Goal: Task Accomplishment & Management: Manage account settings

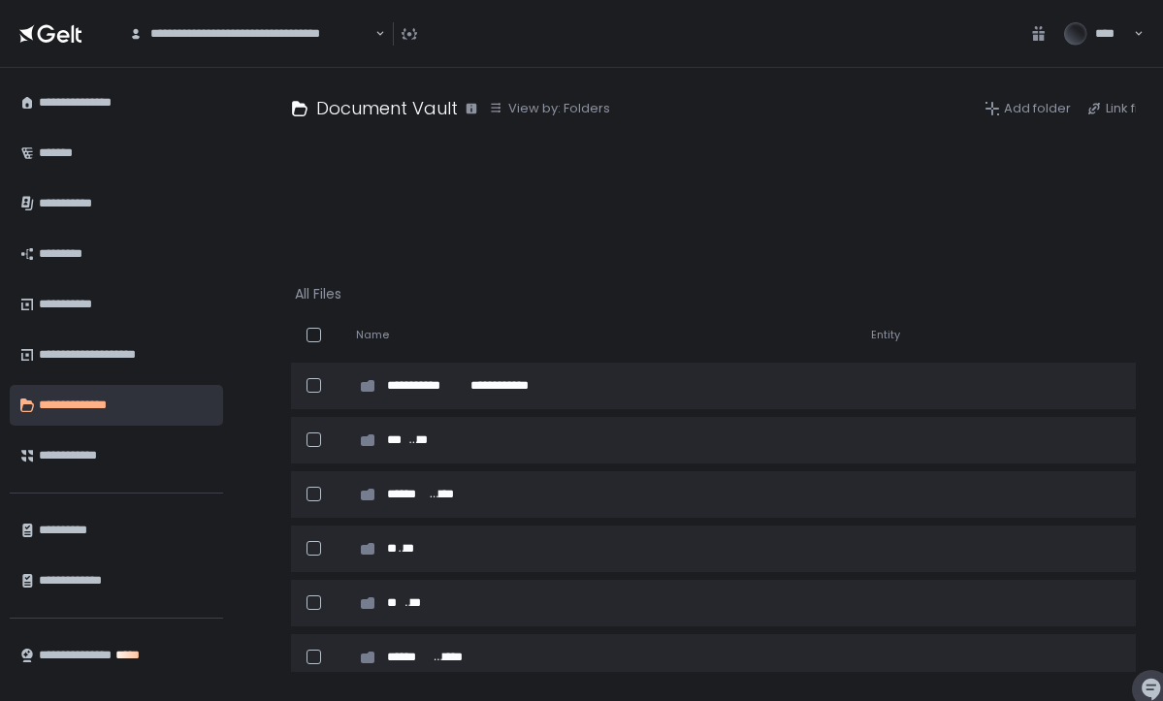
scroll to position [0, -1]
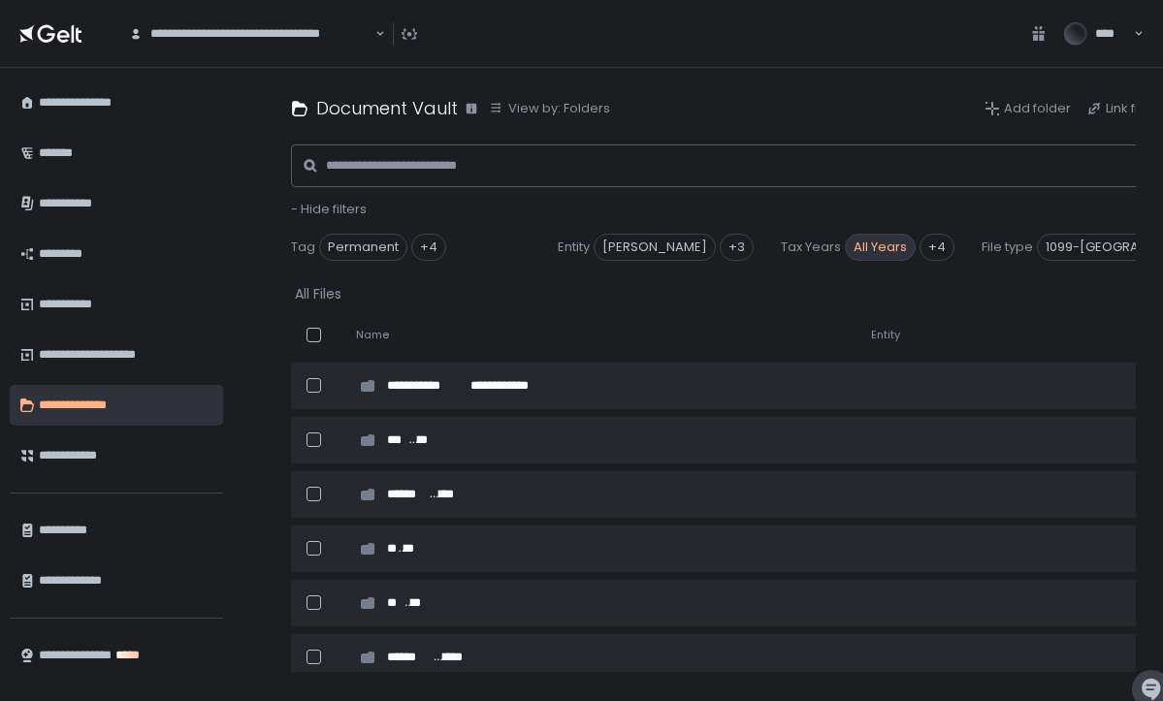
click at [881, 244] on span "All Years" at bounding box center [880, 247] width 71 height 27
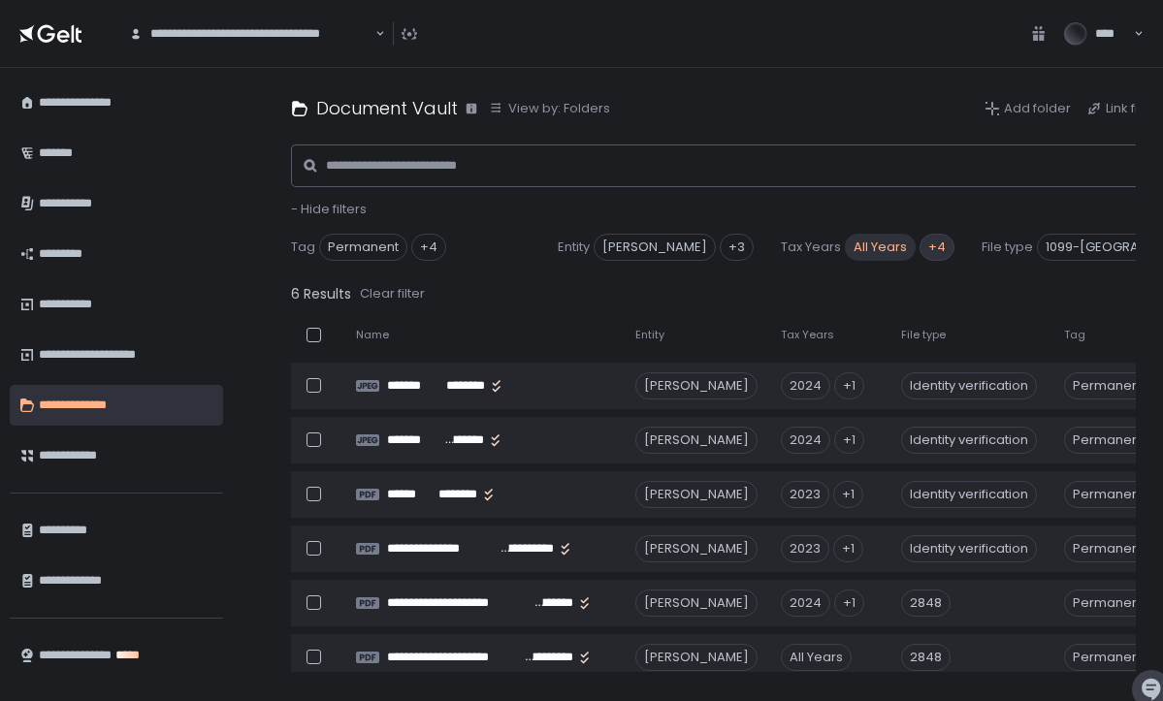
click at [935, 240] on div "+4" at bounding box center [937, 247] width 35 height 27
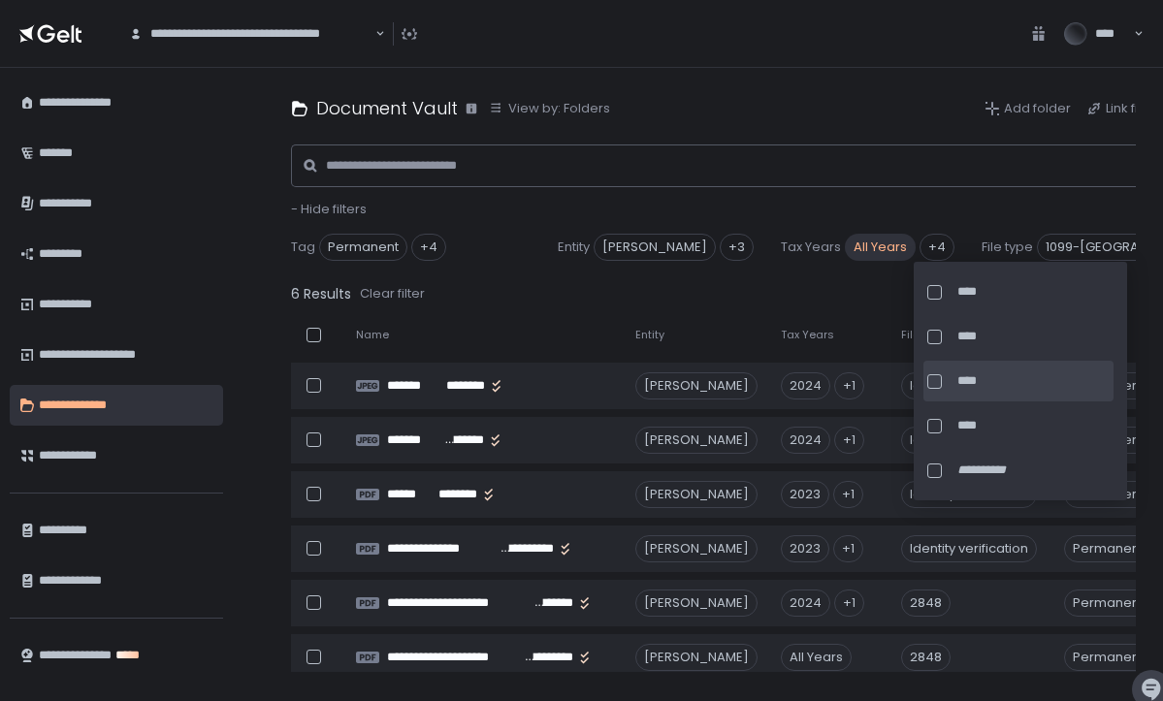
click at [932, 381] on div at bounding box center [935, 382] width 15 height 15
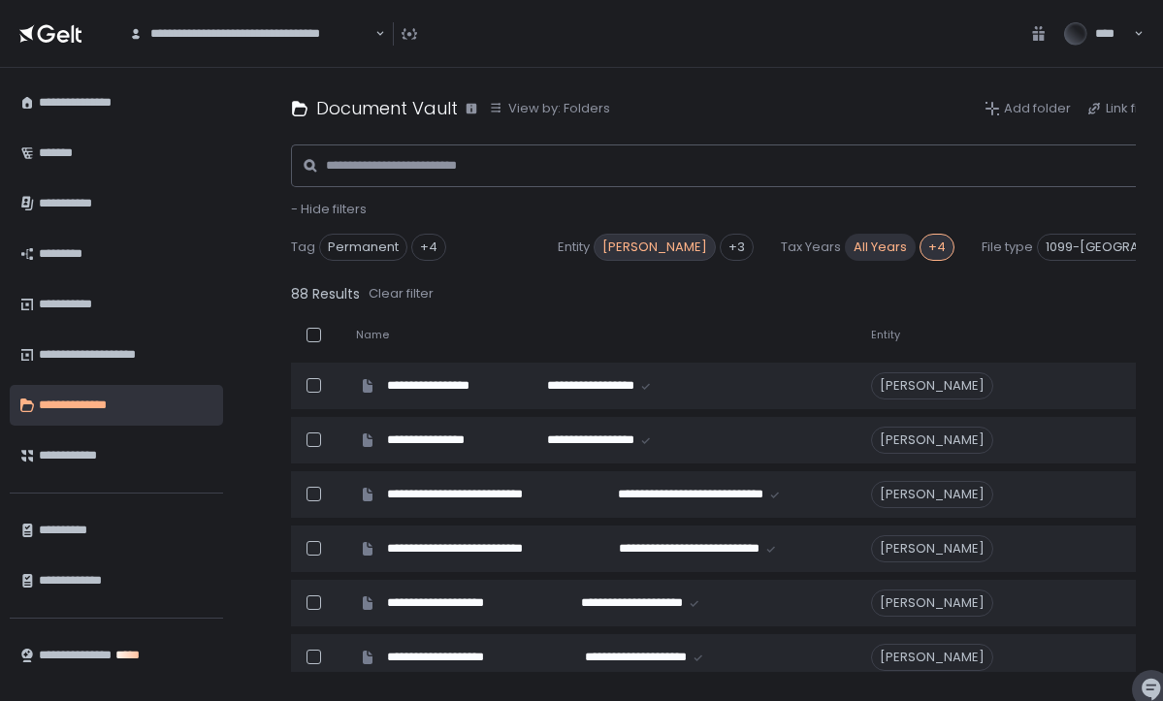
click at [634, 246] on span "[PERSON_NAME]" at bounding box center [655, 247] width 122 height 27
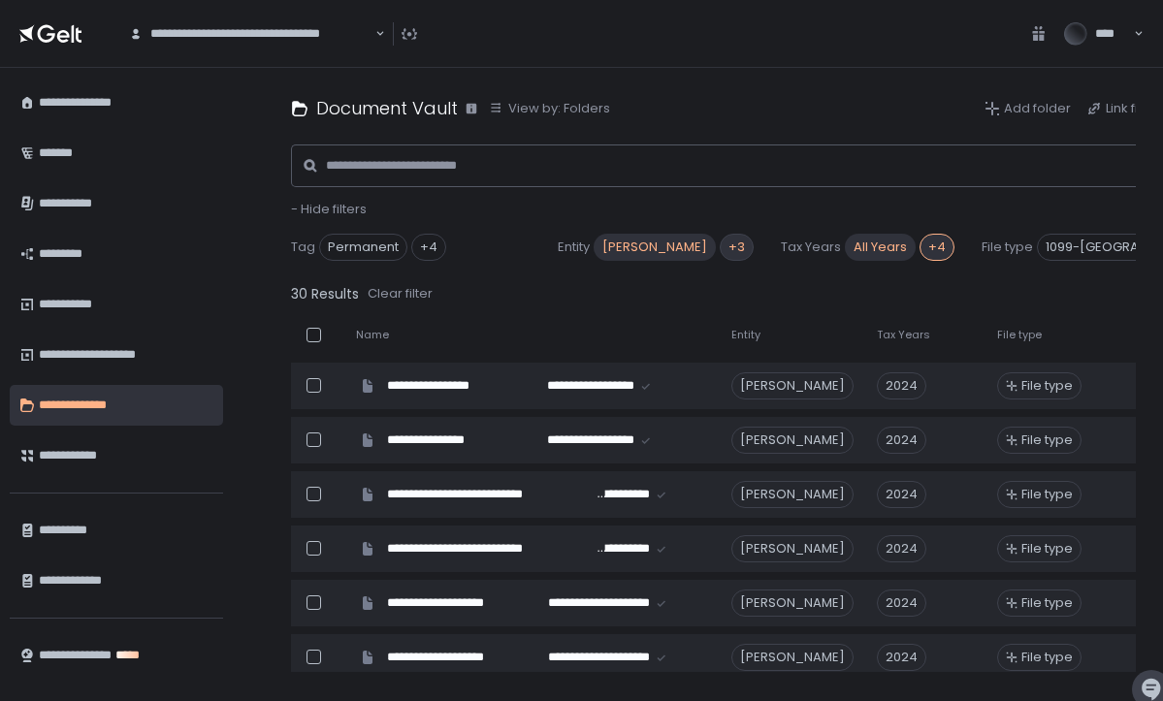
click at [735, 243] on div "+3" at bounding box center [737, 247] width 34 height 27
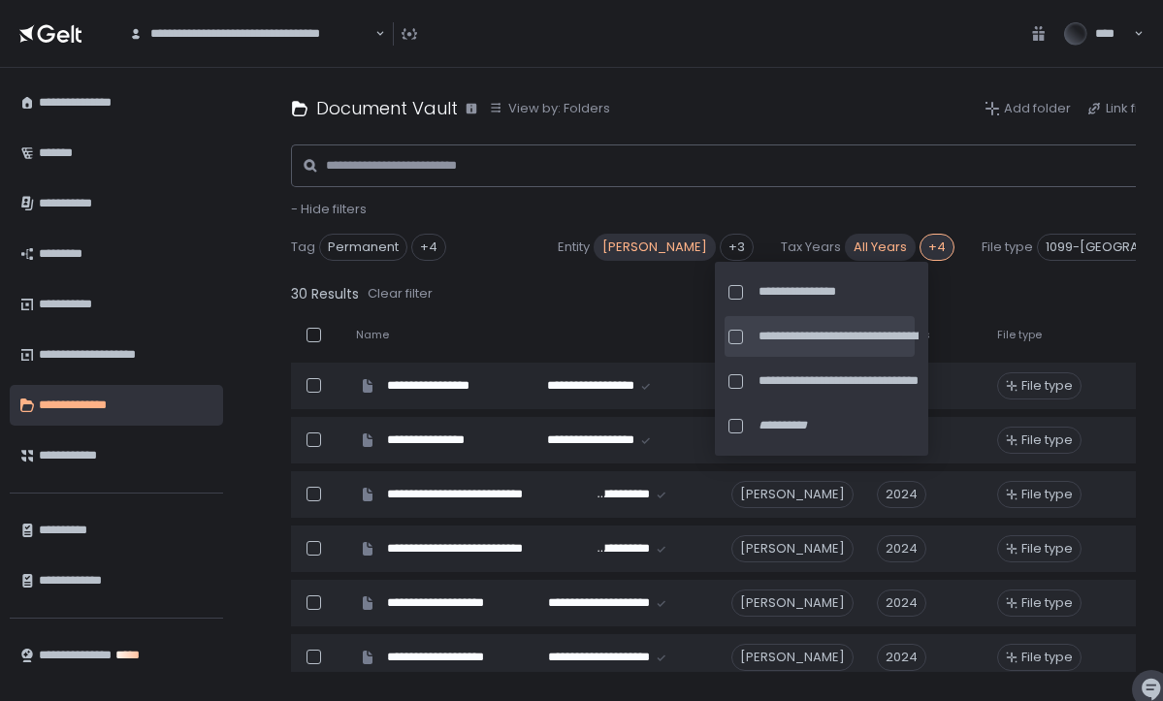
scroll to position [5, 0]
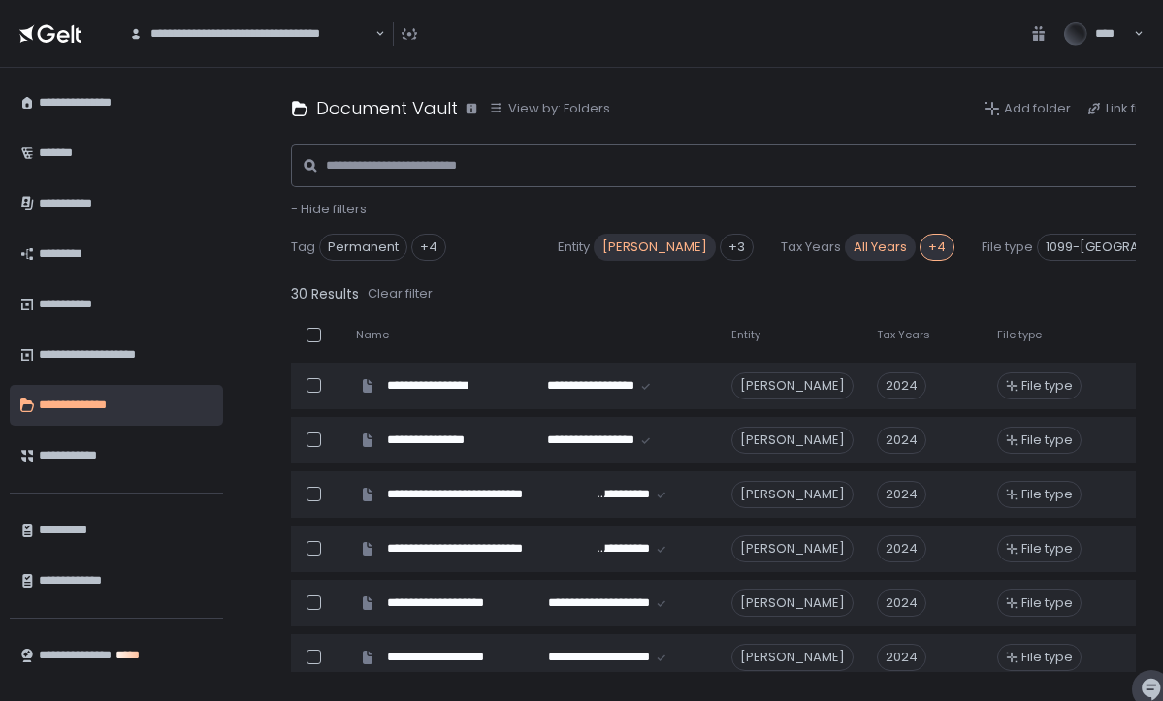
click at [624, 237] on span "[PERSON_NAME]" at bounding box center [655, 247] width 122 height 27
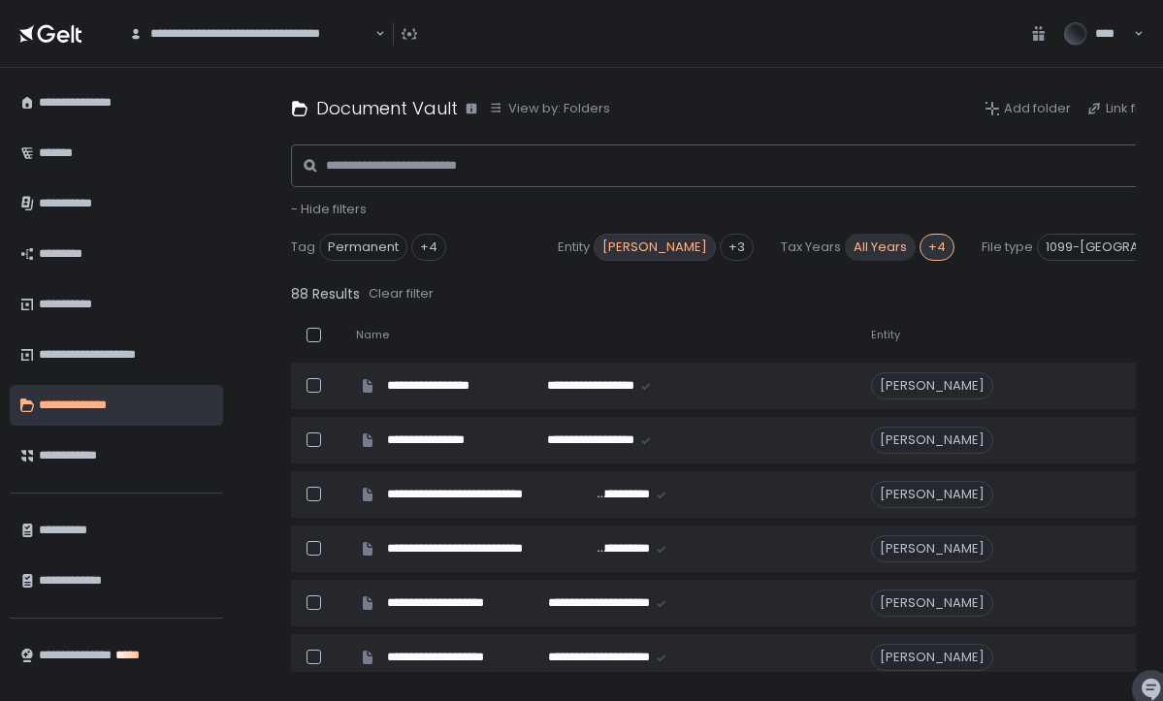
scroll to position [0, -1]
click at [673, 242] on span "[PERSON_NAME]" at bounding box center [655, 247] width 122 height 27
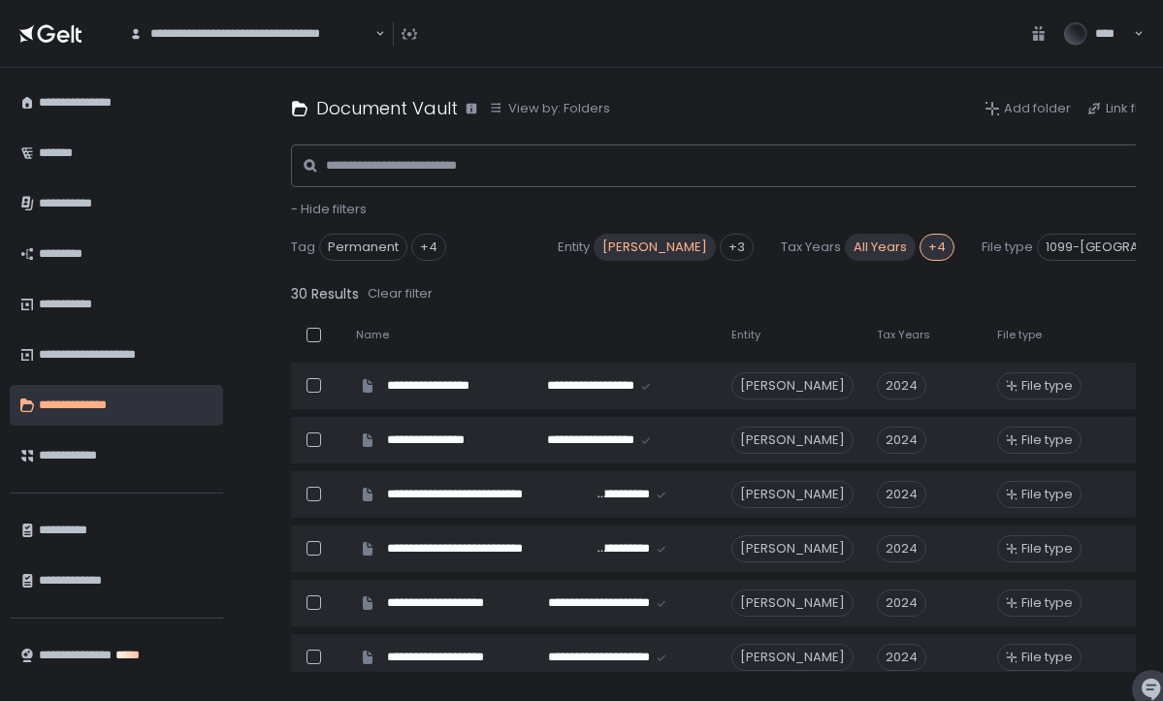
click at [938, 250] on div "+4" at bounding box center [937, 247] width 35 height 27
click at [839, 287] on div "30 Results Clear filter" at bounding box center [778, 293] width 975 height 27
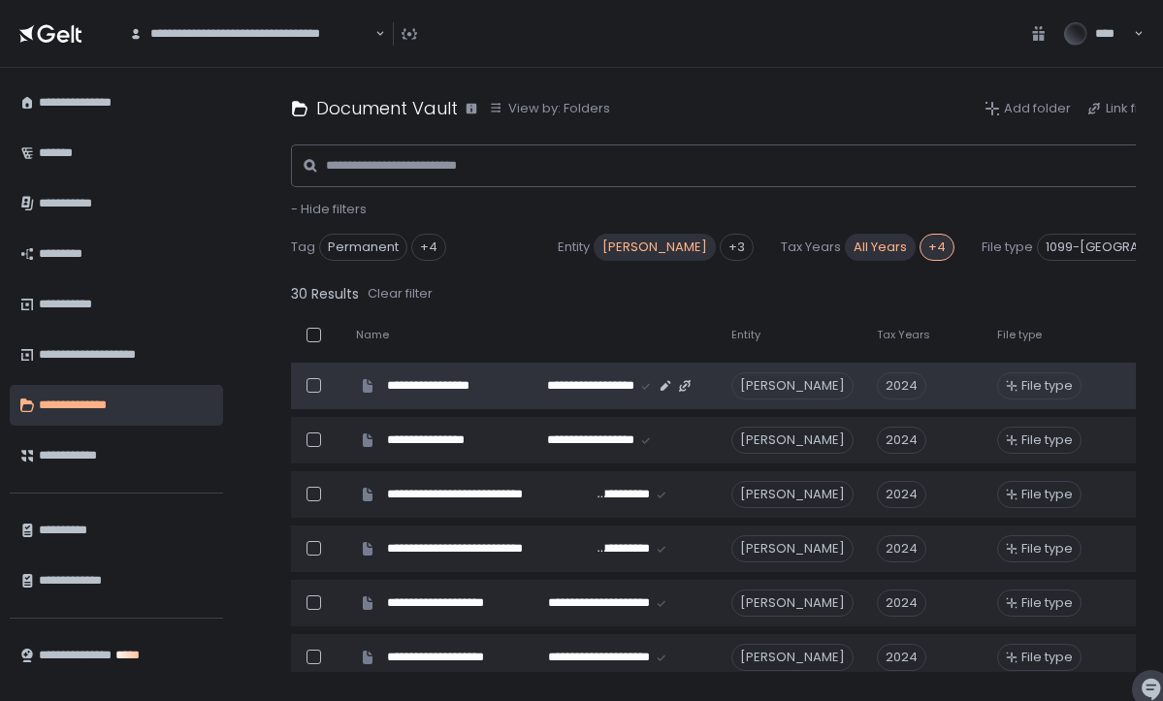
click at [1057, 388] on span "File type" at bounding box center [1047, 385] width 51 height 17
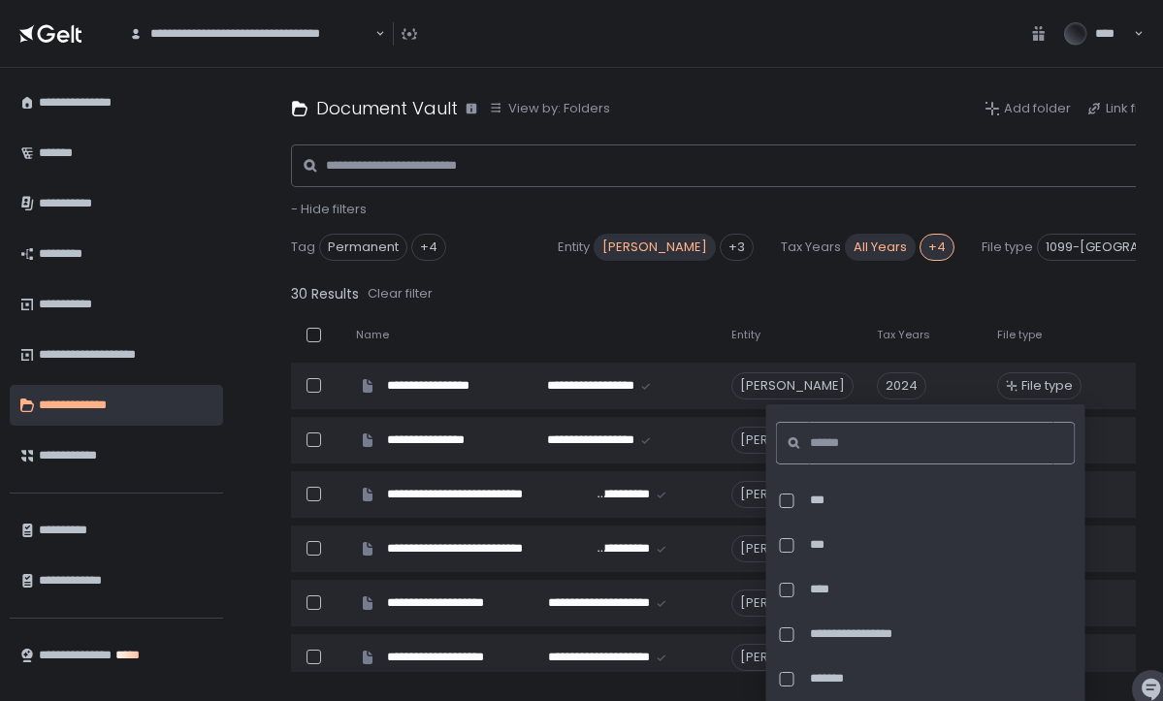
click at [910, 441] on input at bounding box center [932, 443] width 244 height 43
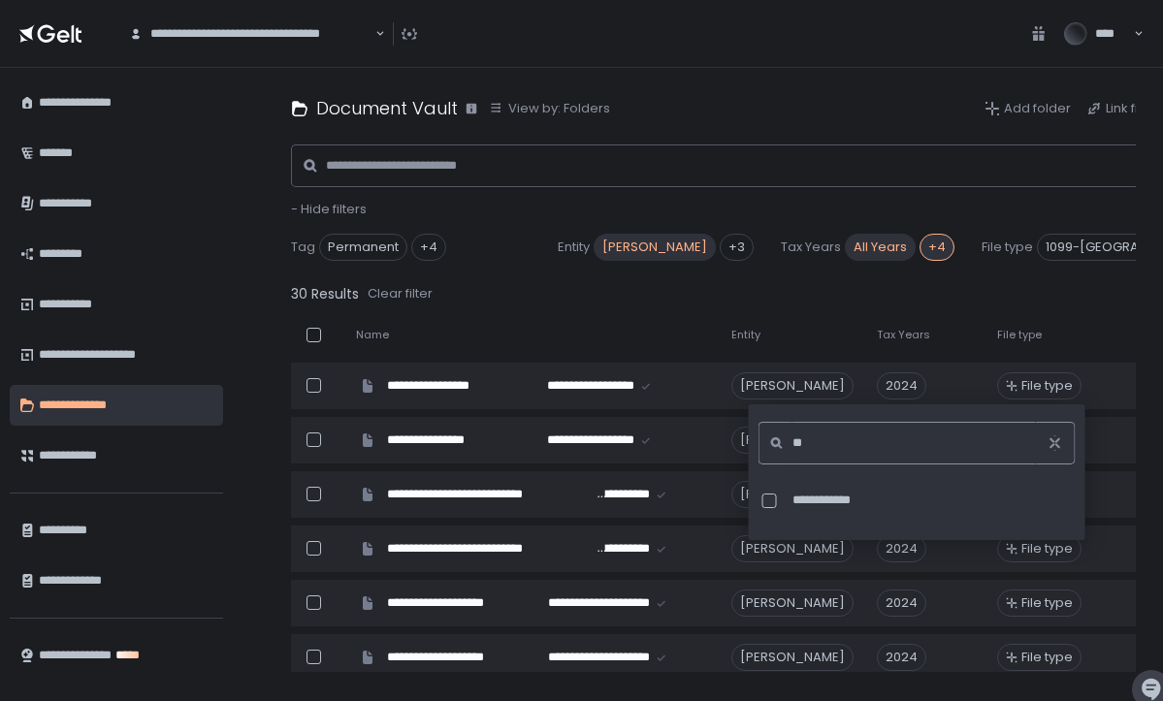
type input "*"
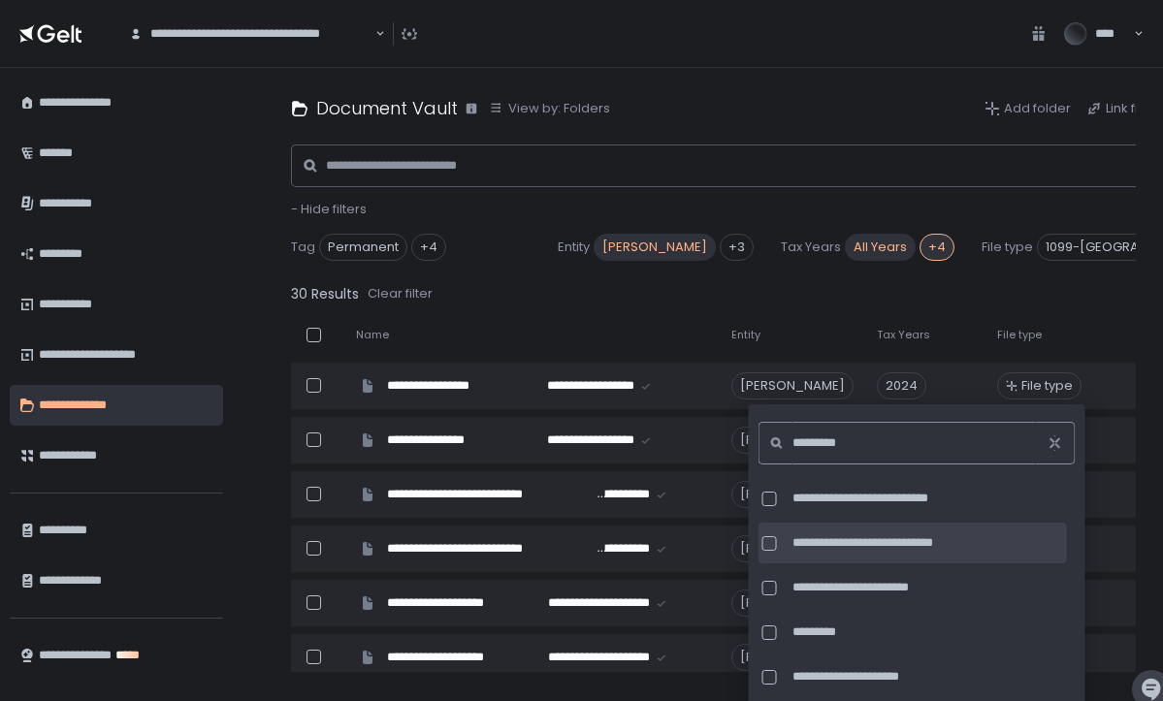
scroll to position [91, 0]
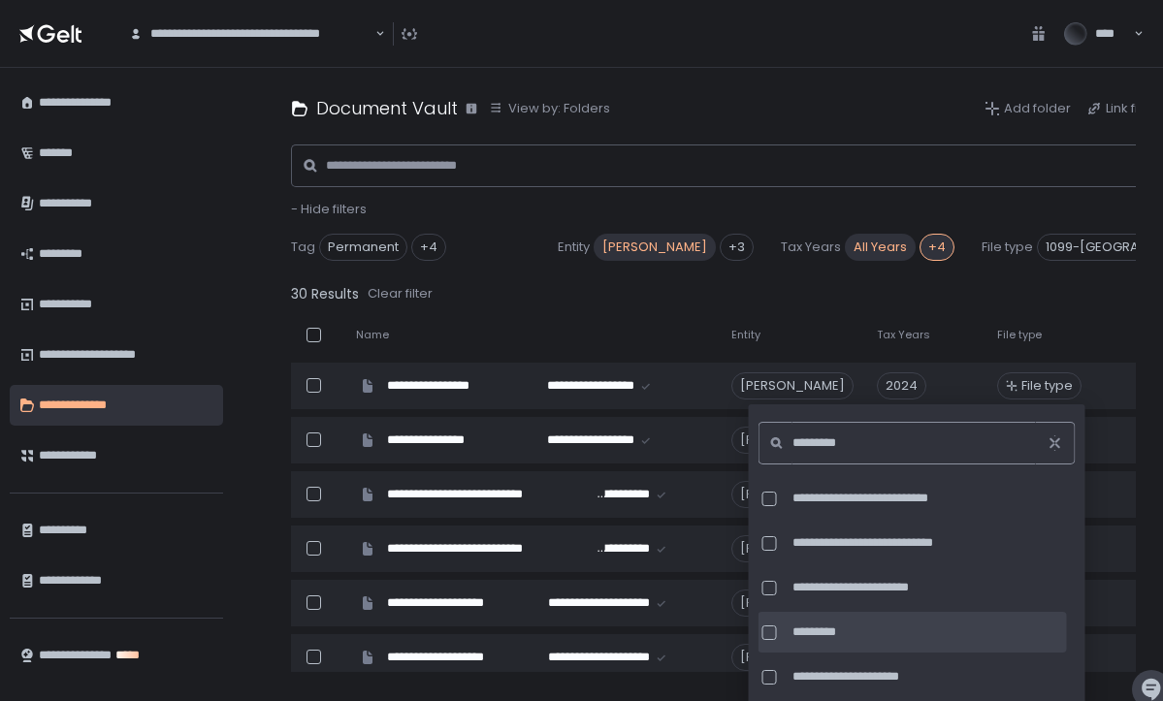
type input "*********"
click at [829, 633] on span "*********" at bounding box center [928, 632] width 271 height 17
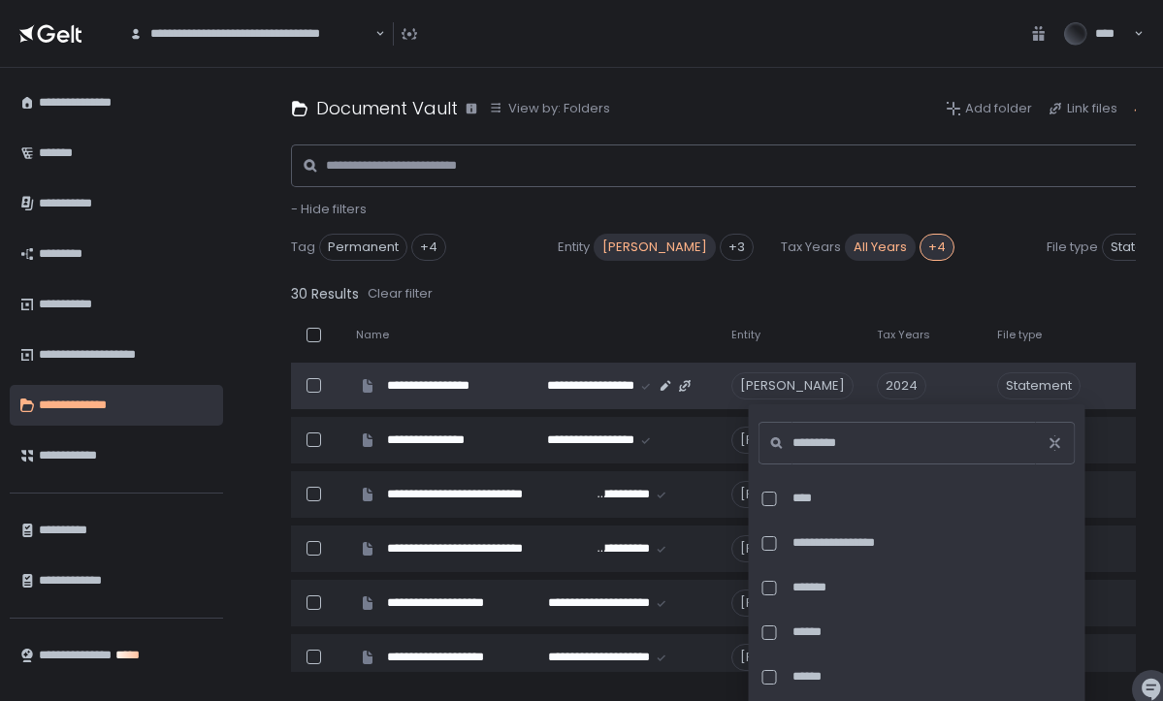
click at [1122, 370] on td "Statement" at bounding box center [1093, 386] width 214 height 47
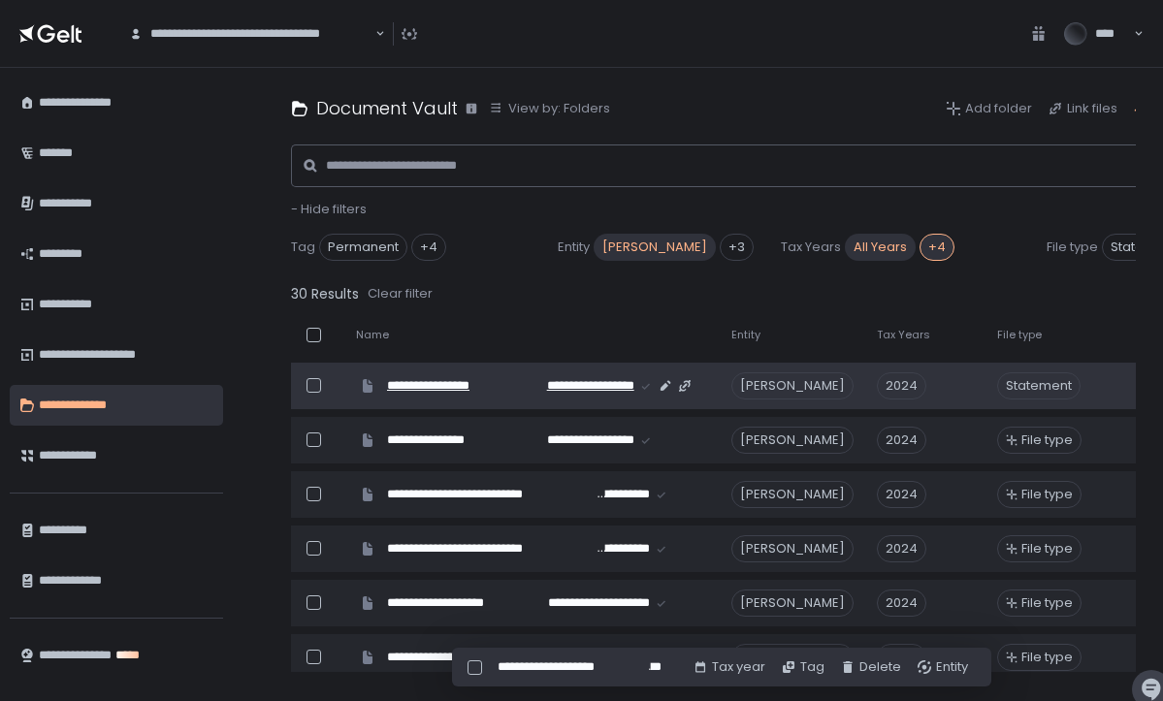
click at [515, 382] on span "**********" at bounding box center [454, 385] width 134 height 17
click at [1068, 386] on div "Statement" at bounding box center [1038, 386] width 83 height 27
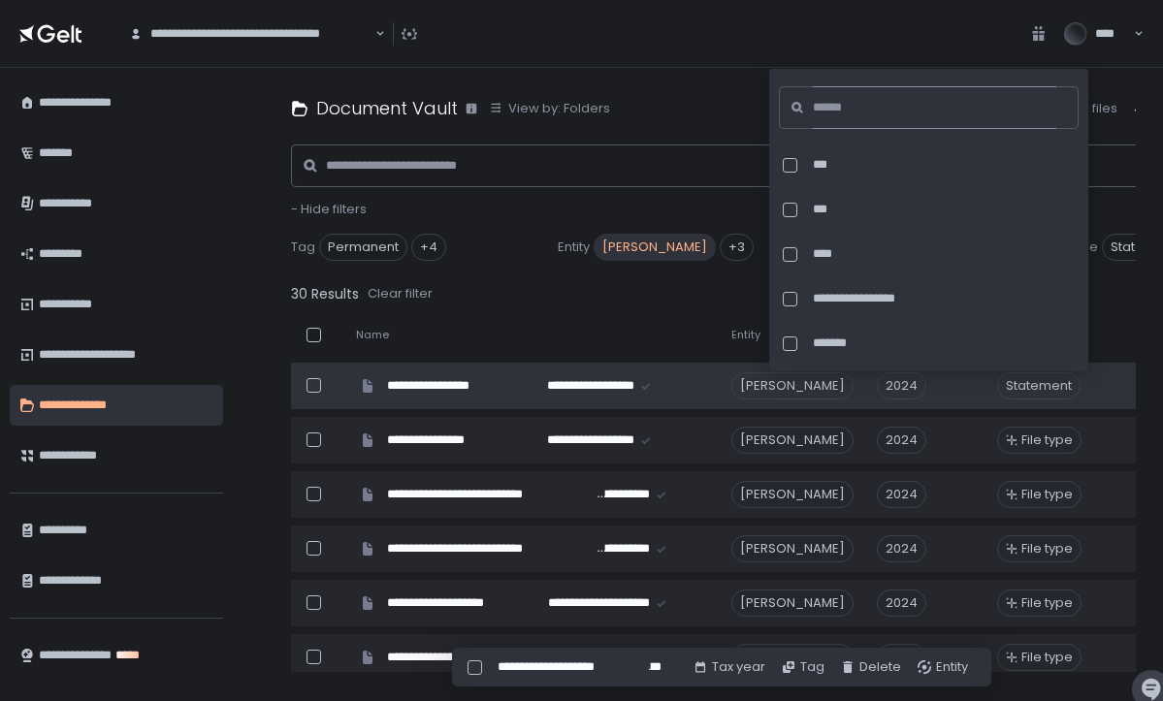
click at [900, 109] on input at bounding box center [935, 107] width 244 height 43
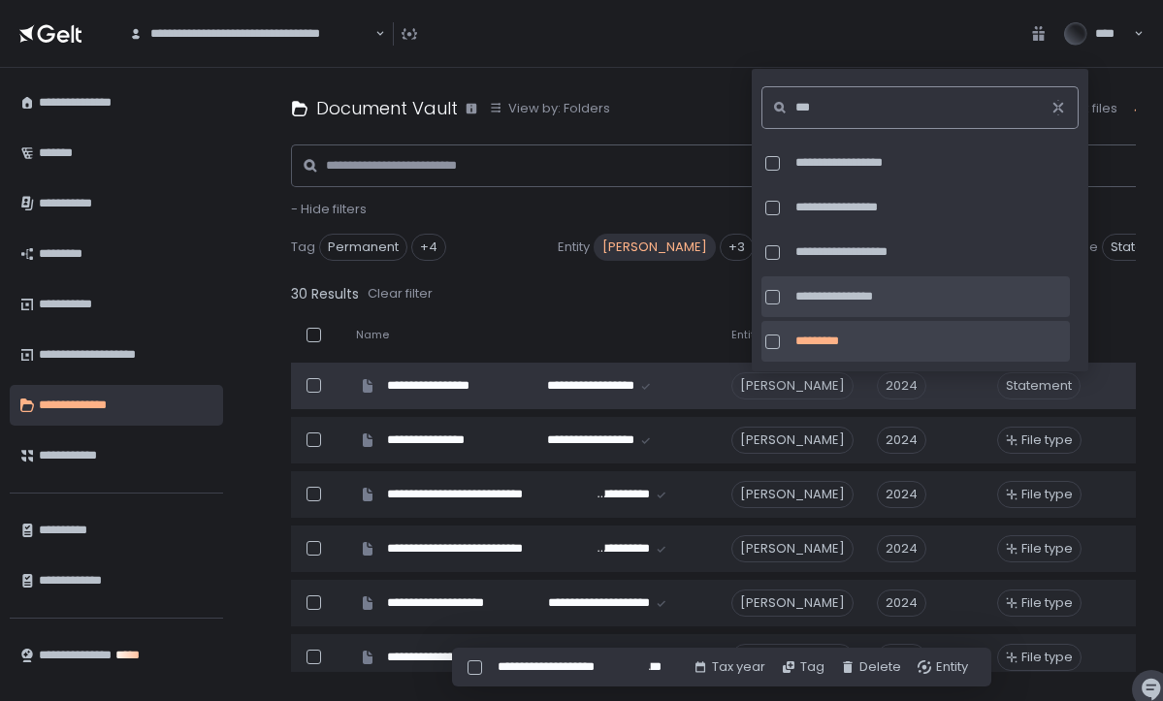
scroll to position [2, 0]
type input "***"
click at [1057, 103] on icon "button" at bounding box center [1059, 108] width 16 height 16
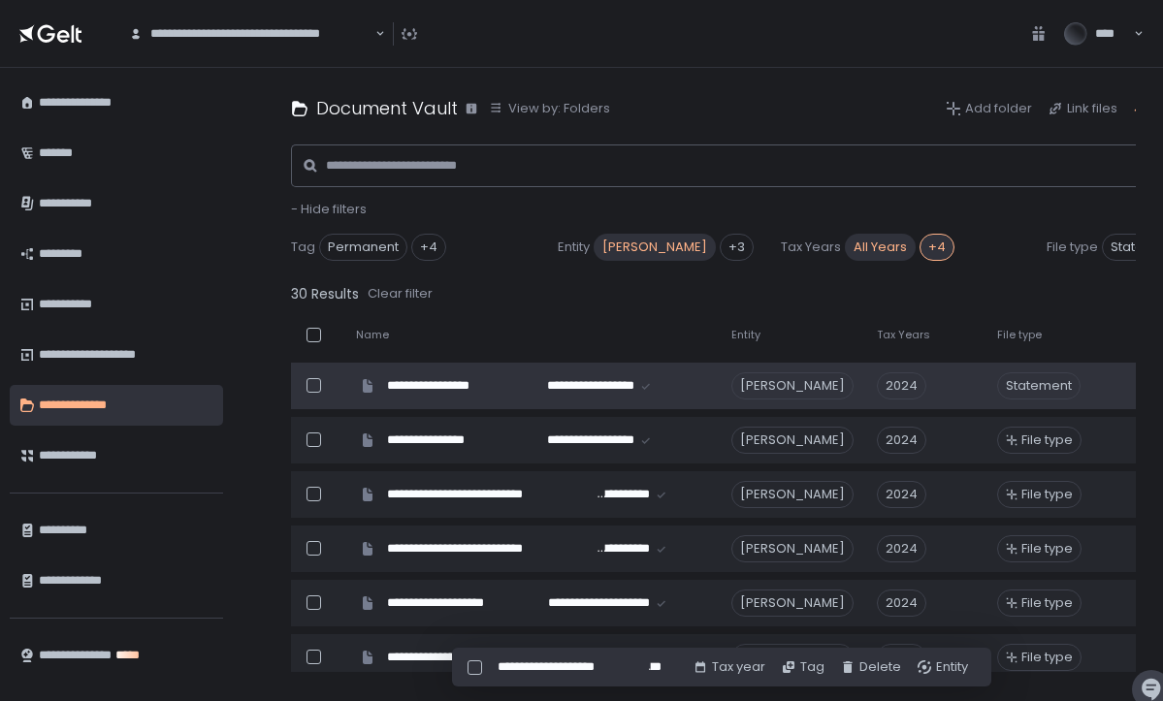
click at [592, 332] on div "Name" at bounding box center [532, 335] width 352 height 15
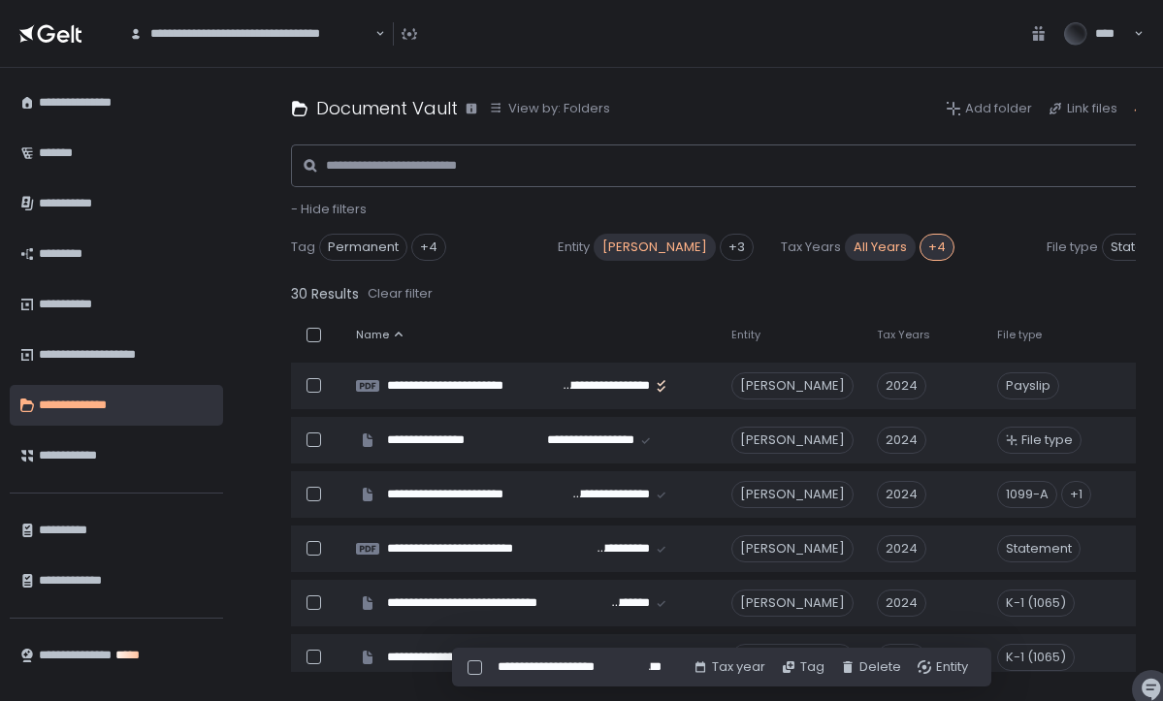
scroll to position [0, -1]
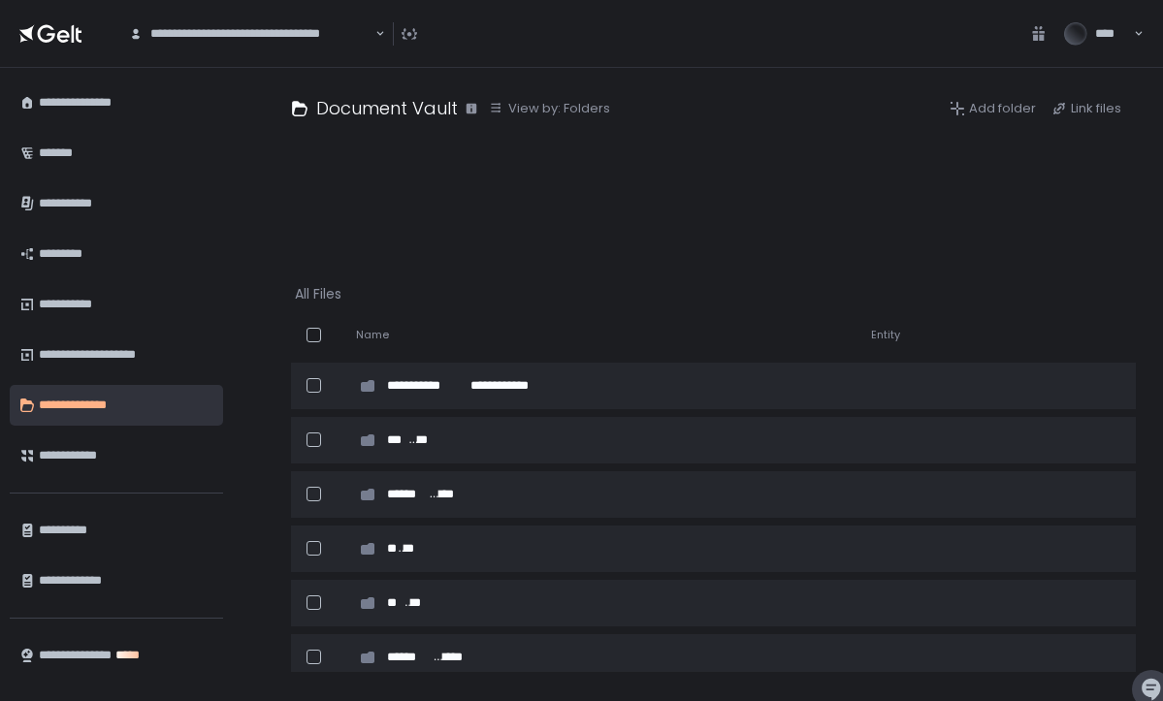
scroll to position [0, -1]
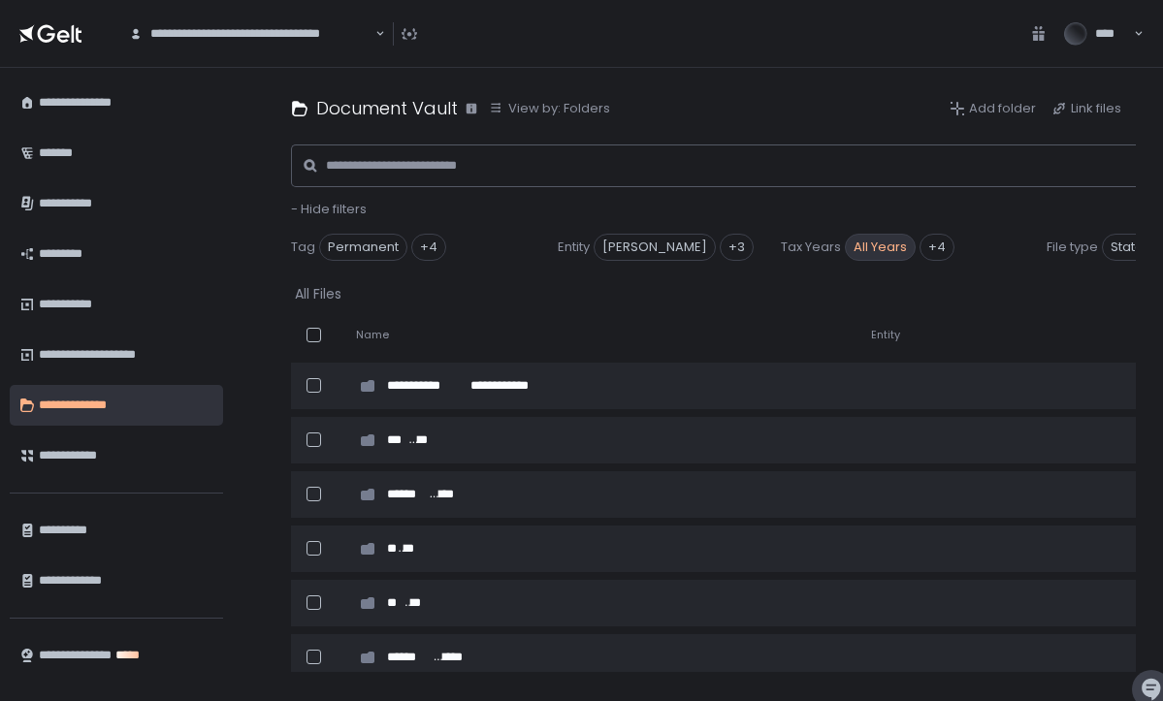
click at [877, 252] on span "All Years" at bounding box center [880, 247] width 71 height 27
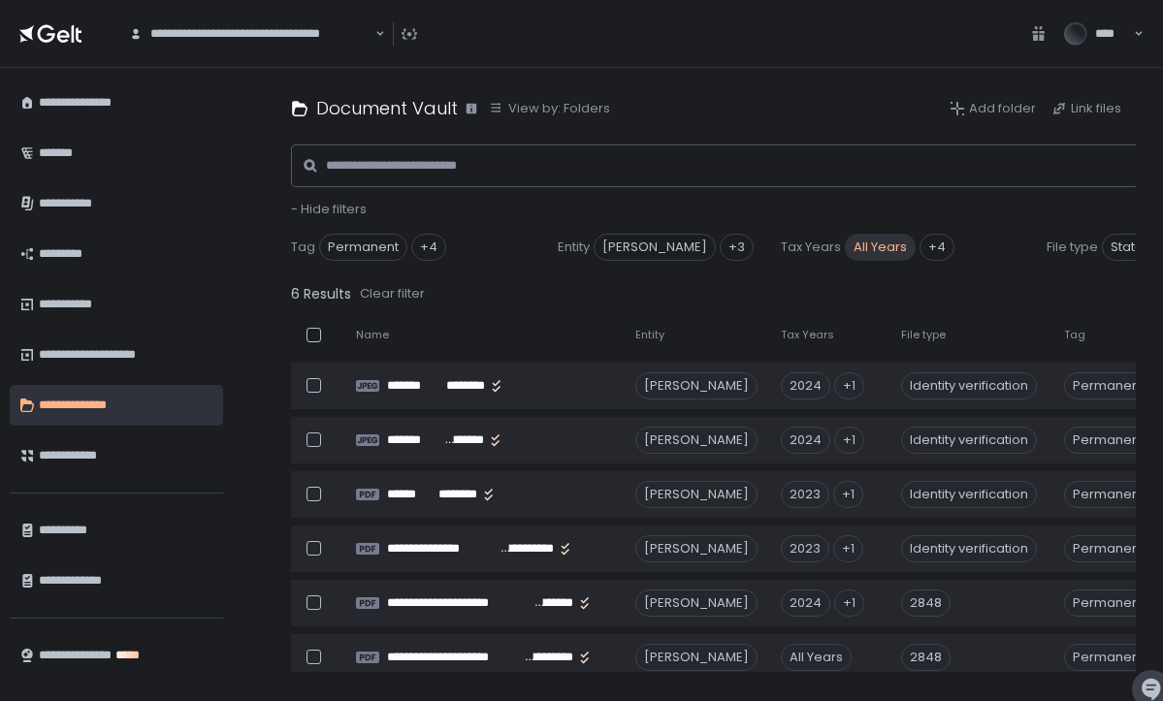
click at [879, 246] on span "All Years" at bounding box center [880, 247] width 71 height 27
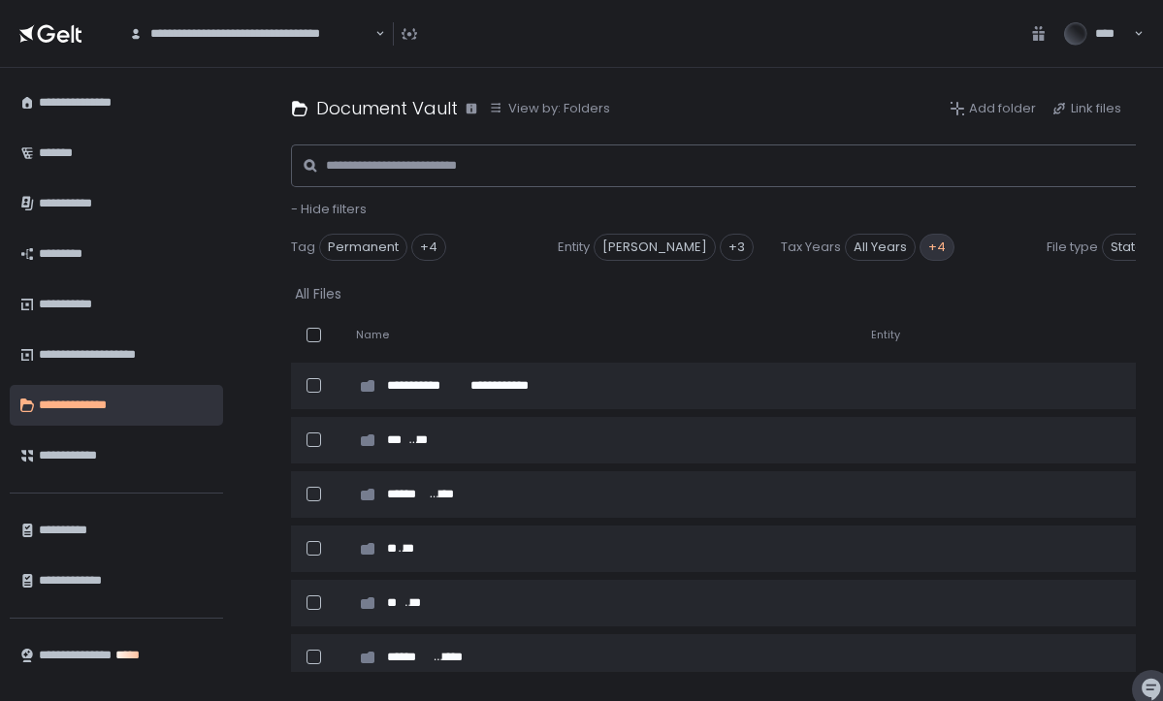
click at [929, 253] on div "+4" at bounding box center [937, 247] width 35 height 27
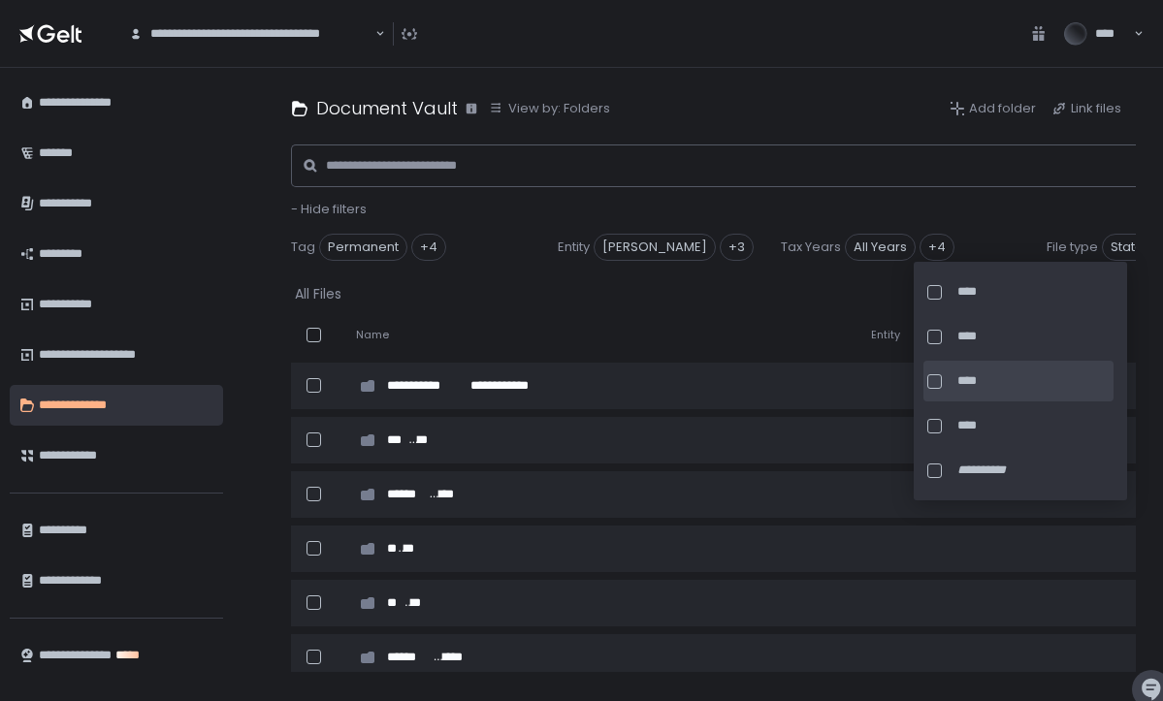
click at [937, 381] on div at bounding box center [935, 382] width 15 height 15
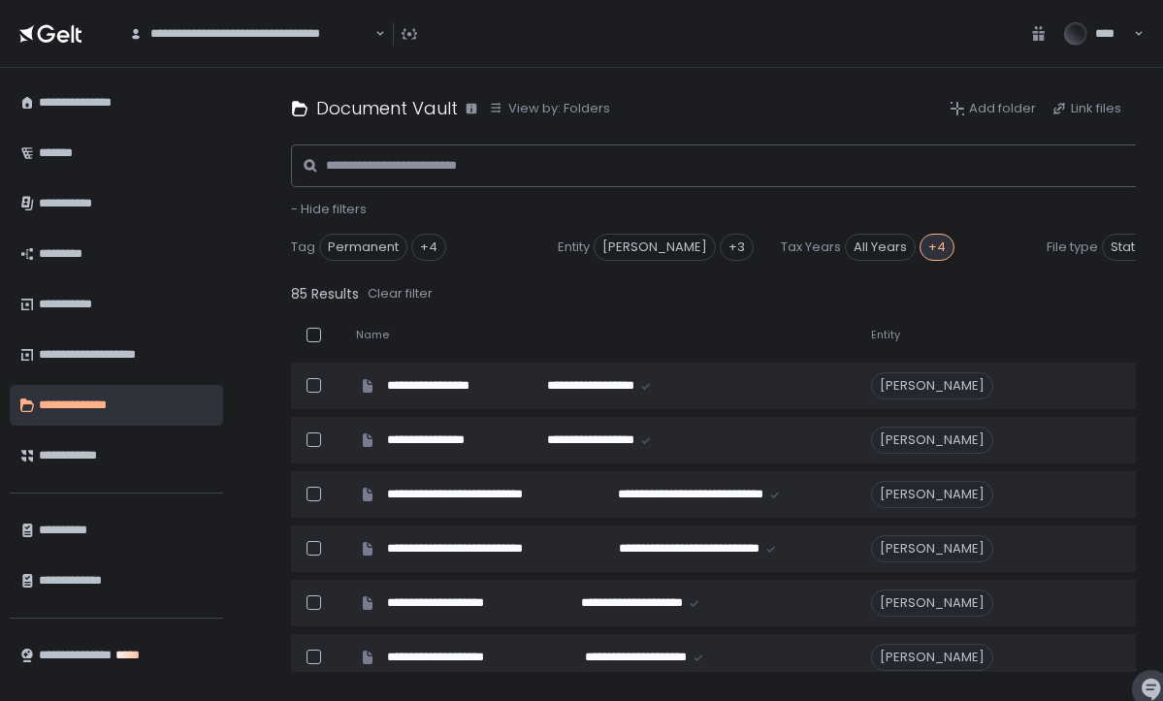
click at [664, 321] on th "Name" at bounding box center [601, 335] width 515 height 40
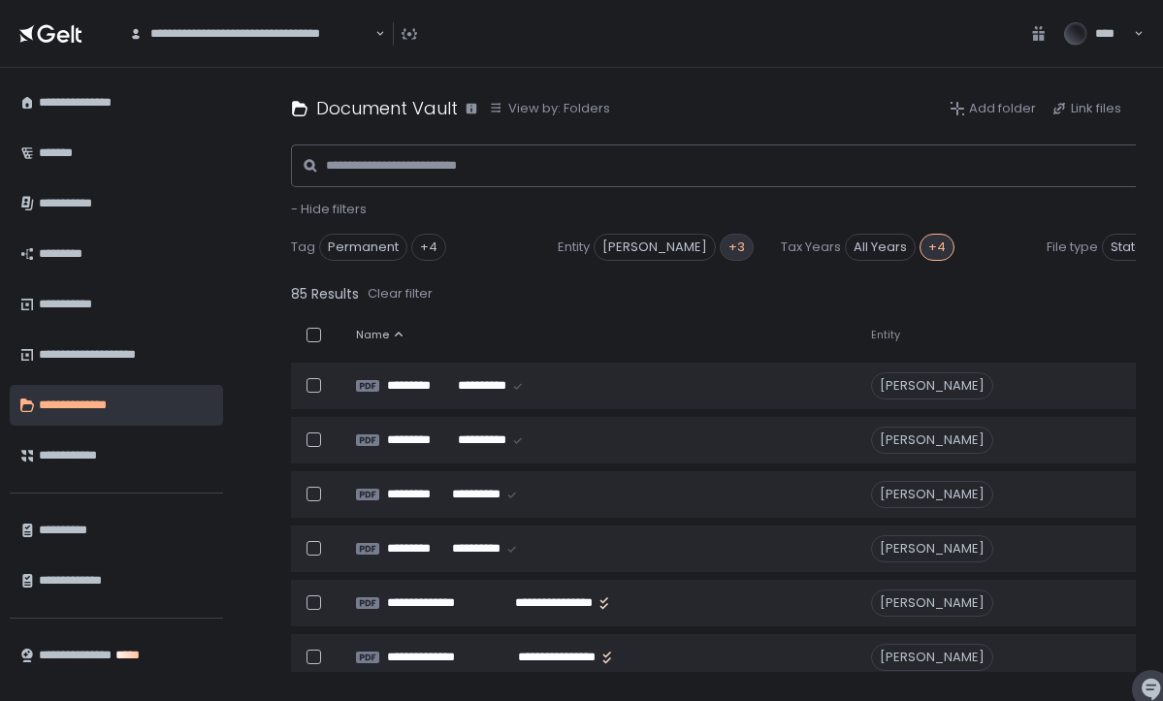
click at [734, 243] on div "+3" at bounding box center [737, 247] width 34 height 27
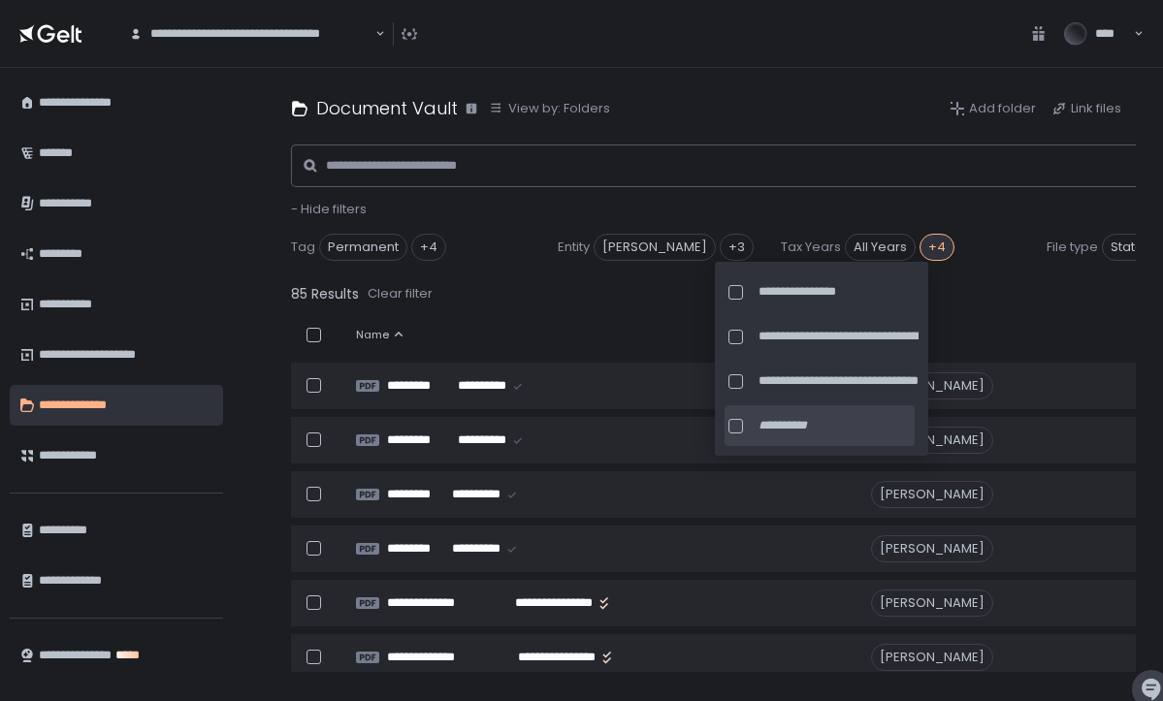
click at [742, 427] on div at bounding box center [736, 426] width 15 height 15
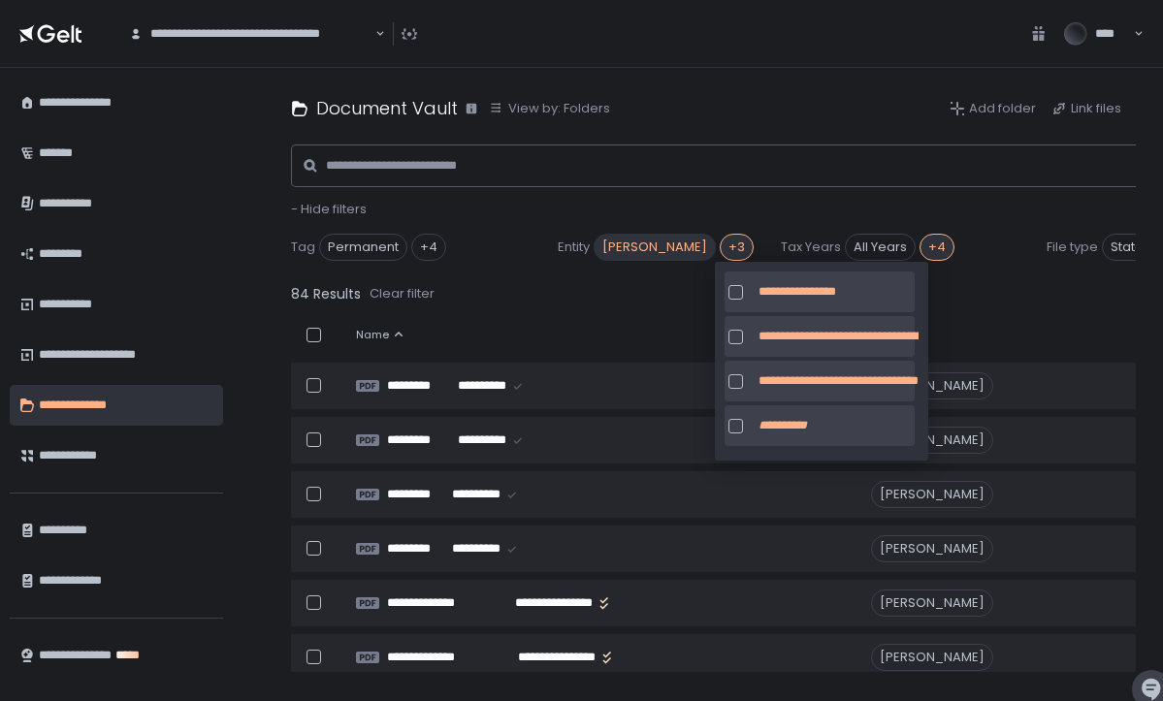
click at [737, 425] on div at bounding box center [736, 426] width 15 height 15
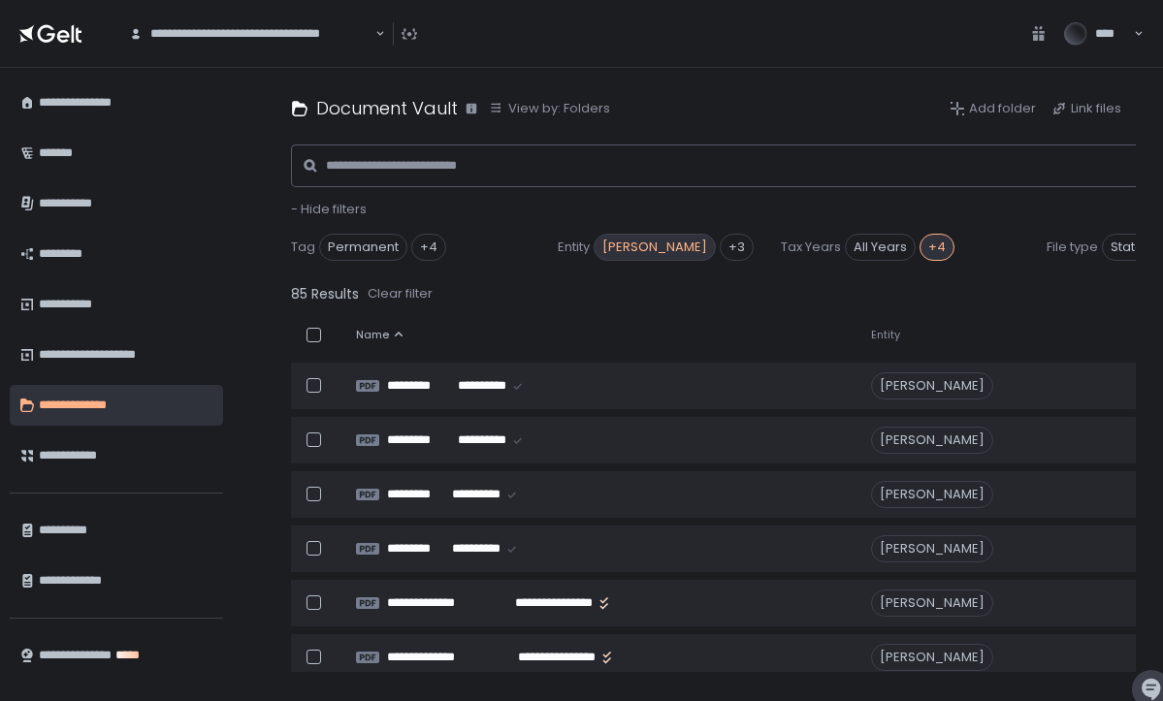
click at [669, 256] on span "[PERSON_NAME]" at bounding box center [655, 247] width 122 height 27
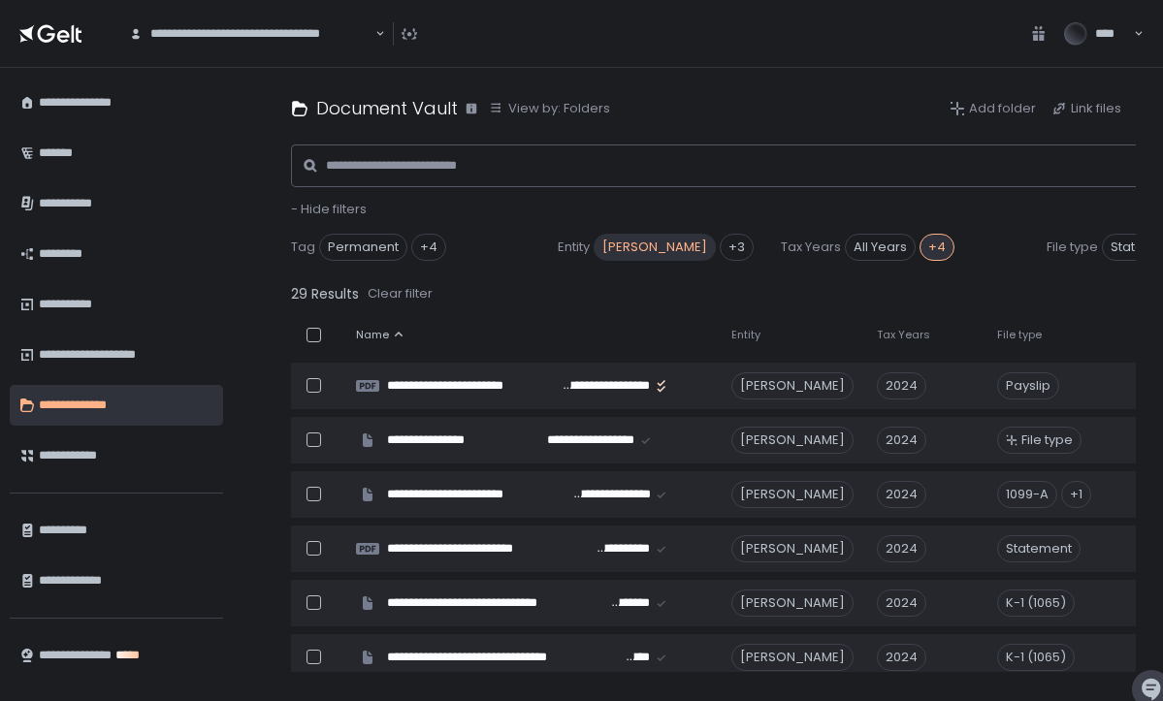
click at [935, 244] on div "+4" at bounding box center [937, 247] width 35 height 27
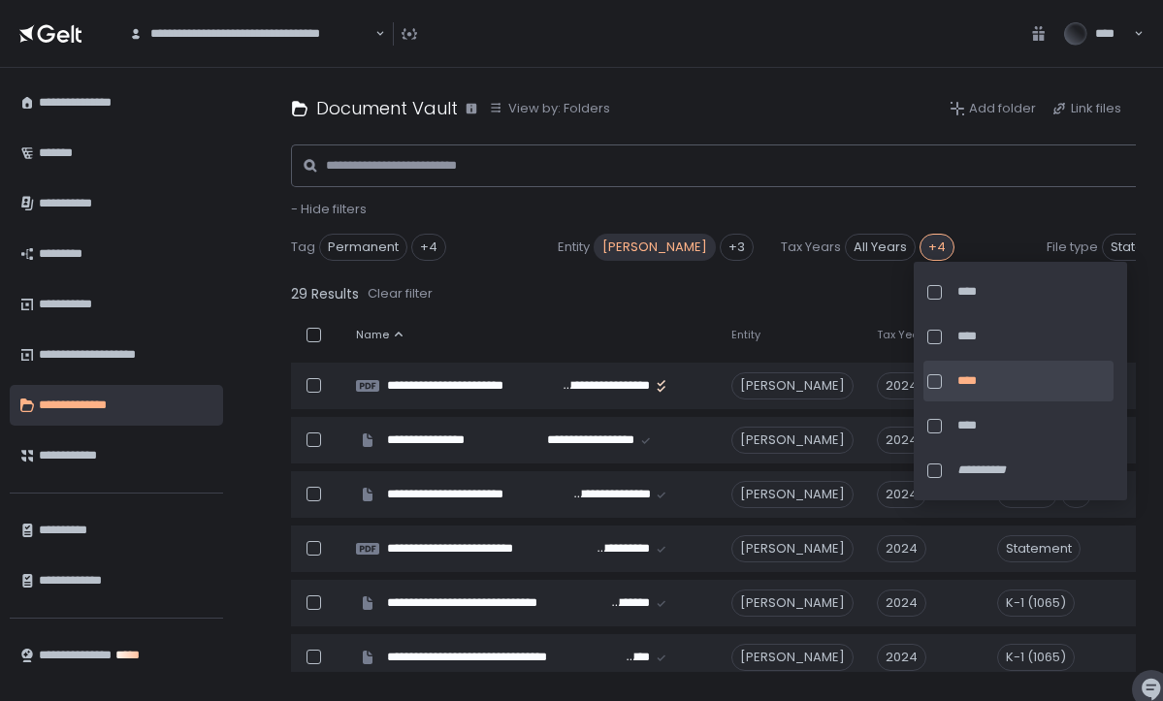
click at [793, 292] on div "29 Results Clear filter" at bounding box center [761, 293] width 940 height 27
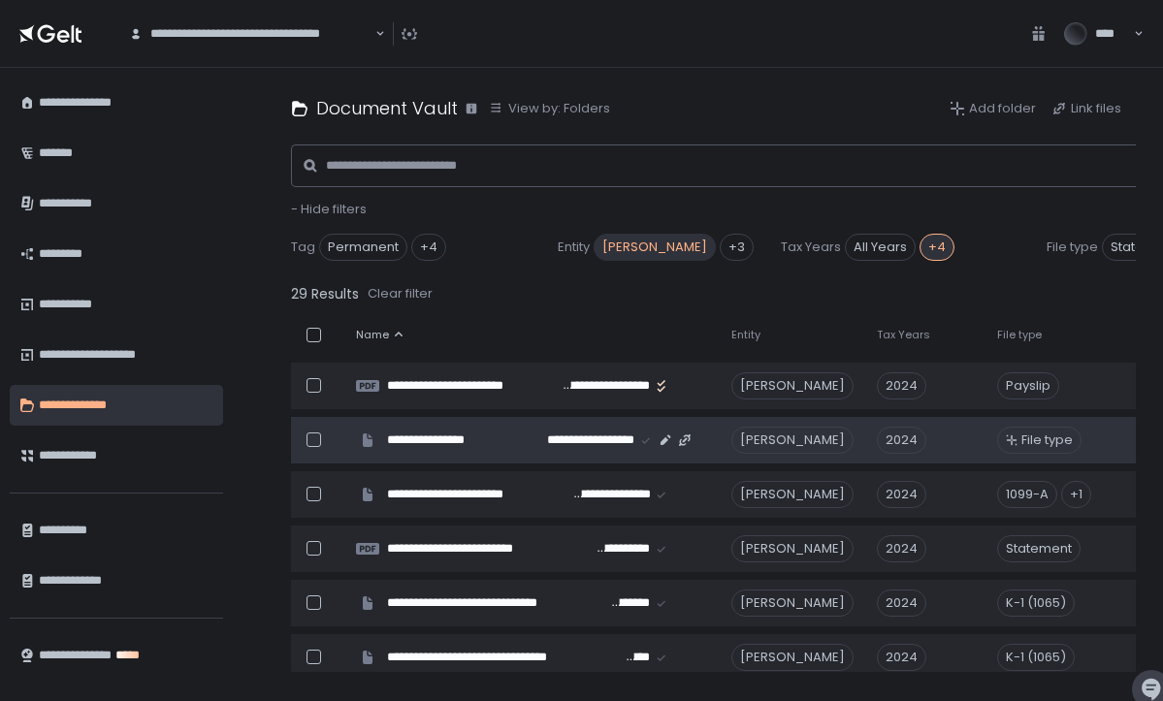
click at [1035, 438] on span "File type" at bounding box center [1047, 440] width 51 height 17
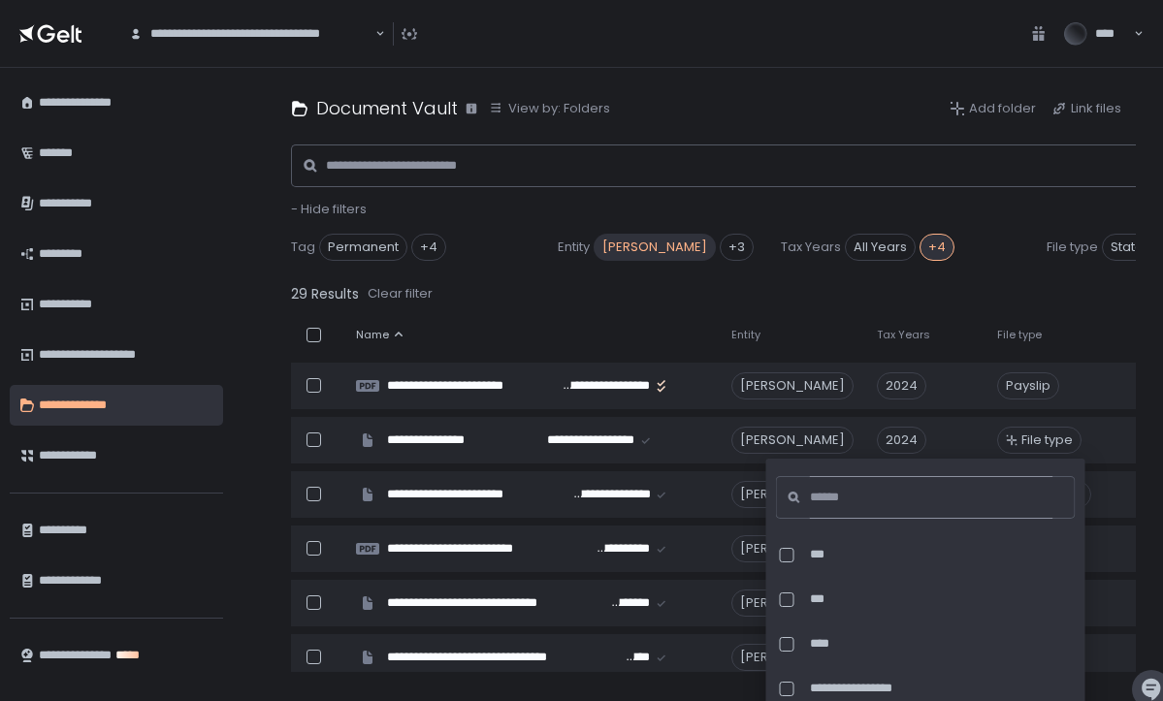
click at [913, 497] on input at bounding box center [932, 497] width 244 height 43
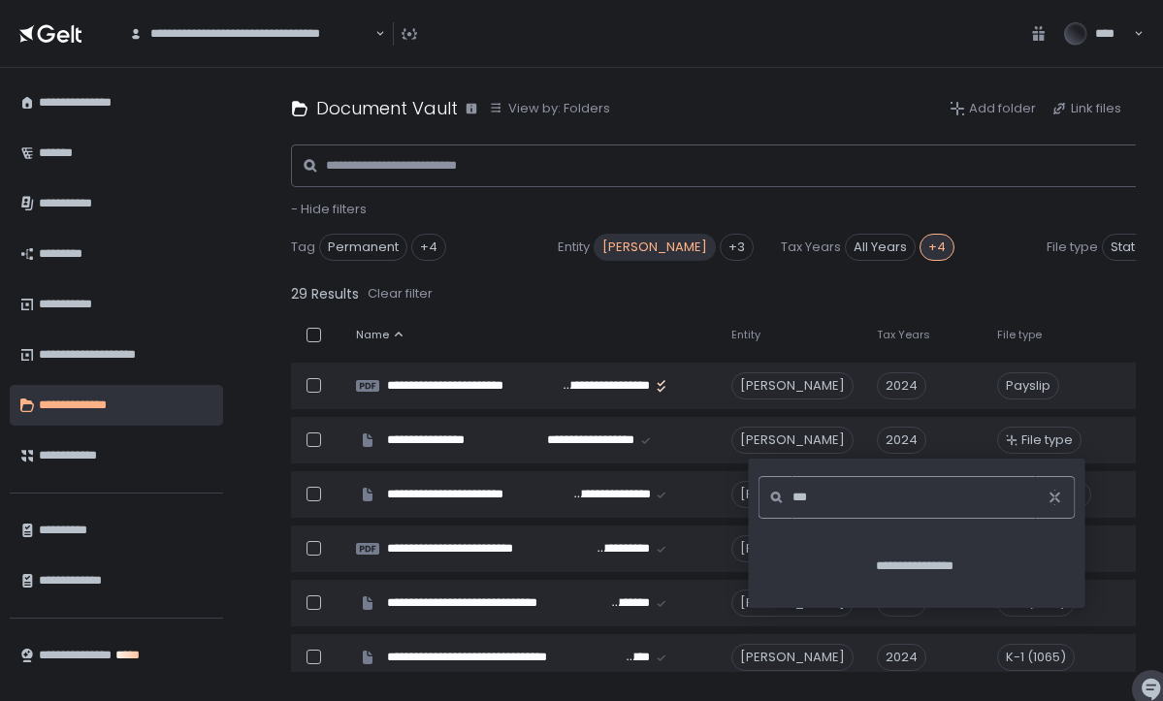
drag, startPoint x: 873, startPoint y: 501, endPoint x: 754, endPoint y: 497, distance: 119.4
click at [754, 497] on div "**********" at bounding box center [917, 533] width 337 height 149
type input "*"
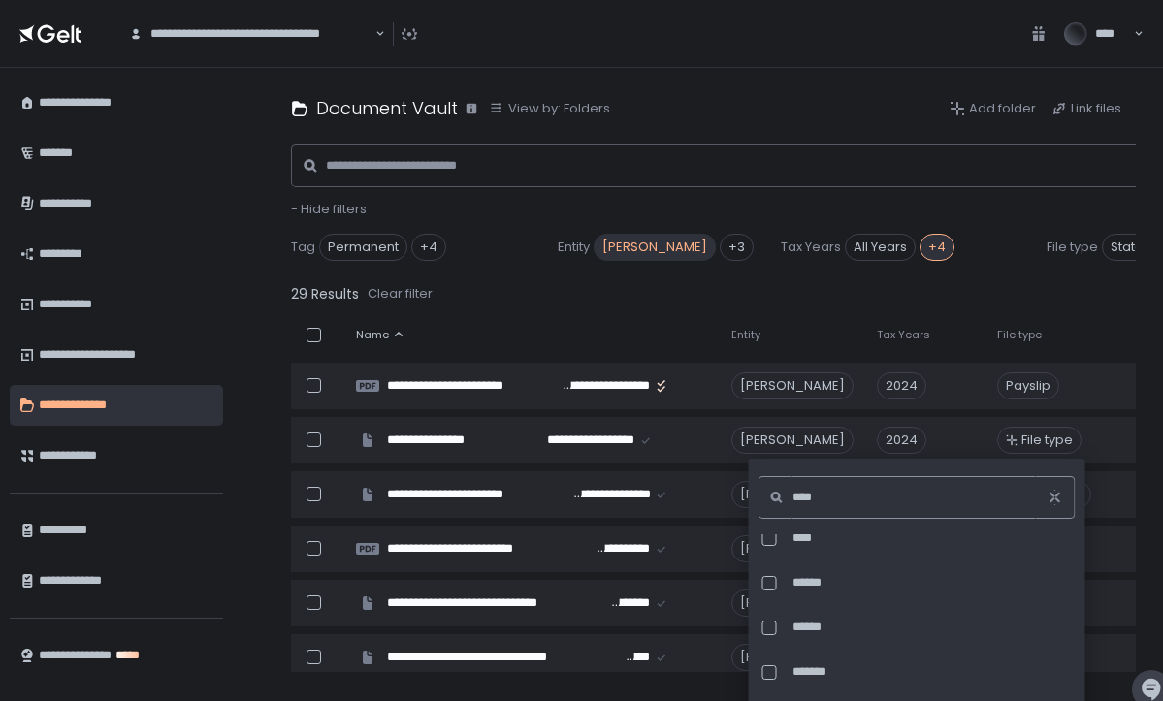
scroll to position [2, 0]
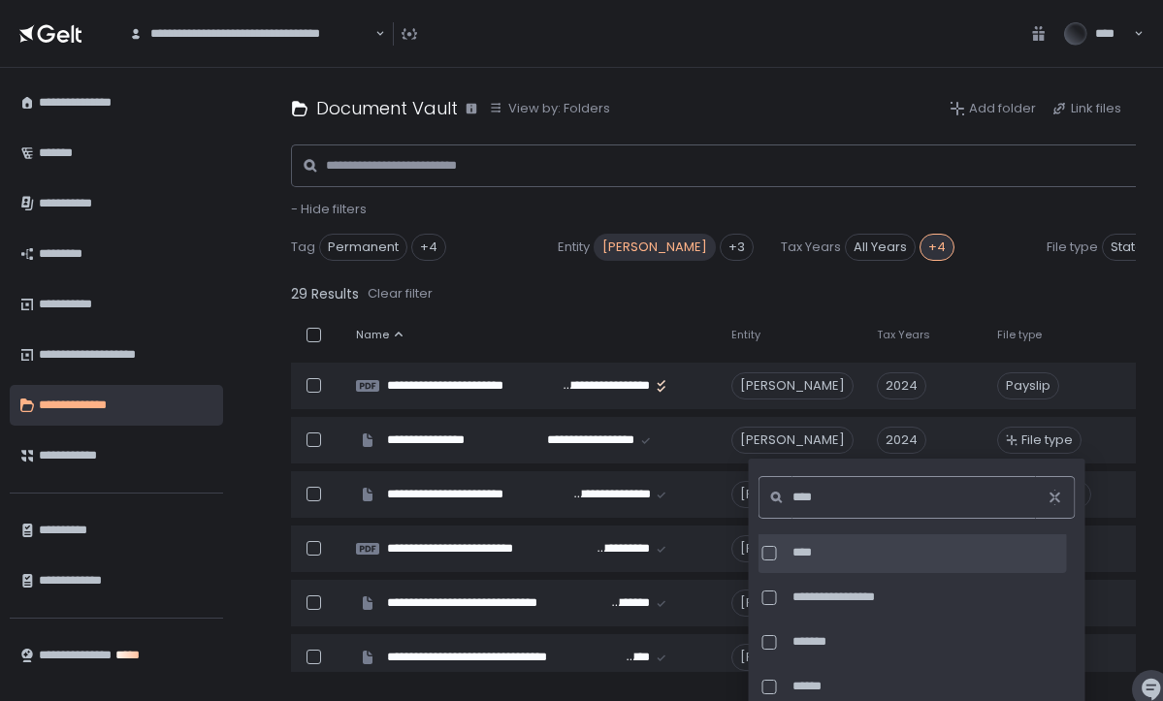
type input "****"
click at [772, 552] on div at bounding box center [770, 553] width 15 height 15
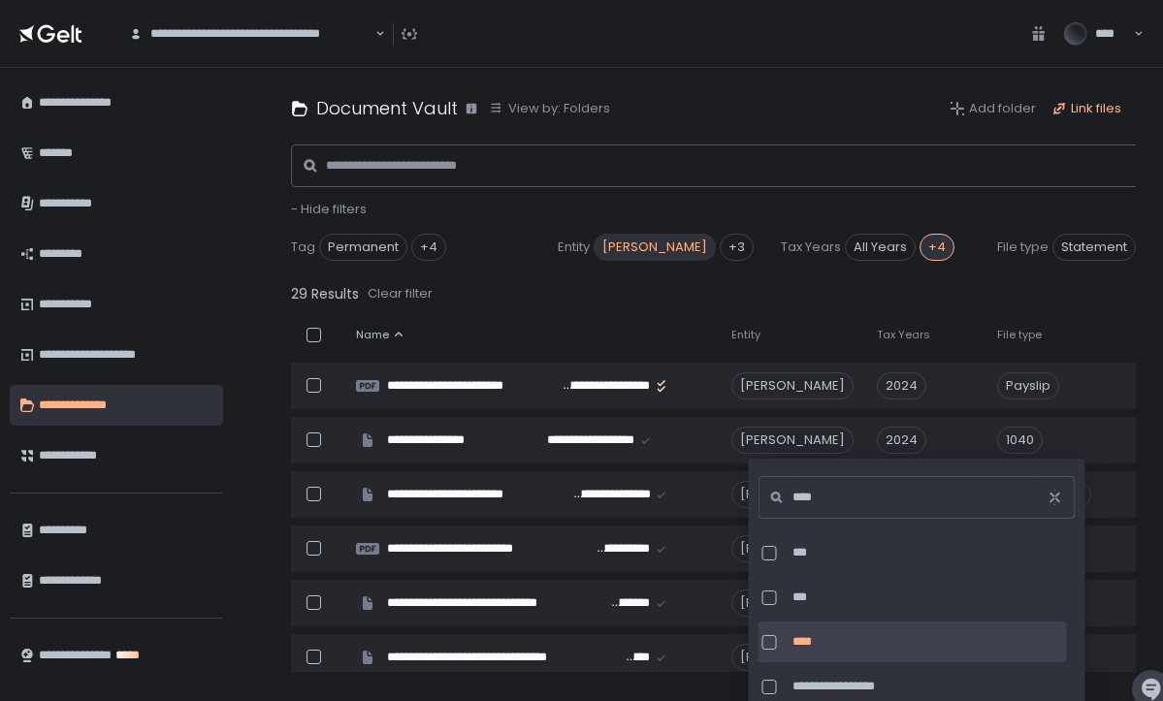
click at [1072, 108] on div "Link files" at bounding box center [1087, 108] width 70 height 17
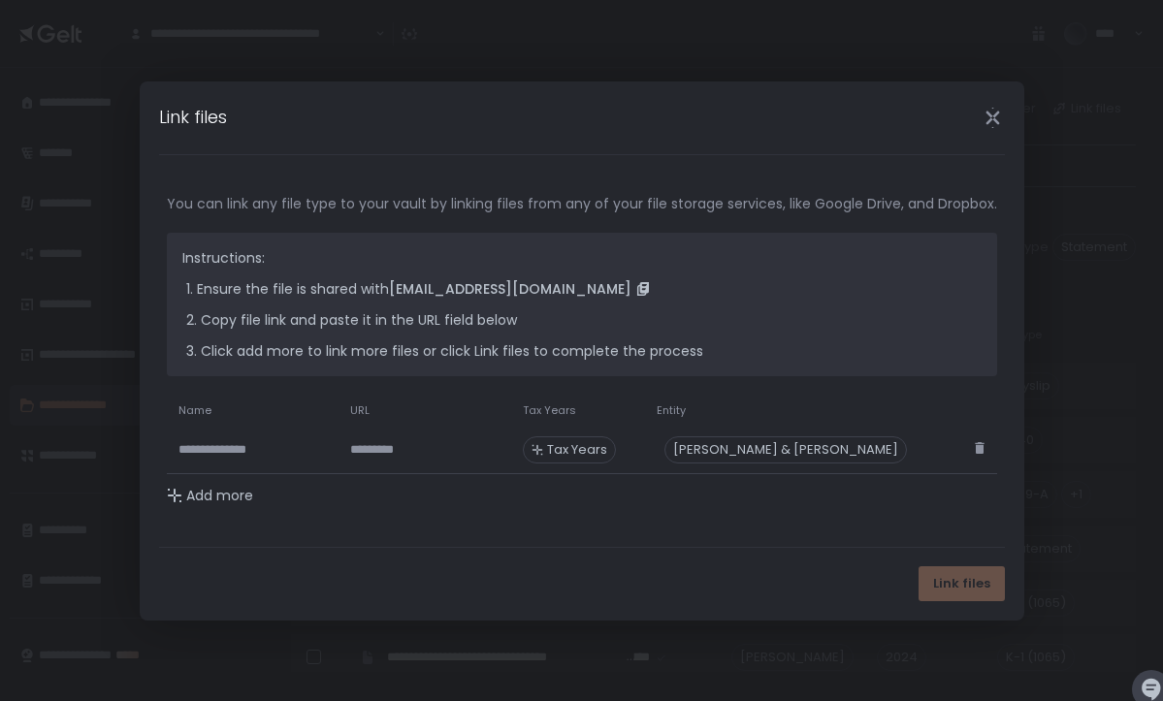
click at [167, 489] on div "Add more" at bounding box center [210, 495] width 86 height 19
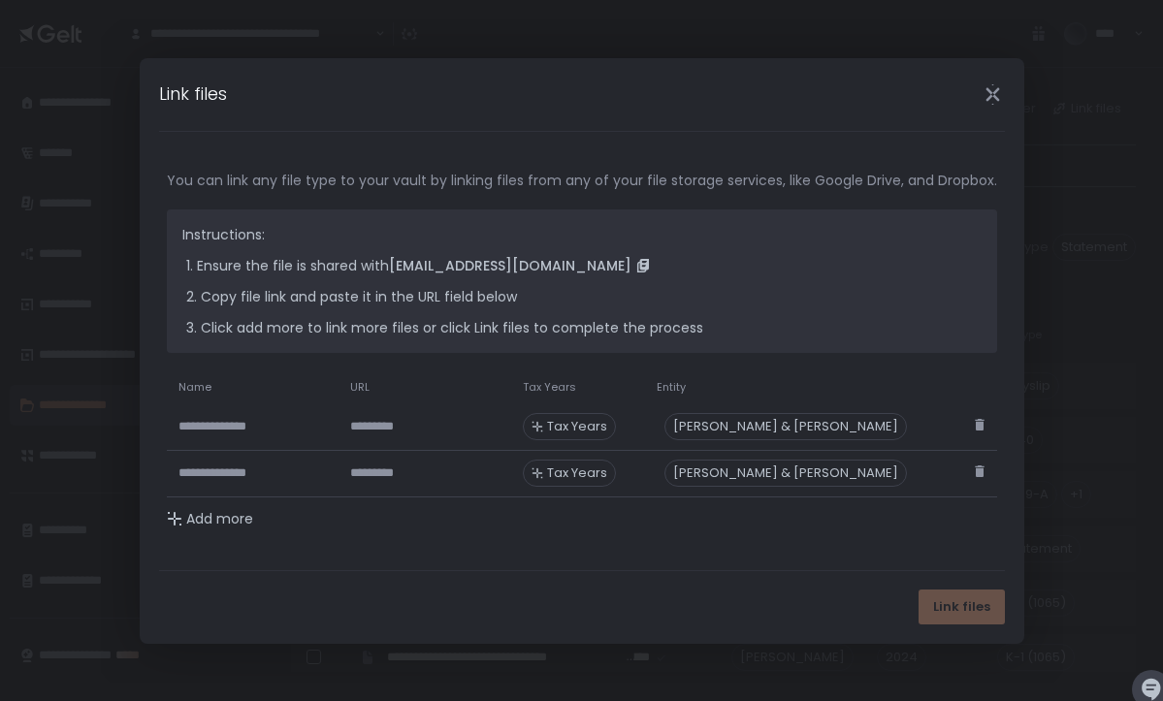
click at [179, 489] on input at bounding box center [253, 473] width 149 height 41
click at [167, 518] on div "Add more" at bounding box center [210, 518] width 86 height 19
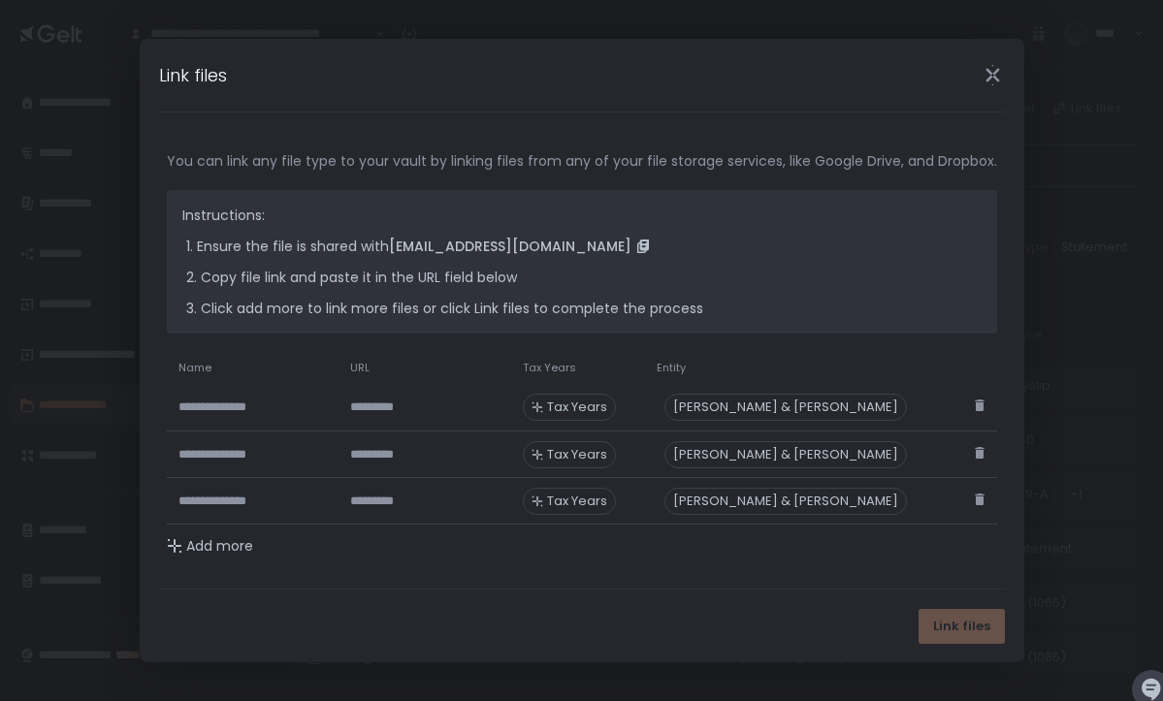
click at [607, 405] on span "Tax Years" at bounding box center [577, 407] width 60 height 17
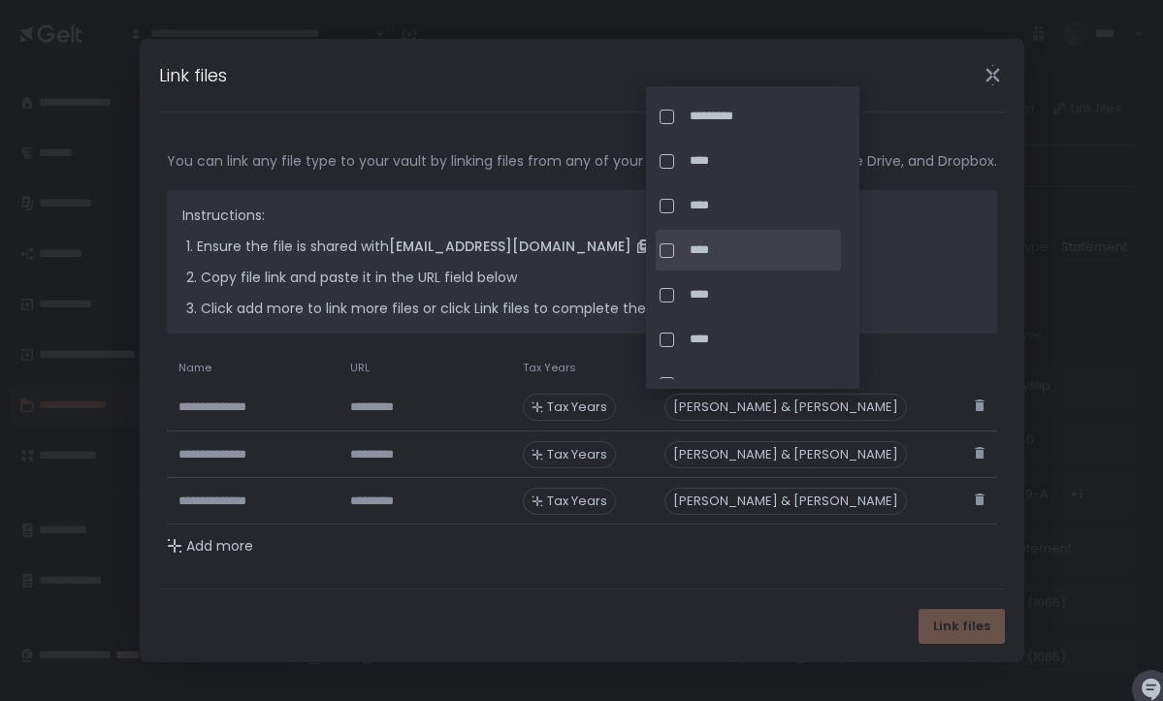
click at [670, 250] on div at bounding box center [667, 251] width 15 height 15
click at [907, 407] on div "[PERSON_NAME] & [PERSON_NAME]" at bounding box center [786, 407] width 243 height 27
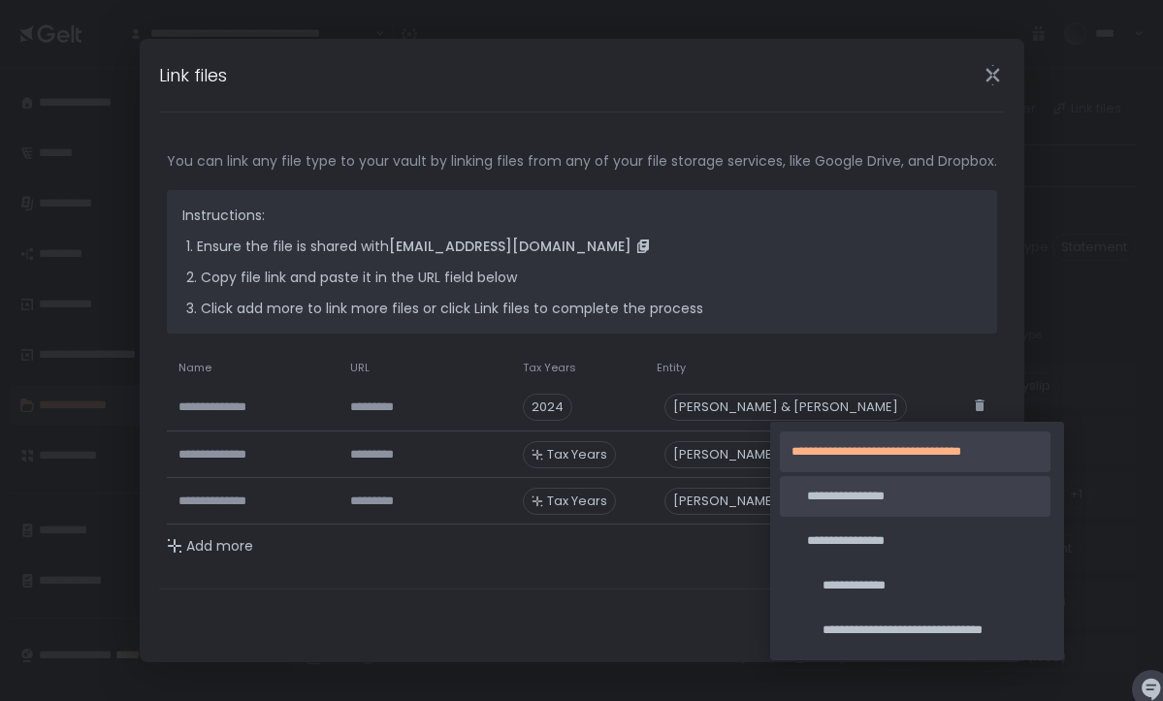
click at [900, 610] on div "**********" at bounding box center [915, 630] width 271 height 41
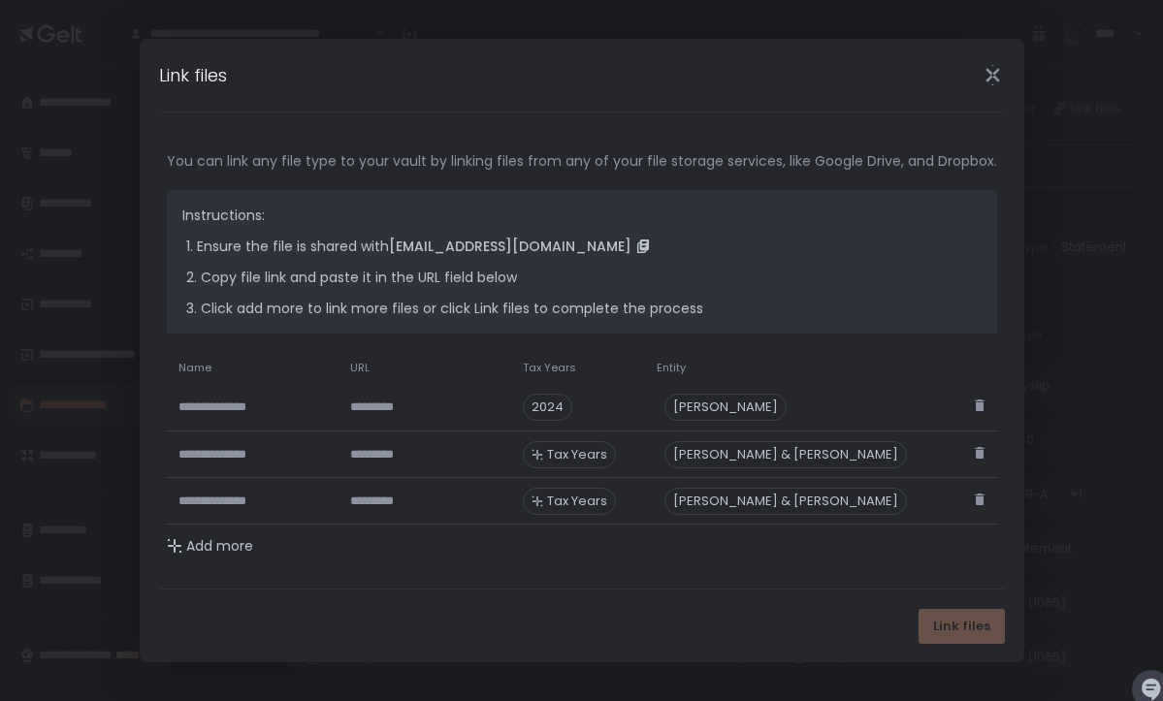
click at [539, 649] on div "Link files" at bounding box center [582, 626] width 885 height 73
click at [1003, 77] on icon "Close" at bounding box center [993, 75] width 20 height 20
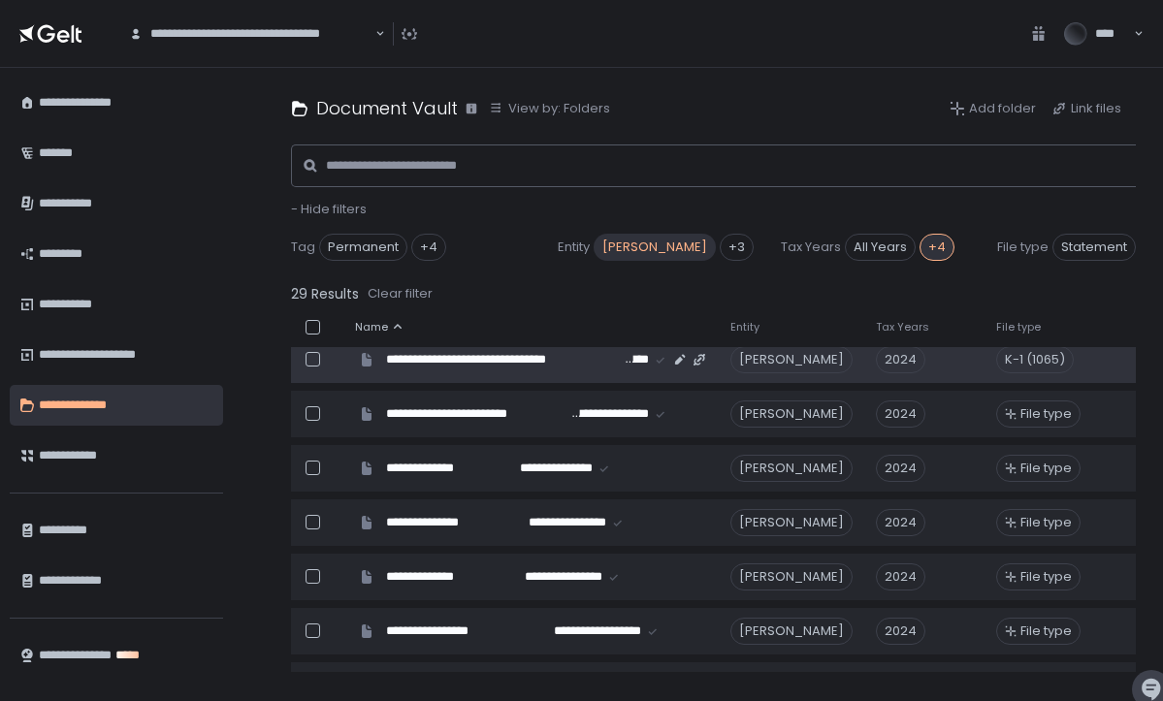
scroll to position [309, 1]
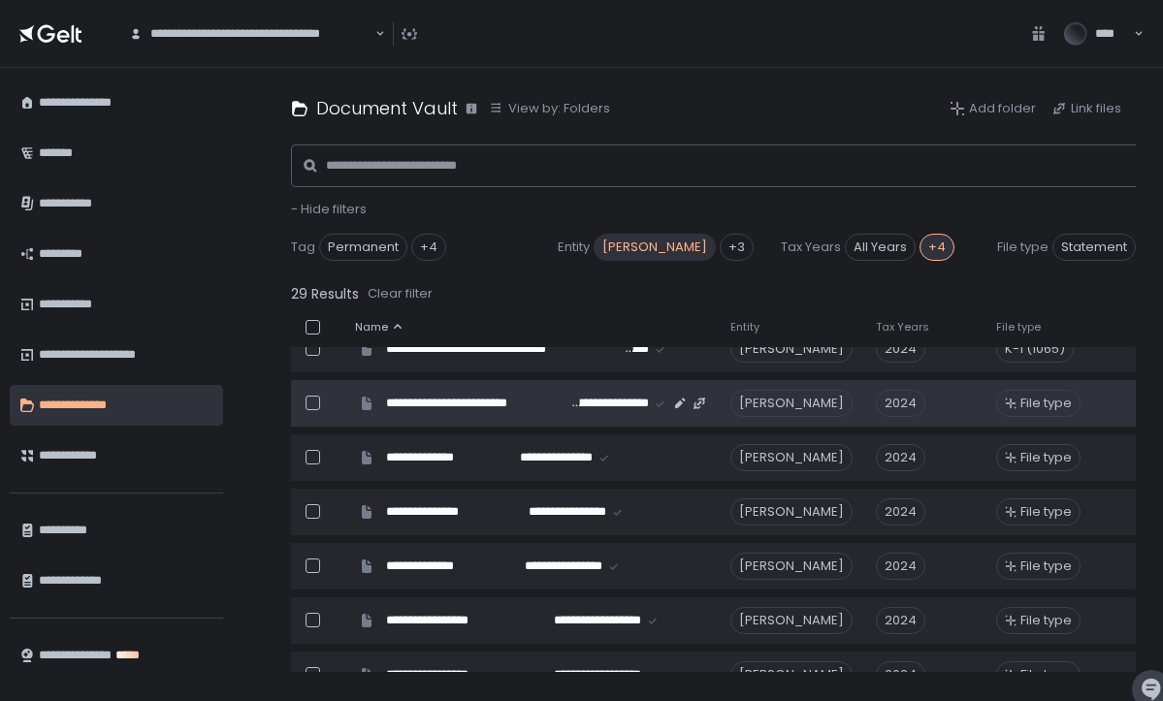
click at [1054, 401] on span "File type" at bounding box center [1046, 403] width 51 height 17
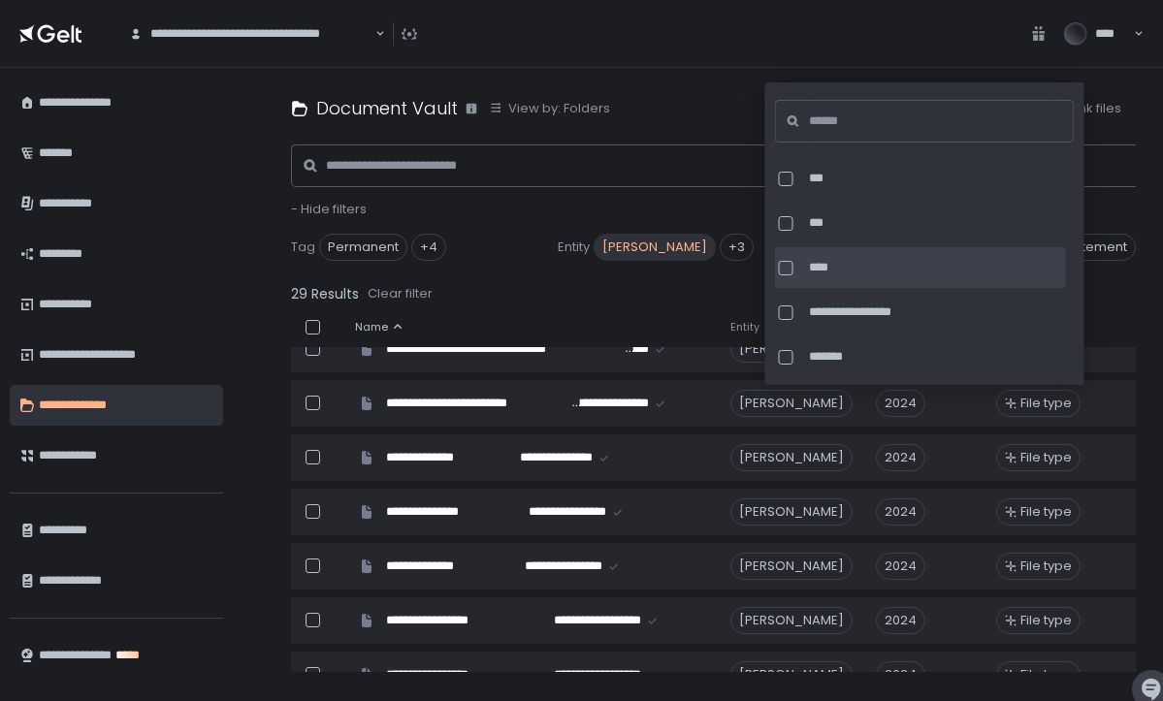
scroll to position [0, 0]
click at [787, 265] on div at bounding box center [786, 268] width 15 height 15
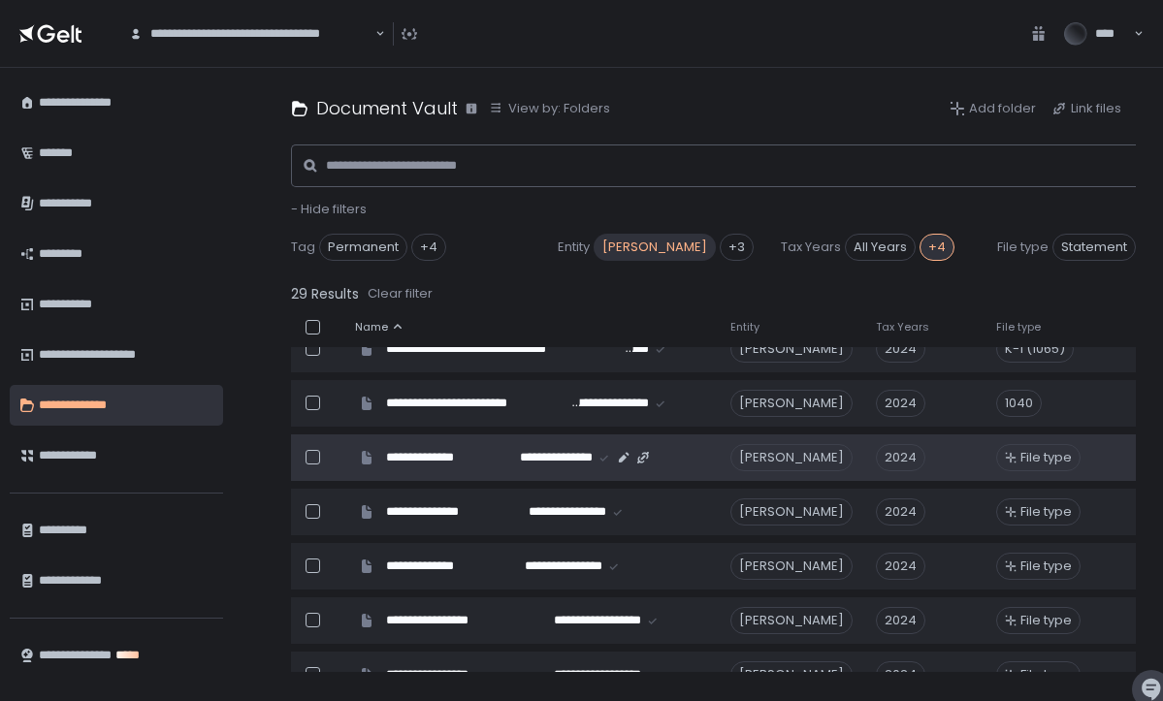
click at [1064, 457] on span "File type" at bounding box center [1046, 457] width 51 height 17
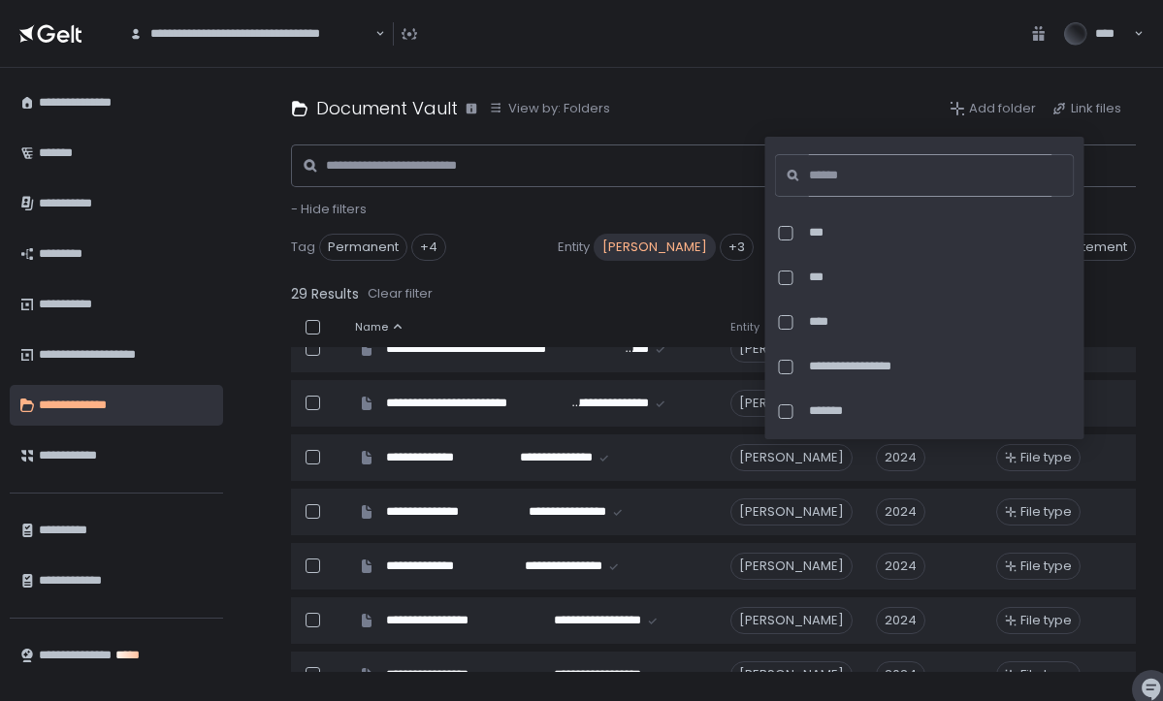
click at [917, 179] on input at bounding box center [931, 175] width 244 height 43
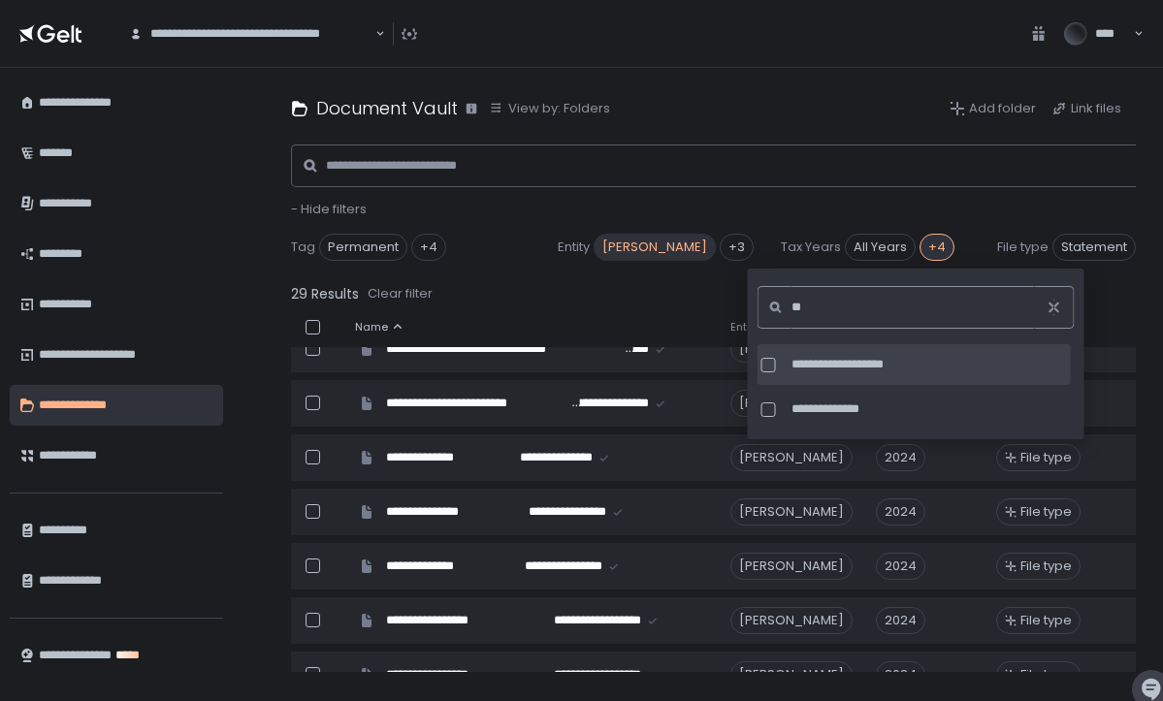
type input "**"
click at [771, 363] on div at bounding box center [769, 365] width 15 height 15
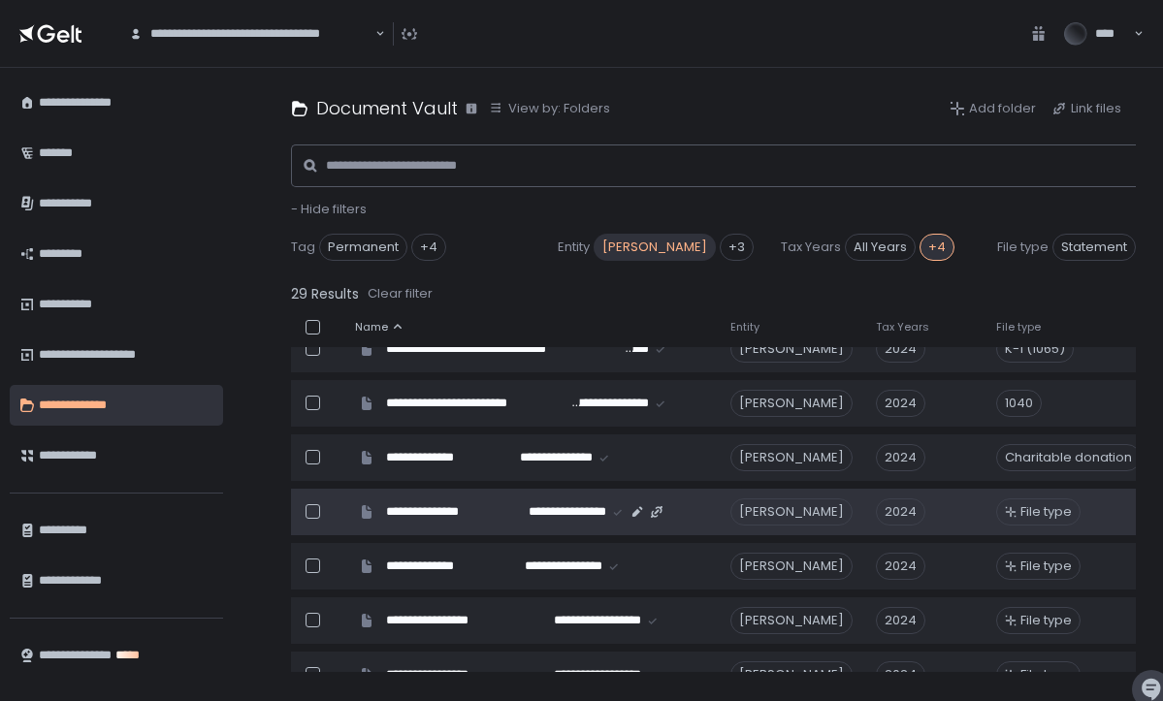
click at [1052, 514] on span "File type" at bounding box center [1046, 512] width 51 height 17
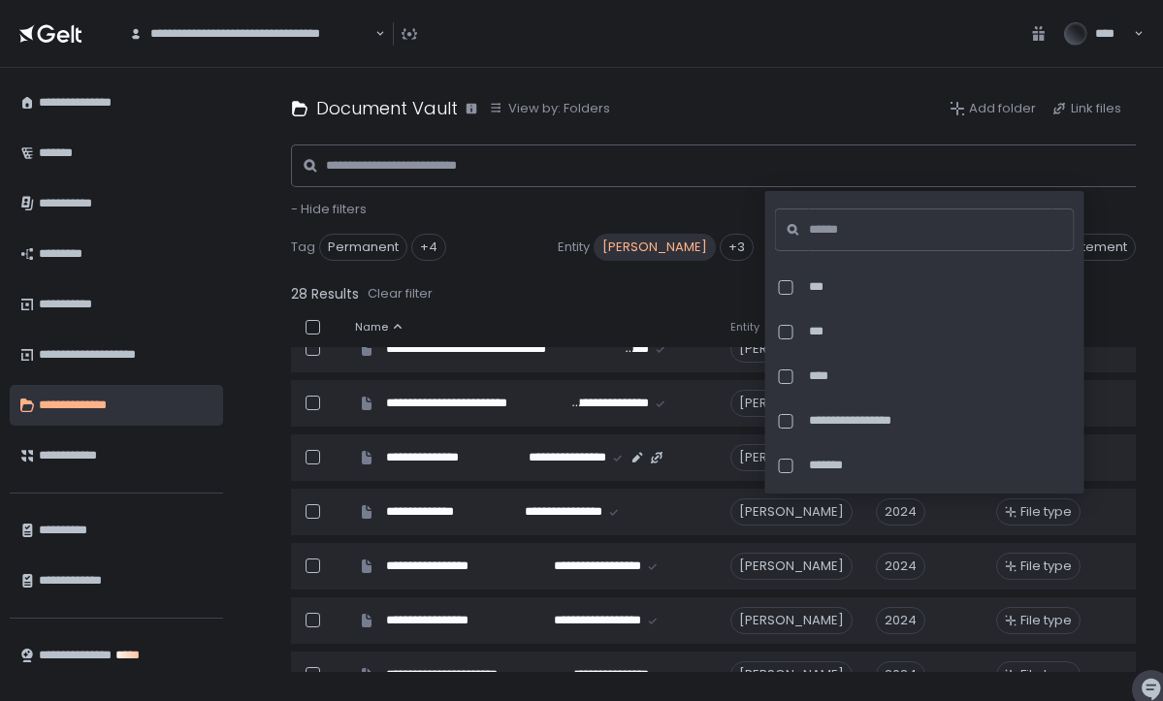
scroll to position [0, -1]
click at [868, 231] on input at bounding box center [931, 230] width 244 height 43
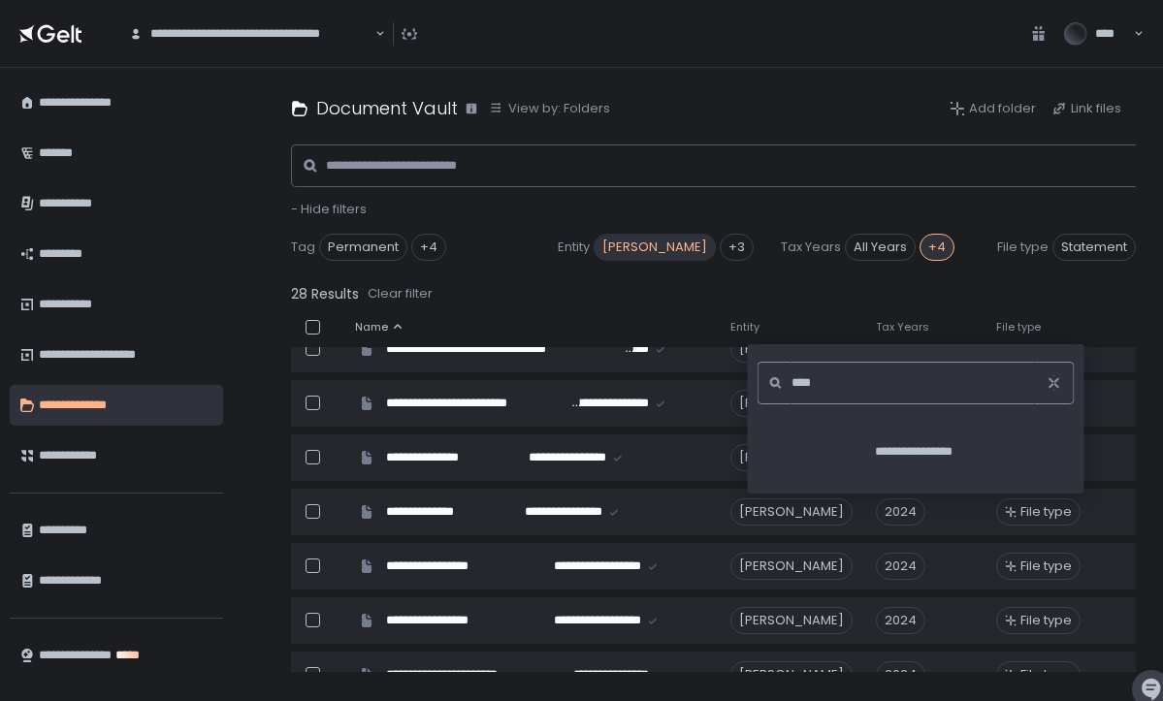
click at [856, 380] on input "****" at bounding box center [914, 383] width 244 height 43
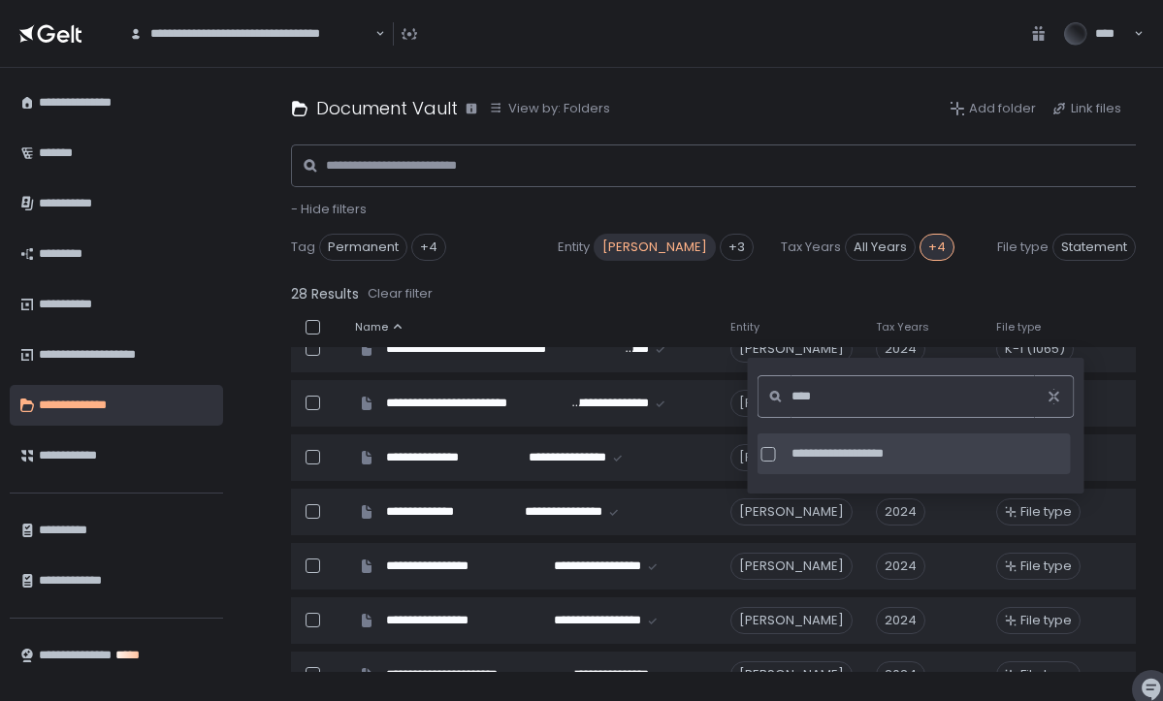
type input "****"
click at [851, 450] on span "**********" at bounding box center [930, 453] width 276 height 17
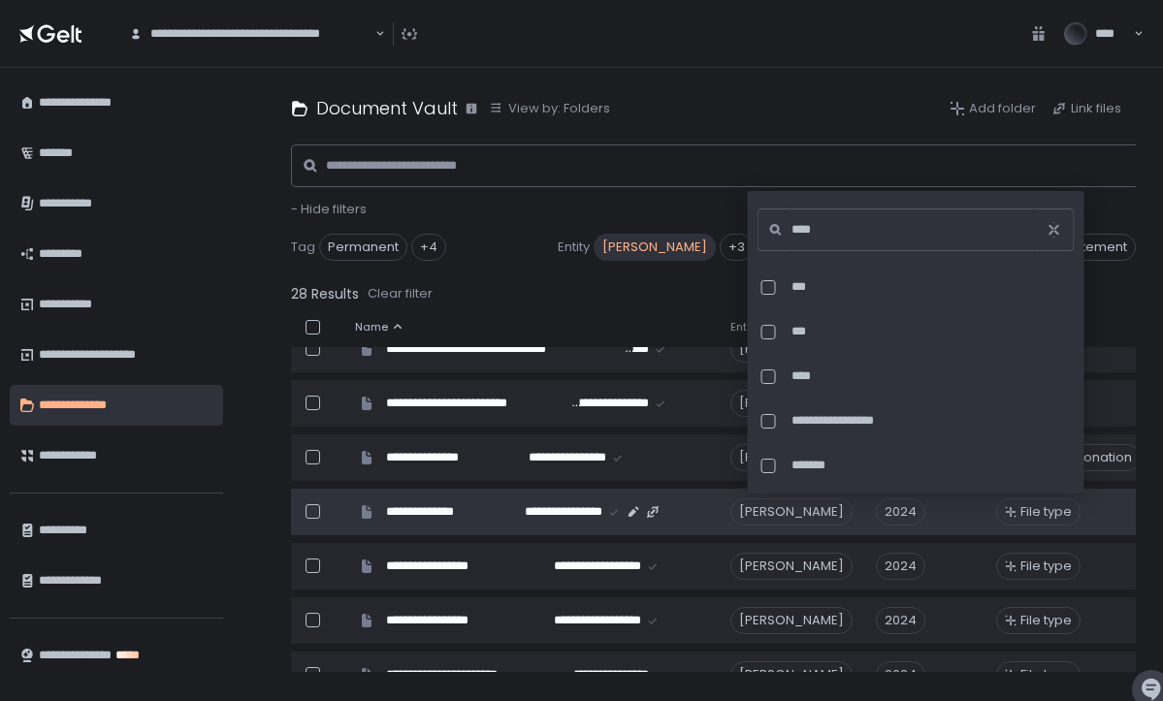
click at [1057, 514] on span "File type" at bounding box center [1046, 512] width 51 height 17
click at [1103, 514] on div "File type" at bounding box center [1091, 512] width 191 height 35
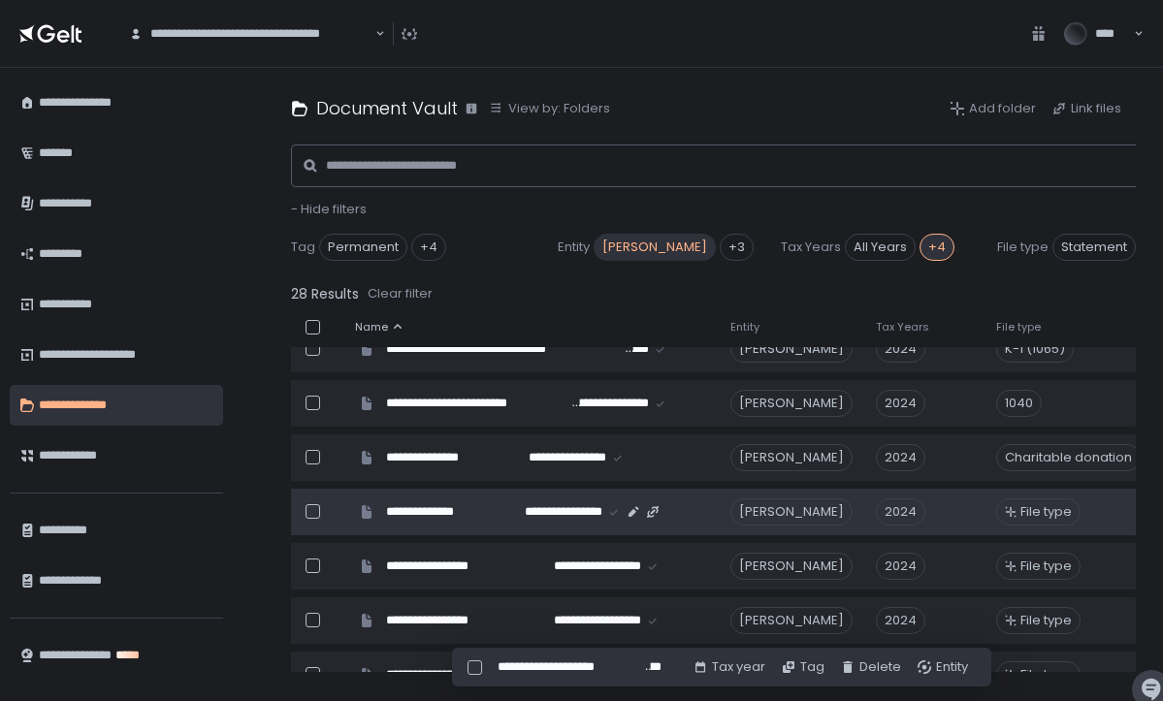
click at [1033, 507] on span "File type" at bounding box center [1046, 512] width 51 height 17
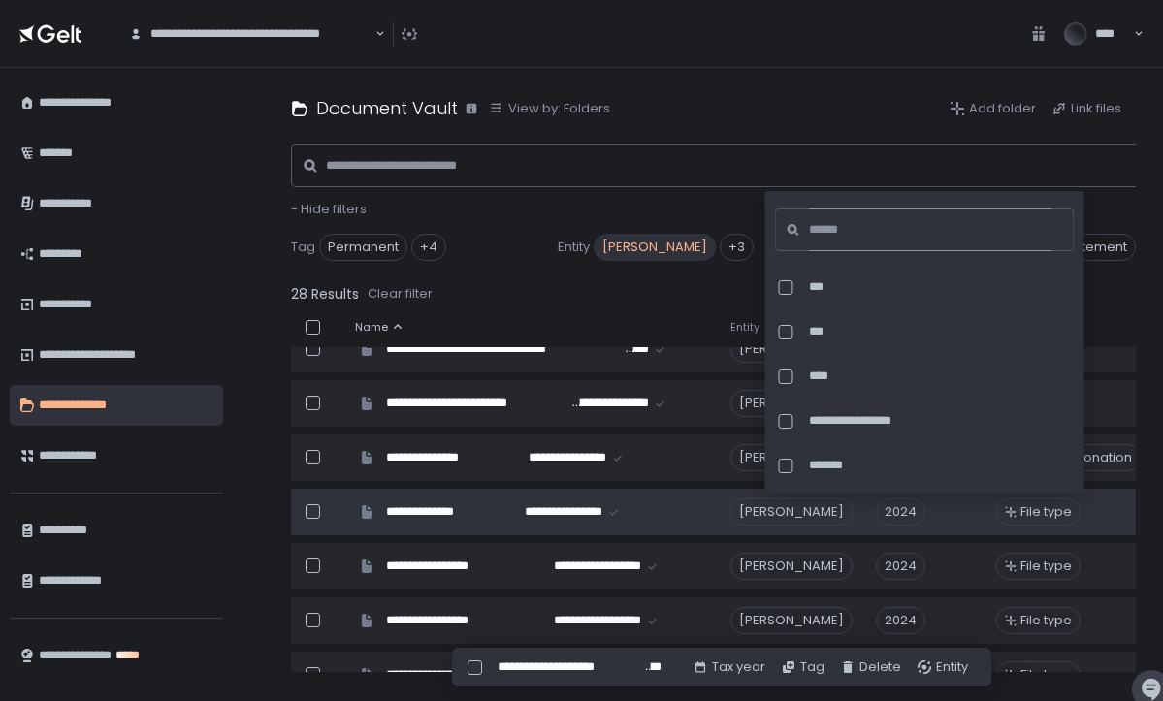
click at [872, 226] on input at bounding box center [931, 230] width 244 height 43
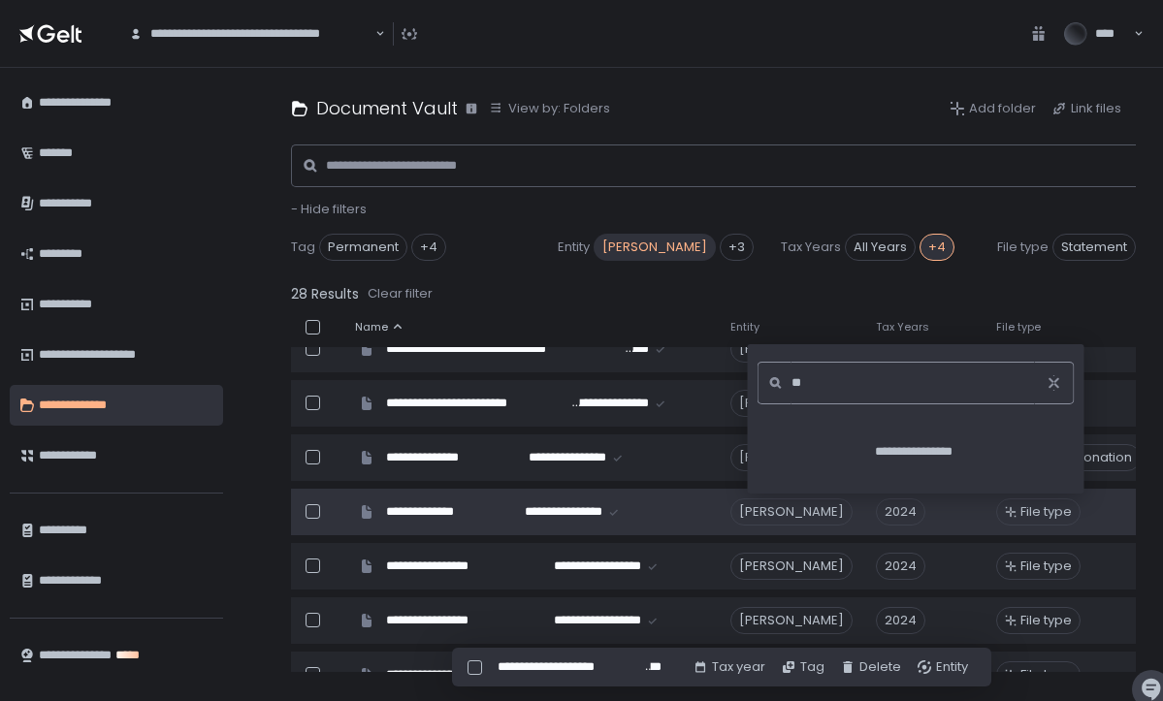
type input "*"
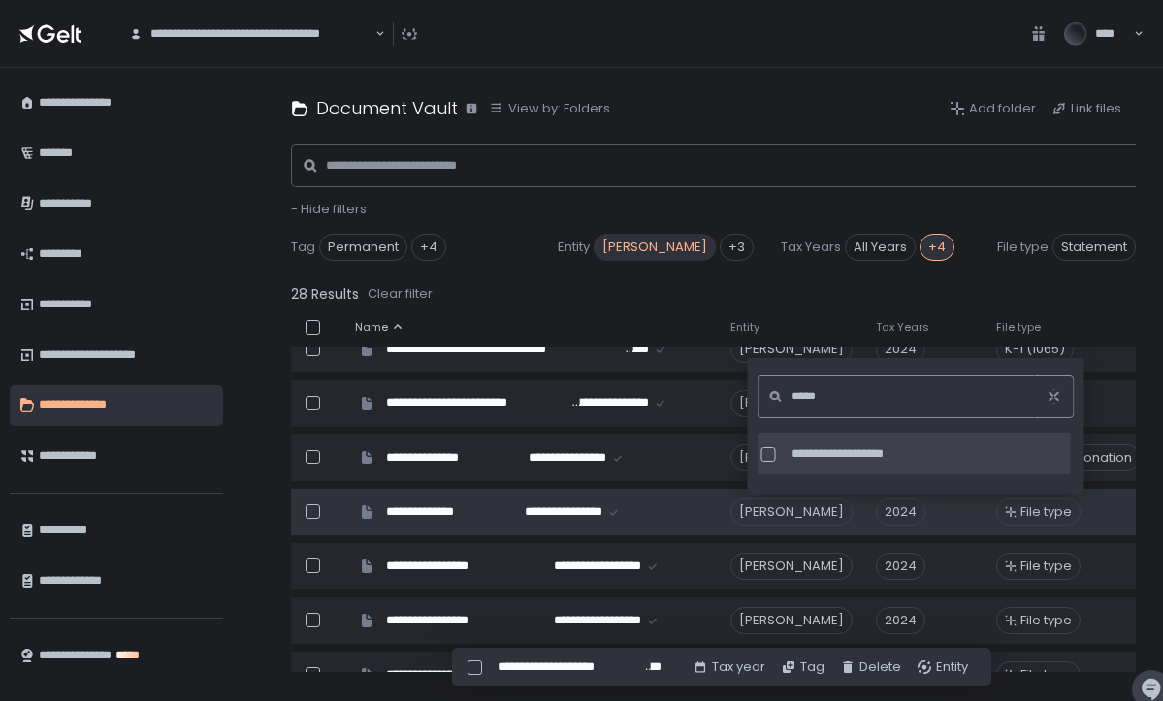
type input "*****"
click at [766, 455] on div at bounding box center [769, 454] width 15 height 15
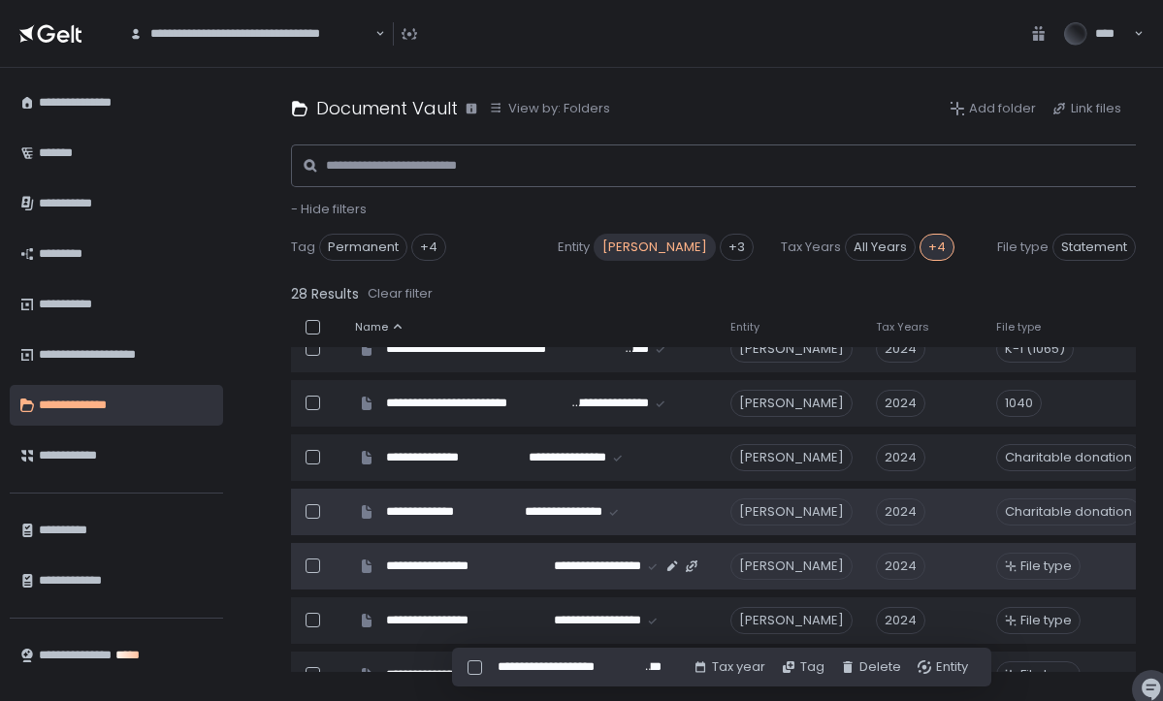
click at [1062, 570] on span "File type" at bounding box center [1046, 566] width 51 height 17
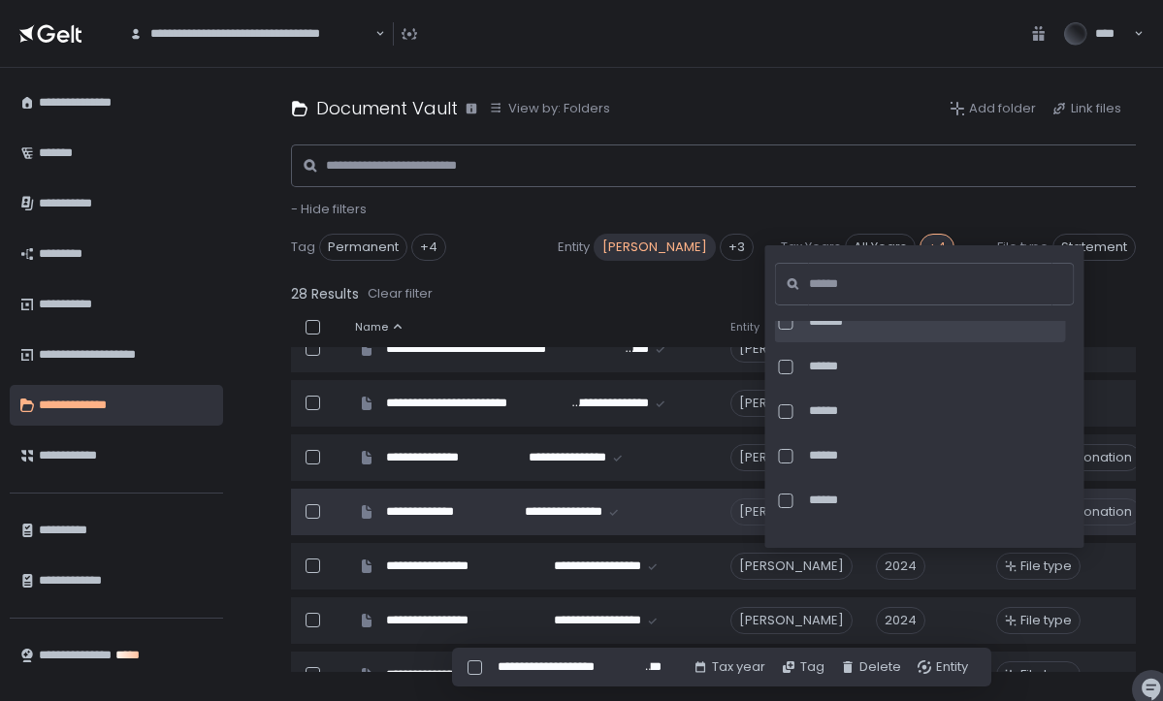
scroll to position [959, 0]
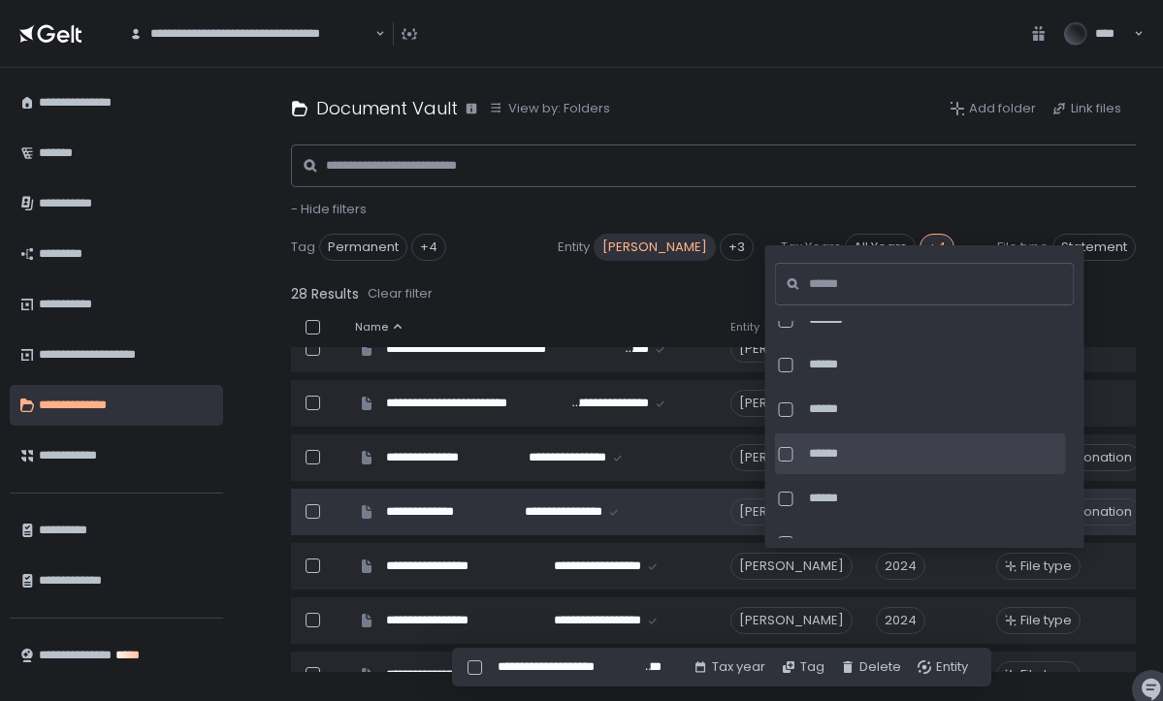
click at [784, 448] on div at bounding box center [786, 454] width 15 height 15
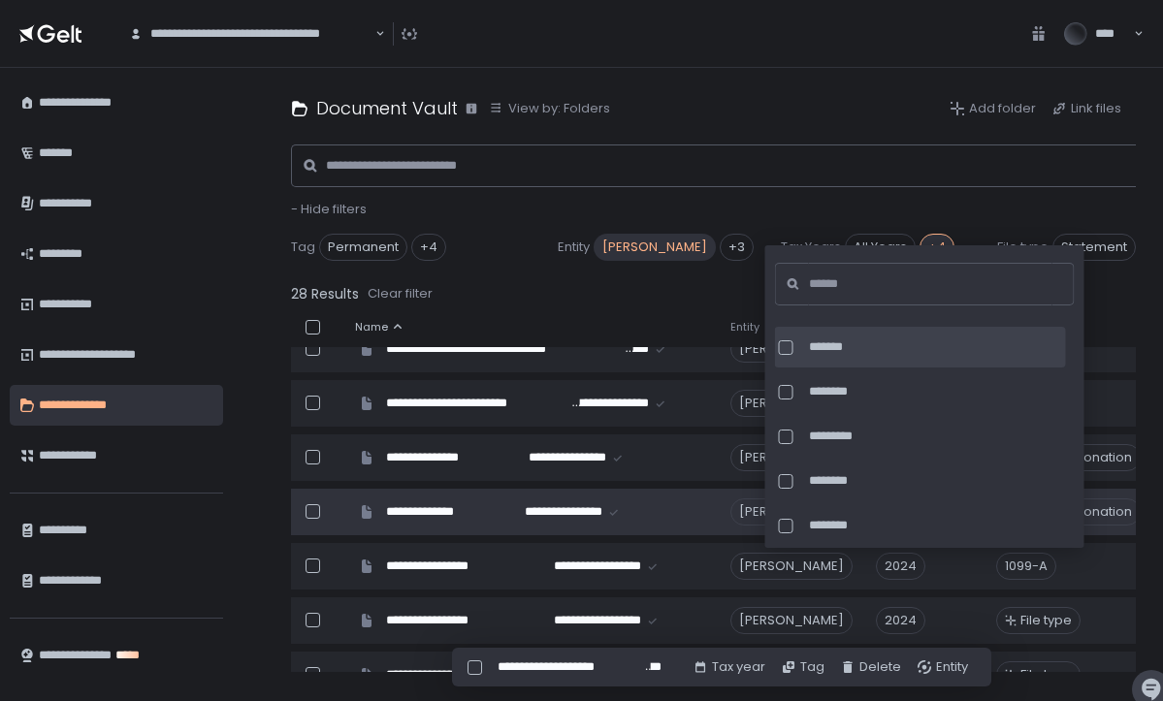
scroll to position [1564, 0]
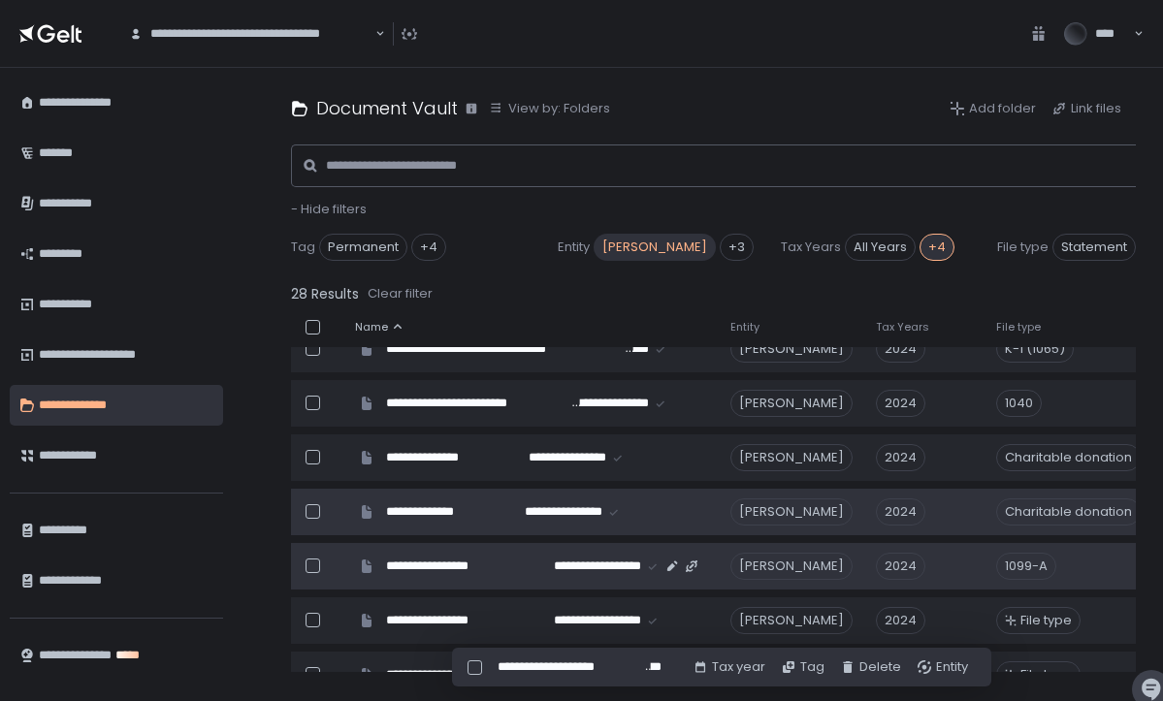
click at [1109, 572] on div "1099-A" at bounding box center [1091, 566] width 191 height 27
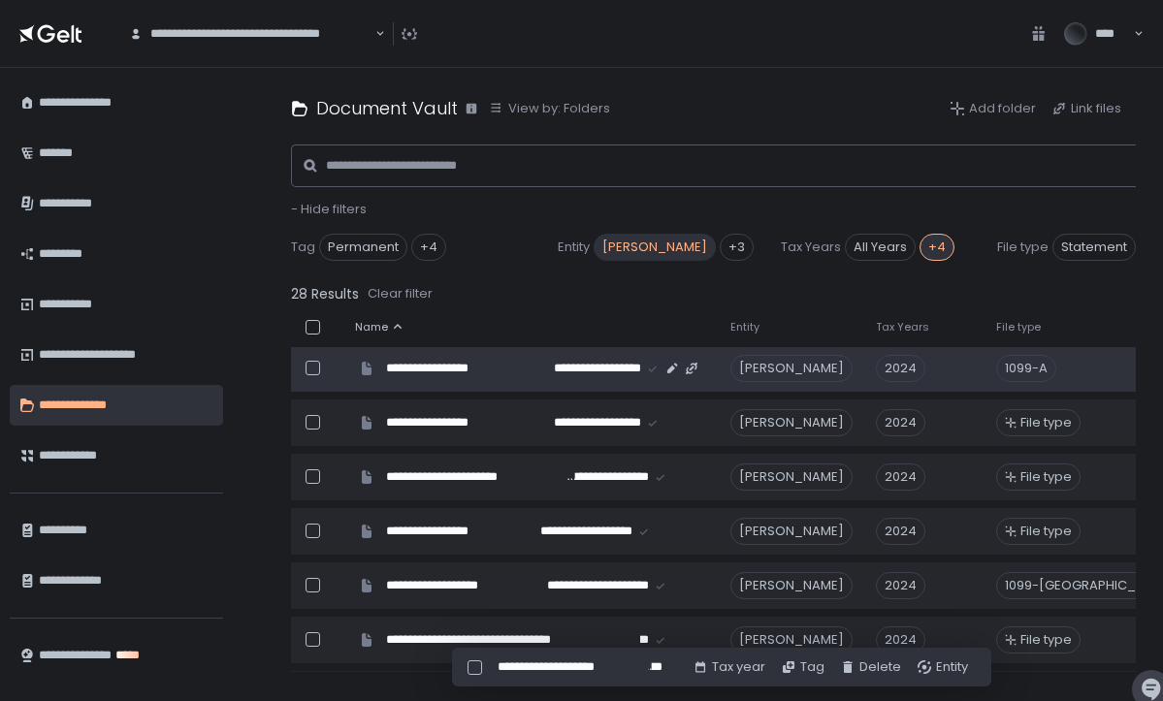
scroll to position [509, 1]
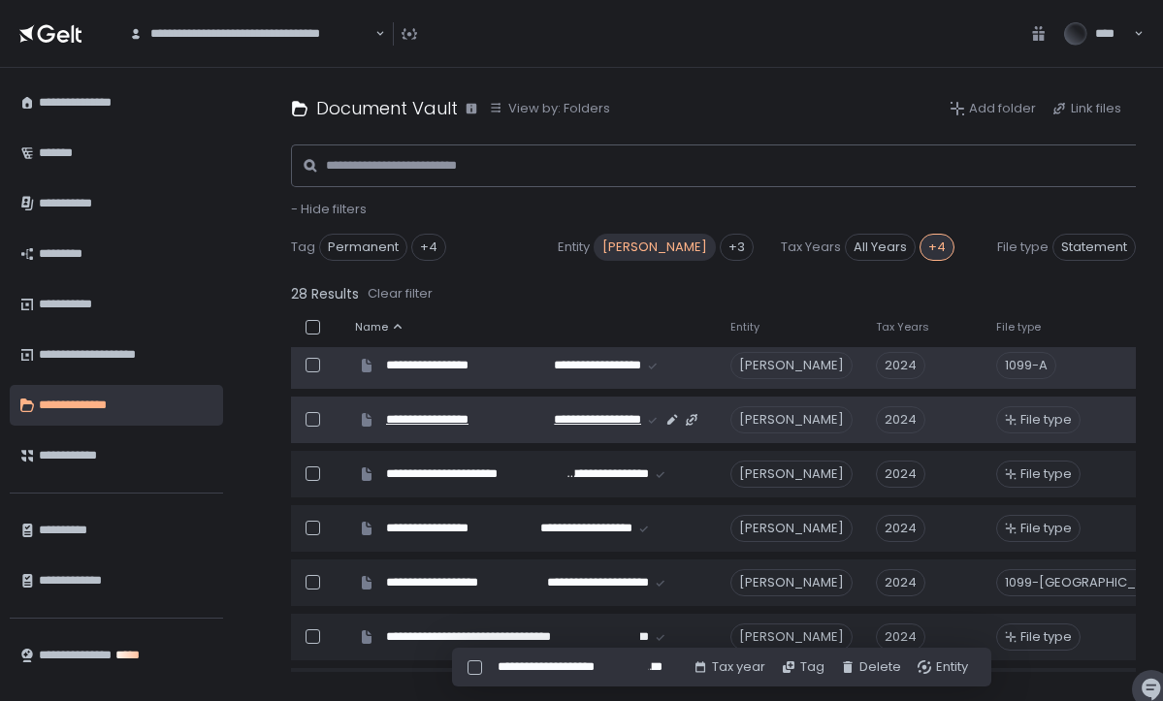
click at [577, 422] on span "**********" at bounding box center [578, 419] width 126 height 17
click at [1039, 420] on span "File type" at bounding box center [1046, 419] width 51 height 17
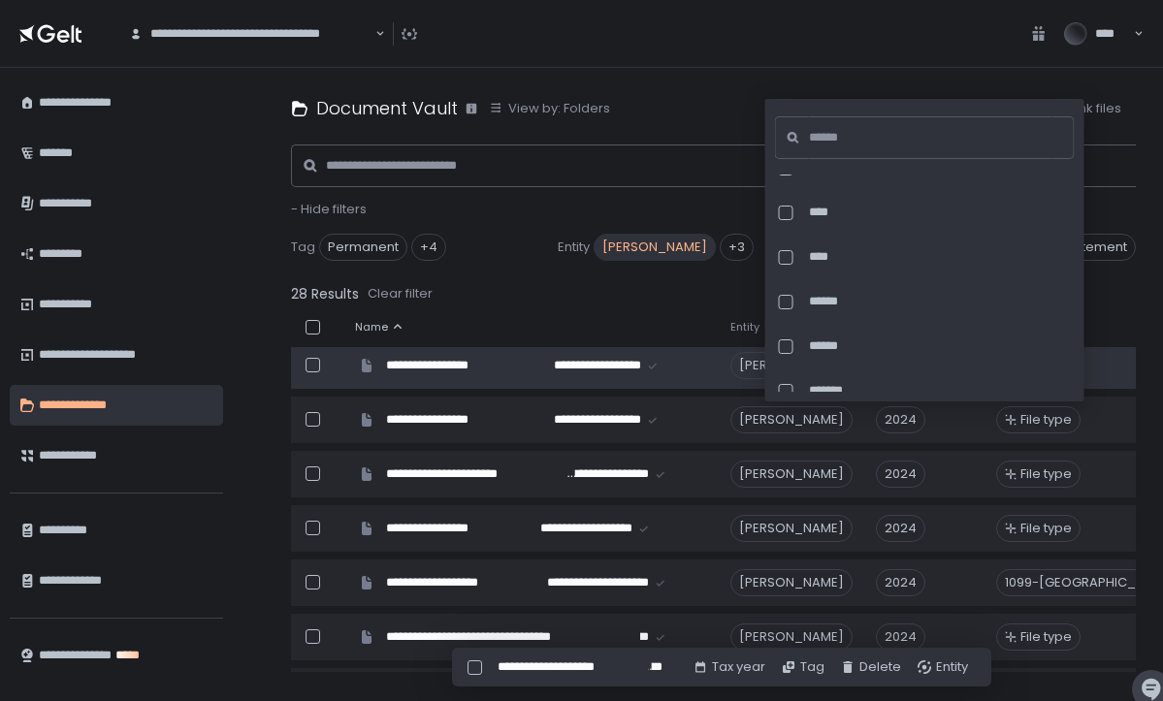
scroll to position [748, 0]
click at [907, 129] on input at bounding box center [931, 137] width 244 height 43
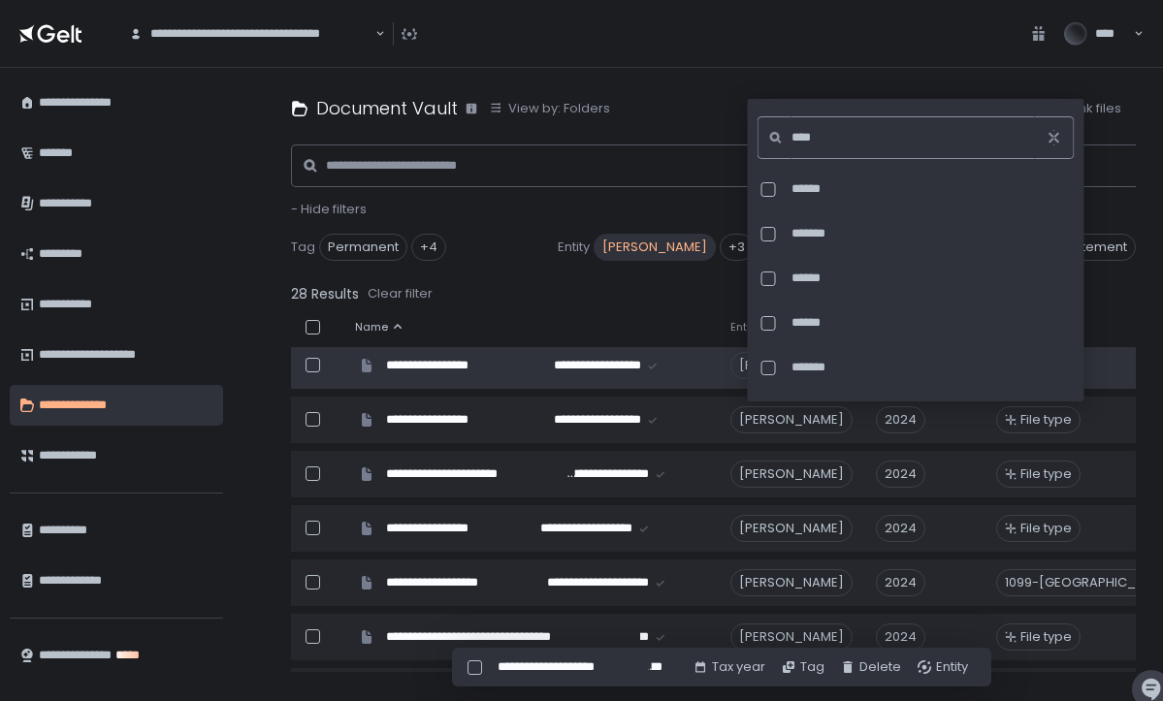
scroll to position [773, 0]
drag, startPoint x: 844, startPoint y: 137, endPoint x: 744, endPoint y: 133, distance: 100.0
click at [744, 133] on body "**********" at bounding box center [581, 350] width 1163 height 701
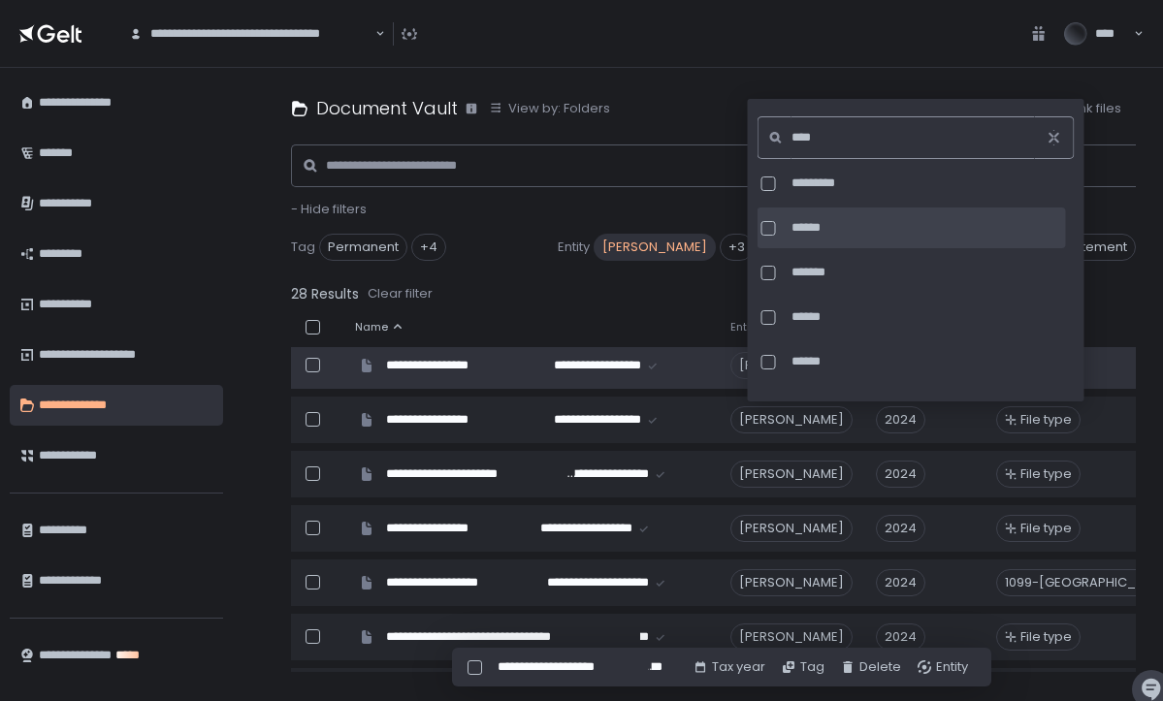
scroll to position [723, 0]
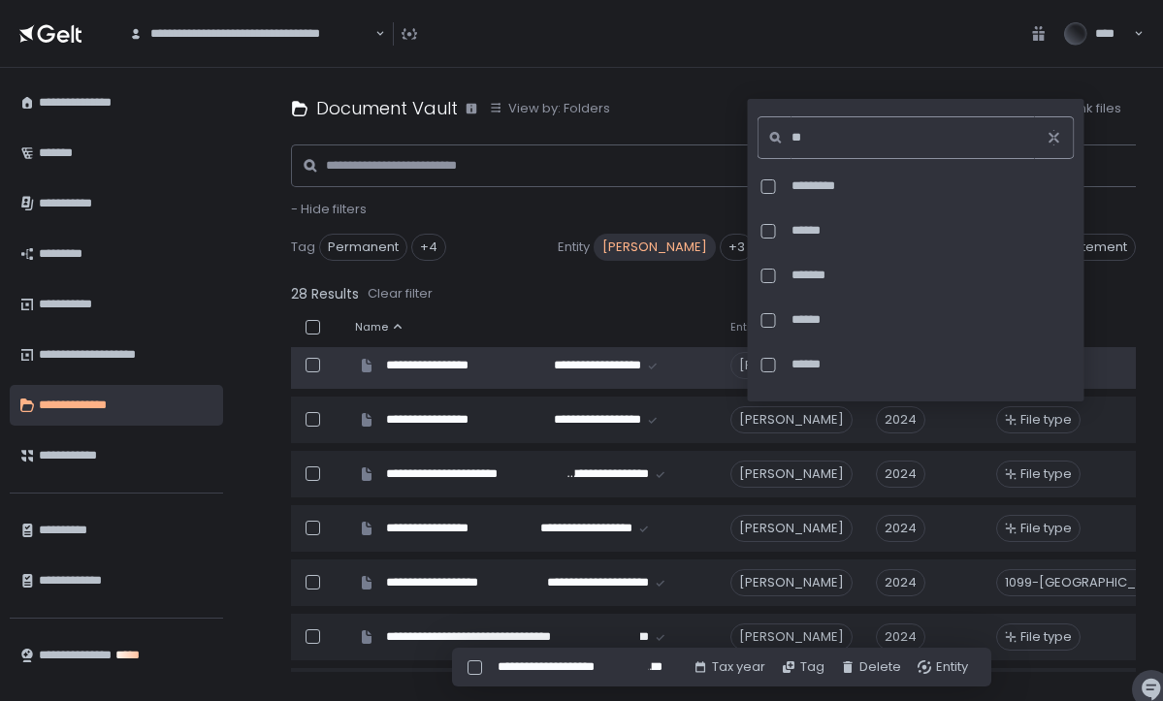
click at [867, 128] on input "**" at bounding box center [914, 137] width 244 height 43
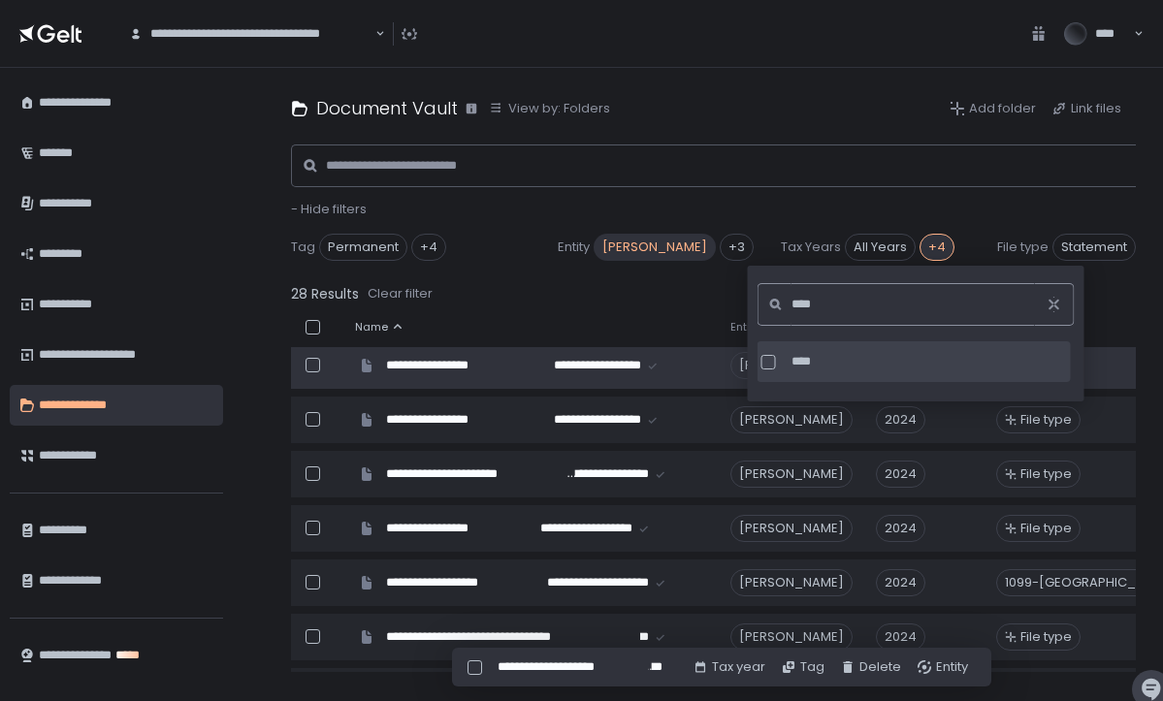
type input "****"
click at [767, 361] on div at bounding box center [769, 362] width 15 height 15
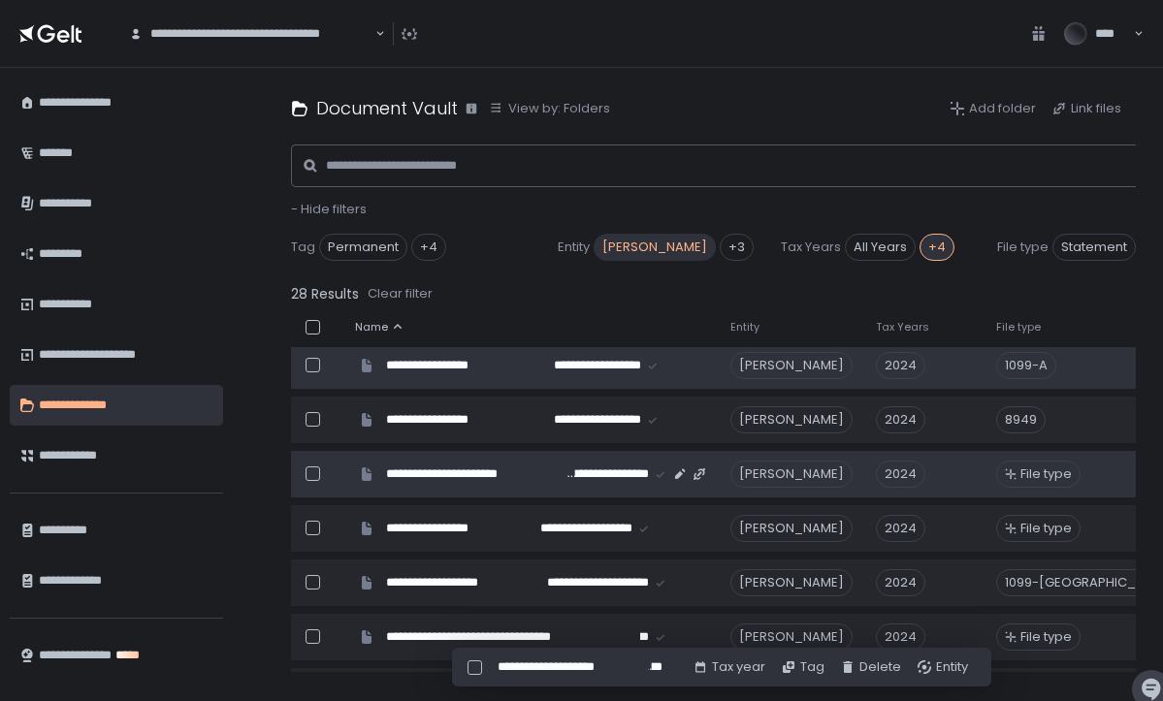
click at [1043, 473] on span "File type" at bounding box center [1046, 474] width 51 height 17
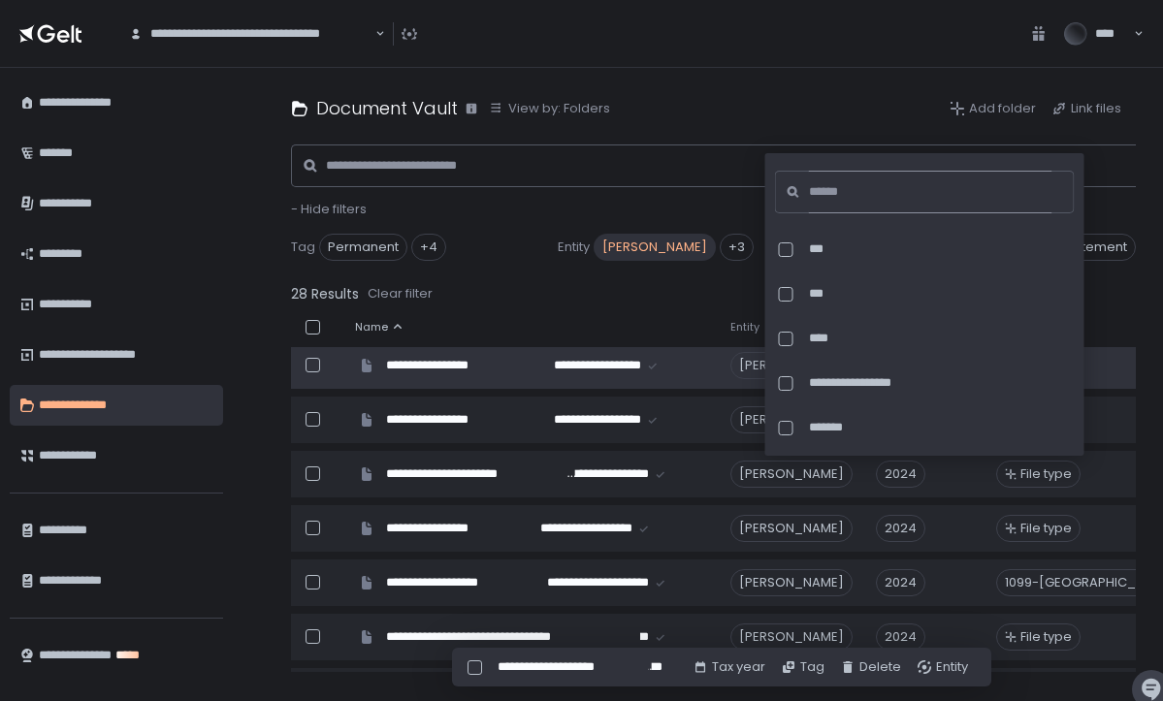
click at [875, 190] on input at bounding box center [931, 192] width 244 height 43
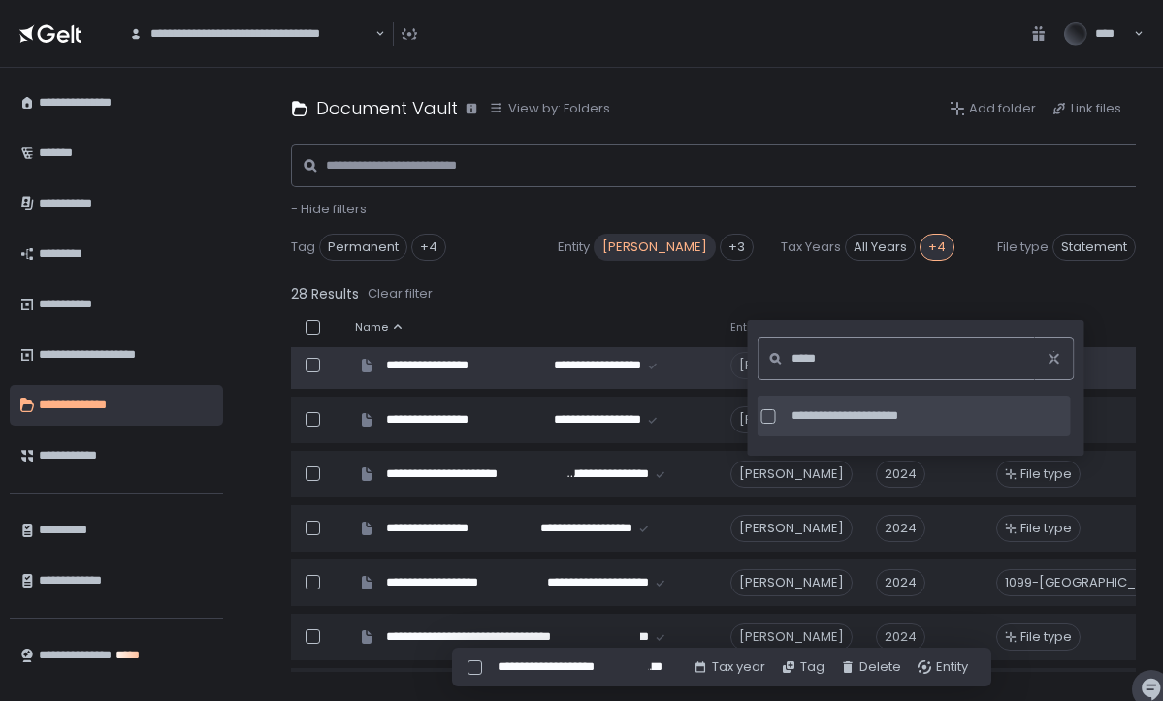
type input "*****"
click at [770, 414] on div at bounding box center [769, 416] width 15 height 15
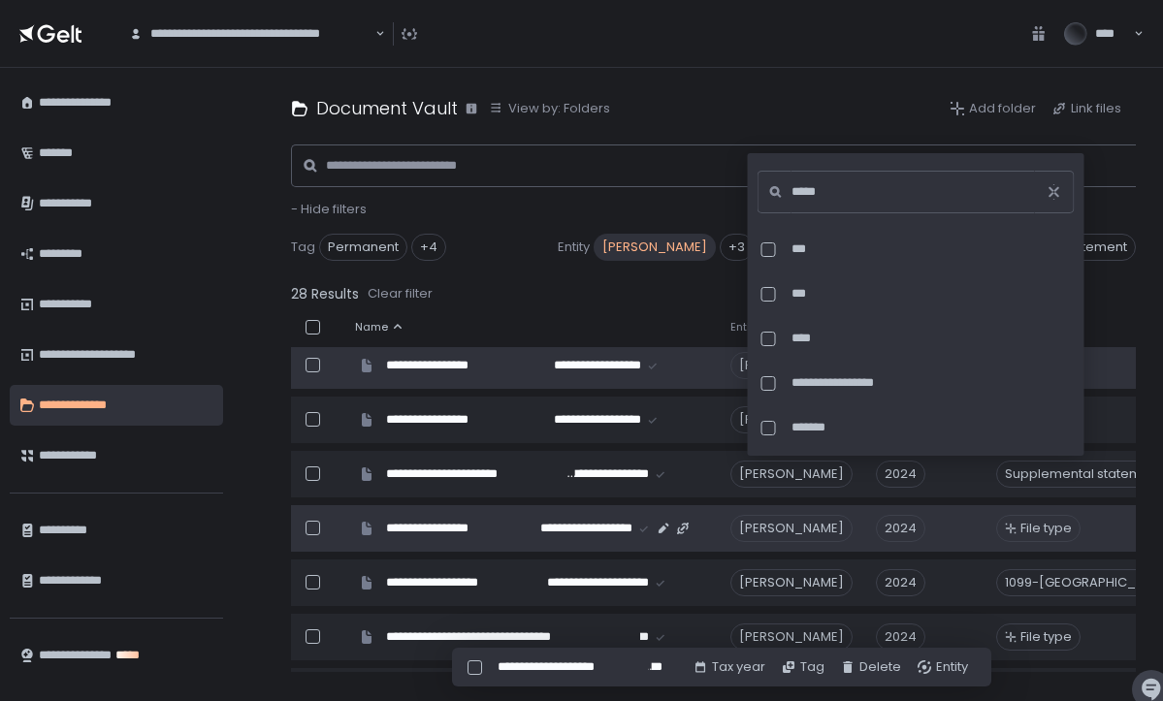
click at [1060, 529] on span "File type" at bounding box center [1046, 528] width 51 height 17
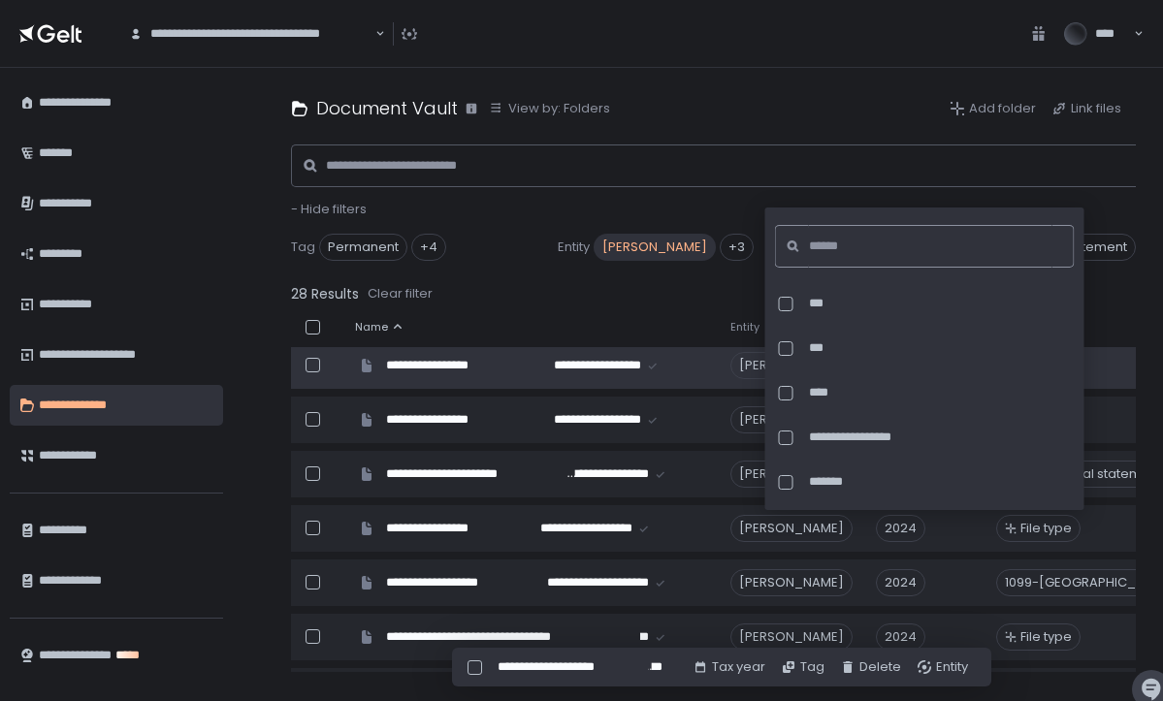
click at [908, 245] on input at bounding box center [931, 246] width 244 height 43
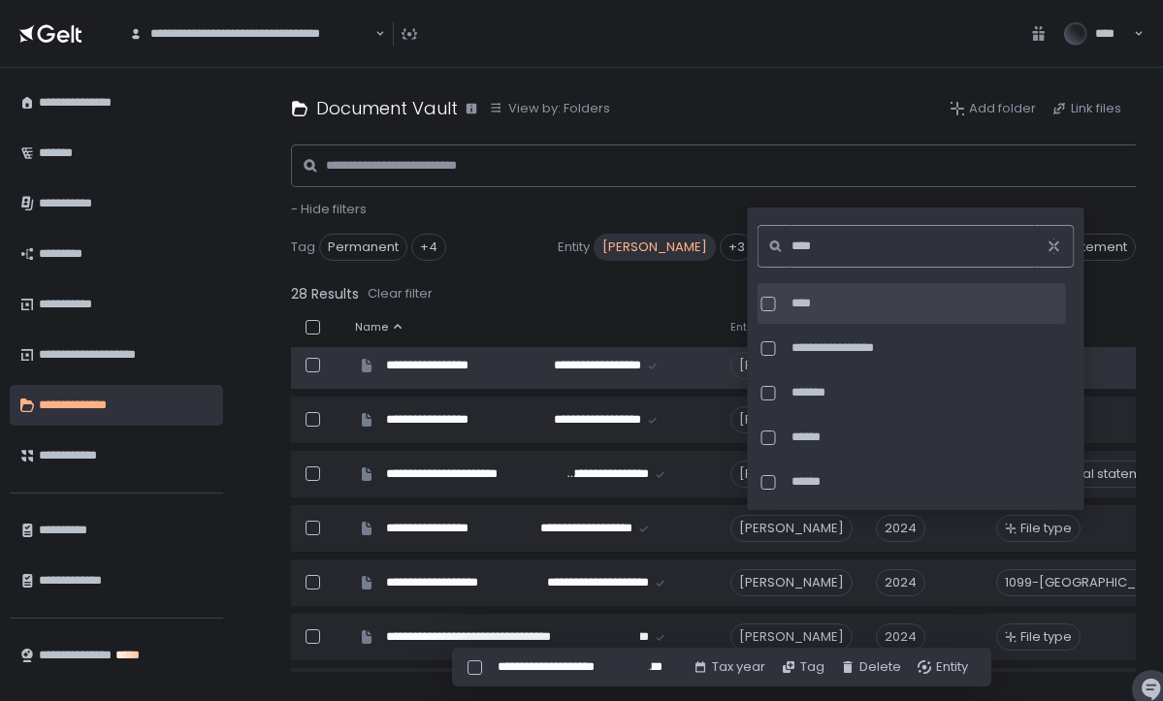
type input "****"
click at [761, 417] on div "****" at bounding box center [912, 437] width 309 height 41
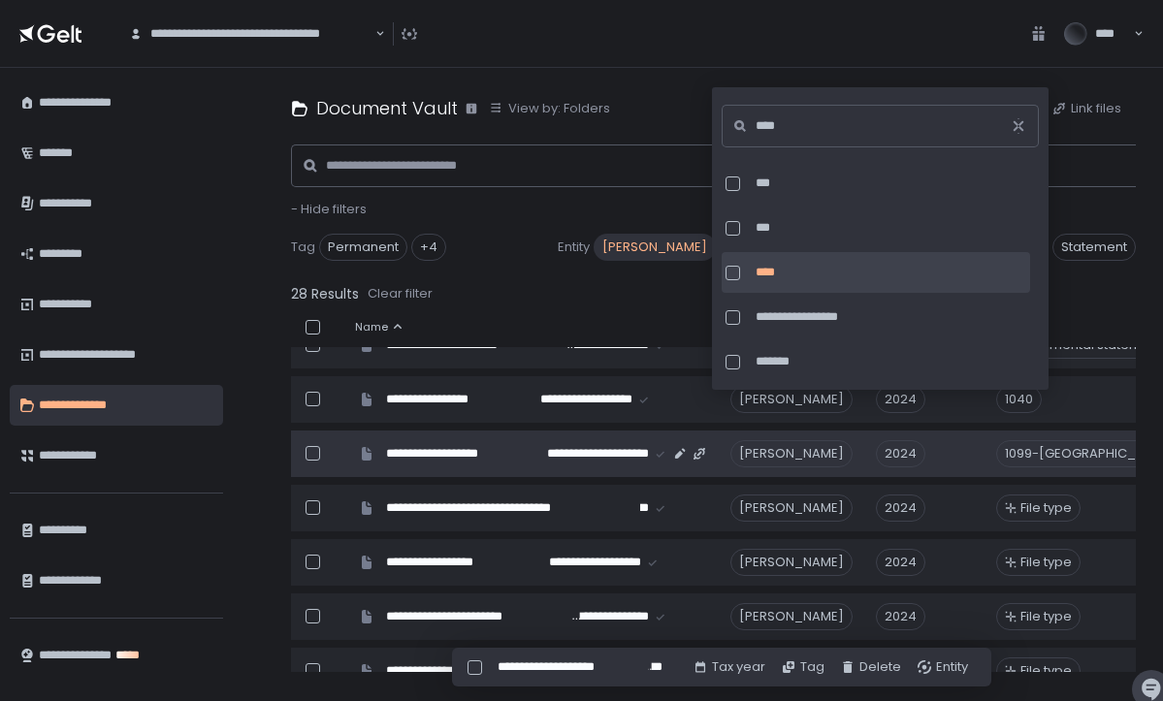
scroll to position [683, 1]
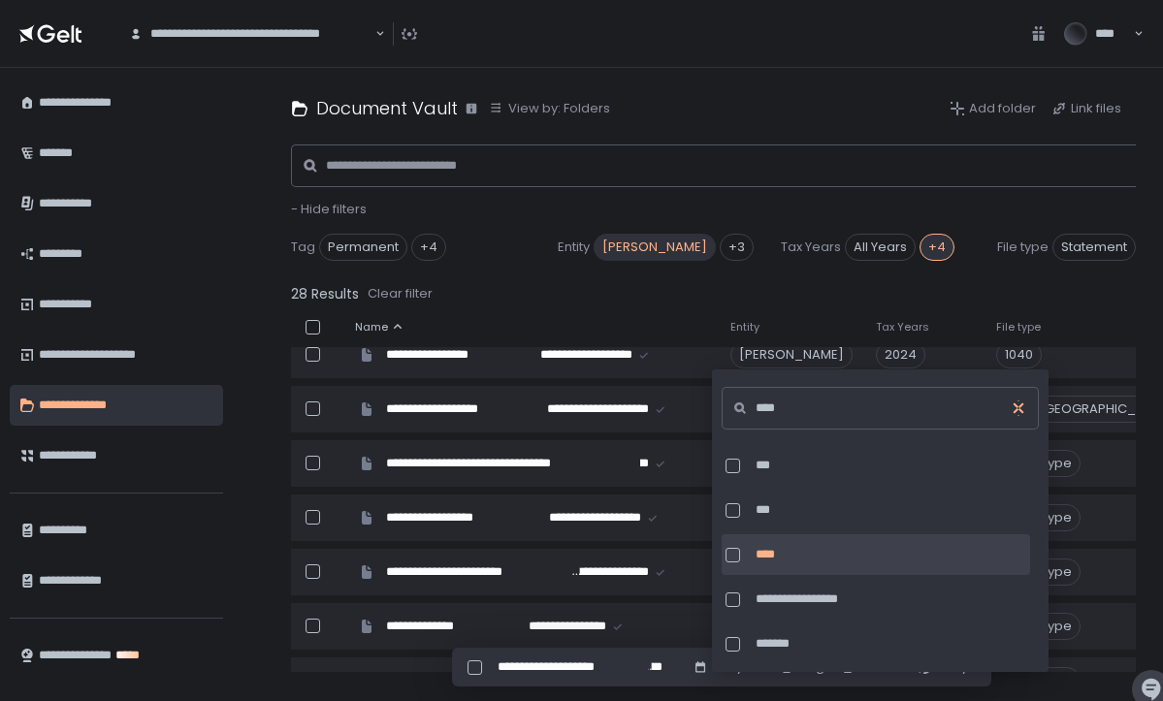
click at [1020, 407] on icon "button" at bounding box center [1019, 408] width 10 height 19
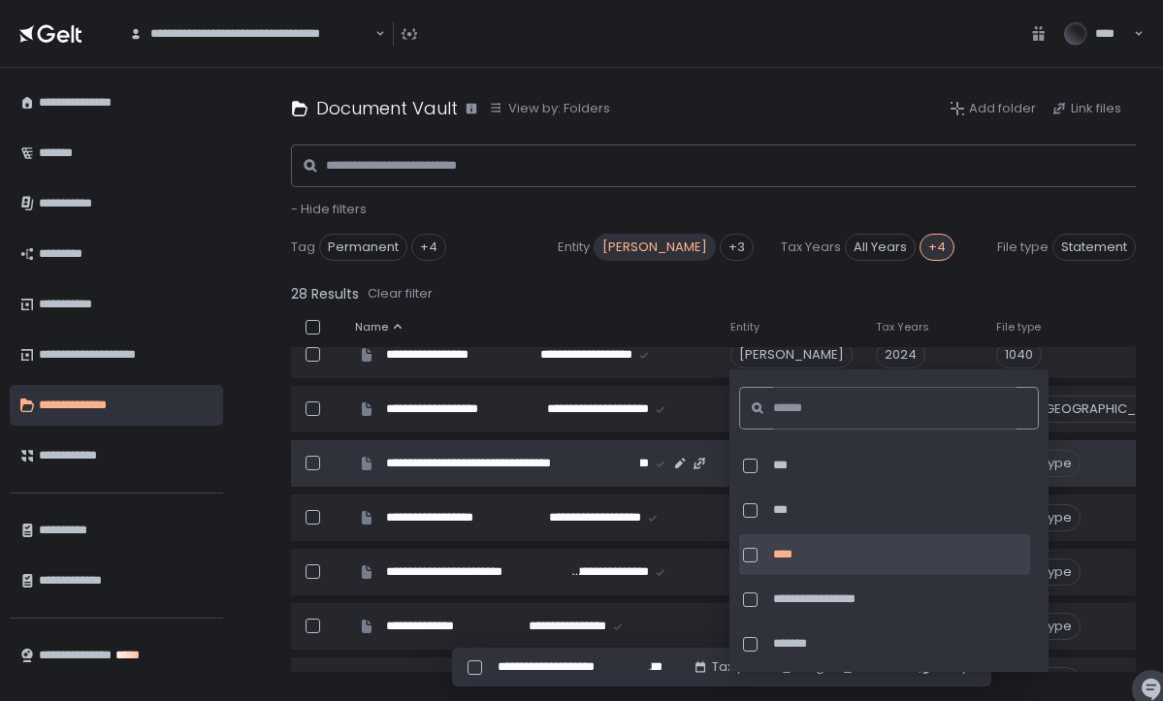
click at [1111, 471] on div "File type" at bounding box center [1091, 463] width 191 height 35
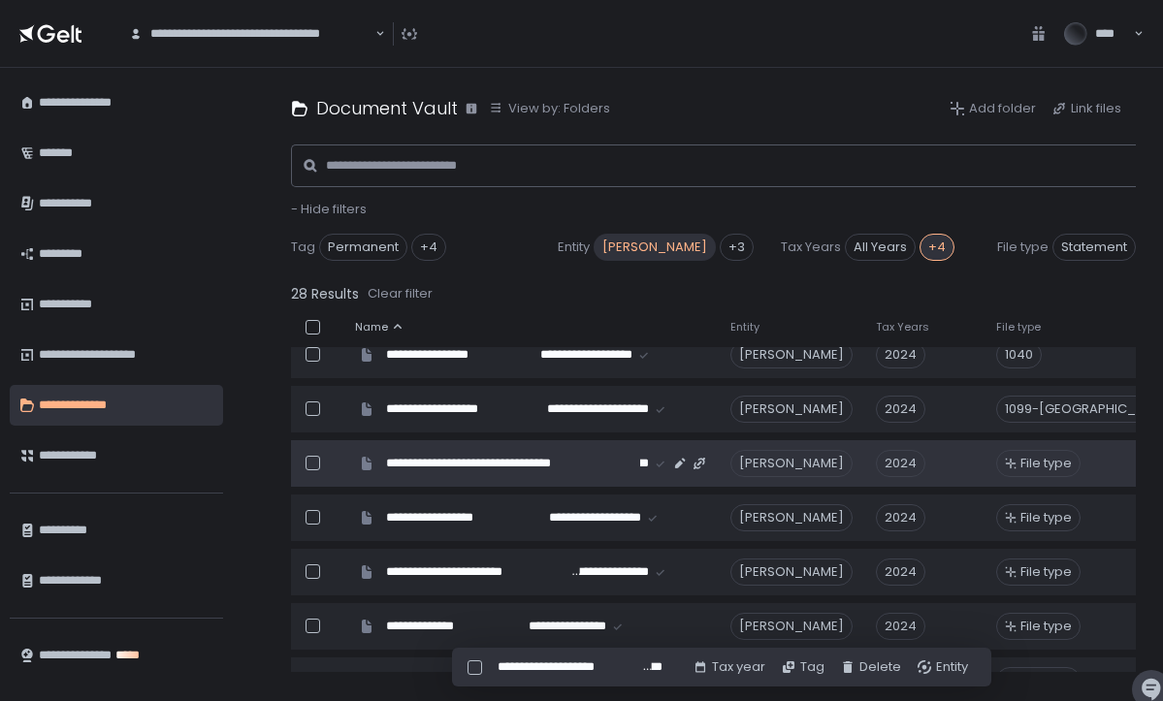
scroll to position [652, 1]
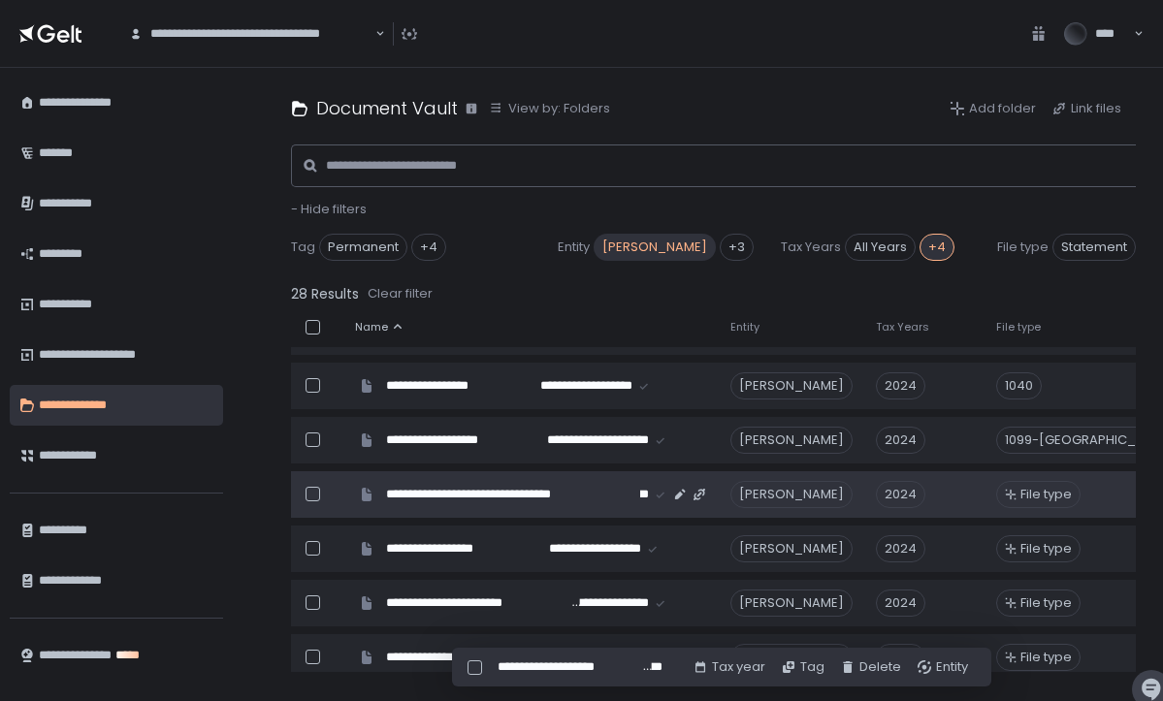
click at [1056, 493] on span "File type" at bounding box center [1046, 494] width 51 height 17
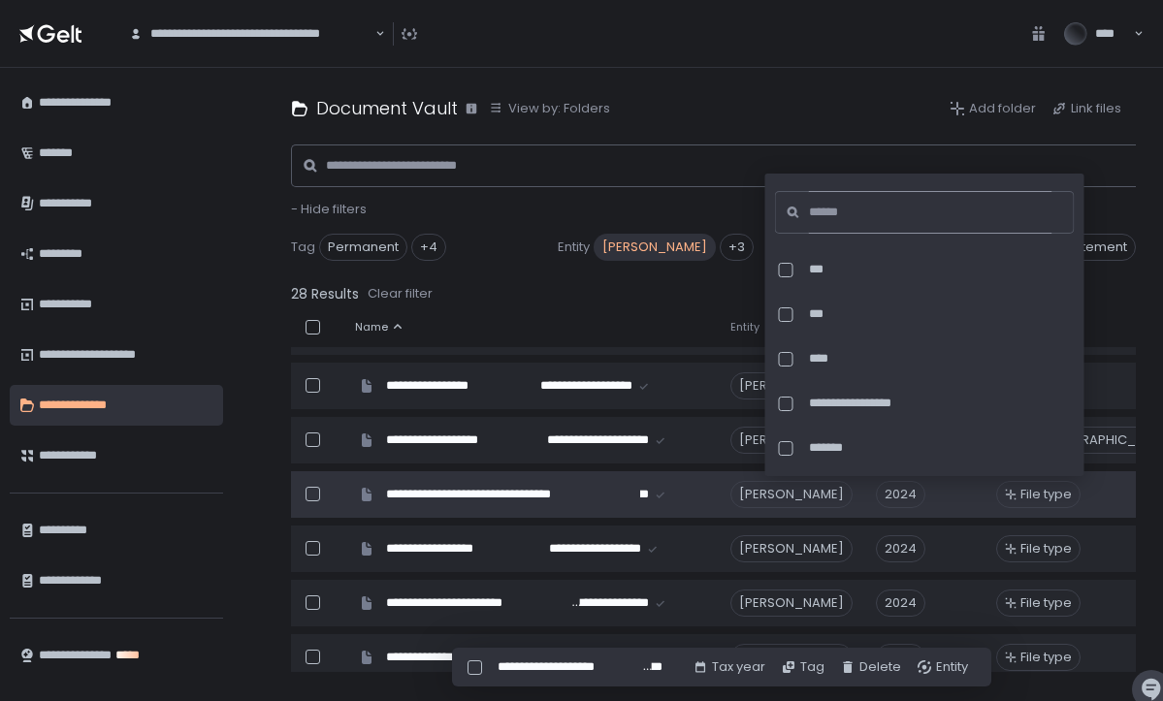
click at [868, 205] on input at bounding box center [931, 212] width 244 height 43
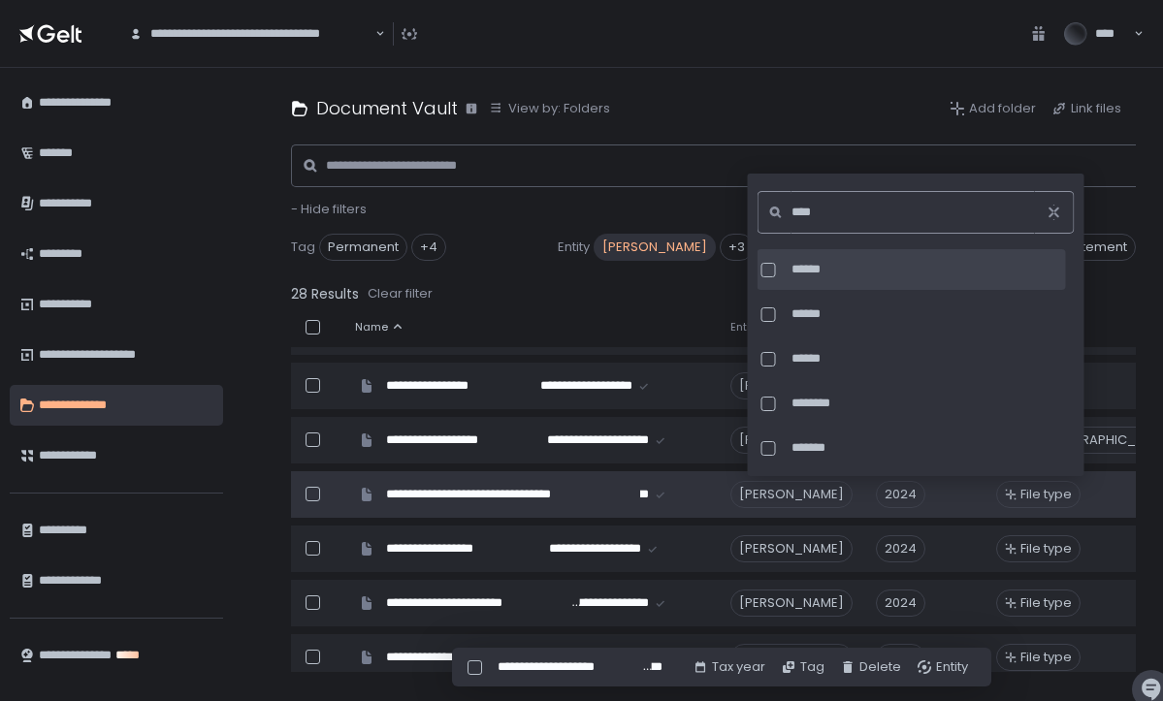
type input "****"
click at [771, 267] on div at bounding box center [769, 270] width 15 height 15
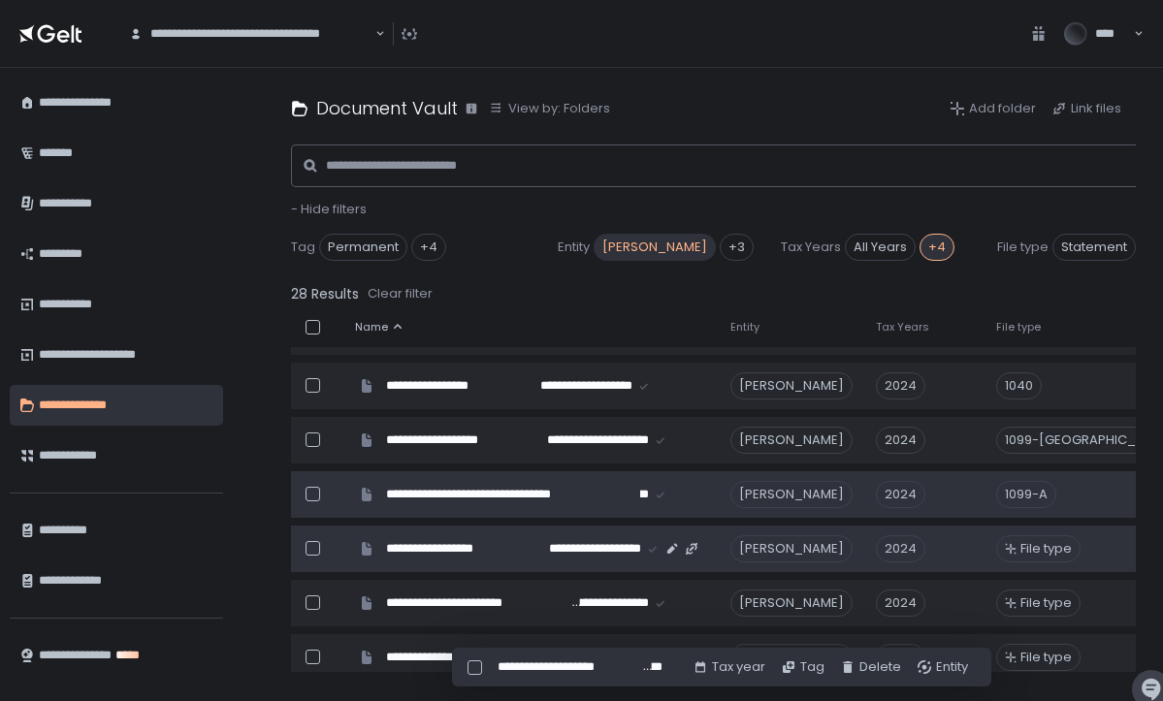
click at [1047, 550] on span "File type" at bounding box center [1046, 548] width 51 height 17
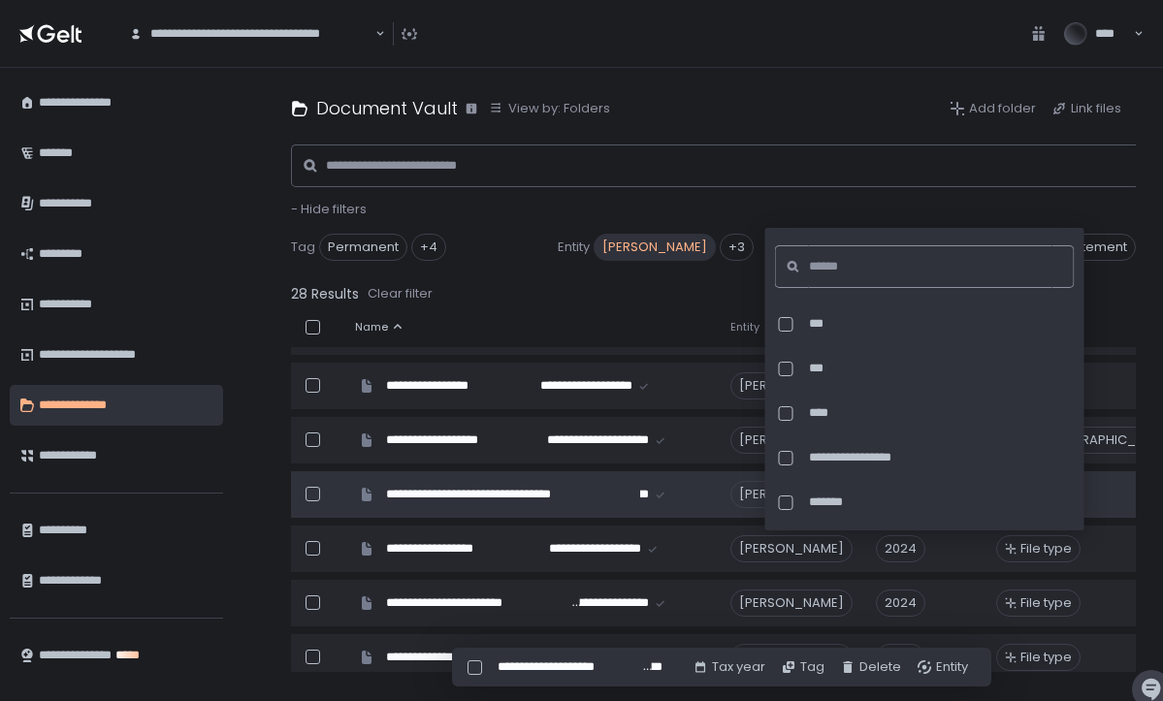
click at [898, 269] on input at bounding box center [931, 266] width 244 height 43
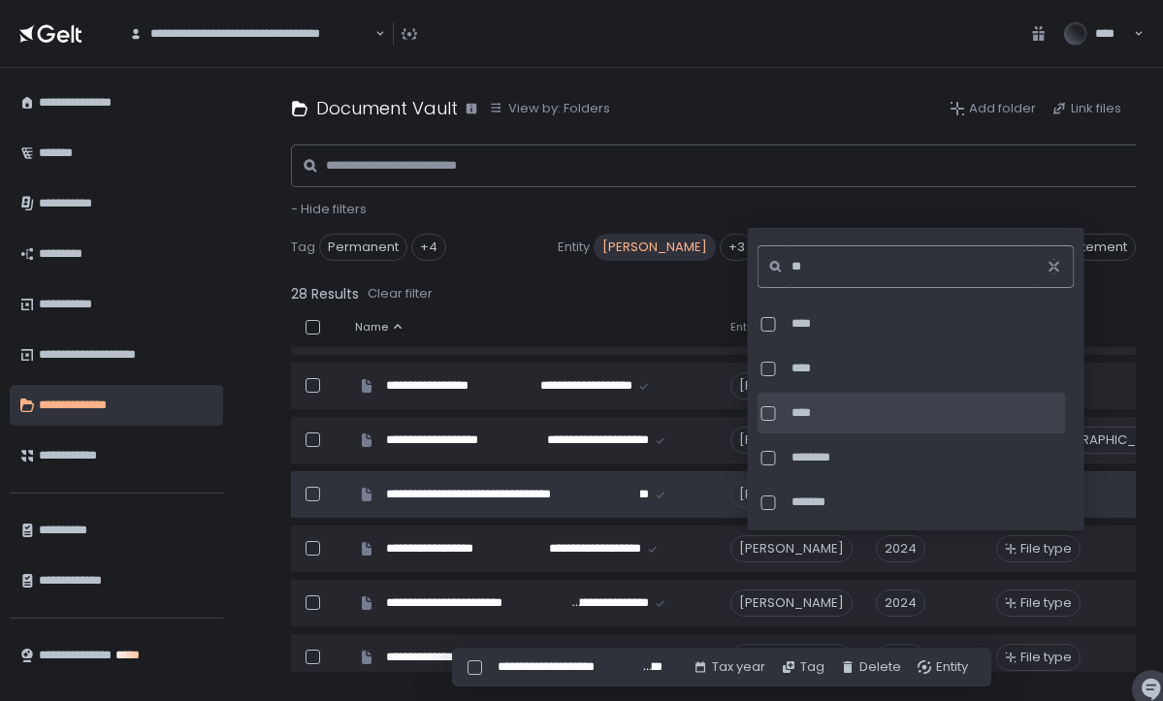
type input "**"
click at [768, 412] on div at bounding box center [769, 414] width 15 height 15
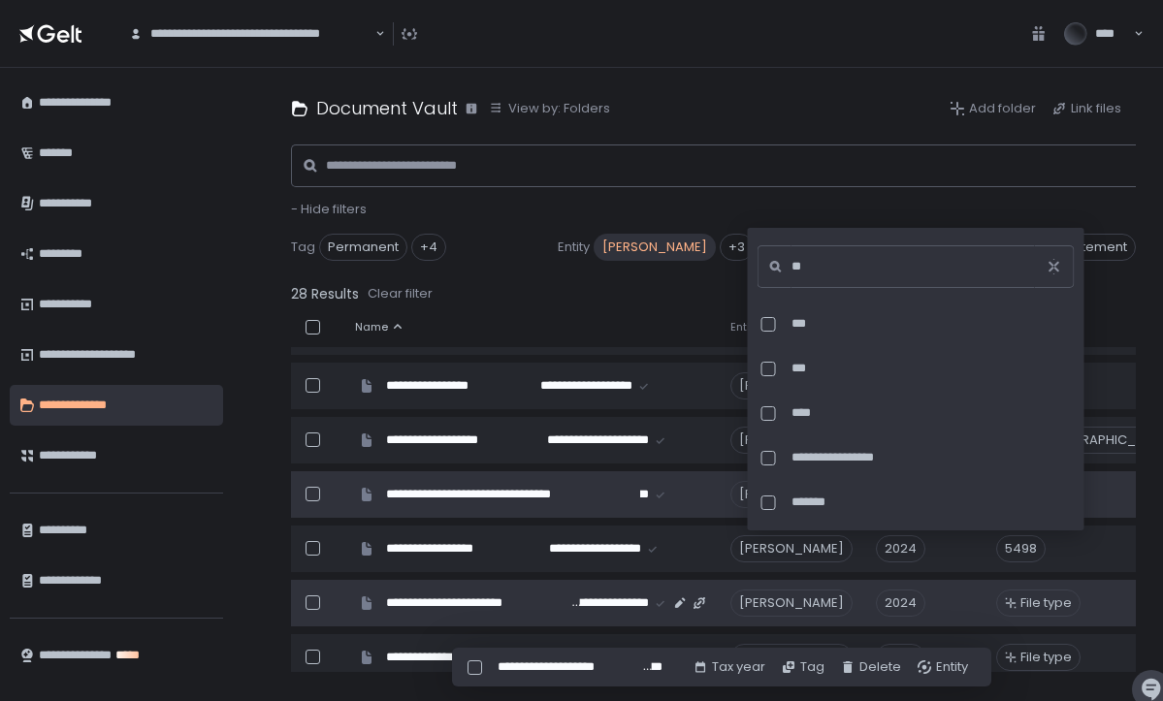
click at [1054, 597] on span "File type" at bounding box center [1046, 603] width 51 height 17
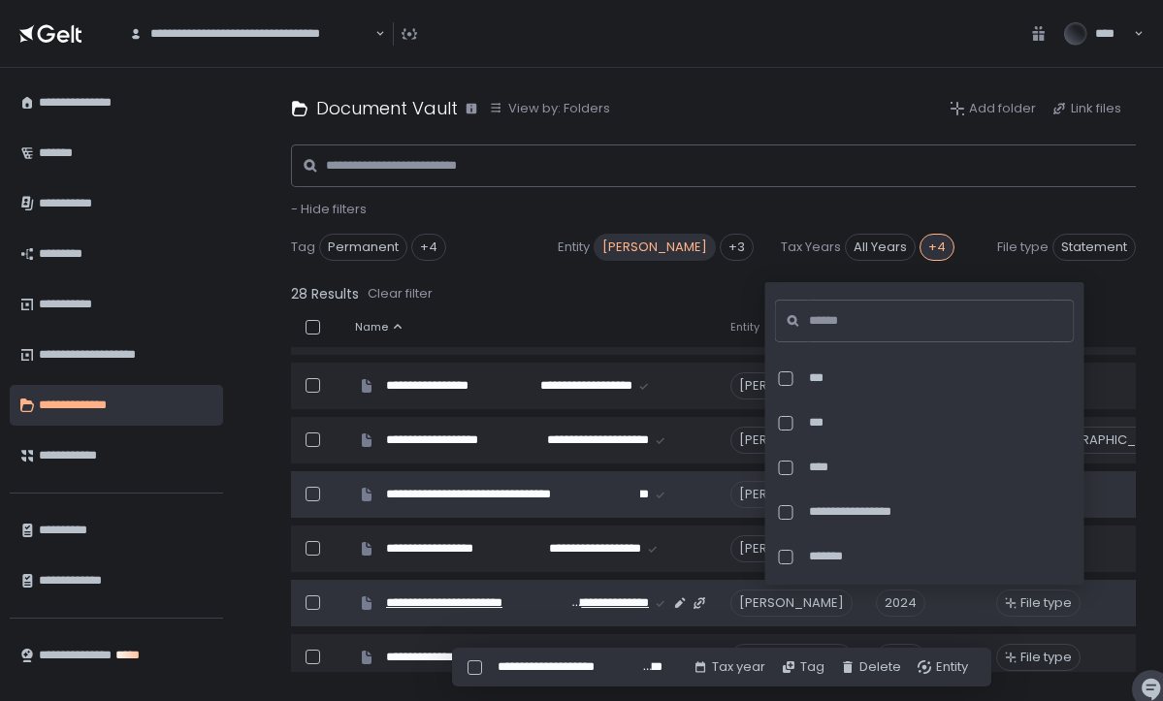
click at [569, 605] on span "**********" at bounding box center [609, 603] width 81 height 17
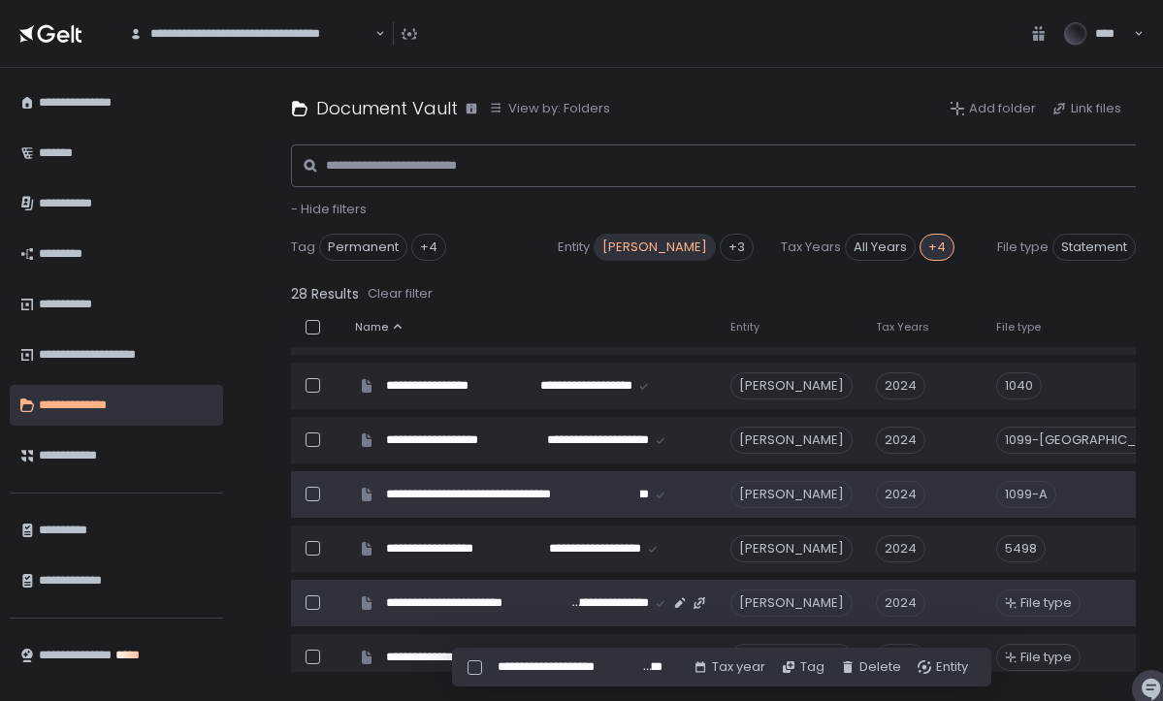
click at [1062, 600] on span "File type" at bounding box center [1046, 603] width 51 height 17
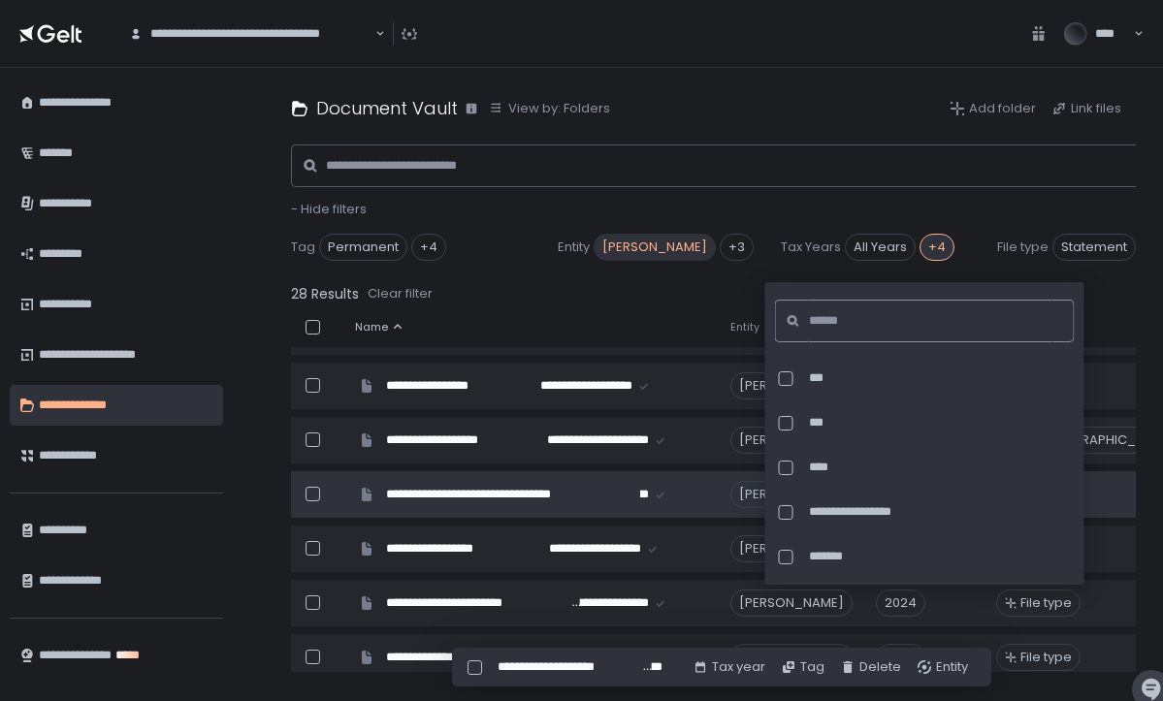
click at [881, 317] on input at bounding box center [931, 321] width 244 height 43
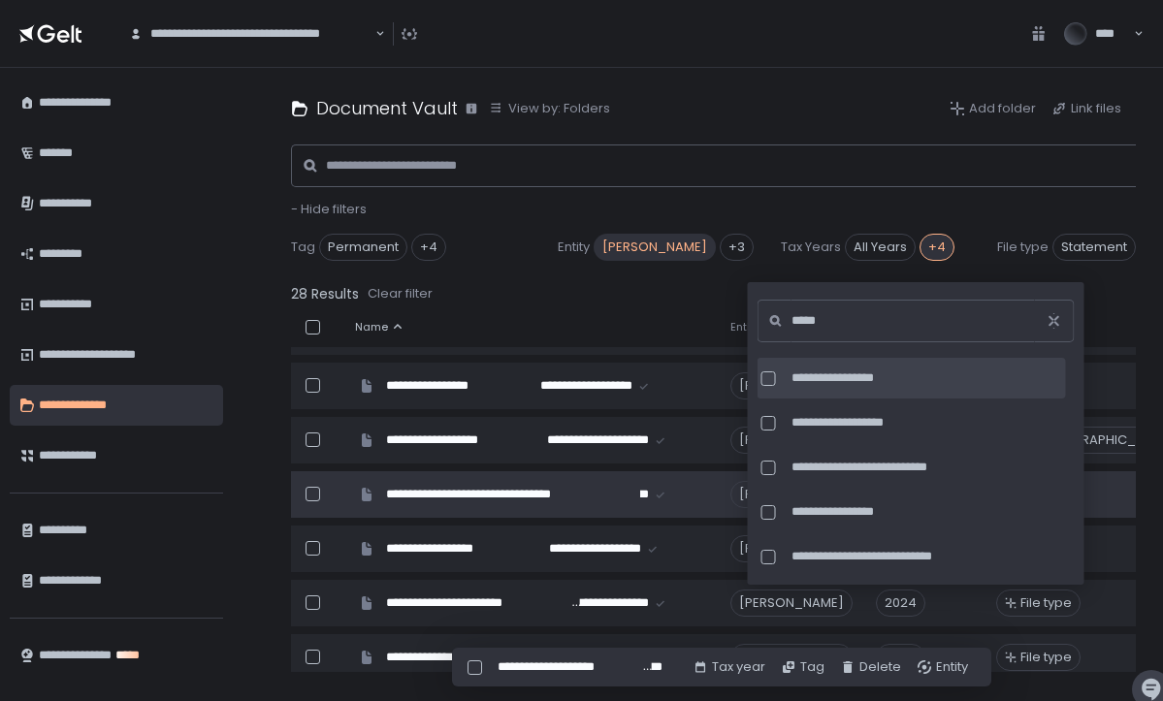
click at [861, 375] on span "**********" at bounding box center [927, 378] width 271 height 17
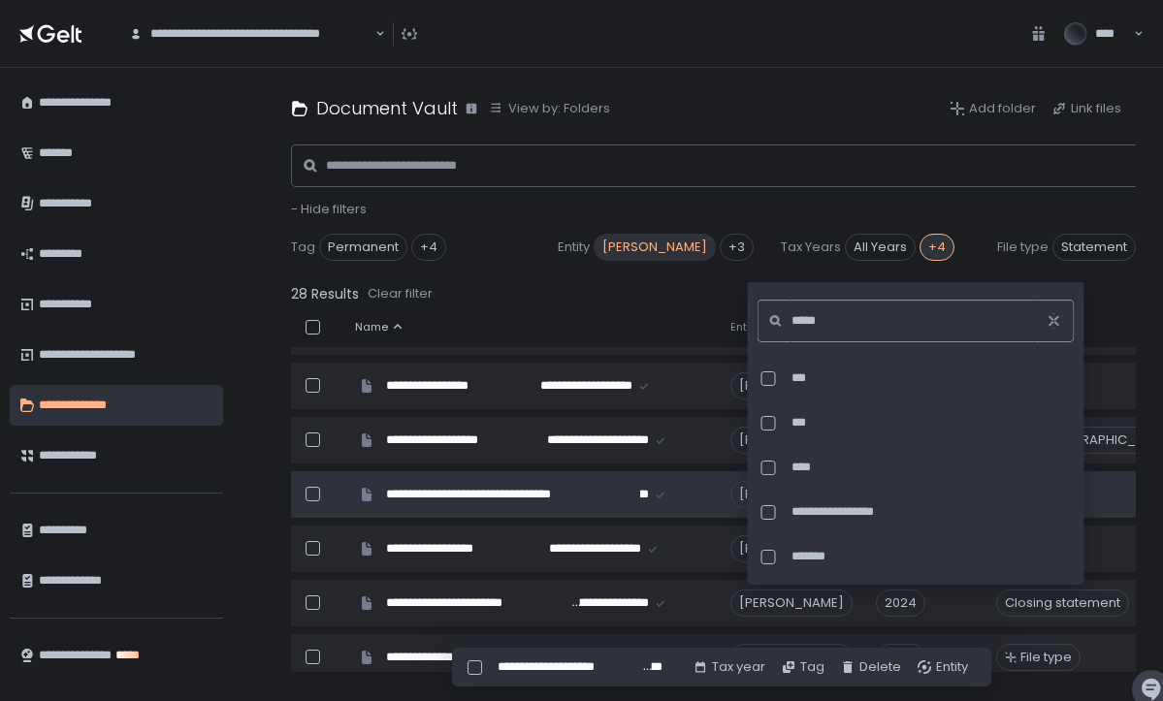
drag, startPoint x: 853, startPoint y: 332, endPoint x: 766, endPoint y: 325, distance: 86.6
click at [766, 325] on div "*****" at bounding box center [916, 321] width 317 height 43
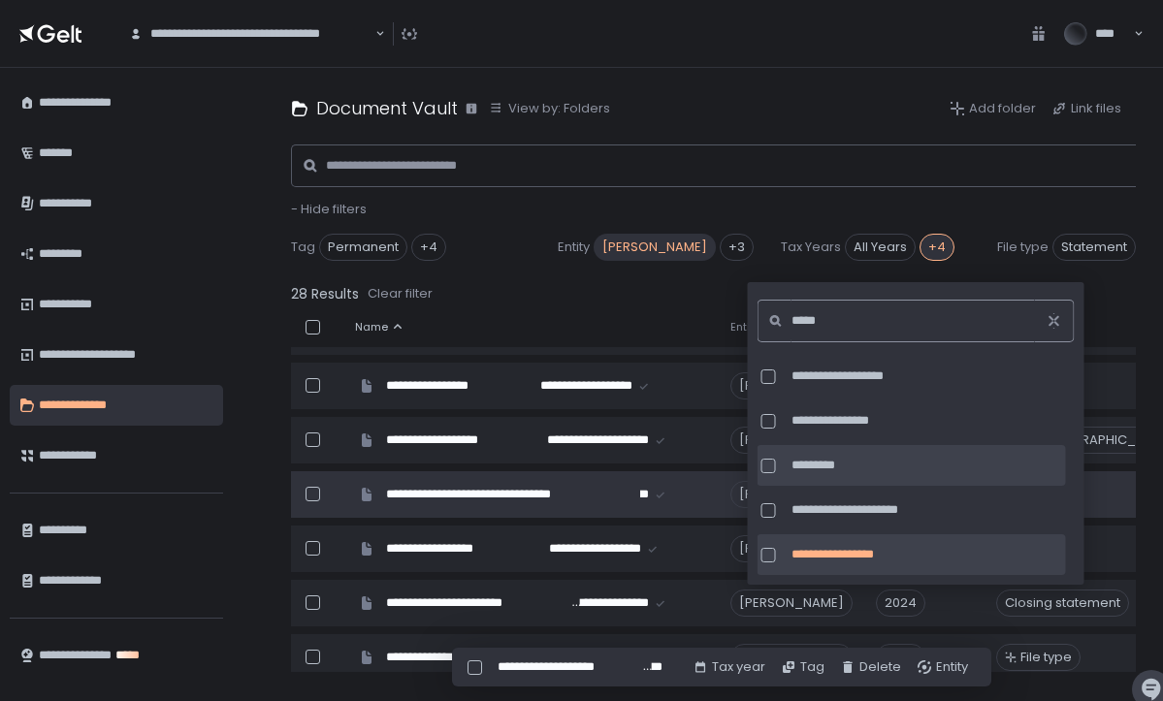
scroll to position [404, 0]
click at [772, 463] on div at bounding box center [769, 466] width 15 height 15
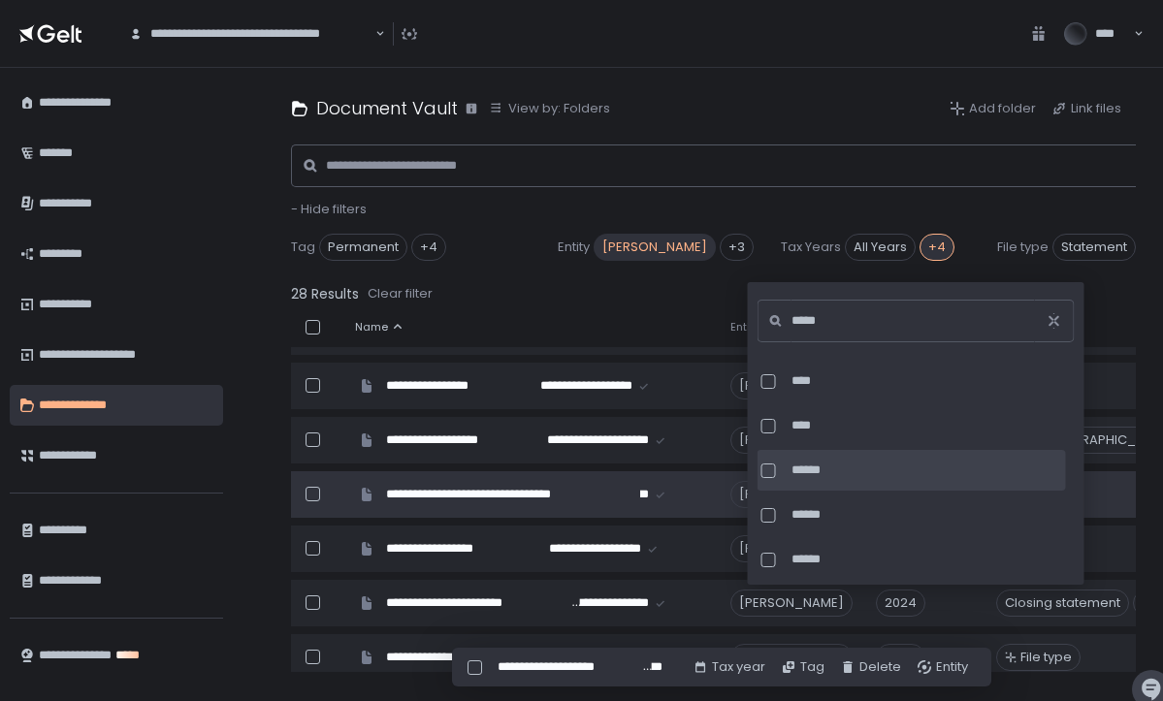
scroll to position [485, 0]
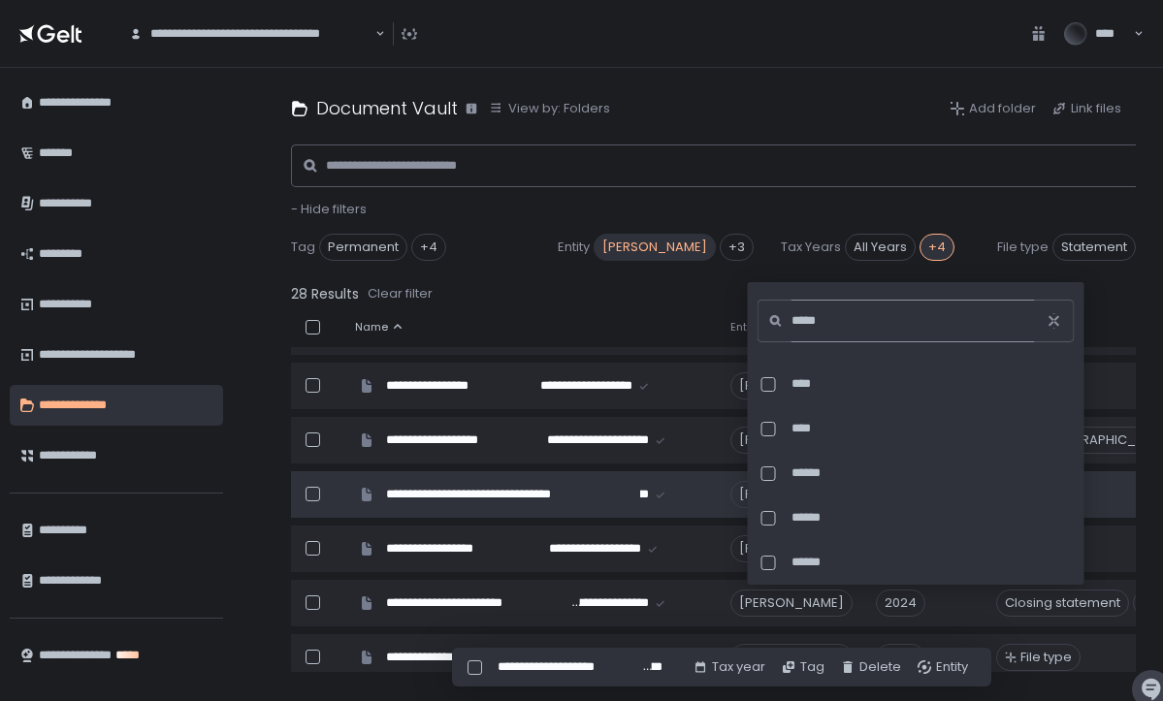
click at [907, 318] on input "*****" at bounding box center [914, 321] width 244 height 43
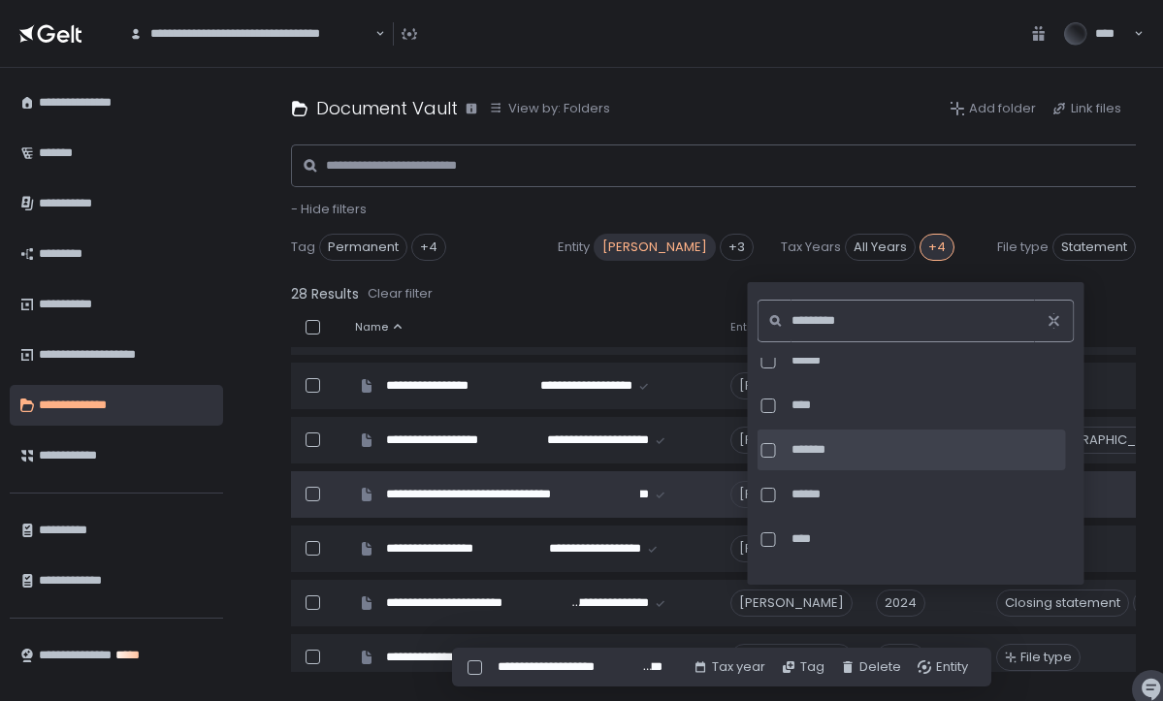
scroll to position [180, 0]
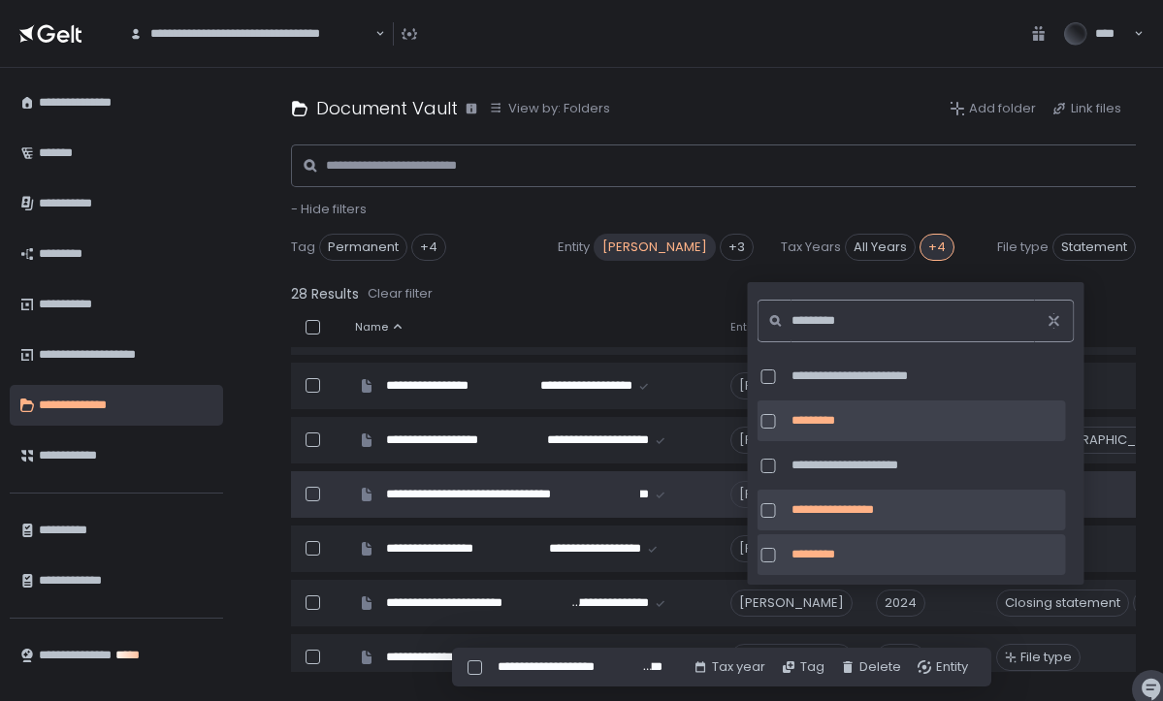
type input "*********"
click at [766, 507] on div at bounding box center [769, 511] width 15 height 15
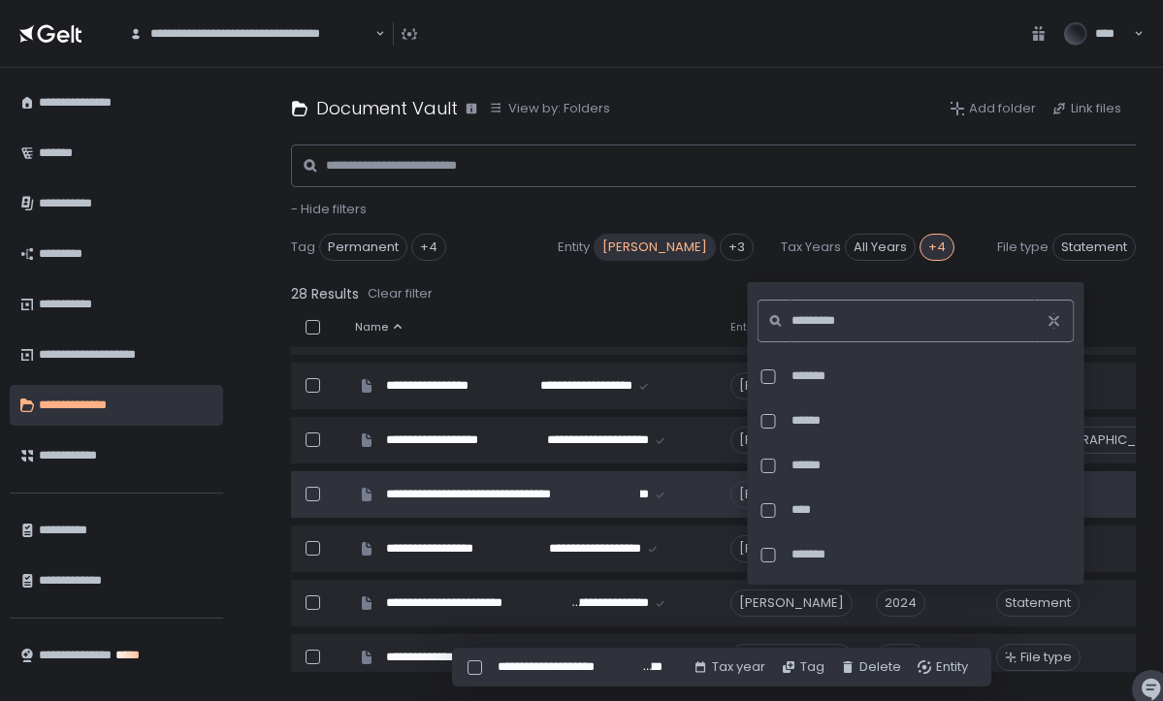
click at [907, 319] on input "*********" at bounding box center [914, 321] width 244 height 43
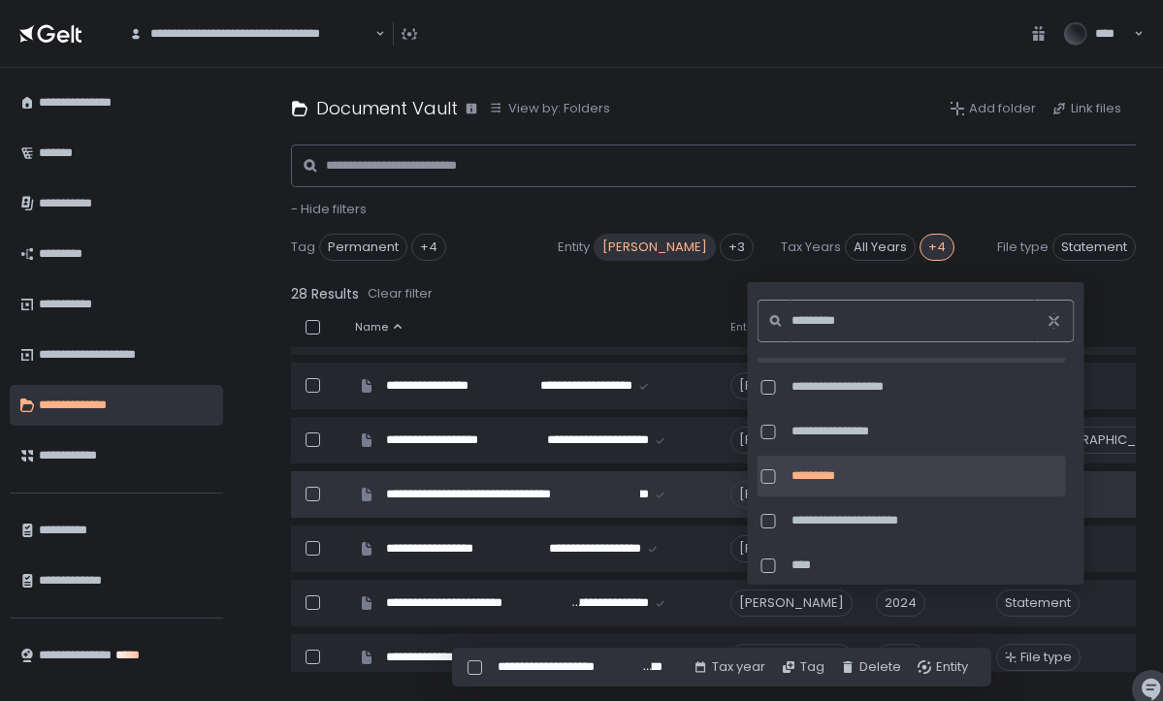
scroll to position [6334, 0]
click at [932, 468] on span "*********" at bounding box center [927, 471] width 271 height 17
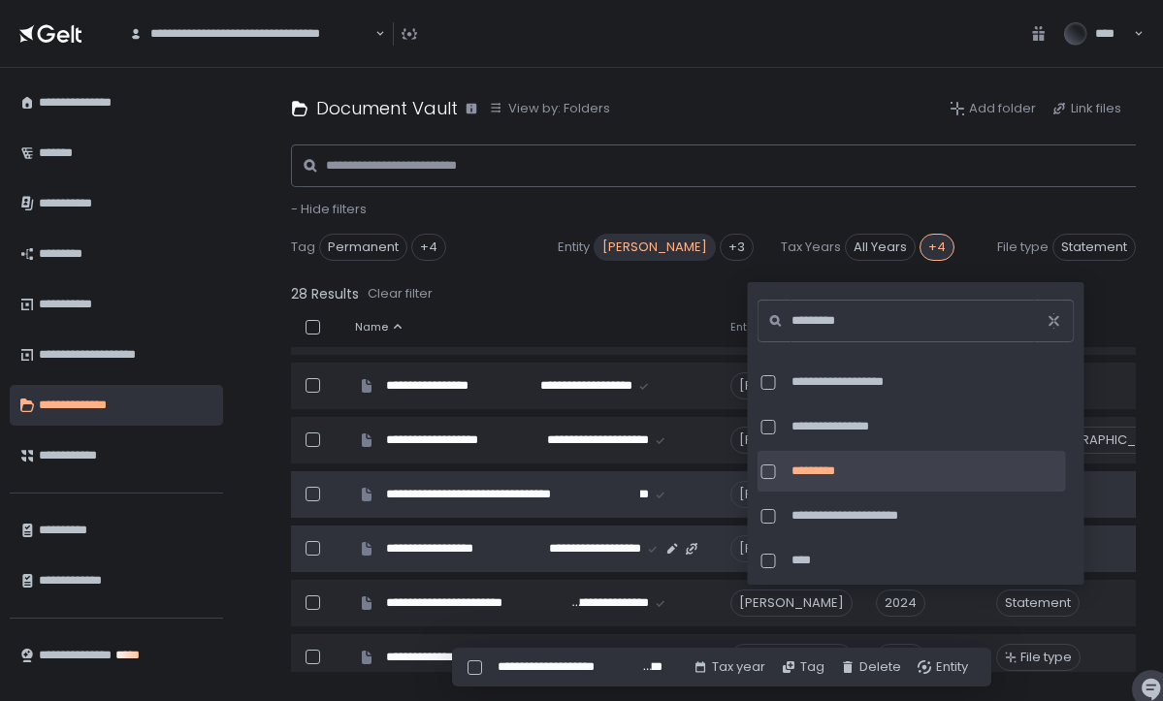
click at [1113, 535] on td "5498" at bounding box center [1092, 549] width 214 height 47
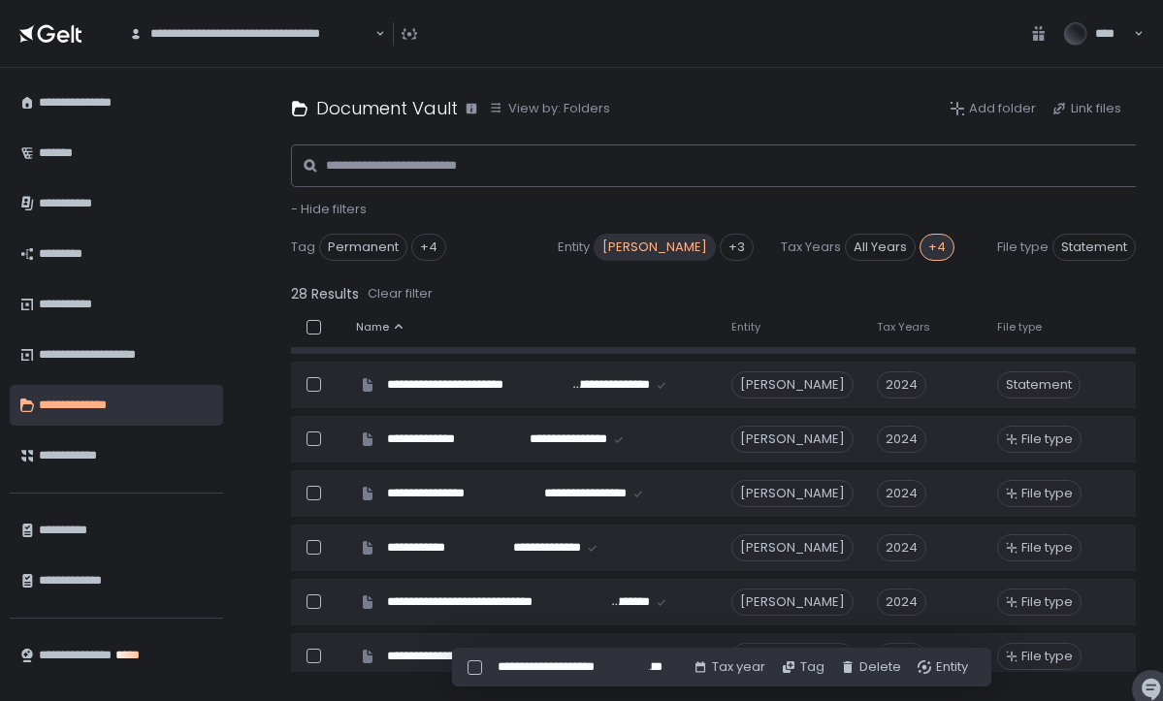
scroll to position [872, 0]
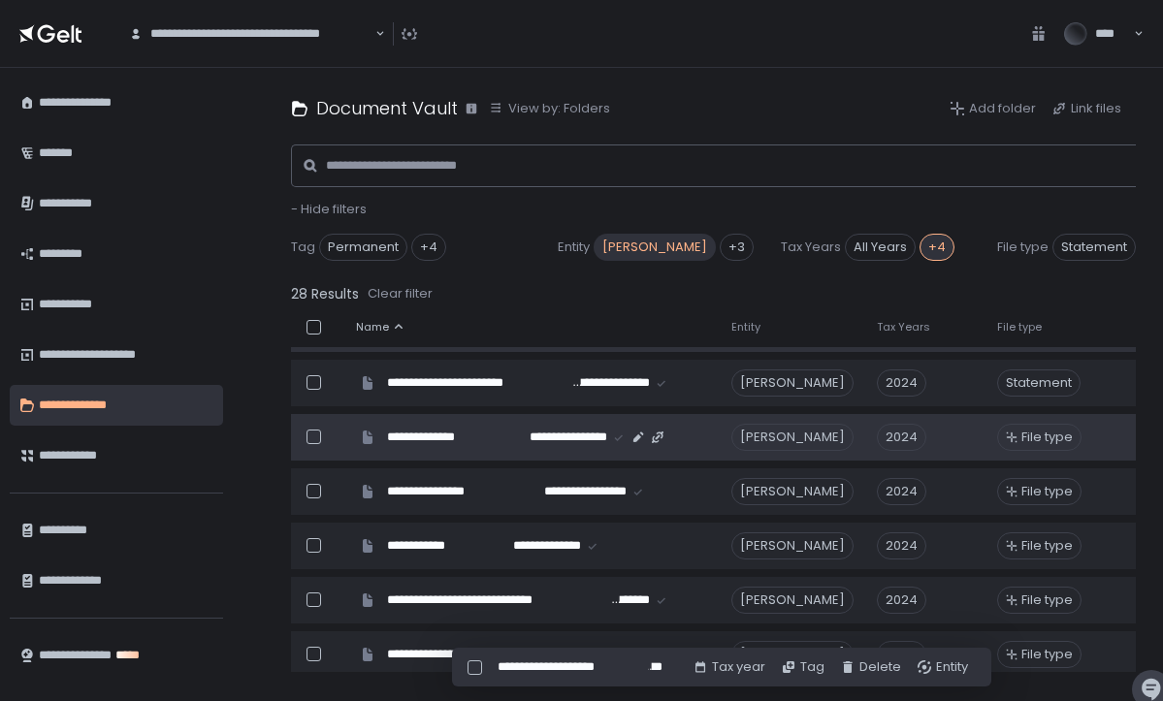
click at [1068, 436] on span "File type" at bounding box center [1047, 437] width 51 height 17
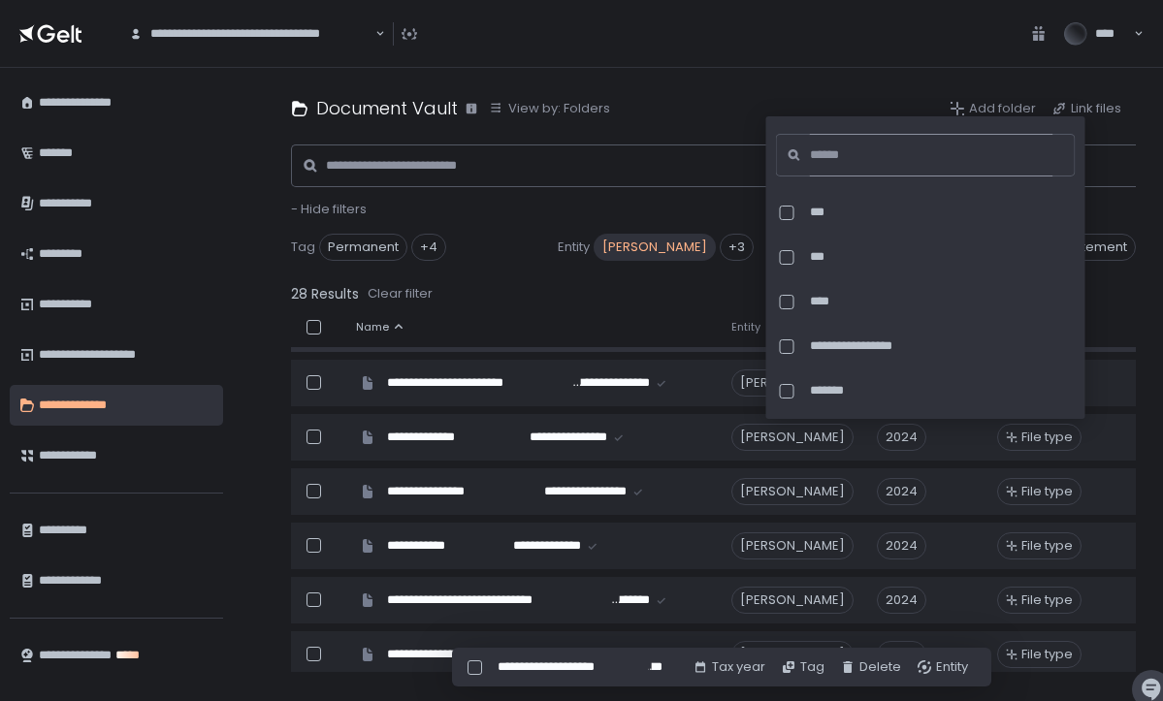
click at [887, 155] on input at bounding box center [932, 155] width 244 height 43
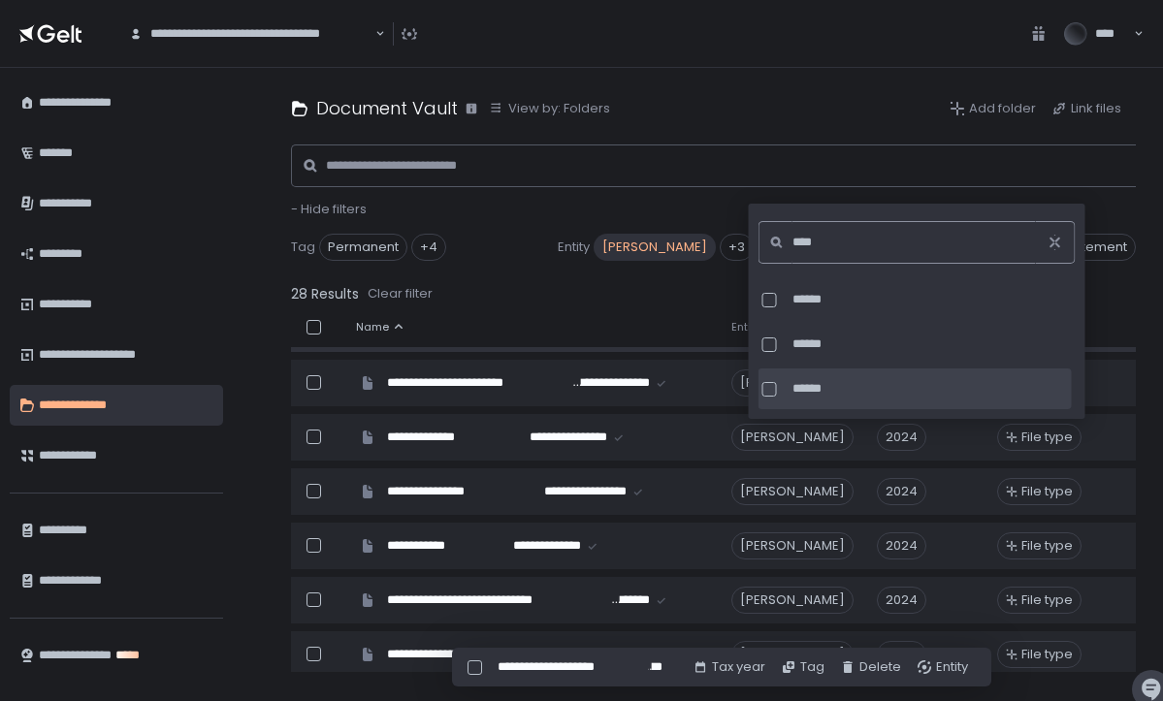
type input "****"
click at [838, 384] on span "******" at bounding box center [931, 388] width 276 height 17
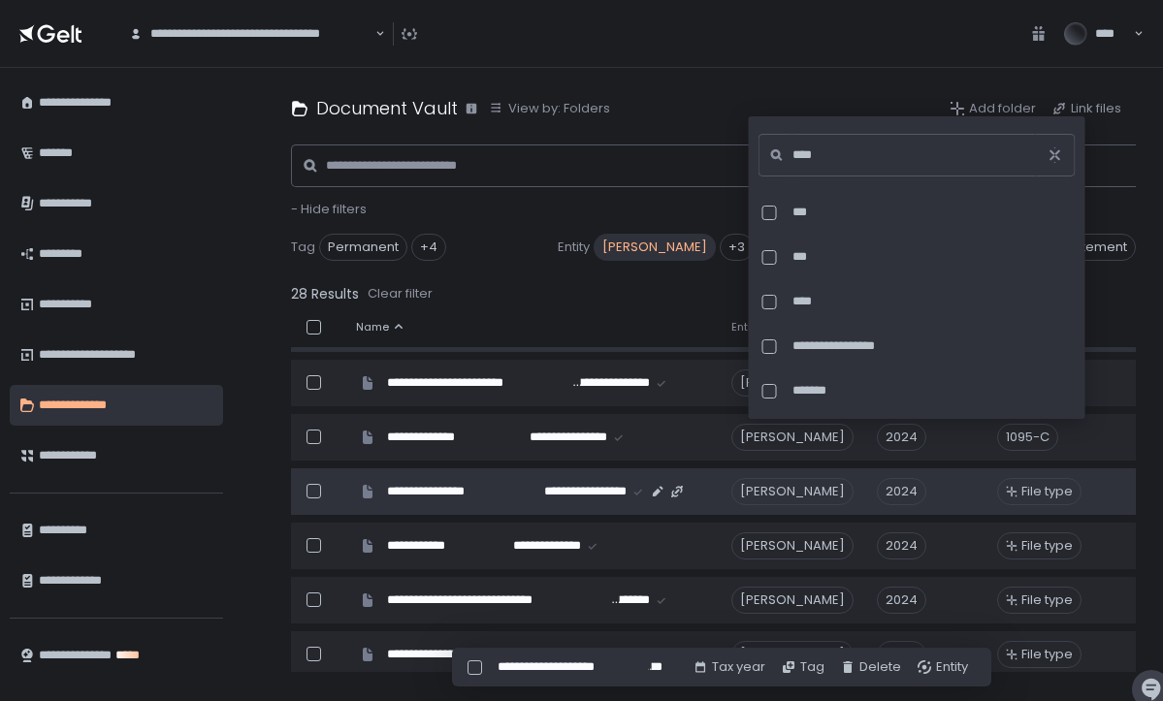
click at [1062, 495] on span "File type" at bounding box center [1047, 491] width 51 height 17
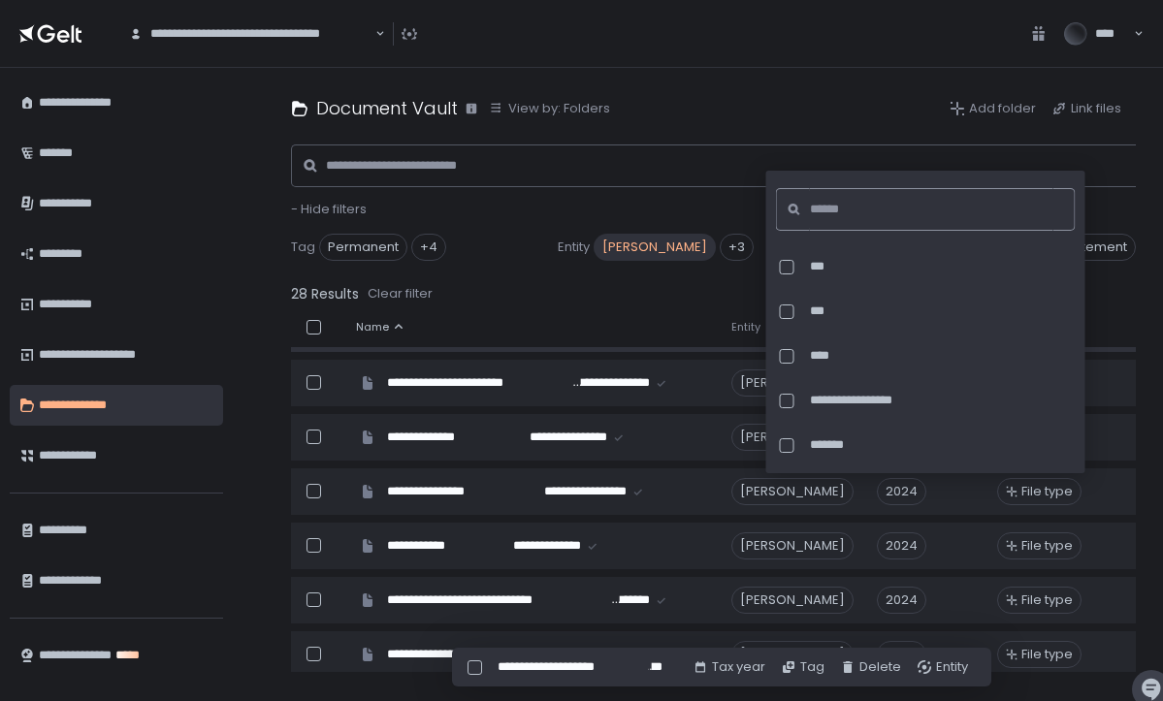
click at [897, 207] on input at bounding box center [932, 209] width 244 height 43
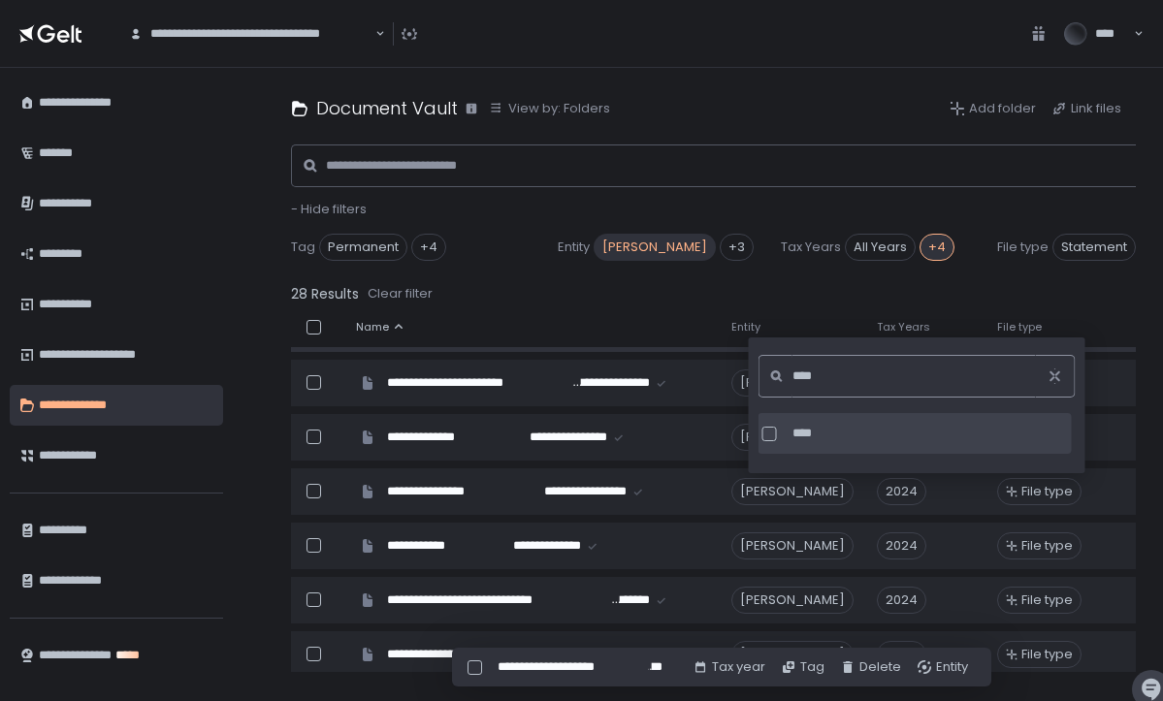
type input "****"
click at [768, 434] on div at bounding box center [770, 434] width 15 height 15
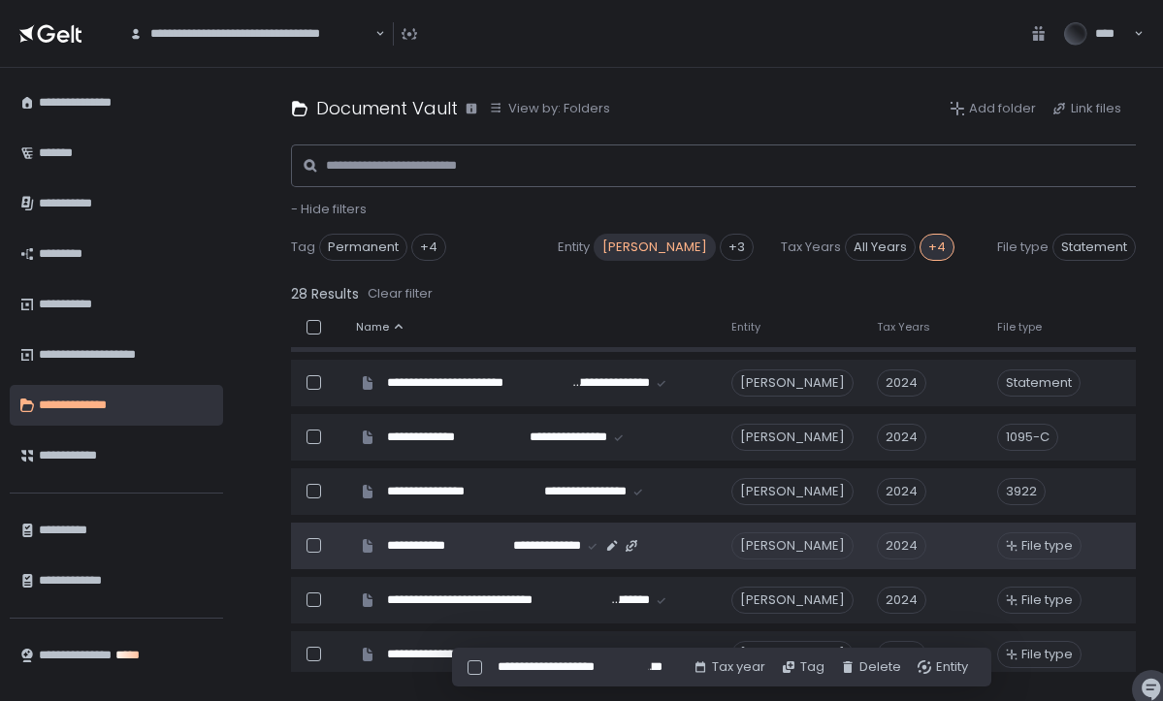
click at [1073, 550] on span "File type" at bounding box center [1047, 546] width 51 height 17
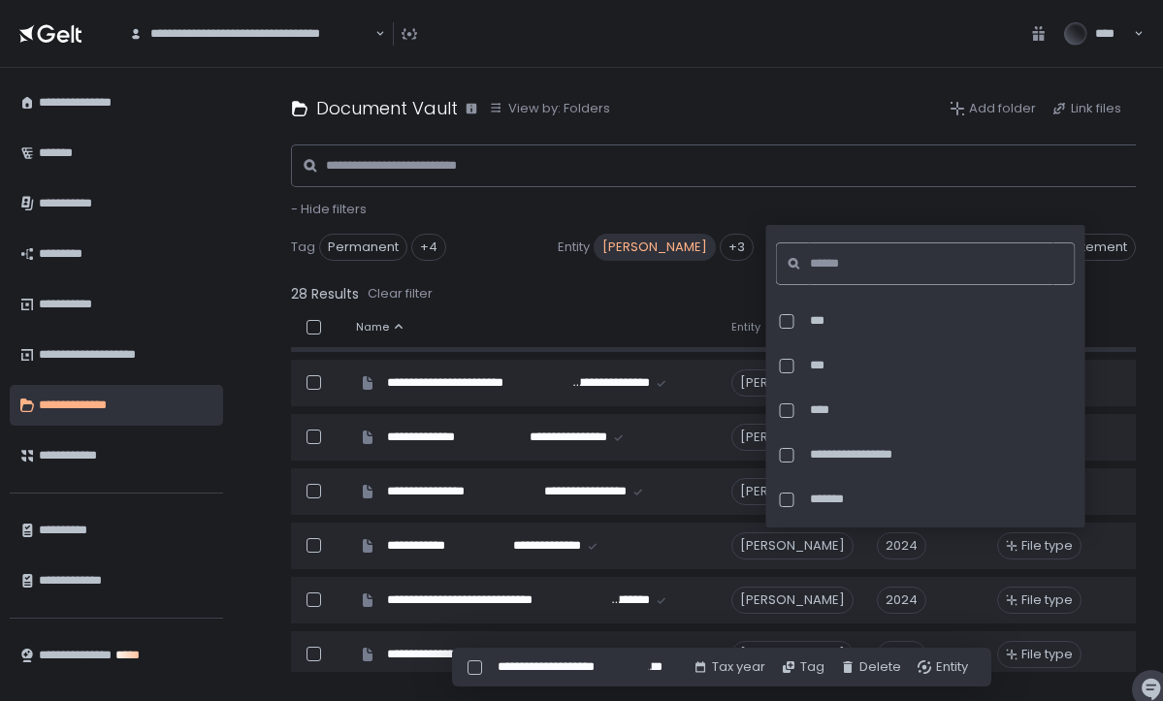
click at [873, 265] on input at bounding box center [932, 264] width 244 height 43
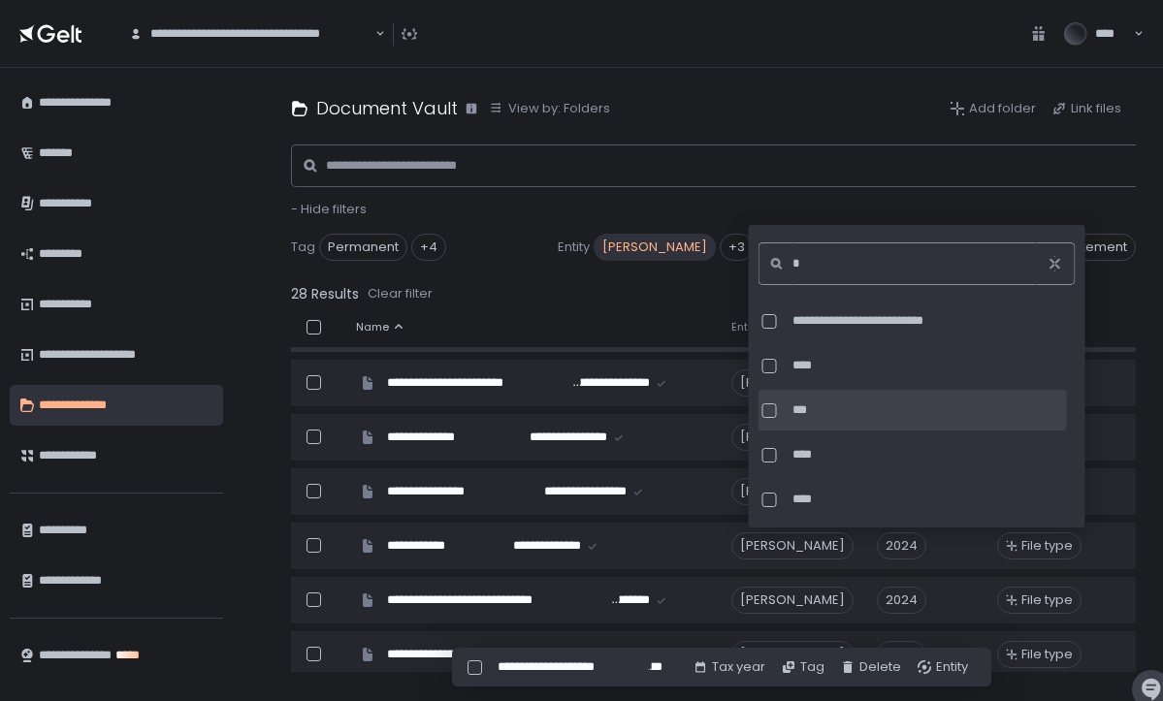
type input "*"
click at [774, 405] on div at bounding box center [770, 411] width 15 height 15
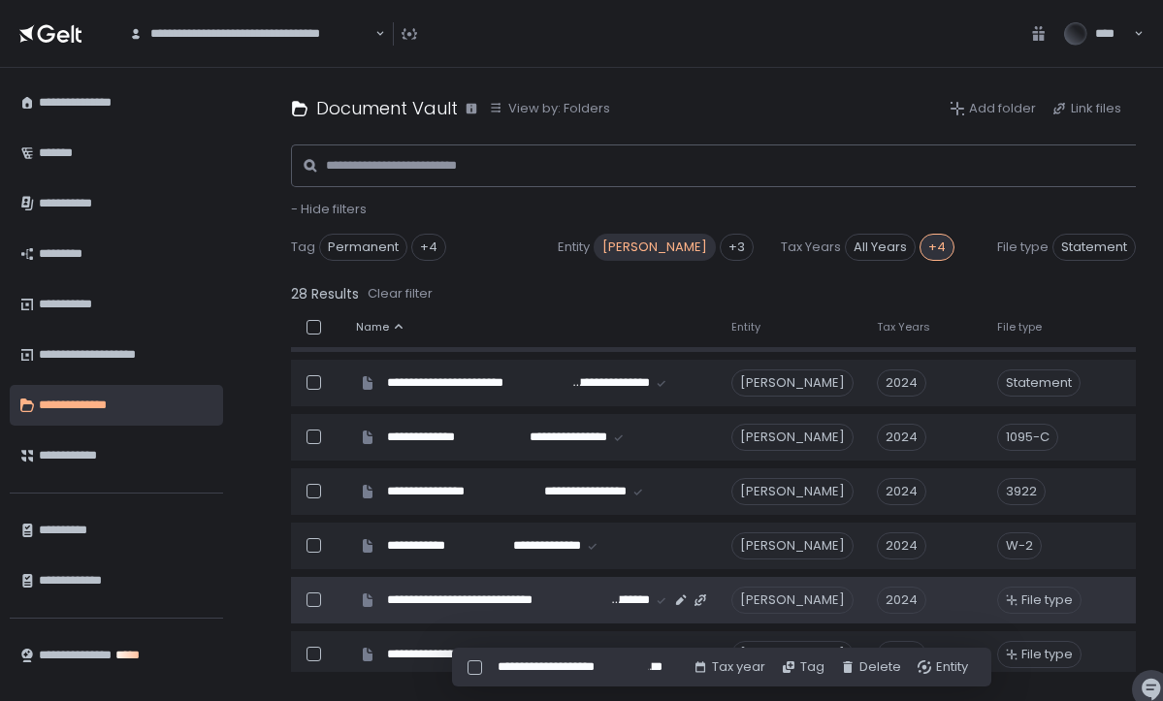
click at [1050, 598] on span "File type" at bounding box center [1047, 600] width 51 height 17
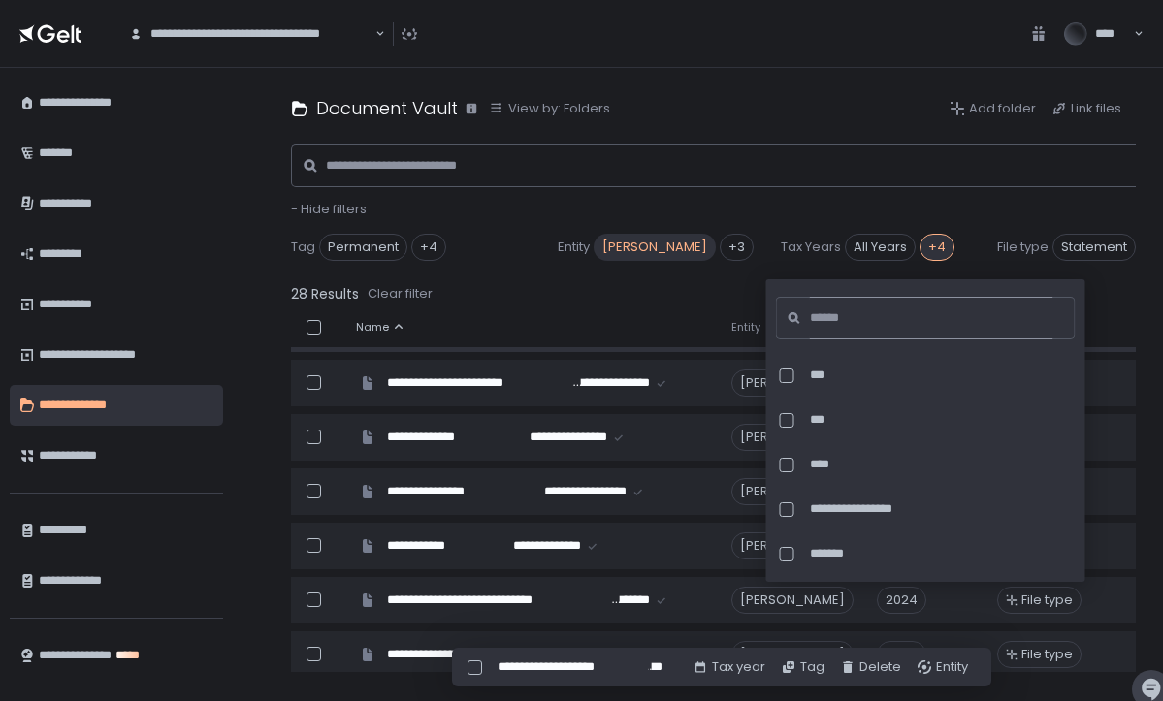
click at [952, 317] on input at bounding box center [932, 318] width 244 height 43
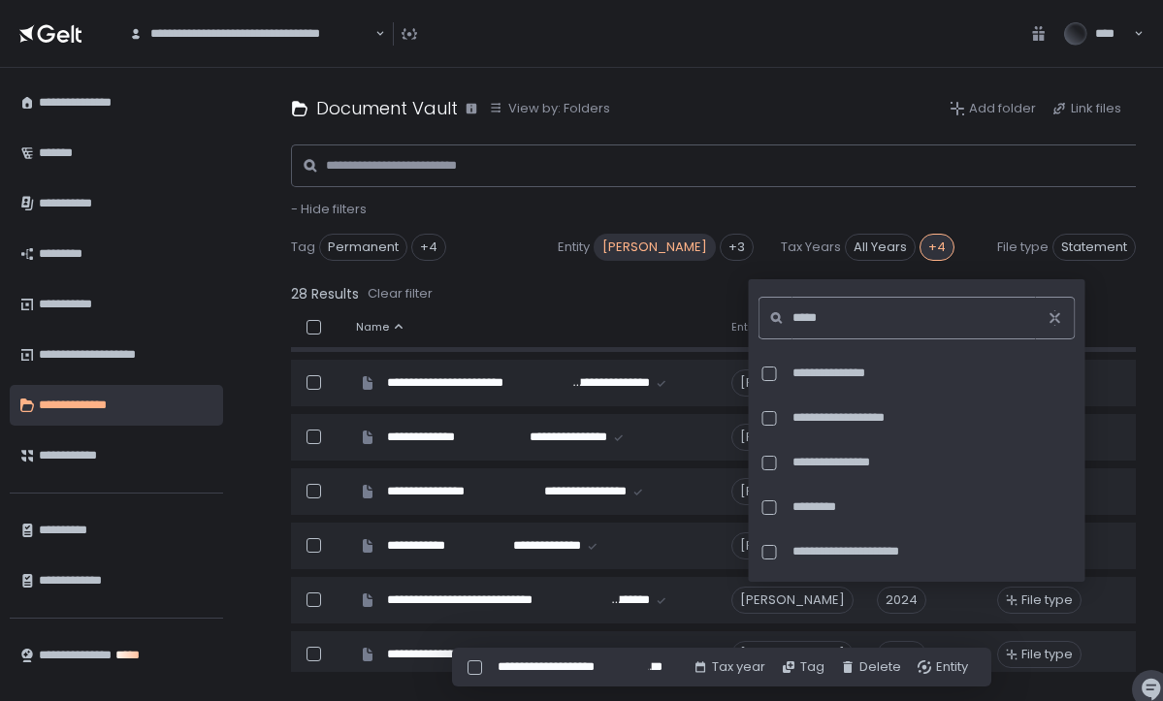
scroll to position [359, 0]
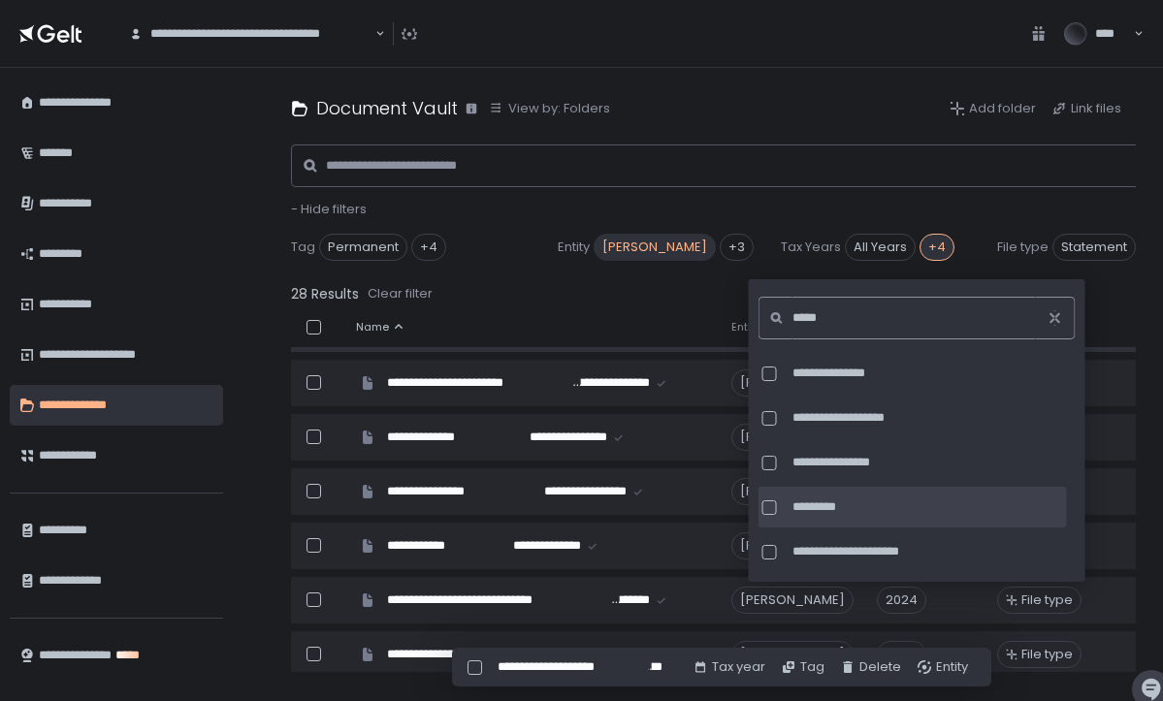
type input "*****"
click at [770, 507] on div at bounding box center [770, 508] width 15 height 15
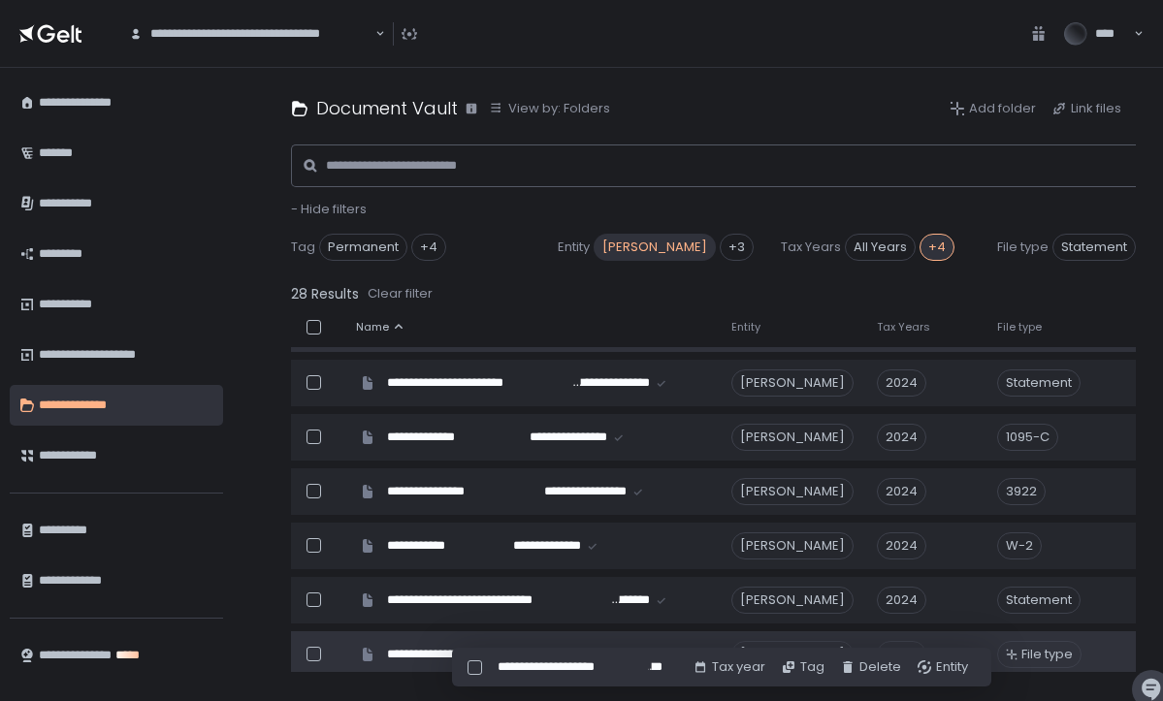
click at [1118, 633] on td "File type" at bounding box center [1093, 655] width 214 height 47
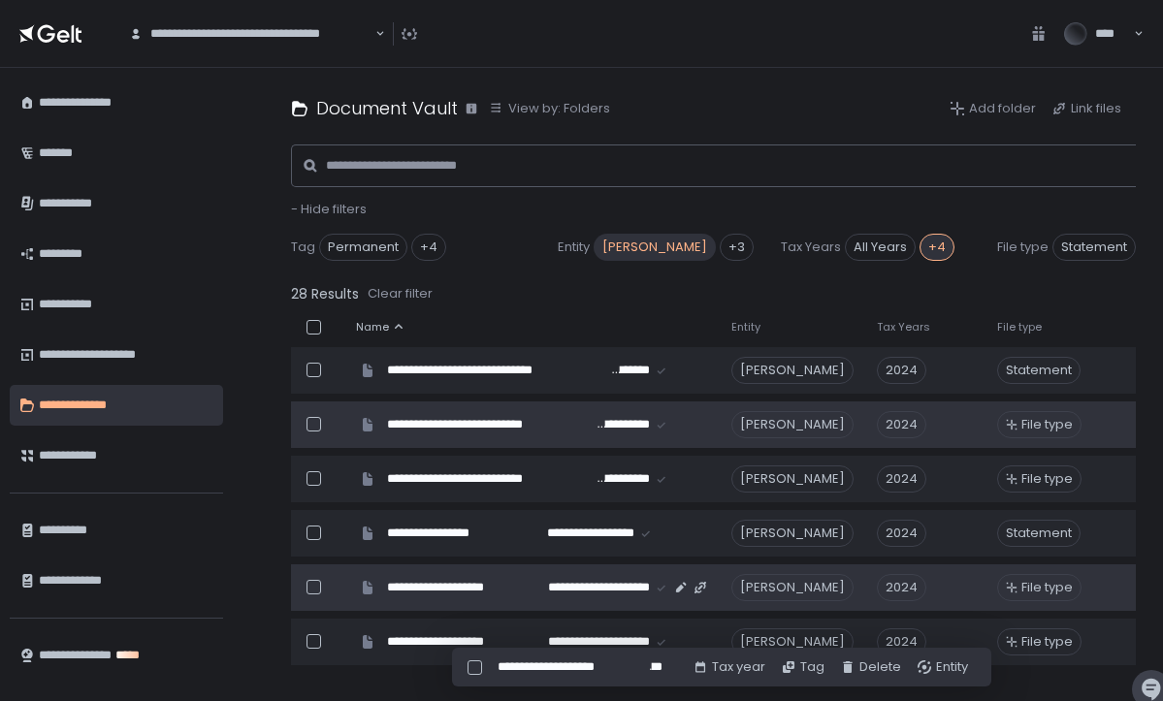
scroll to position [1096, 0]
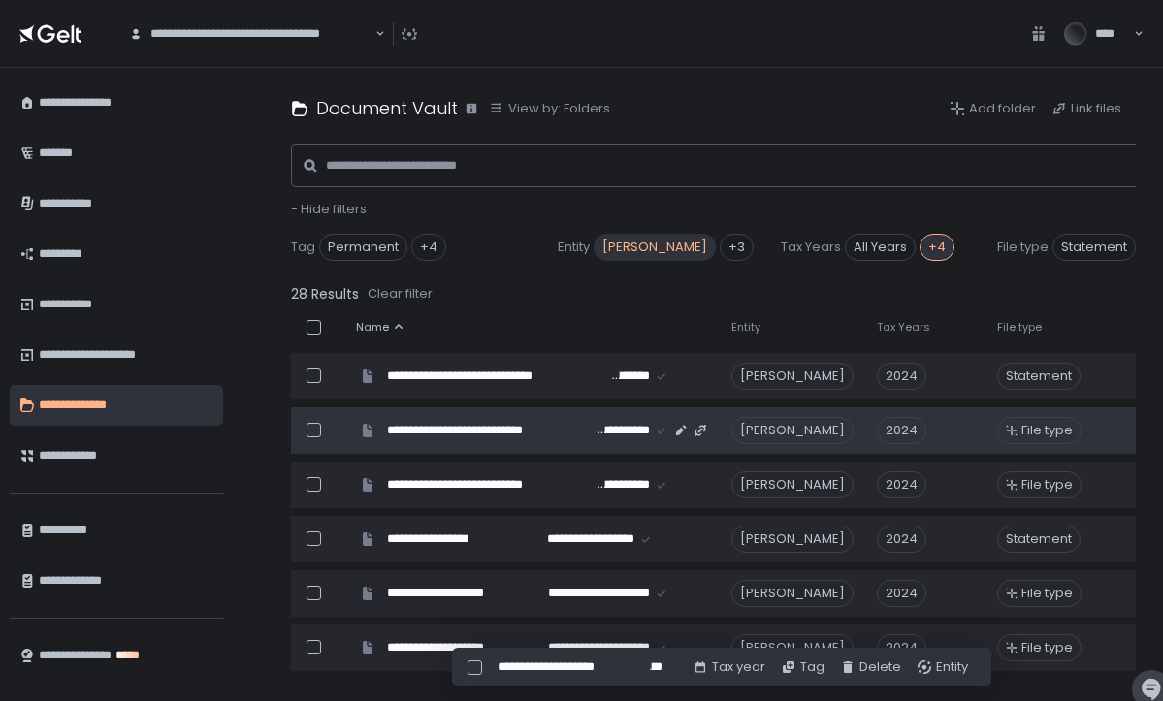
click at [1057, 429] on span "File type" at bounding box center [1047, 430] width 51 height 17
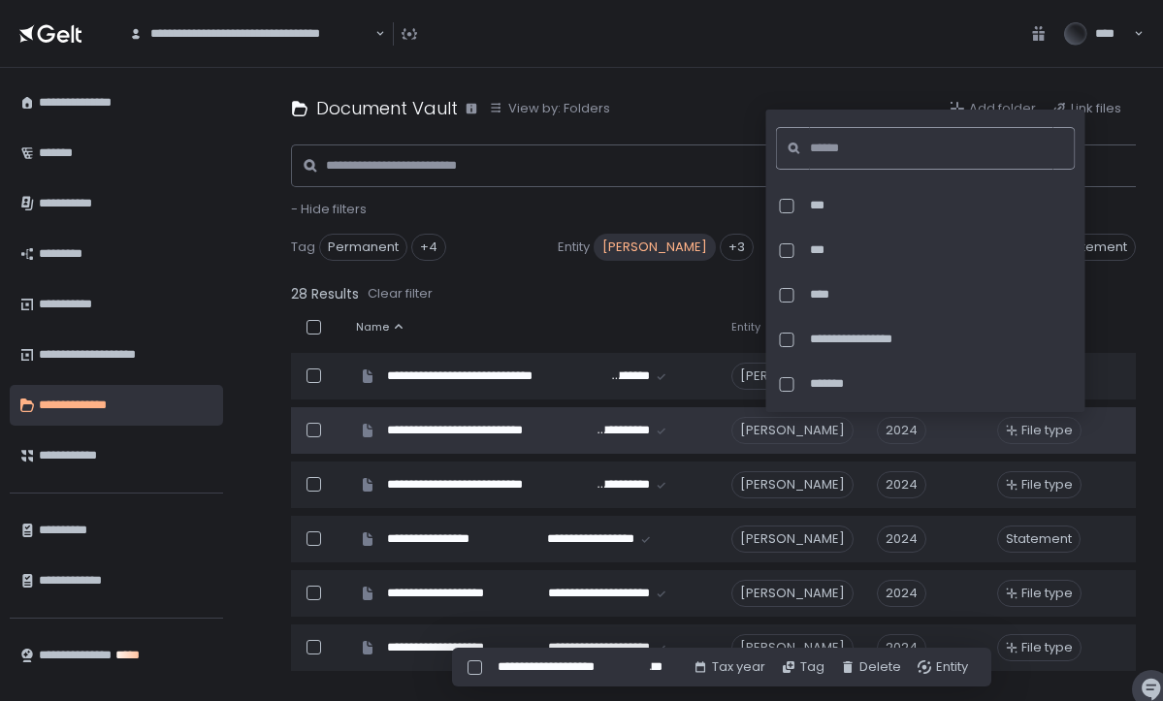
click at [880, 142] on input at bounding box center [932, 148] width 244 height 43
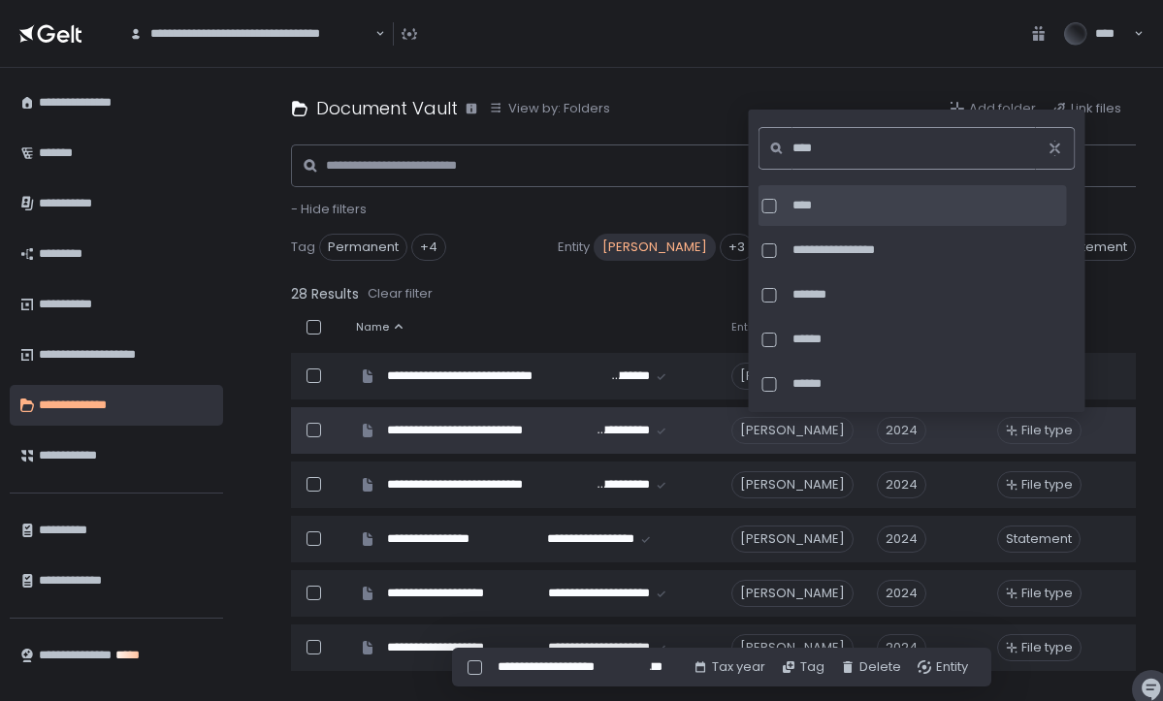
type input "****"
click at [770, 204] on div at bounding box center [770, 206] width 15 height 15
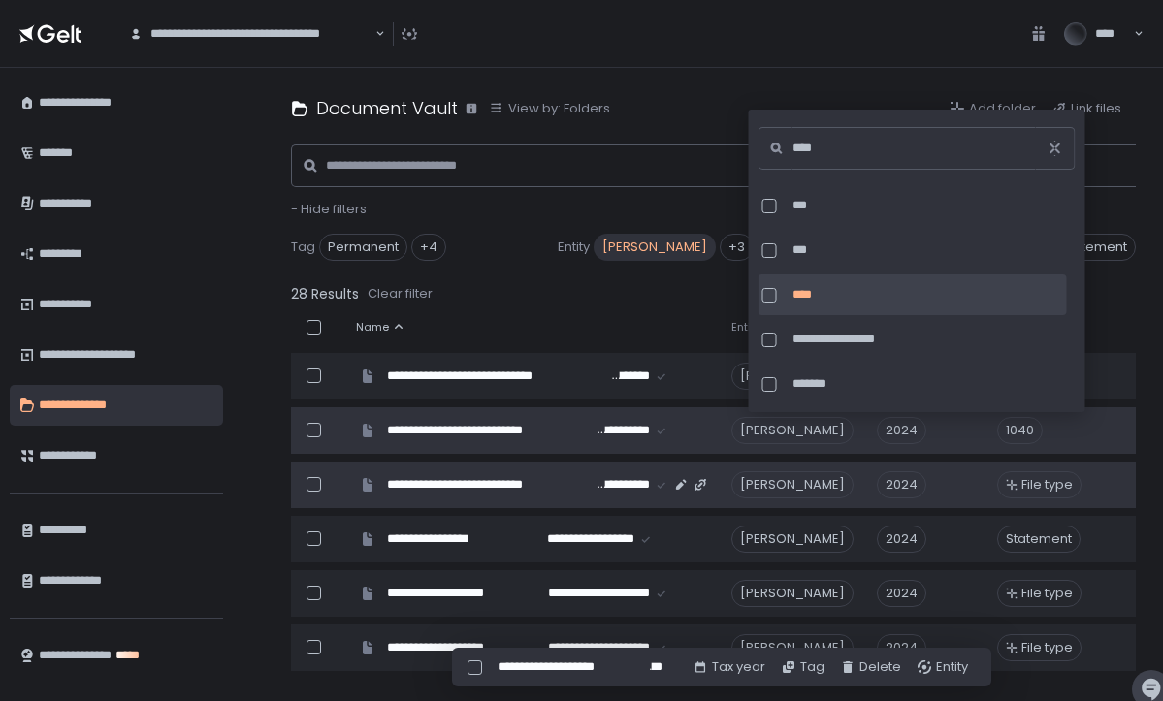
click at [1033, 487] on span "File type" at bounding box center [1047, 484] width 51 height 17
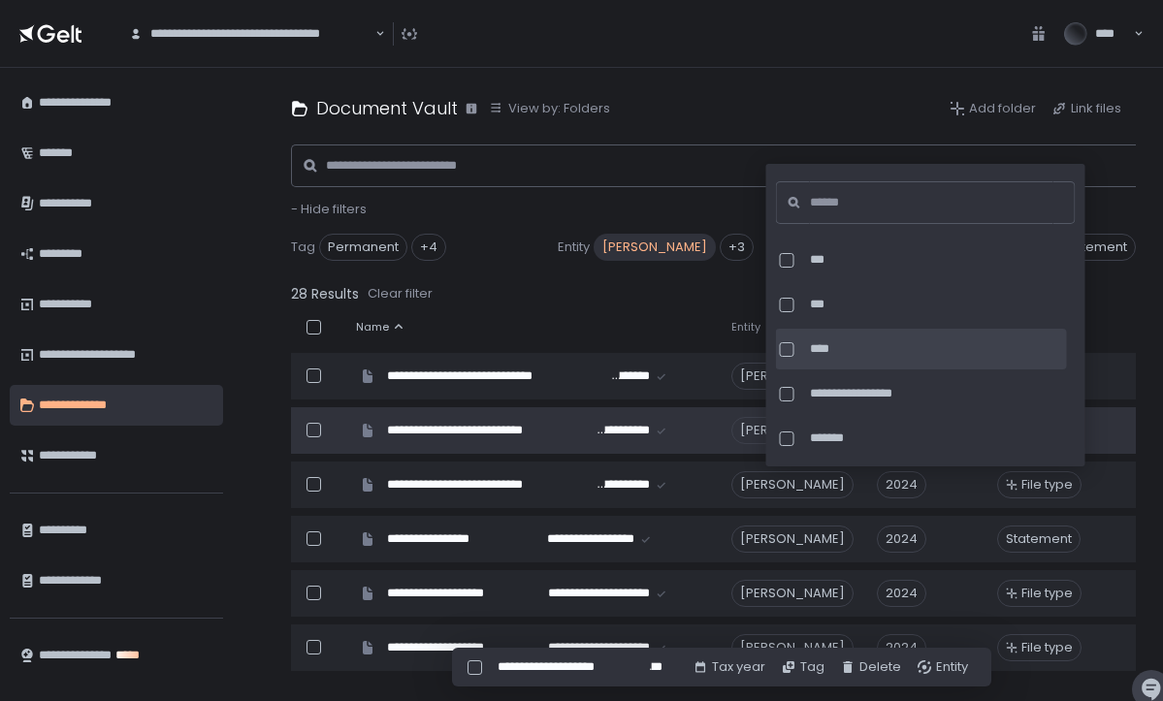
click at [790, 347] on div at bounding box center [787, 349] width 15 height 15
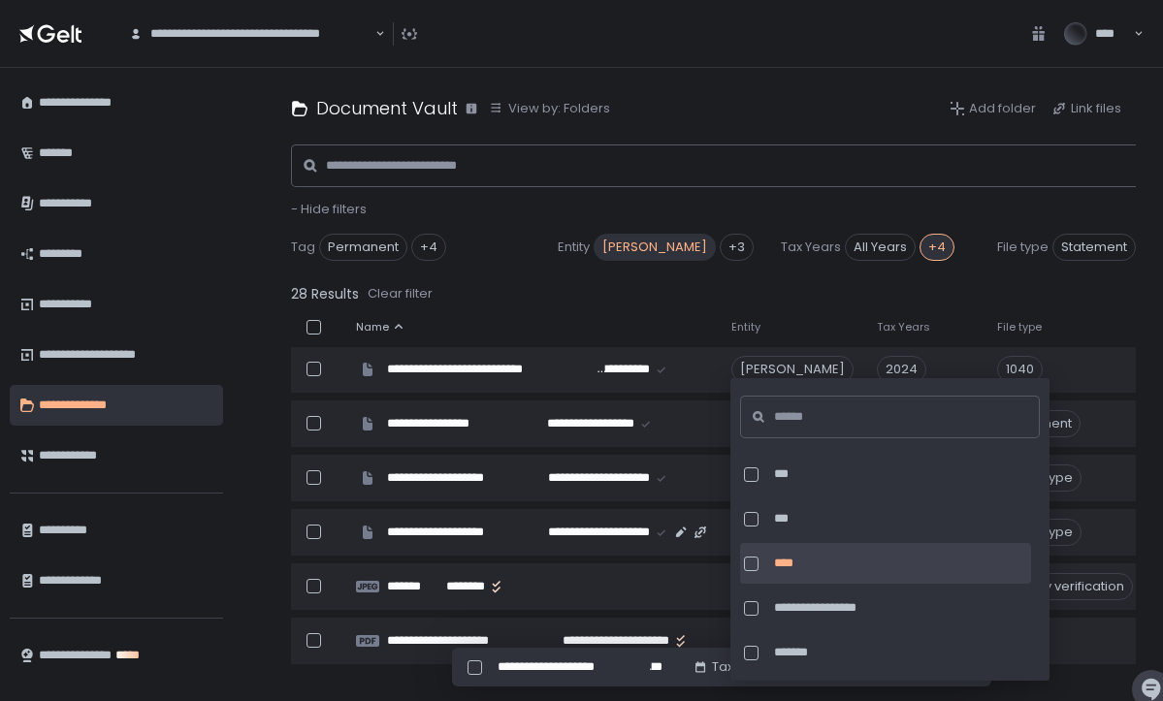
scroll to position [1217, 0]
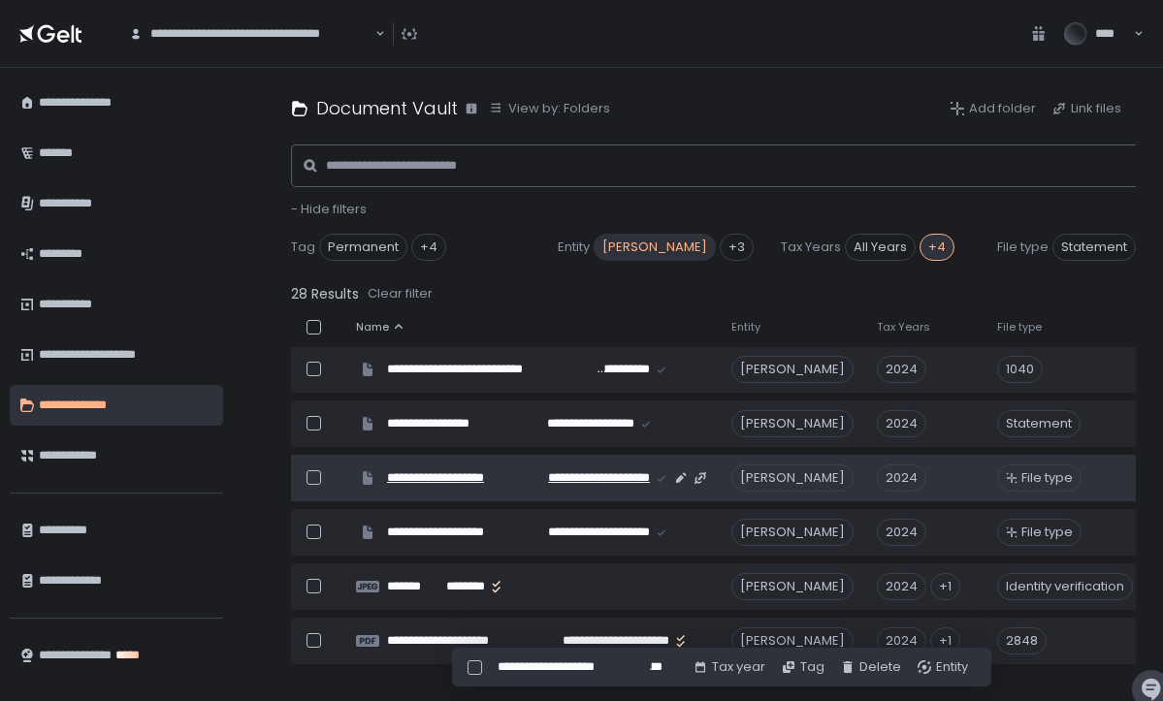
click at [581, 473] on span "**********" at bounding box center [595, 478] width 109 height 17
click at [1059, 471] on span "File type" at bounding box center [1047, 478] width 51 height 17
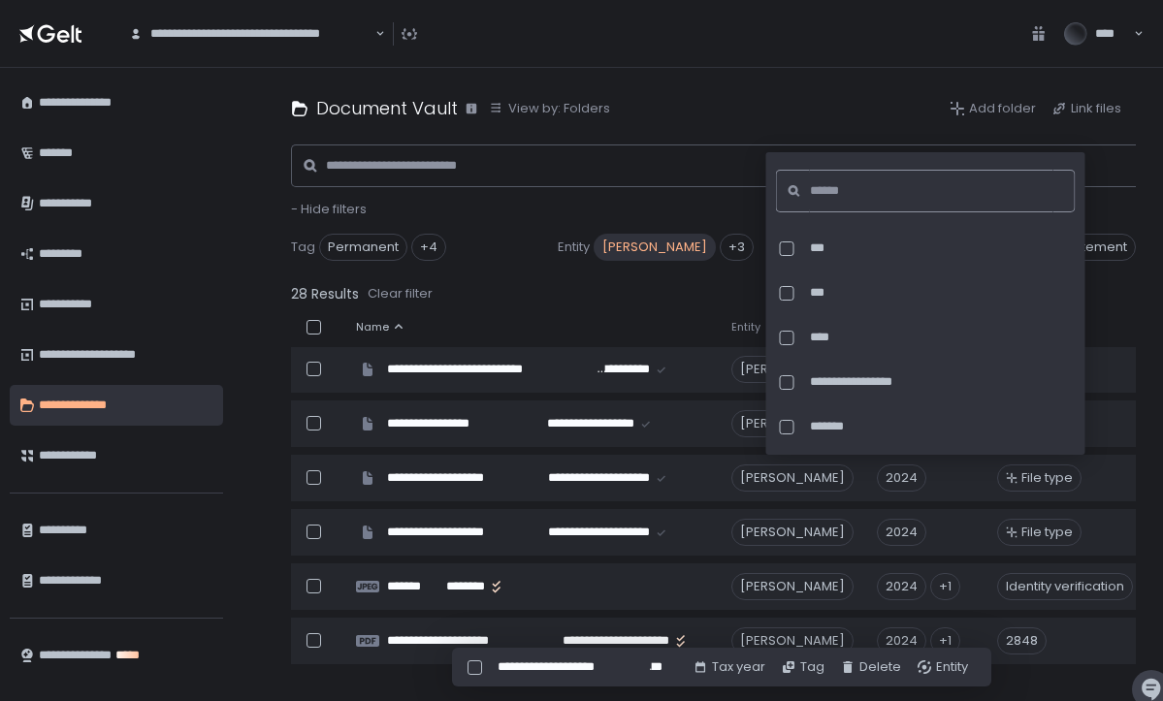
click at [914, 193] on input at bounding box center [932, 191] width 244 height 43
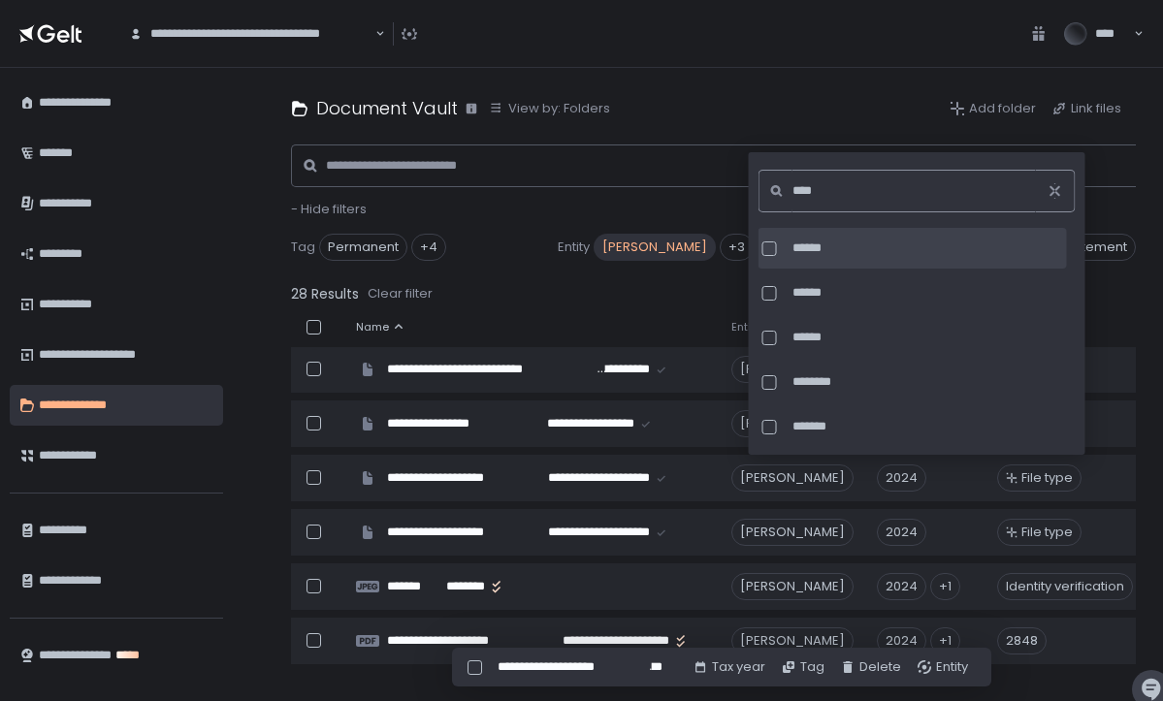
type input "****"
click at [768, 247] on div at bounding box center [770, 249] width 15 height 15
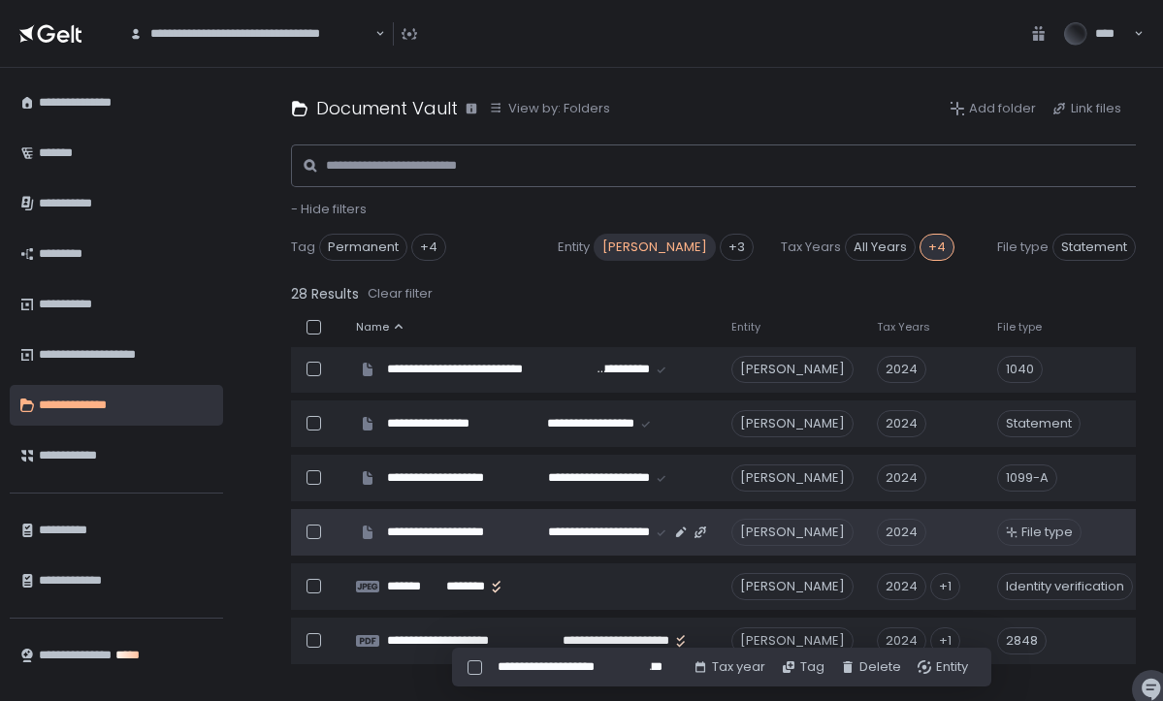
click at [1062, 527] on span "File type" at bounding box center [1047, 532] width 51 height 17
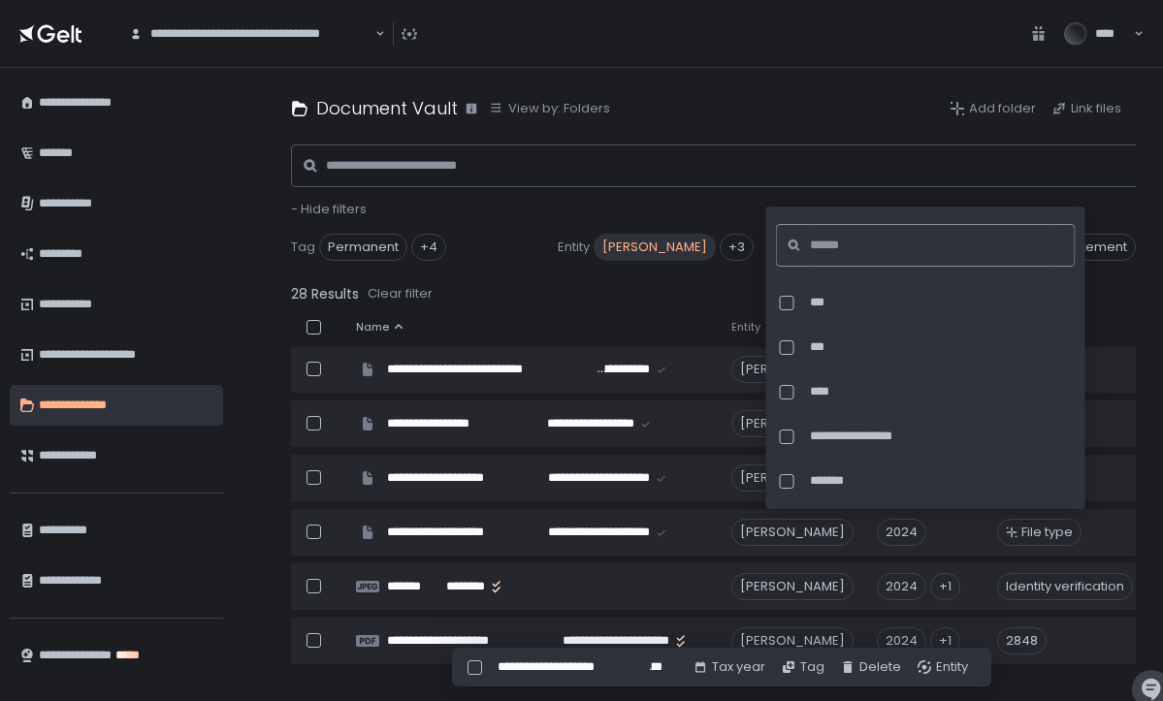
click at [868, 240] on input at bounding box center [932, 245] width 244 height 43
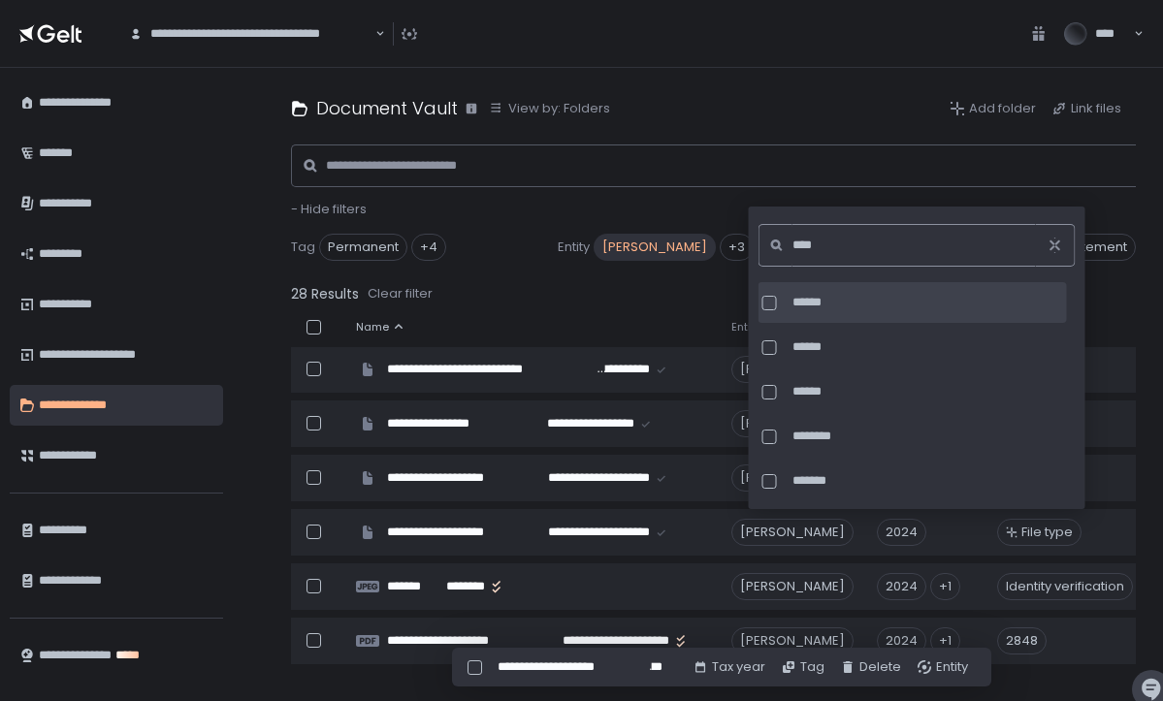
type input "****"
click at [772, 303] on div at bounding box center [770, 303] width 15 height 15
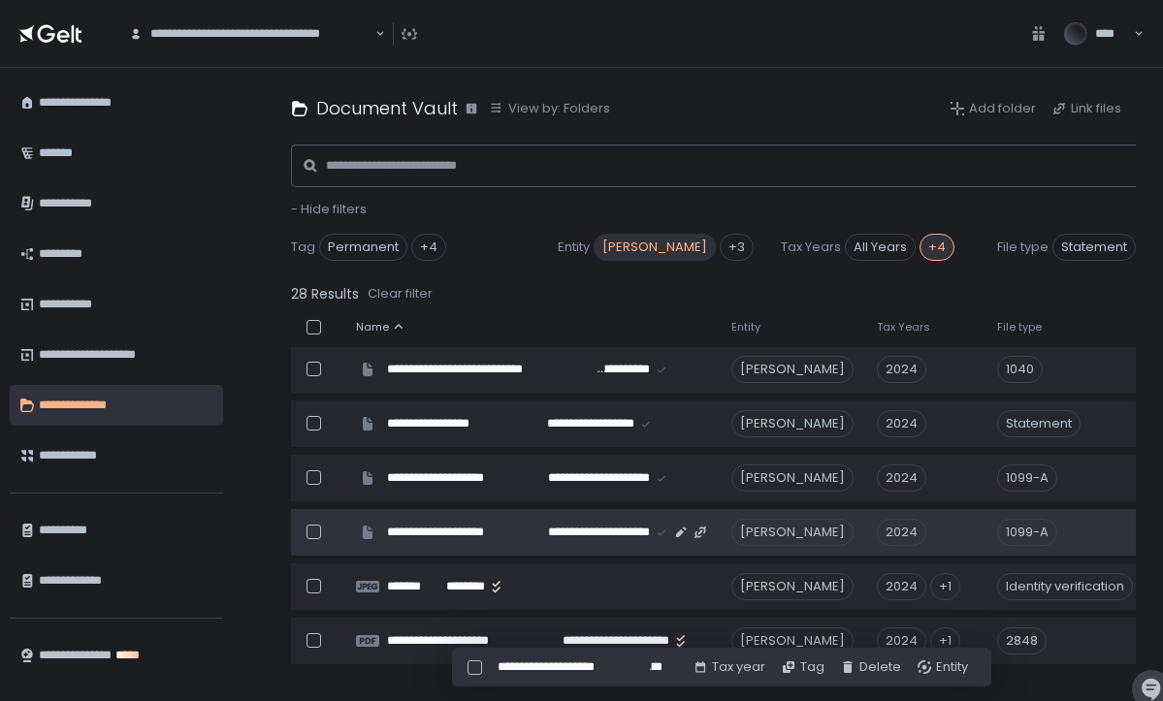
click at [1108, 530] on div "1099-A" at bounding box center [1092, 532] width 191 height 27
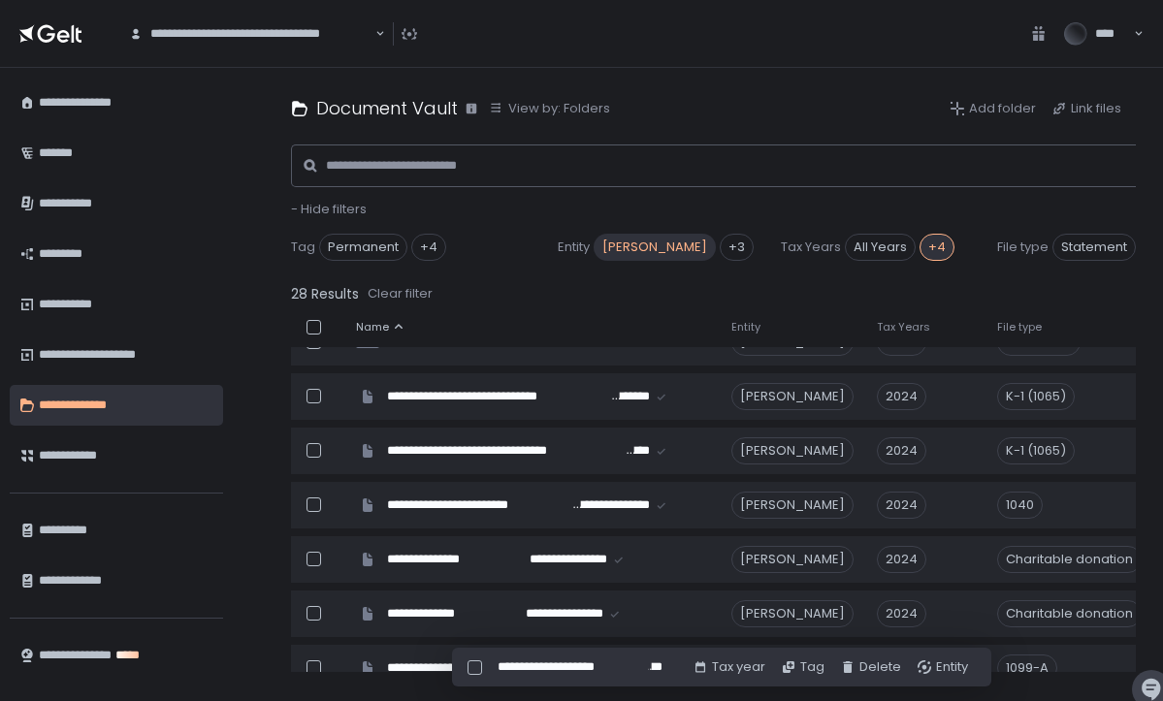
scroll to position [0, 0]
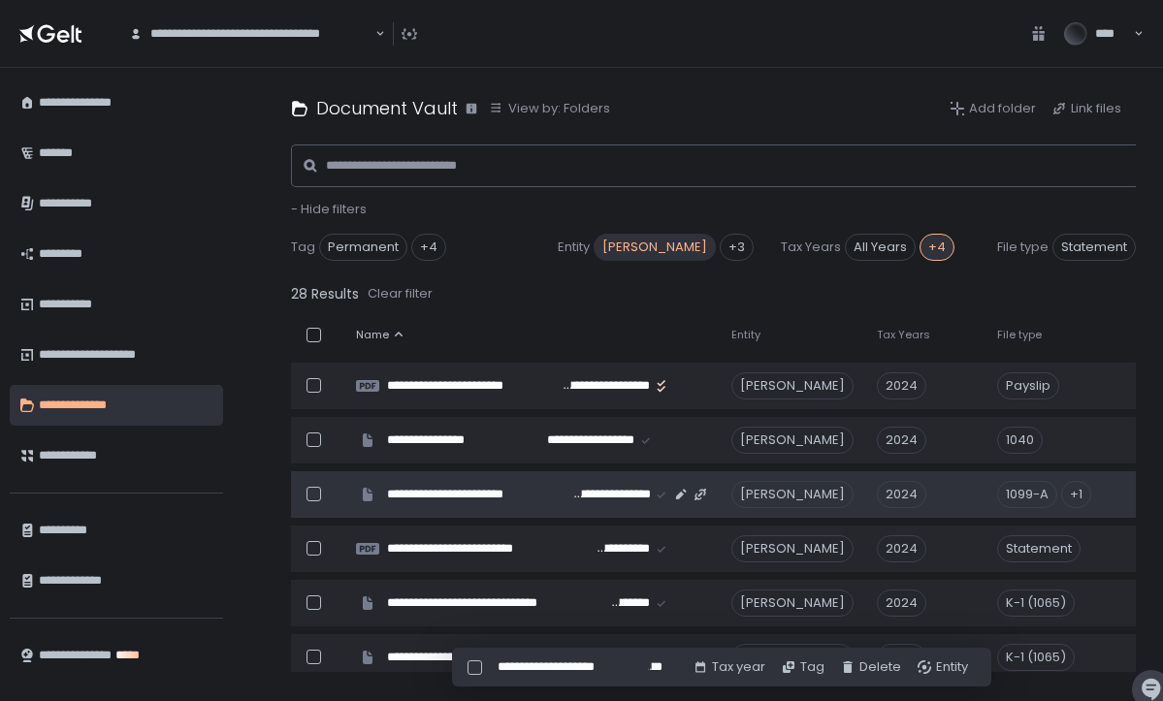
click at [1053, 502] on div "1099-A" at bounding box center [1027, 494] width 60 height 27
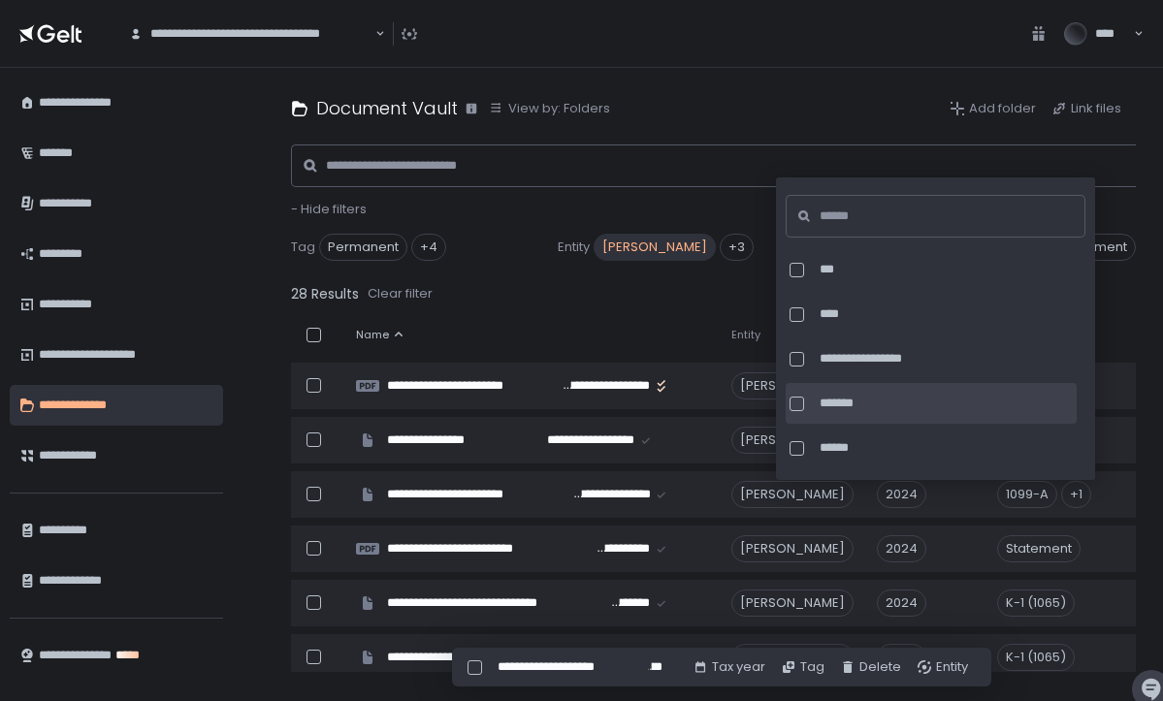
scroll to position [51, 0]
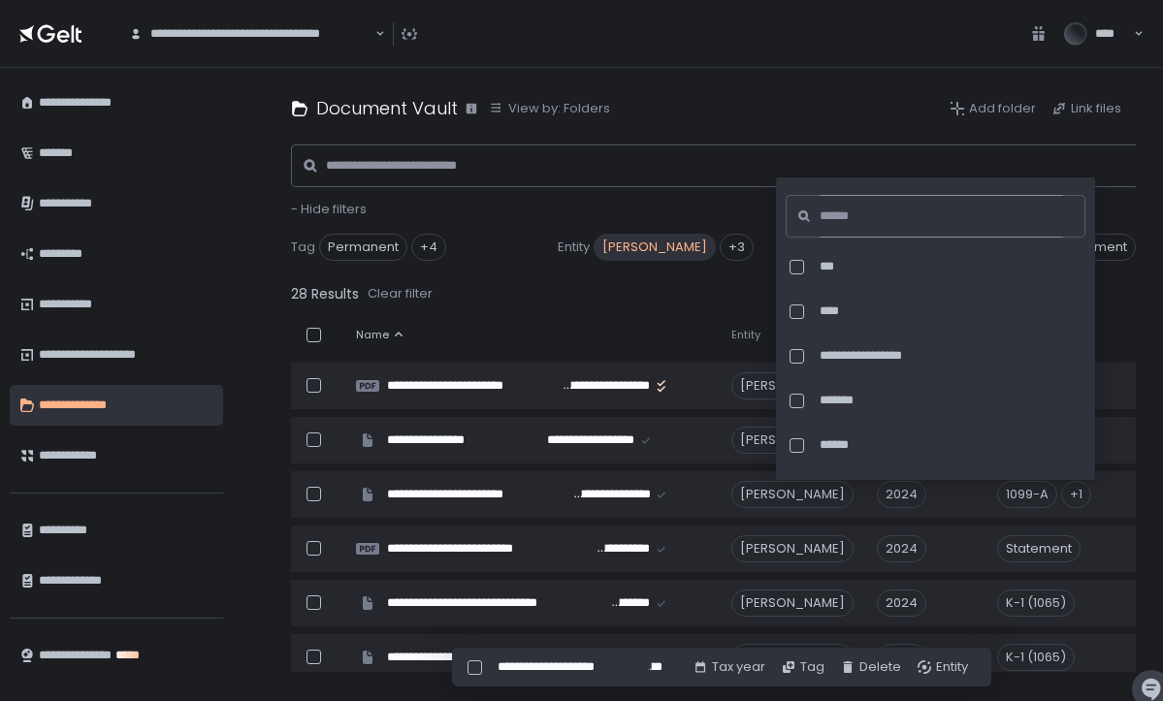
click at [926, 209] on input at bounding box center [942, 216] width 244 height 43
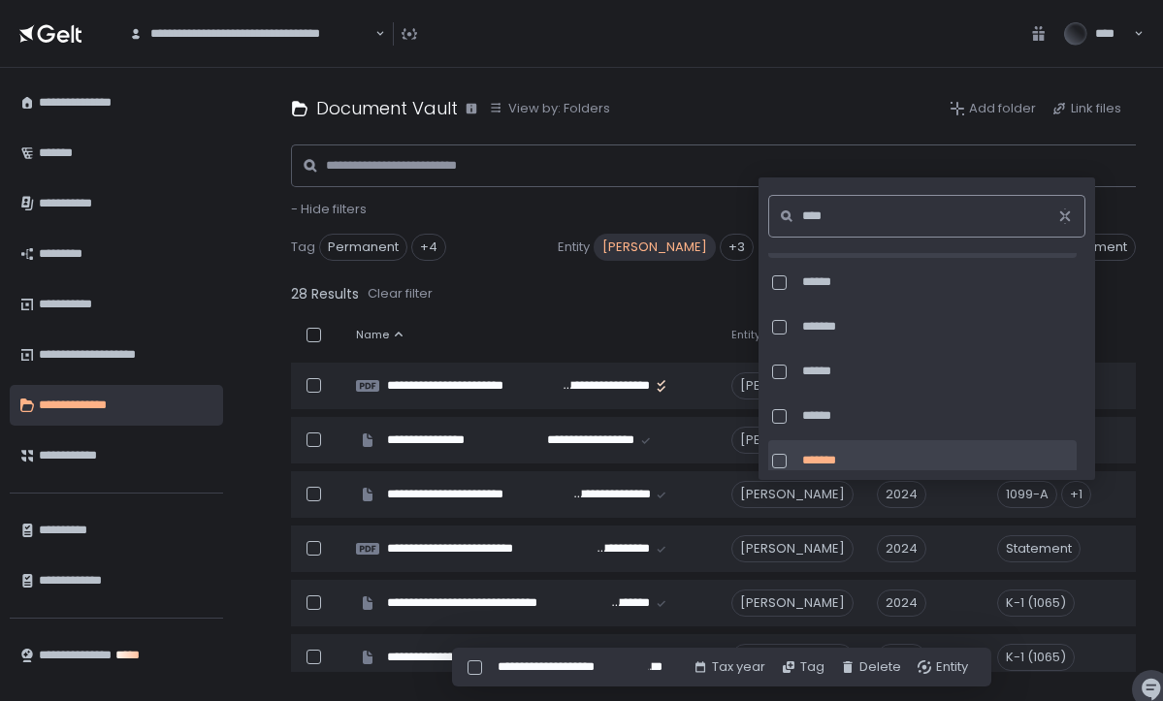
scroll to position [757, 0]
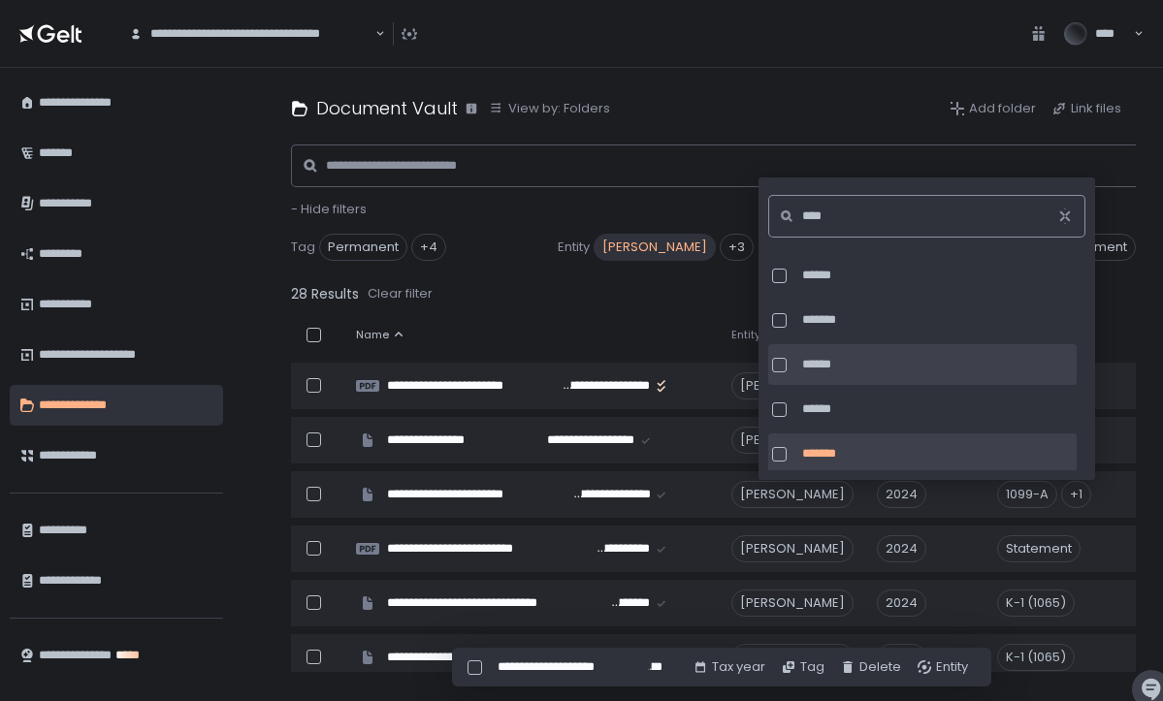
type input "****"
click at [775, 362] on div at bounding box center [779, 365] width 15 height 15
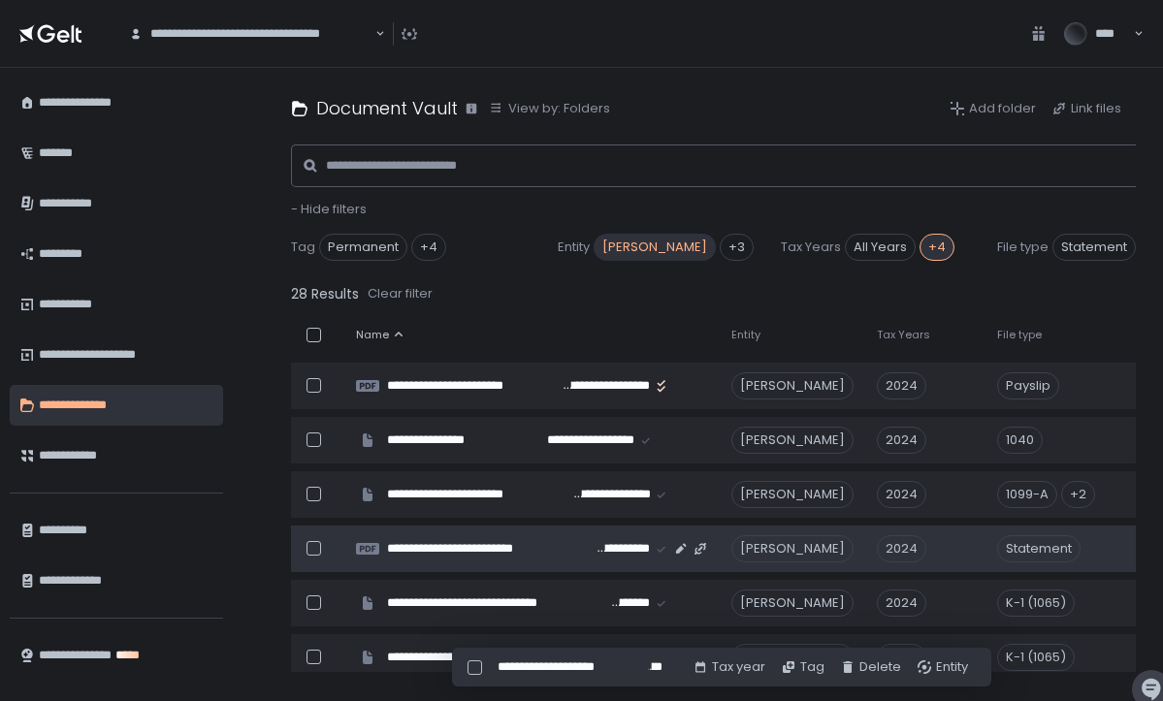
click at [1124, 549] on div "Statement" at bounding box center [1092, 549] width 191 height 27
click at [1026, 336] on span "File type" at bounding box center [1018, 335] width 45 height 15
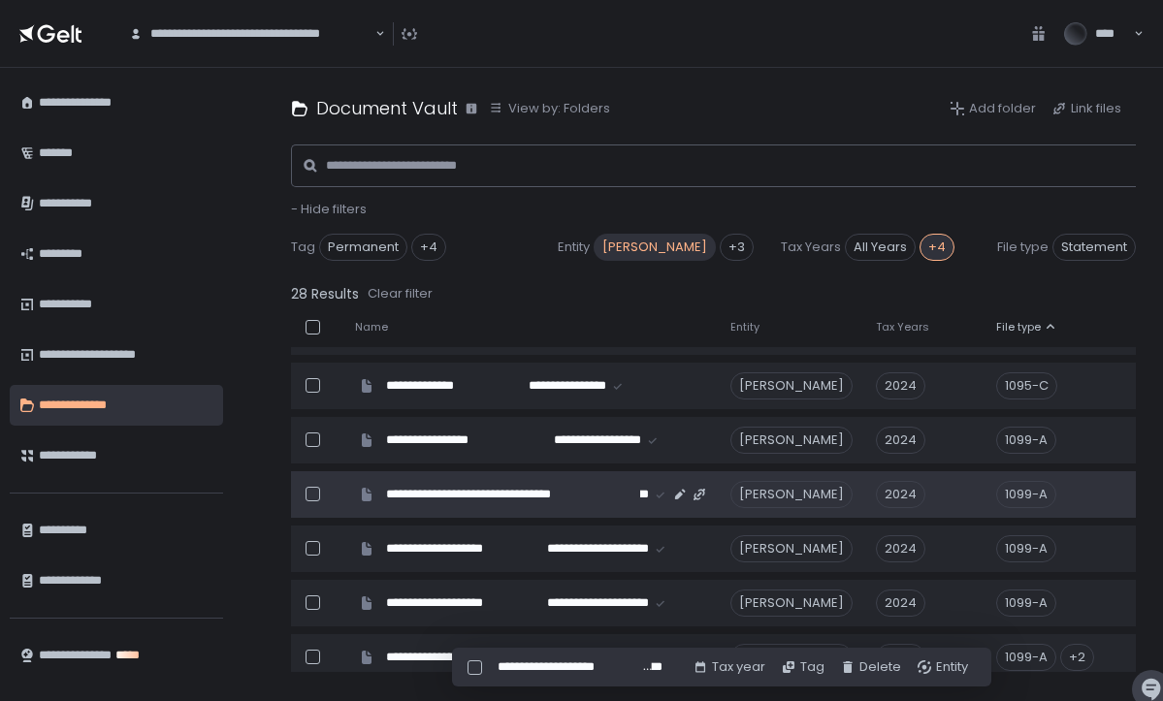
scroll to position [284, 1]
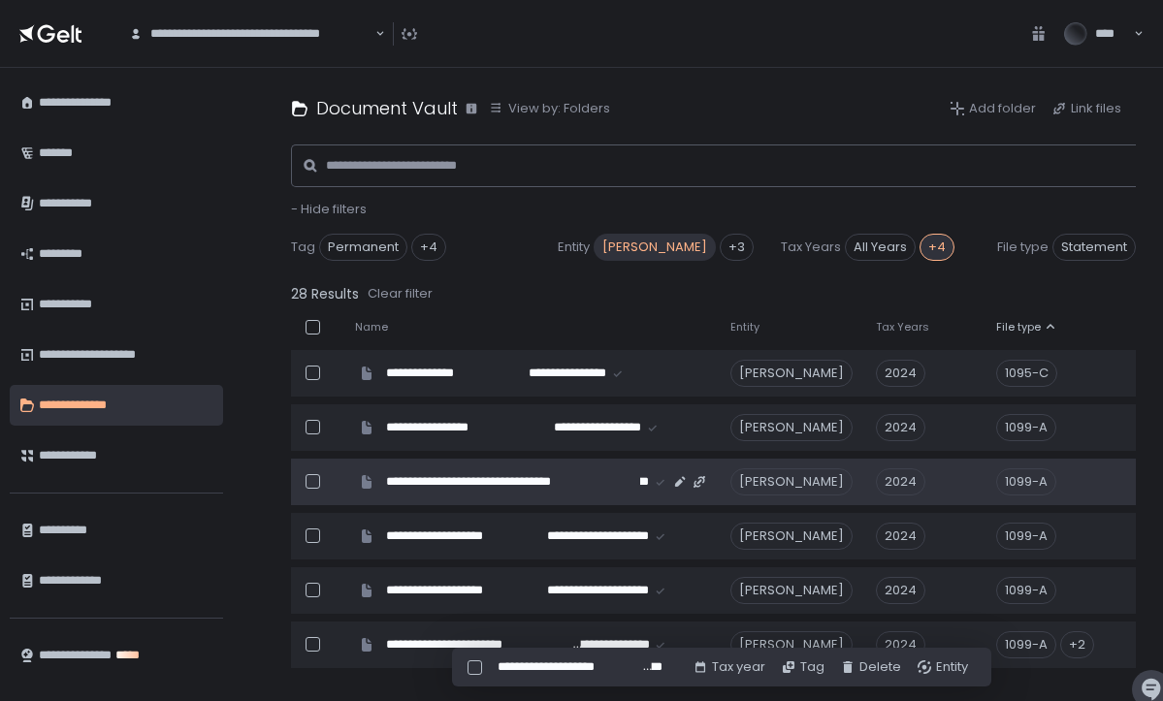
click at [1049, 483] on div "1099-A" at bounding box center [1026, 482] width 60 height 27
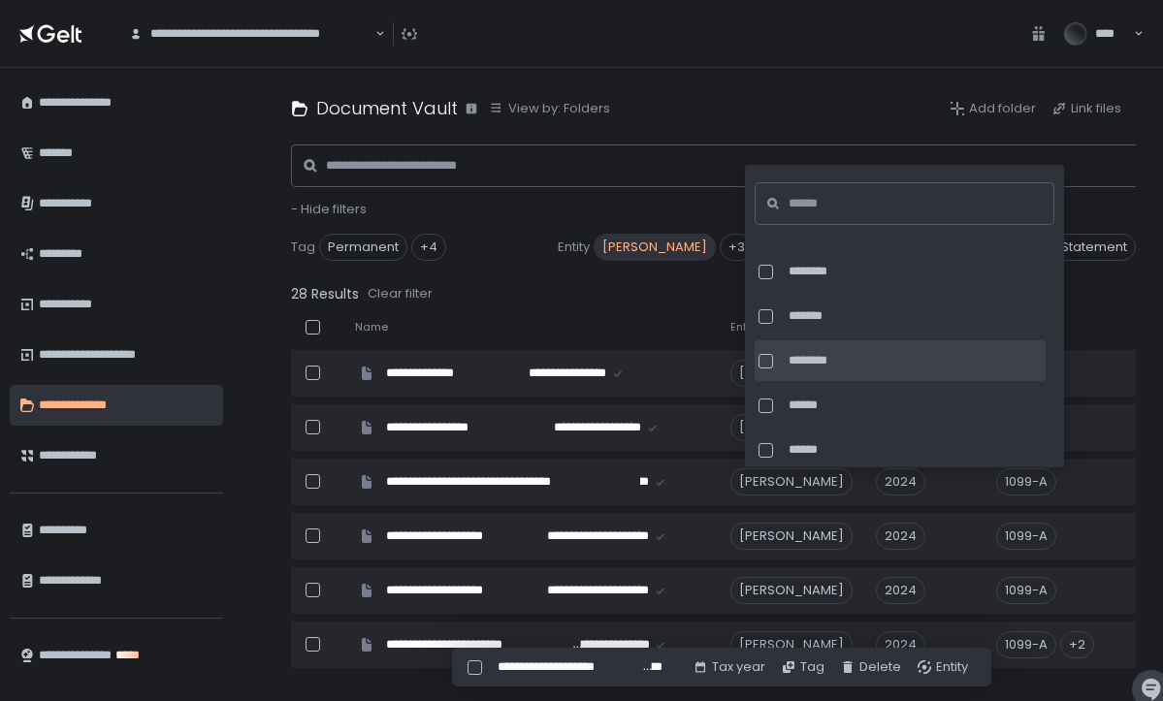
scroll to position [1199, 0]
click at [766, 354] on div at bounding box center [766, 356] width 15 height 15
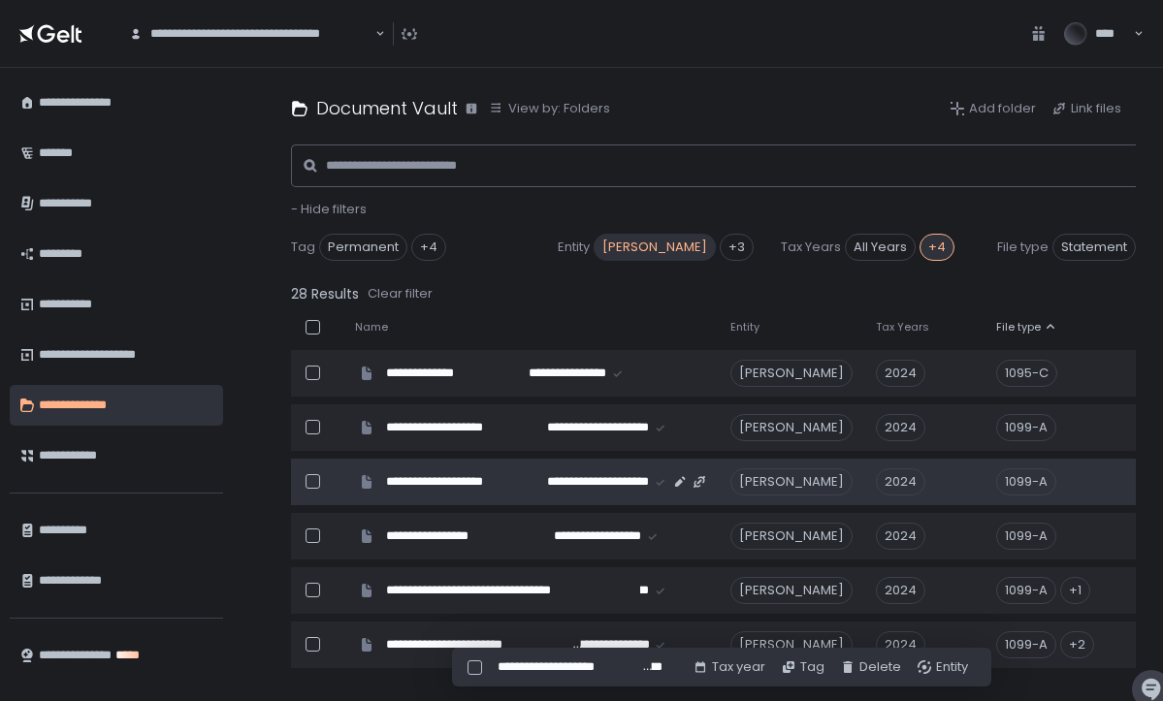
click at [1121, 477] on div "1099-A" at bounding box center [1091, 482] width 191 height 27
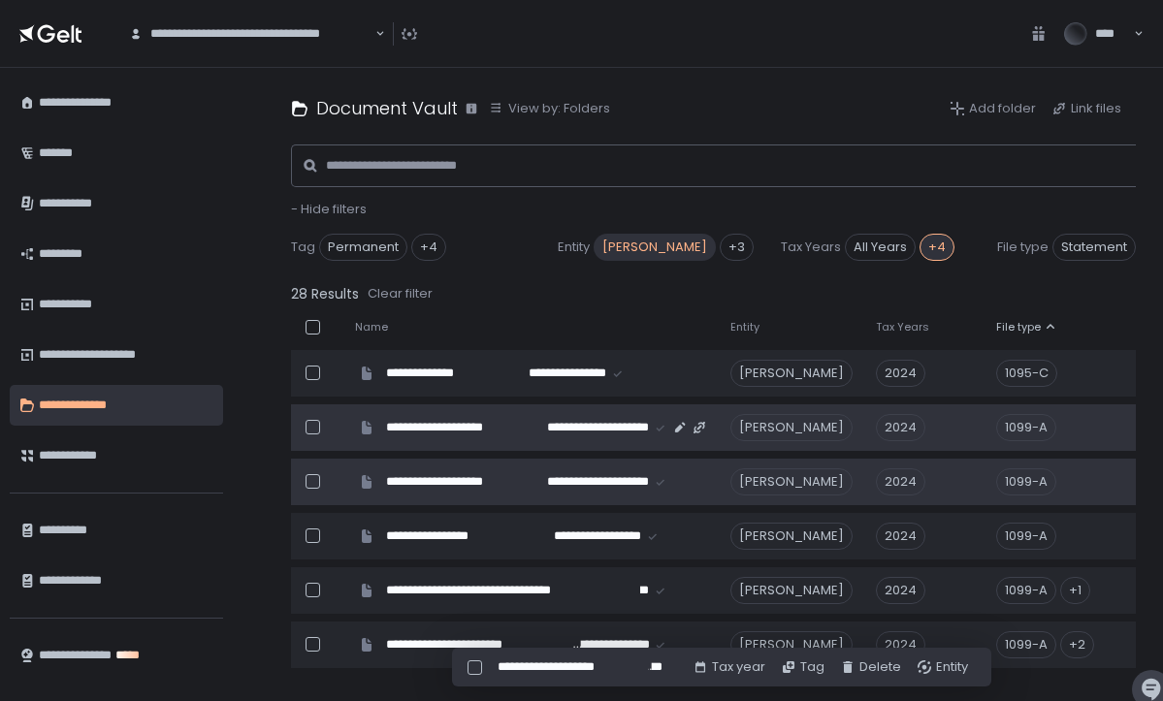
click at [1048, 430] on div "1099-A" at bounding box center [1026, 427] width 60 height 27
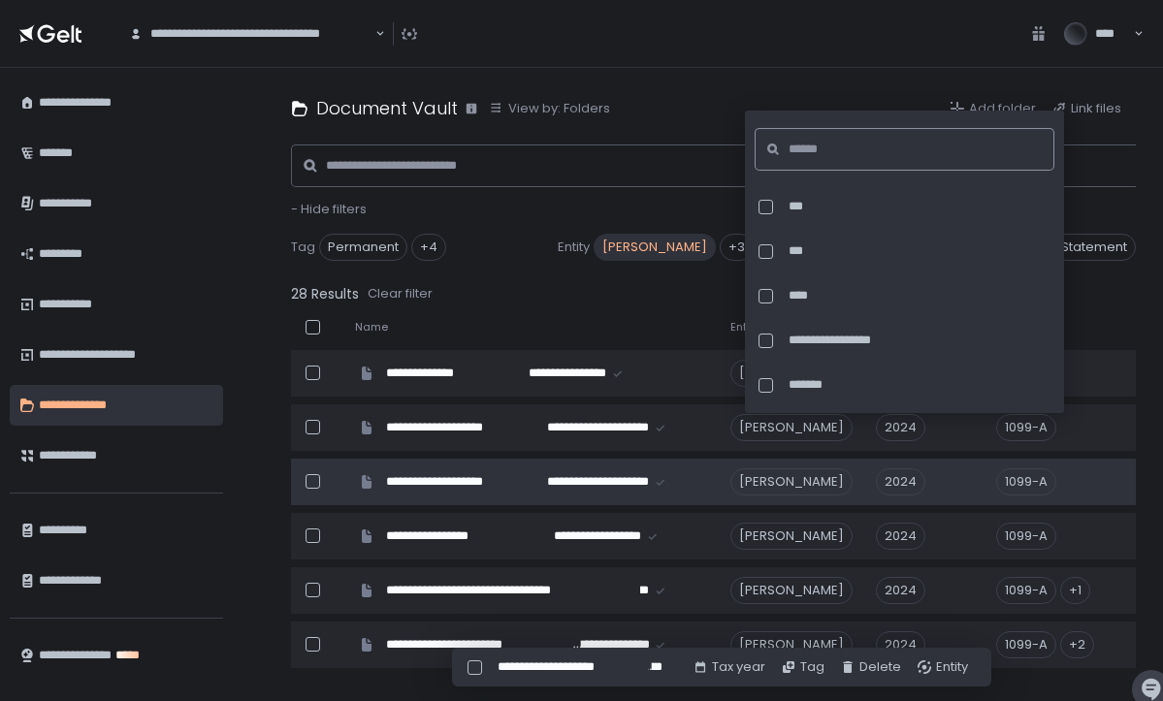
click at [899, 152] on input at bounding box center [911, 149] width 244 height 43
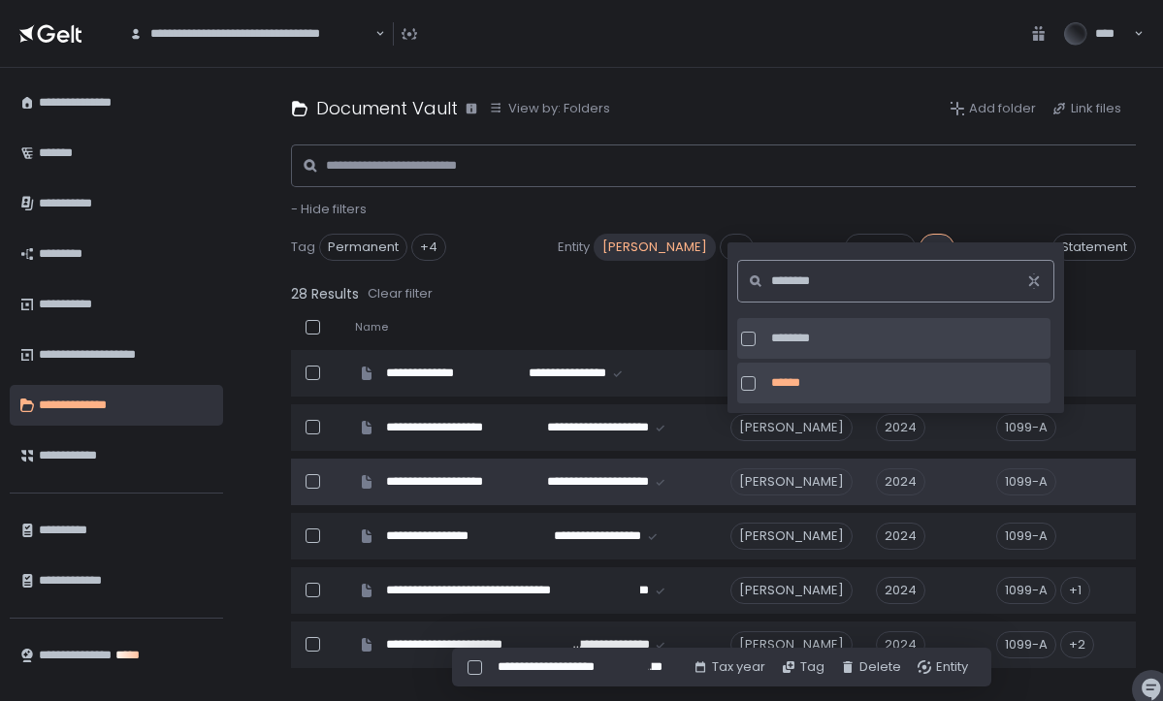
type input "********"
click at [749, 342] on div at bounding box center [748, 339] width 15 height 15
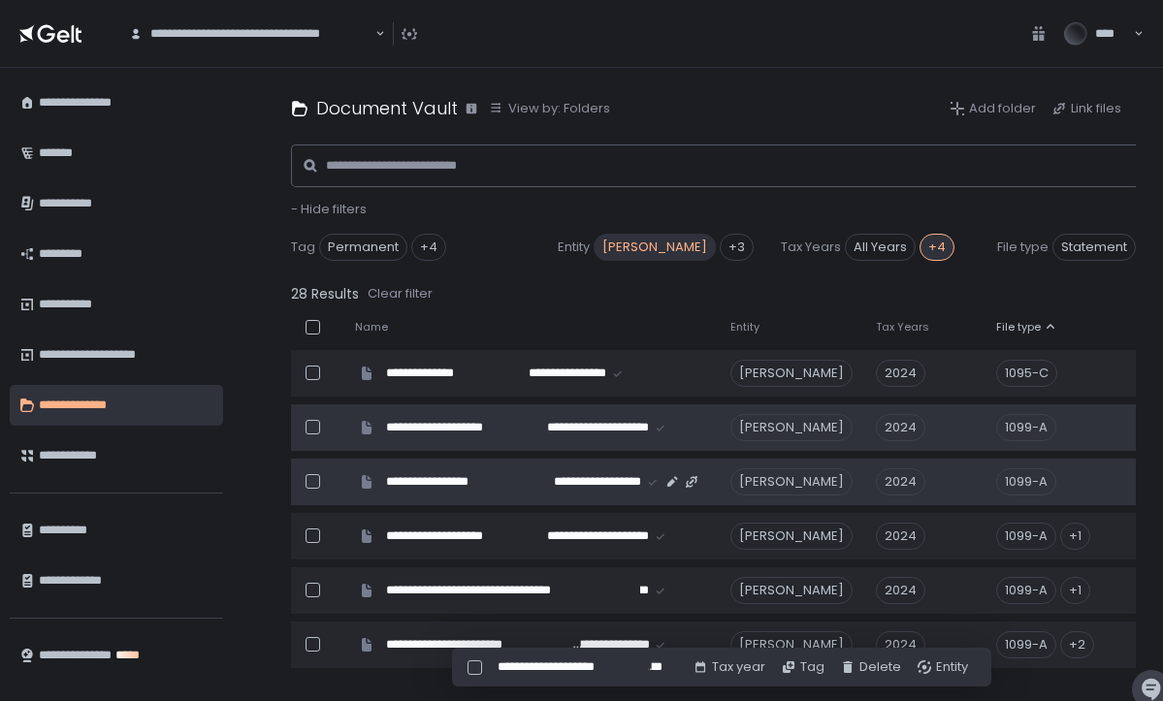
click at [1042, 488] on div "1099-A" at bounding box center [1026, 482] width 60 height 27
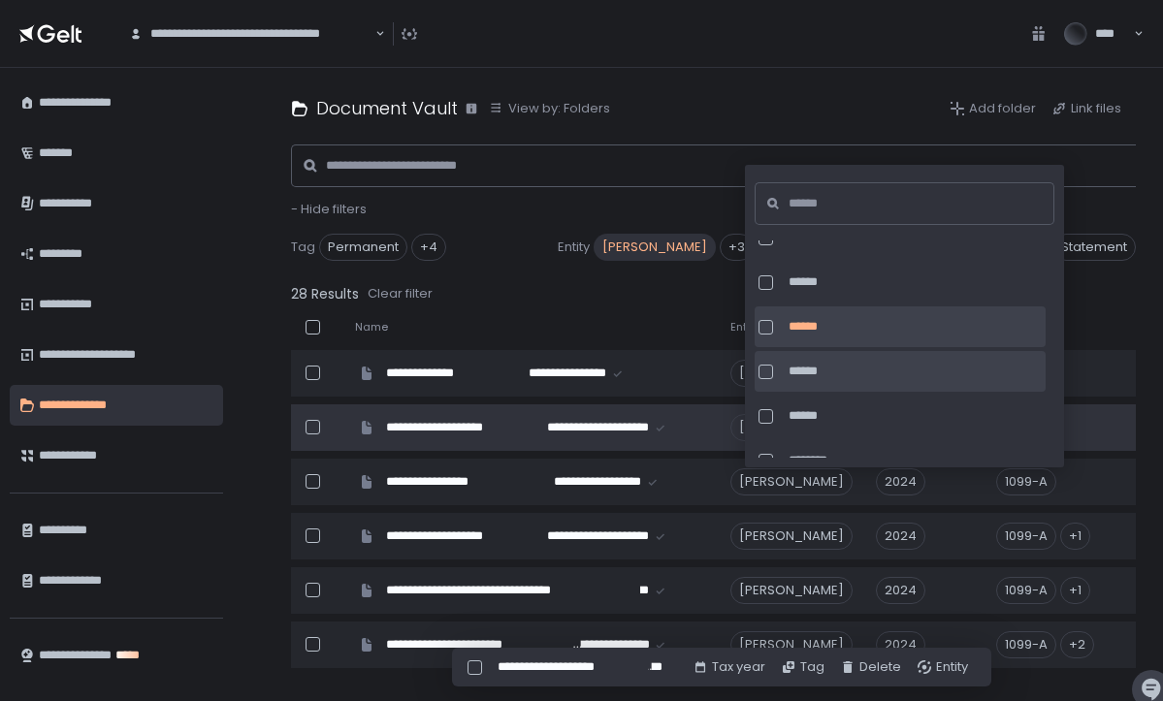
scroll to position [1039, 0]
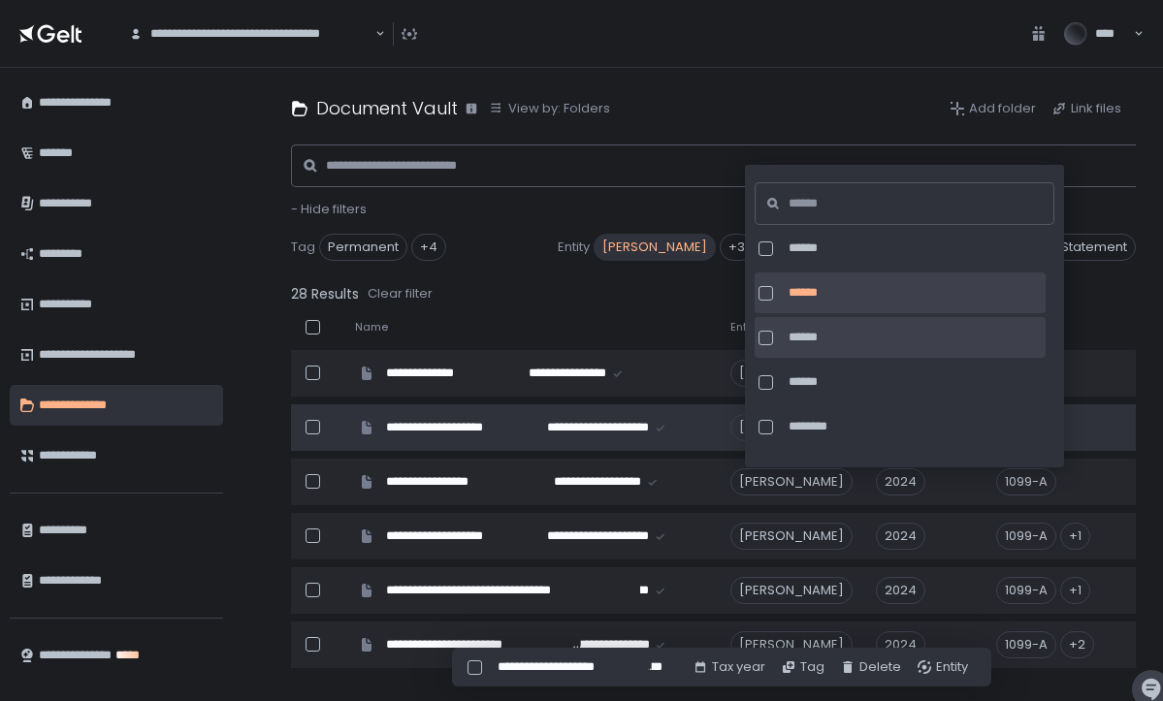
click at [768, 336] on div at bounding box center [766, 338] width 15 height 15
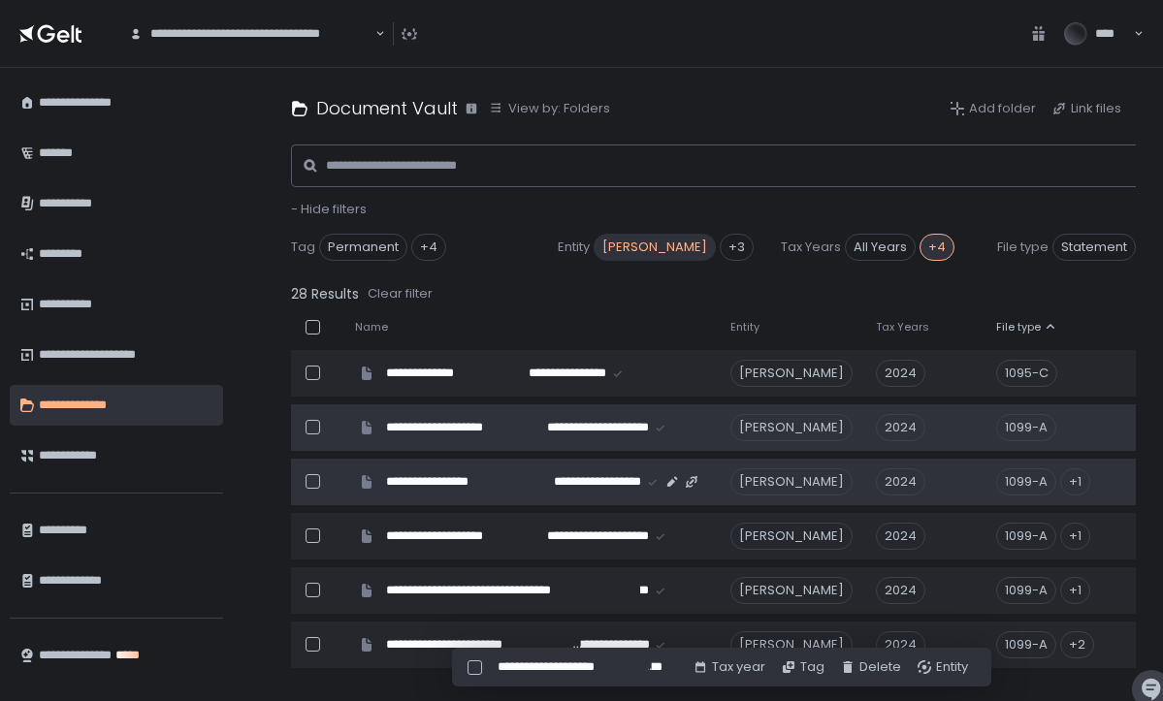
click at [1049, 486] on div "1099-A" at bounding box center [1026, 482] width 60 height 27
click at [1045, 484] on div "1099-A" at bounding box center [1026, 482] width 60 height 27
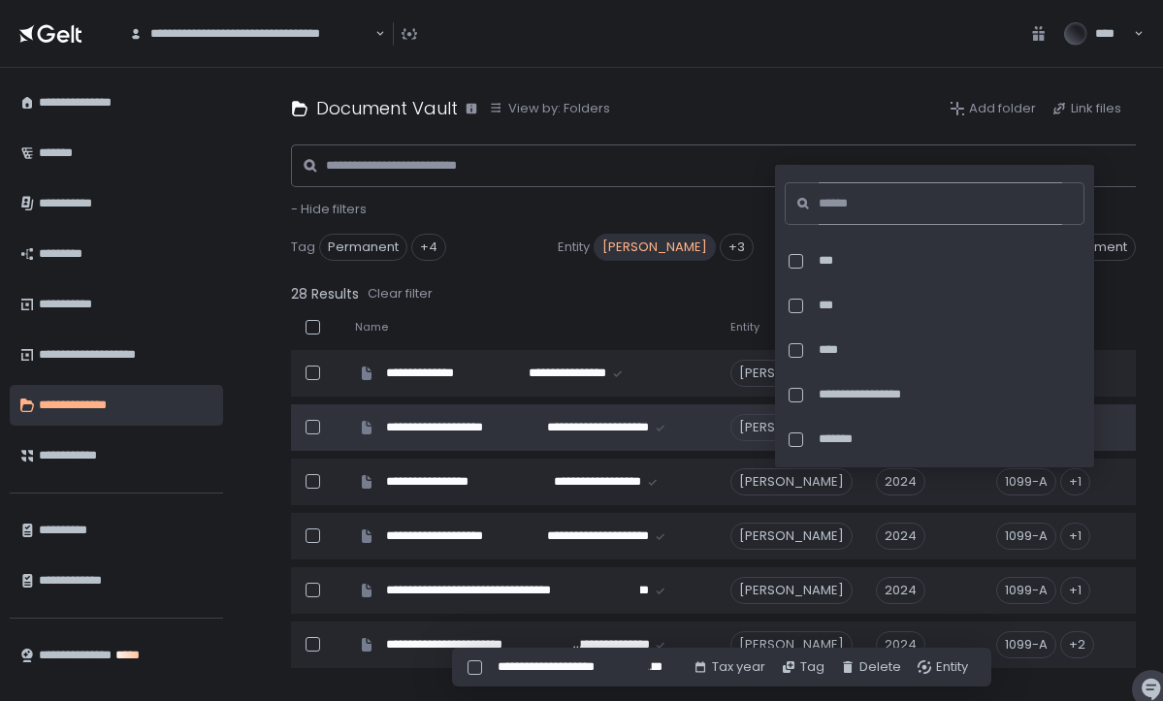
click at [940, 203] on input at bounding box center [941, 203] width 244 height 43
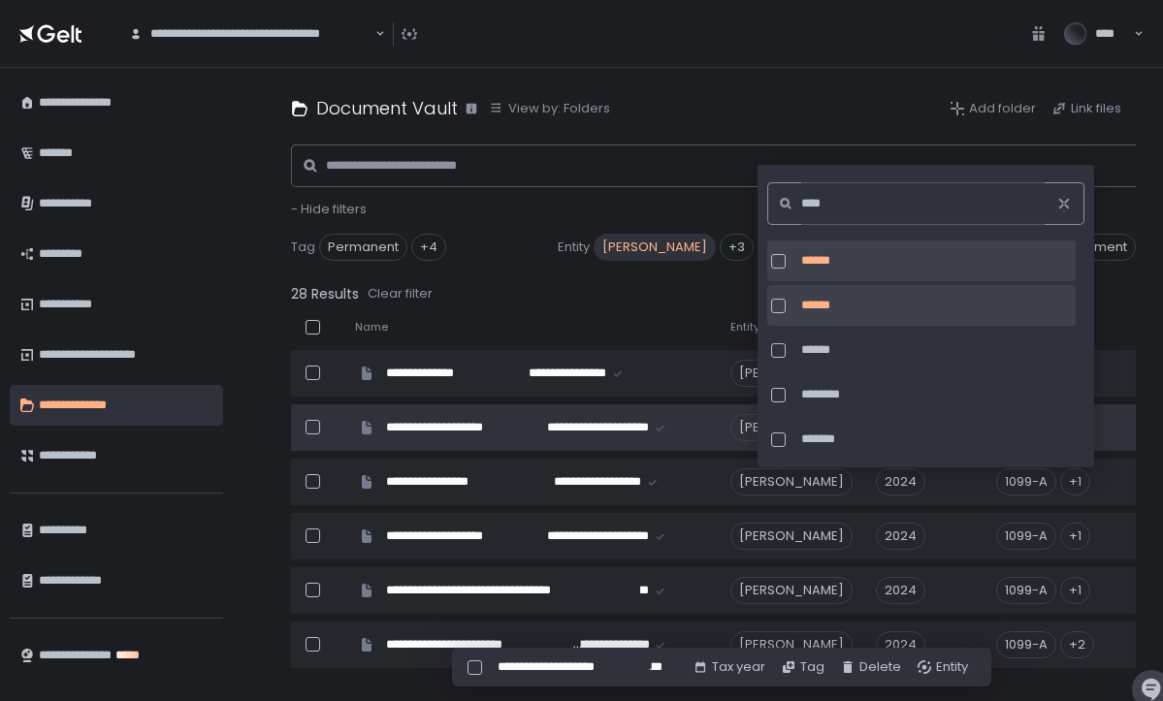
click at [778, 264] on div at bounding box center [778, 261] width 15 height 15
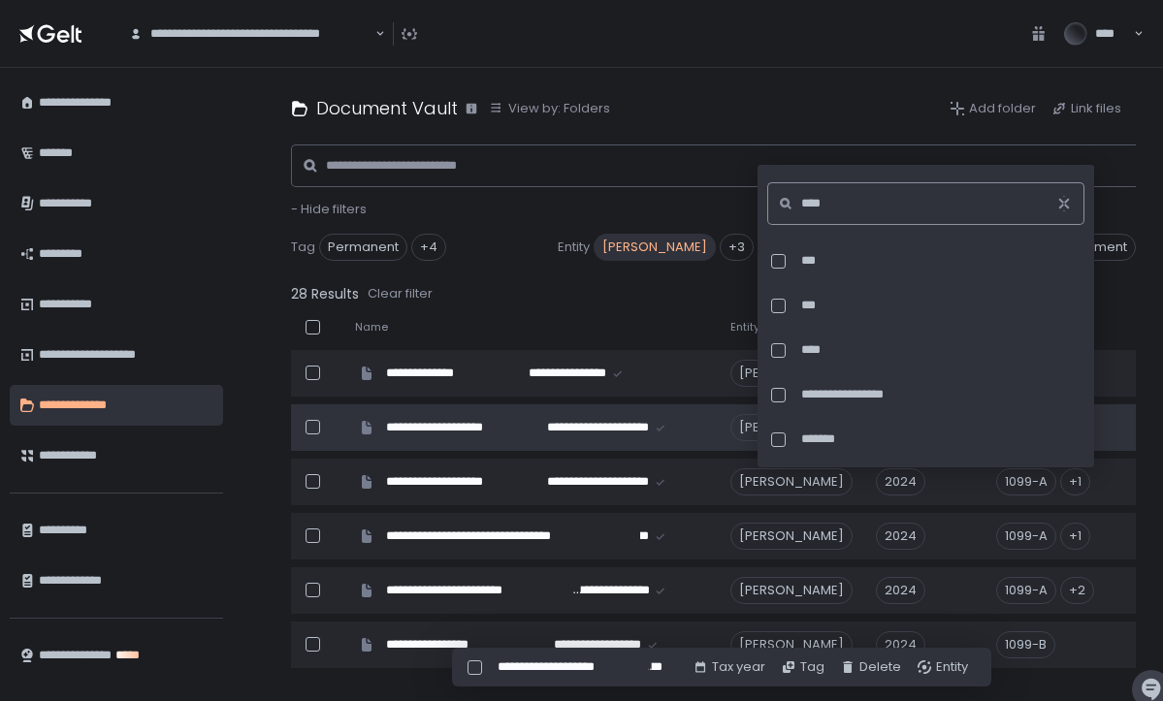
click at [891, 204] on input "****" at bounding box center [923, 203] width 244 height 43
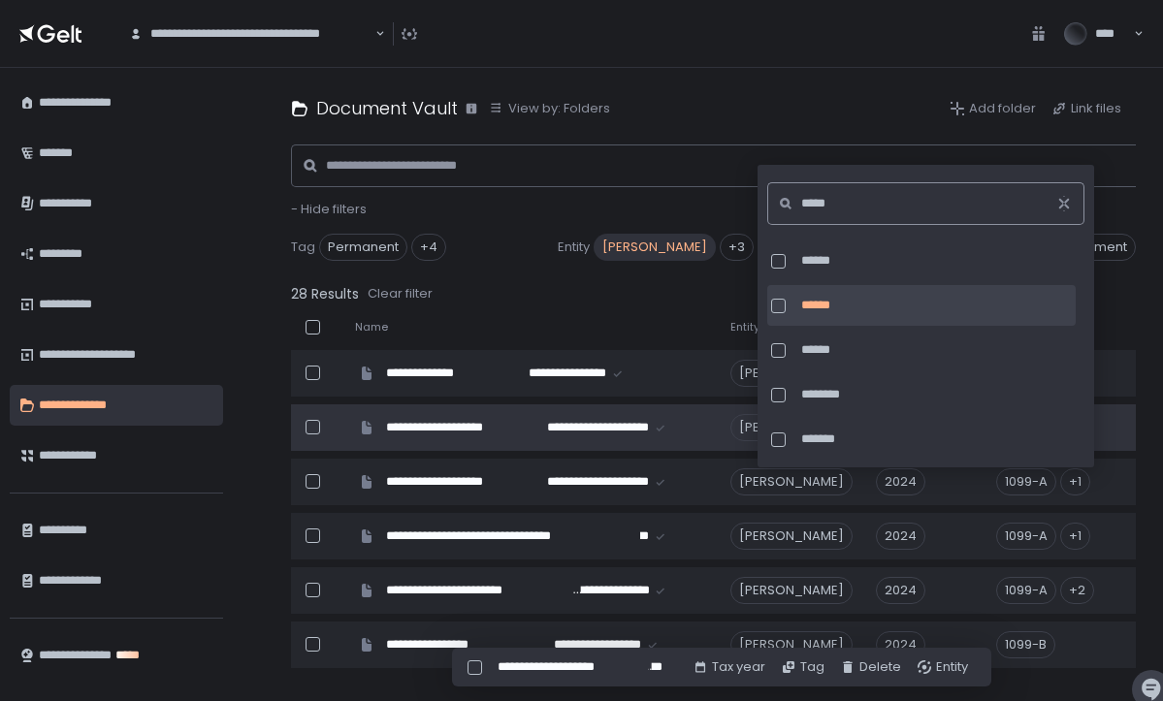
type input "*****"
click at [1157, 543] on div "**********" at bounding box center [713, 385] width 899 height 634
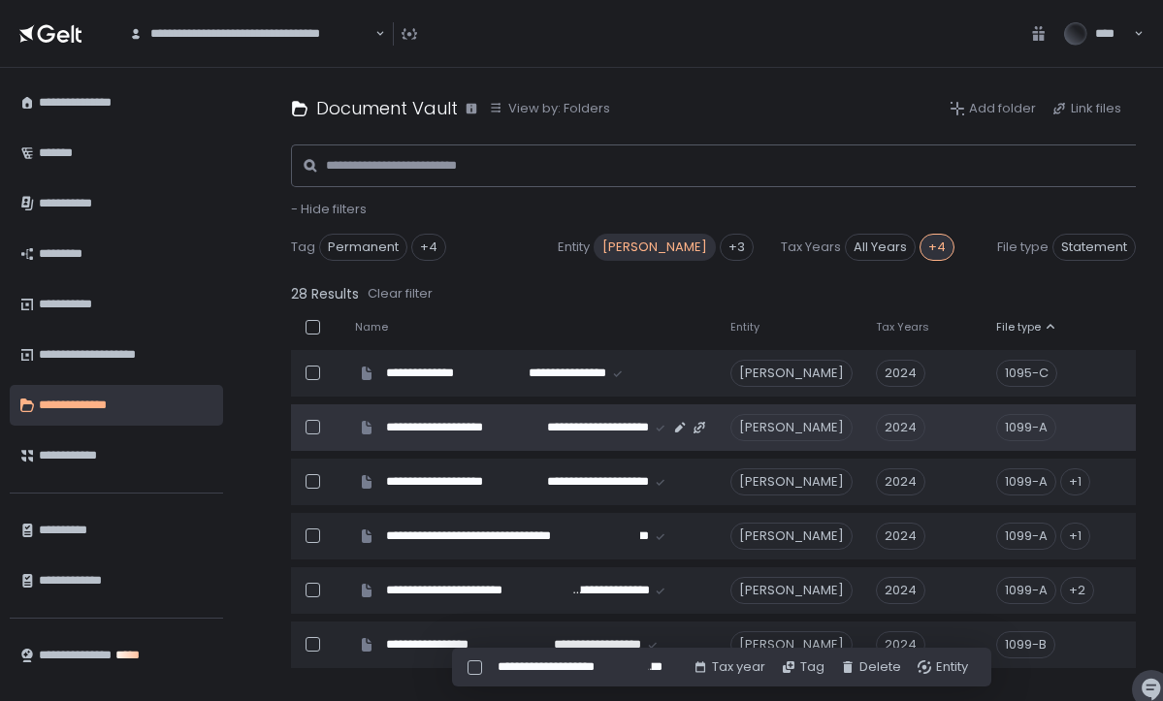
click at [1049, 429] on div "1099-A" at bounding box center [1026, 427] width 60 height 27
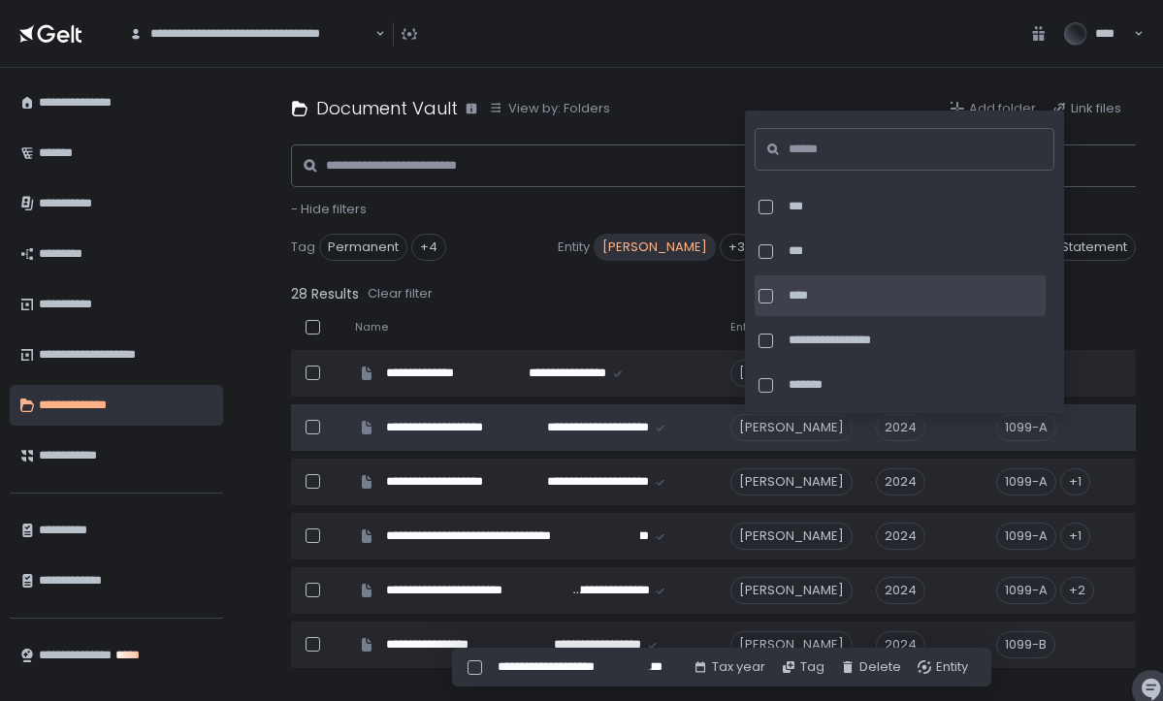
scroll to position [187, 0]
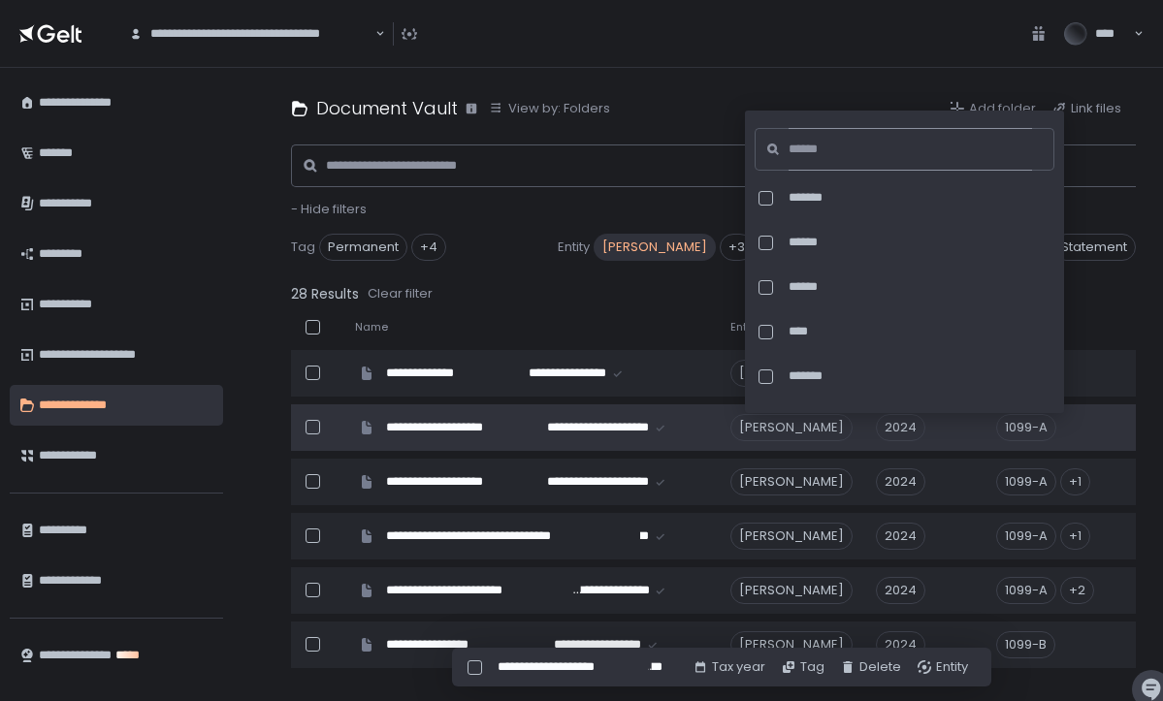
click at [883, 164] on input at bounding box center [911, 149] width 244 height 43
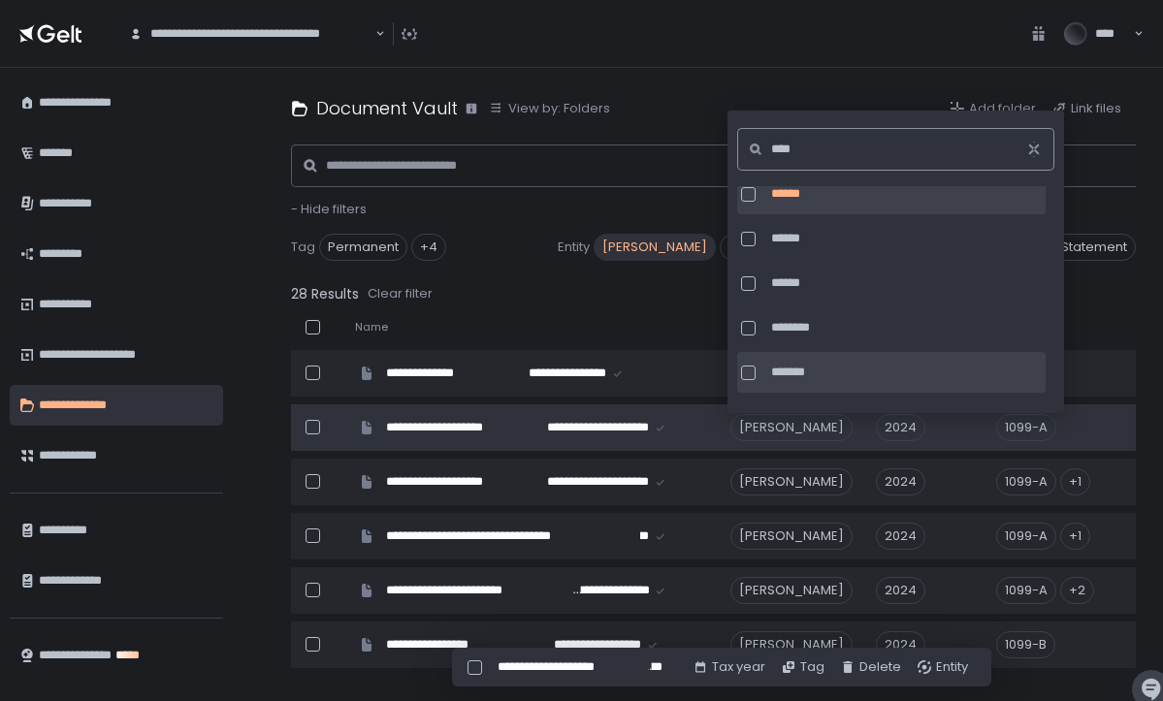
scroll to position [8, 0]
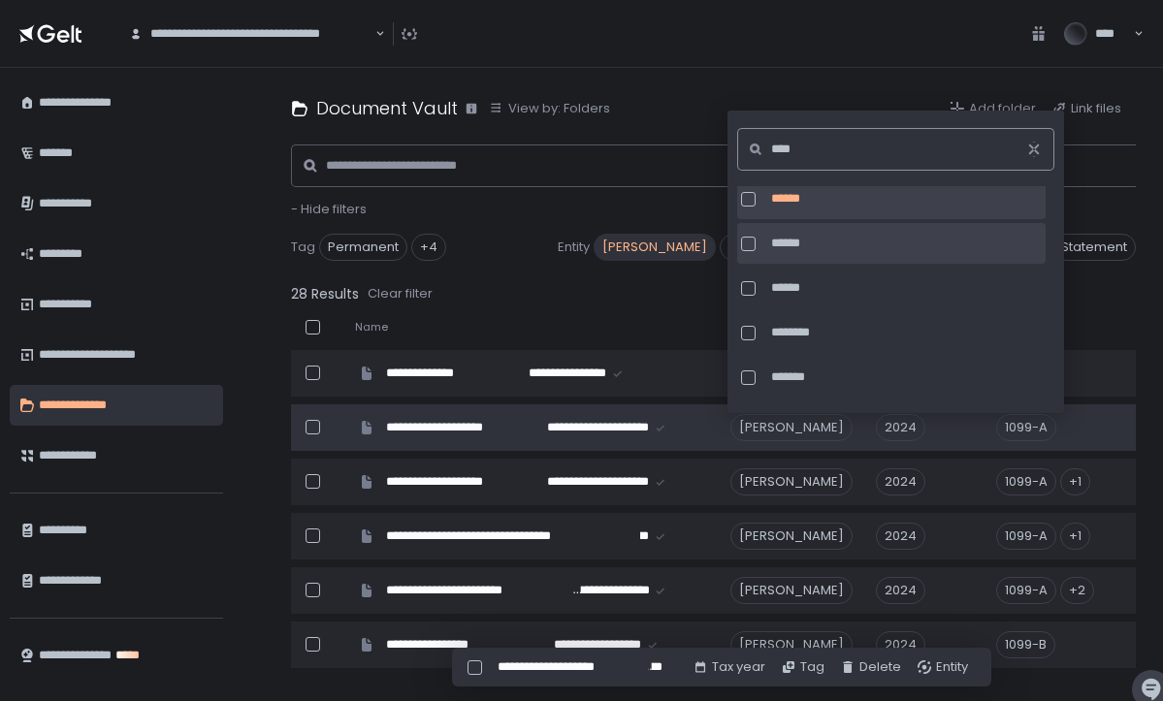
type input "****"
click at [748, 242] on div at bounding box center [748, 244] width 15 height 15
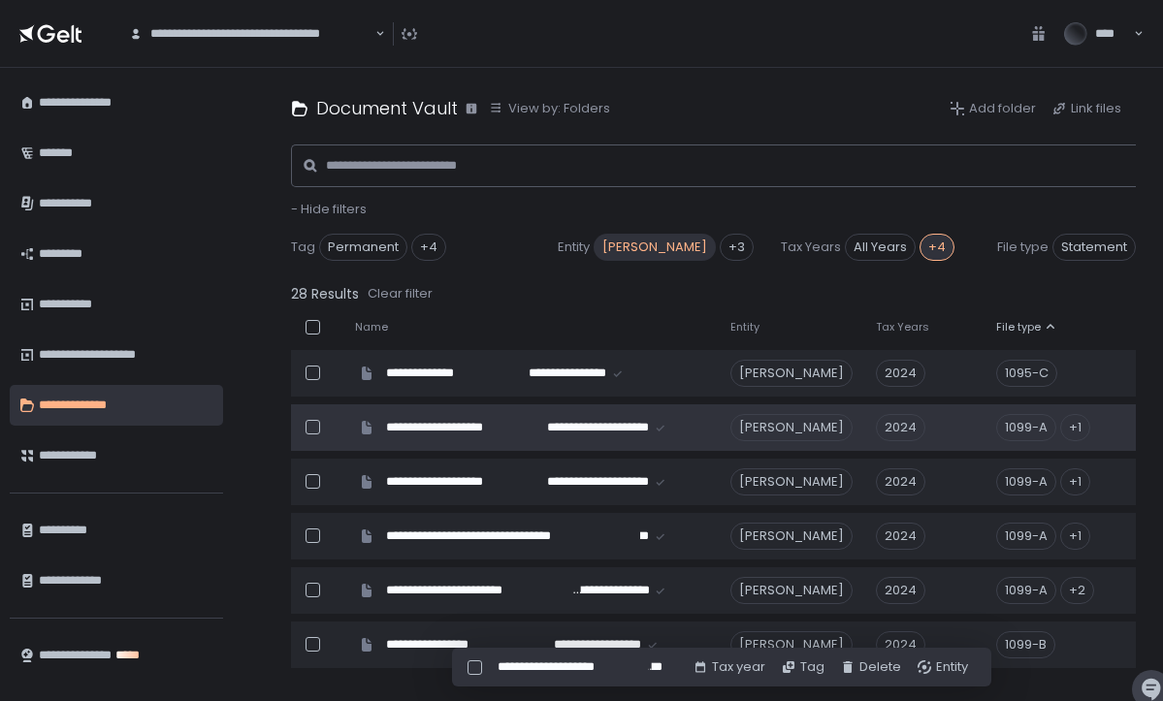
click at [1122, 301] on div "28 Results Clear filter" at bounding box center [761, 293] width 940 height 27
click at [1049, 427] on div "1099-A" at bounding box center [1026, 427] width 60 height 27
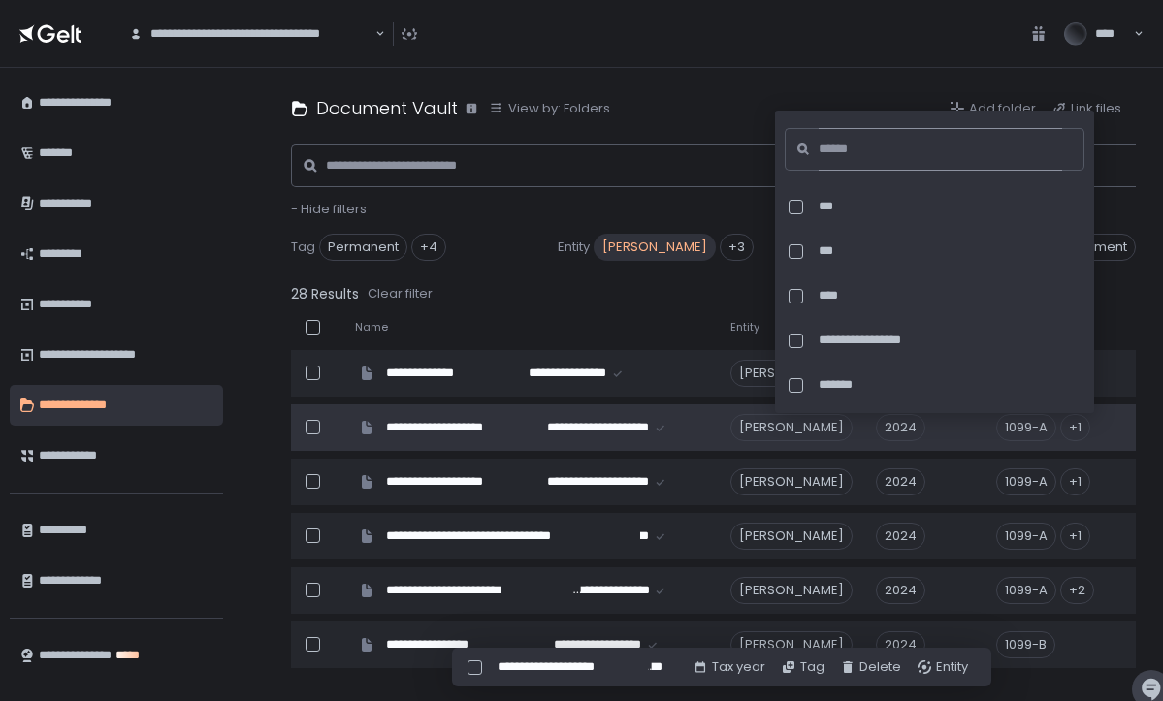
click at [913, 153] on input at bounding box center [941, 149] width 244 height 43
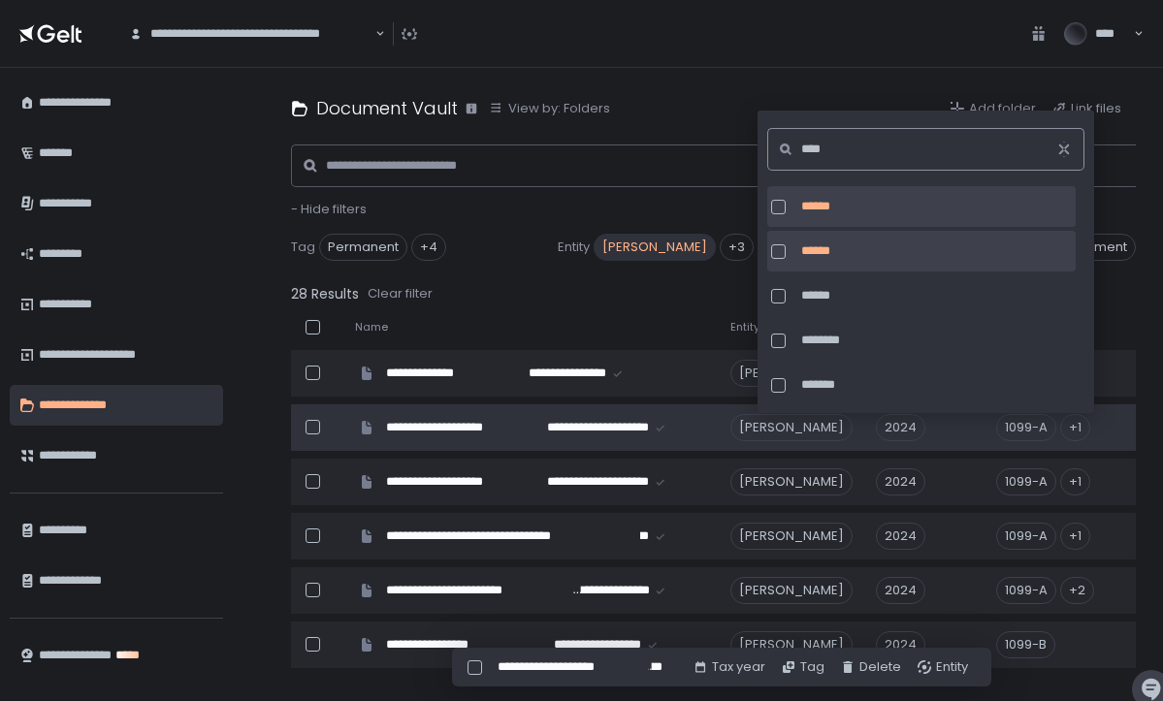
type input "****"
click at [777, 200] on div at bounding box center [778, 207] width 15 height 15
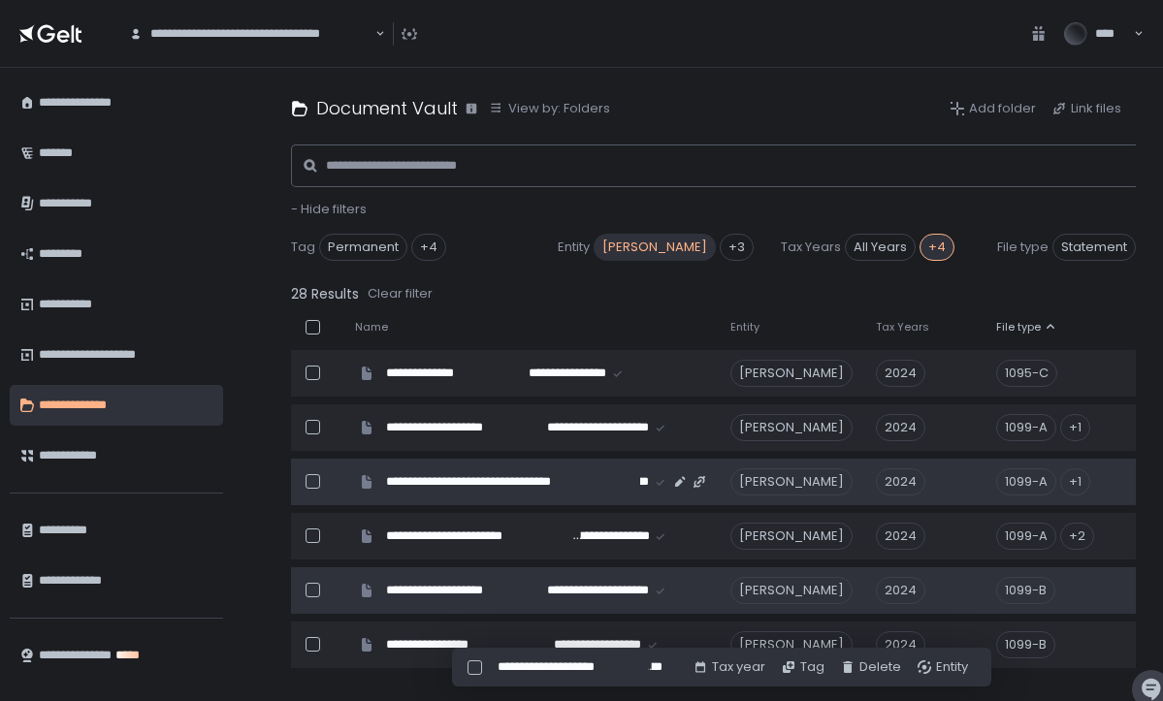
click at [985, 486] on td "2024" at bounding box center [924, 482] width 120 height 47
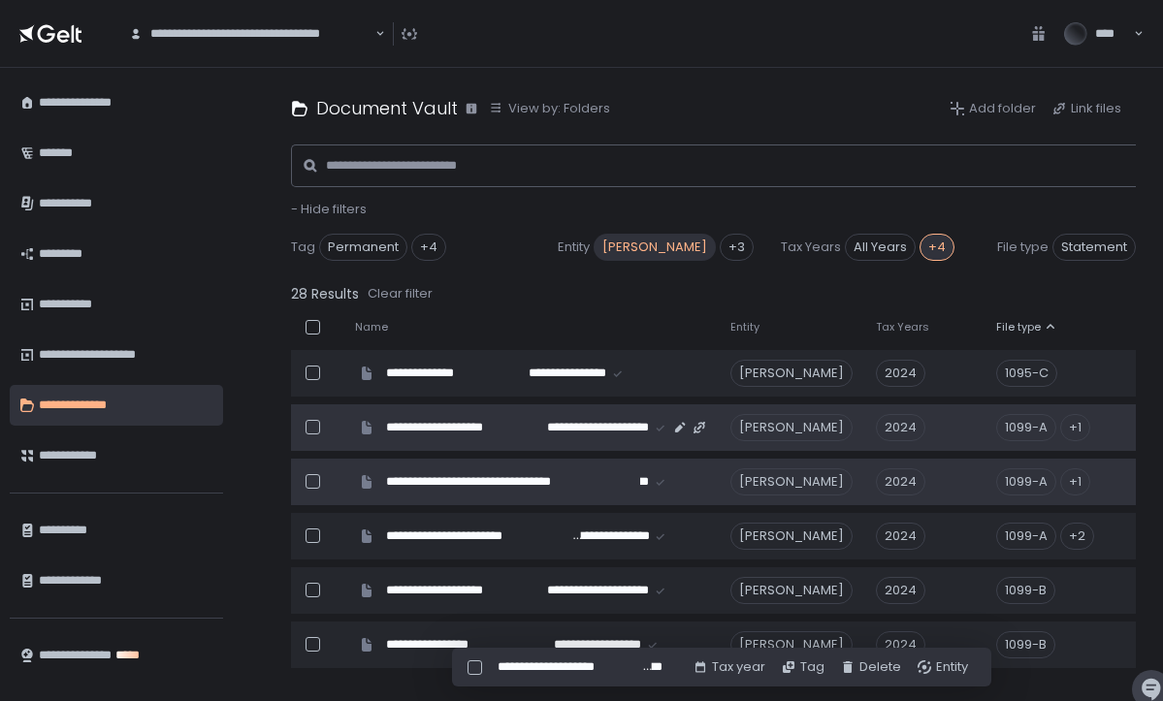
click at [1043, 430] on div "1099-A" at bounding box center [1026, 427] width 60 height 27
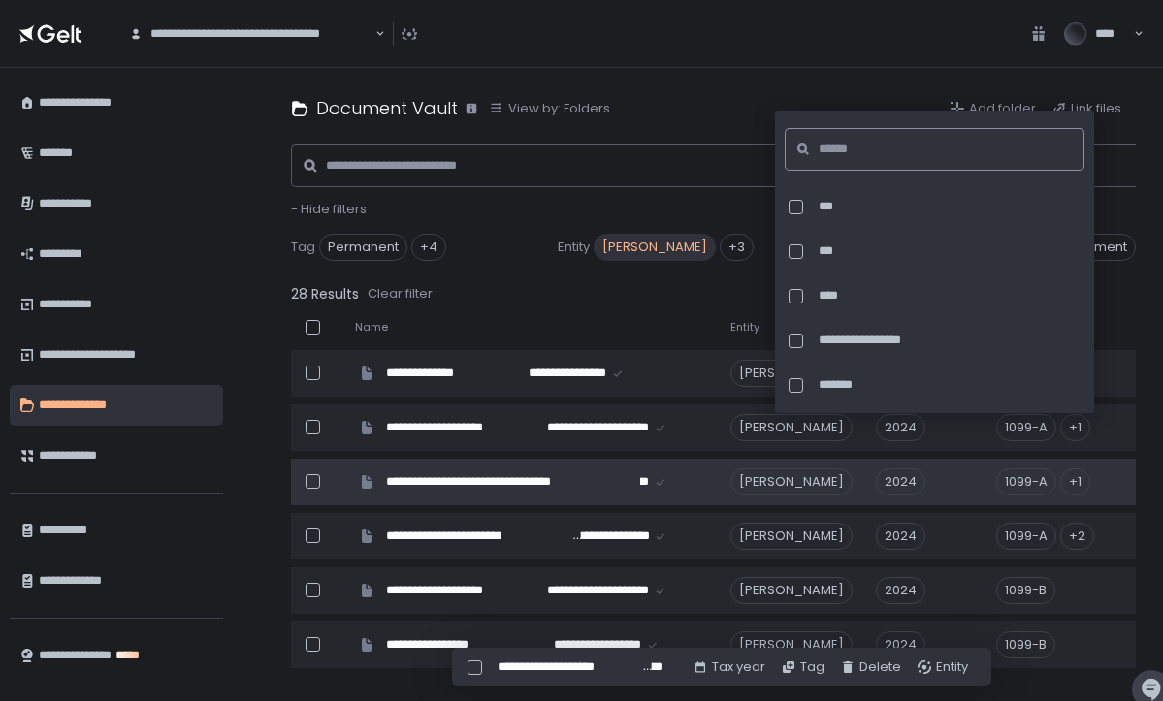
click at [900, 141] on input at bounding box center [941, 149] width 244 height 43
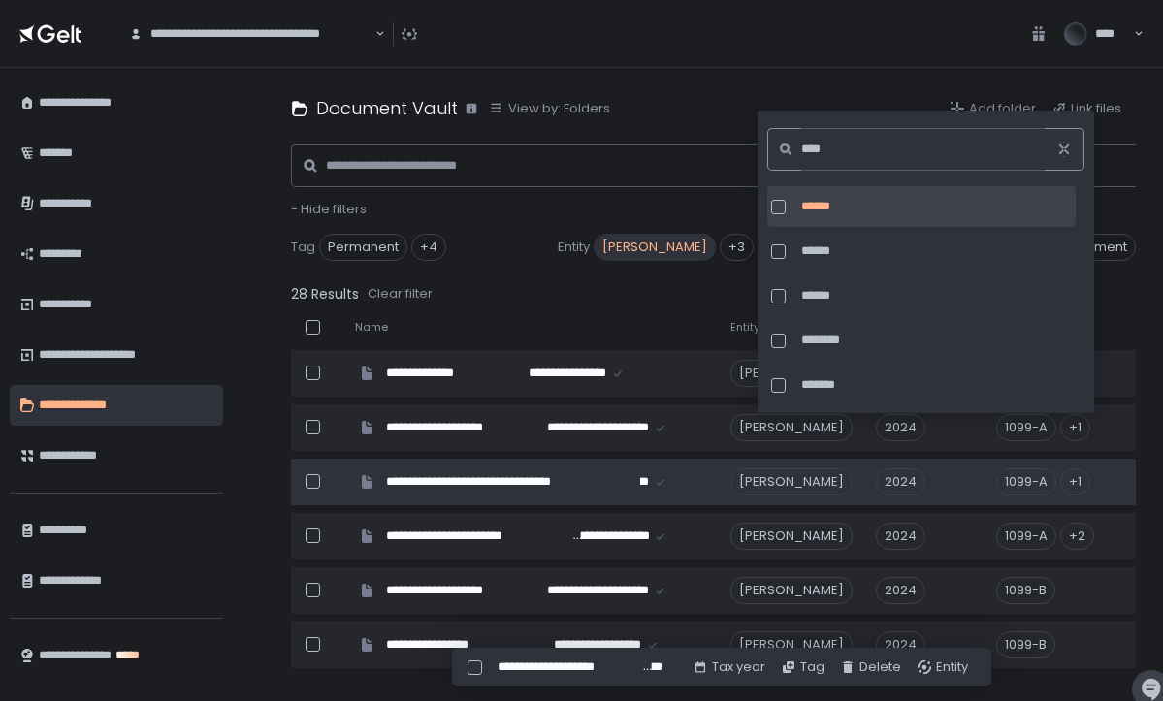
click at [781, 205] on div at bounding box center [778, 207] width 15 height 15
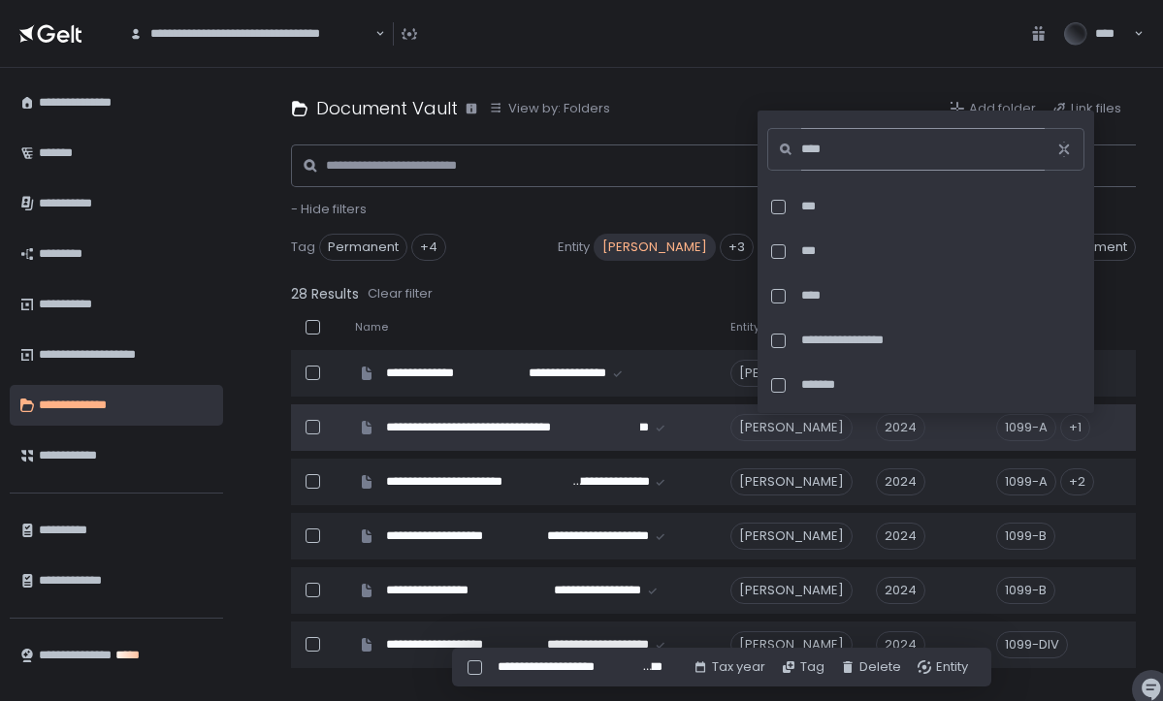
click at [859, 152] on input "****" at bounding box center [923, 149] width 244 height 43
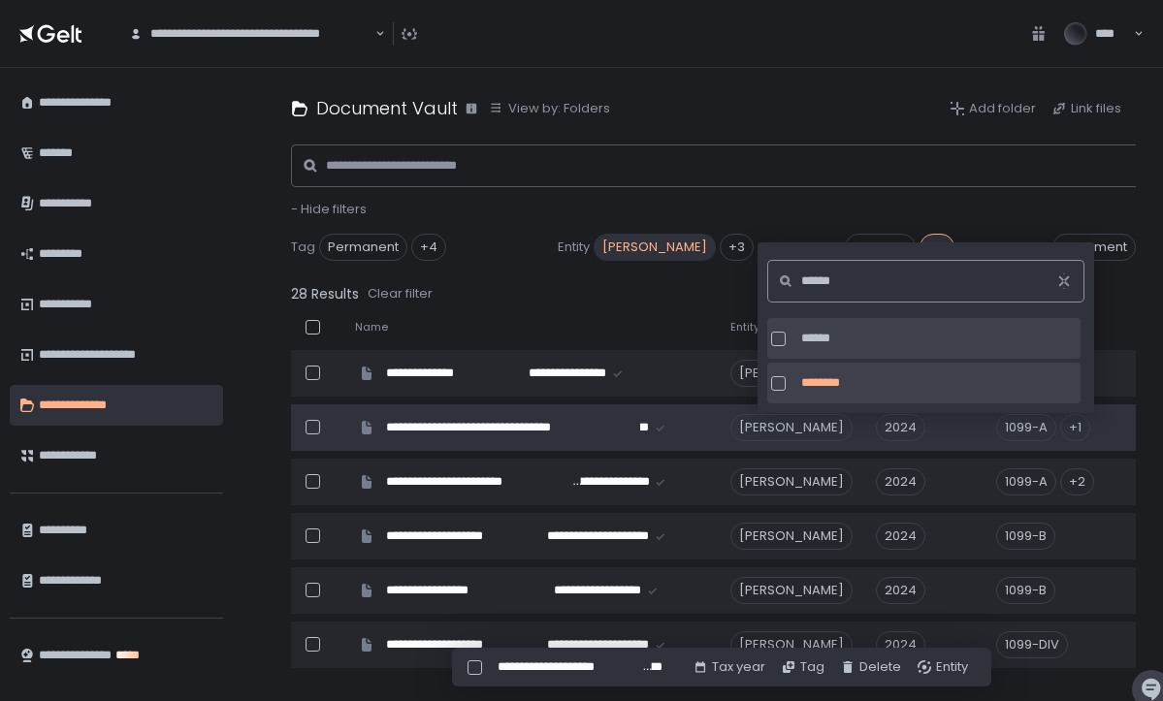
type input "******"
click at [780, 335] on div at bounding box center [778, 339] width 15 height 15
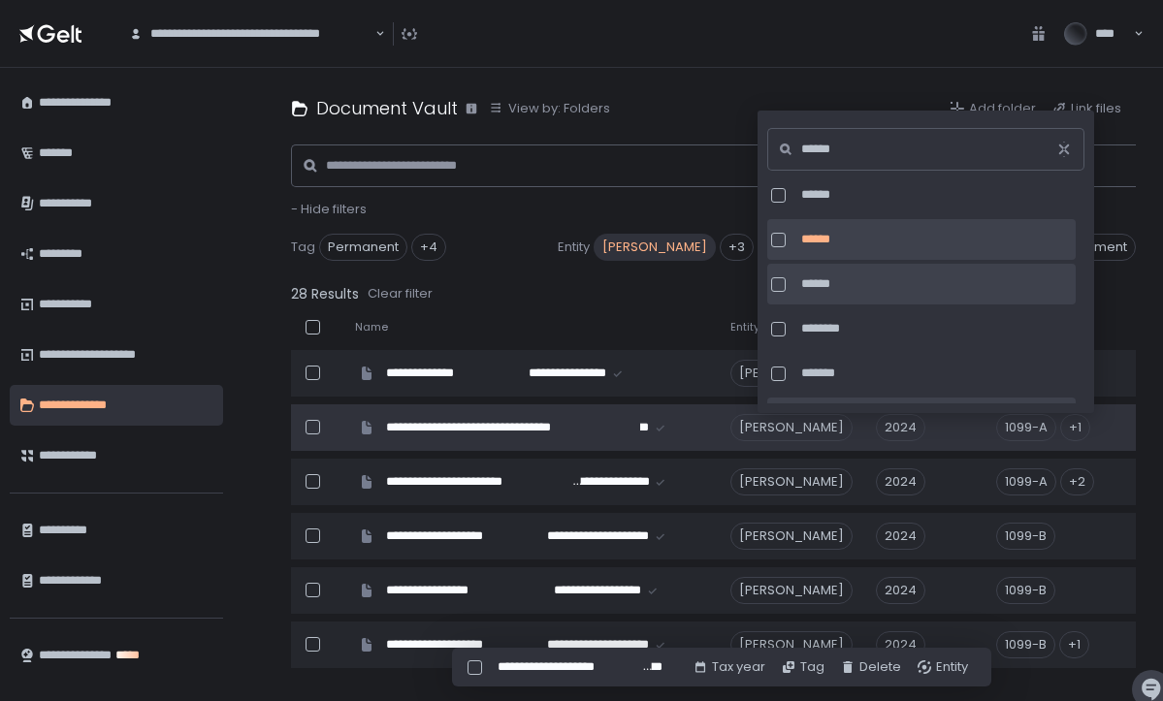
scroll to position [1089, 0]
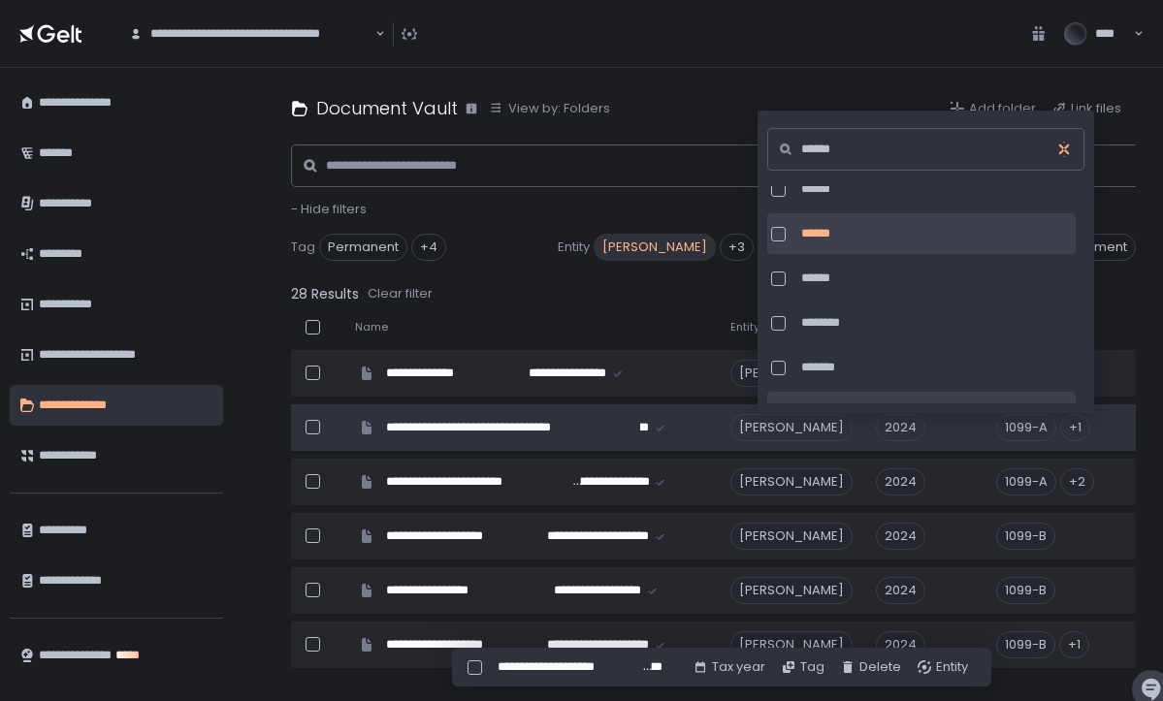
click at [1064, 152] on icon "button" at bounding box center [1065, 150] width 16 height 16
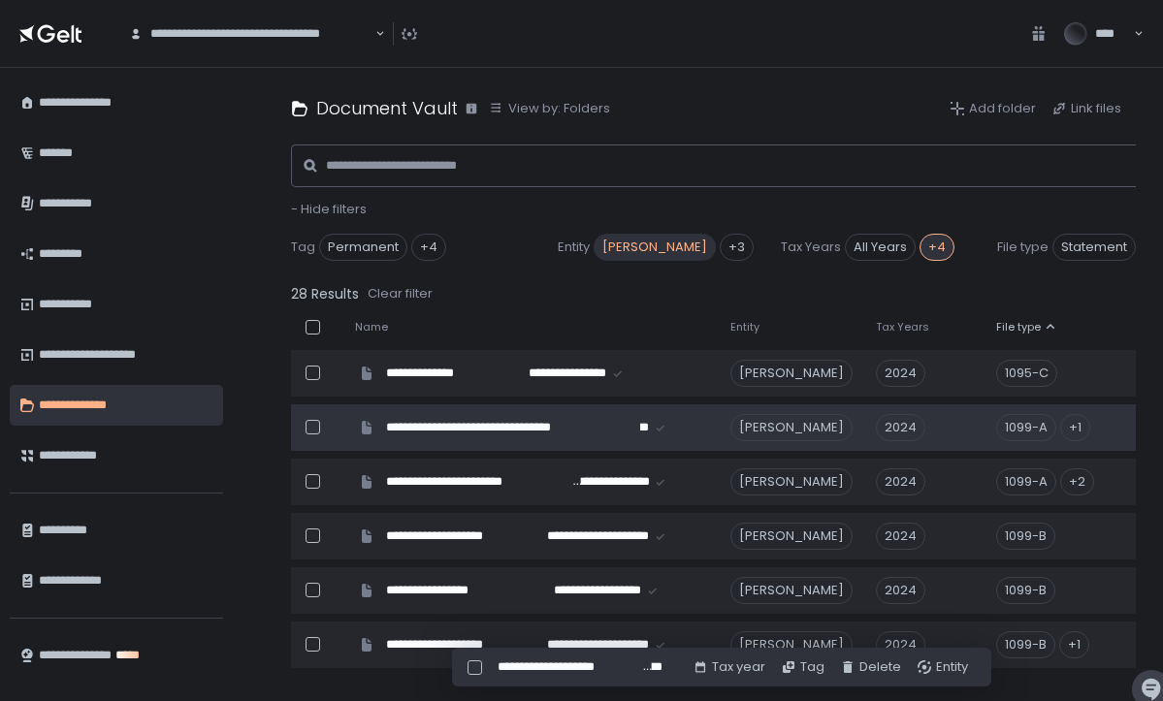
click at [1150, 538] on div "**********" at bounding box center [713, 385] width 899 height 634
click at [1027, 424] on div "1099-A" at bounding box center [1026, 427] width 60 height 27
click at [1081, 427] on div "+1" at bounding box center [1075, 427] width 30 height 27
click at [1082, 429] on div "+1" at bounding box center [1075, 427] width 30 height 27
click at [1041, 429] on div "1099-A" at bounding box center [1026, 427] width 60 height 27
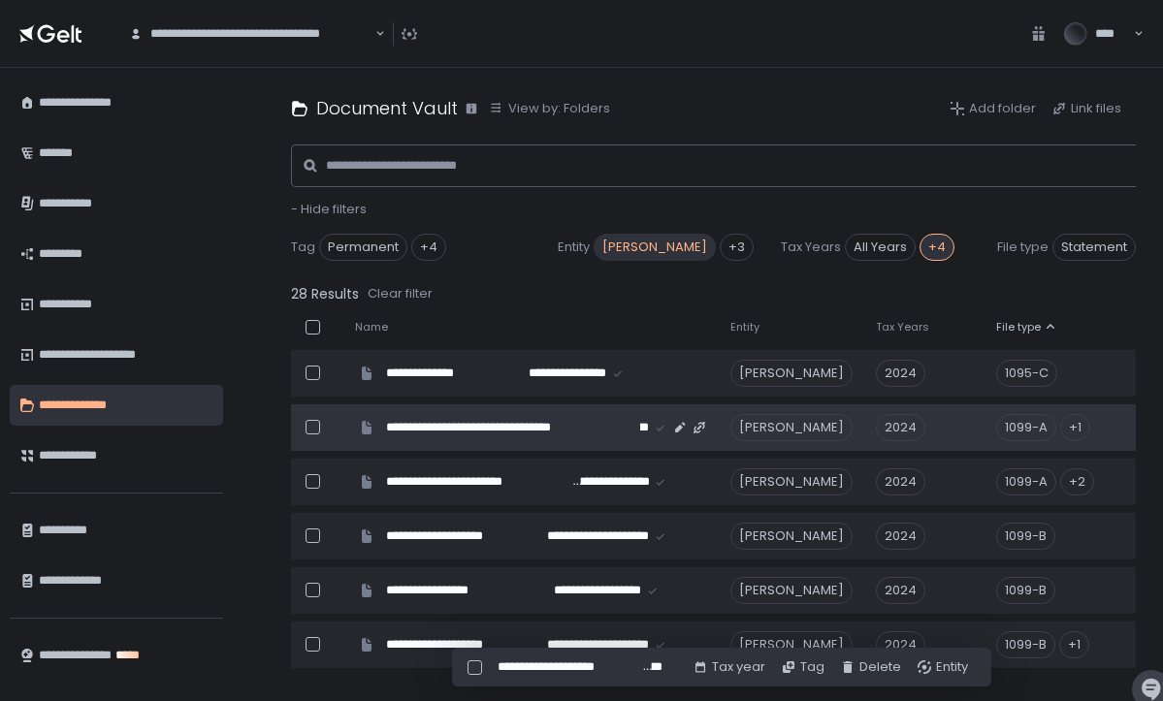
click at [1041, 429] on div "1099-A" at bounding box center [1026, 427] width 60 height 27
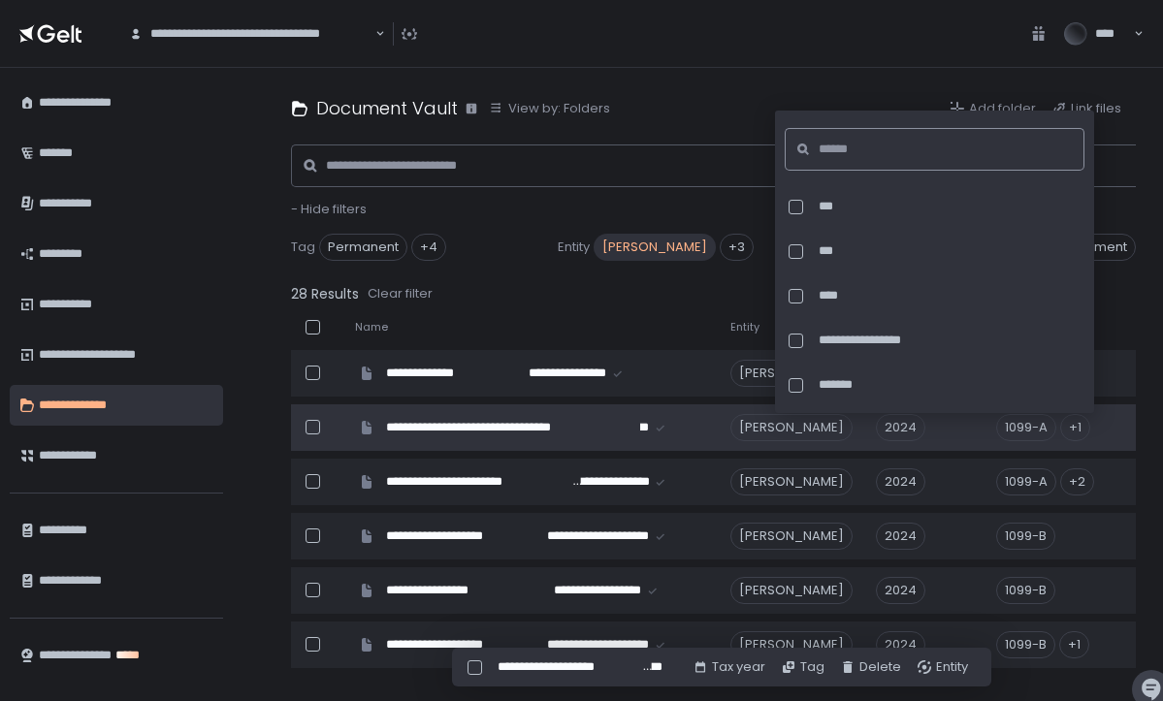
click at [905, 148] on input at bounding box center [941, 149] width 244 height 43
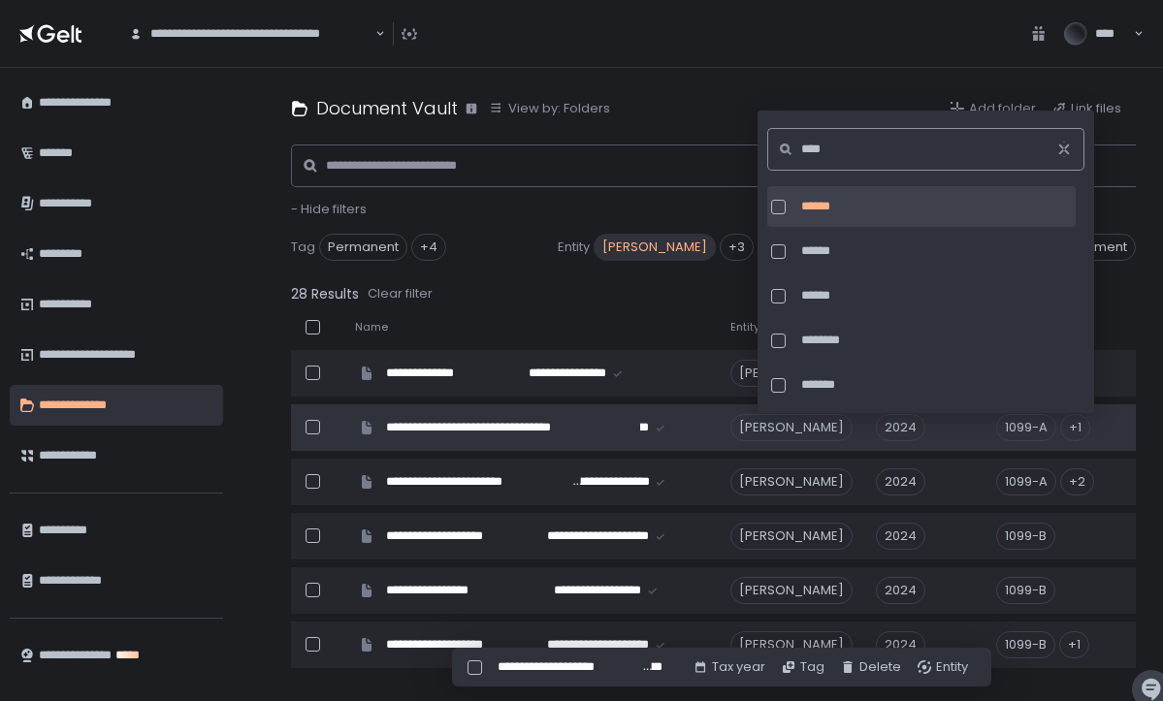
type input "****"
click at [780, 208] on div at bounding box center [778, 207] width 15 height 15
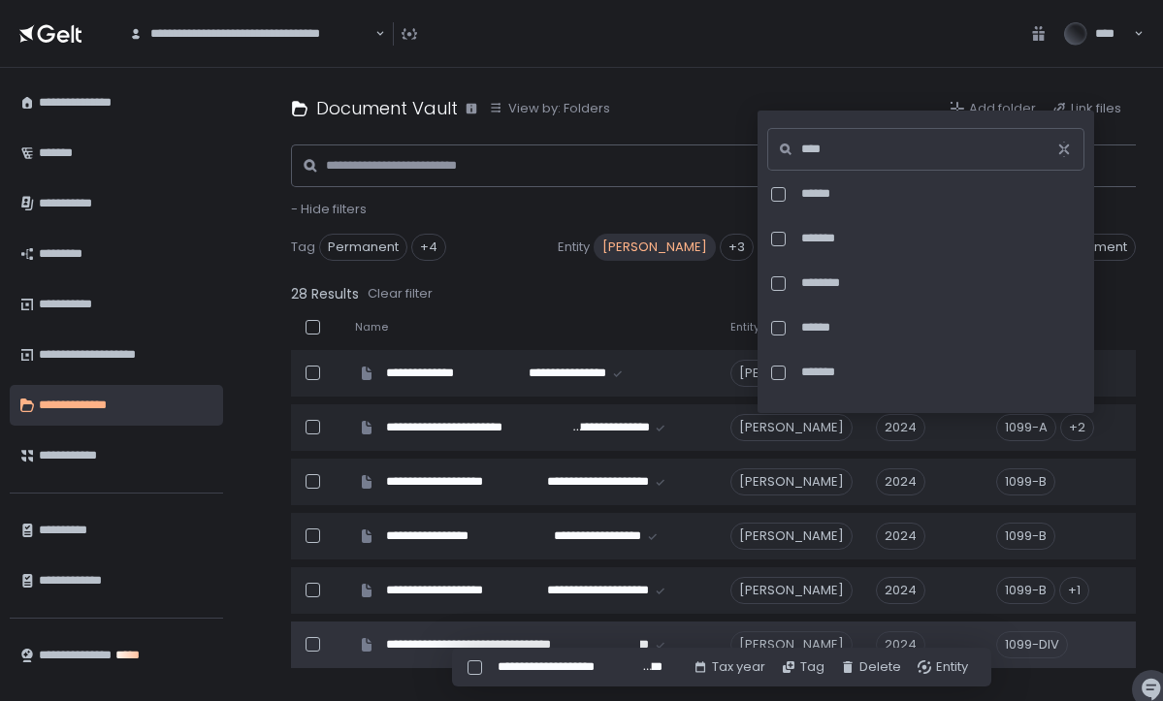
scroll to position [1303, 0]
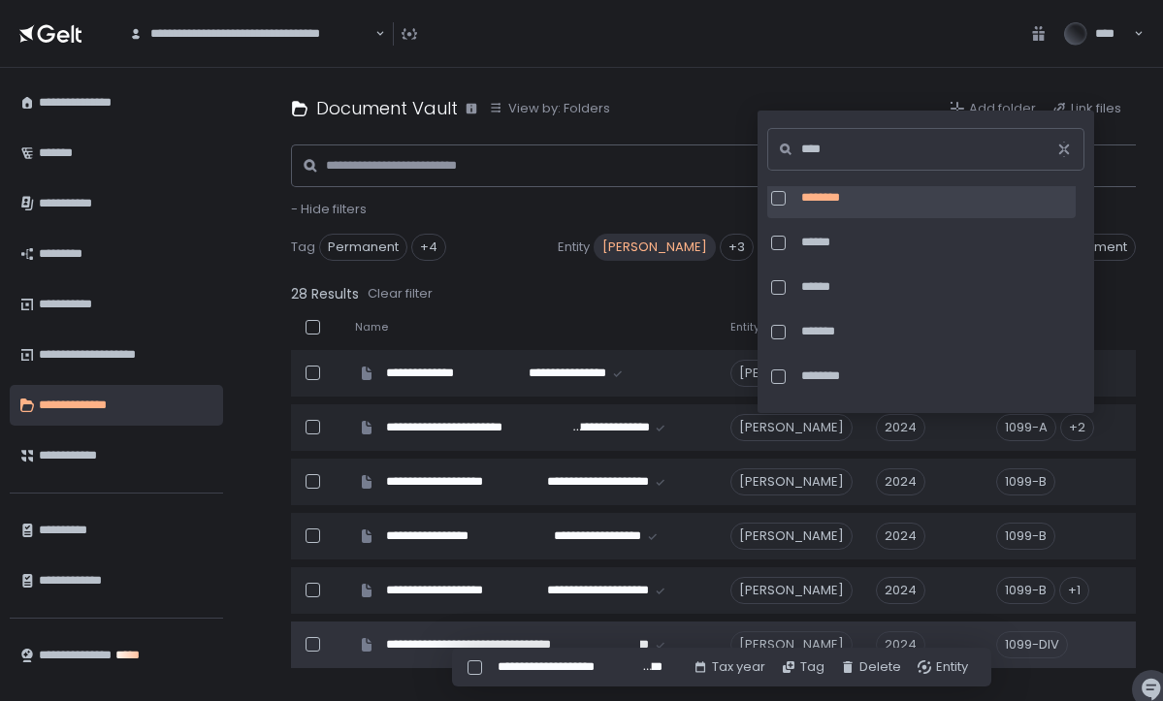
click at [1148, 343] on div "**********" at bounding box center [713, 385] width 899 height 634
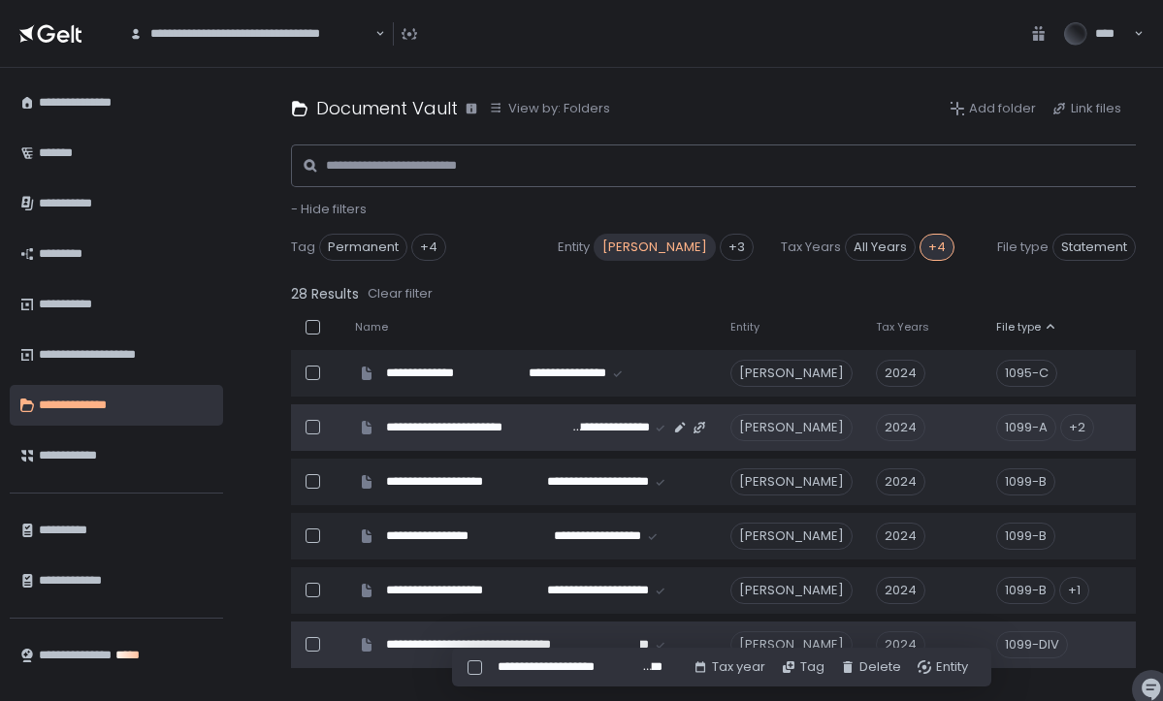
click at [1035, 432] on div "1099-A" at bounding box center [1026, 427] width 60 height 27
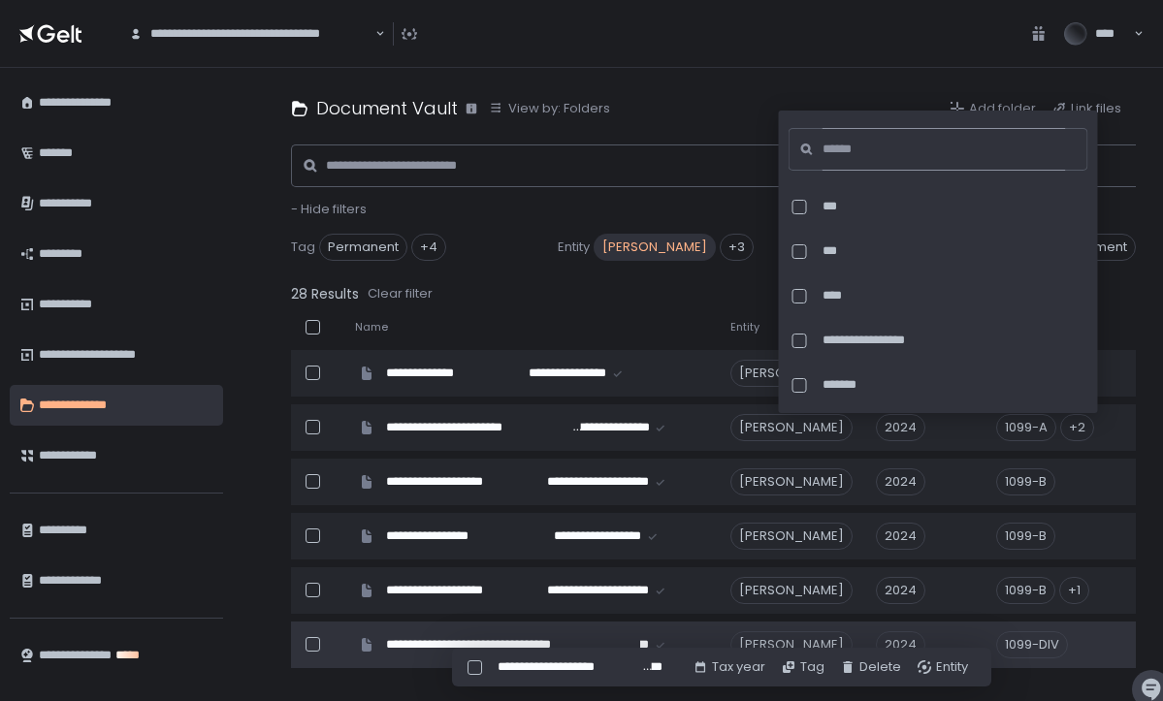
click at [889, 145] on input at bounding box center [945, 149] width 244 height 43
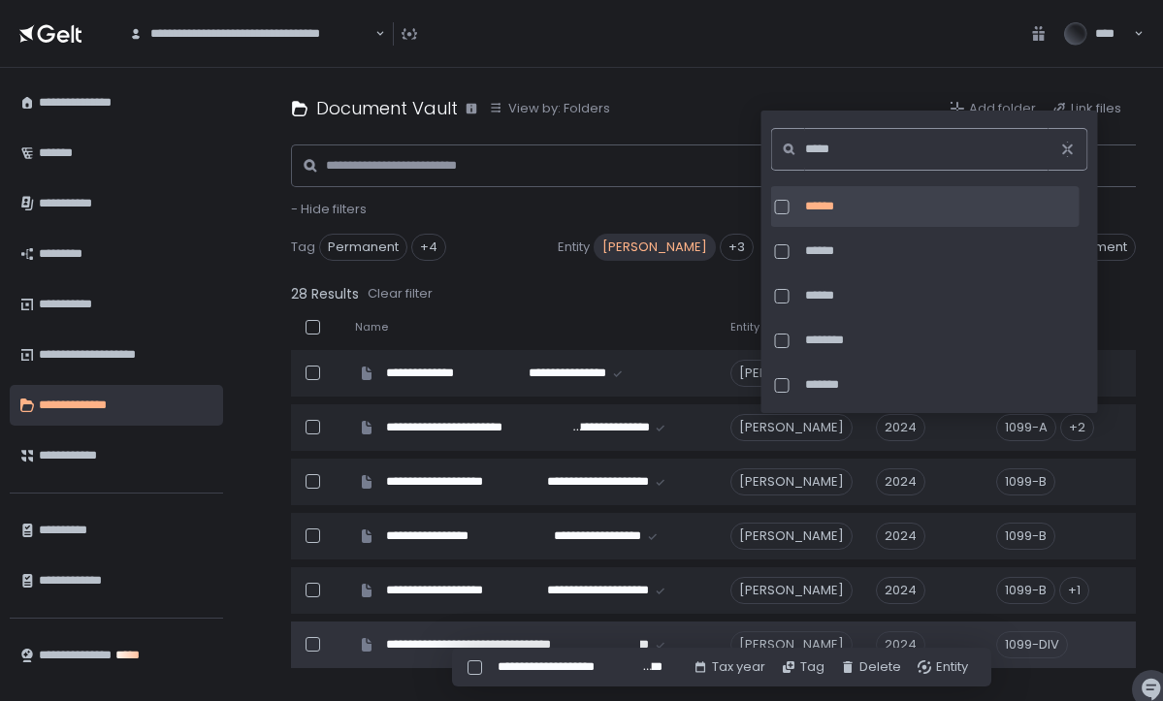
type input "*****"
click at [781, 207] on div at bounding box center [782, 207] width 15 height 15
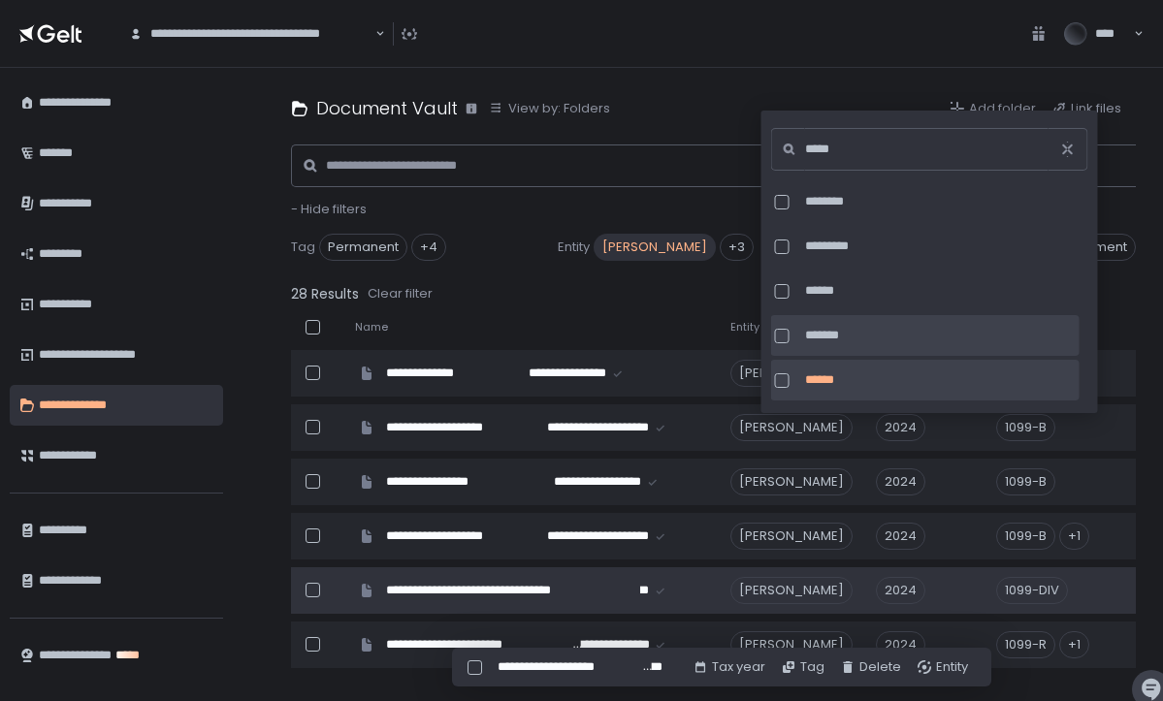
scroll to position [1756, 0]
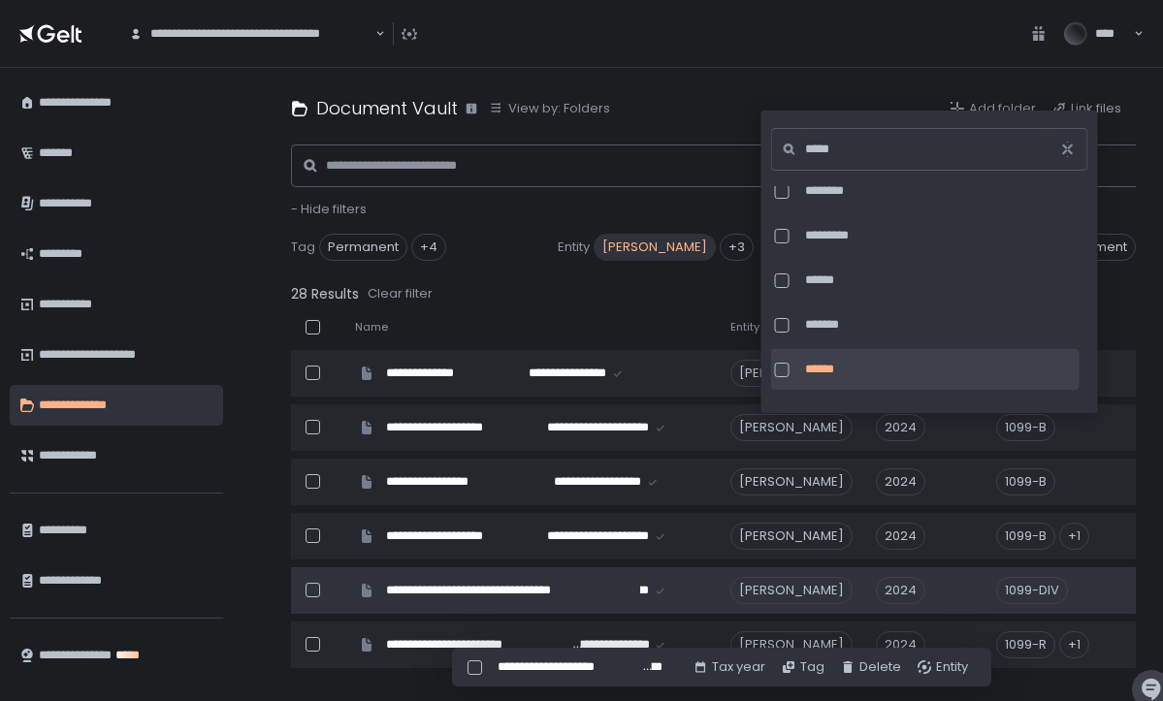
click at [1127, 308] on th "File type" at bounding box center [1092, 328] width 214 height 40
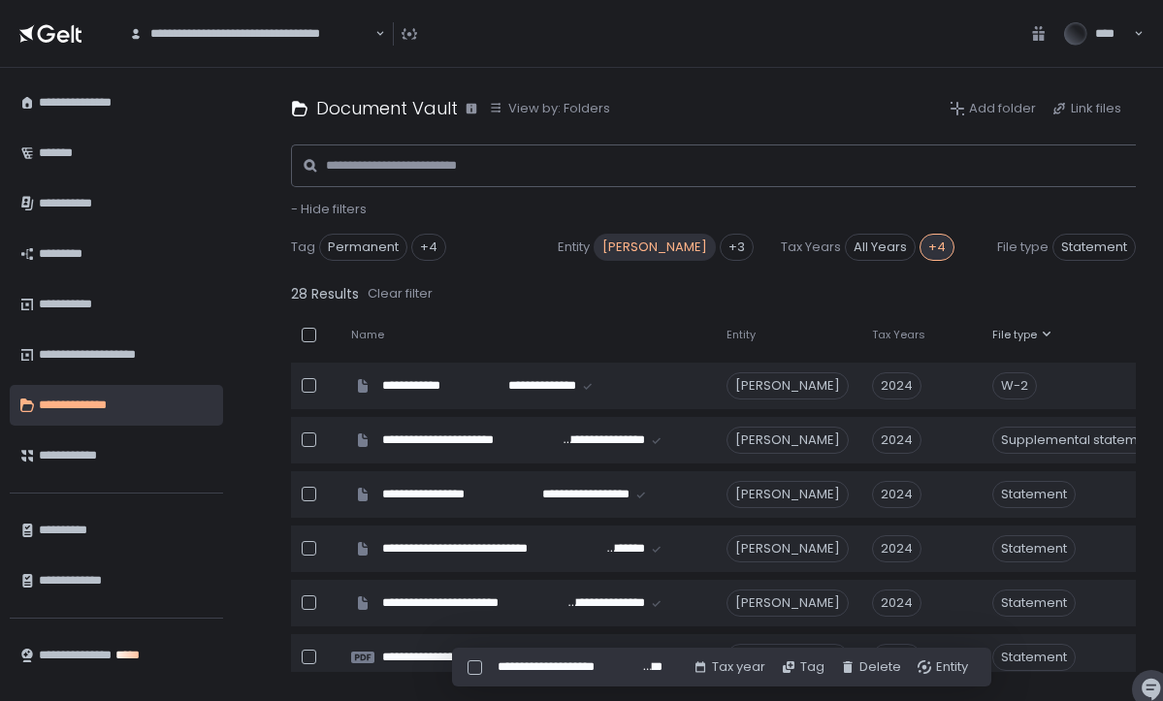
scroll to position [0, 5]
click at [1050, 333] on icon at bounding box center [1047, 335] width 12 height 12
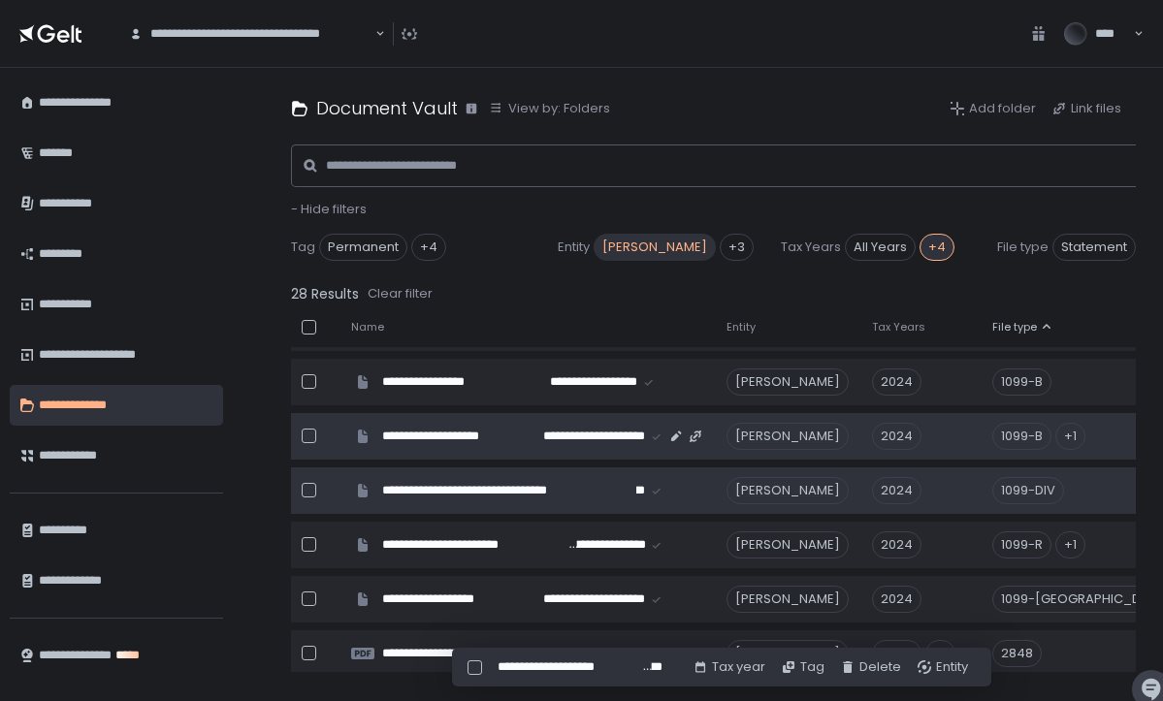
scroll to position [388, 5]
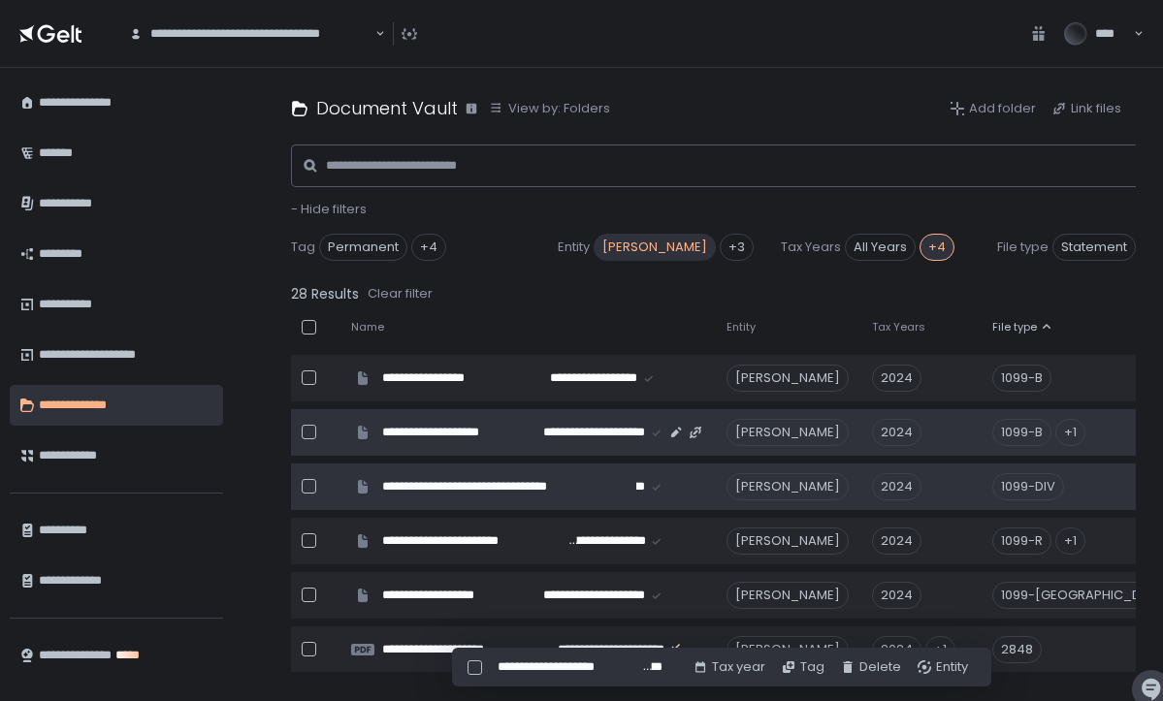
click at [1083, 434] on div "+1" at bounding box center [1071, 432] width 30 height 27
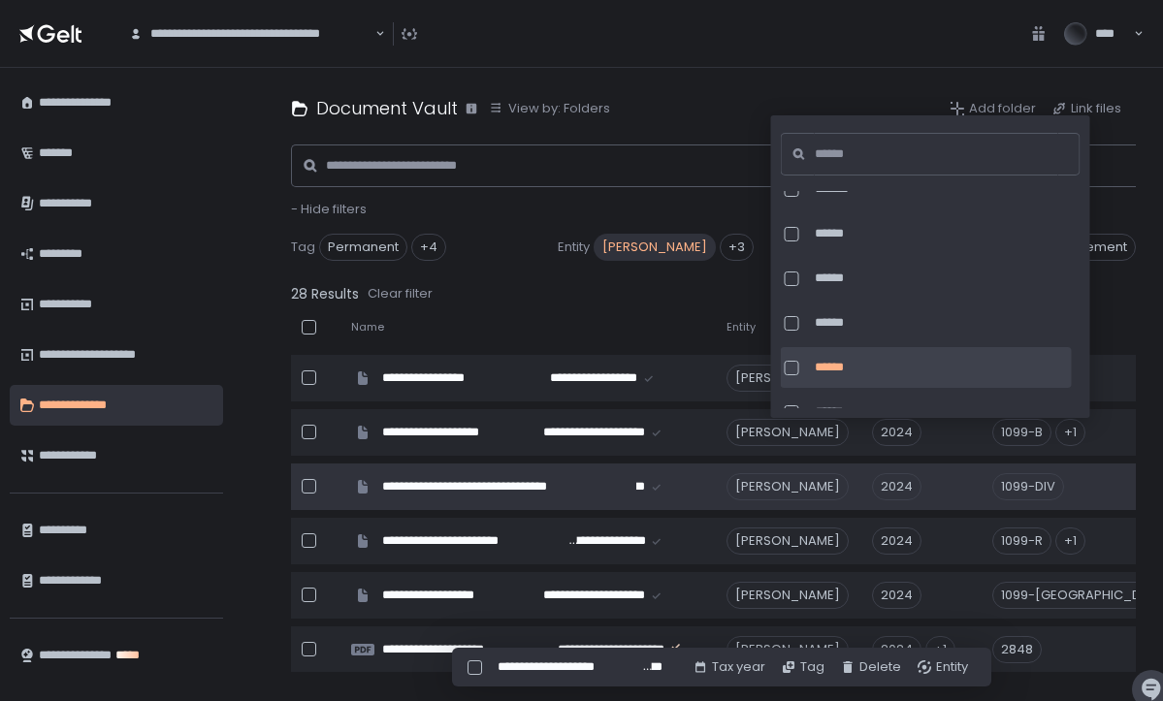
scroll to position [987, 0]
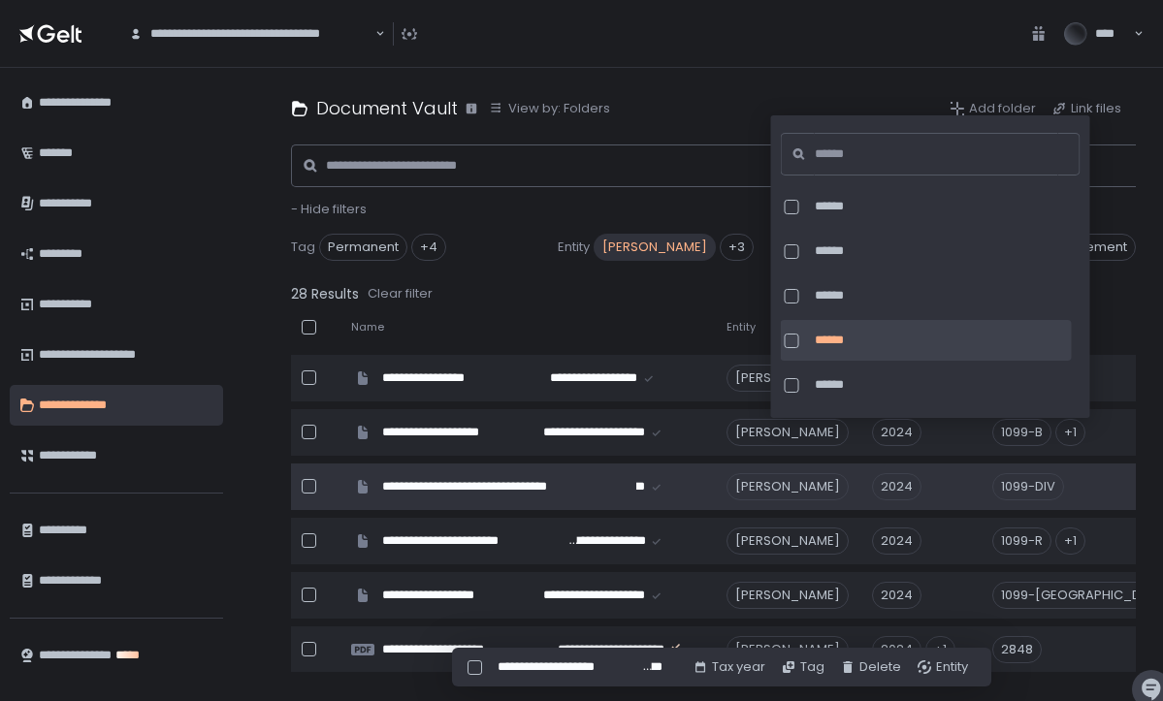
click at [794, 340] on div at bounding box center [792, 341] width 15 height 15
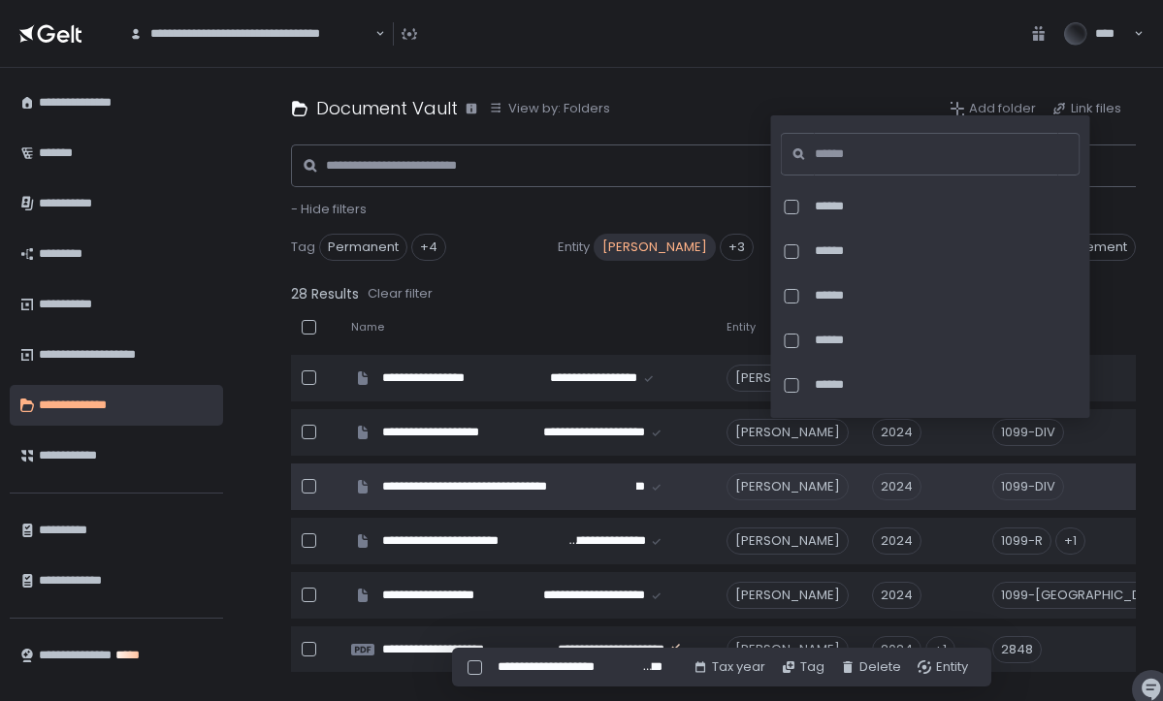
click at [1125, 325] on div "File type" at bounding box center [1088, 327] width 191 height 15
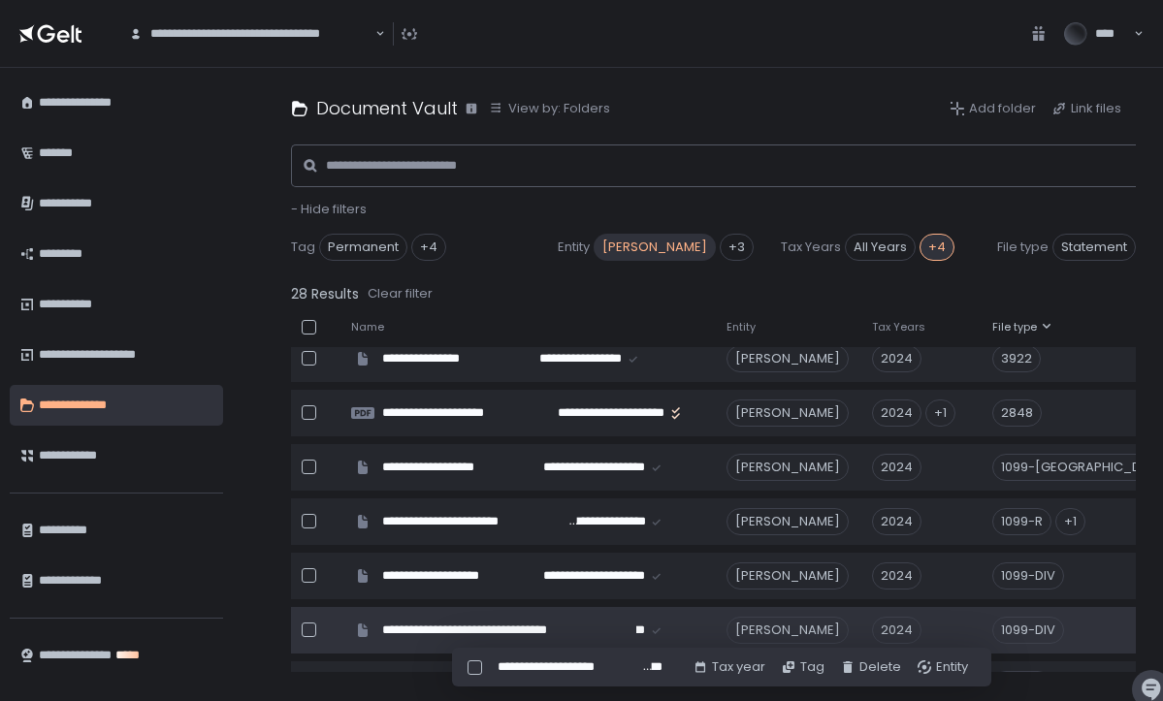
scroll to position [831, 5]
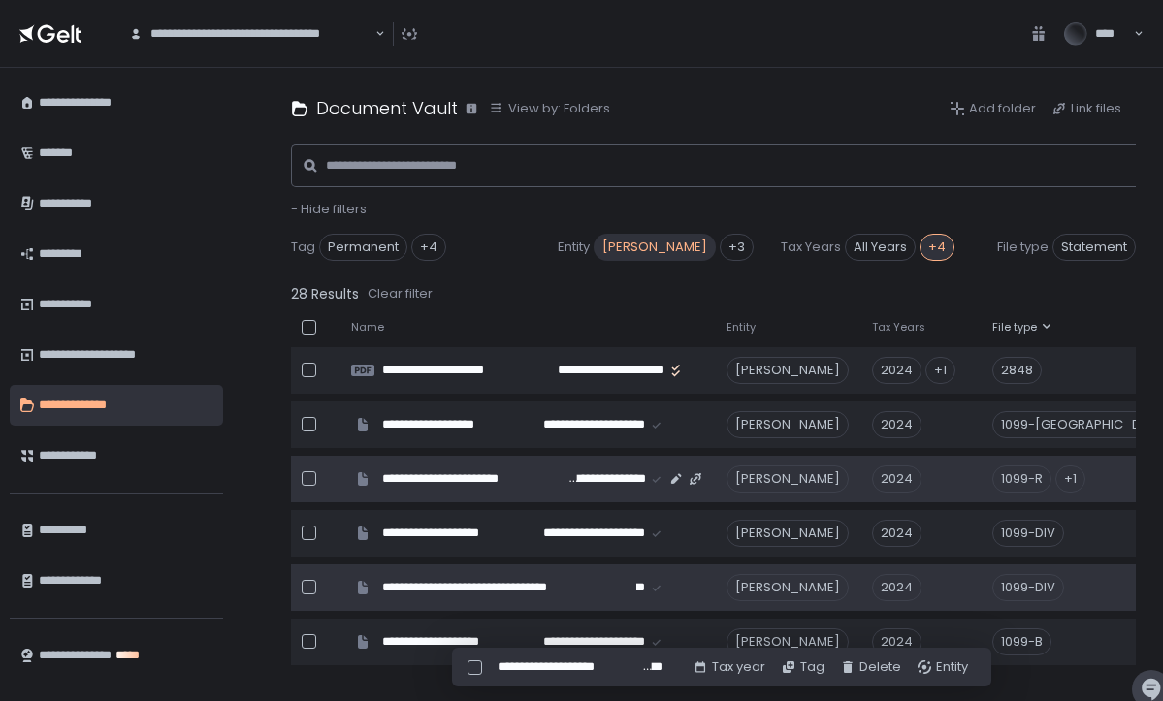
click at [1078, 484] on div "+1" at bounding box center [1071, 479] width 30 height 27
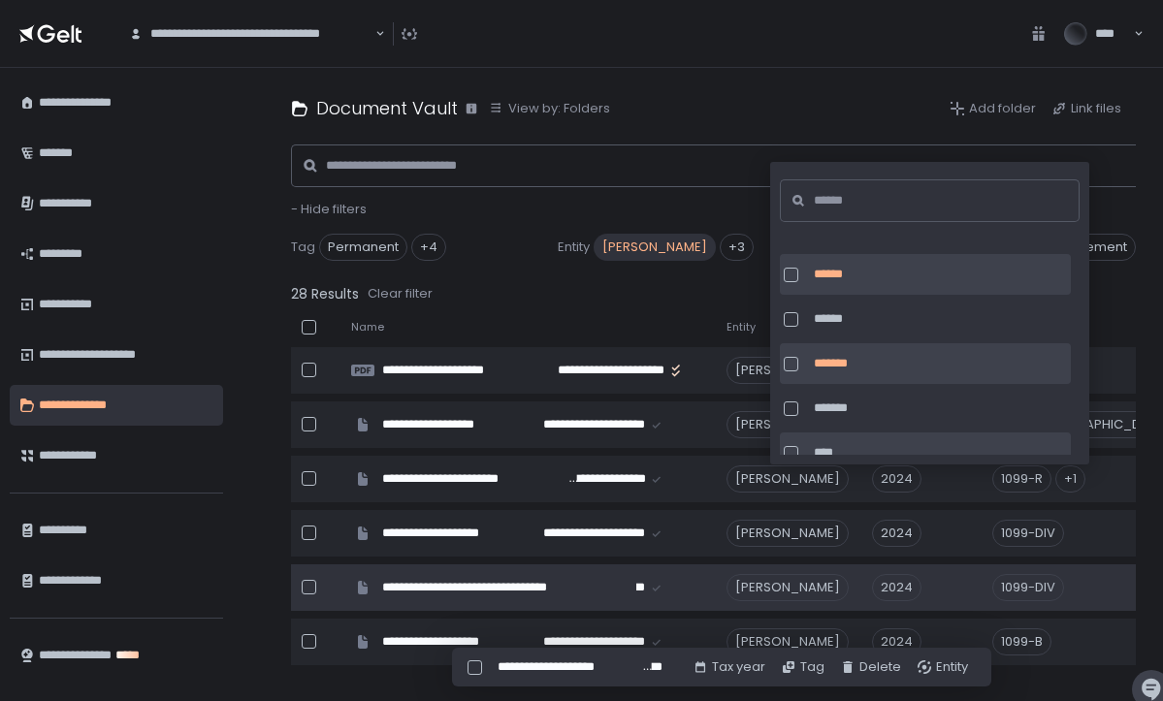
scroll to position [1901, 0]
click at [789, 272] on div at bounding box center [791, 277] width 15 height 15
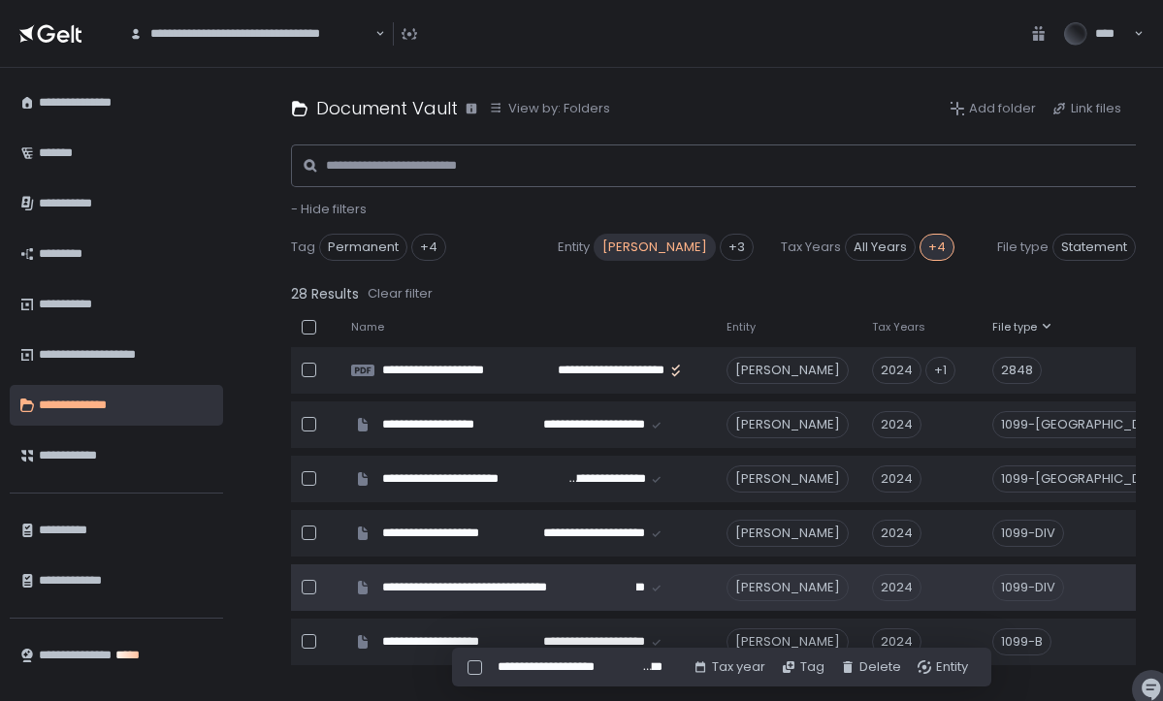
click at [1142, 290] on div "**********" at bounding box center [713, 385] width 899 height 634
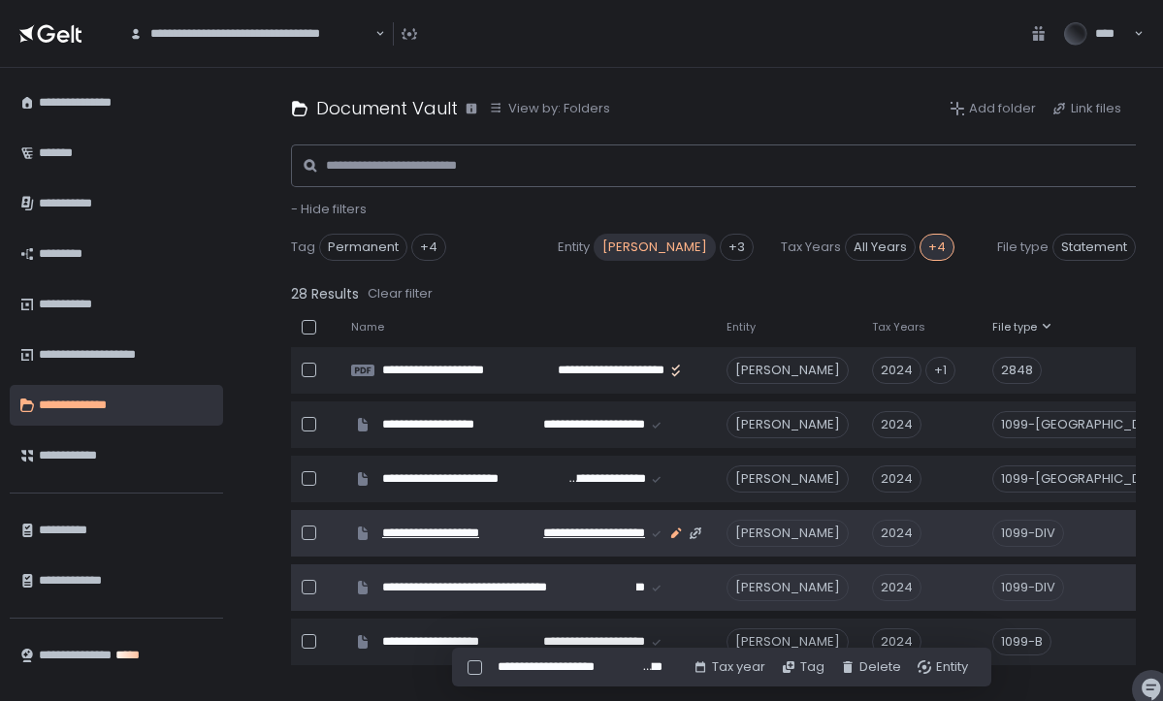
click at [677, 533] on icon "button" at bounding box center [676, 533] width 11 height 11
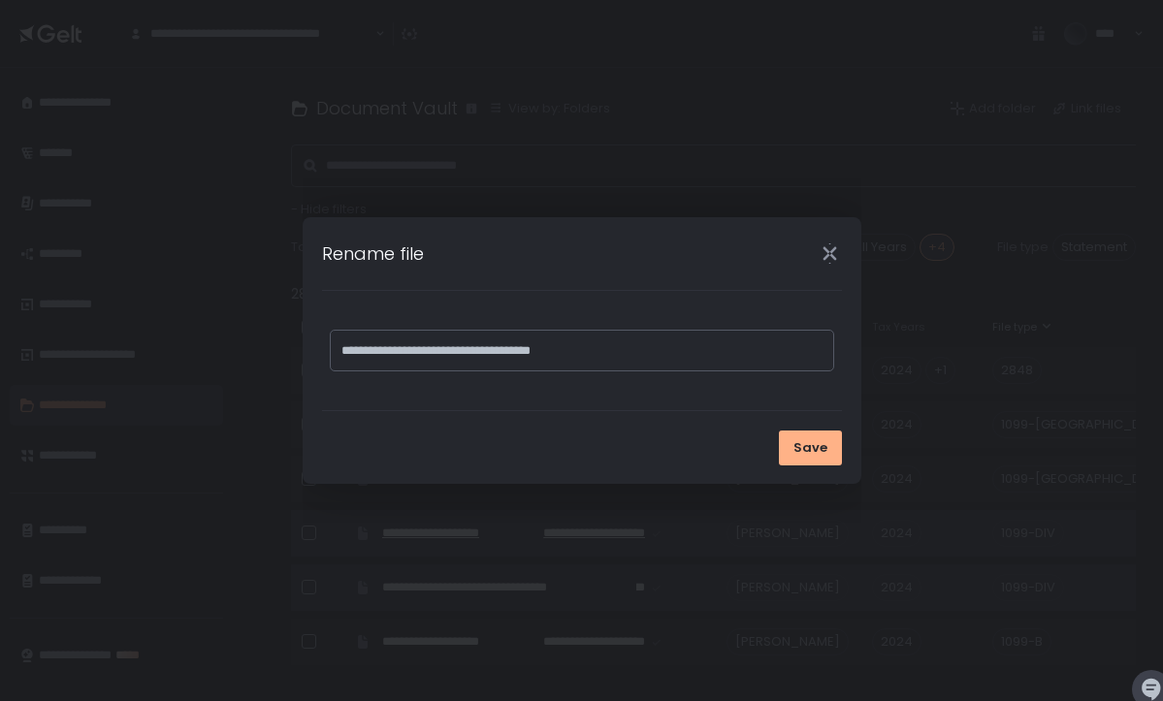
click at [833, 250] on icon "Close" at bounding box center [831, 253] width 14 height 25
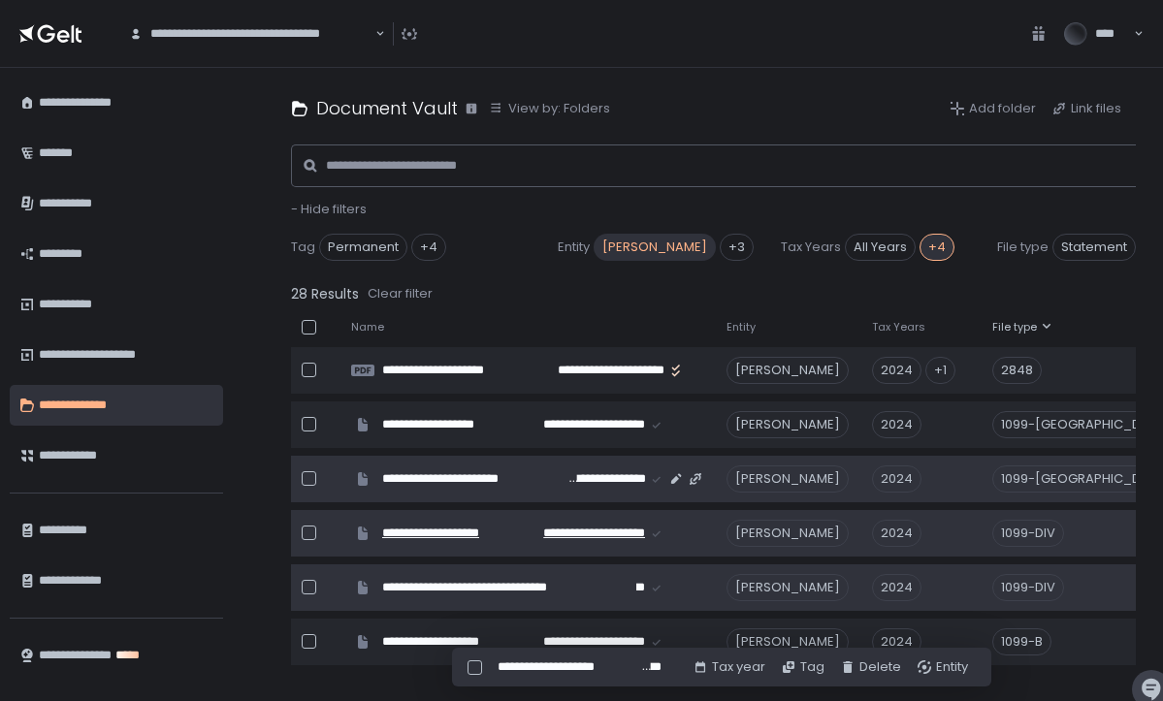
scroll to position [0, -1]
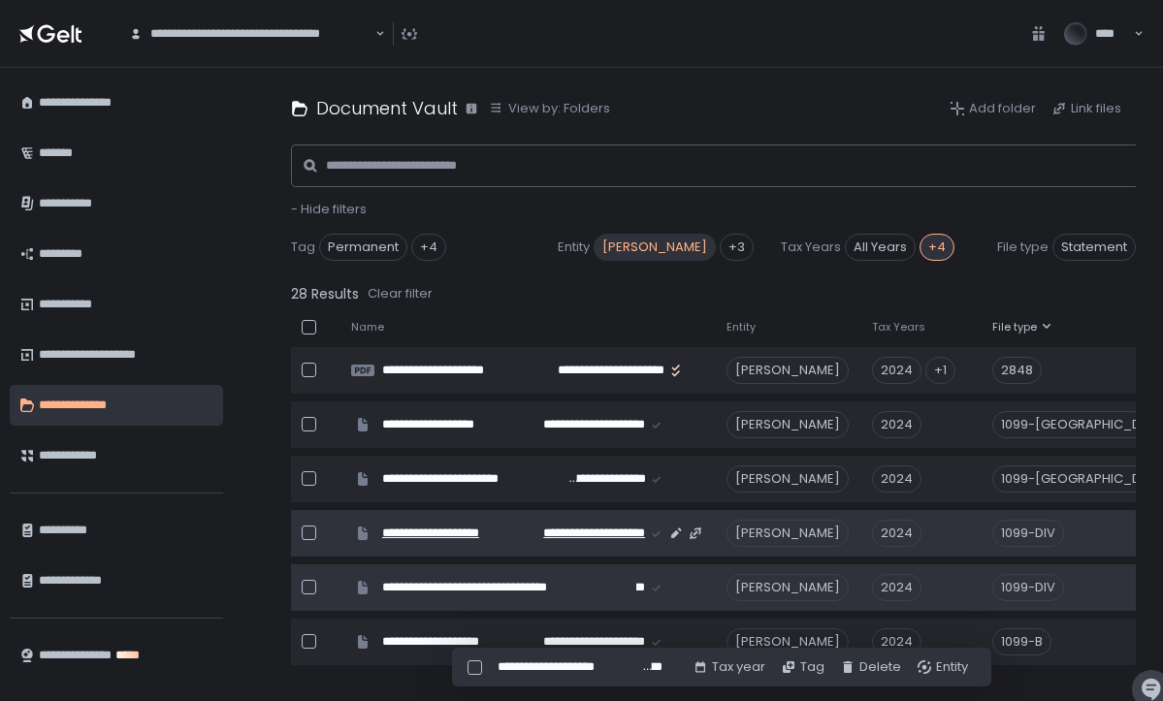
click at [1051, 536] on div "1099-DIV" at bounding box center [1029, 533] width 72 height 27
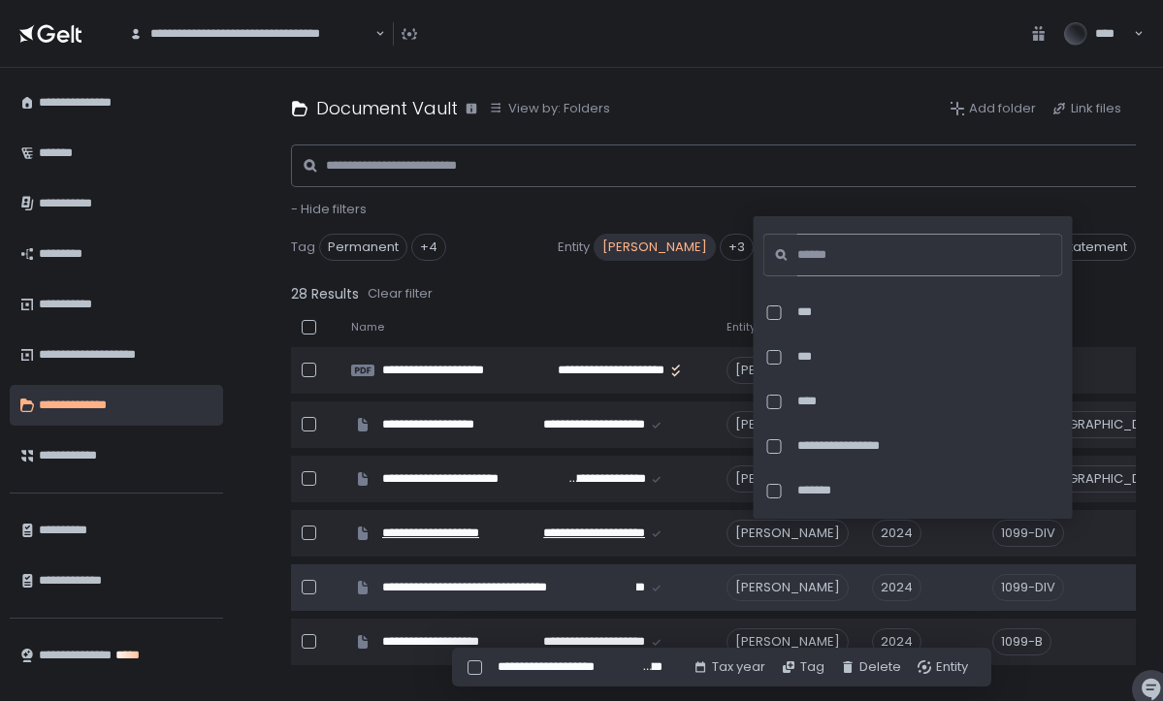
click at [899, 251] on input at bounding box center [920, 255] width 244 height 43
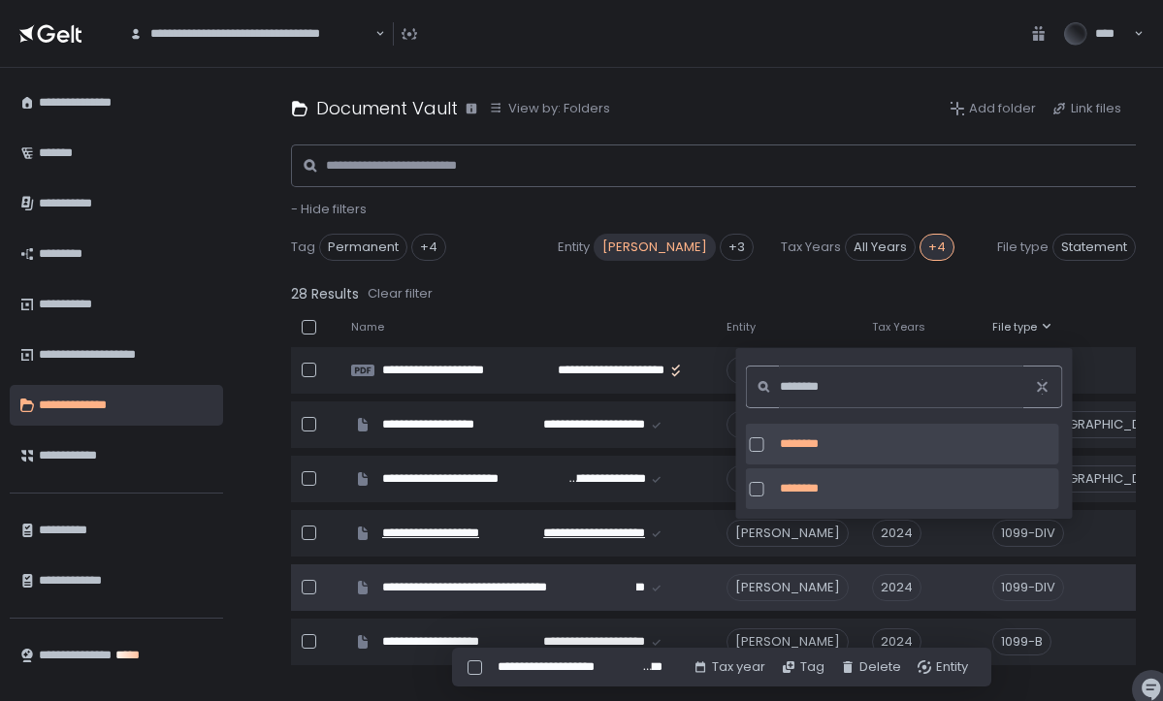
click at [761, 490] on div at bounding box center [757, 489] width 15 height 15
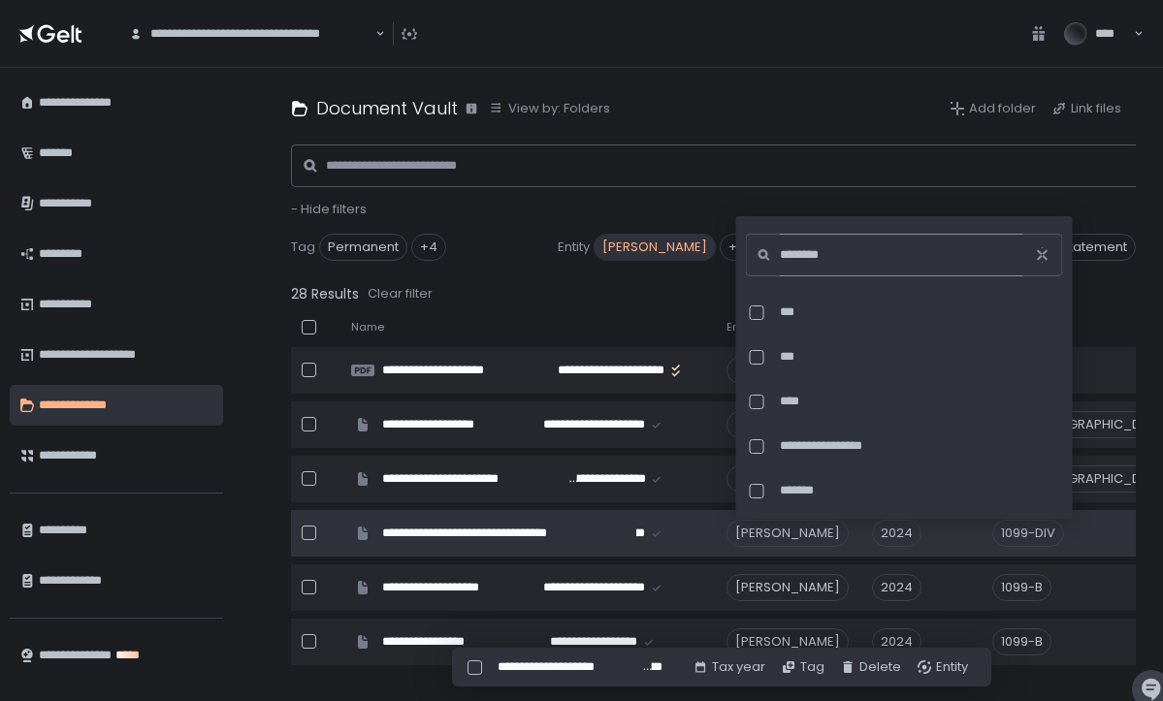
click at [859, 253] on input "********" at bounding box center [902, 255] width 244 height 43
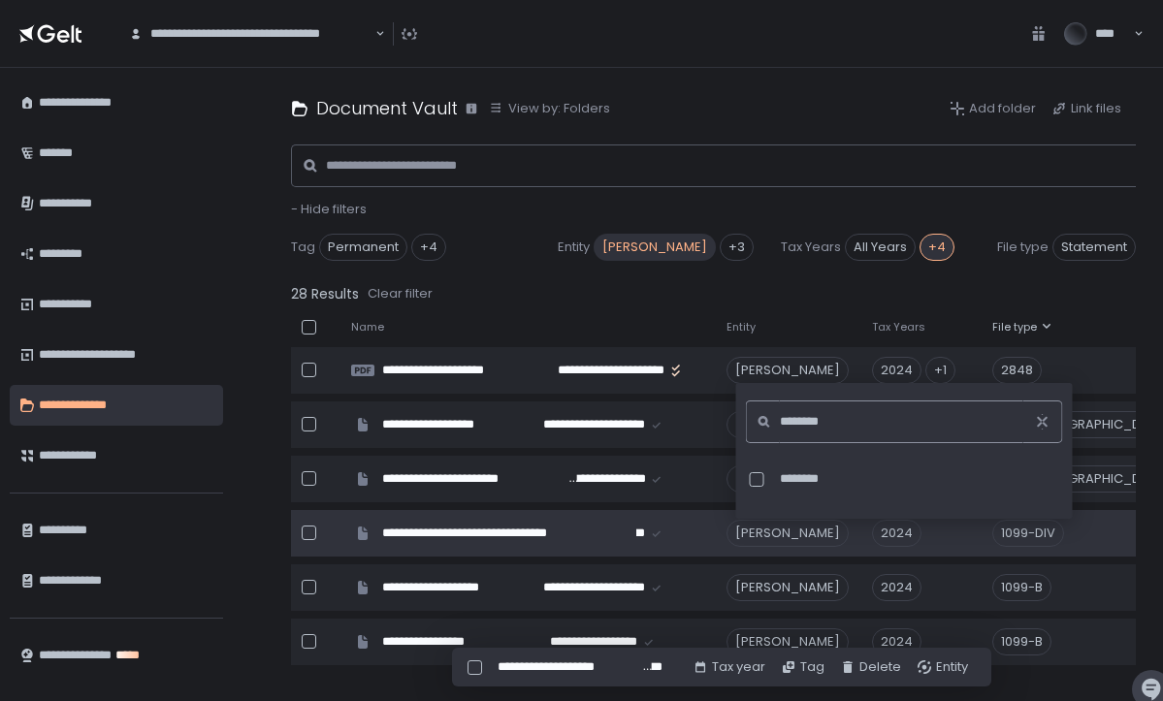
type input "********"
click at [758, 481] on div at bounding box center [757, 480] width 15 height 15
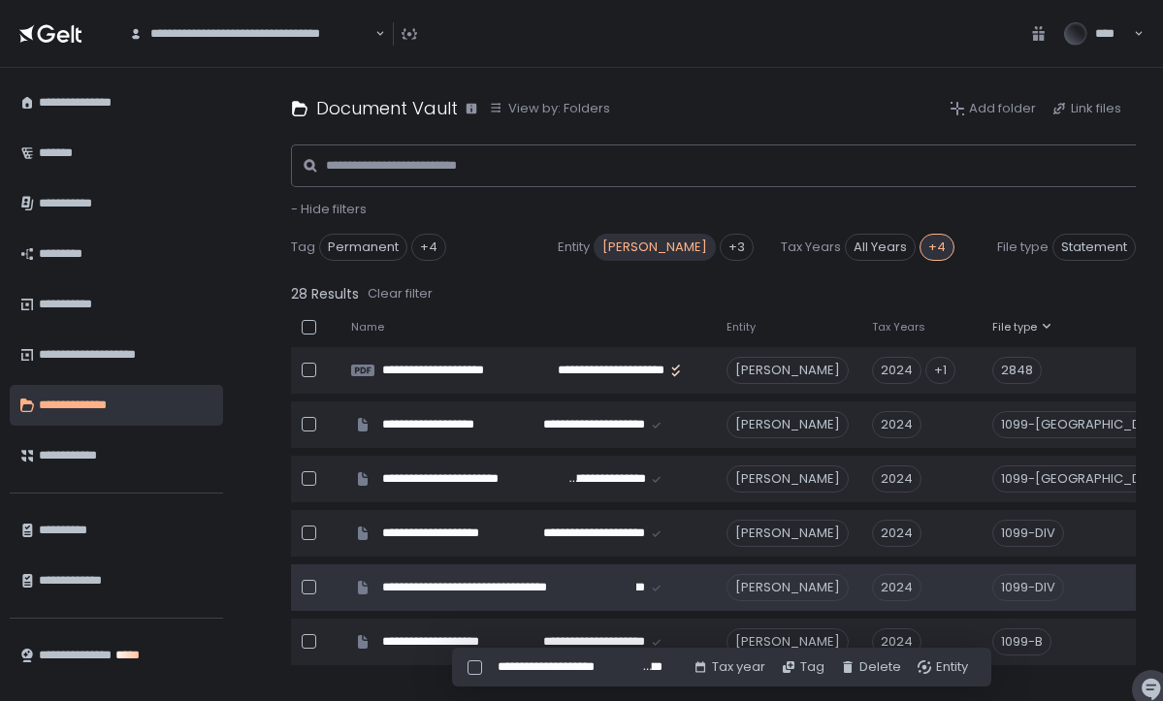
click at [1150, 554] on div "**********" at bounding box center [713, 385] width 899 height 634
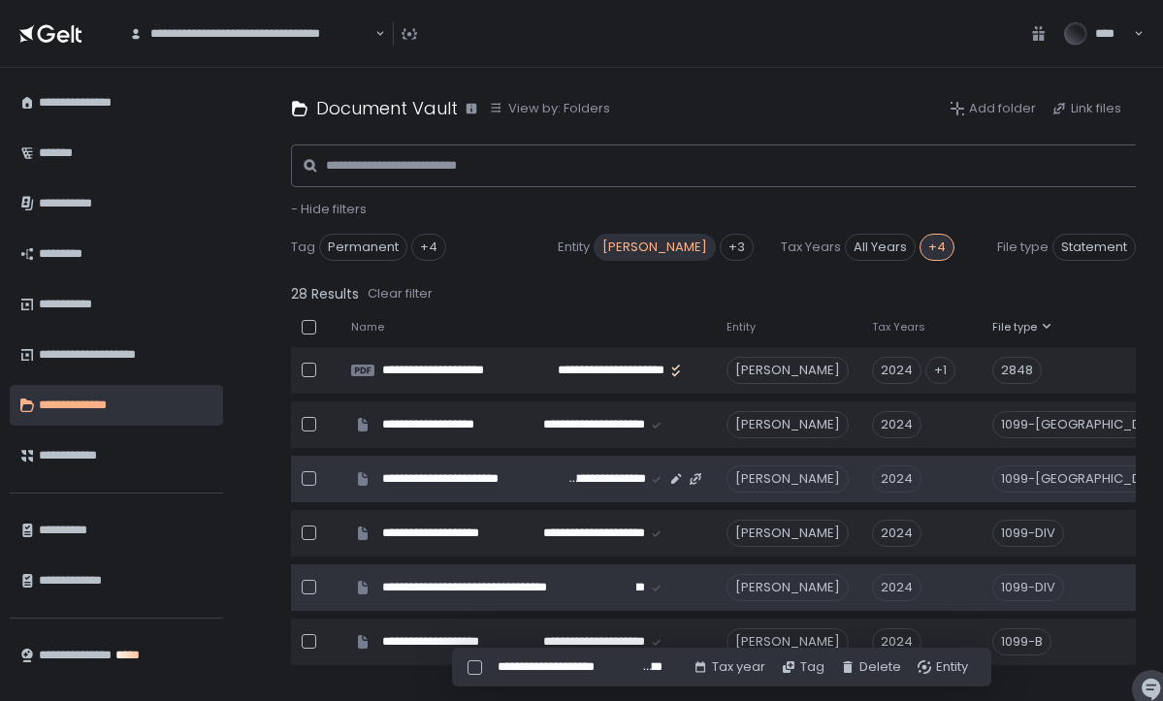
click at [1057, 482] on div "1099-[GEOGRAPHIC_DATA]" at bounding box center [1086, 479] width 187 height 27
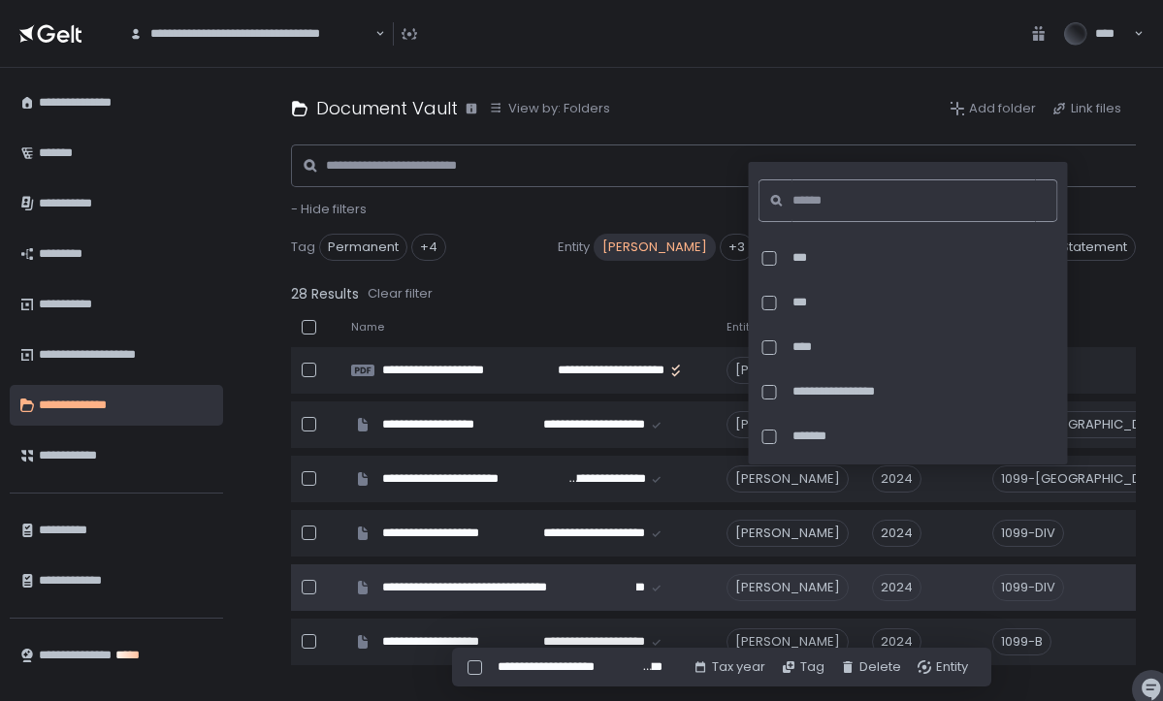
click at [845, 201] on input at bounding box center [915, 200] width 244 height 43
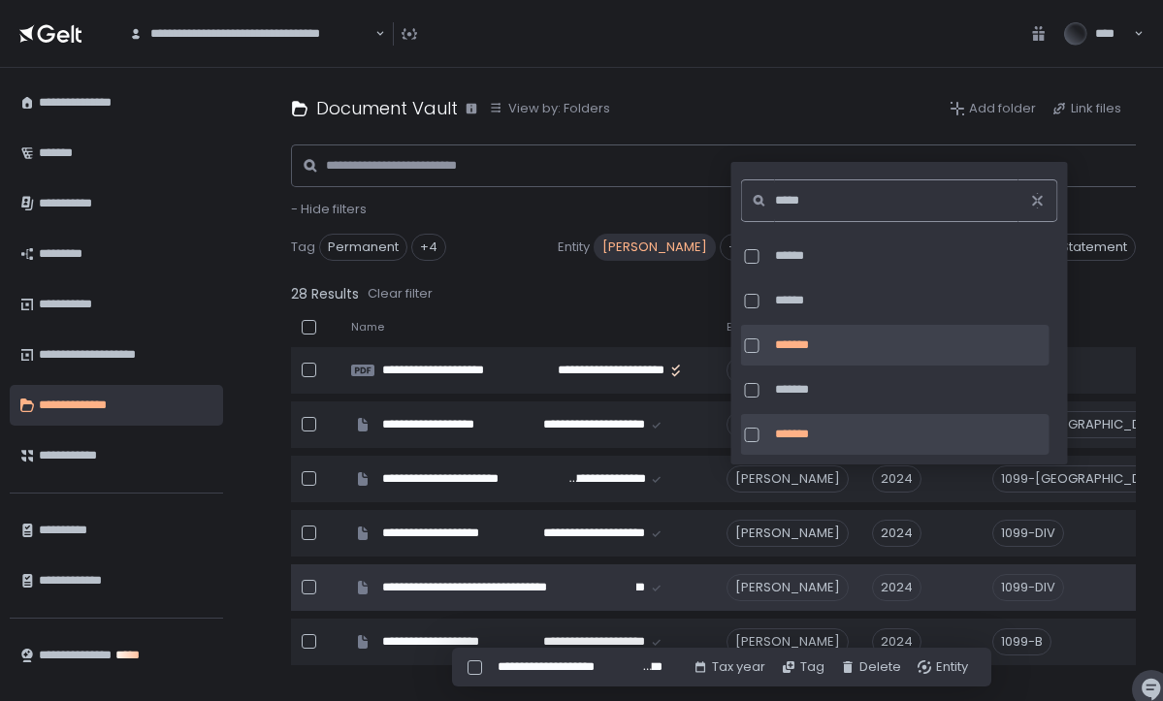
scroll to position [850, 0]
type input "*****"
click at [750, 346] on div at bounding box center [752, 346] width 15 height 15
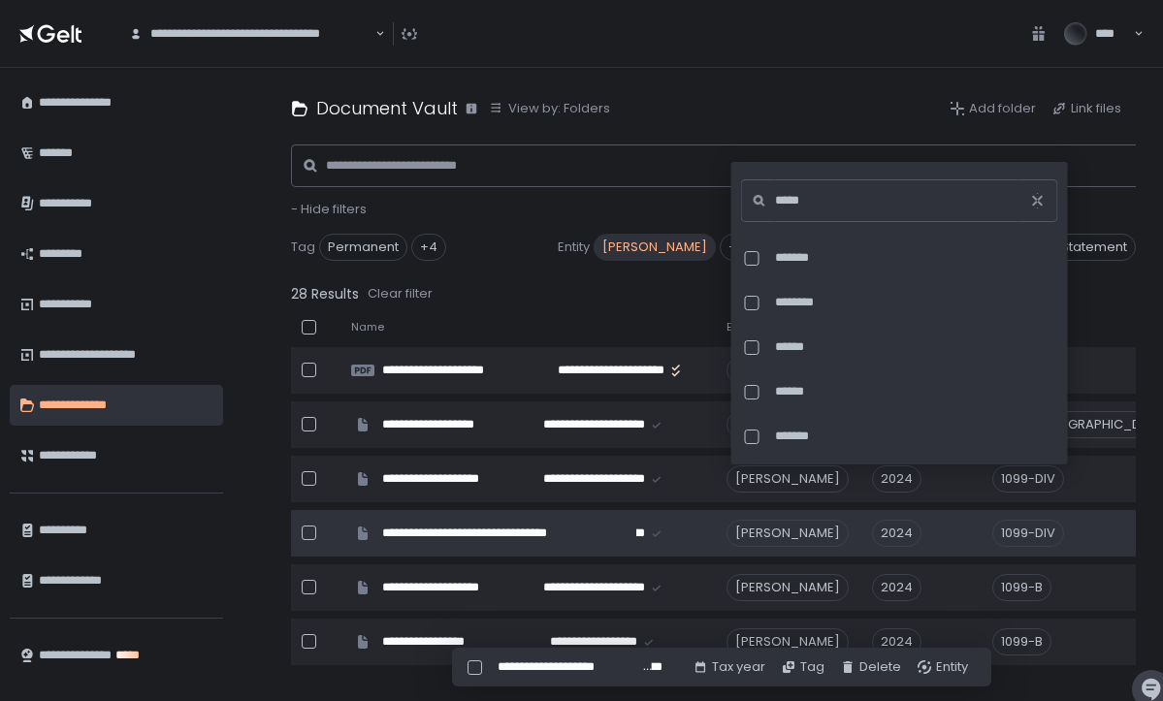
scroll to position [1265, 0]
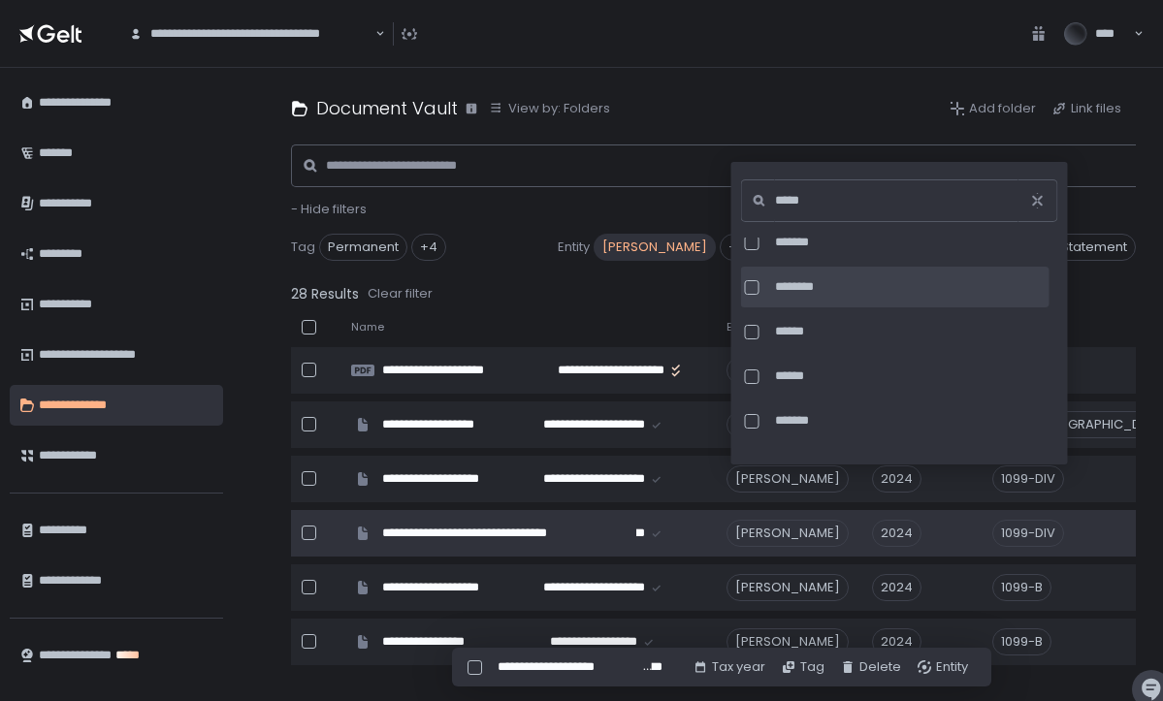
click at [752, 283] on div at bounding box center [752, 287] width 15 height 15
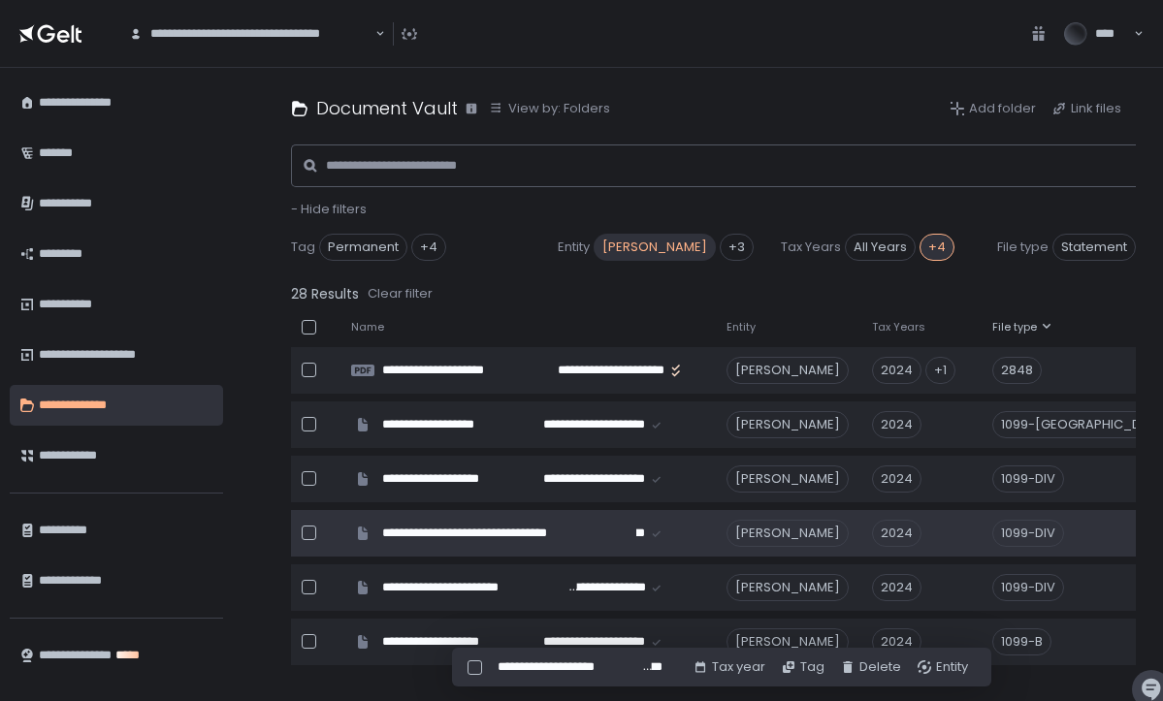
click at [673, 282] on div "28 Results Clear filter" at bounding box center [761, 293] width 940 height 27
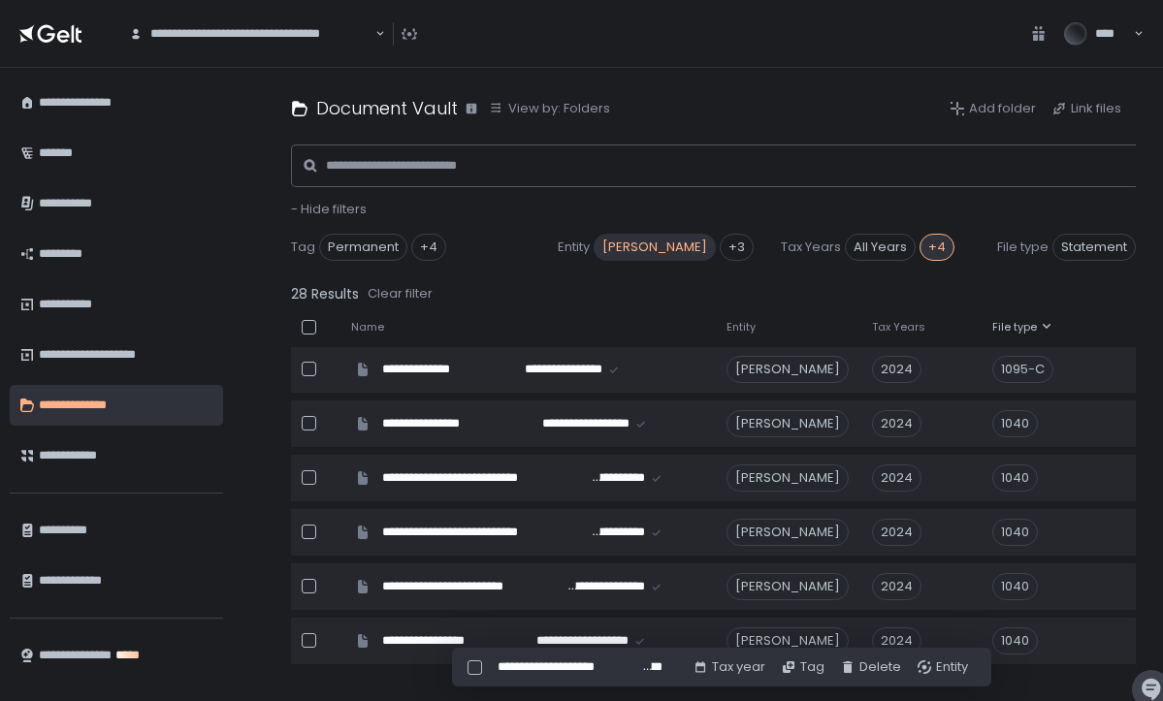
scroll to position [1217, 5]
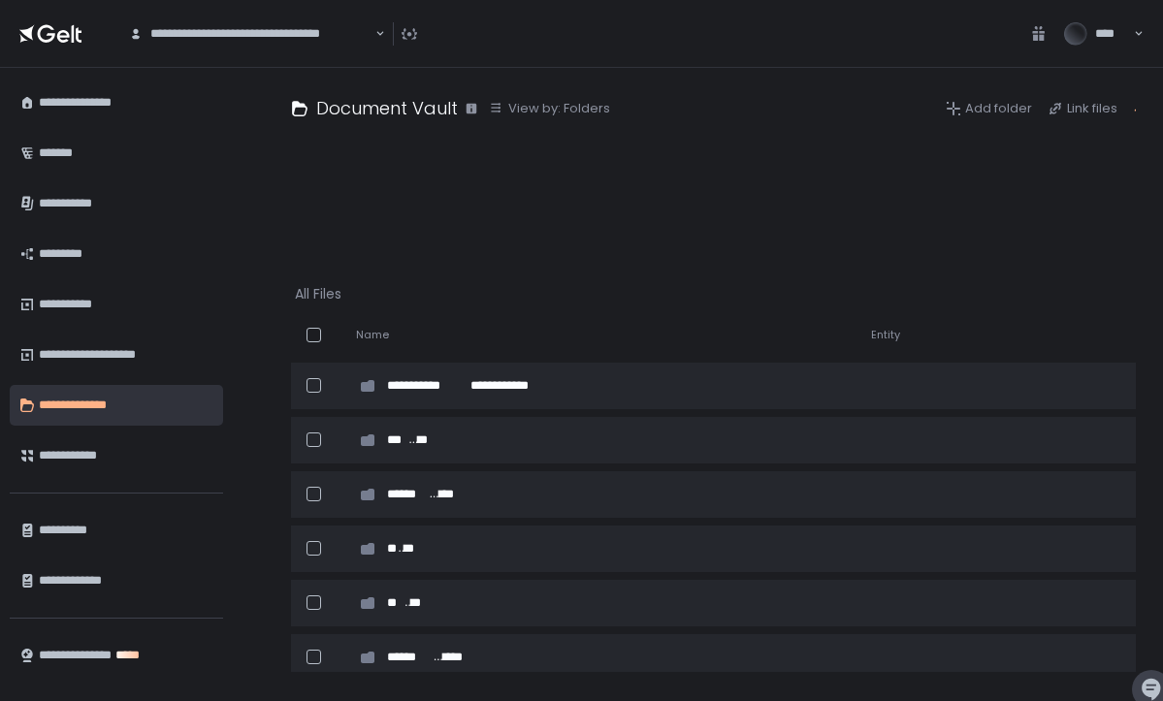
scroll to position [0, -1]
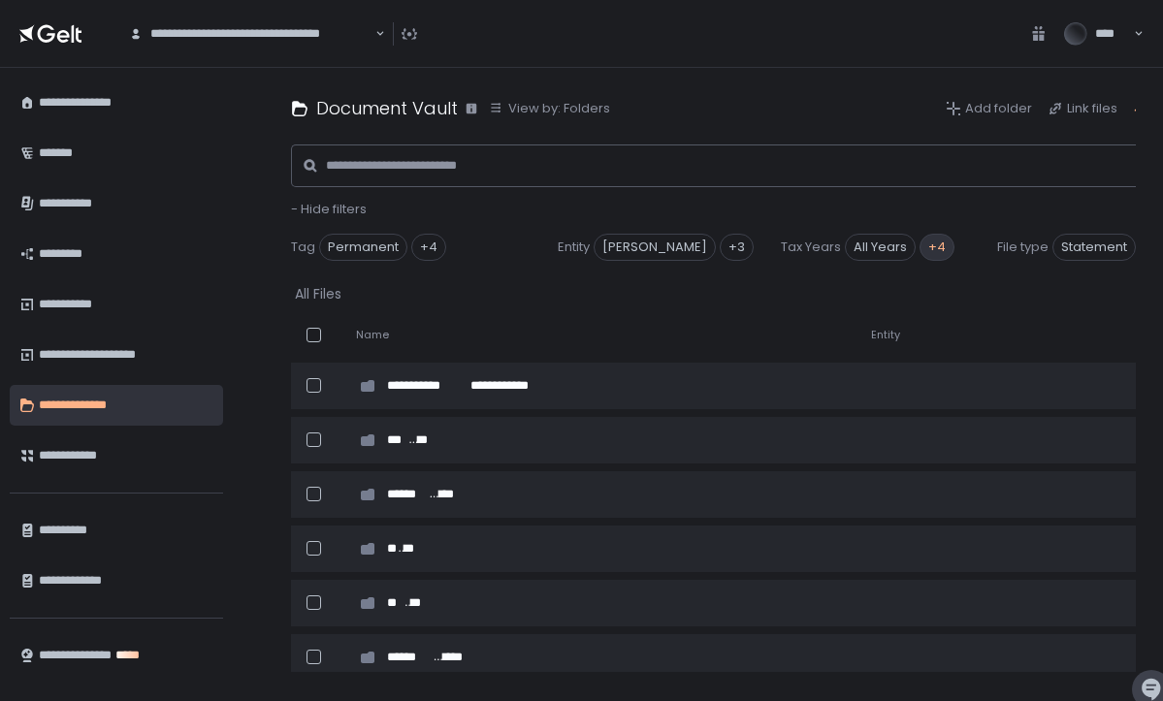
click at [932, 249] on div "+4" at bounding box center [937, 247] width 35 height 27
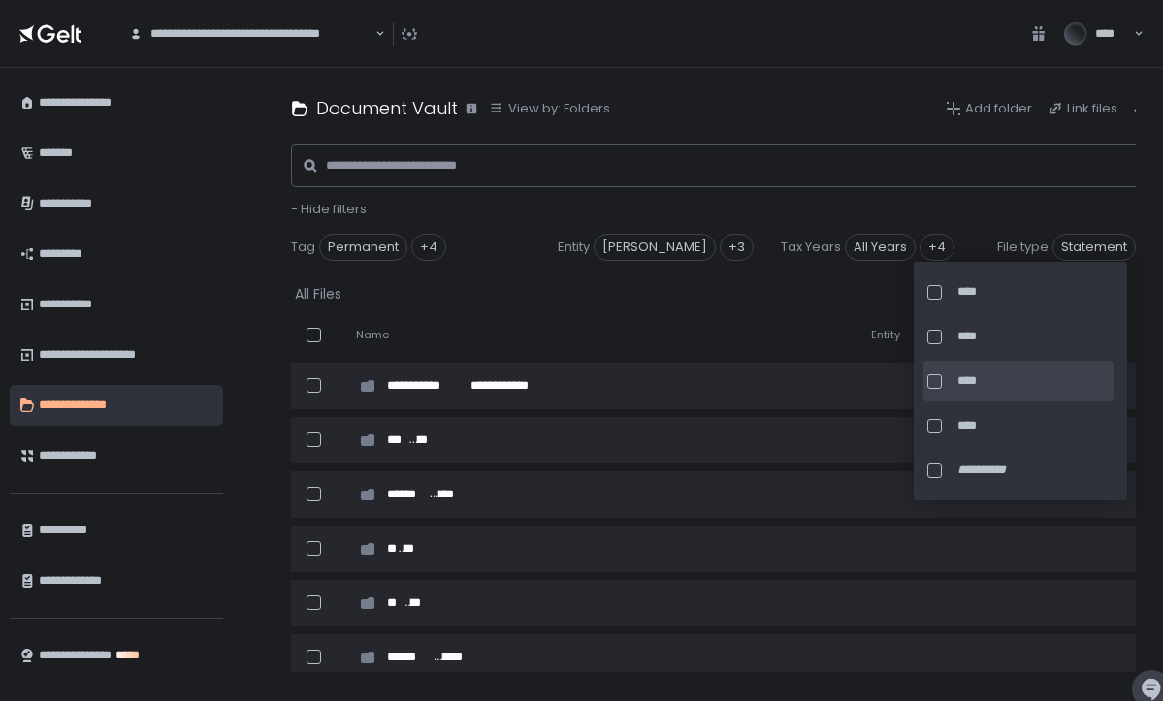
click at [935, 380] on div at bounding box center [935, 382] width 15 height 15
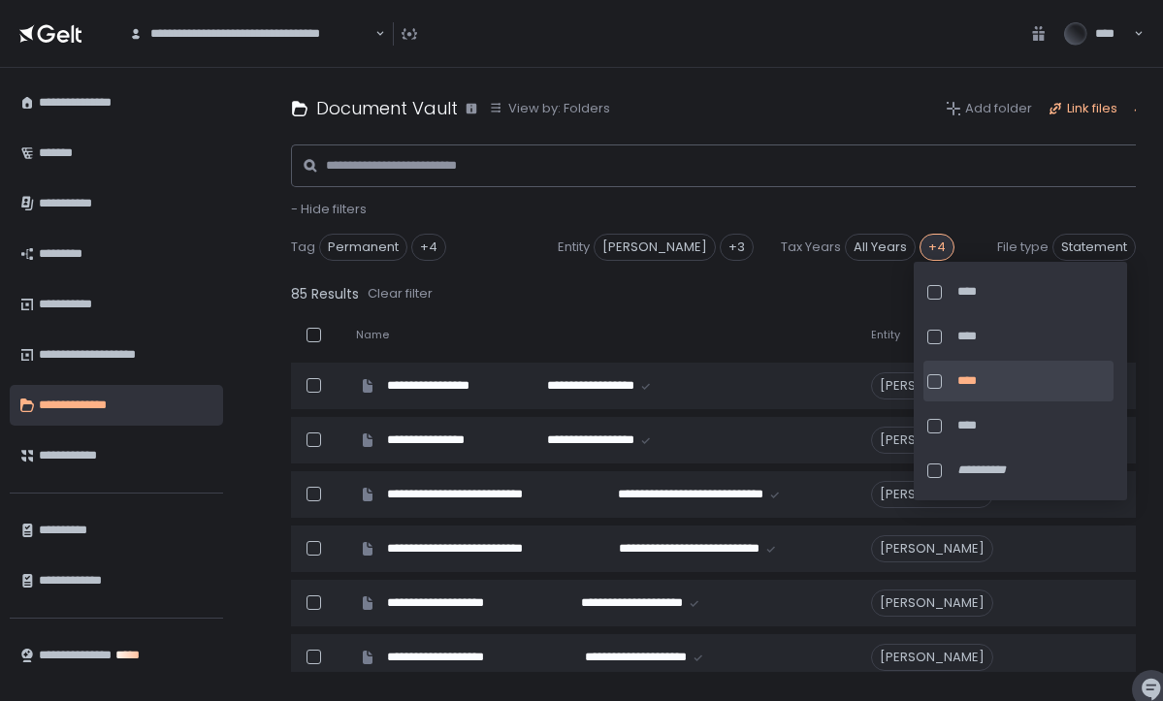
click at [1083, 111] on div "Link files" at bounding box center [1083, 108] width 70 height 17
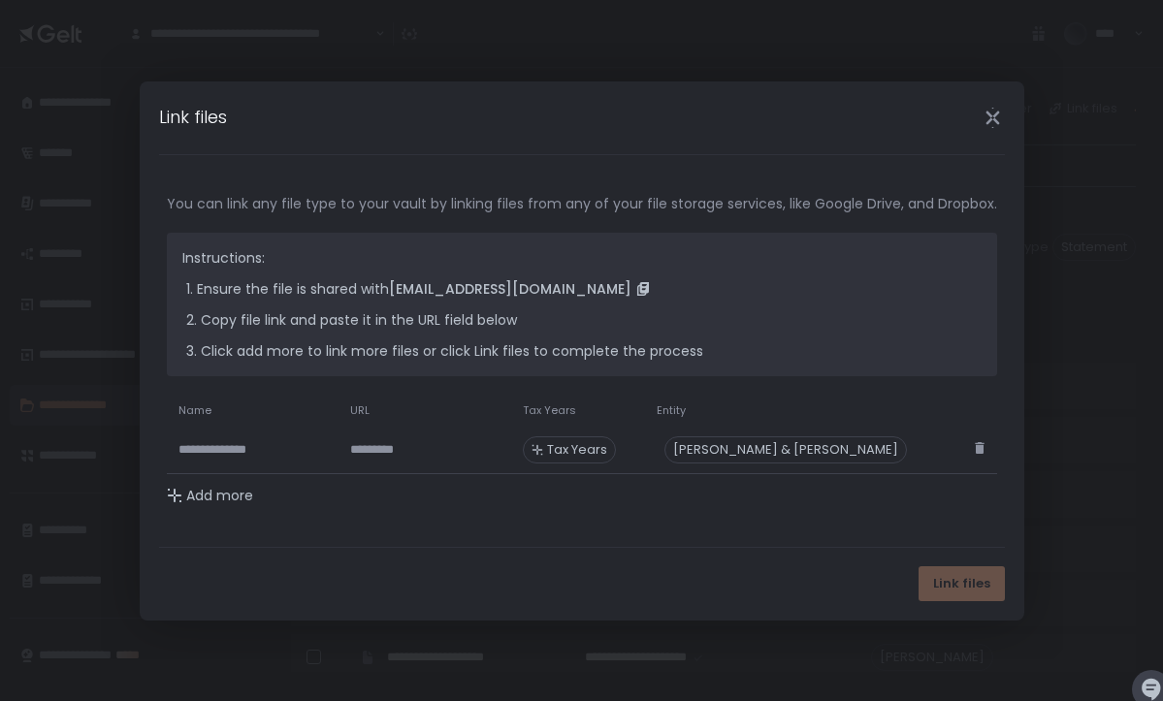
click at [1025, 111] on button "Close" at bounding box center [993, 118] width 62 height 22
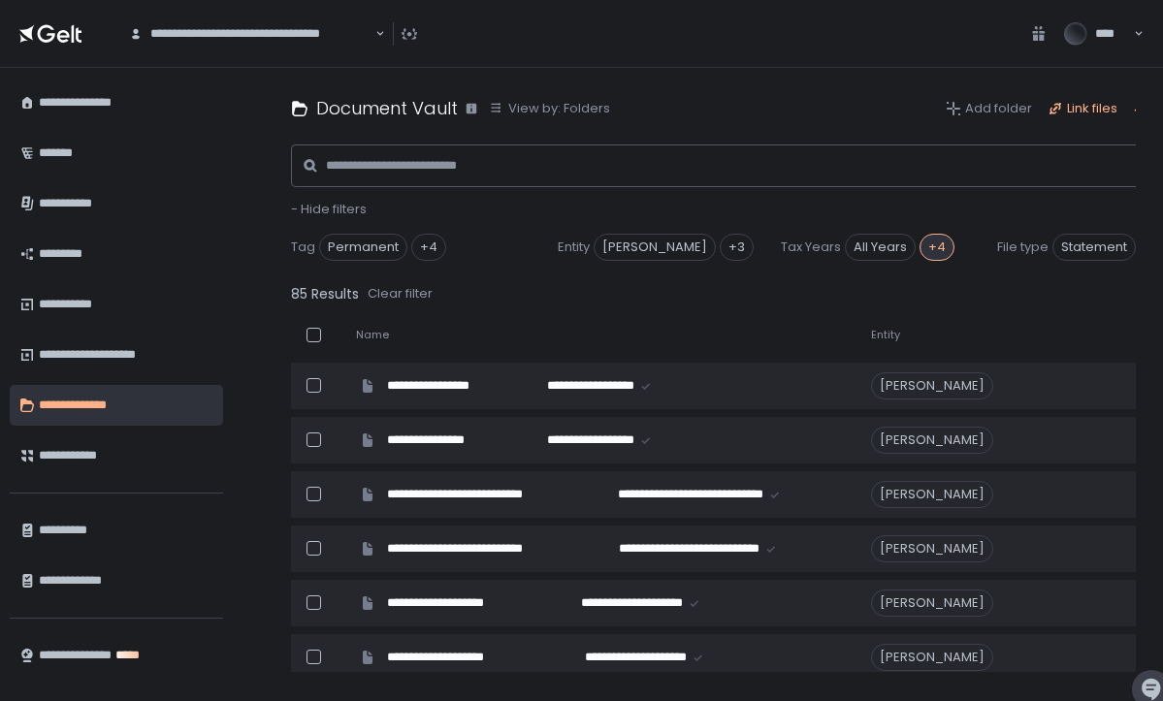
click at [1086, 100] on div "Link files" at bounding box center [1083, 108] width 70 height 17
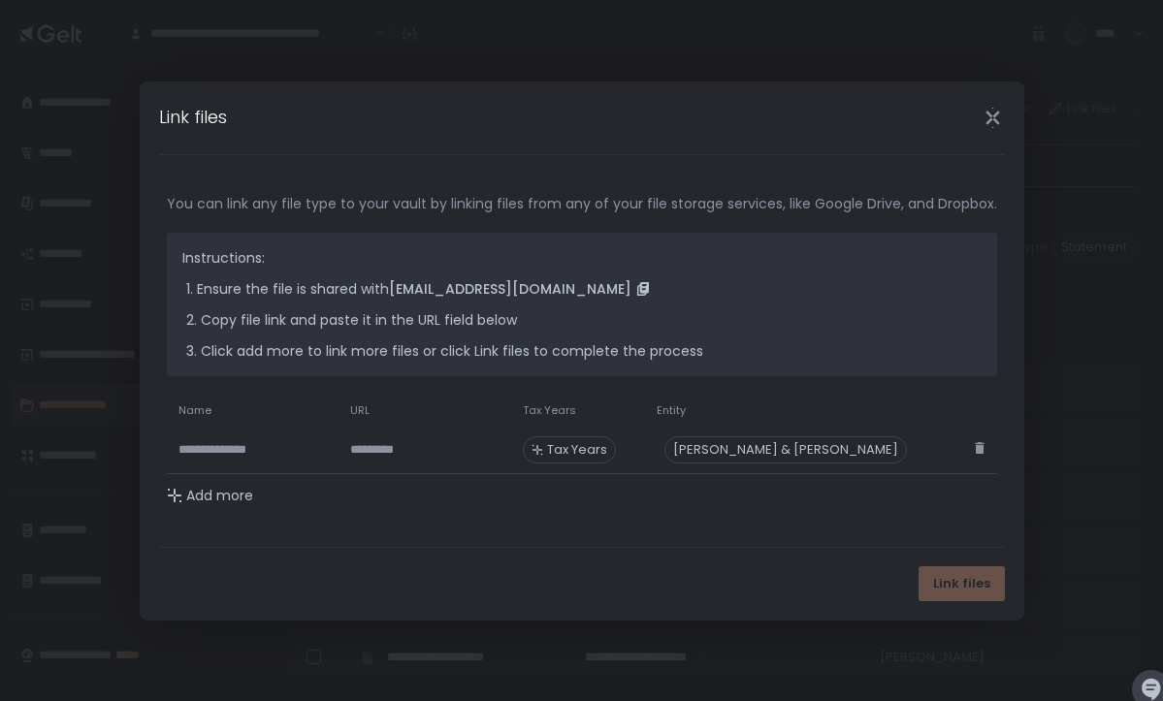
click at [179, 450] on input at bounding box center [253, 450] width 149 height 41
paste input "**********"
type input "**********"
click at [440, 453] on input at bounding box center [424, 450] width 149 height 41
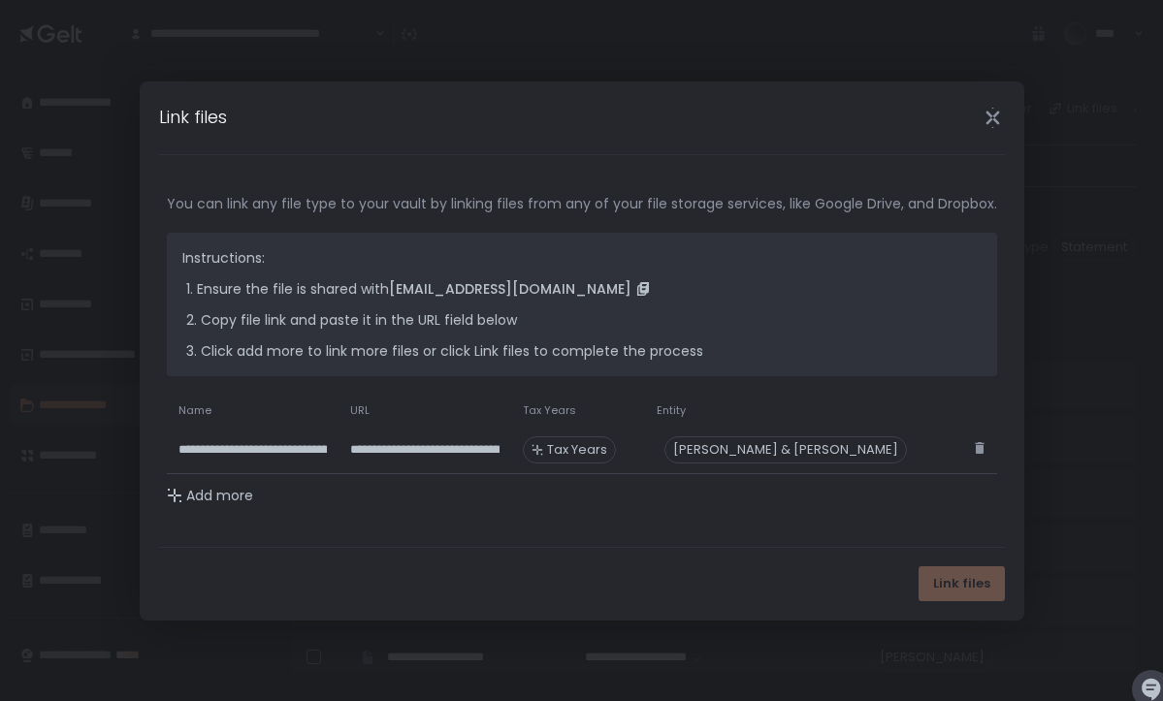
click at [607, 446] on span "Tax Years" at bounding box center [577, 449] width 60 height 17
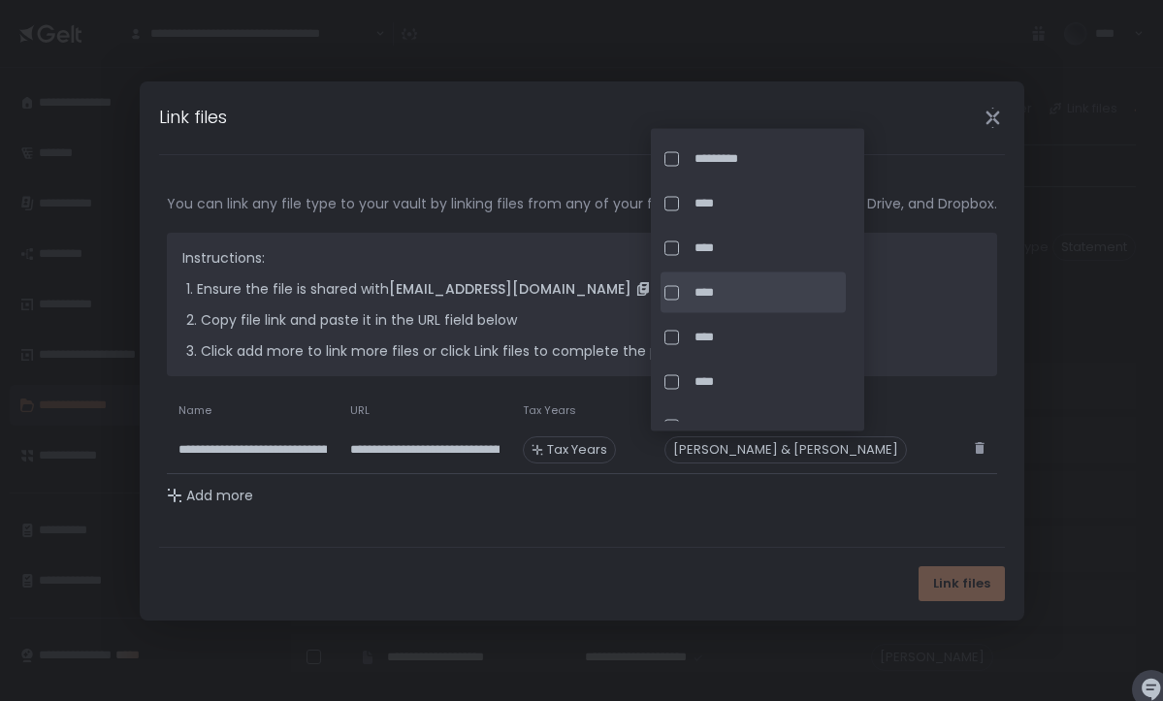
click at [670, 288] on div at bounding box center [672, 292] width 15 height 15
click at [846, 455] on div "[PERSON_NAME] & [PERSON_NAME]" at bounding box center [786, 450] width 243 height 27
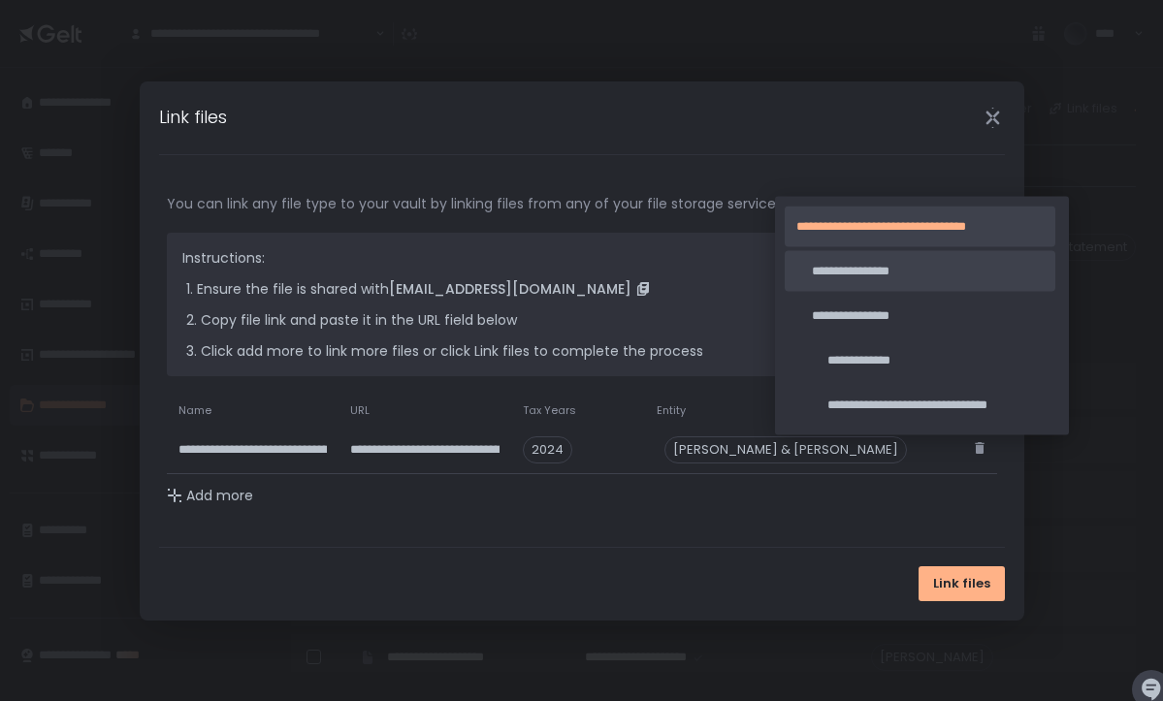
click at [837, 277] on span "**********" at bounding box center [928, 271] width 232 height 17
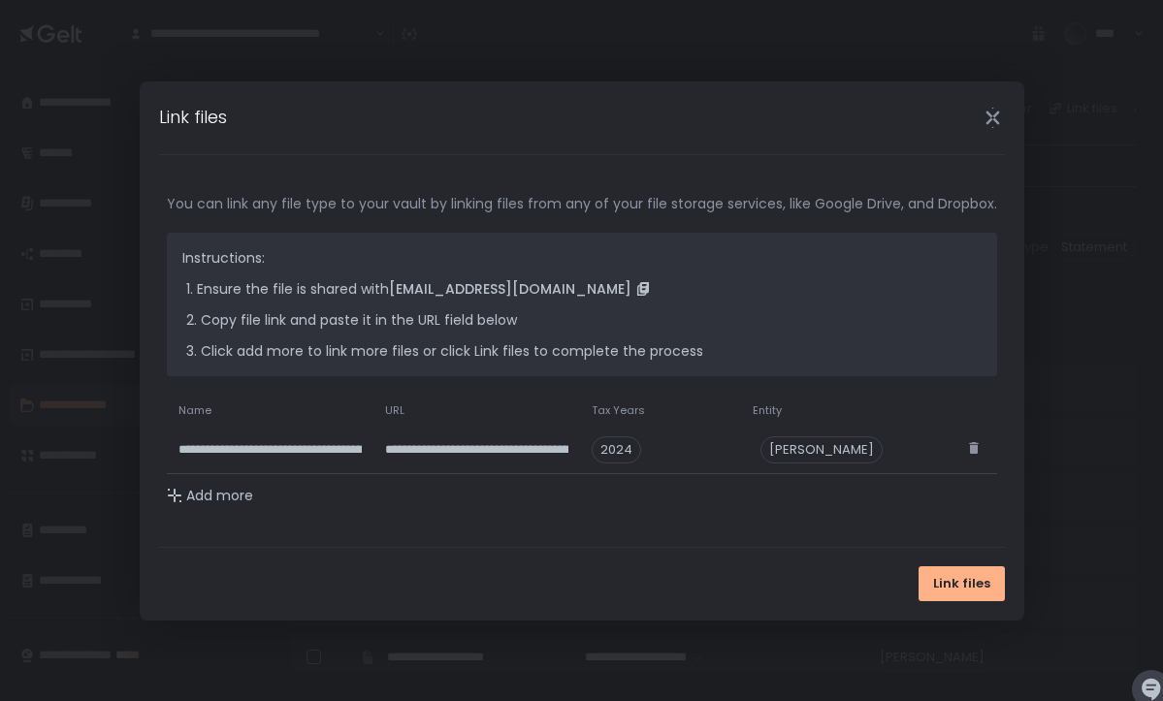
click at [229, 498] on div "Add more" at bounding box center [210, 495] width 86 height 19
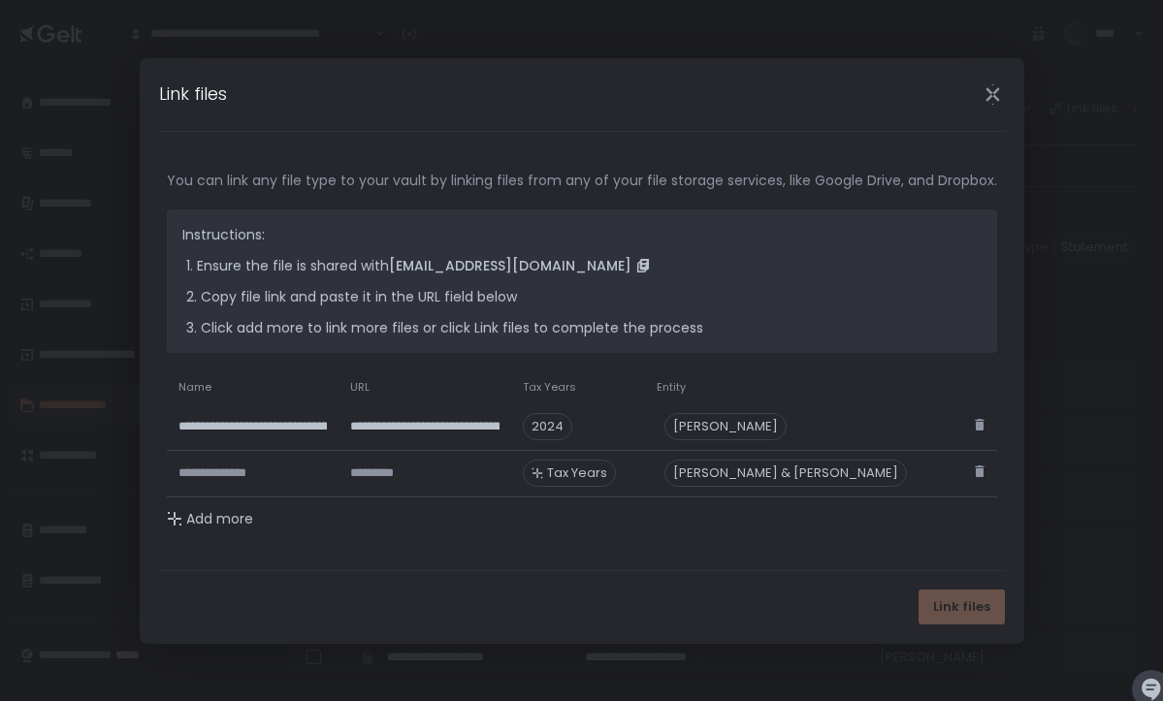
click at [236, 466] on input at bounding box center [253, 473] width 149 height 41
paste input "**********"
type input "**********"
click at [450, 473] on input at bounding box center [424, 473] width 149 height 41
click at [897, 474] on div "[PERSON_NAME] & [PERSON_NAME]" at bounding box center [786, 473] width 243 height 27
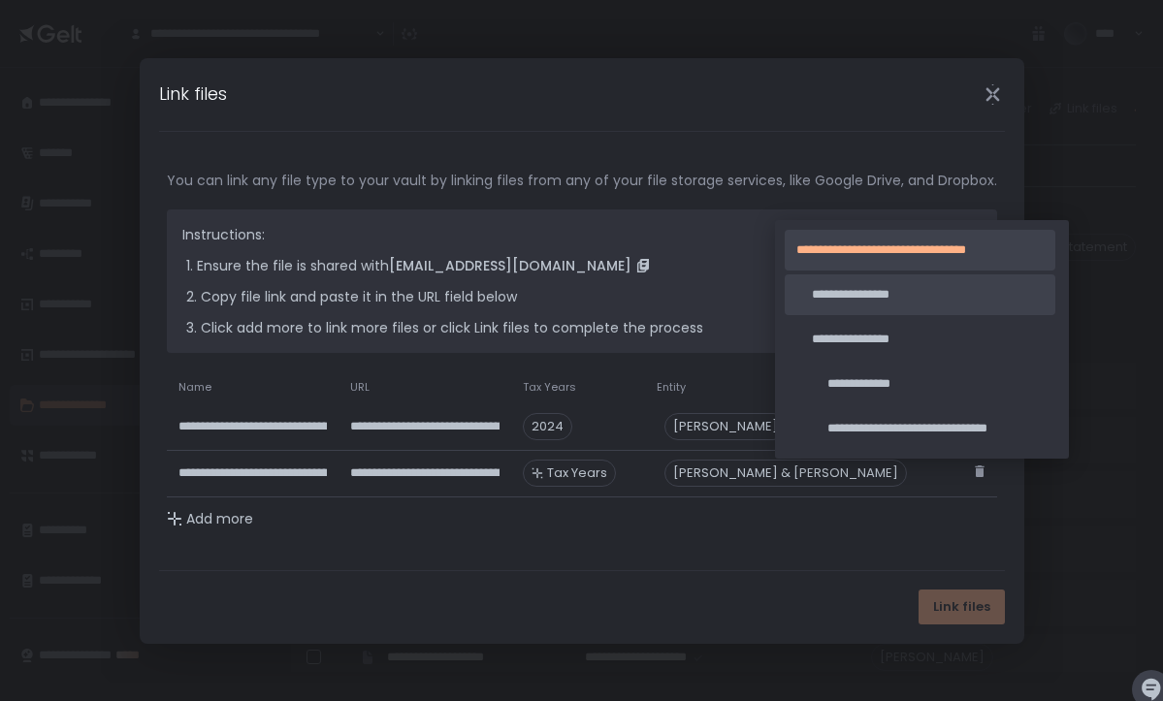
click at [890, 296] on span "**********" at bounding box center [928, 294] width 232 height 17
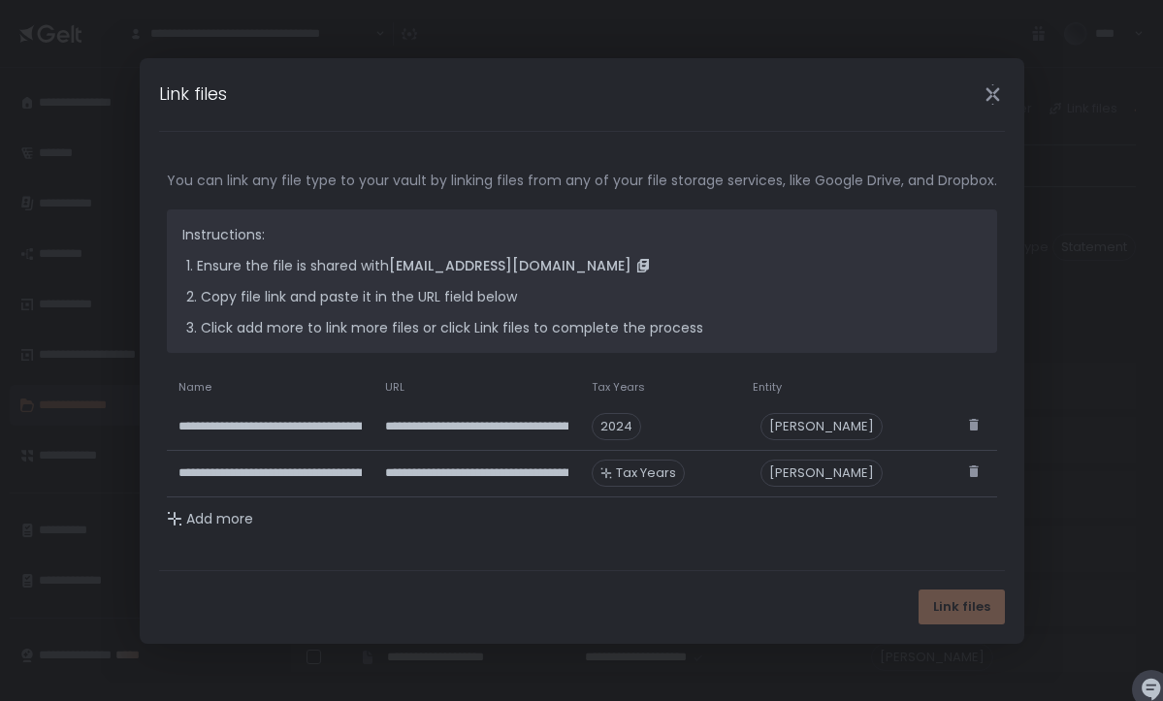
click at [676, 471] on span "Tax Years" at bounding box center [646, 473] width 60 height 17
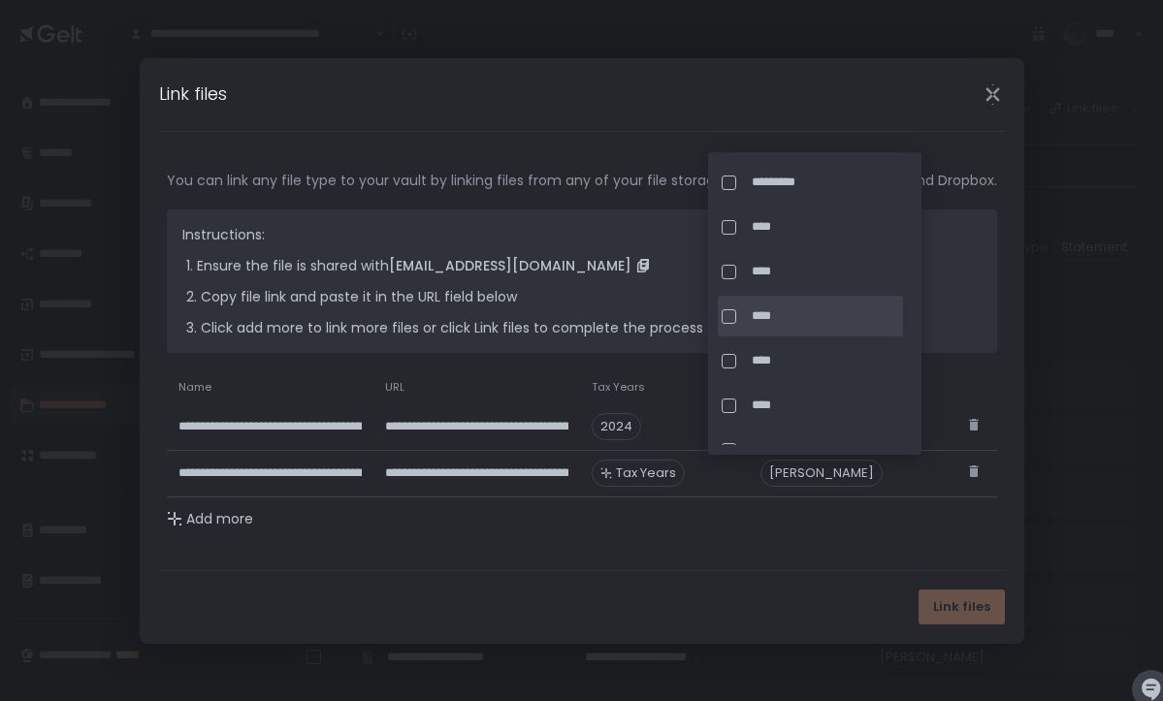
click at [732, 317] on div at bounding box center [729, 317] width 15 height 15
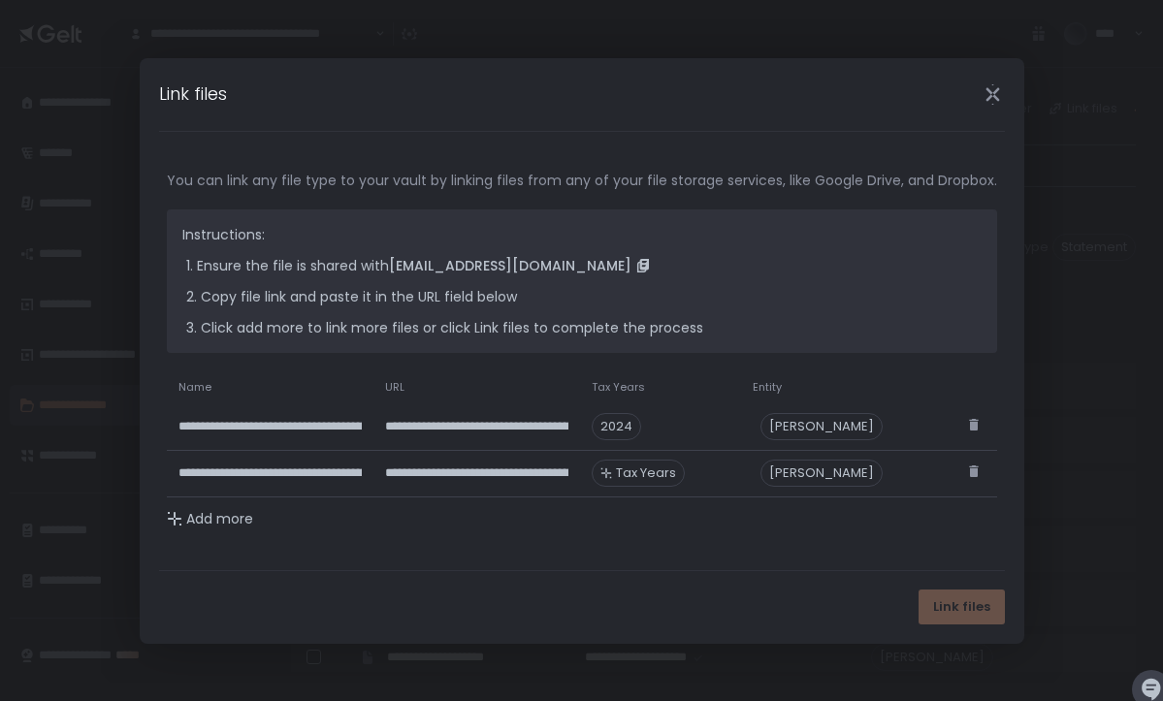
click at [212, 522] on div "Add more" at bounding box center [210, 518] width 86 height 19
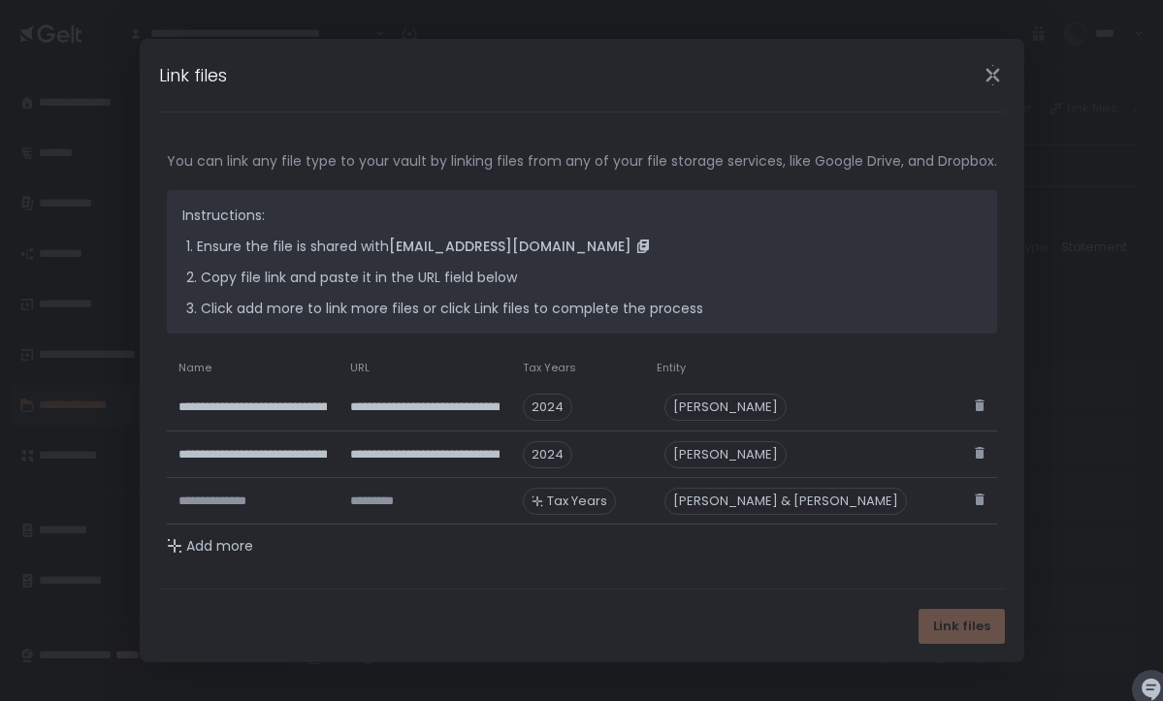
click at [212, 505] on input at bounding box center [253, 501] width 149 height 41
paste input "**********"
type input "**********"
click at [432, 504] on input at bounding box center [424, 501] width 149 height 41
click at [607, 501] on span "Tax Years" at bounding box center [577, 501] width 60 height 17
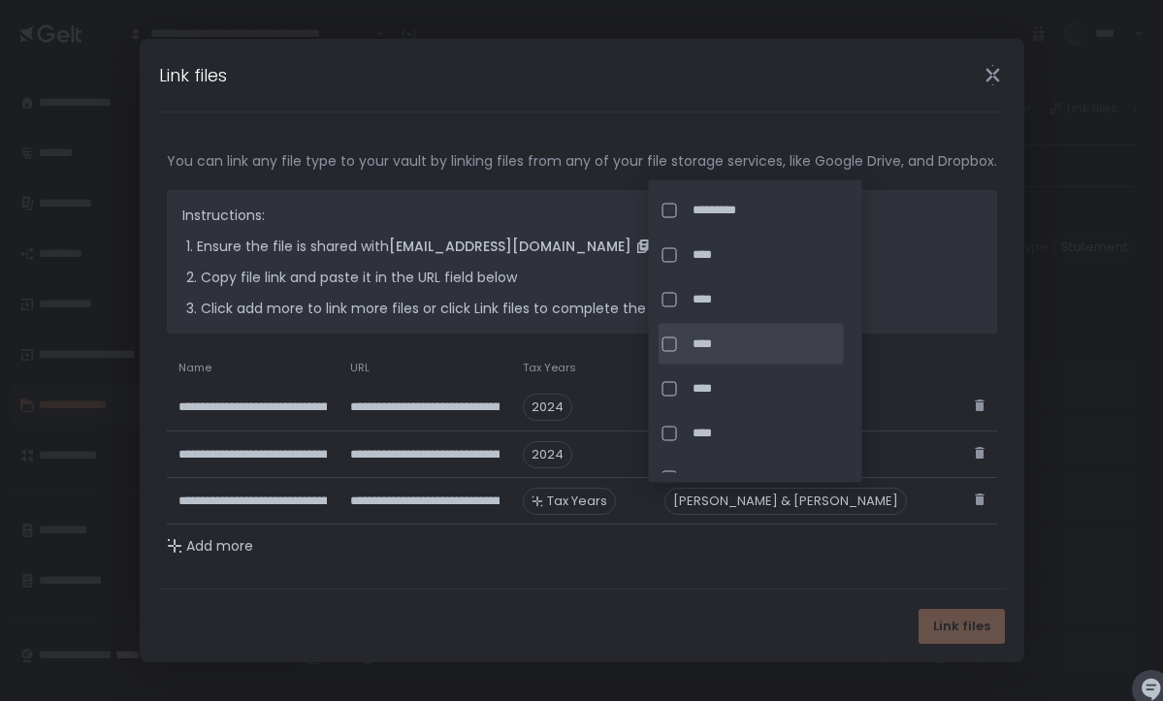
click at [670, 345] on div at bounding box center [670, 344] width 15 height 15
click at [787, 469] on div "[PERSON_NAME] & [PERSON_NAME]" at bounding box center [726, 454] width 122 height 27
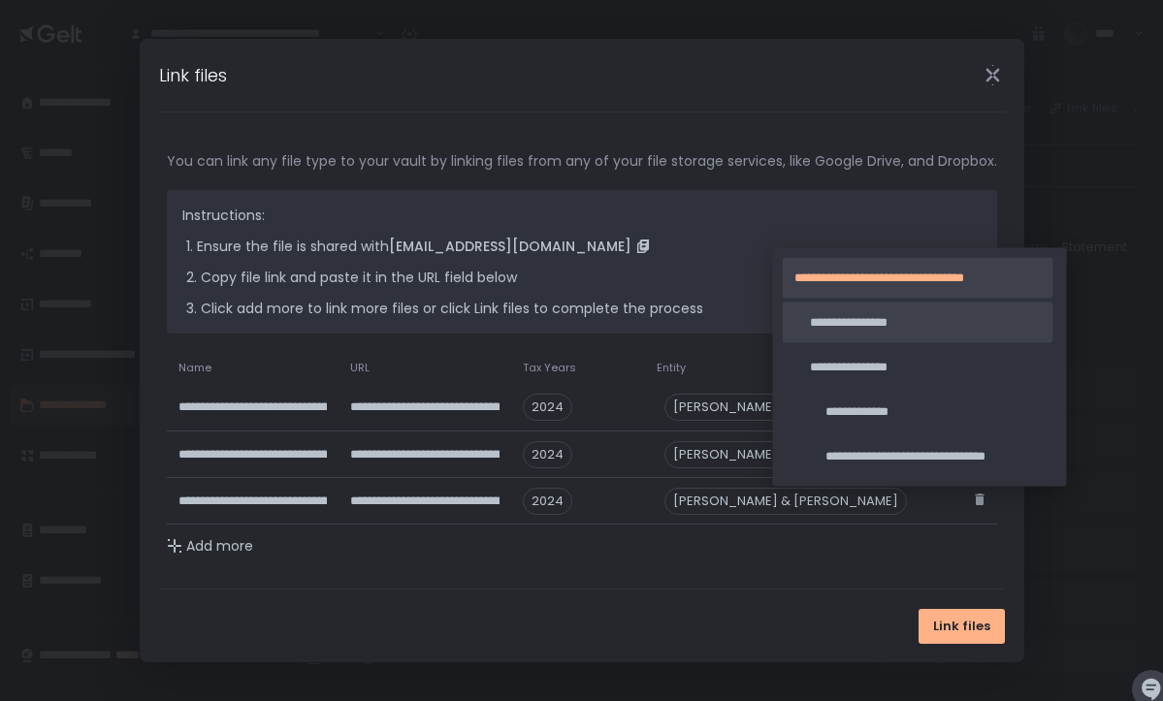
click at [847, 326] on span "**********" at bounding box center [926, 322] width 232 height 17
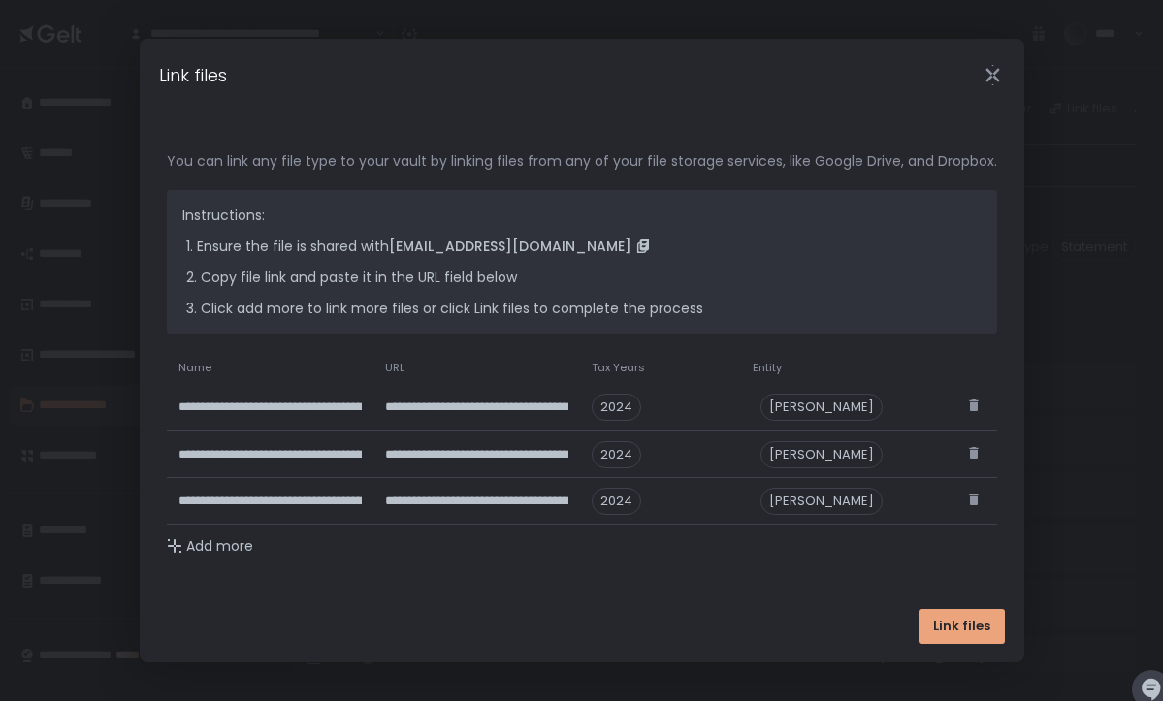
click at [970, 623] on span "Link files" at bounding box center [961, 626] width 57 height 17
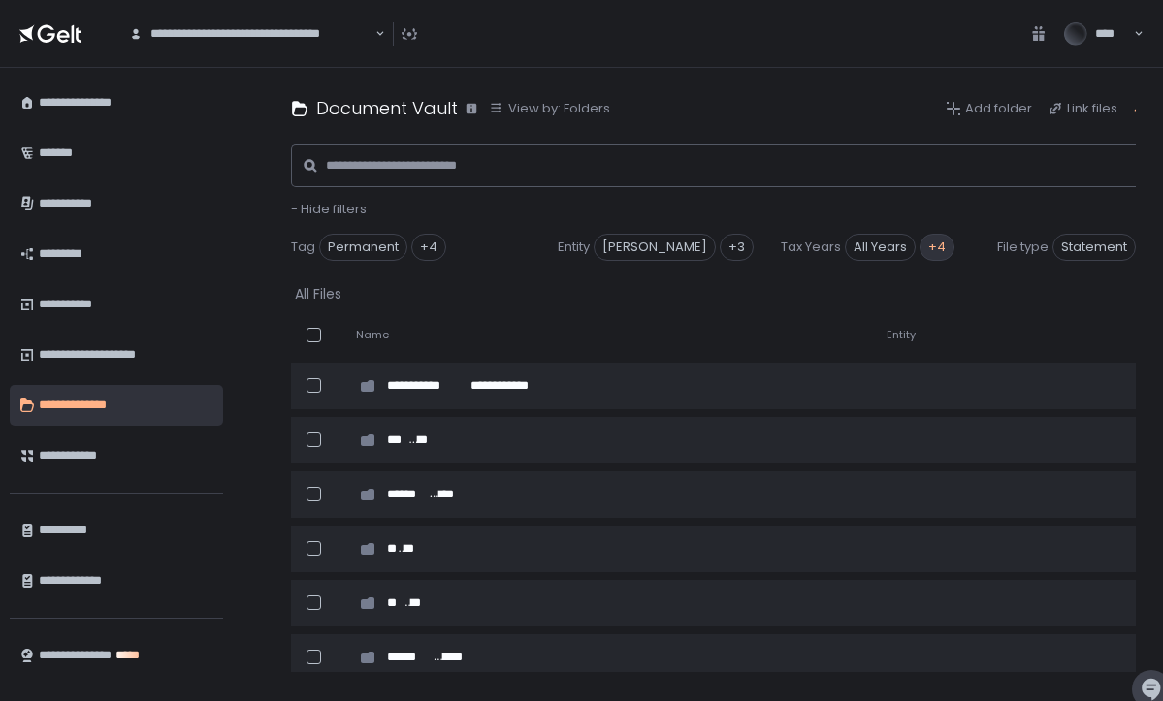
click at [937, 244] on div "+4" at bounding box center [937, 247] width 35 height 27
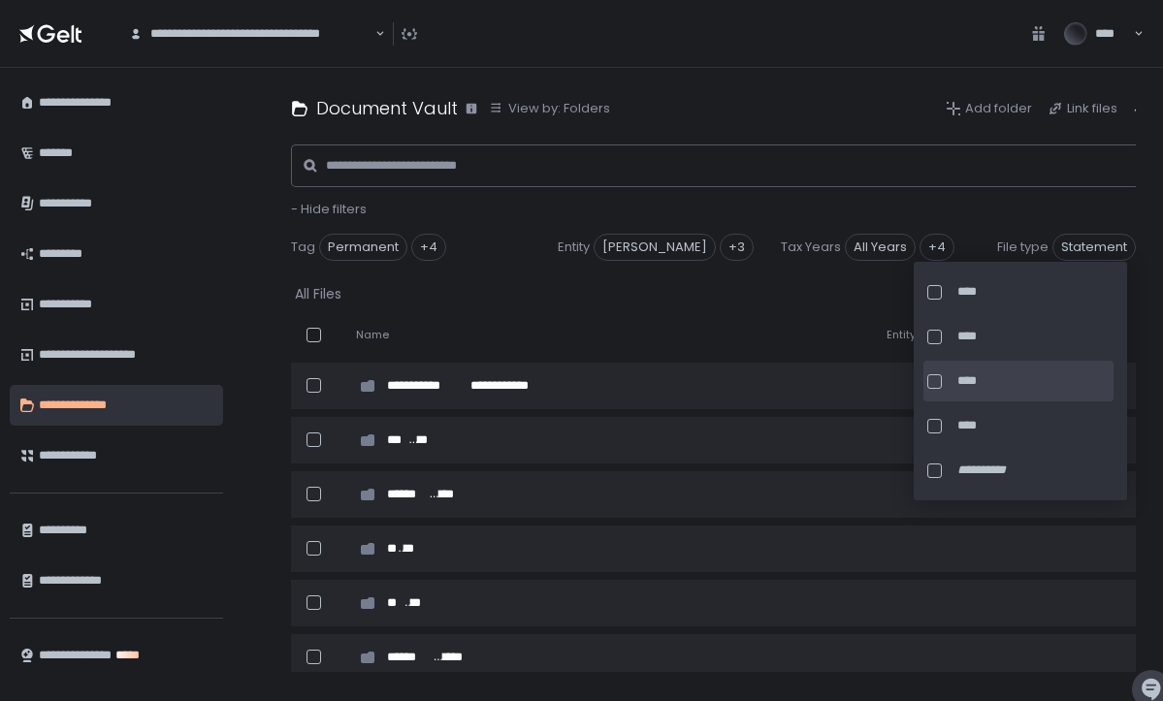
click at [937, 385] on div at bounding box center [935, 382] width 15 height 15
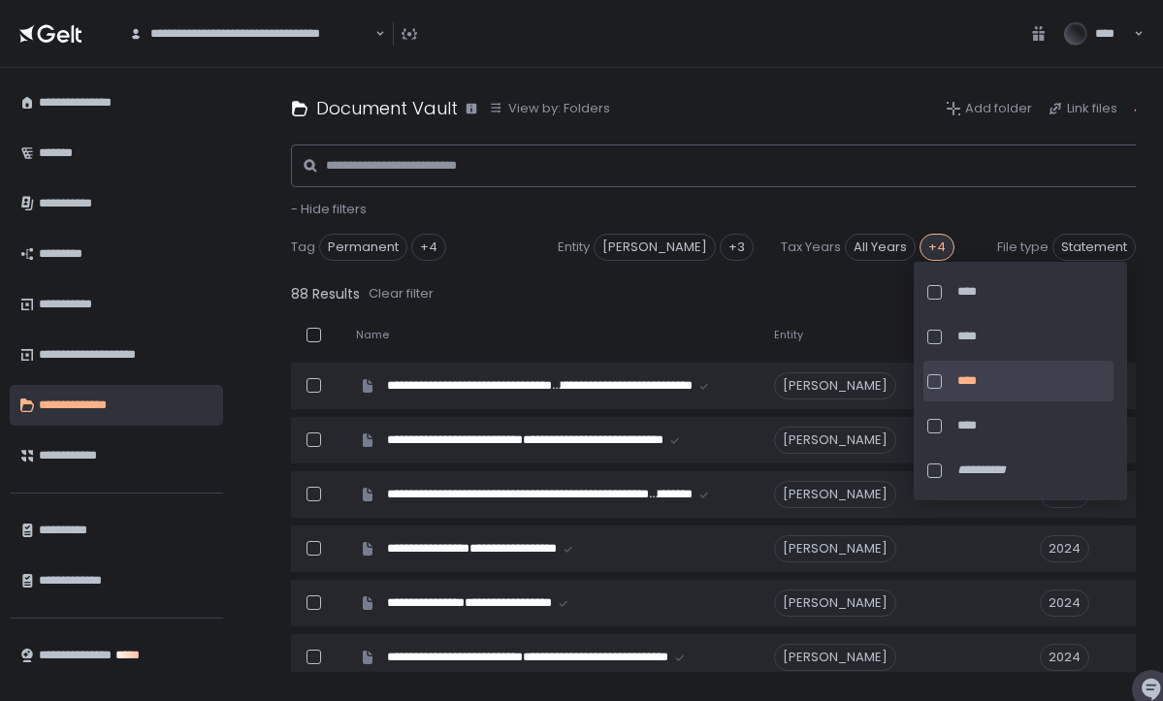
click at [934, 381] on div at bounding box center [935, 382] width 15 height 15
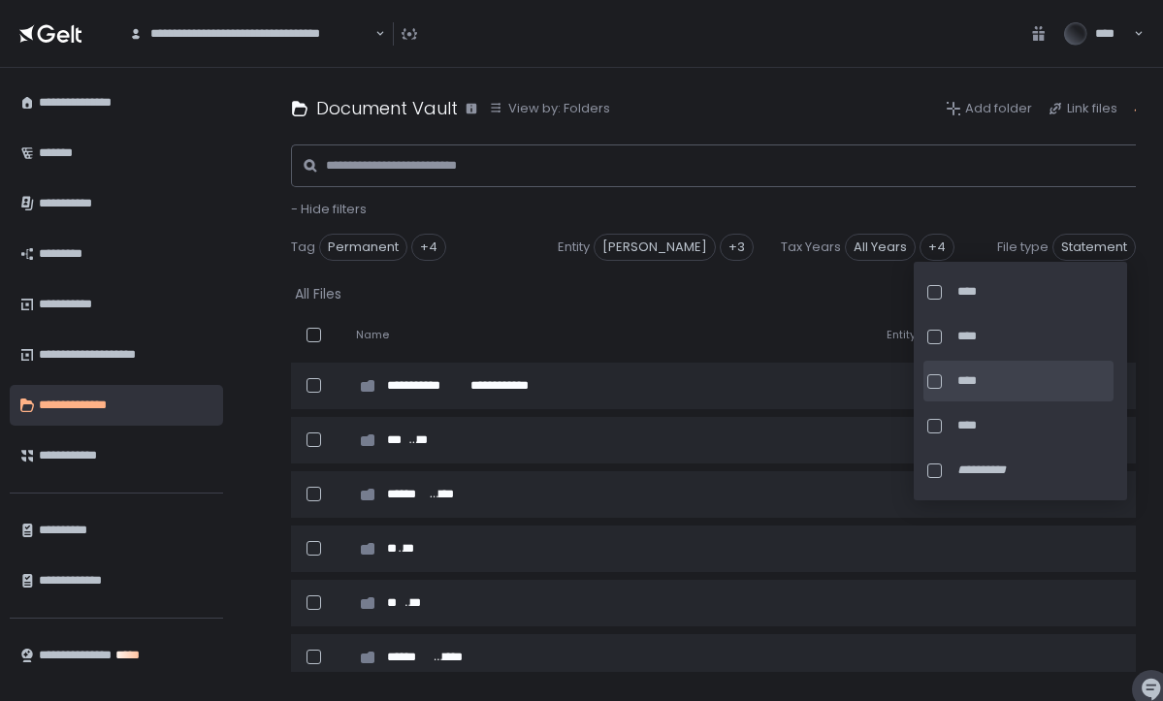
click at [939, 381] on div at bounding box center [935, 382] width 15 height 15
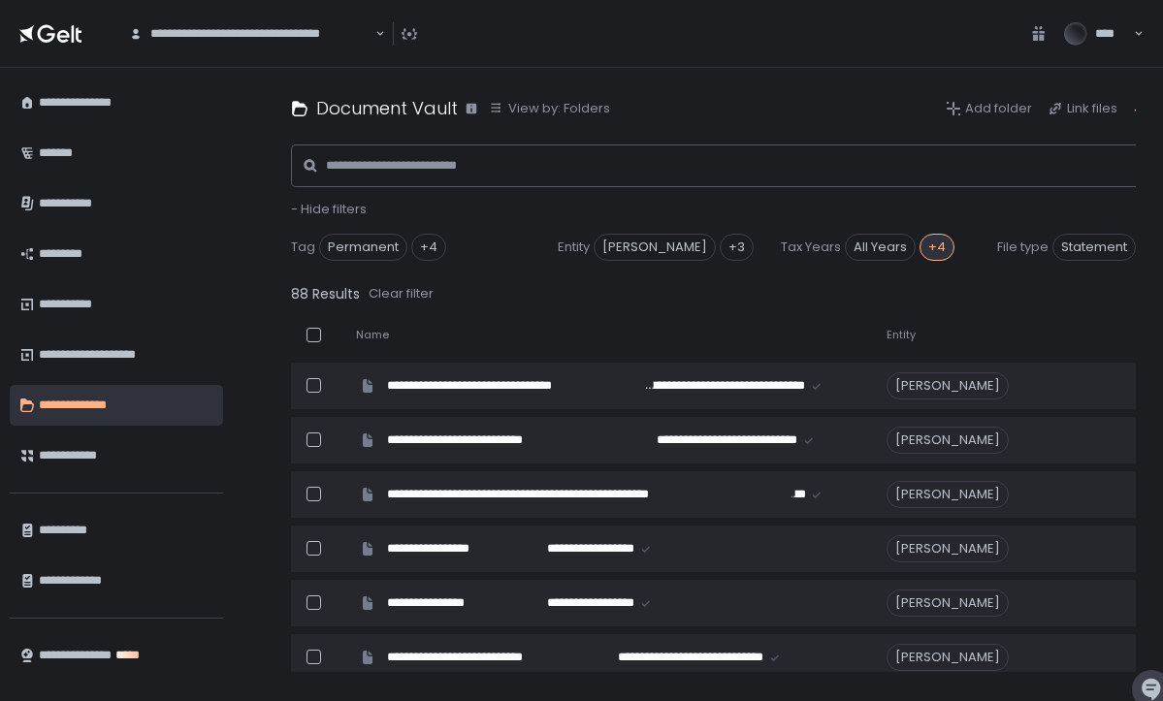
click at [804, 297] on div "88 Results Clear filter" at bounding box center [759, 293] width 936 height 27
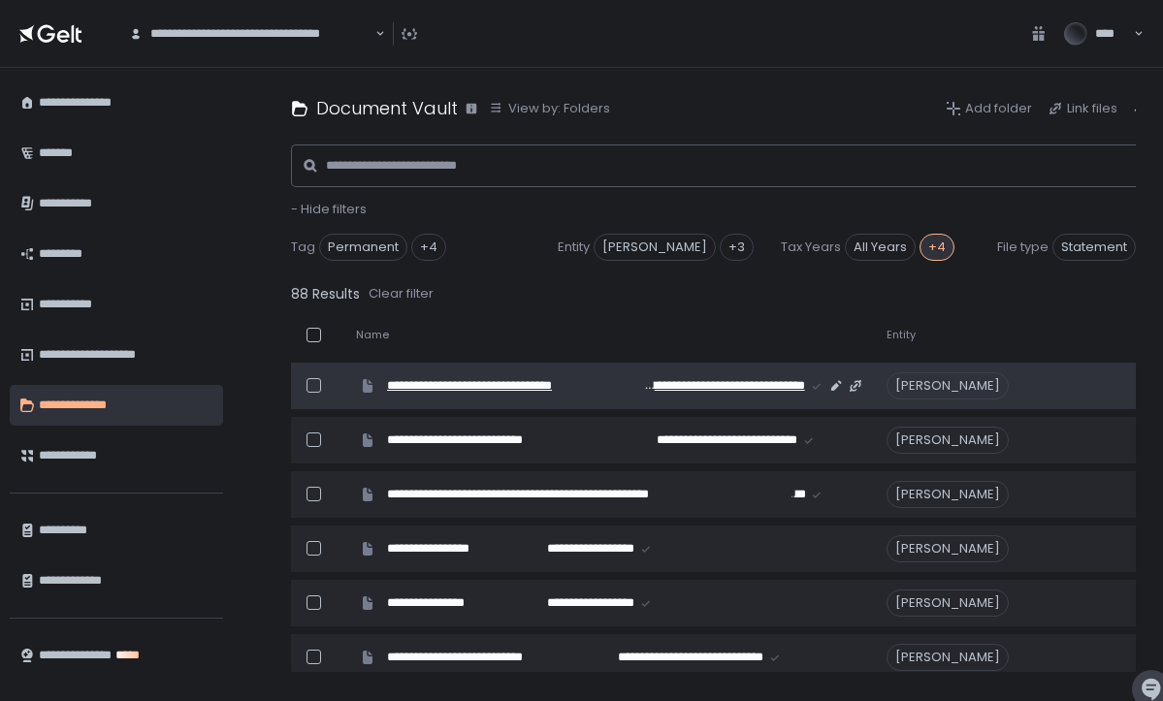
click at [760, 388] on span "**********" at bounding box center [723, 385] width 164 height 17
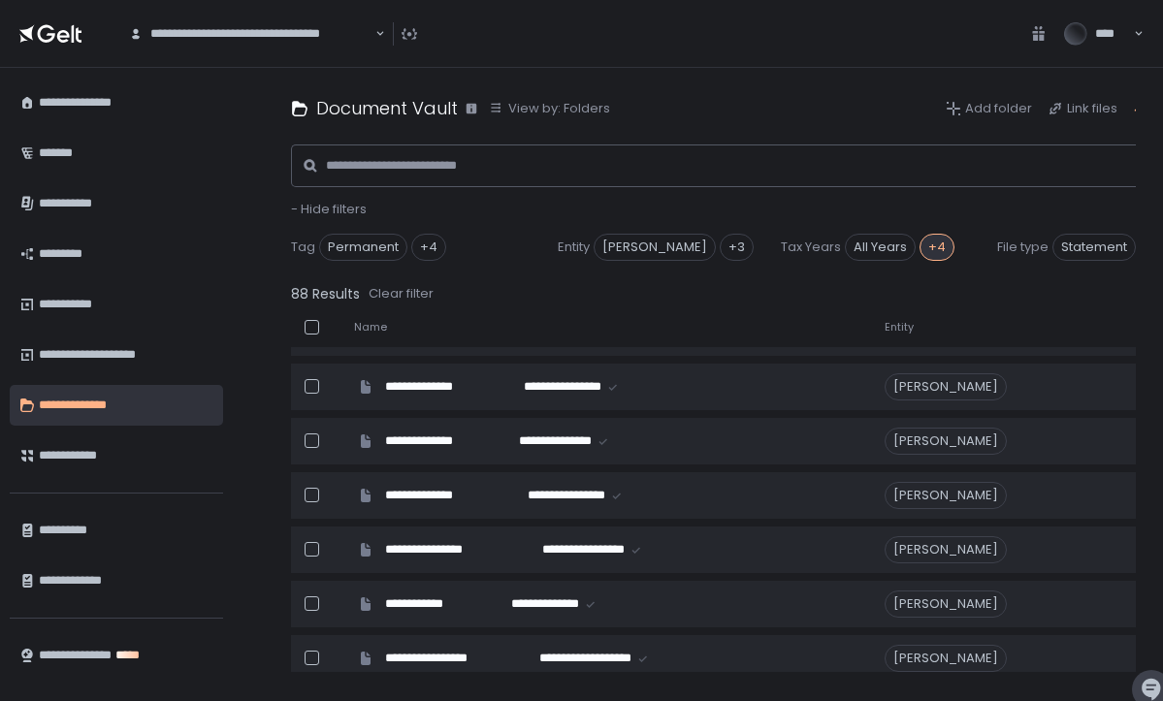
scroll to position [588, 2]
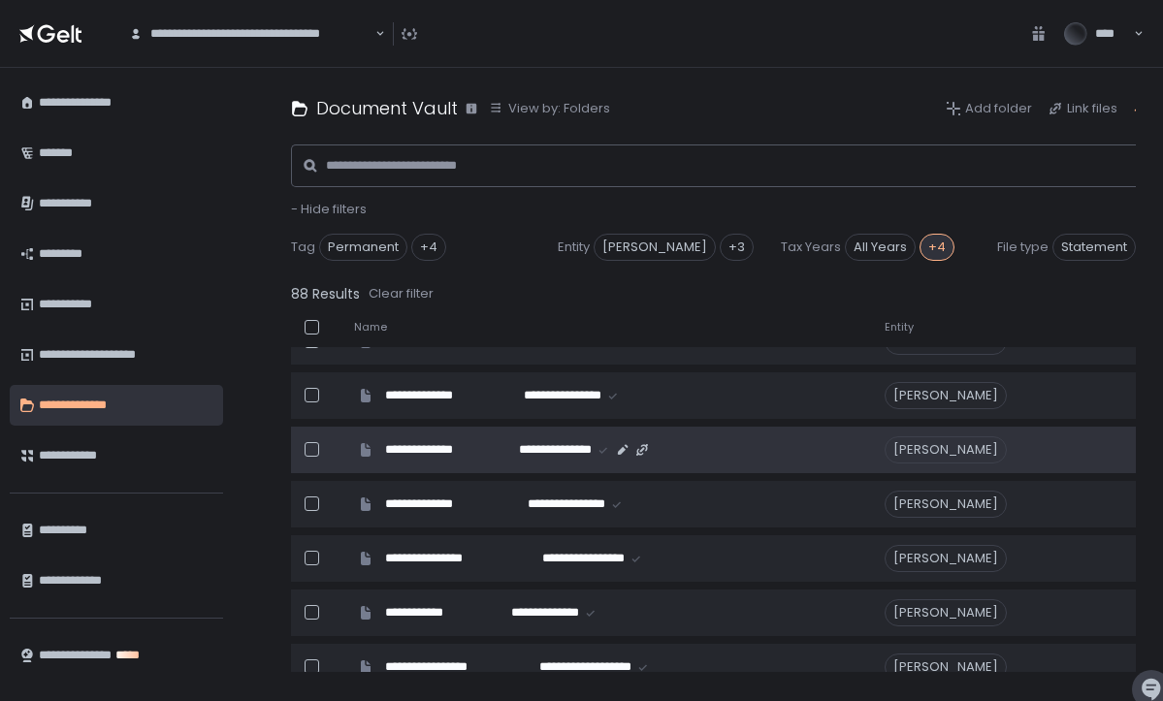
click at [313, 450] on div at bounding box center [312, 449] width 15 height 15
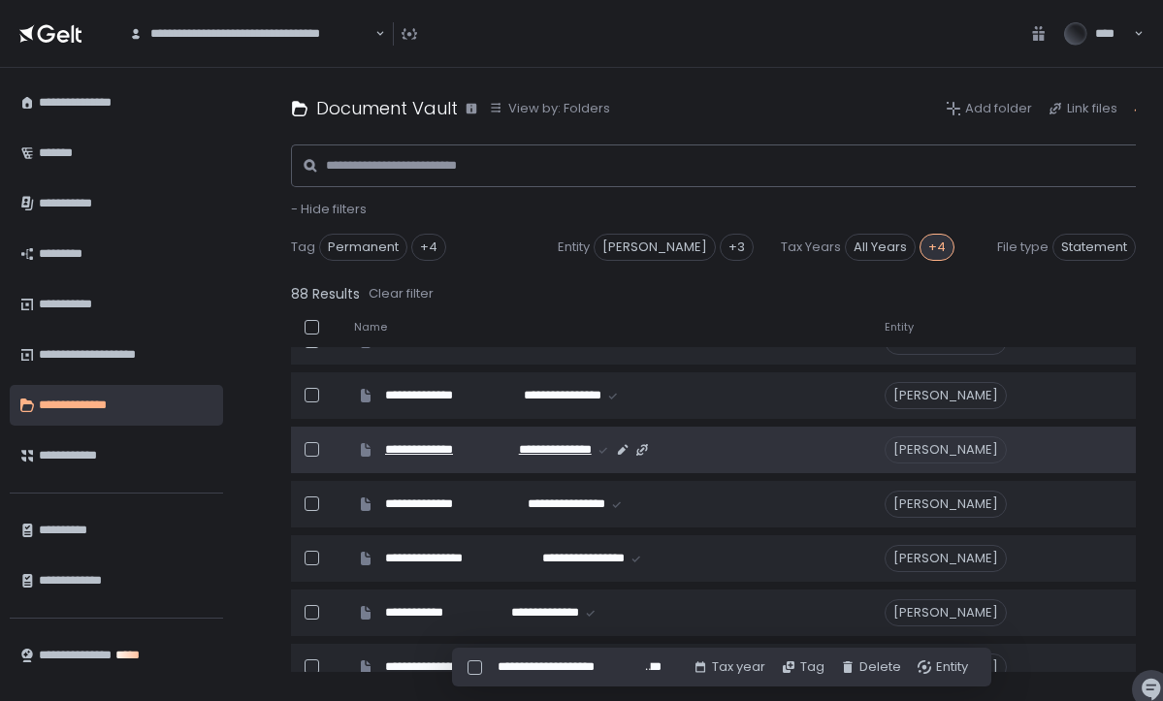
click at [547, 450] on span "**********" at bounding box center [543, 449] width 97 height 17
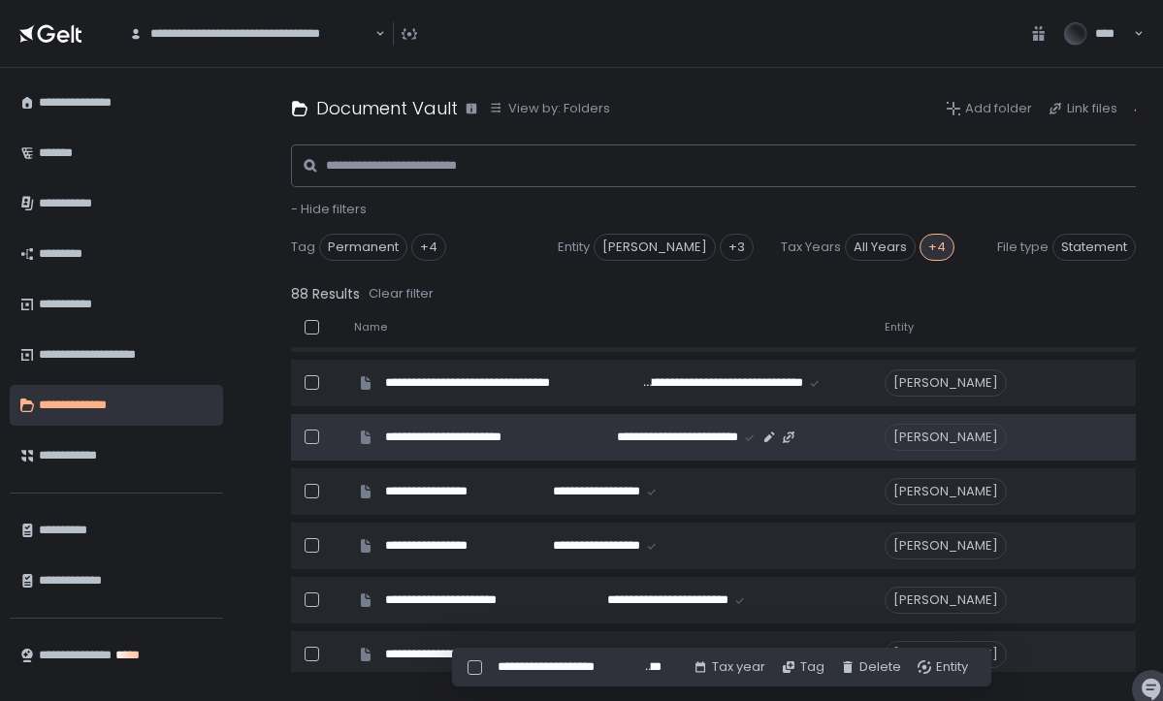
scroll to position [1036, 2]
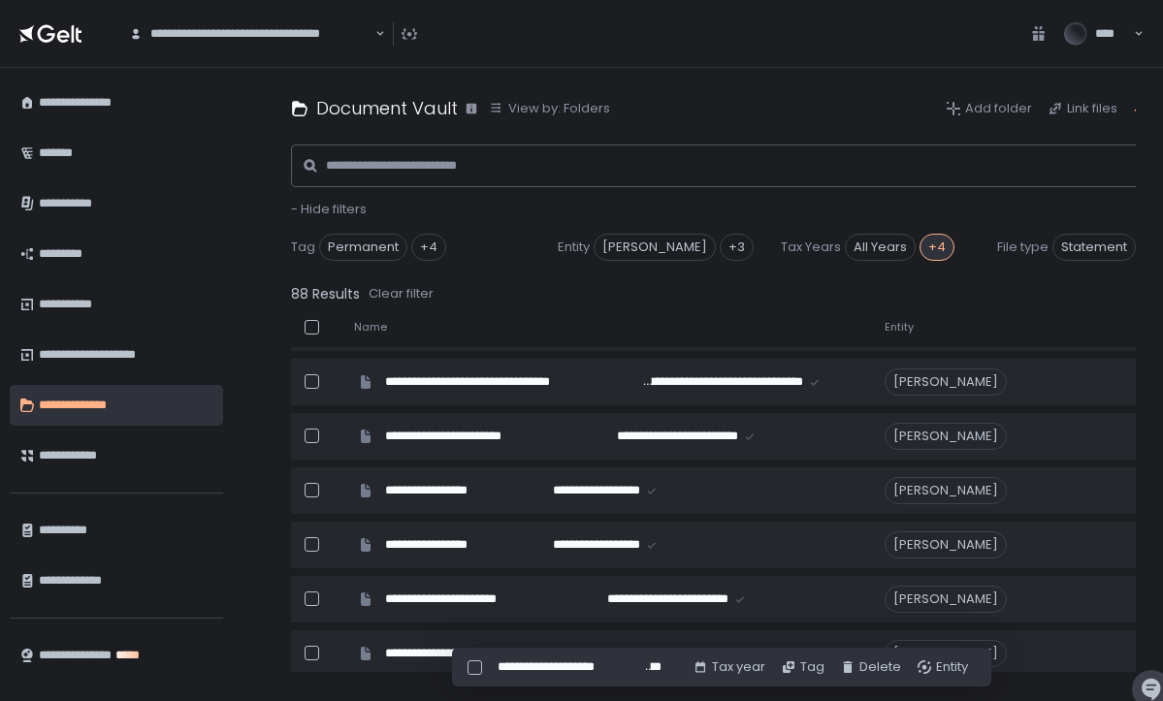
click at [474, 668] on div at bounding box center [475, 668] width 15 height 15
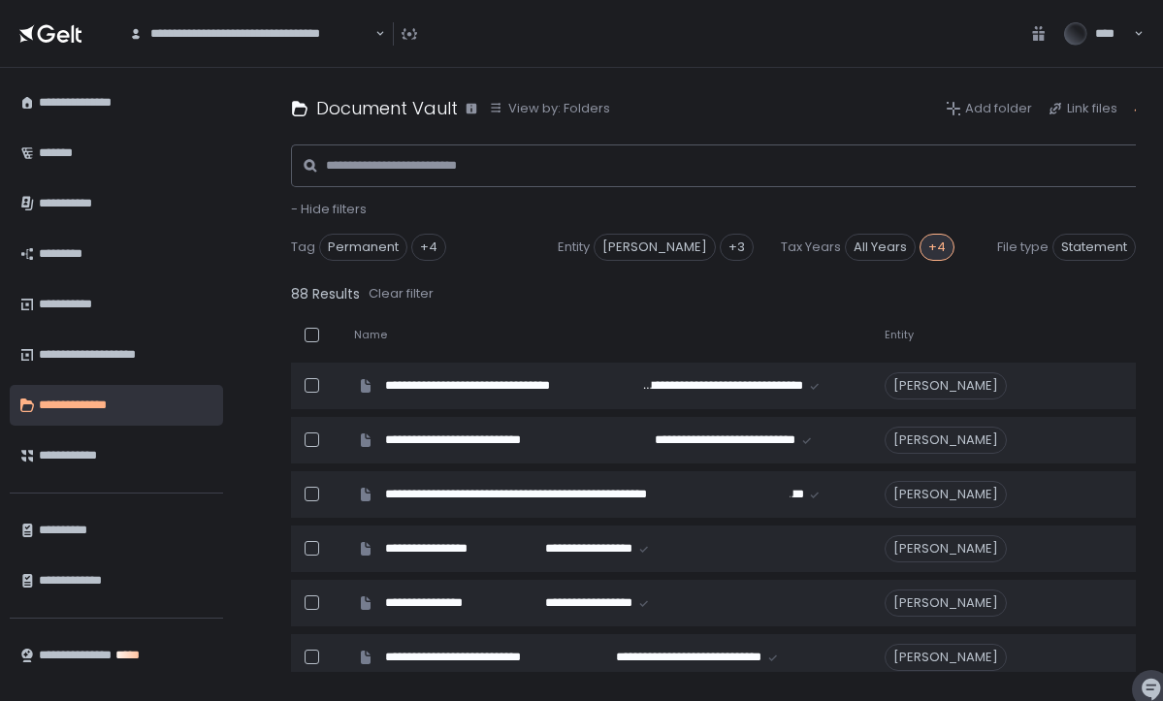
scroll to position [0, 2]
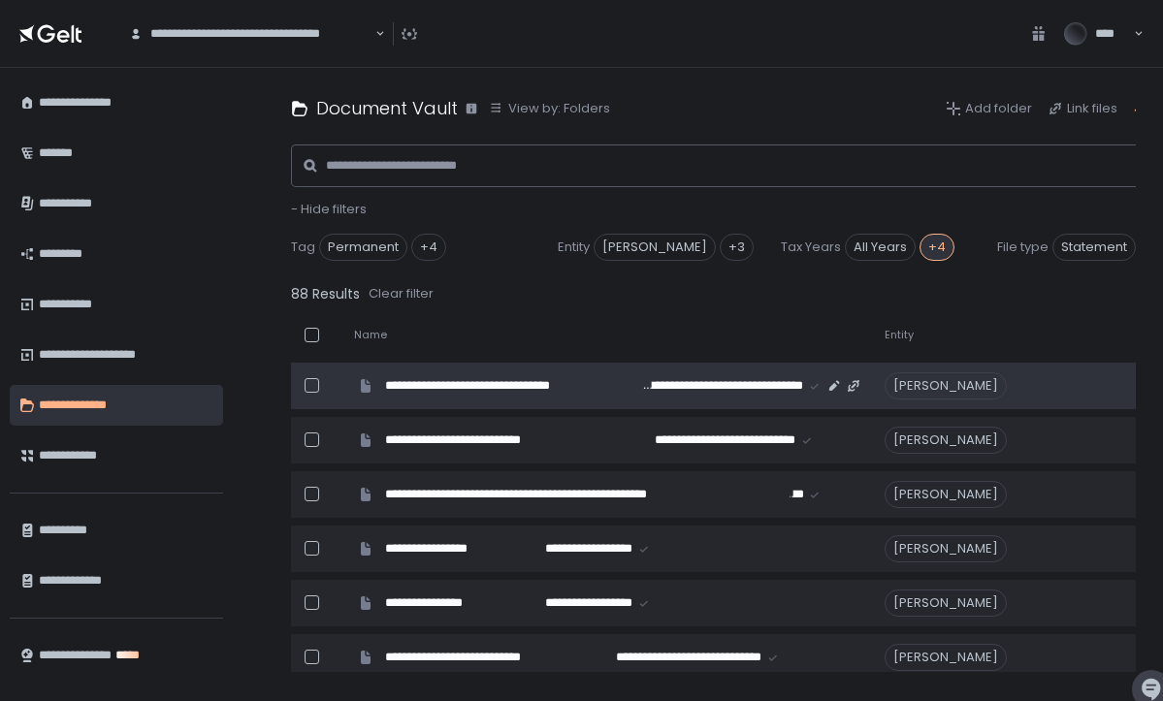
click at [313, 388] on div at bounding box center [312, 385] width 15 height 15
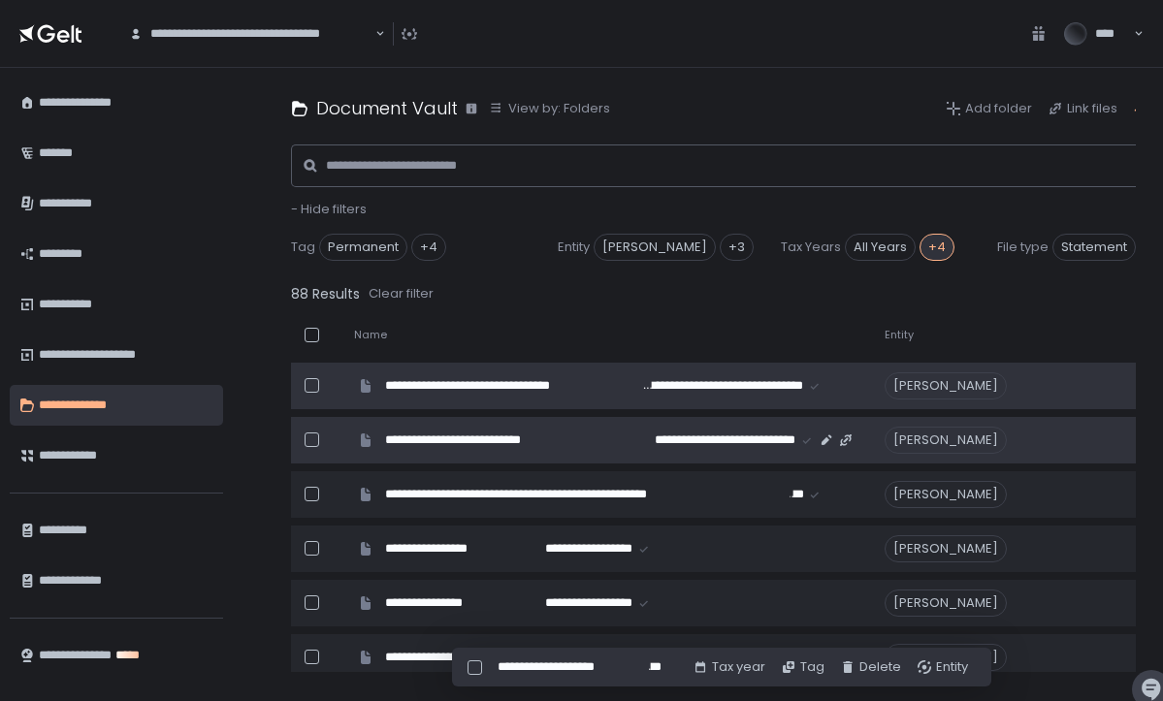
click at [702, 451] on td "**********" at bounding box center [607, 440] width 531 height 47
click at [685, 382] on span "**********" at bounding box center [721, 385] width 164 height 17
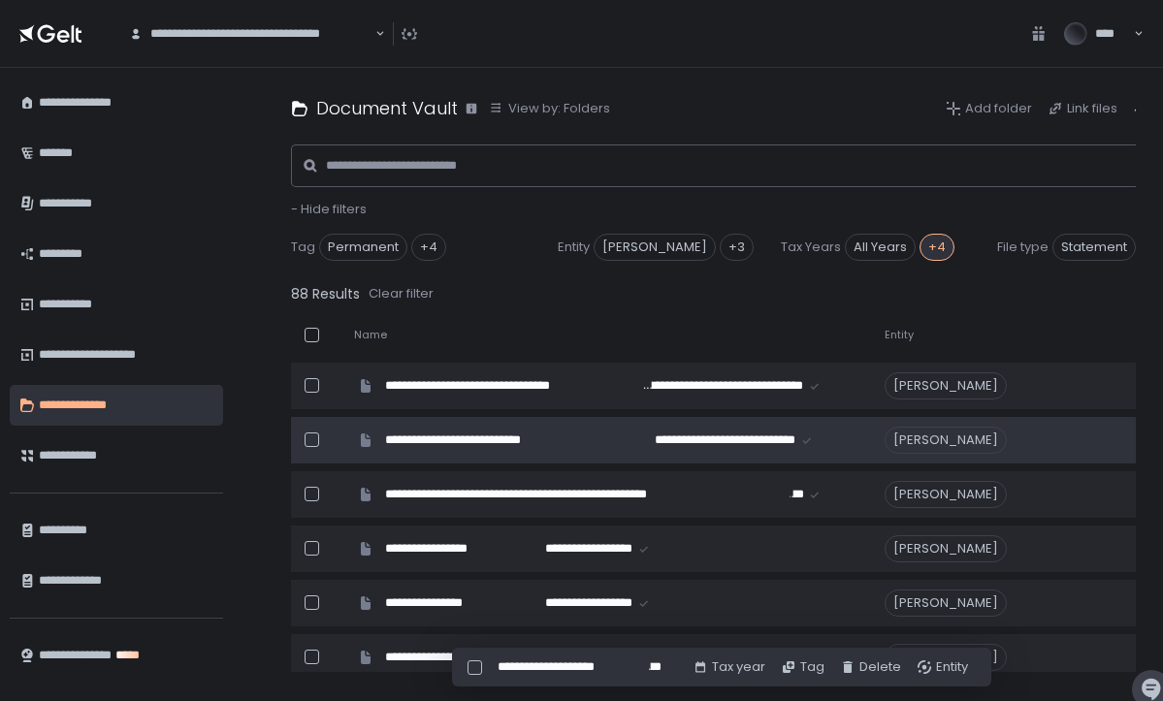
click at [94, 406] on div "**********" at bounding box center [124, 405] width 170 height 33
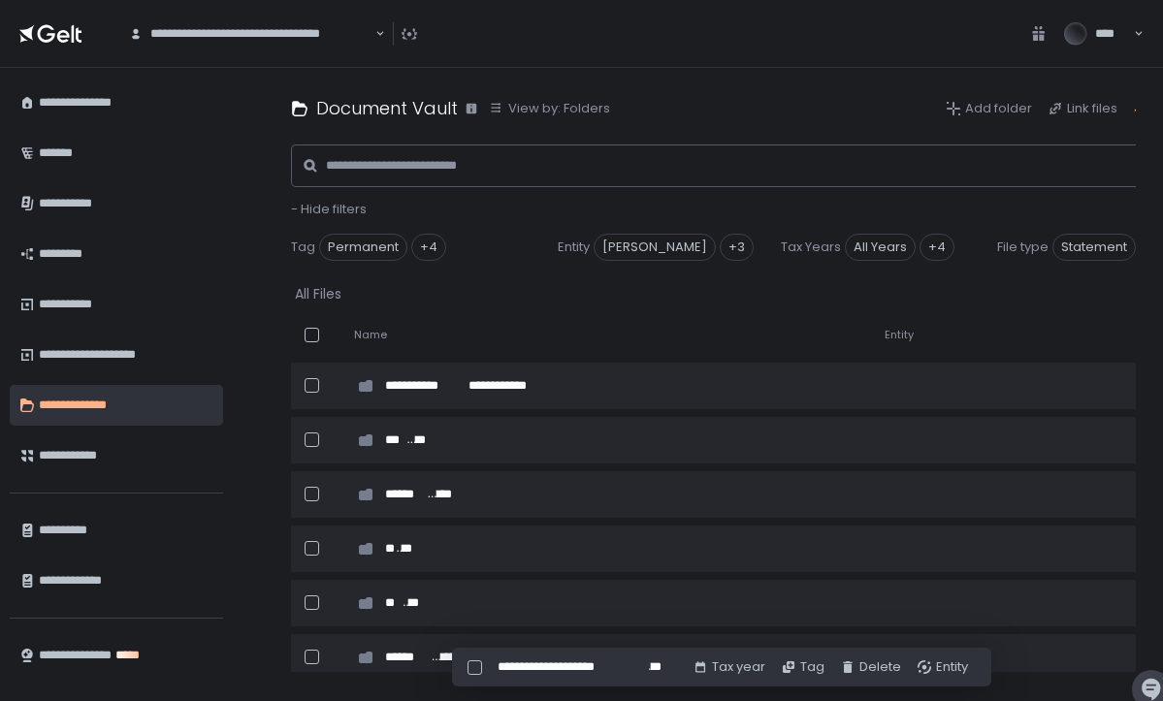
scroll to position [0, -1]
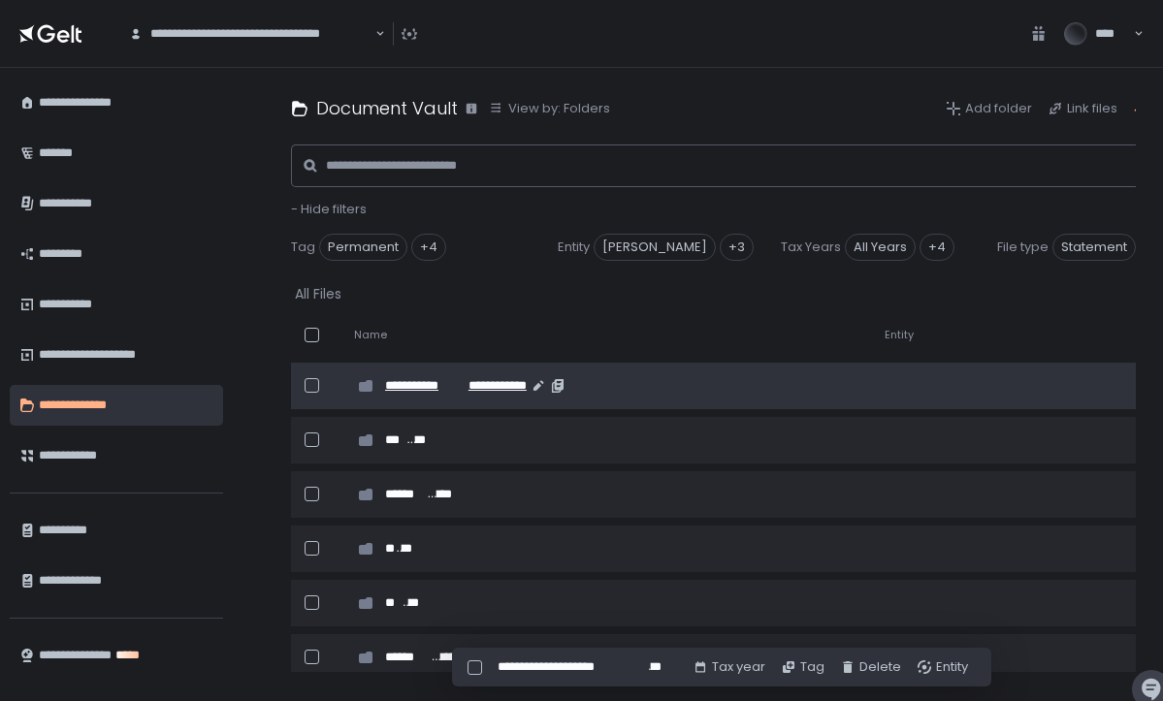
click at [464, 385] on span "**********" at bounding box center [493, 385] width 67 height 17
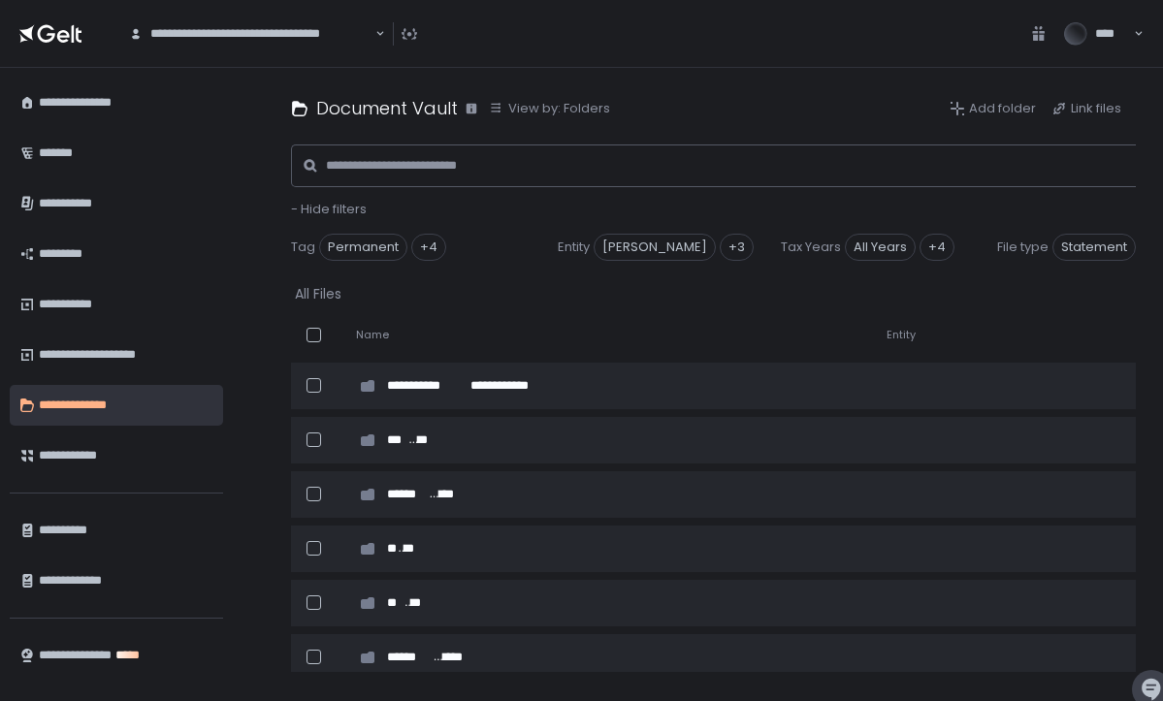
scroll to position [0, -1]
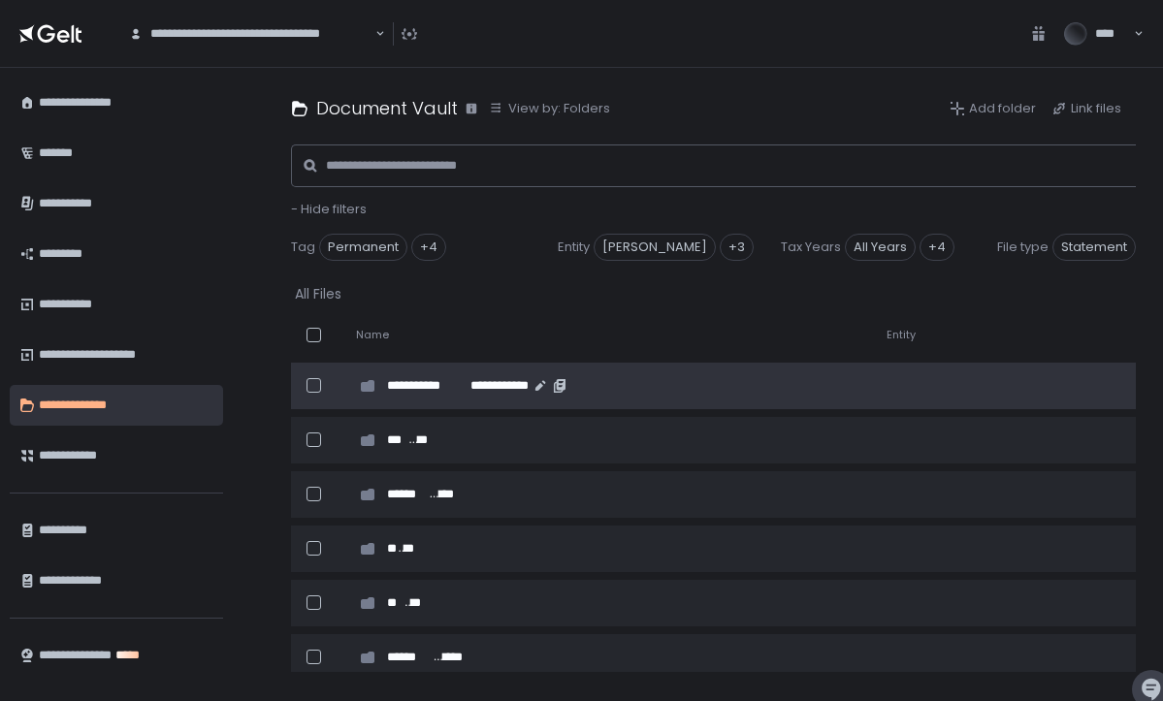
click at [315, 385] on div at bounding box center [314, 385] width 15 height 15
click at [932, 246] on div "+4" at bounding box center [937, 247] width 35 height 27
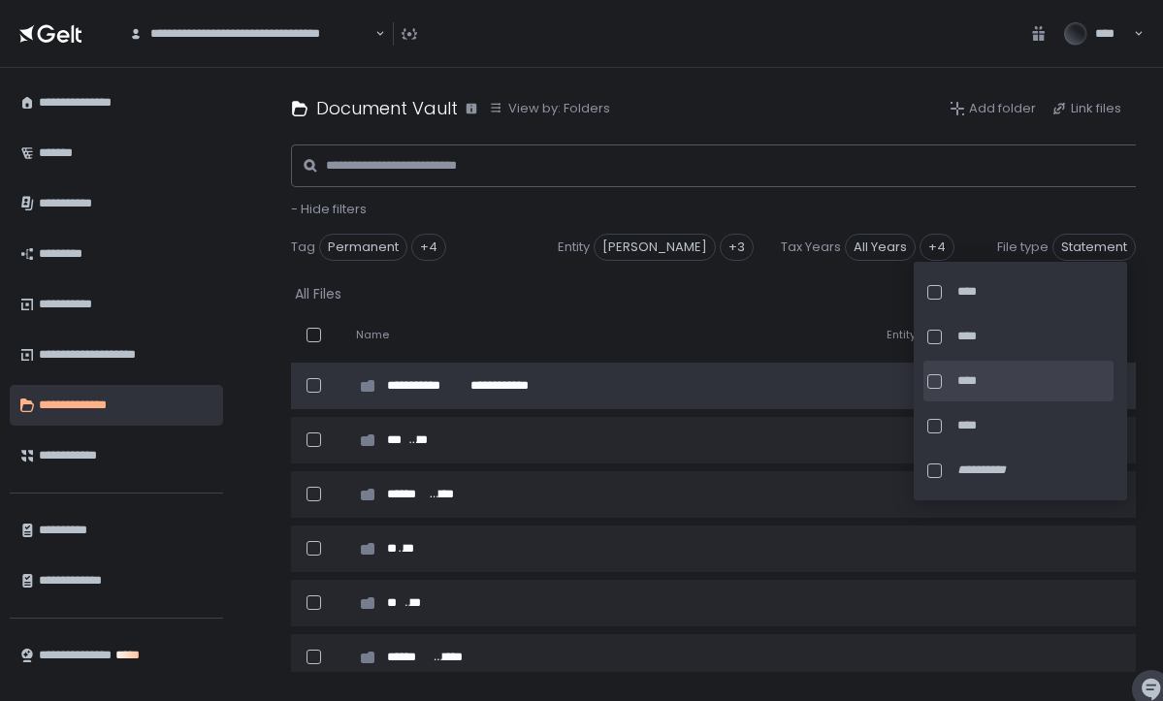
click at [940, 384] on div at bounding box center [935, 382] width 15 height 15
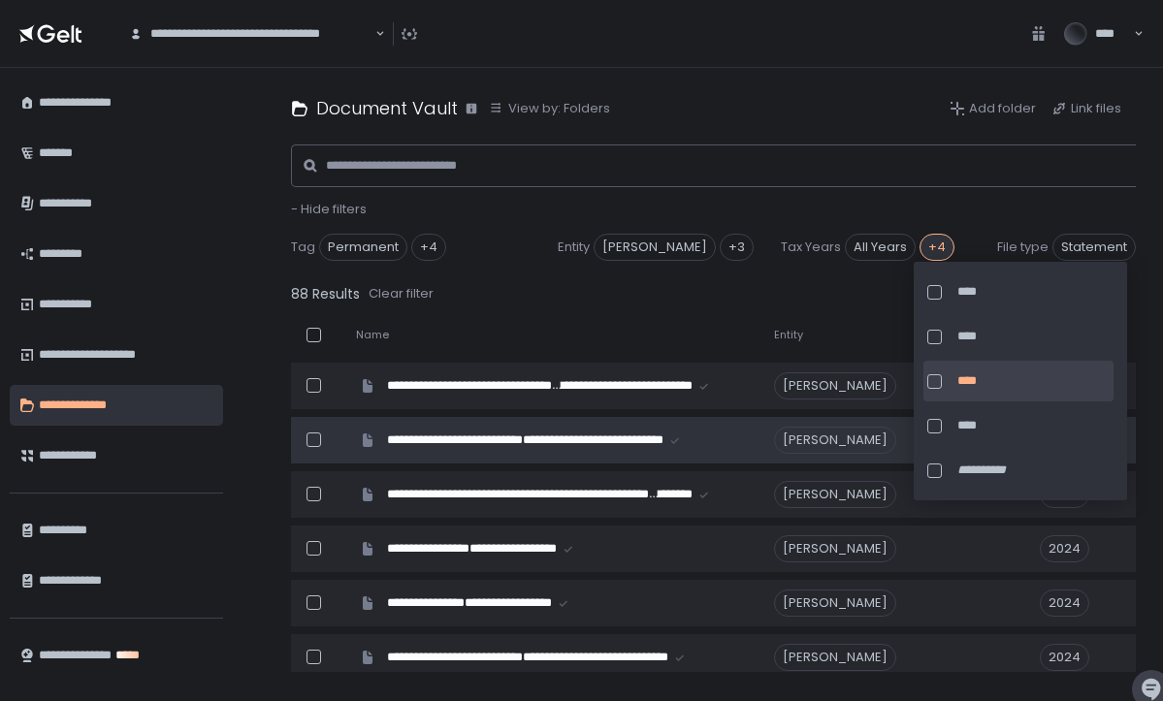
click at [937, 380] on div at bounding box center [935, 382] width 15 height 15
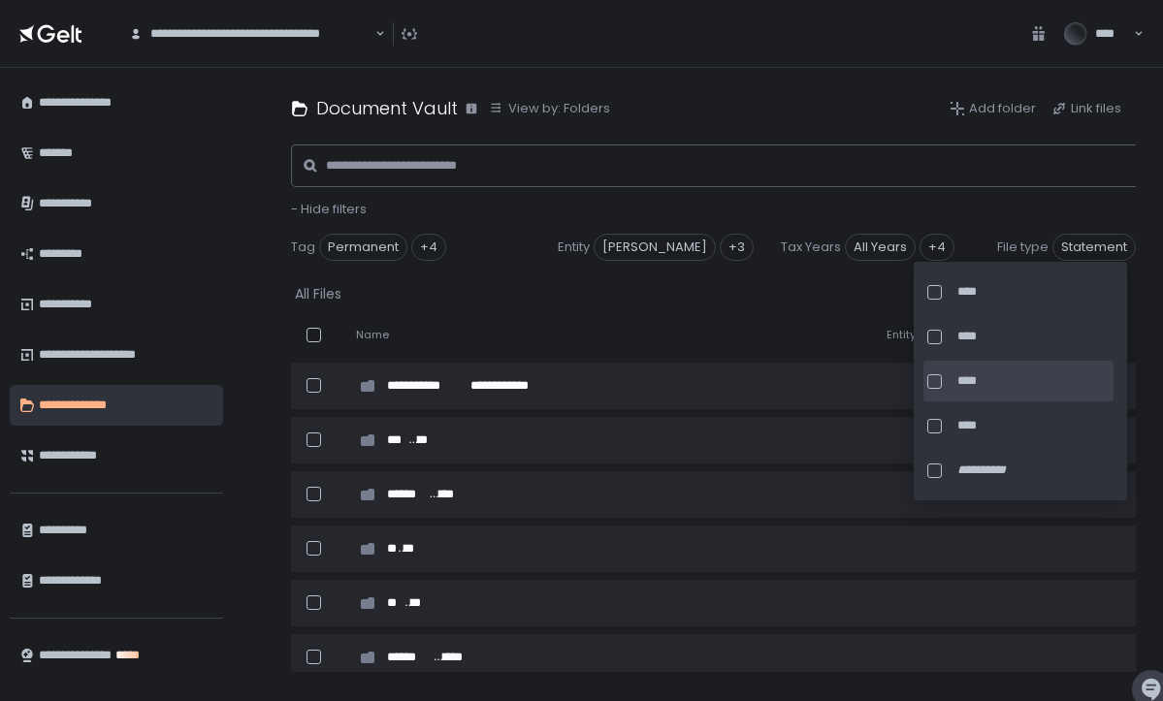
click at [943, 383] on div at bounding box center [939, 382] width 22 height 15
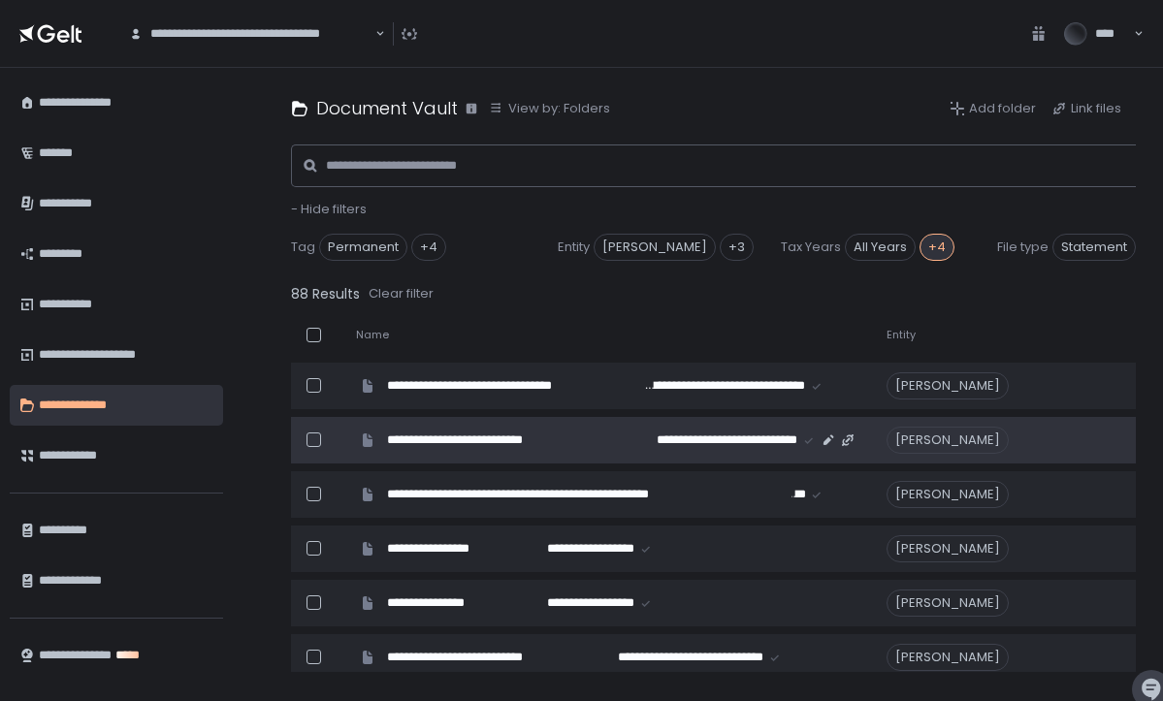
click at [314, 442] on div at bounding box center [314, 440] width 15 height 15
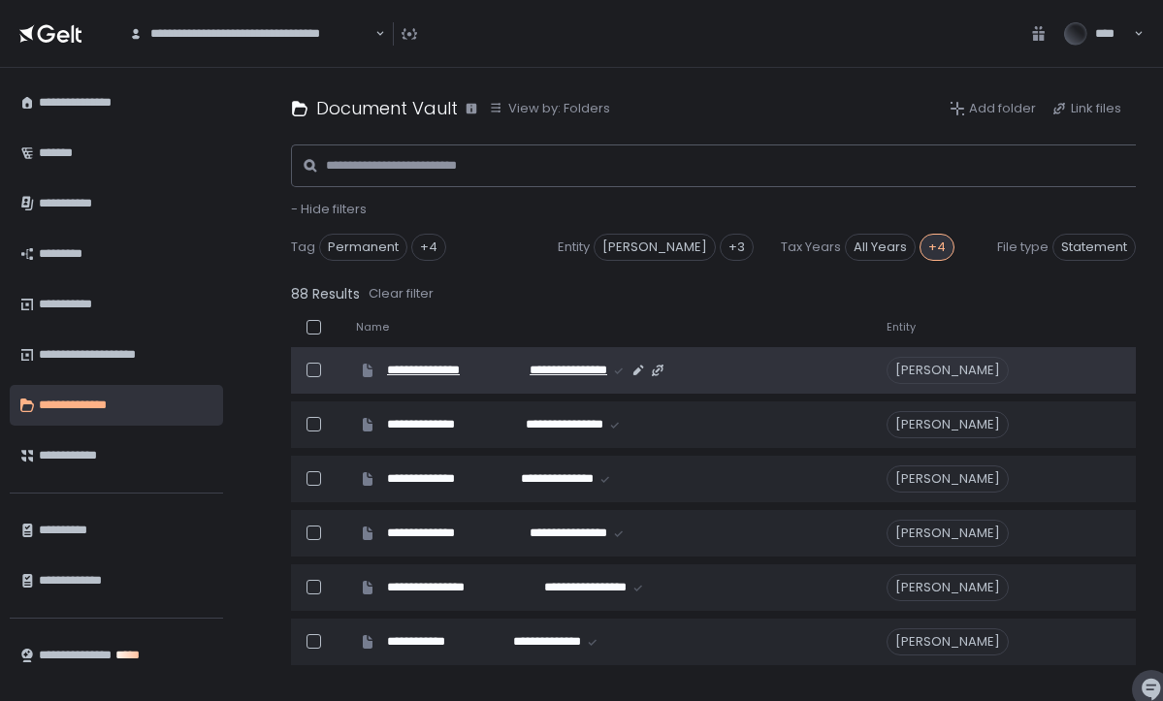
scroll to position [553, 0]
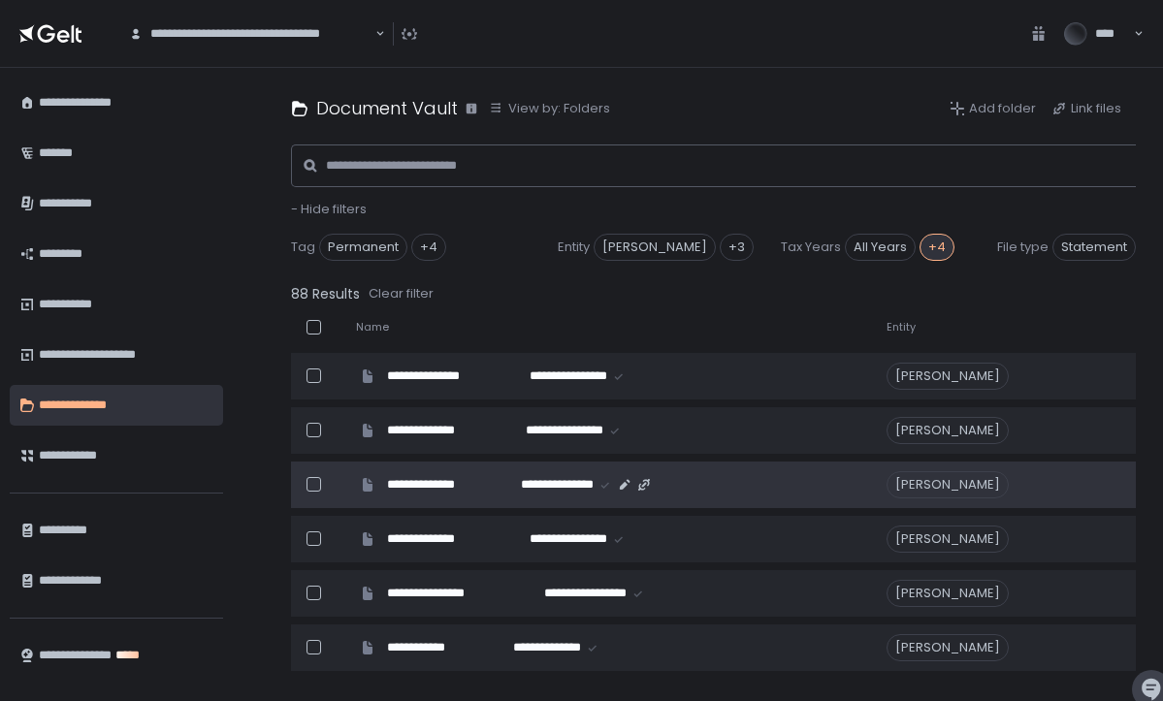
click at [313, 485] on div at bounding box center [314, 484] width 15 height 15
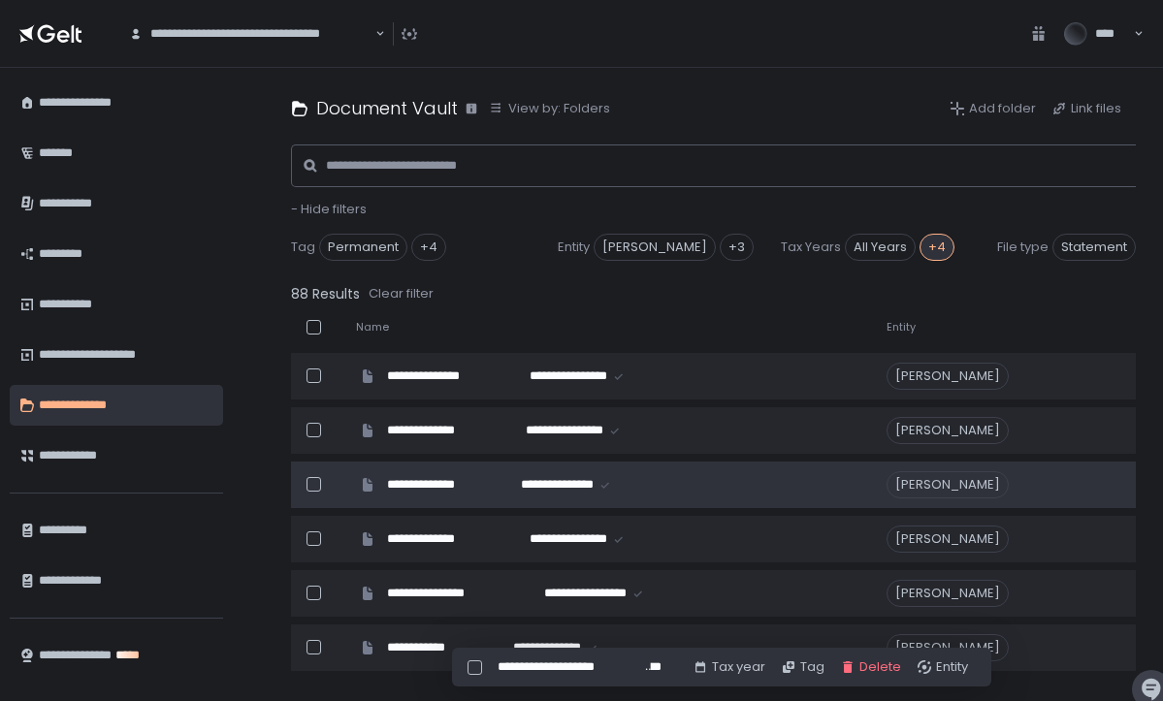
click at [872, 669] on div "Delete" at bounding box center [870, 667] width 61 height 17
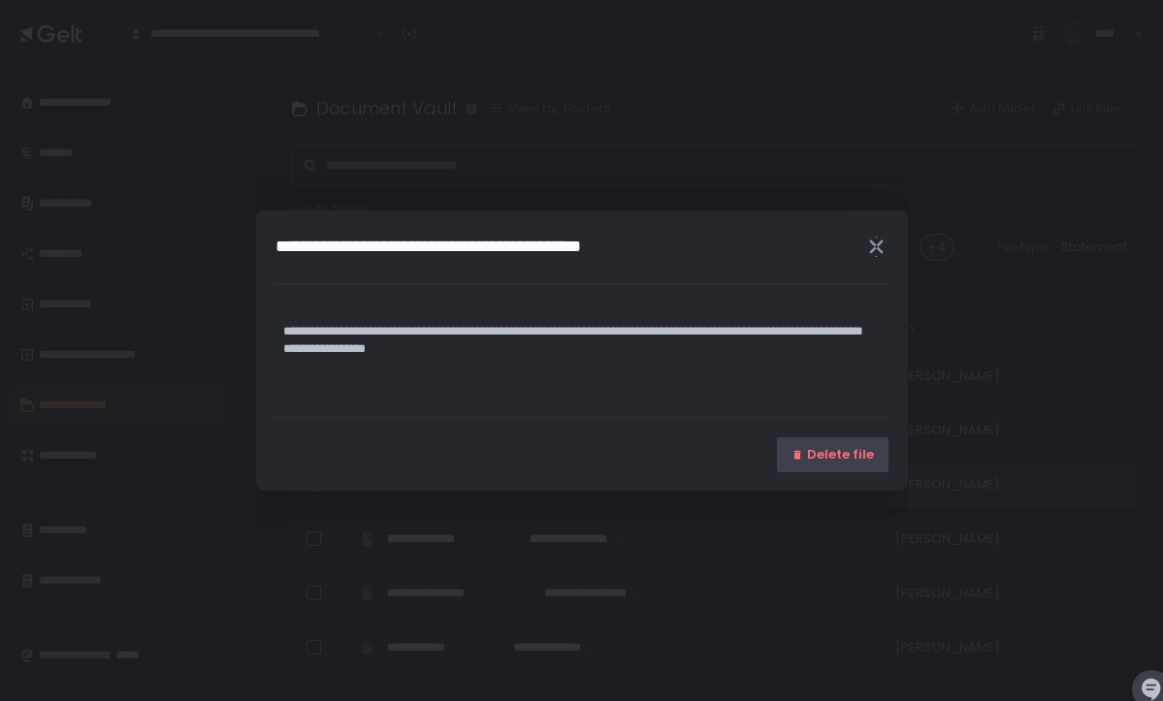
click at [845, 457] on span "Delete file" at bounding box center [840, 454] width 67 height 17
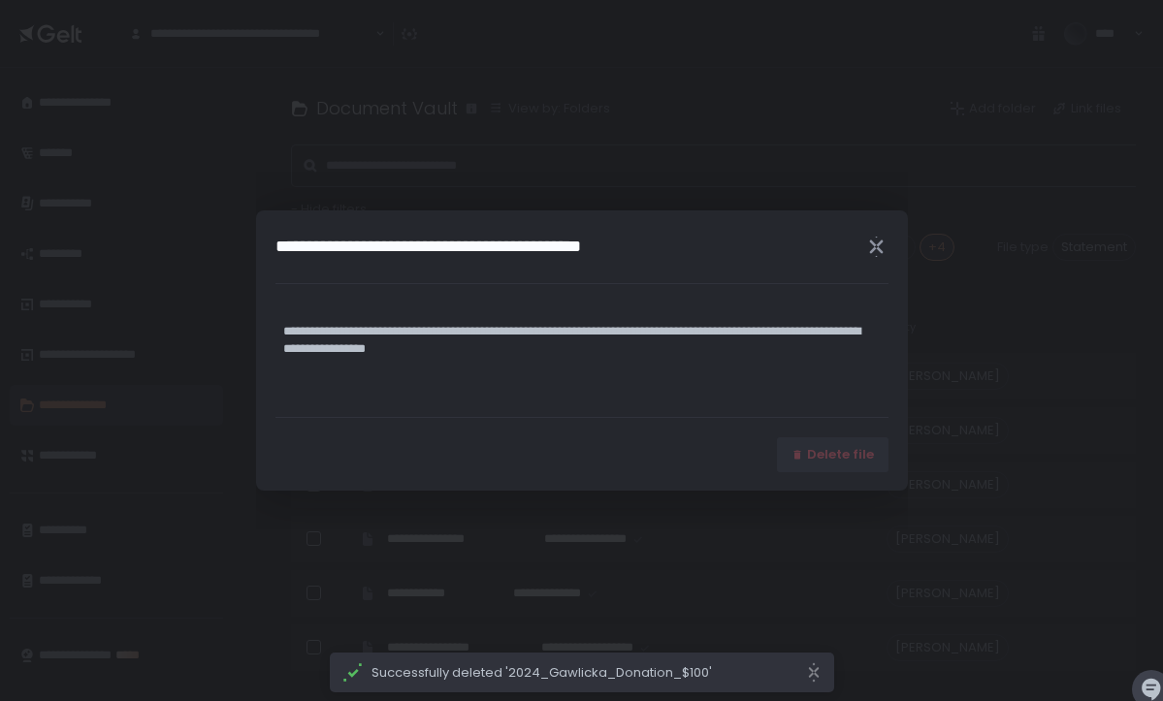
scroll to position [0, -1]
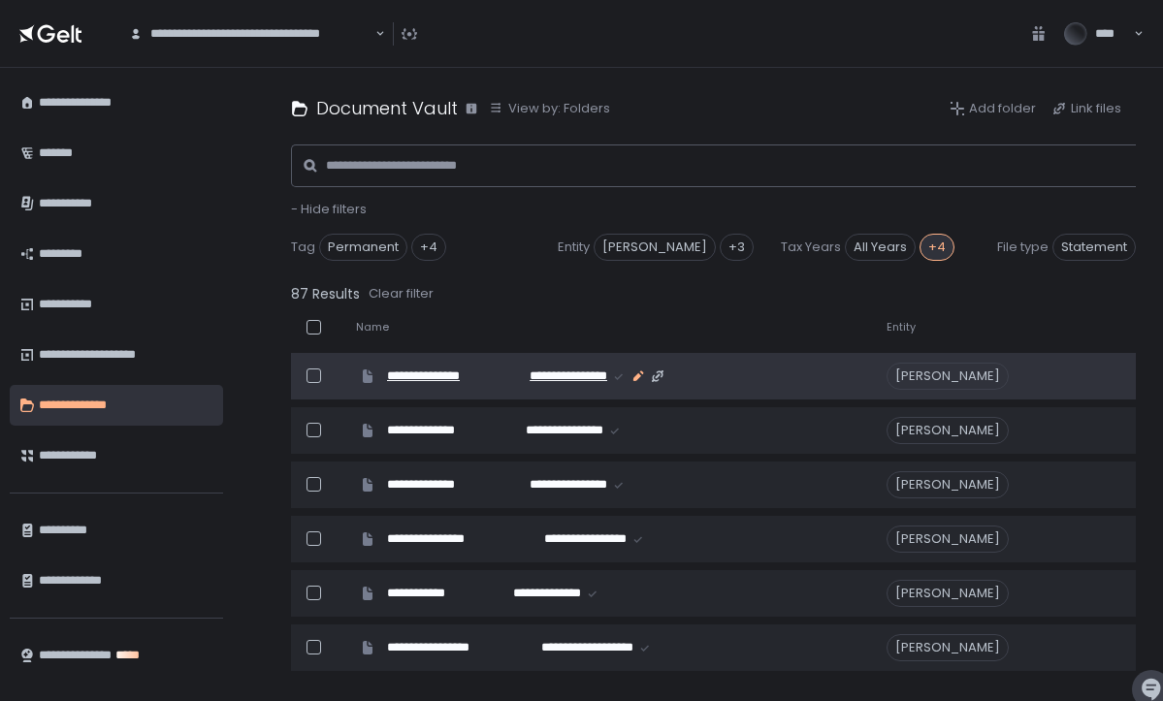
click at [638, 376] on icon "button" at bounding box center [639, 376] width 11 height 11
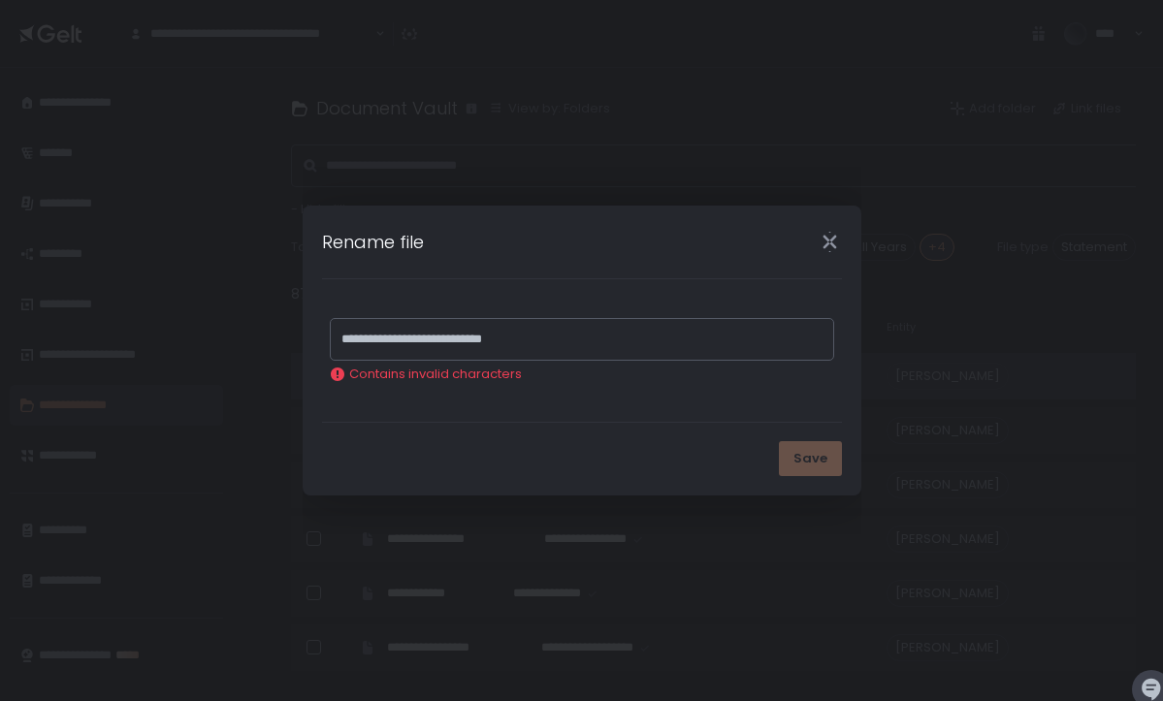
click at [820, 443] on div "Save" at bounding box center [810, 458] width 63 height 35
click at [837, 240] on icon "Close" at bounding box center [830, 242] width 20 height 20
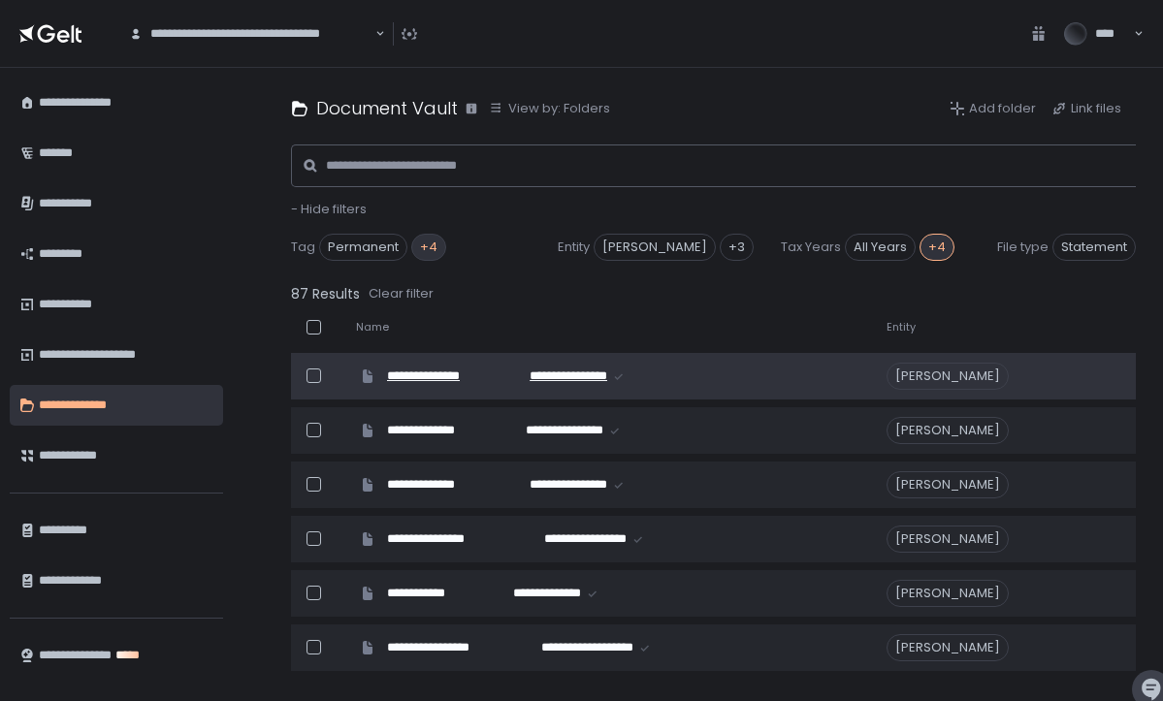
click at [432, 246] on div "+4" at bounding box center [428, 247] width 35 height 27
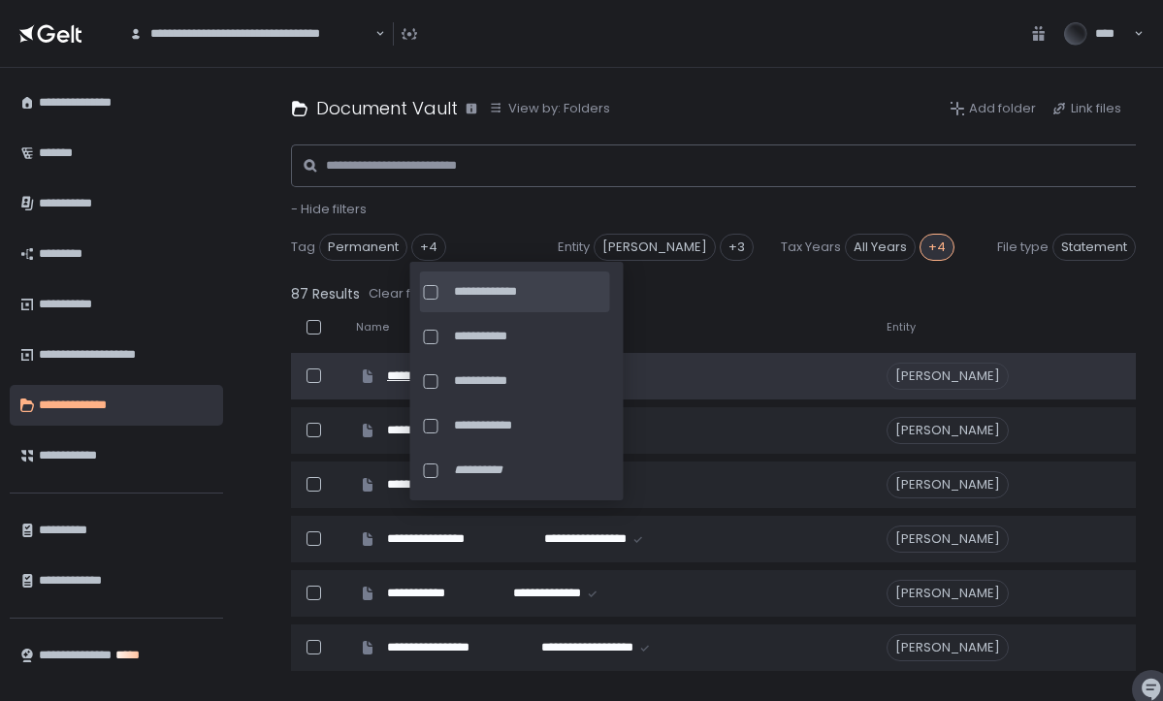
click at [428, 291] on div at bounding box center [431, 292] width 15 height 15
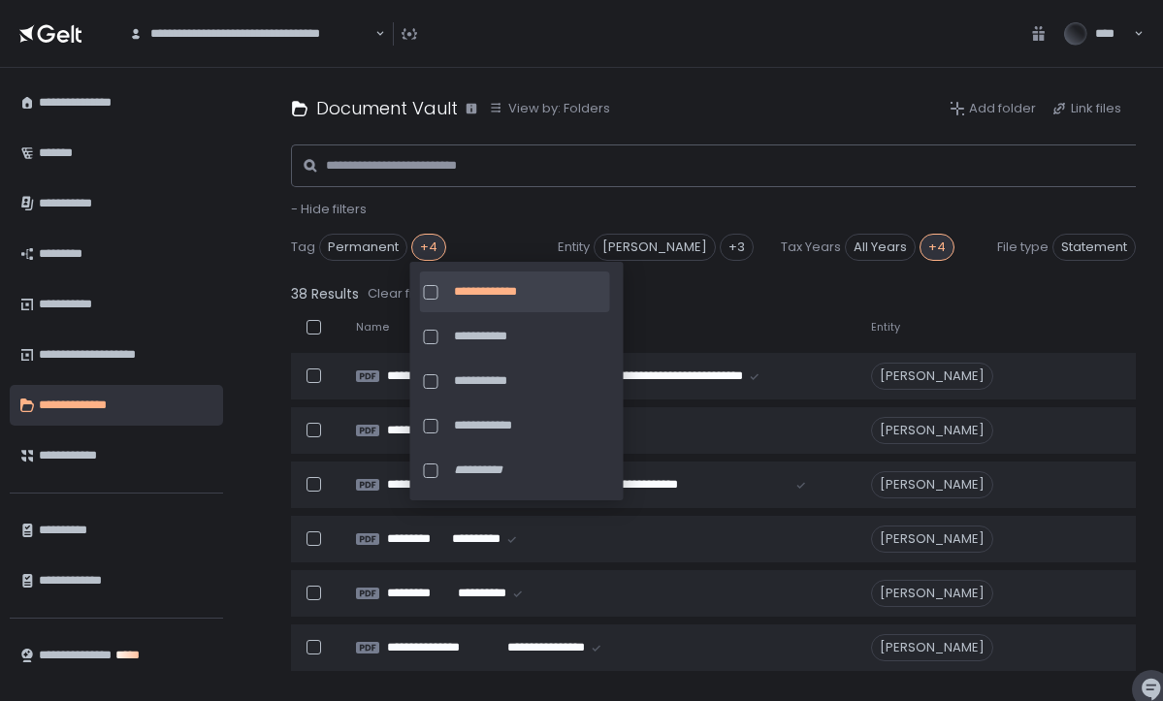
click at [430, 291] on div at bounding box center [431, 292] width 15 height 15
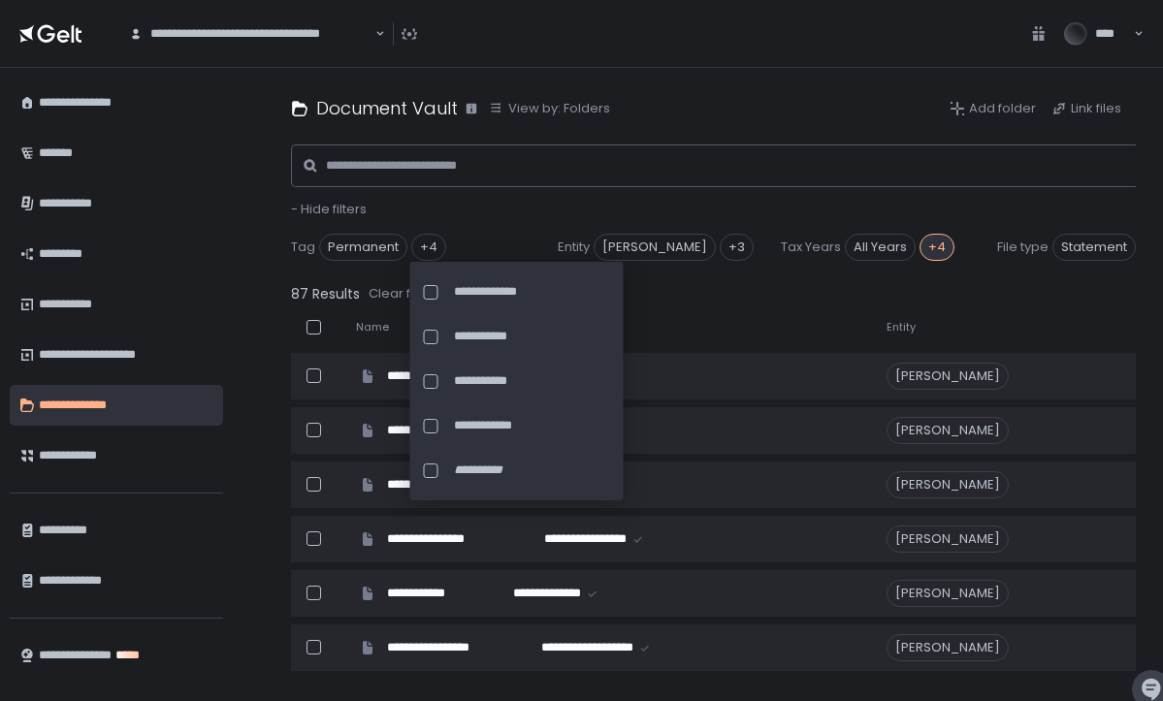
click at [743, 307] on div "87 Results Clear filter" at bounding box center [761, 293] width 940 height 27
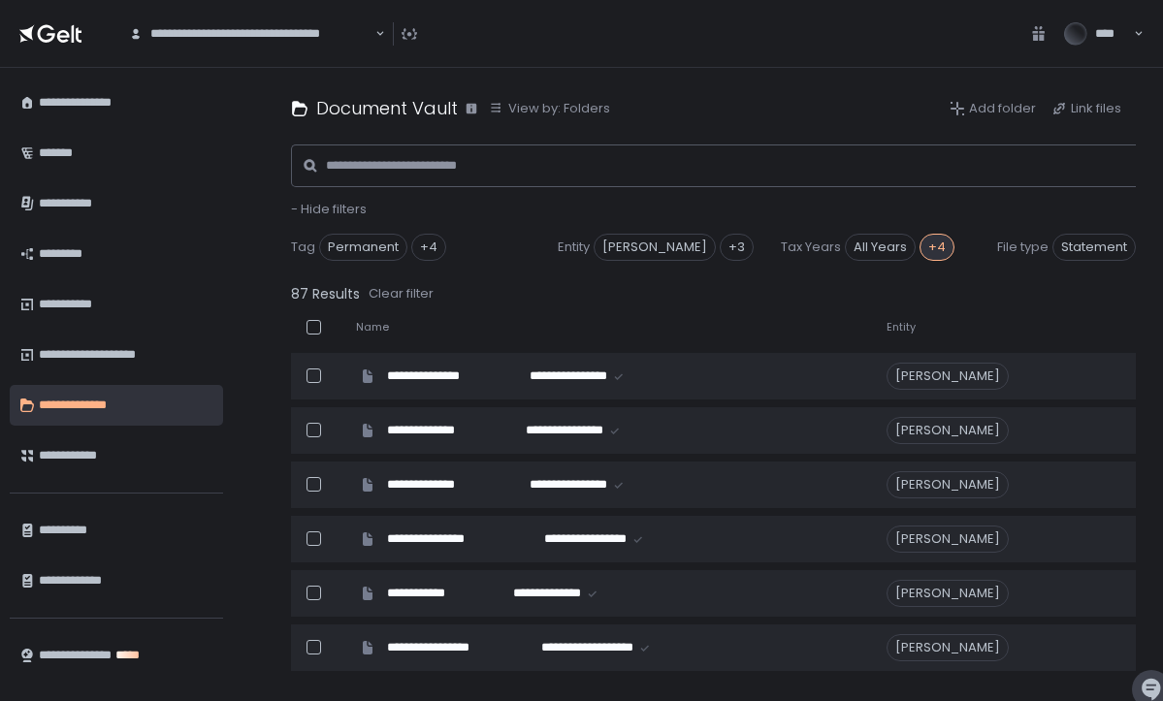
click at [1020, 246] on span "File type" at bounding box center [1022, 247] width 51 height 17
click at [587, 103] on div "View by: Folders" at bounding box center [549, 108] width 121 height 17
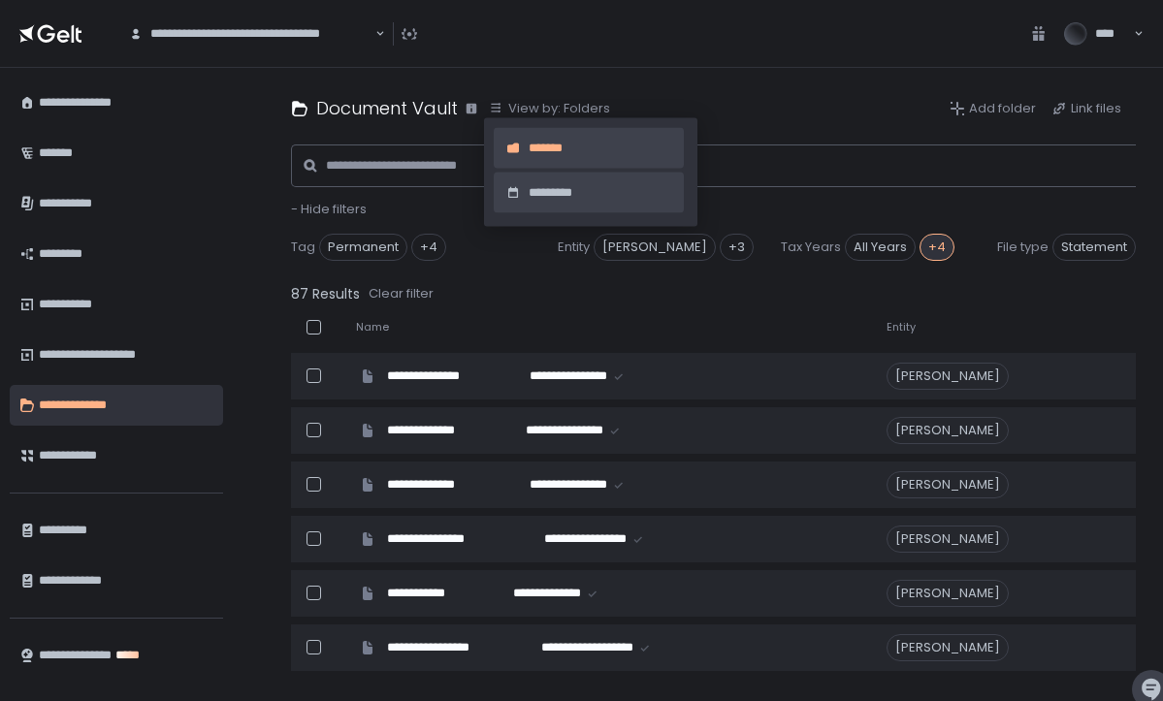
click at [560, 193] on span "*********" at bounding box center [604, 192] width 151 height 17
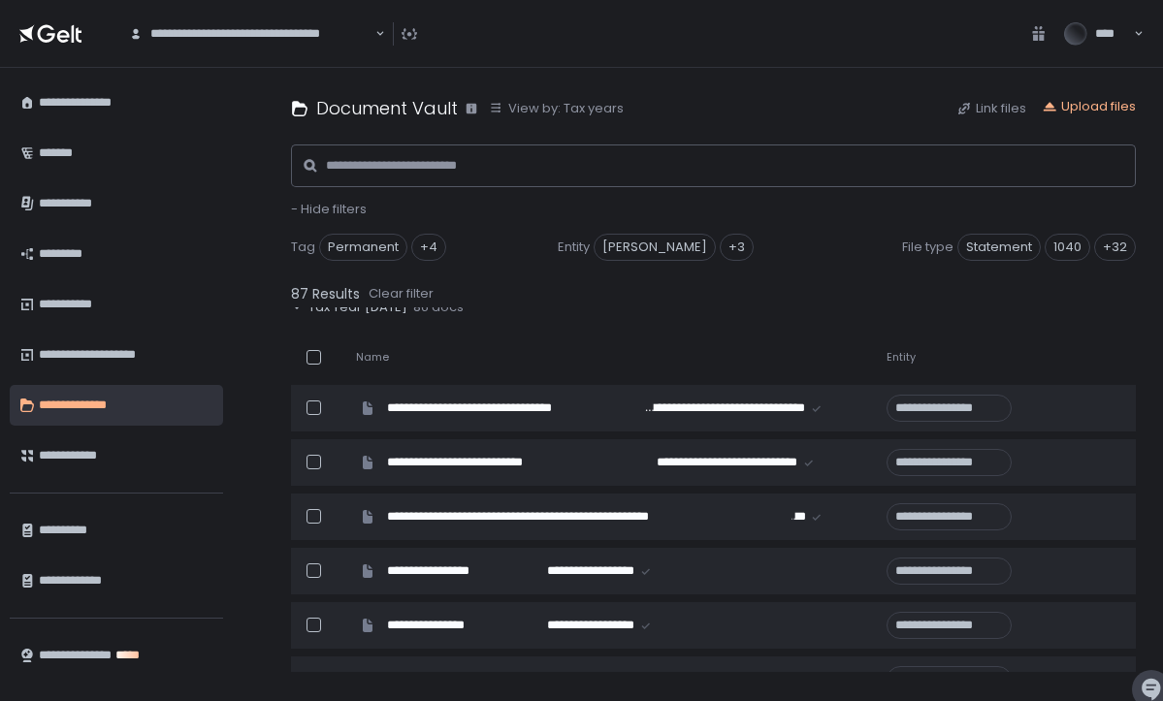
scroll to position [404, 0]
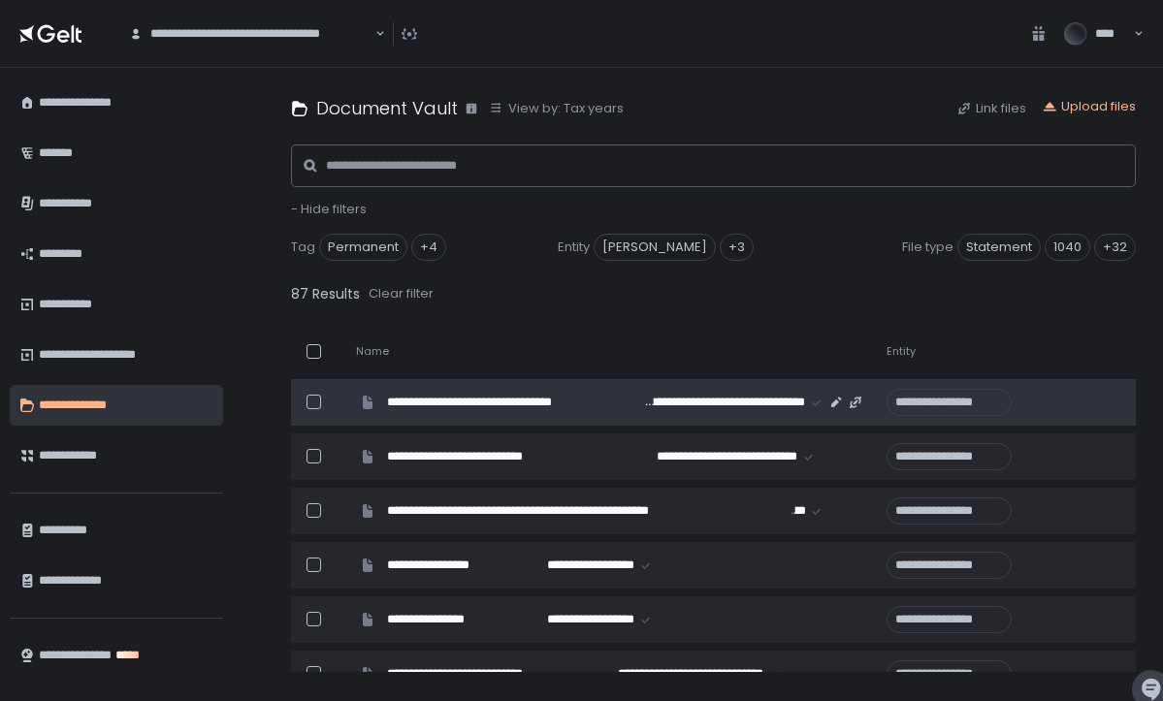
click at [311, 397] on div at bounding box center [314, 402] width 15 height 15
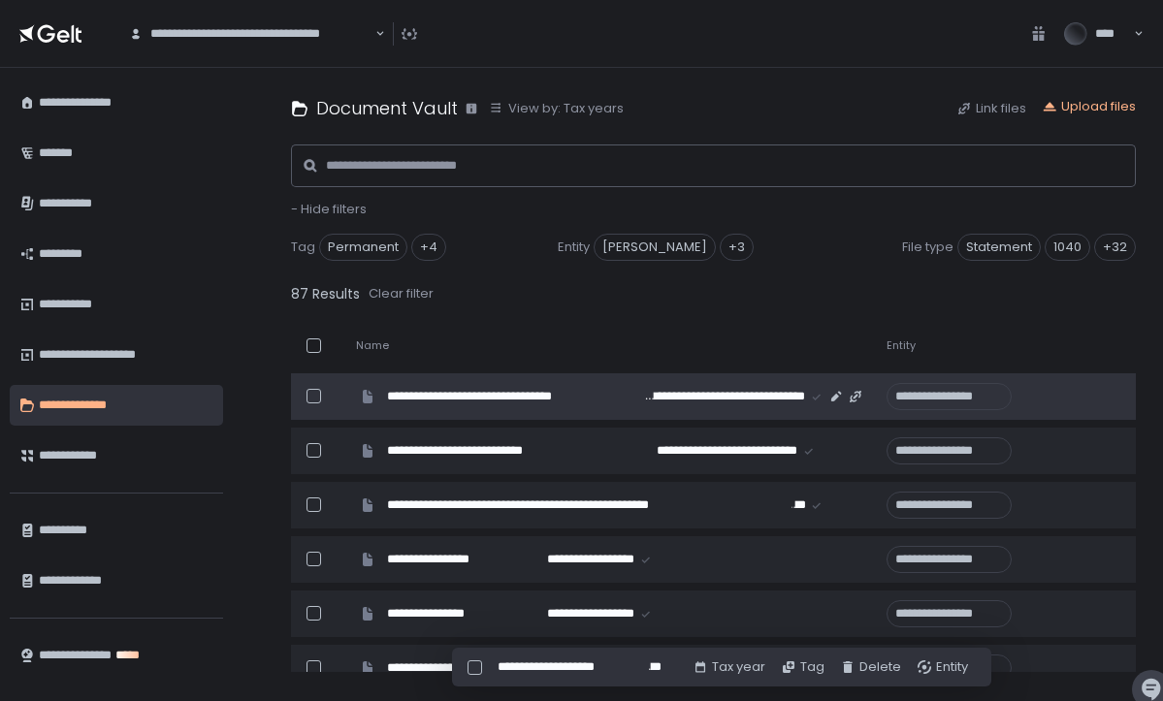
scroll to position [433, 2]
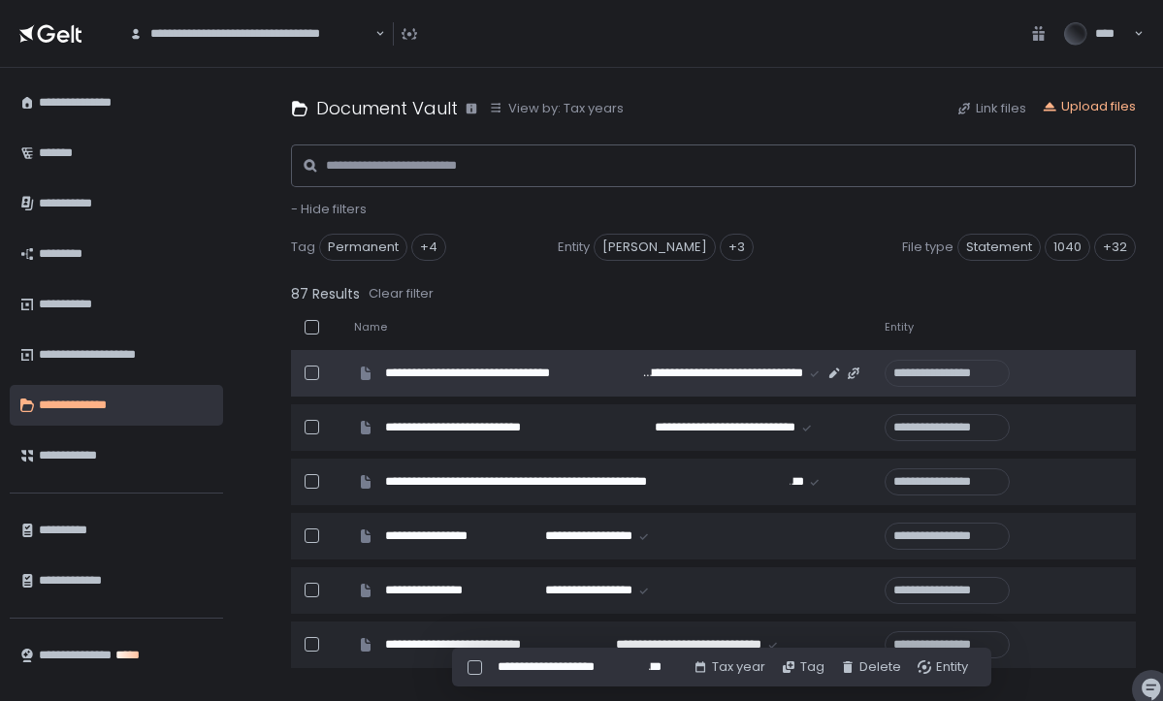
click at [309, 373] on div at bounding box center [312, 373] width 15 height 15
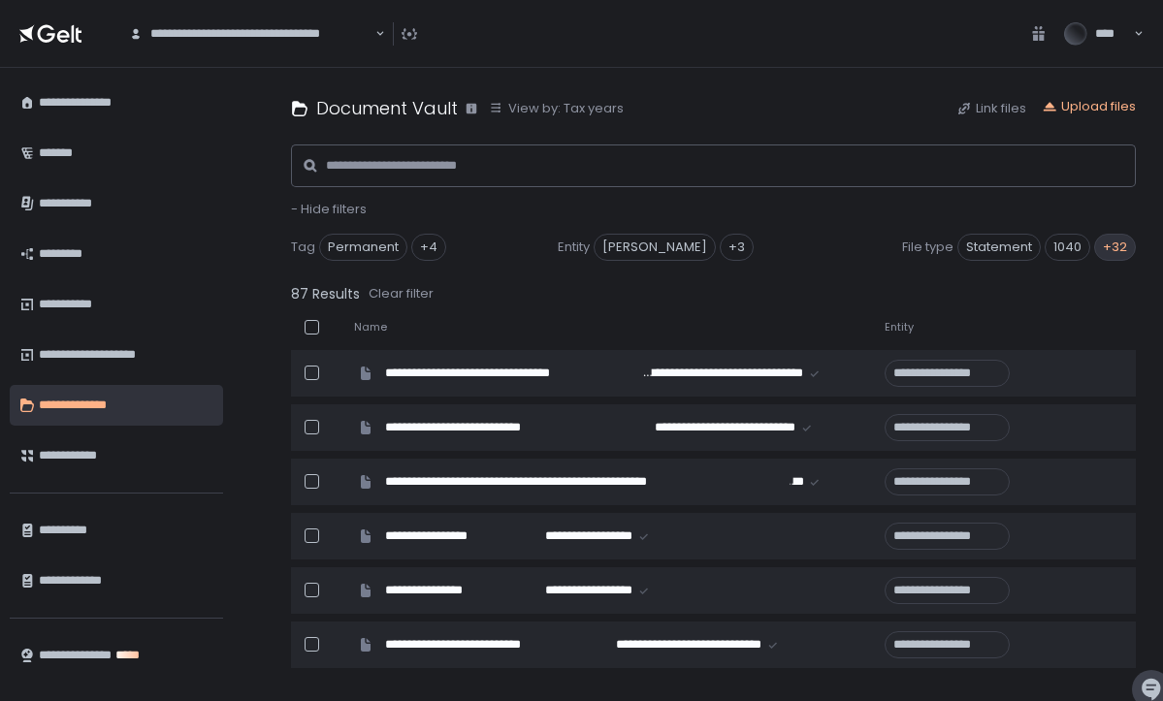
click at [1110, 244] on div "+32" at bounding box center [1115, 247] width 42 height 27
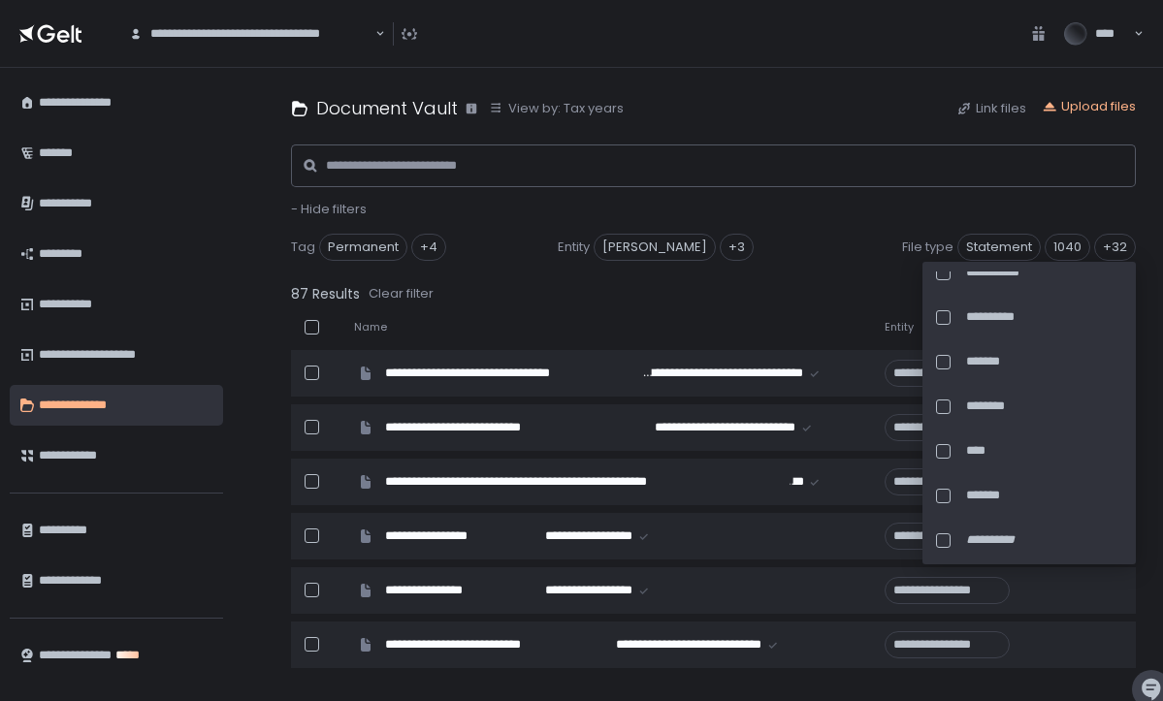
scroll to position [1190, 0]
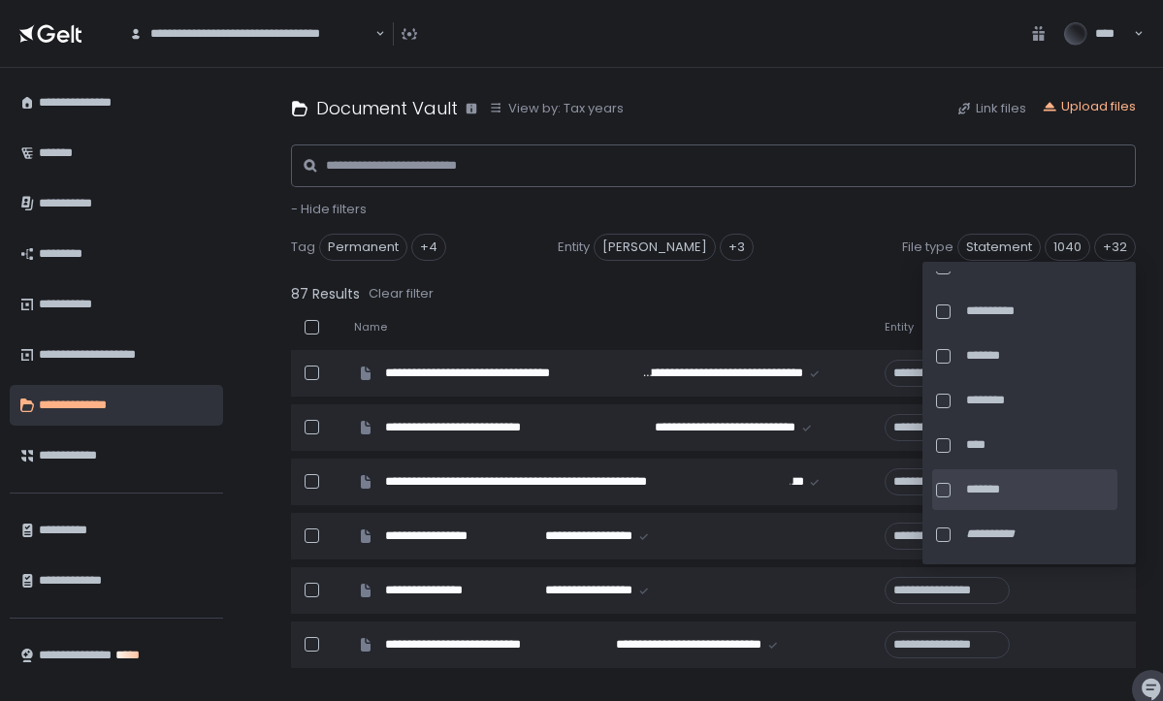
click at [940, 483] on div at bounding box center [943, 490] width 15 height 15
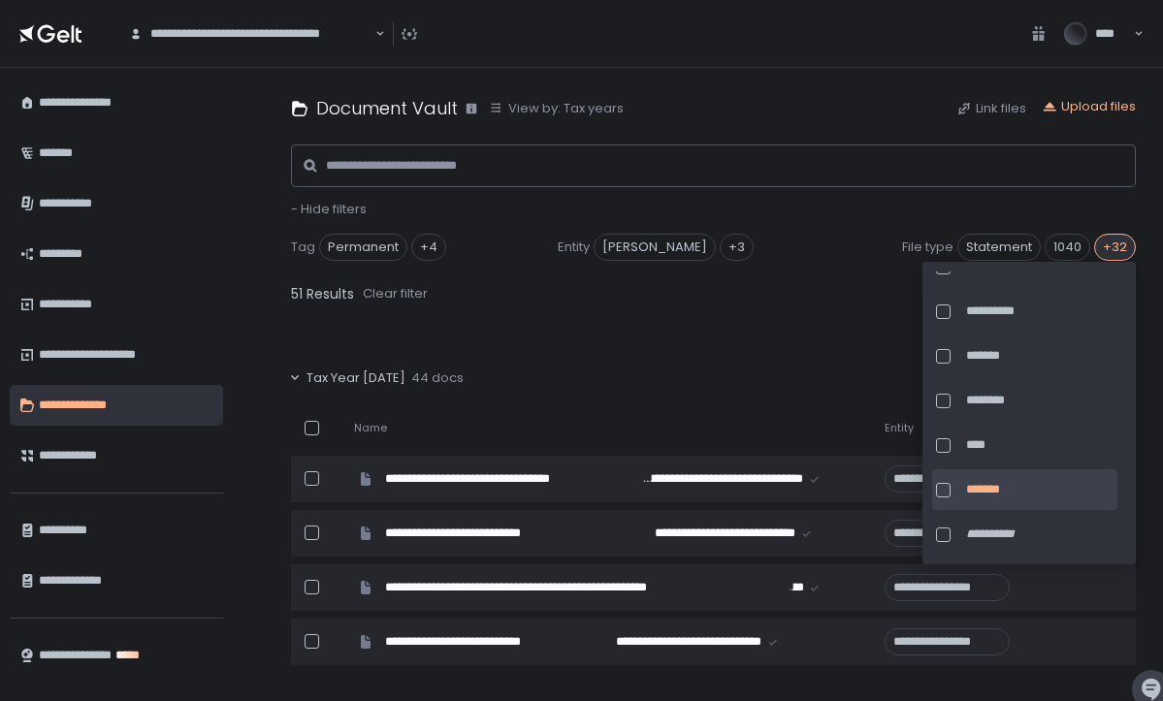
scroll to position [0, -1]
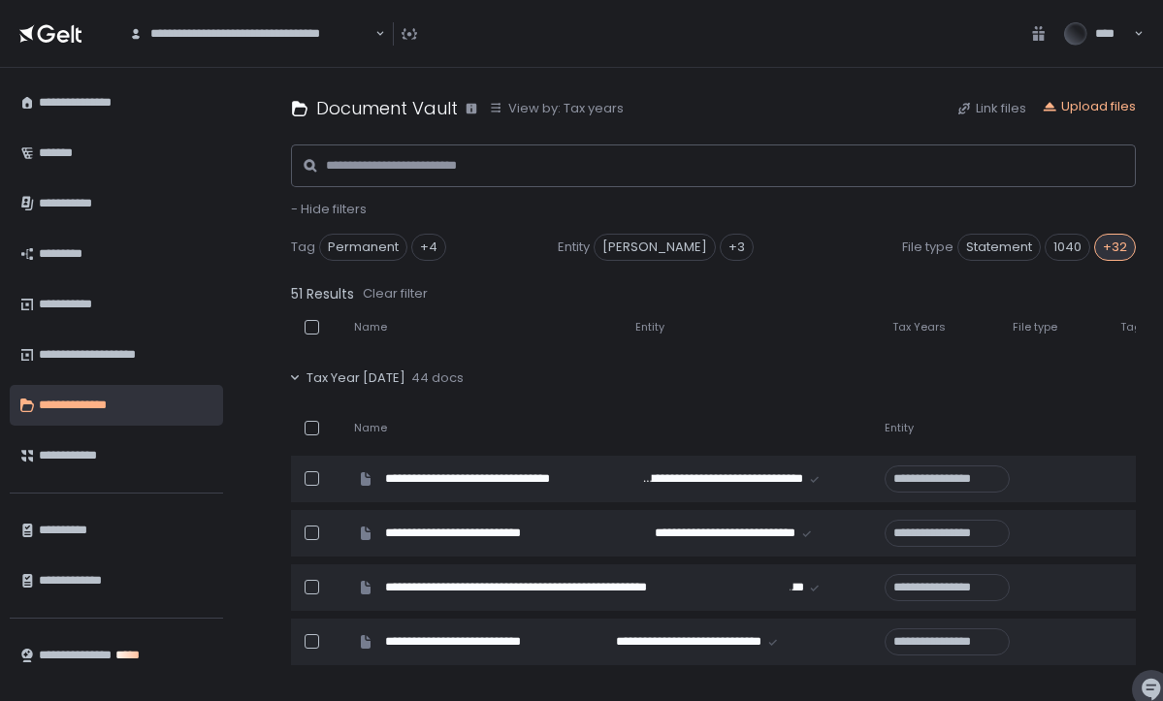
click at [794, 372] on div "Tax Year 2024 44 docs" at bounding box center [711, 378] width 845 height 45
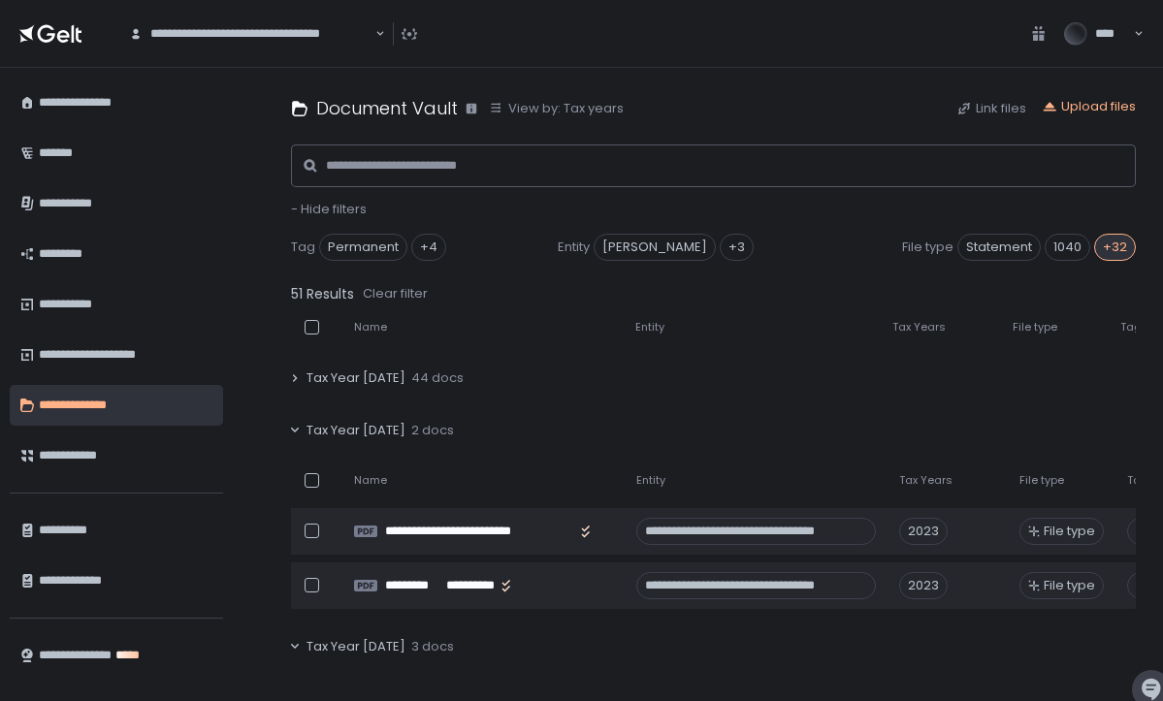
click at [319, 378] on span "Tax Year 2024" at bounding box center [356, 378] width 99 height 17
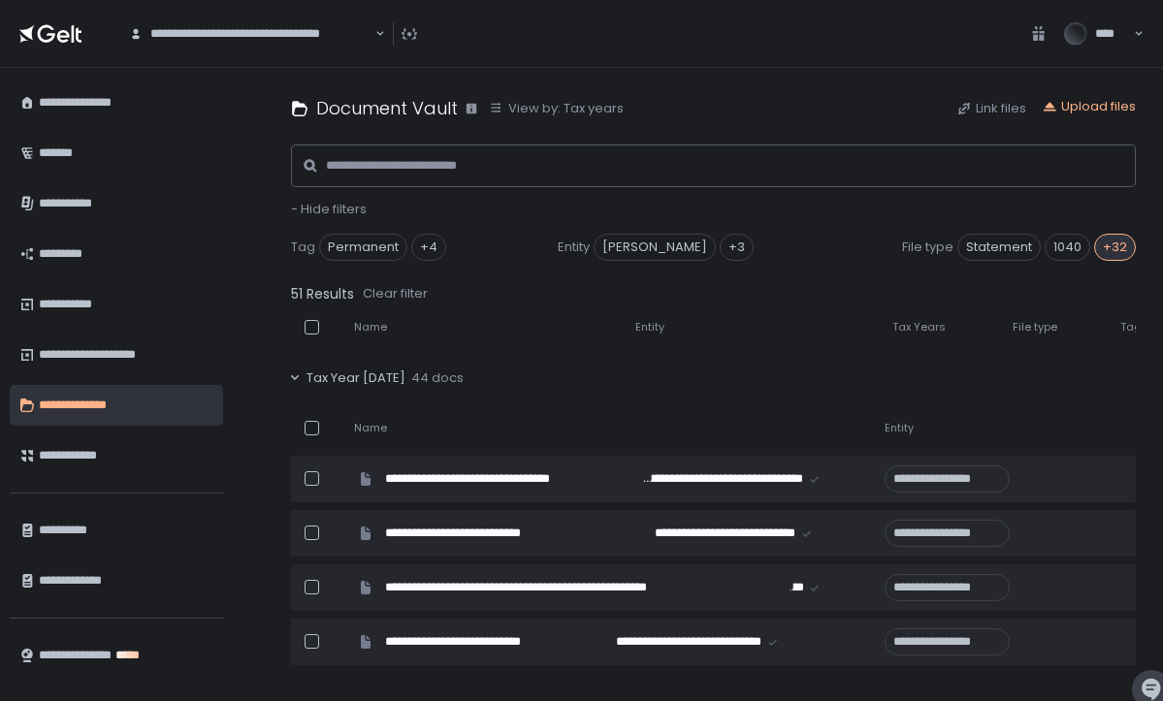
click at [1122, 244] on div "+32" at bounding box center [1115, 247] width 42 height 27
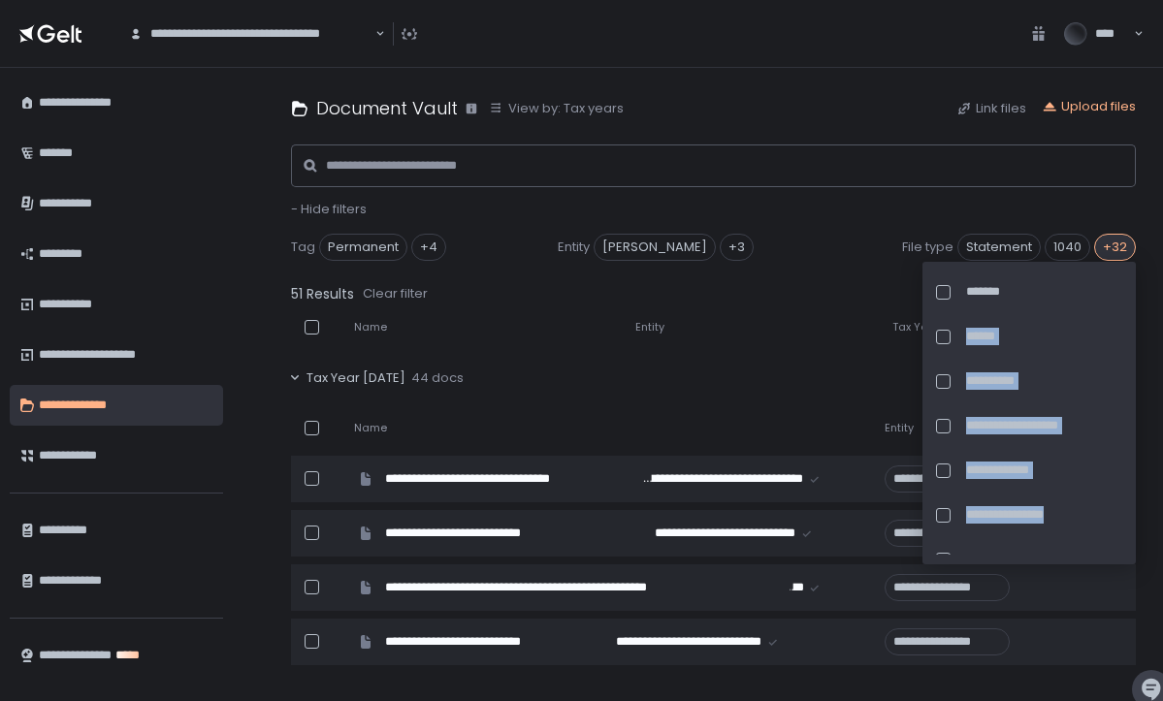
drag, startPoint x: 1126, startPoint y: 311, endPoint x: 1121, endPoint y: 519, distance: 207.7
click at [1121, 519] on div "**********" at bounding box center [1029, 413] width 213 height 303
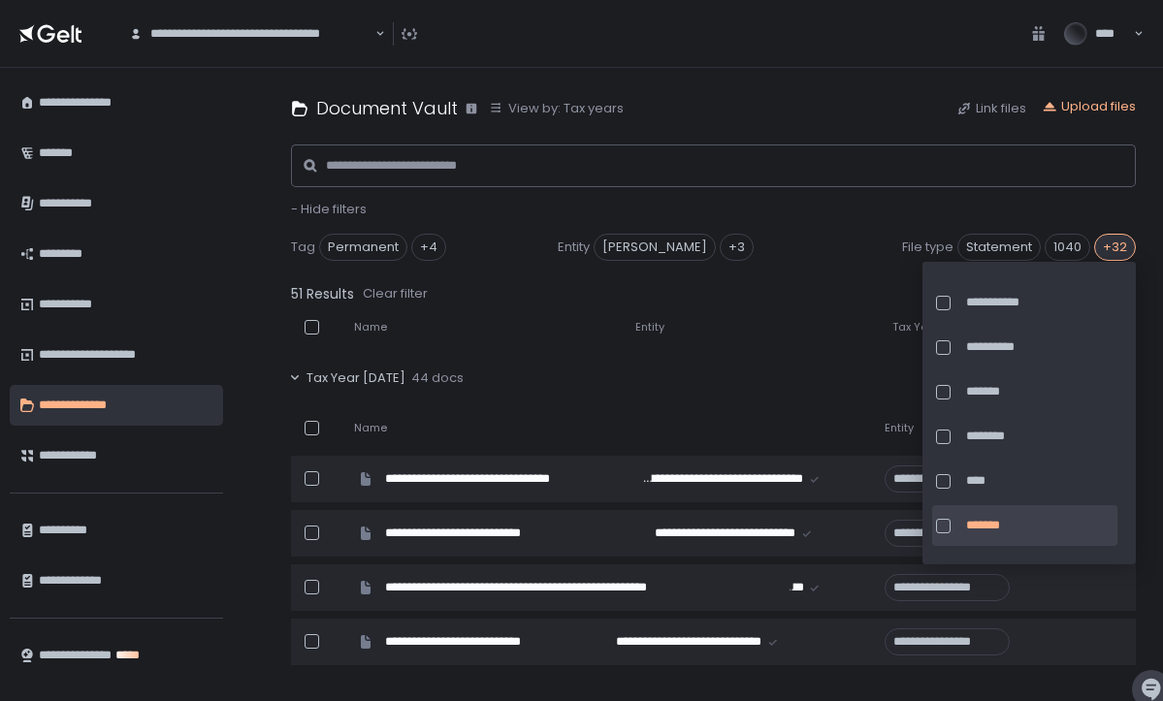
scroll to position [1190, 0]
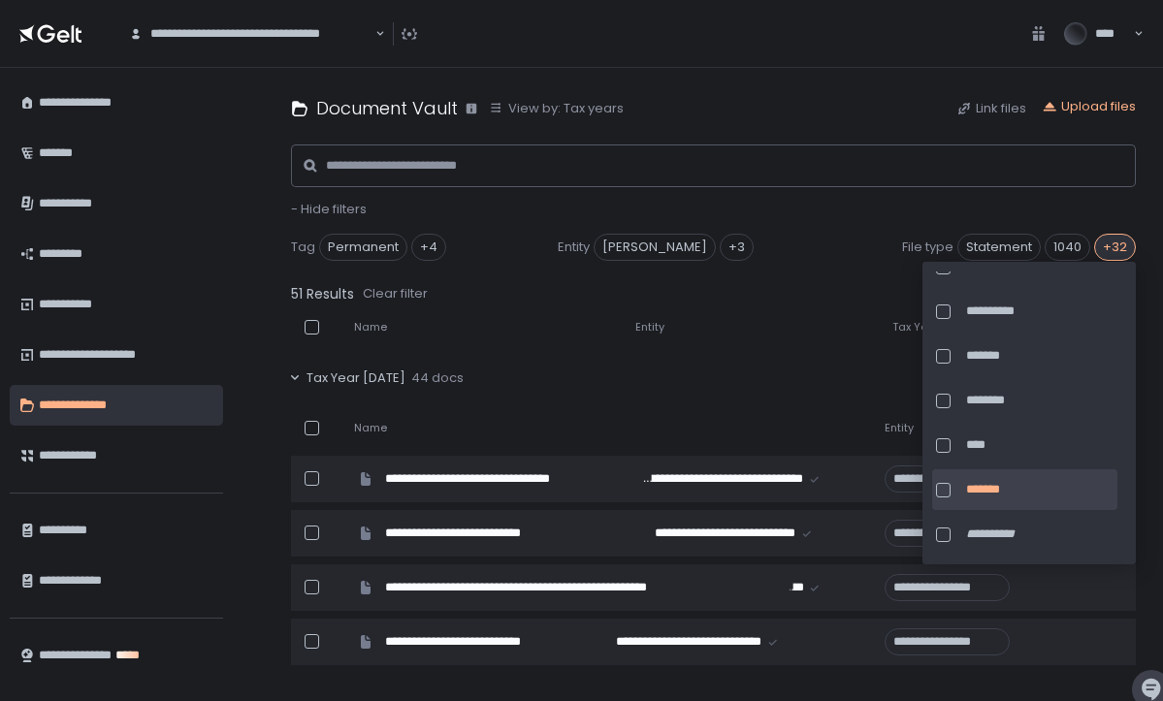
click at [1002, 481] on span "*******" at bounding box center [1039, 489] width 147 height 17
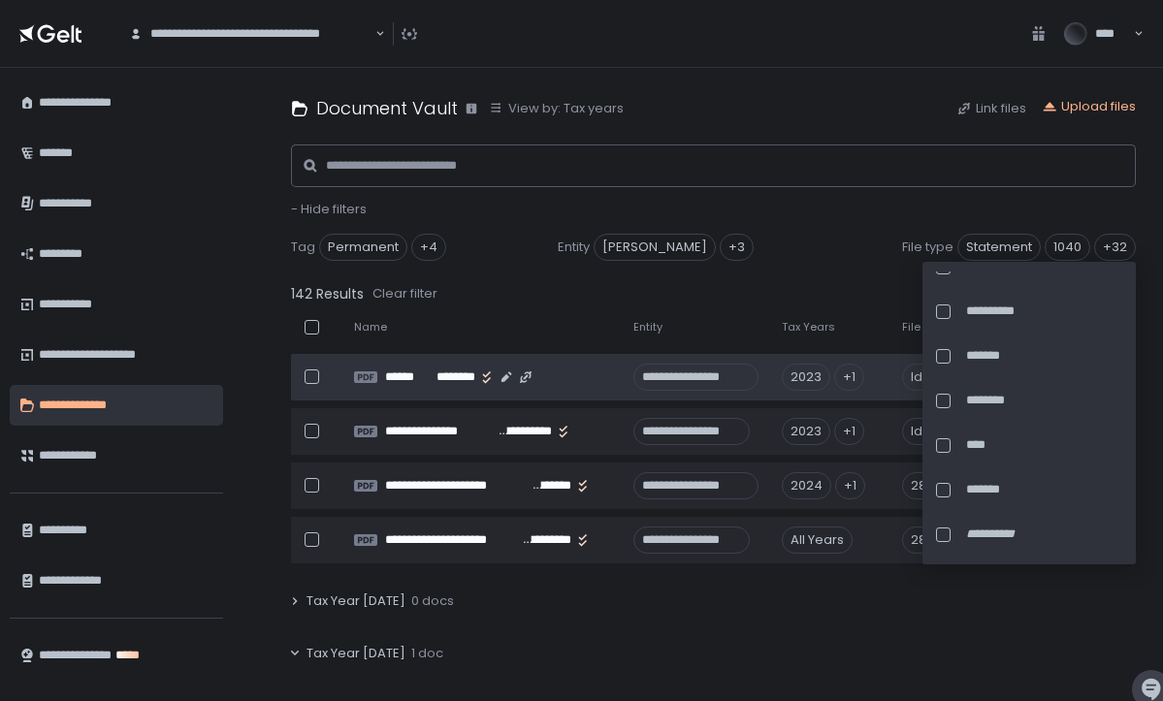
scroll to position [0, -1]
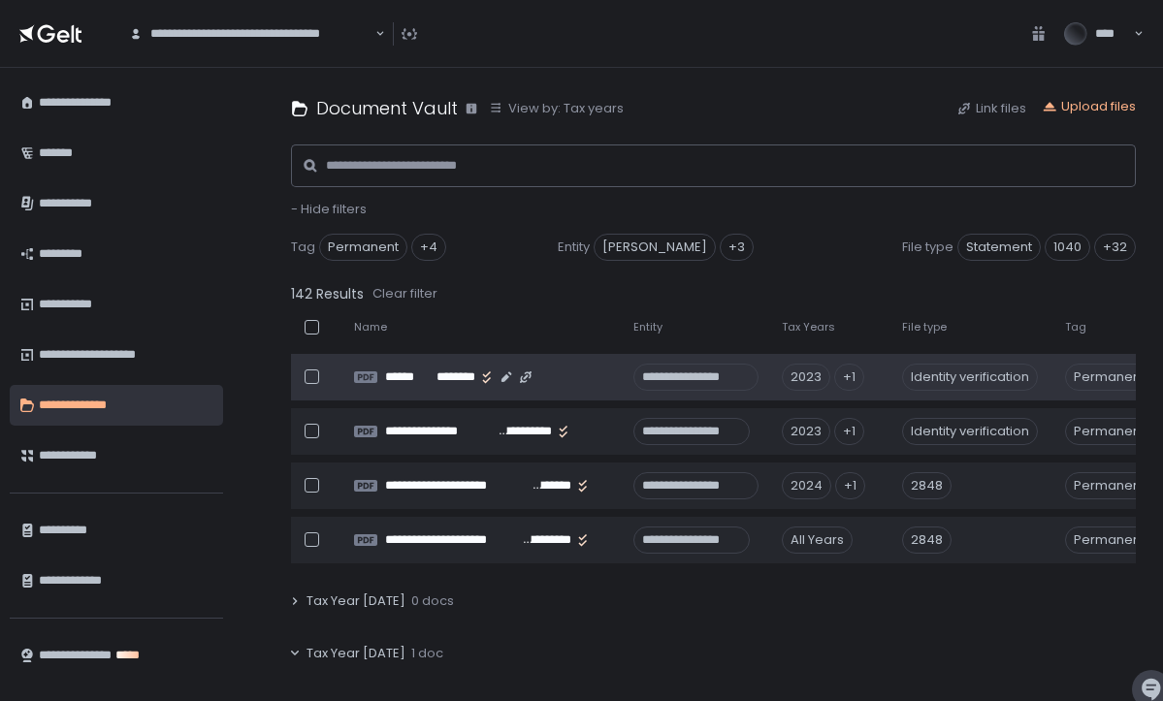
click at [803, 359] on td "2023 +1" at bounding box center [830, 377] width 120 height 47
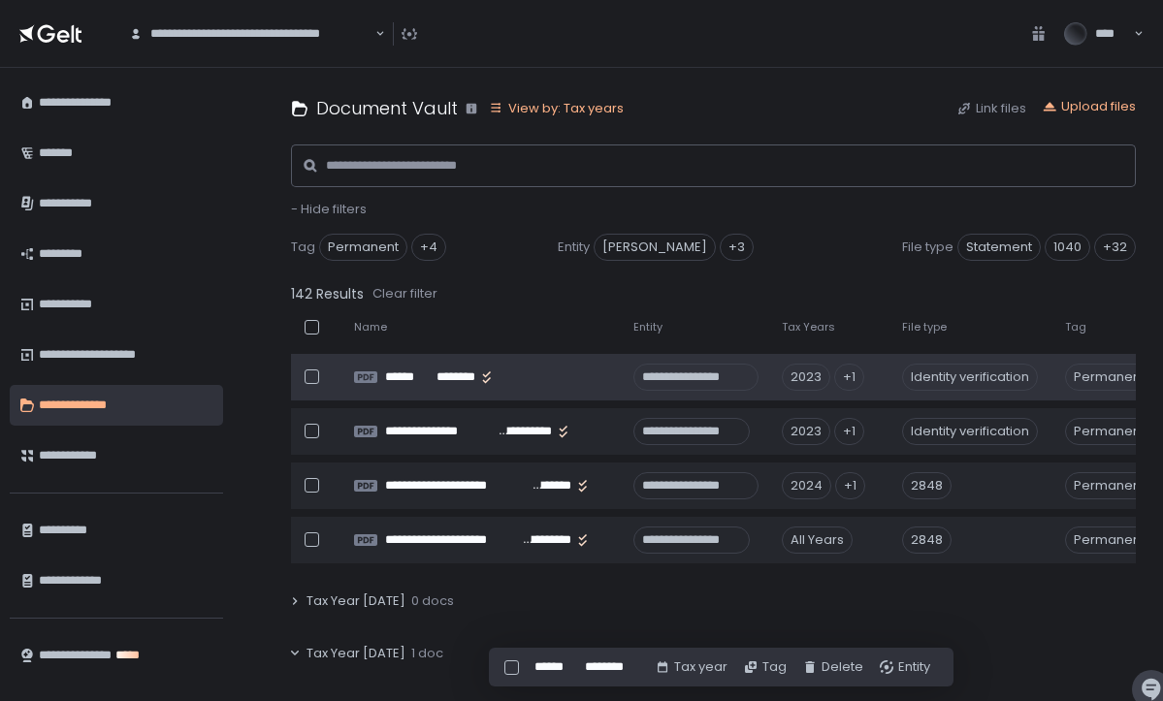
click at [598, 108] on div "View by: Tax years" at bounding box center [556, 108] width 135 height 17
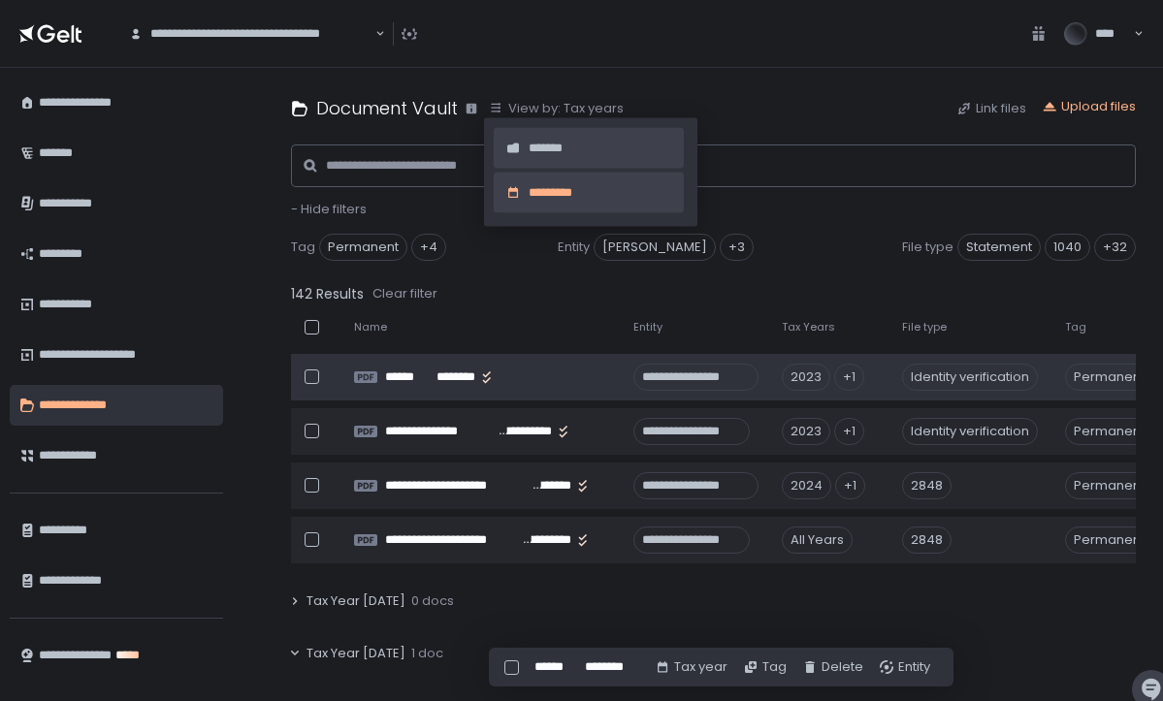
click at [560, 144] on span "*******" at bounding box center [604, 148] width 151 height 17
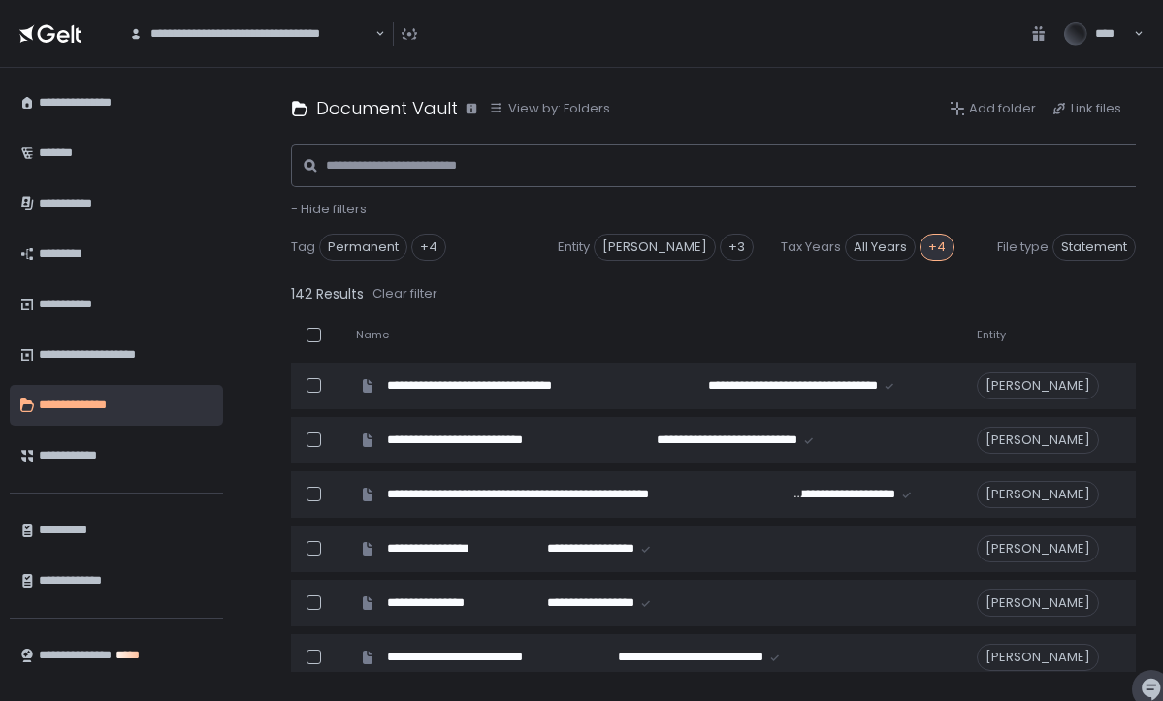
scroll to position [0, 0]
click at [1104, 243] on span "Statement" at bounding box center [1094, 247] width 83 height 27
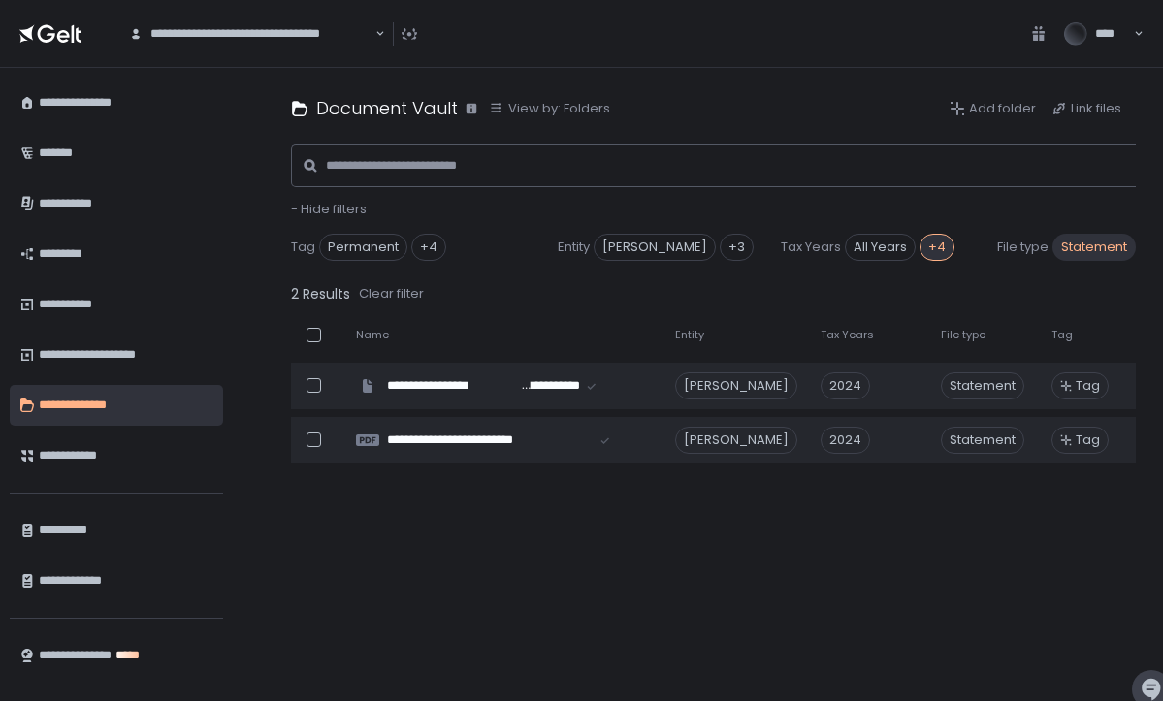
click at [1104, 243] on span "Statement" at bounding box center [1094, 247] width 83 height 27
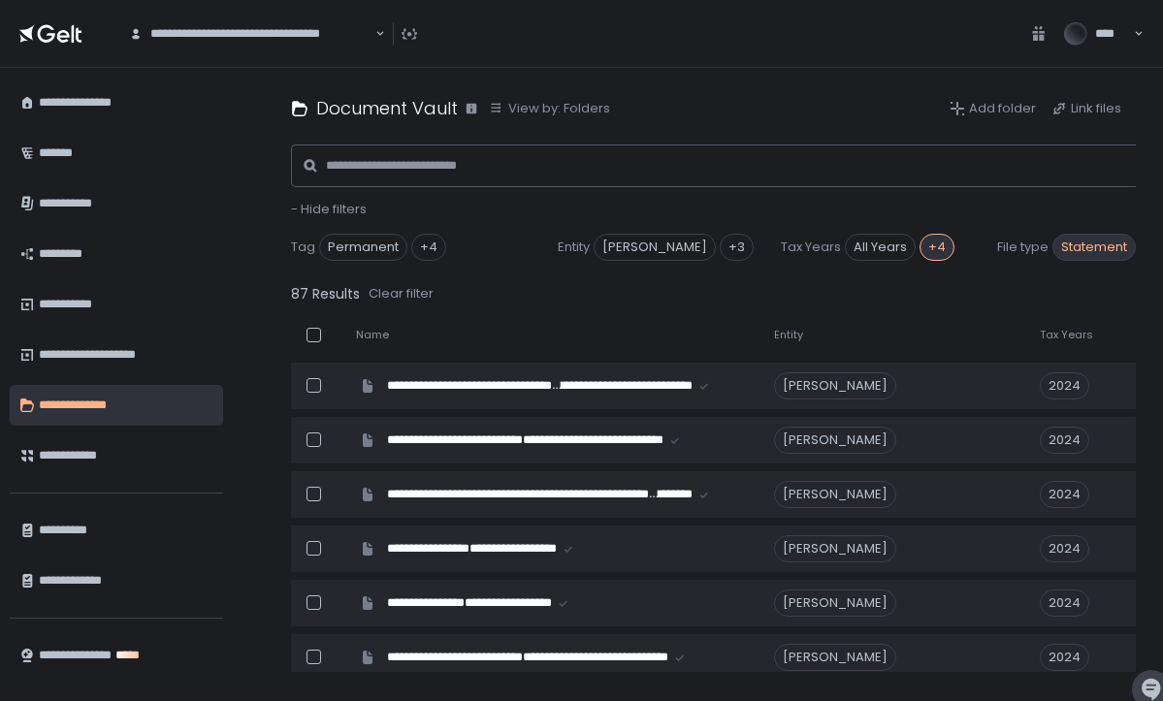
click at [1104, 243] on span "Statement" at bounding box center [1094, 247] width 83 height 27
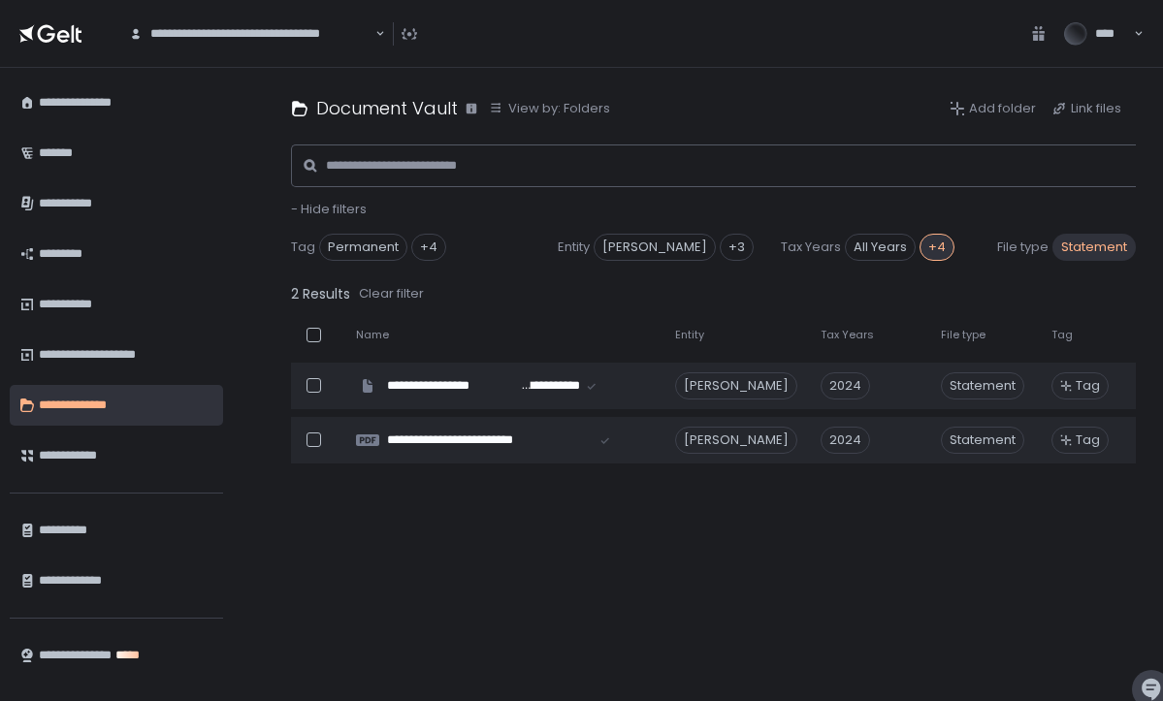
click at [1107, 269] on div "Tag Permanent Tax Documents Tax Filings Tax Notices Tax Planning +4 Entity Anna…" at bounding box center [761, 245] width 940 height 54
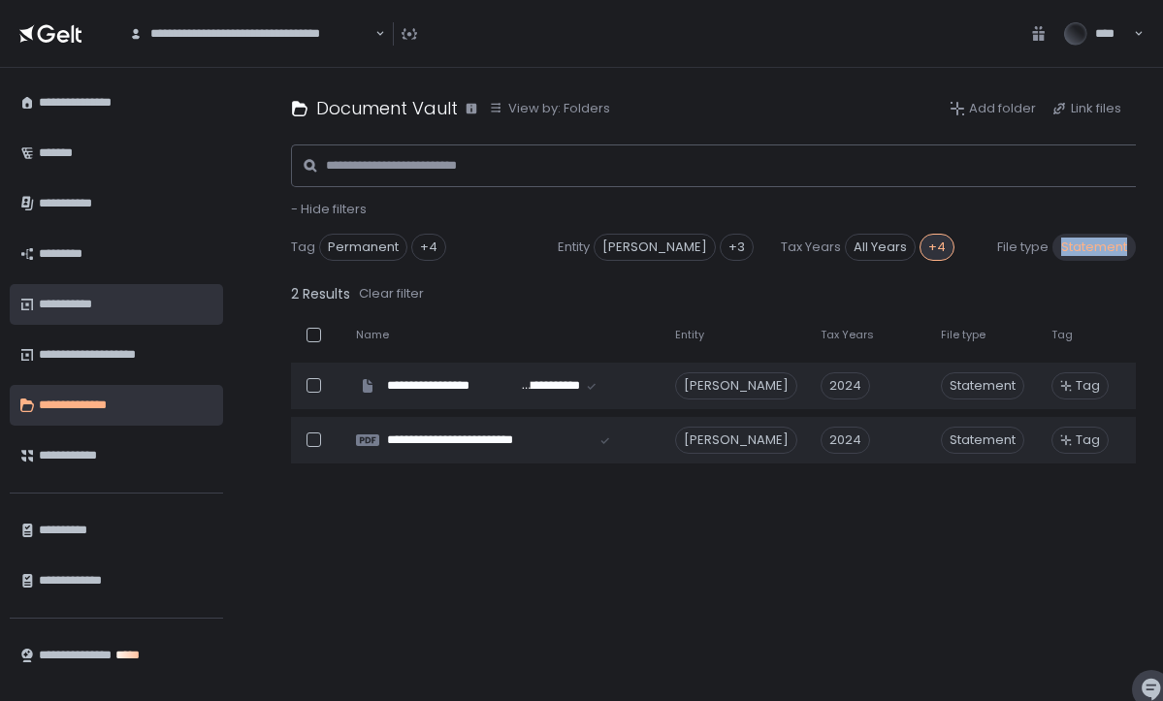
click at [95, 307] on div "**********" at bounding box center [124, 304] width 170 height 33
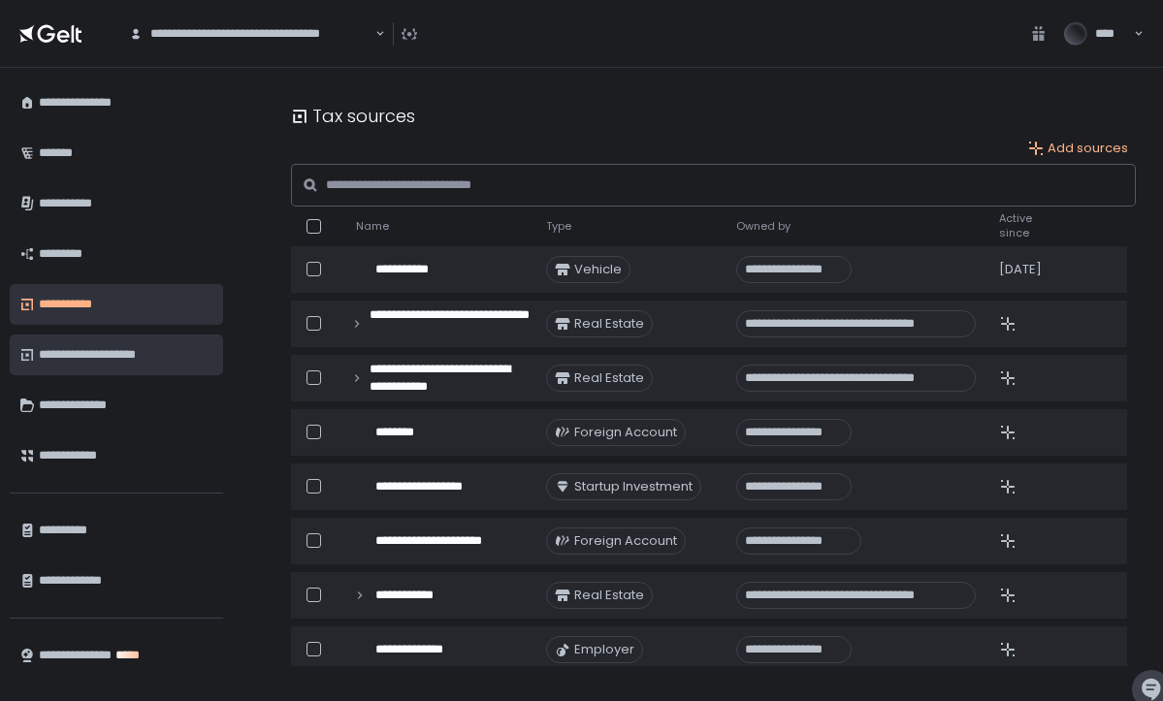
click at [100, 346] on div "**********" at bounding box center [124, 355] width 170 height 33
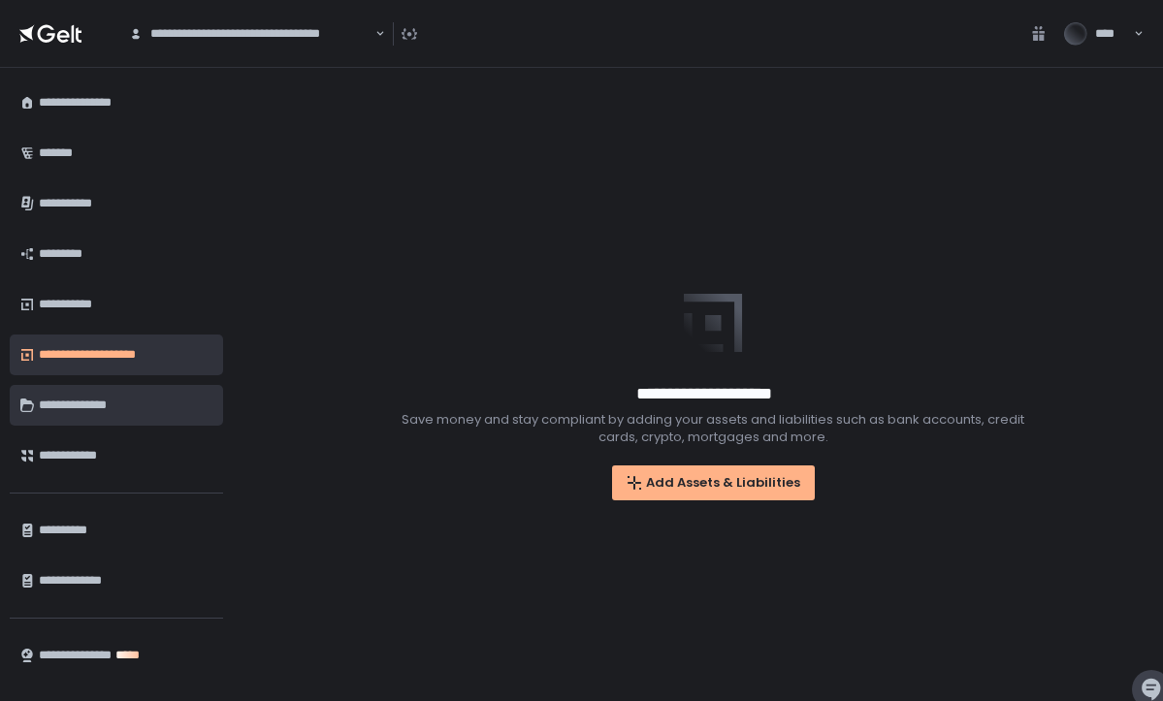
click at [99, 392] on div "**********" at bounding box center [124, 405] width 170 height 33
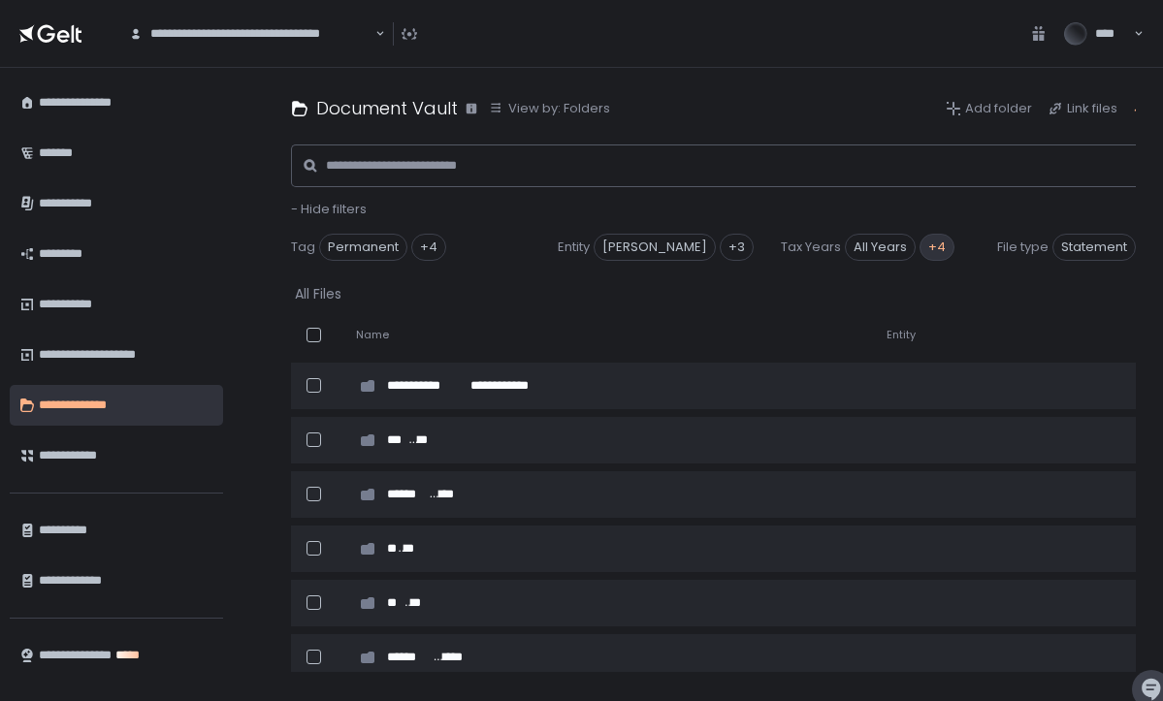
click at [928, 249] on div "+4" at bounding box center [937, 247] width 35 height 27
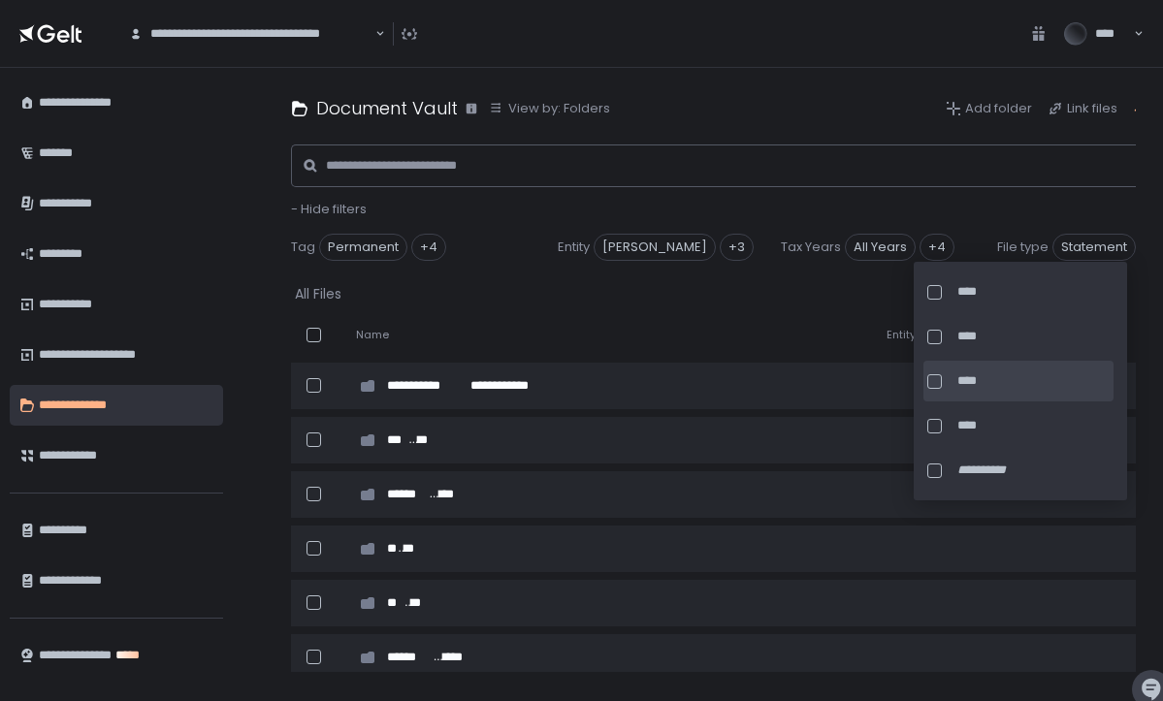
click at [937, 378] on div at bounding box center [935, 382] width 15 height 15
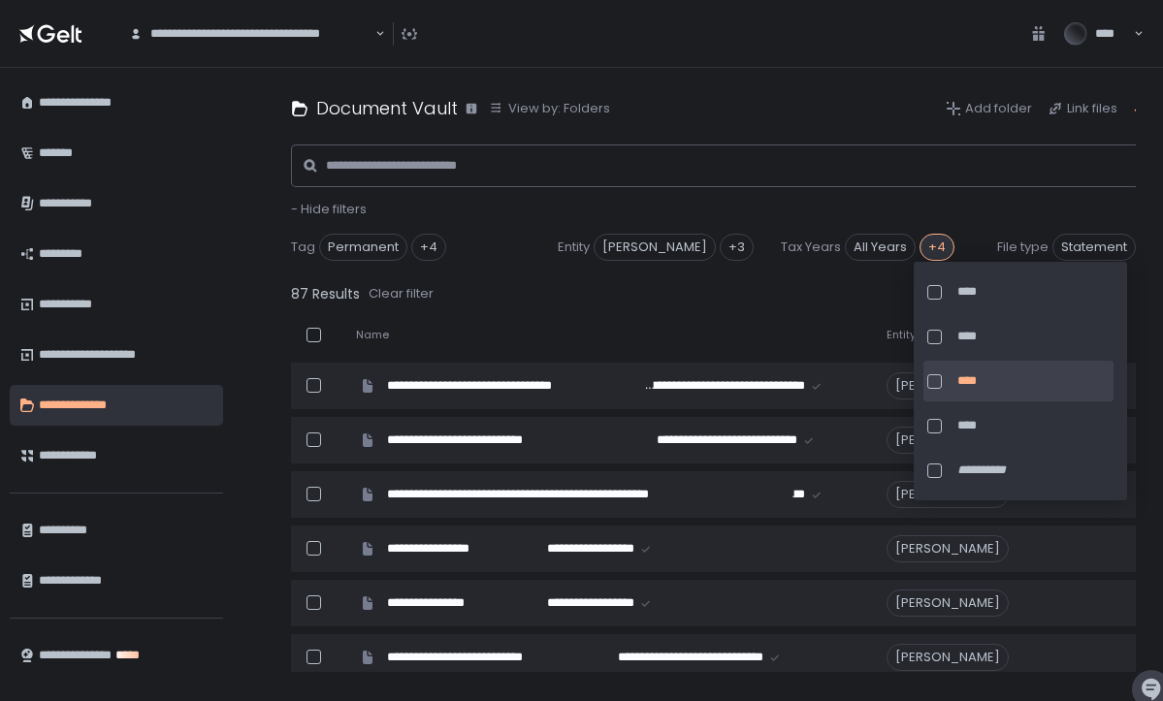
scroll to position [0, -1]
click at [934, 384] on div at bounding box center [935, 382] width 15 height 15
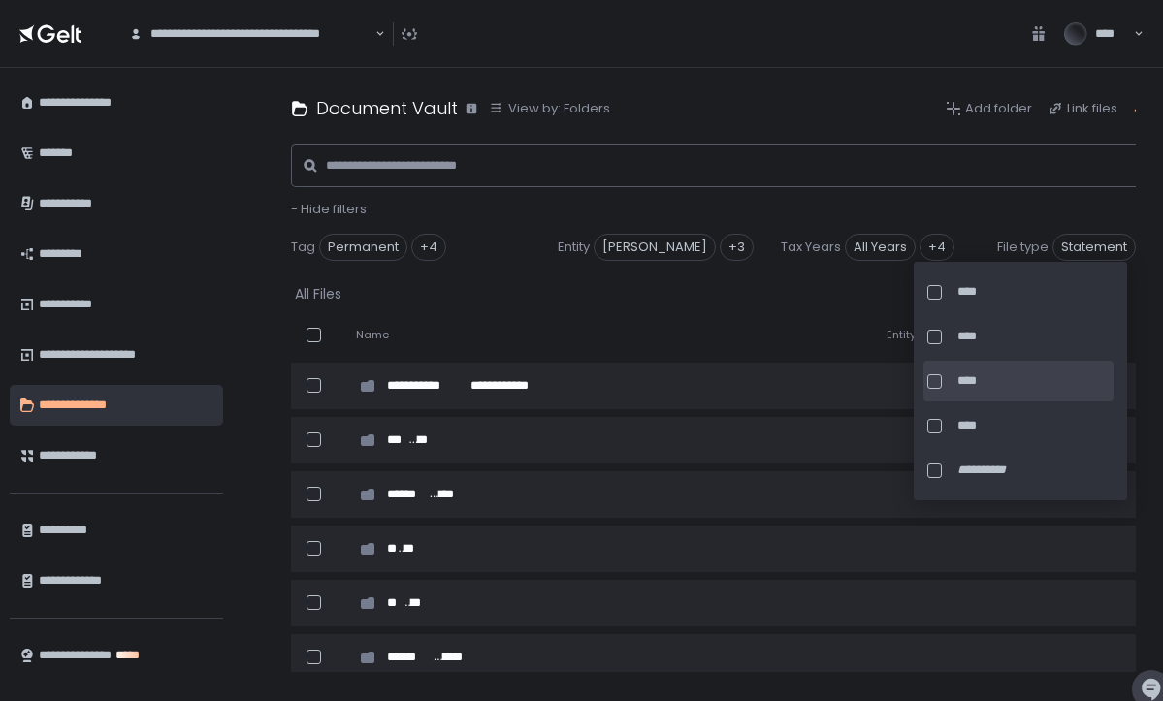
click at [936, 383] on div at bounding box center [935, 382] width 15 height 15
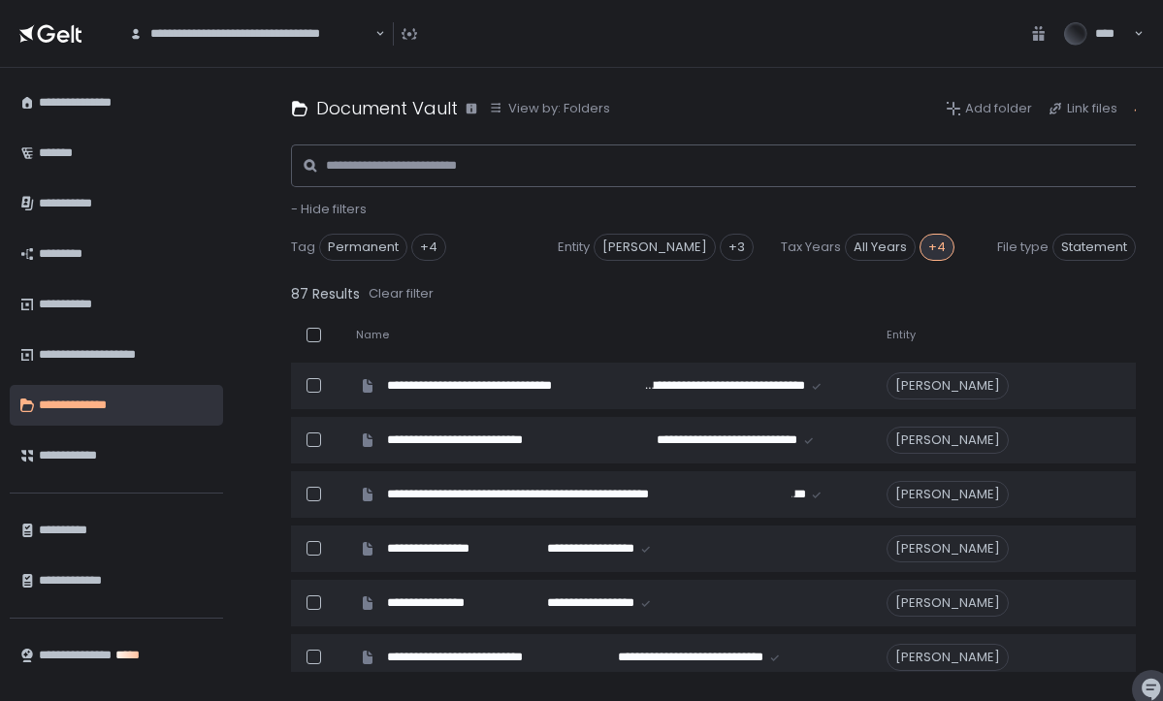
click at [772, 282] on div "87 Results Clear filter" at bounding box center [759, 293] width 936 height 27
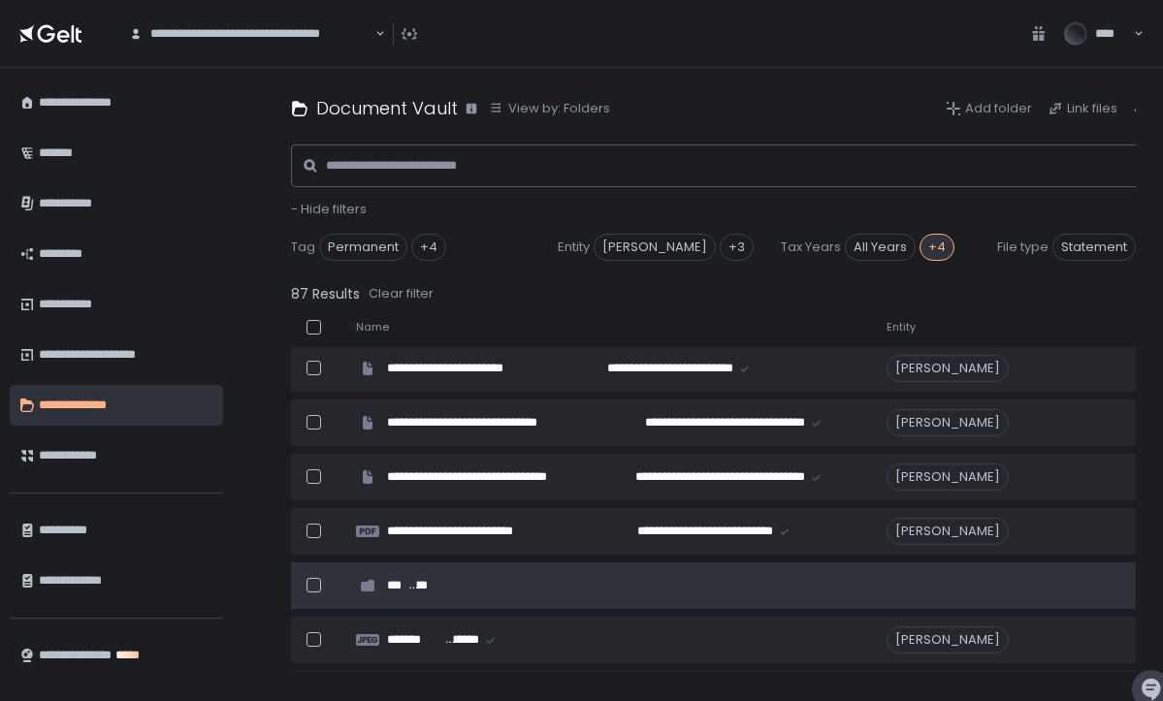
scroll to position [1328, 0]
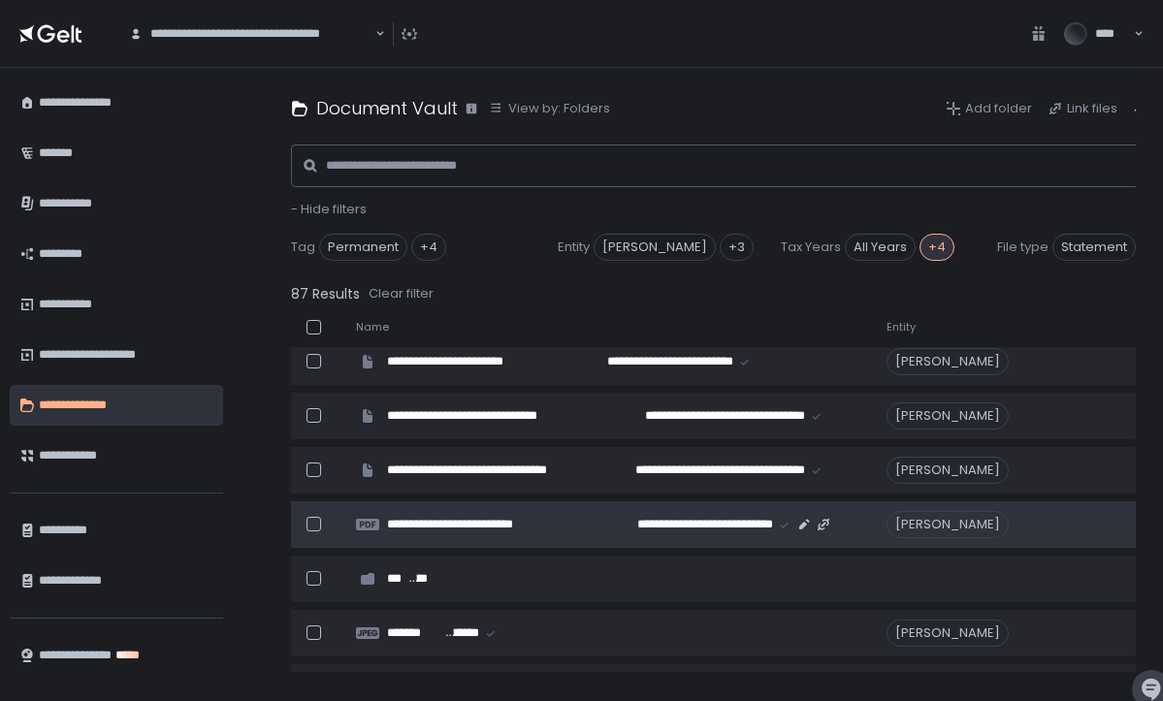
click at [1096, 530] on div "[PERSON_NAME]" at bounding box center [1008, 524] width 243 height 27
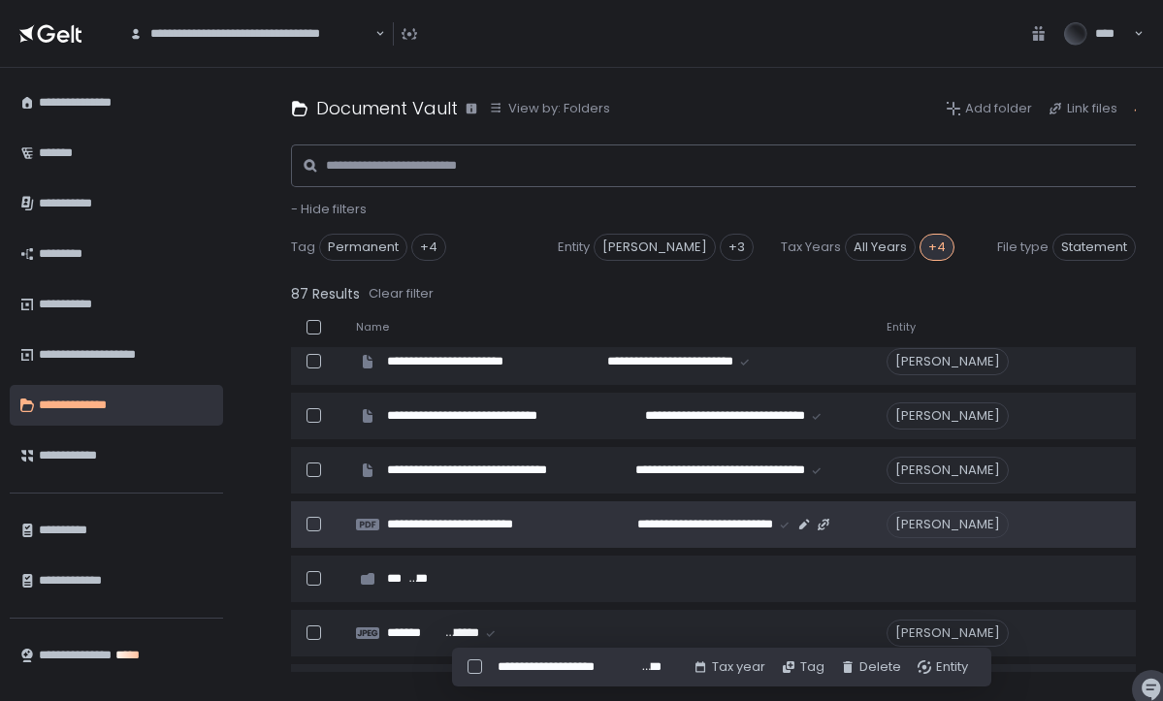
click at [1096, 530] on div "[PERSON_NAME]" at bounding box center [1008, 524] width 243 height 27
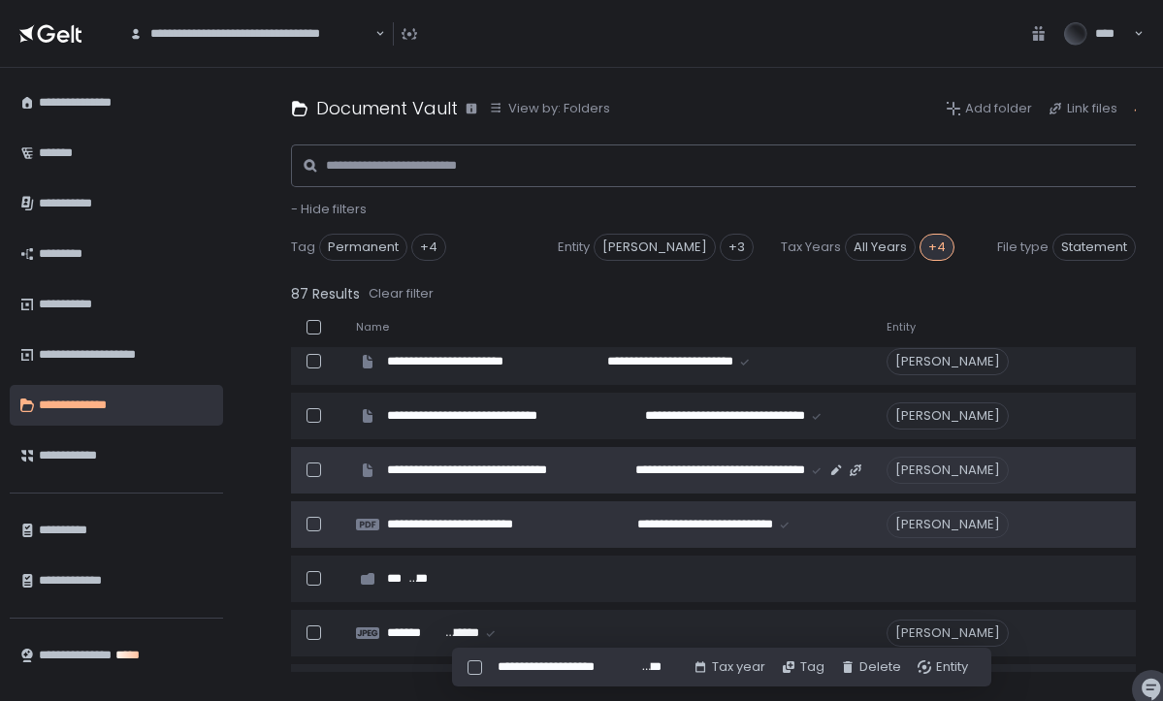
click at [315, 462] on div at bounding box center [317, 470] width 53 height 38
click at [689, 666] on div "Tax year" at bounding box center [693, 667] width 73 height 17
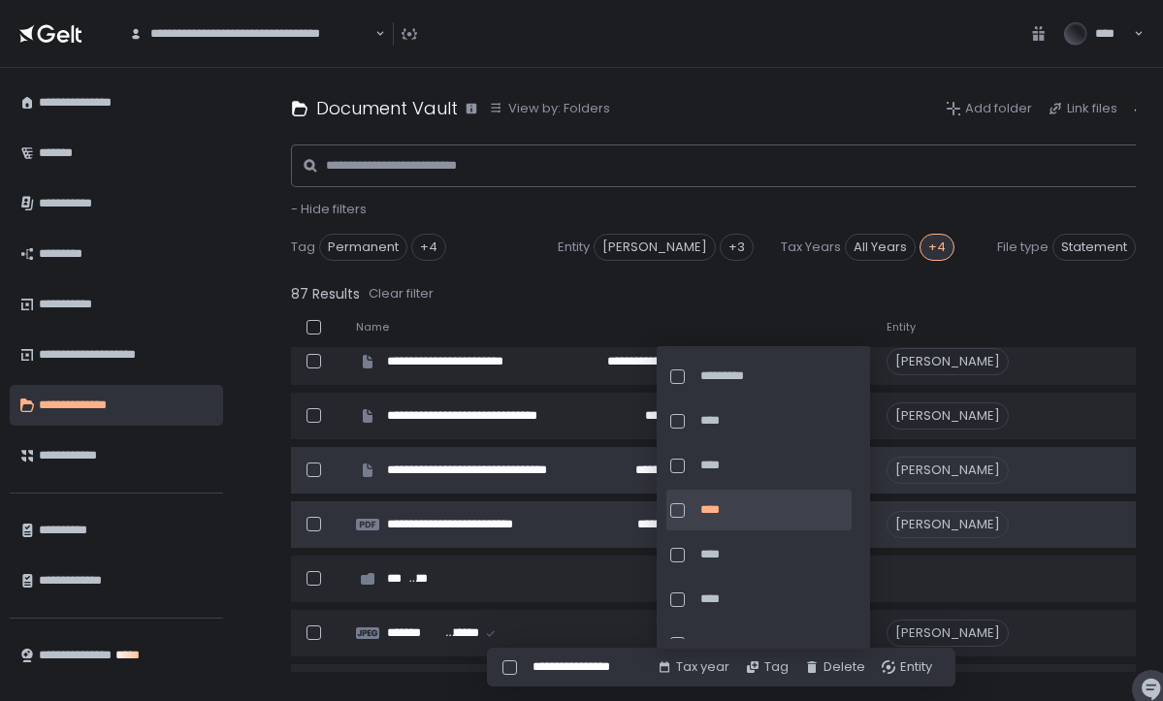
click at [781, 669] on div "Tag" at bounding box center [767, 667] width 44 height 17
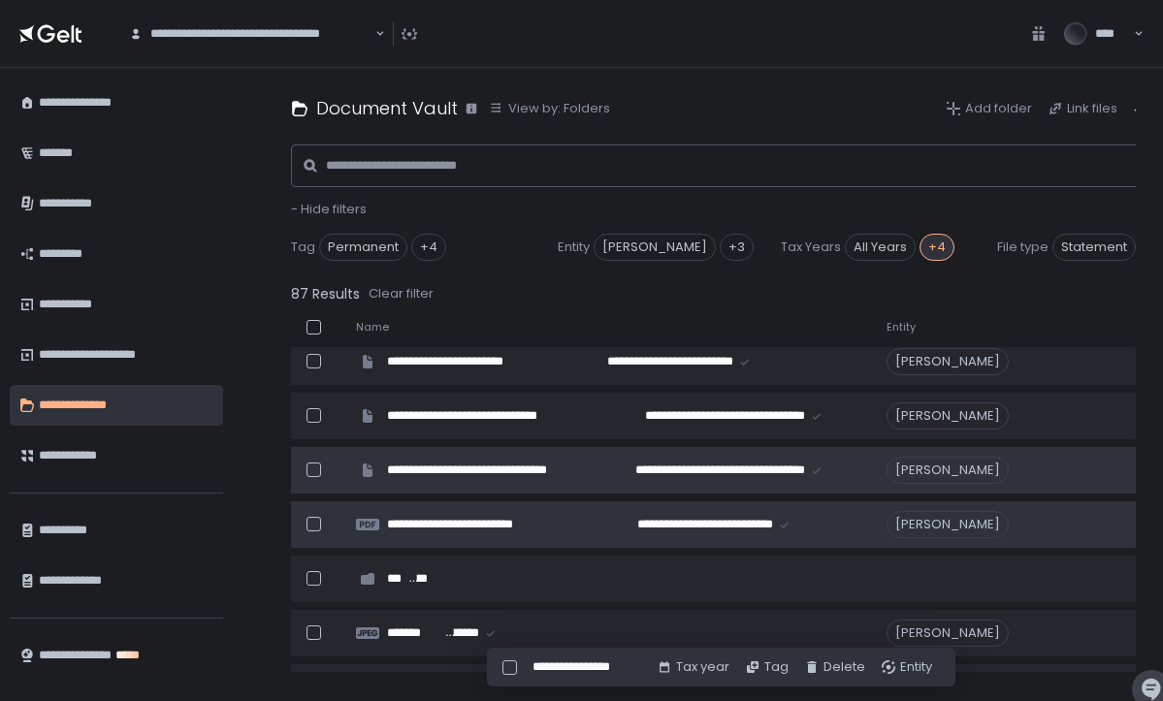
click at [906, 668] on div "Entity" at bounding box center [906, 667] width 51 height 17
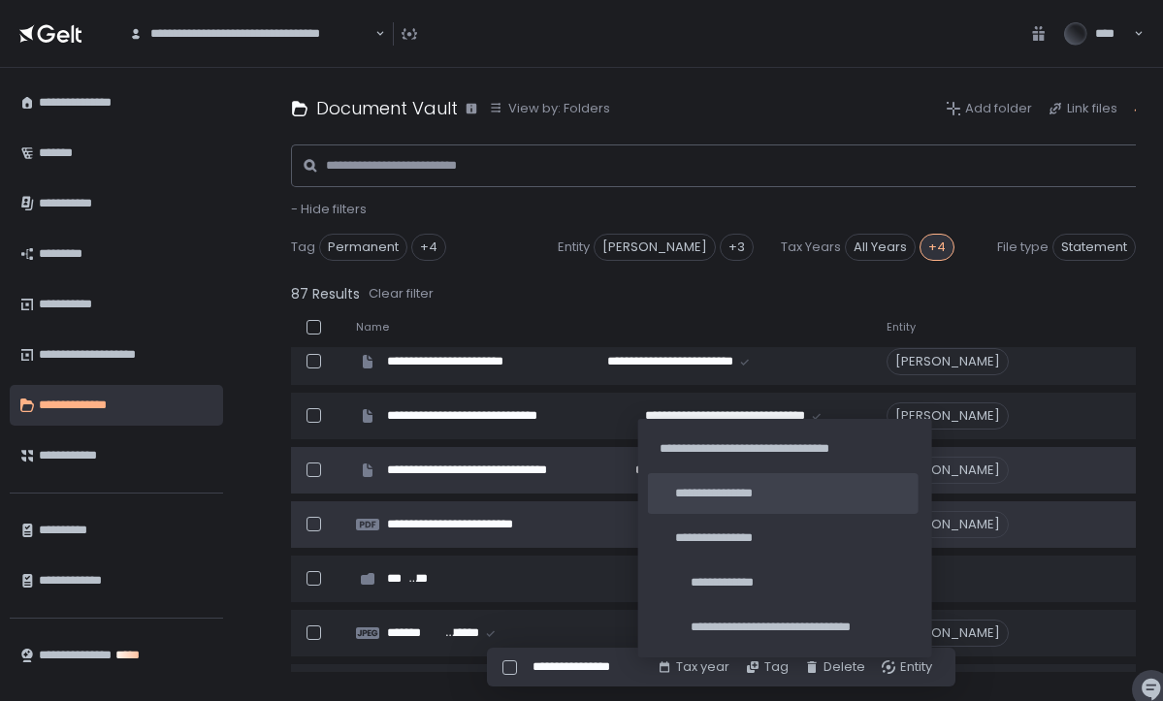
click at [770, 493] on span "**********" at bounding box center [791, 493] width 232 height 17
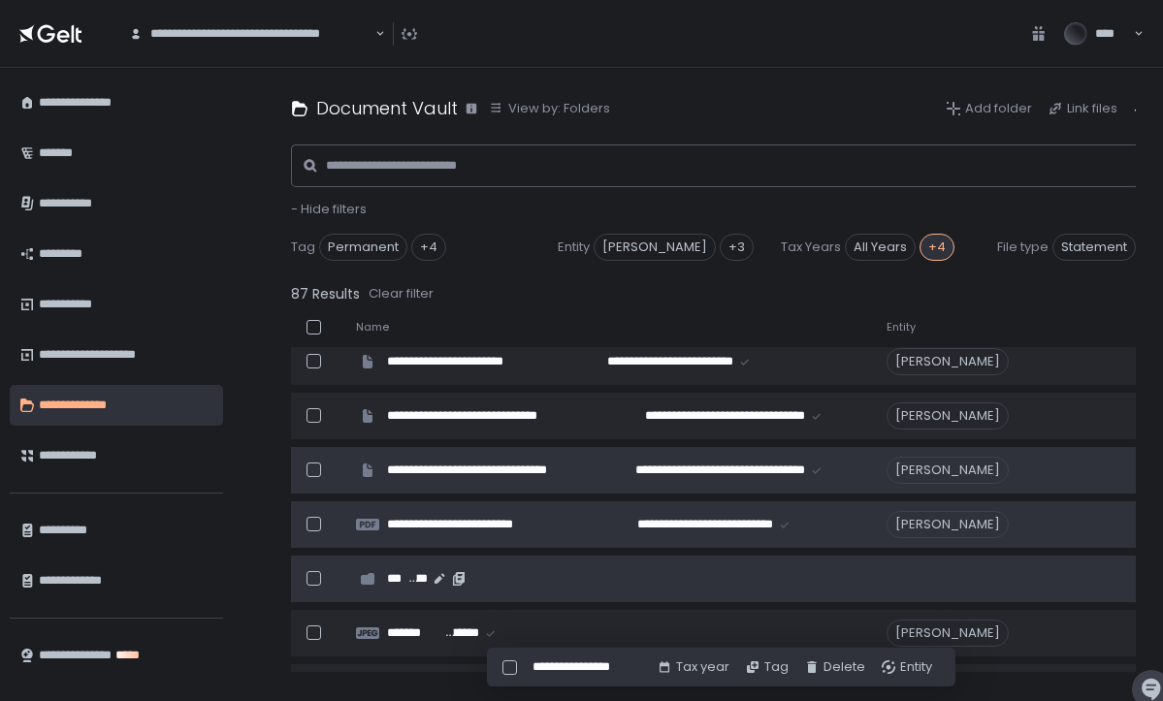
click at [1055, 591] on td at bounding box center [1008, 579] width 266 height 47
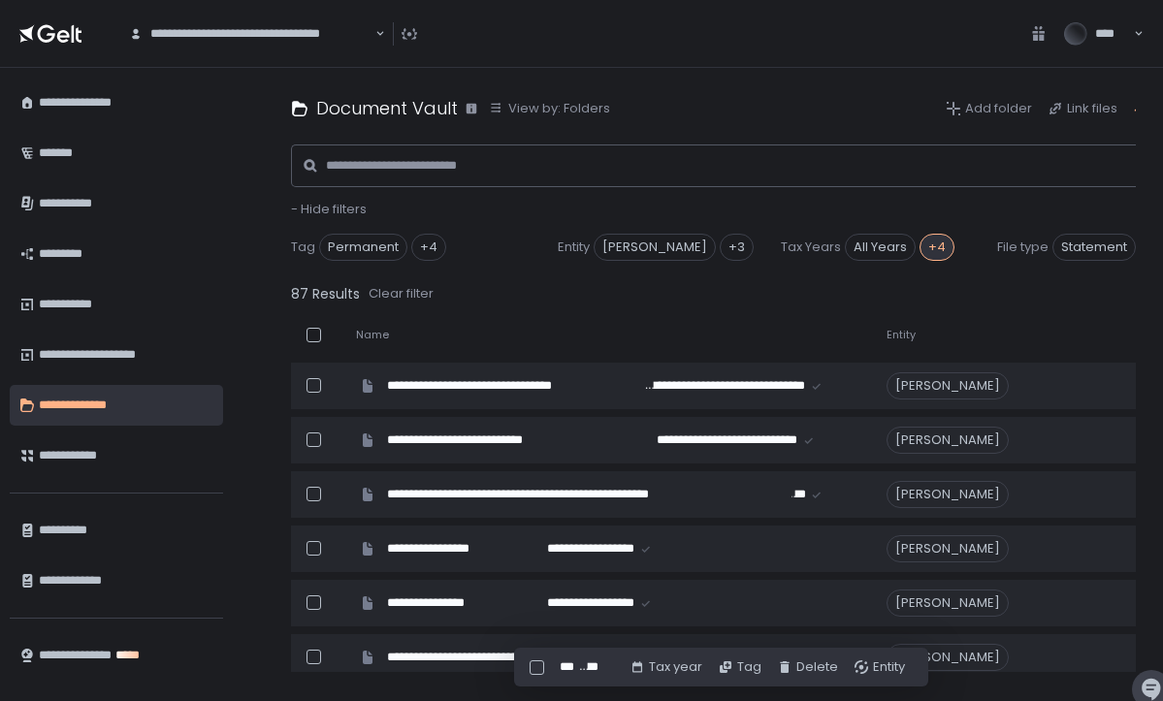
scroll to position [0, 0]
click at [313, 333] on div at bounding box center [314, 335] width 15 height 15
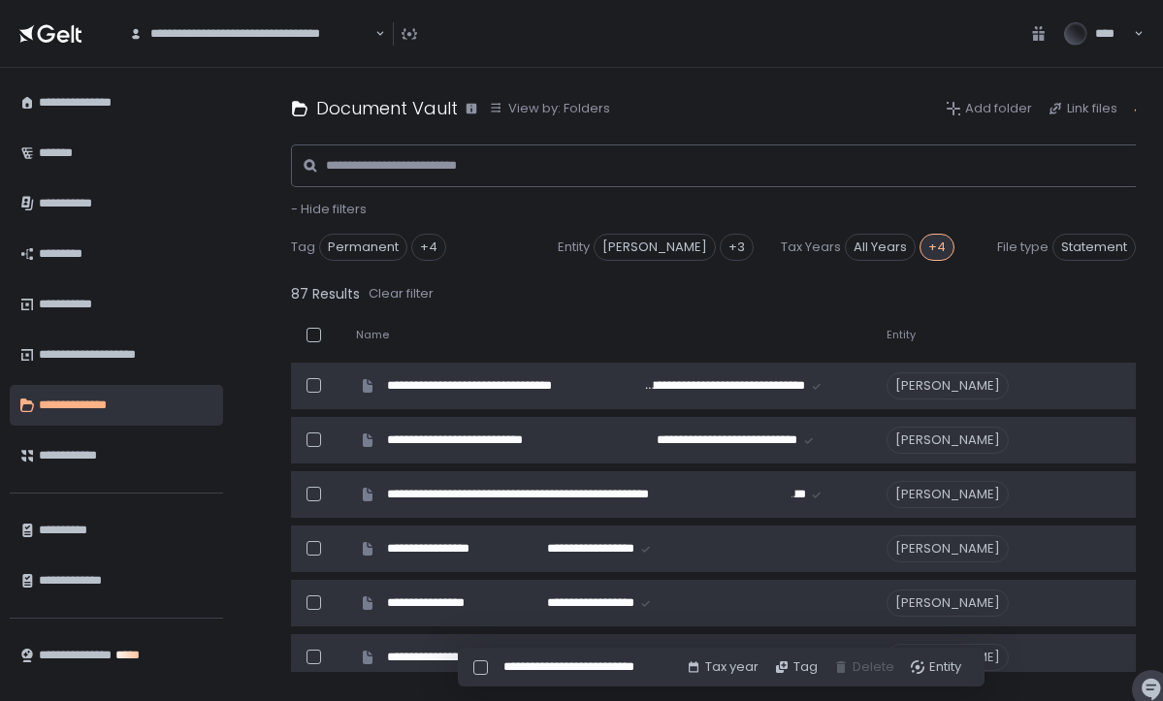
click at [728, 667] on div "Tax year" at bounding box center [722, 667] width 73 height 17
click at [800, 669] on div "Tag" at bounding box center [796, 667] width 44 height 17
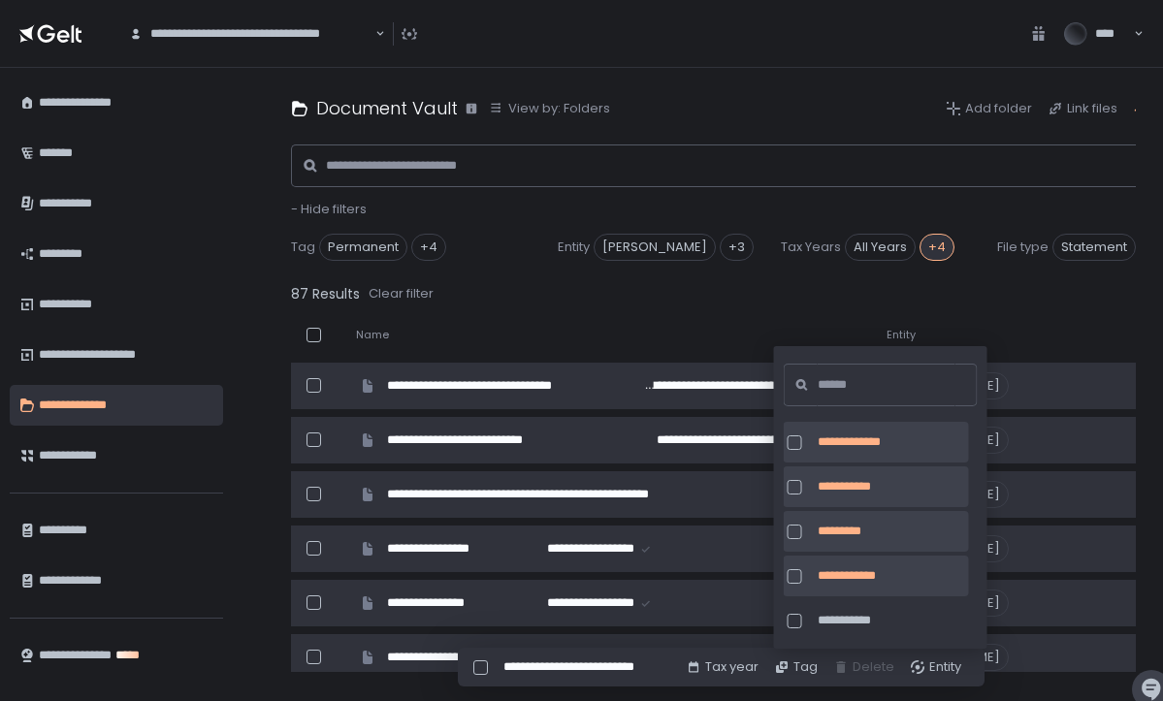
click at [1062, 664] on div "[PERSON_NAME]" at bounding box center [1008, 657] width 243 height 27
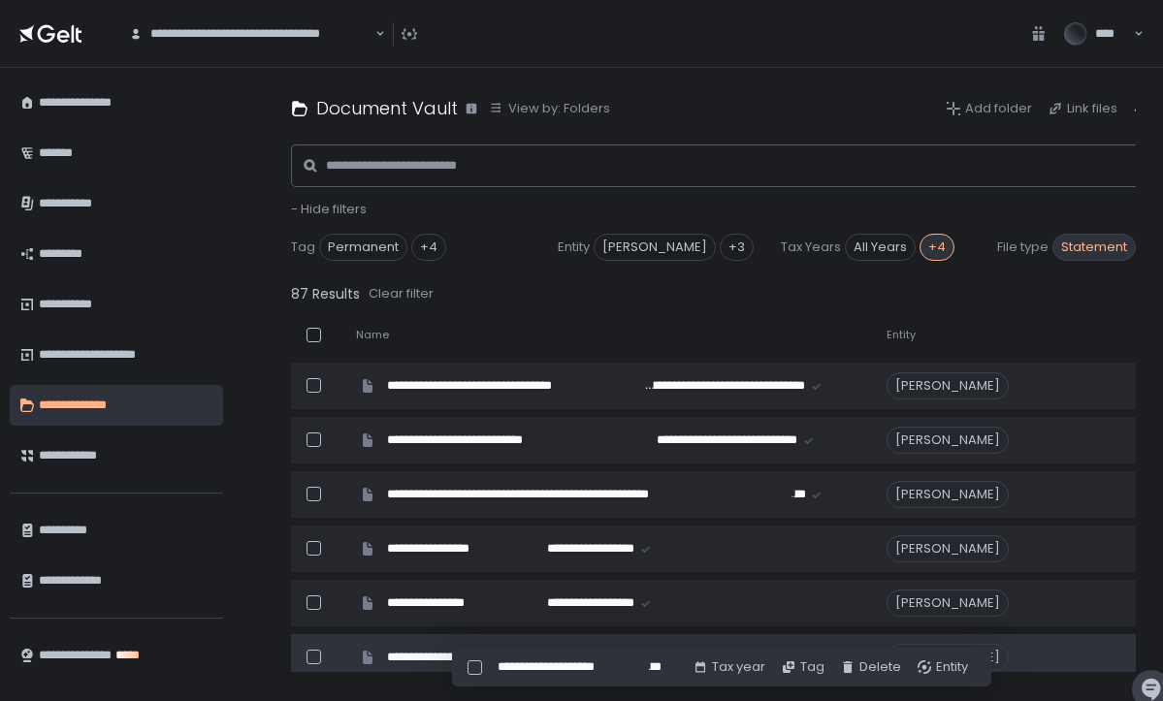
click at [1092, 244] on span "Statement" at bounding box center [1094, 247] width 83 height 27
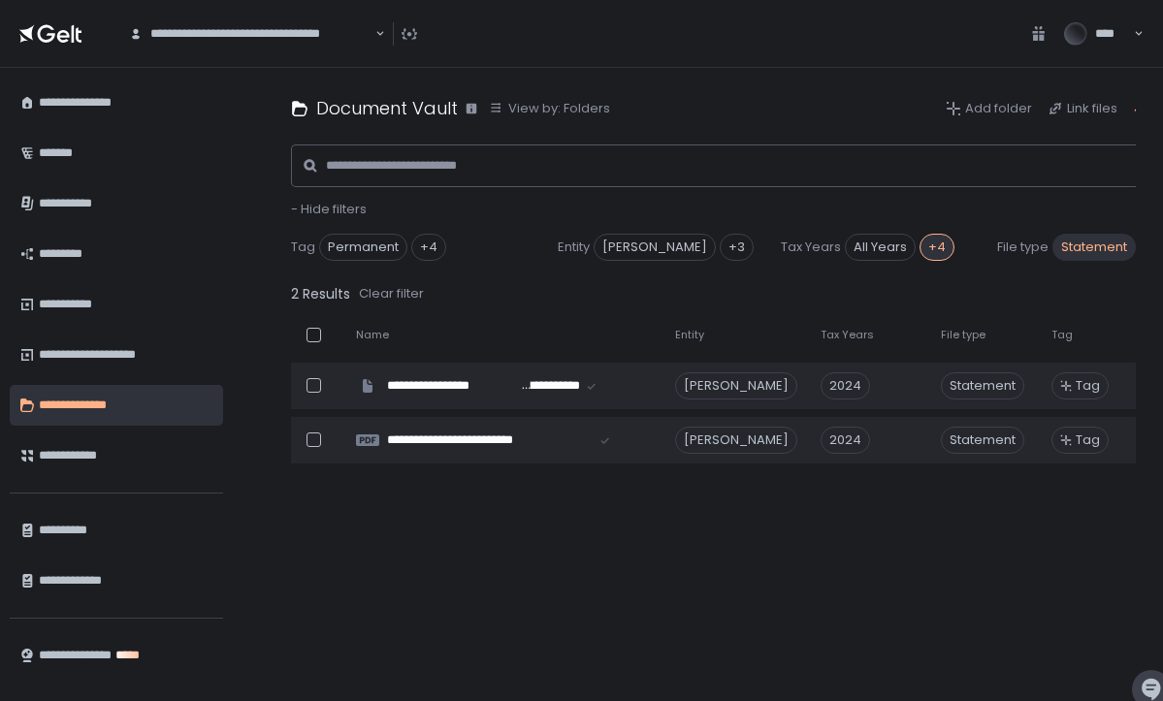
click at [989, 506] on div "**********" at bounding box center [759, 490] width 936 height 365
click at [1092, 255] on span "Statement" at bounding box center [1094, 247] width 83 height 27
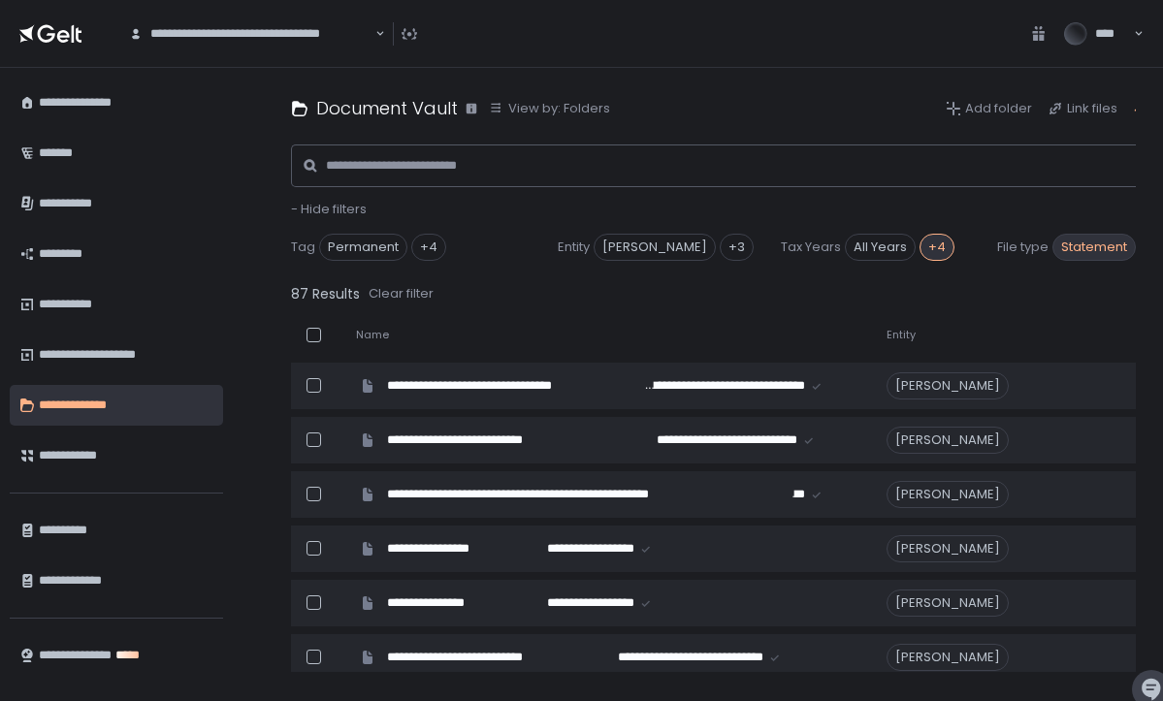
scroll to position [0, -1]
click at [352, 207] on span "- Hide filters" at bounding box center [329, 209] width 76 height 18
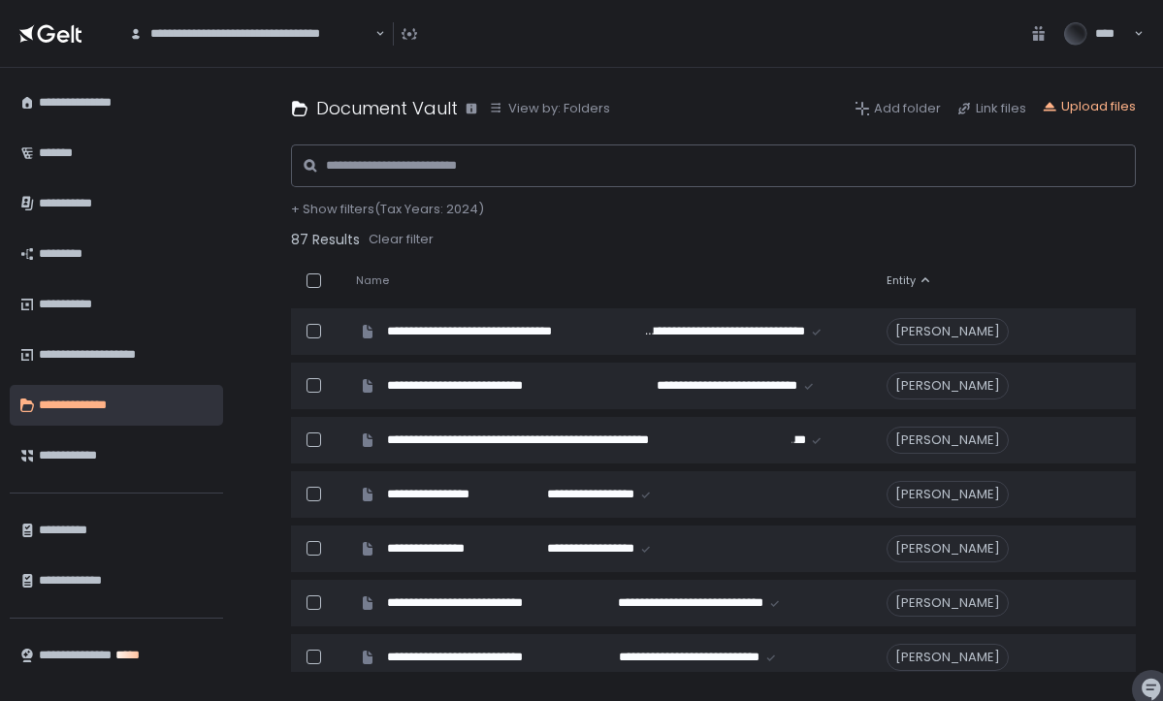
click at [353, 209] on span "+ Show filters (Tax Years: 2024)" at bounding box center [387, 209] width 193 height 18
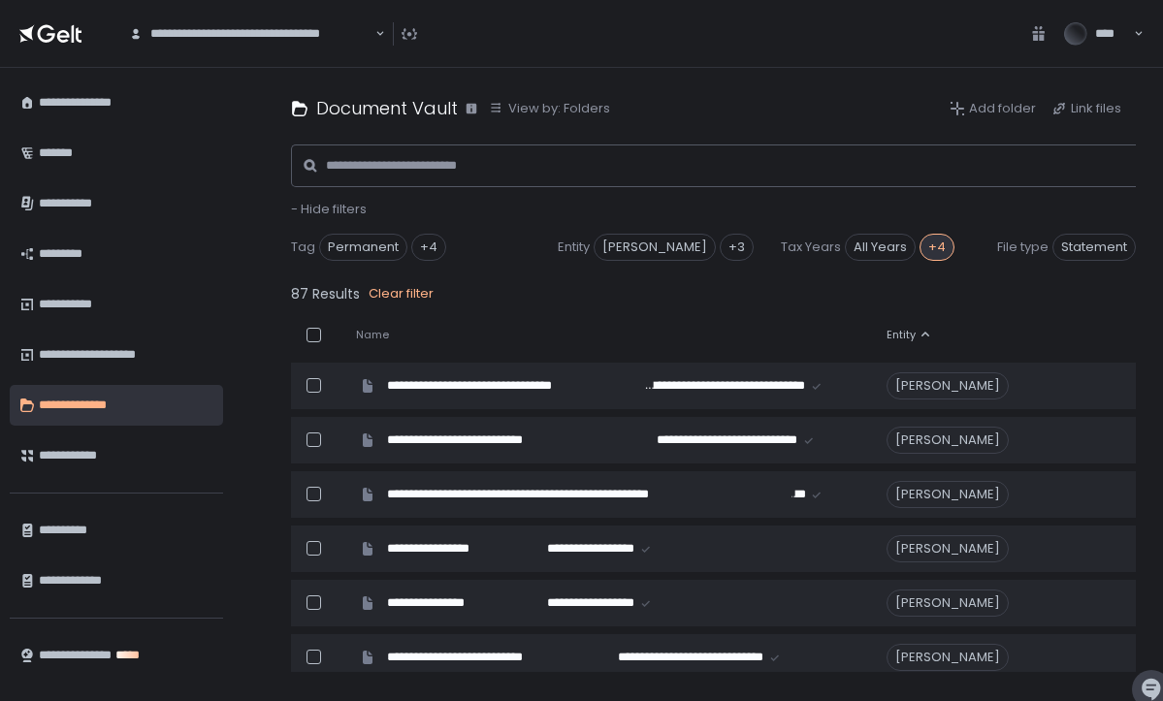
click at [418, 294] on div "Clear filter" at bounding box center [401, 293] width 65 height 17
click at [1015, 205] on div "- Hide filters" at bounding box center [761, 209] width 940 height 17
click at [1078, 268] on div "Tag Permanent Tax Documents Tax Filings Tax Notices Tax Planning +4 Entity Anna…" at bounding box center [761, 245] width 940 height 54
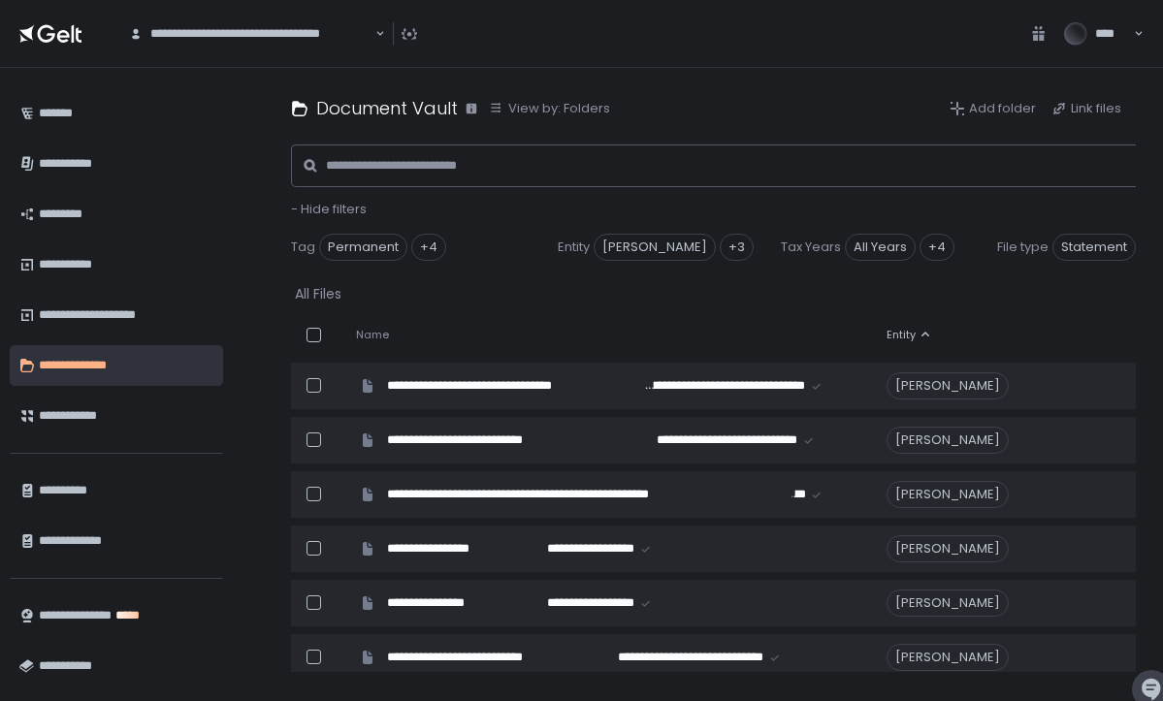
scroll to position [39, 0]
click at [929, 250] on div "+4" at bounding box center [937, 247] width 35 height 27
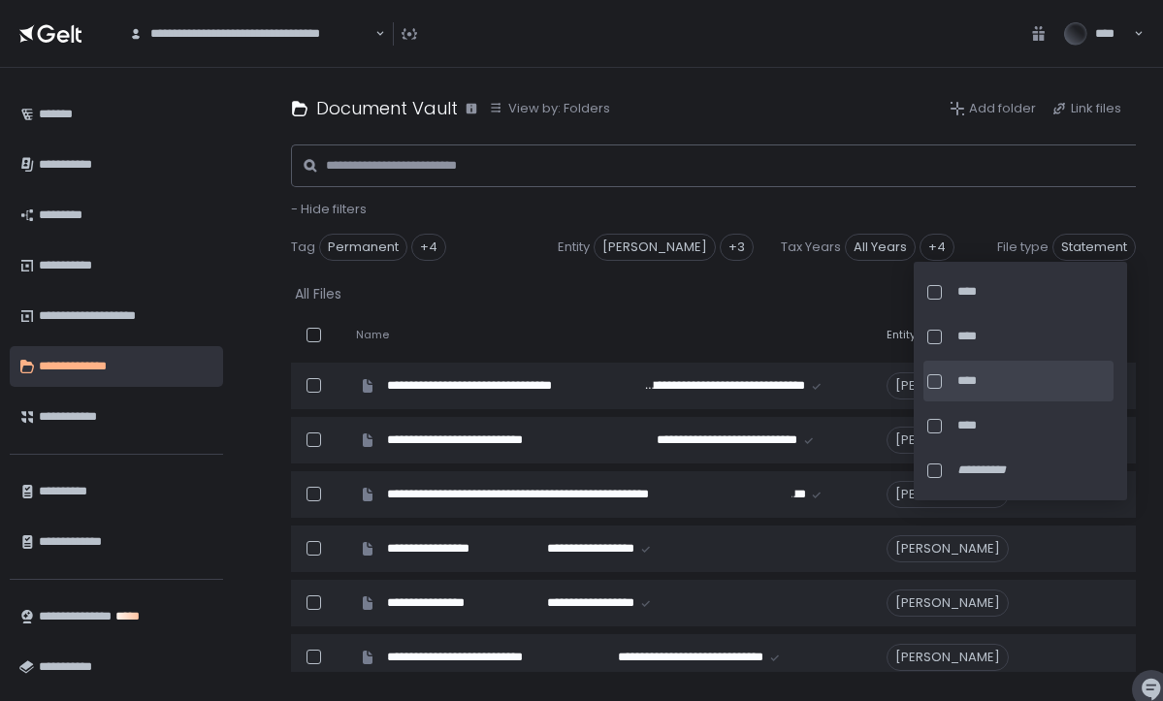
click at [932, 381] on div at bounding box center [935, 382] width 15 height 15
click at [938, 380] on div at bounding box center [935, 382] width 15 height 15
click at [804, 303] on div "All Files" at bounding box center [761, 293] width 940 height 27
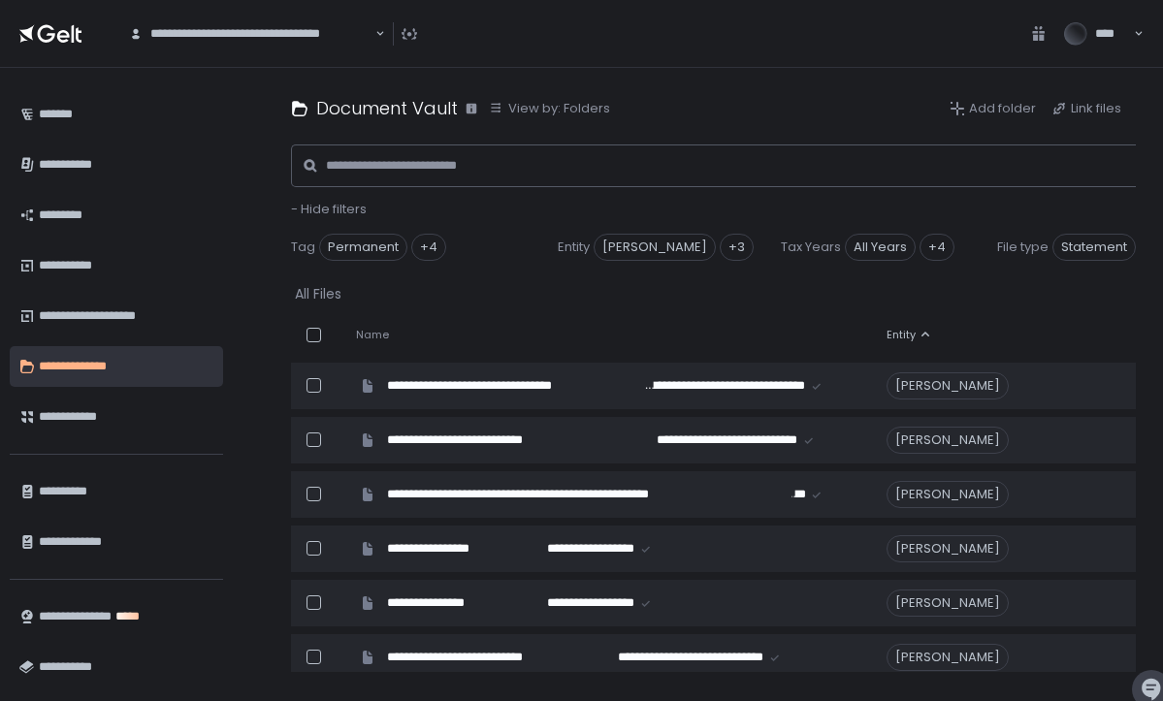
click at [926, 335] on icon at bounding box center [926, 334] width 8 height 5
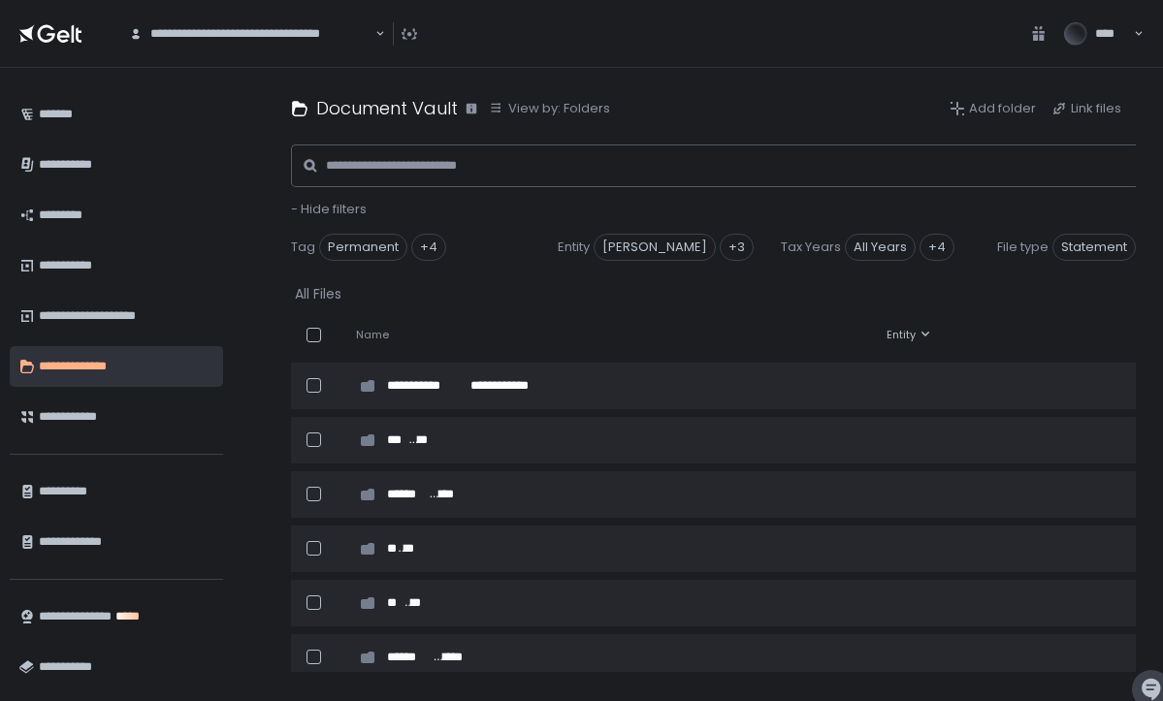
click at [926, 335] on icon at bounding box center [926, 334] width 8 height 5
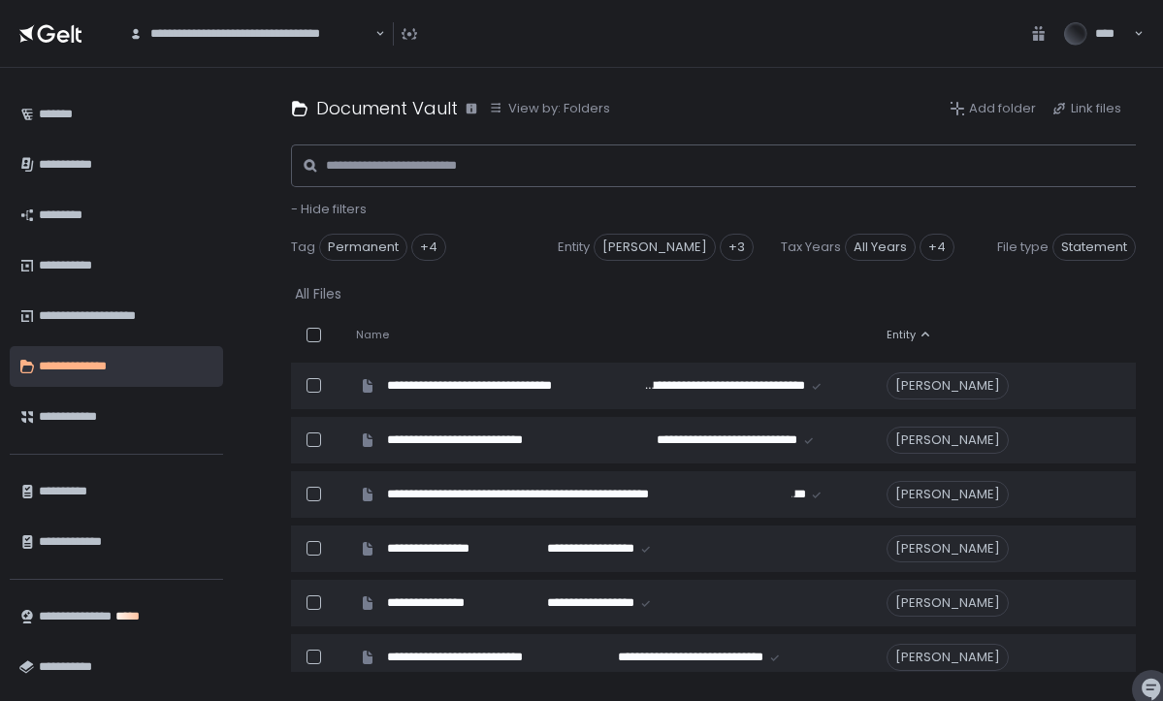
click at [926, 335] on icon at bounding box center [926, 334] width 8 height 5
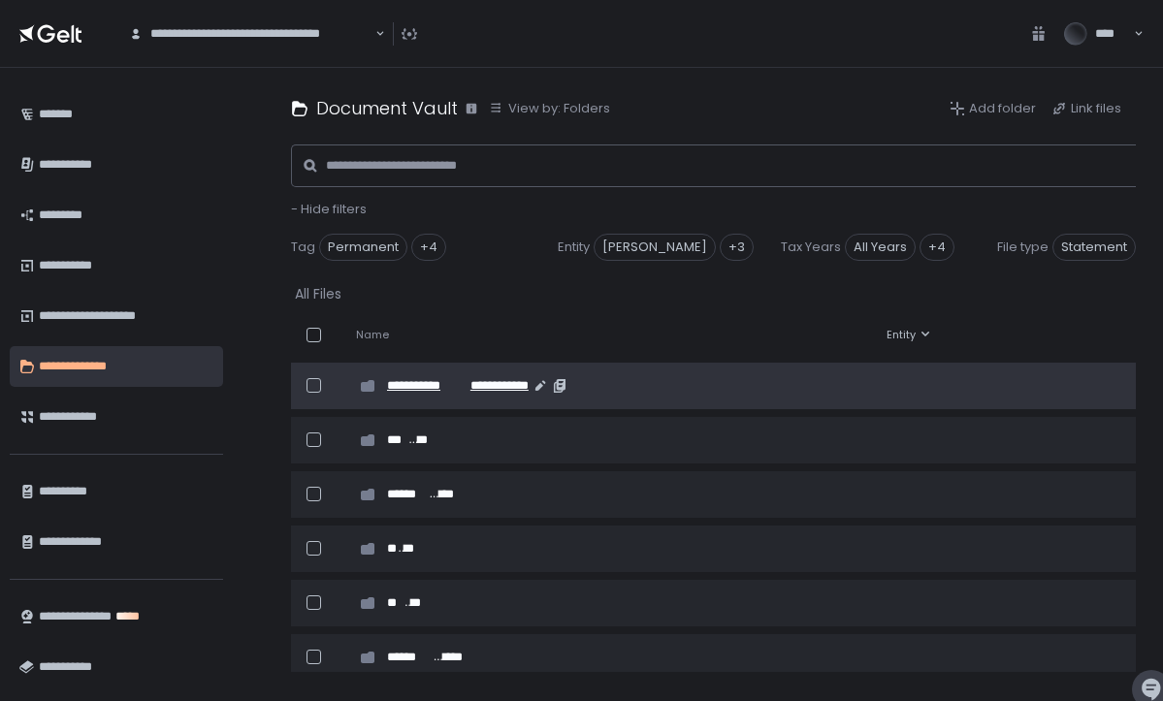
click at [481, 388] on span "**********" at bounding box center [495, 385] width 67 height 17
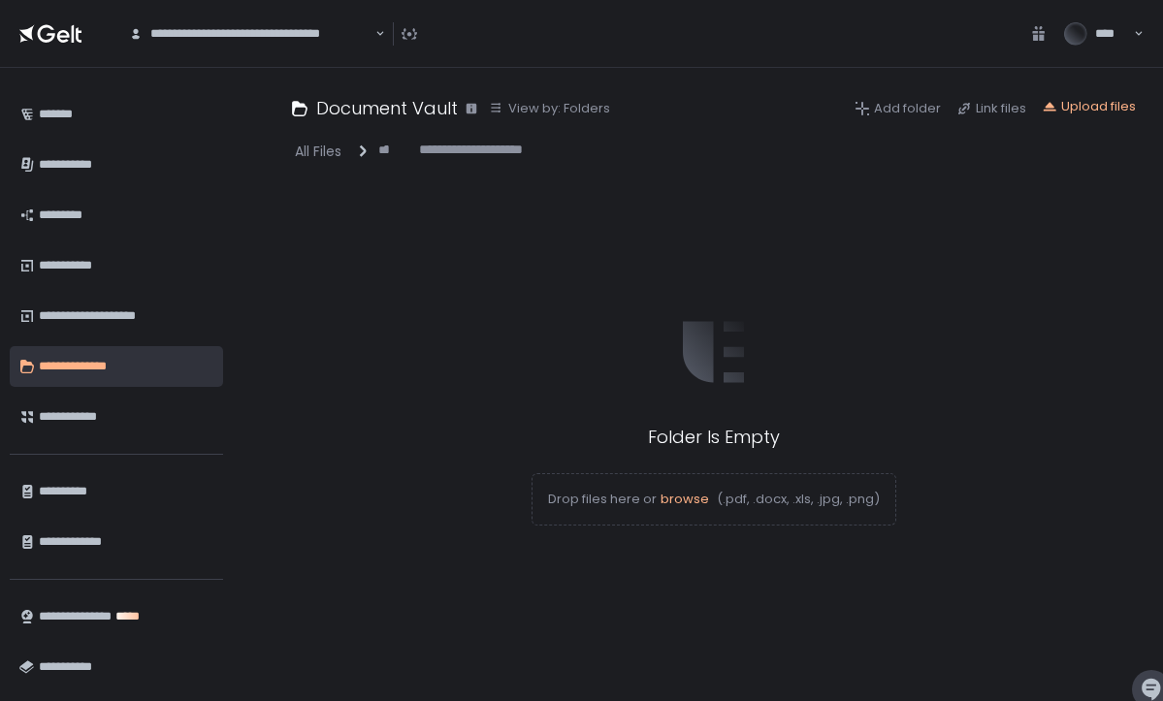
click at [693, 496] on span "browse" at bounding box center [685, 499] width 49 height 18
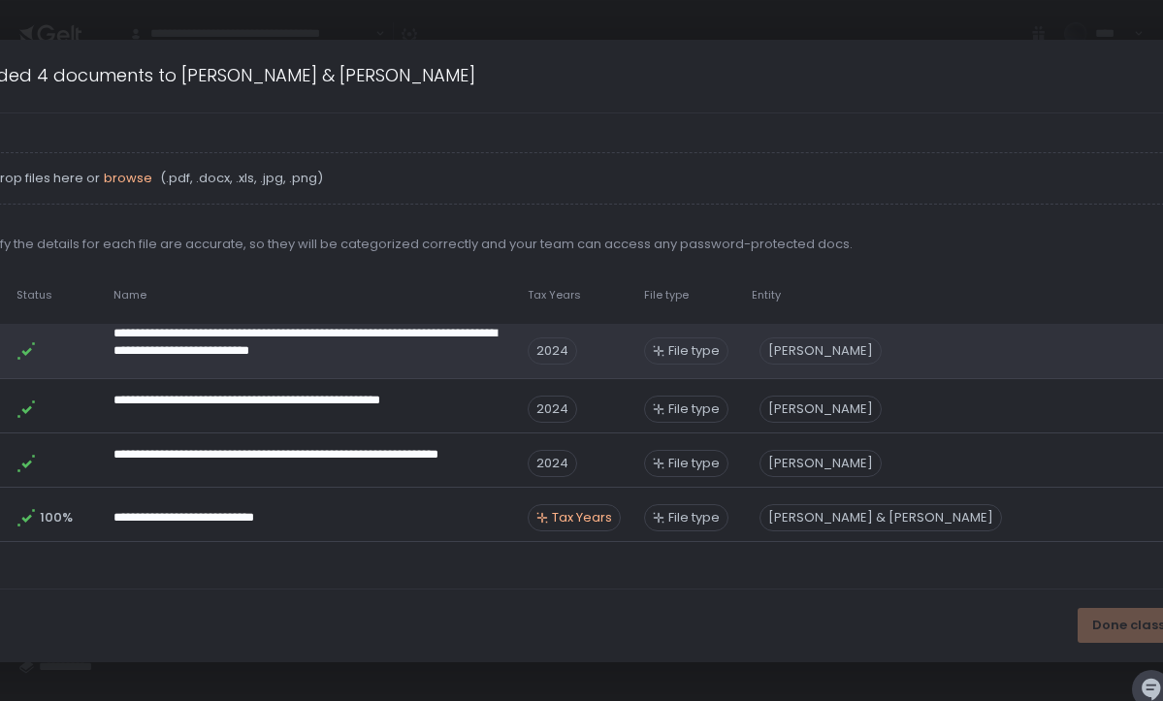
click at [708, 352] on span "File type" at bounding box center [693, 350] width 51 height 17
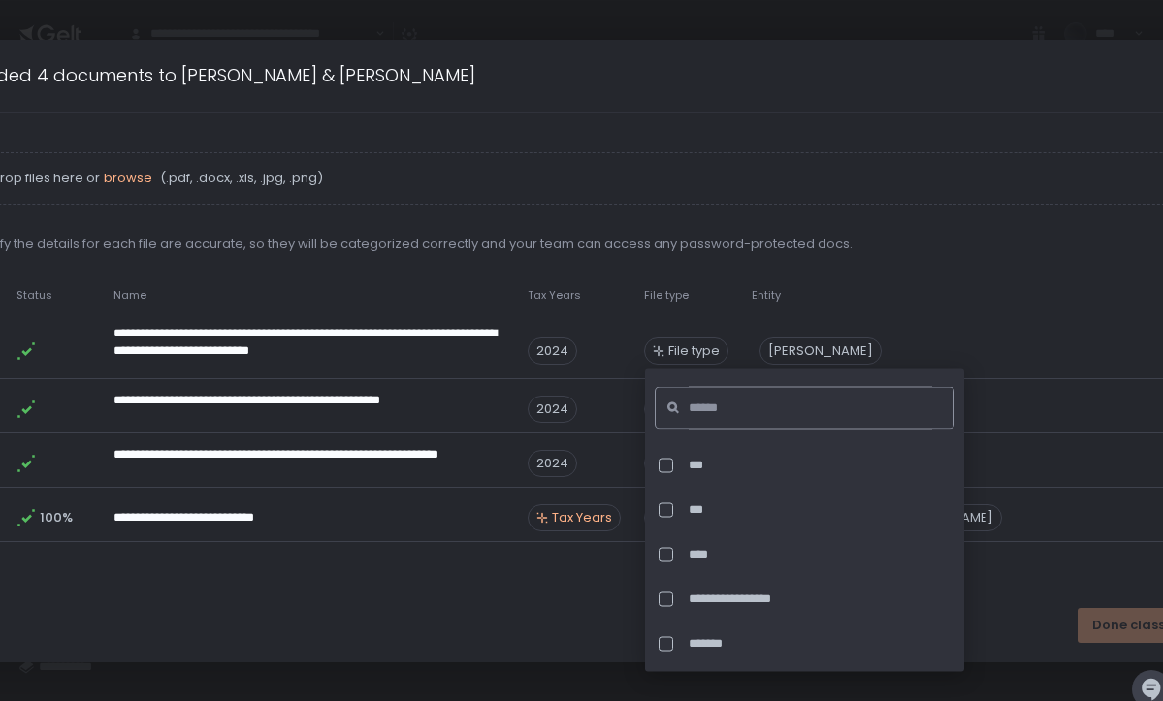
click at [719, 403] on input at bounding box center [811, 408] width 244 height 43
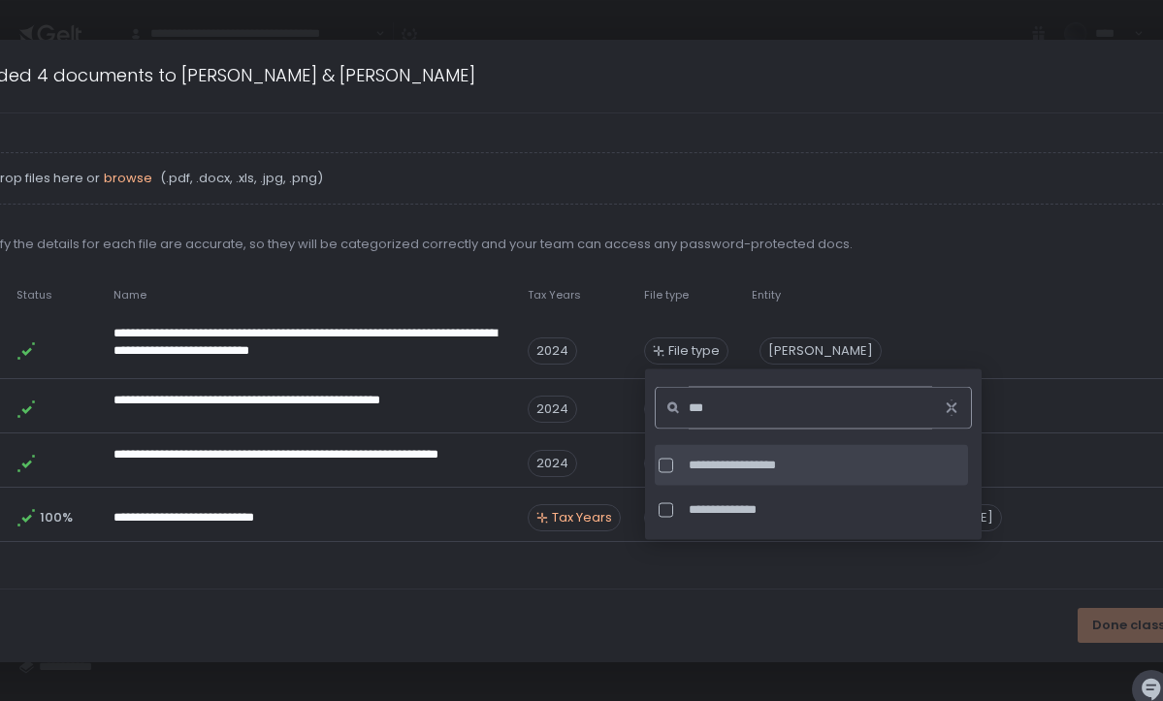
type input "***"
click at [730, 465] on span "**********" at bounding box center [827, 465] width 276 height 17
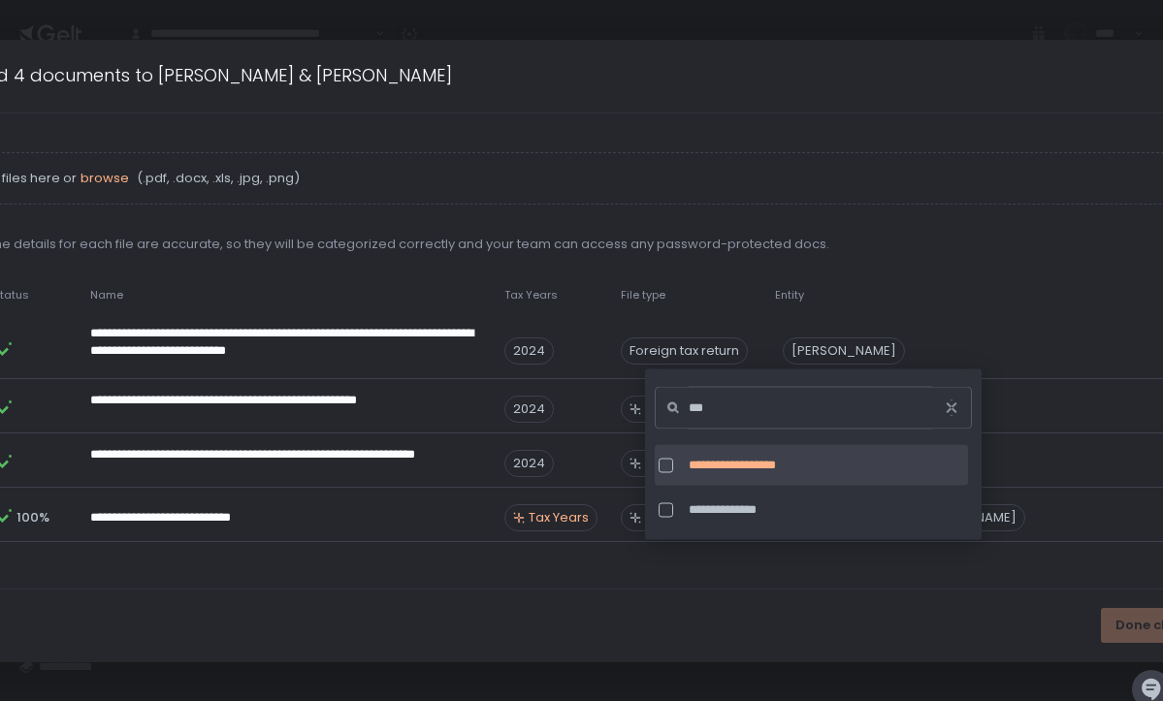
click at [906, 635] on div "Done classifying" at bounding box center [581, 626] width 1361 height 73
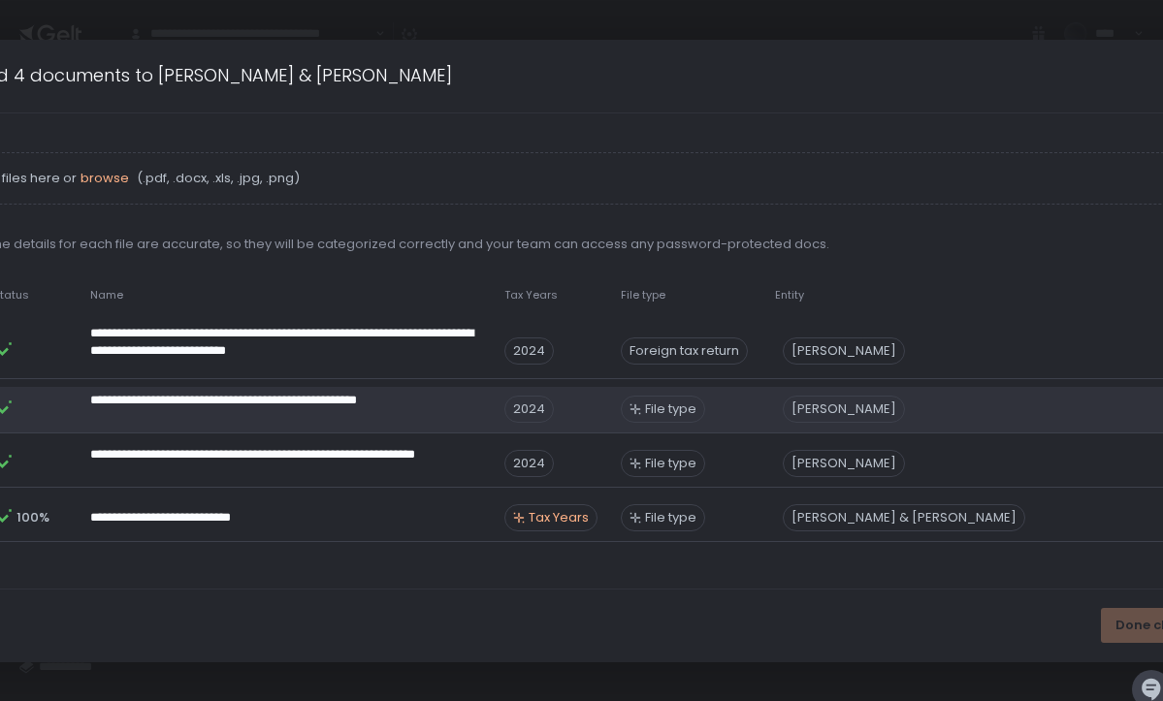
click at [688, 408] on span "File type" at bounding box center [670, 409] width 51 height 17
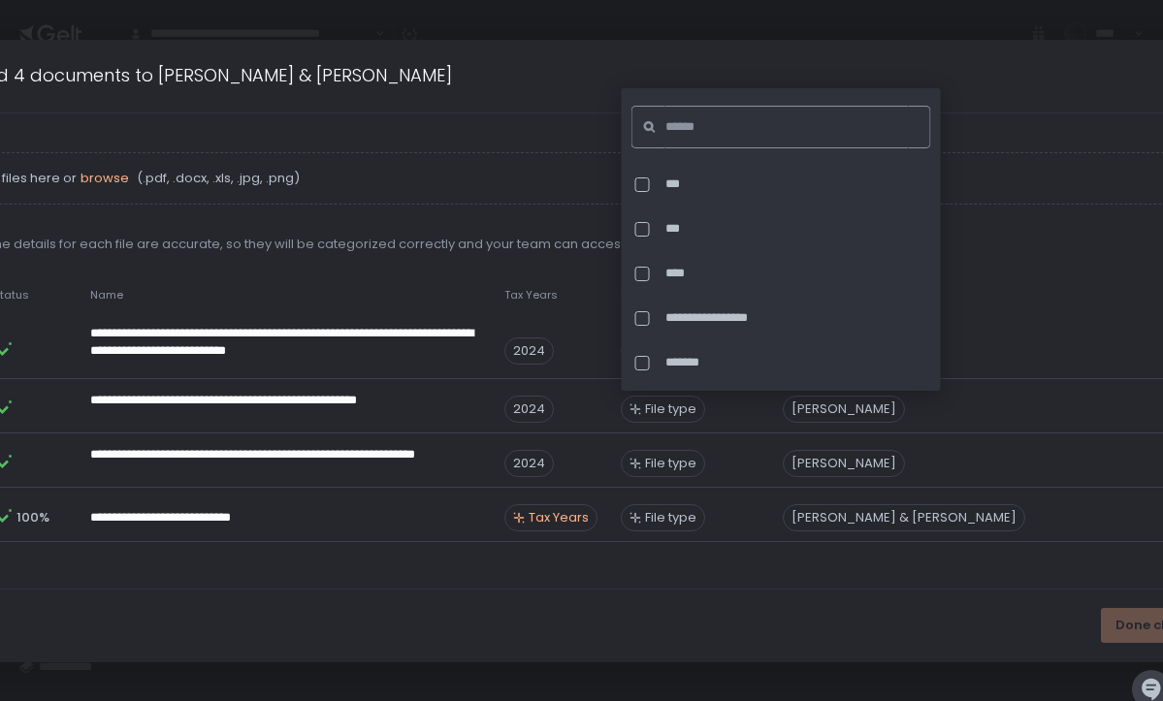
click at [734, 127] on input at bounding box center [788, 127] width 244 height 43
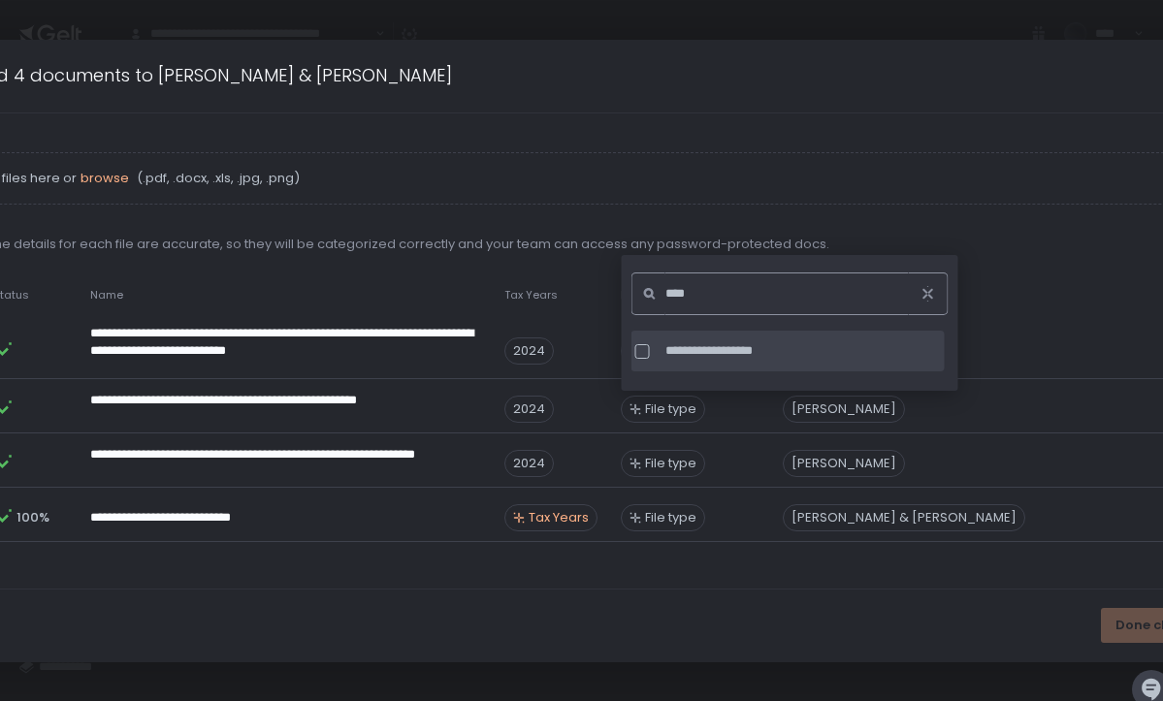
type input "****"
click at [705, 350] on span "**********" at bounding box center [804, 350] width 276 height 17
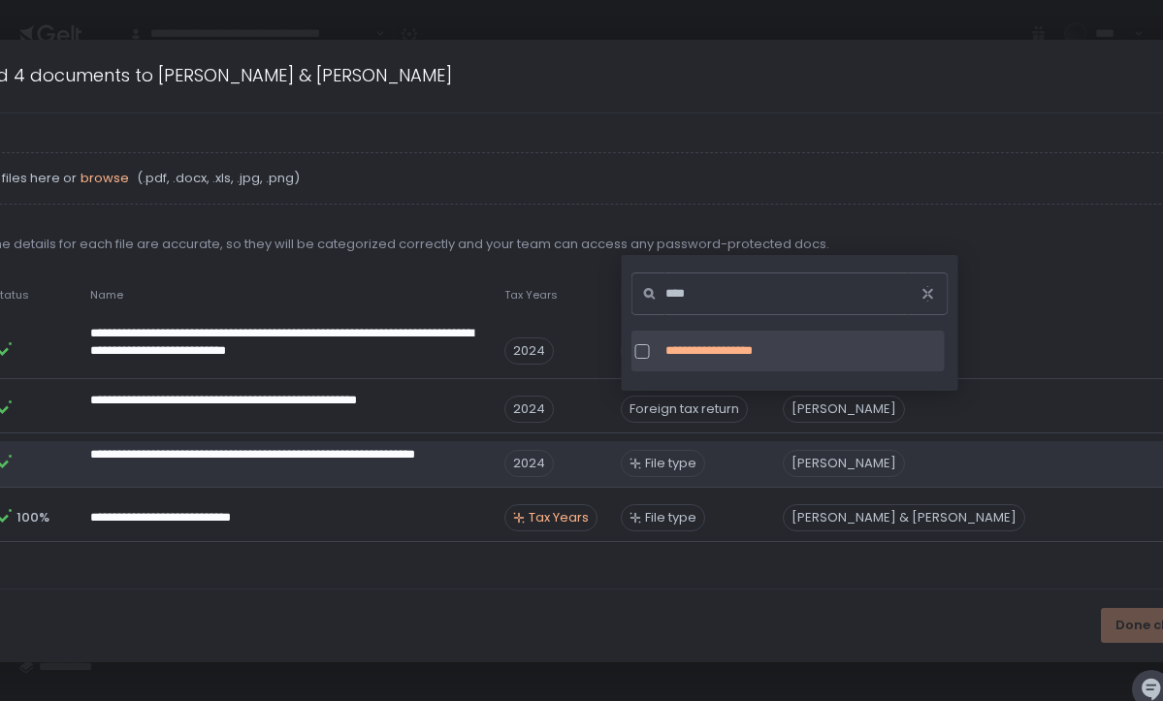
click at [688, 465] on span "File type" at bounding box center [670, 463] width 51 height 17
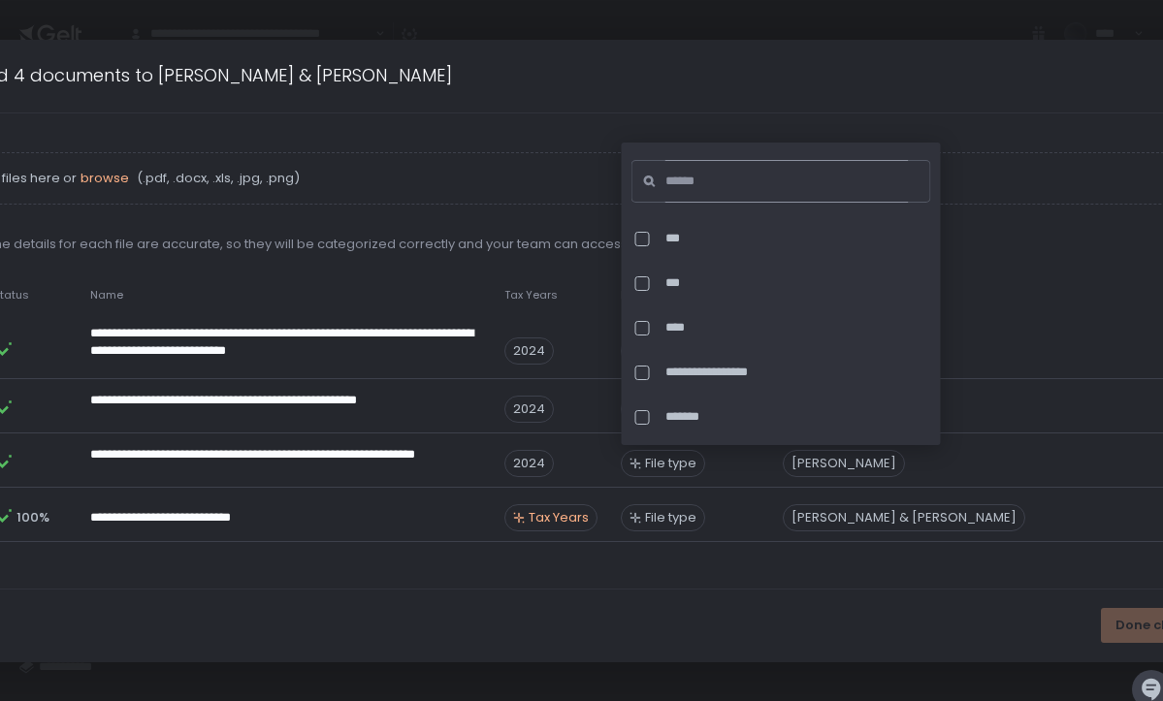
click at [733, 172] on input at bounding box center [788, 181] width 244 height 43
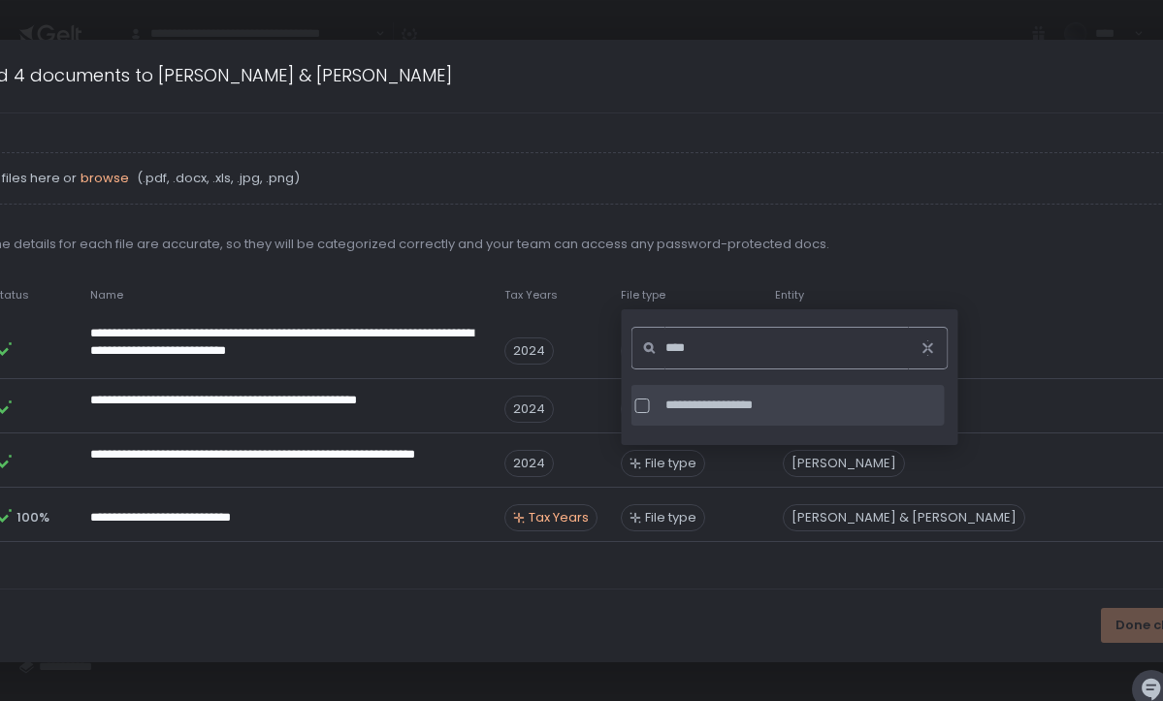
type input "****"
click at [707, 408] on span "**********" at bounding box center [804, 405] width 276 height 17
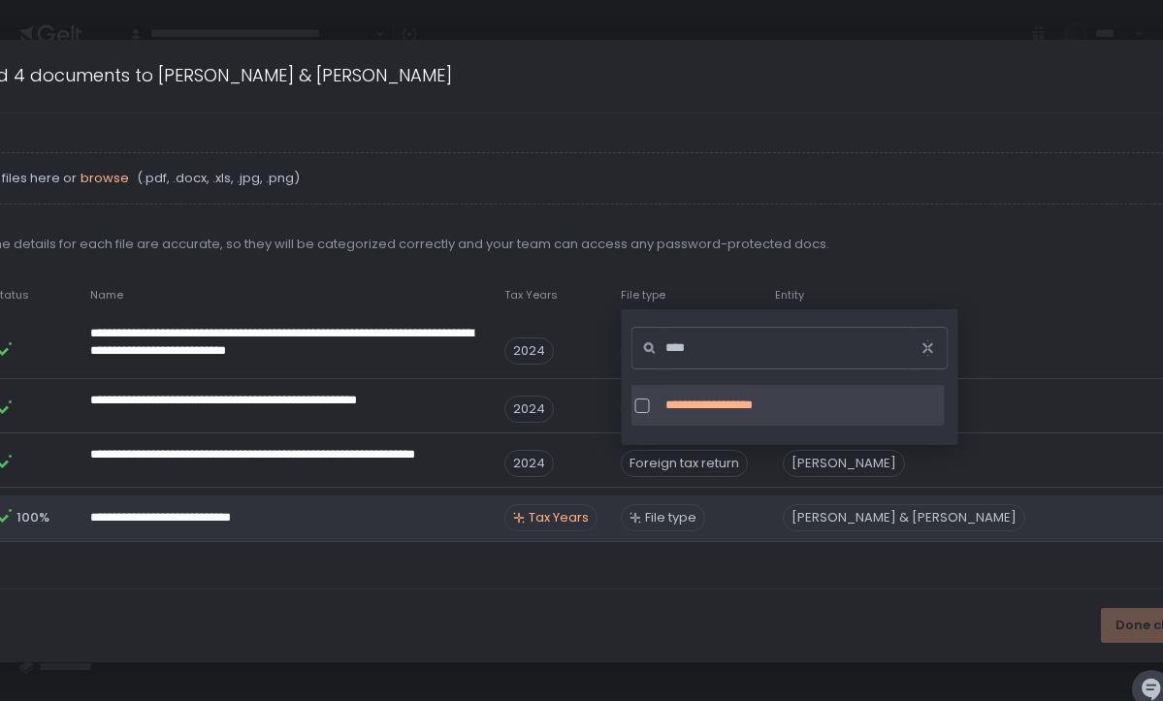
click at [681, 520] on span "File type" at bounding box center [670, 517] width 51 height 17
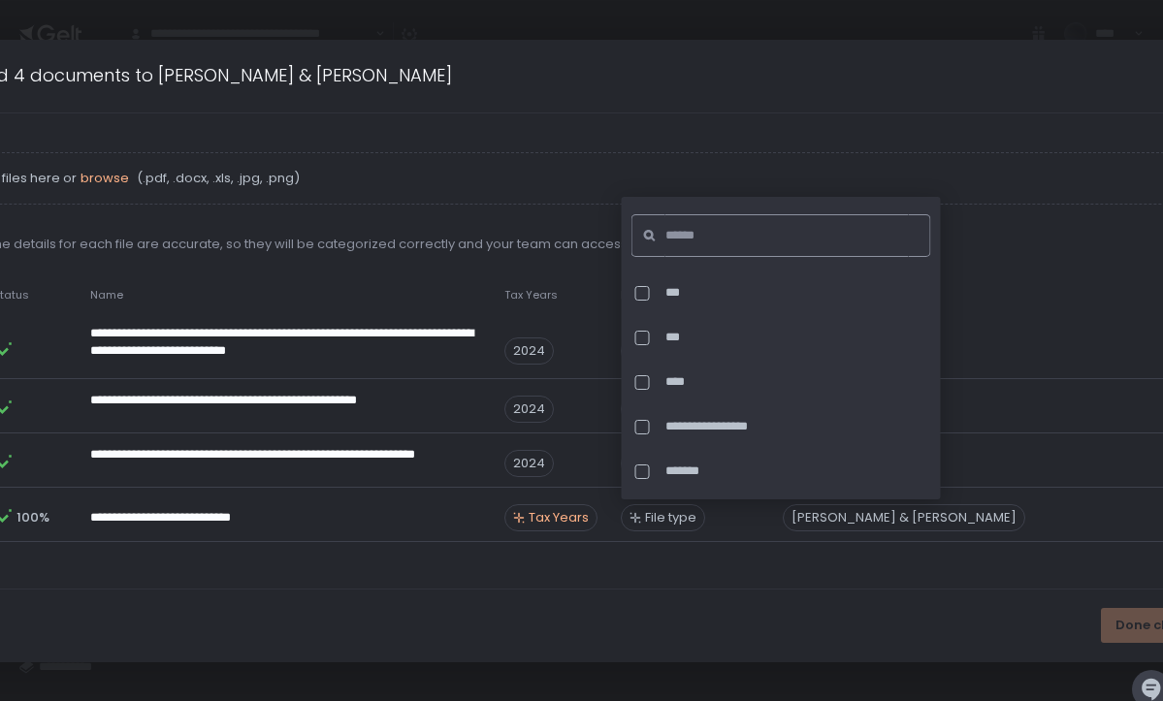
click at [753, 233] on input at bounding box center [788, 235] width 244 height 43
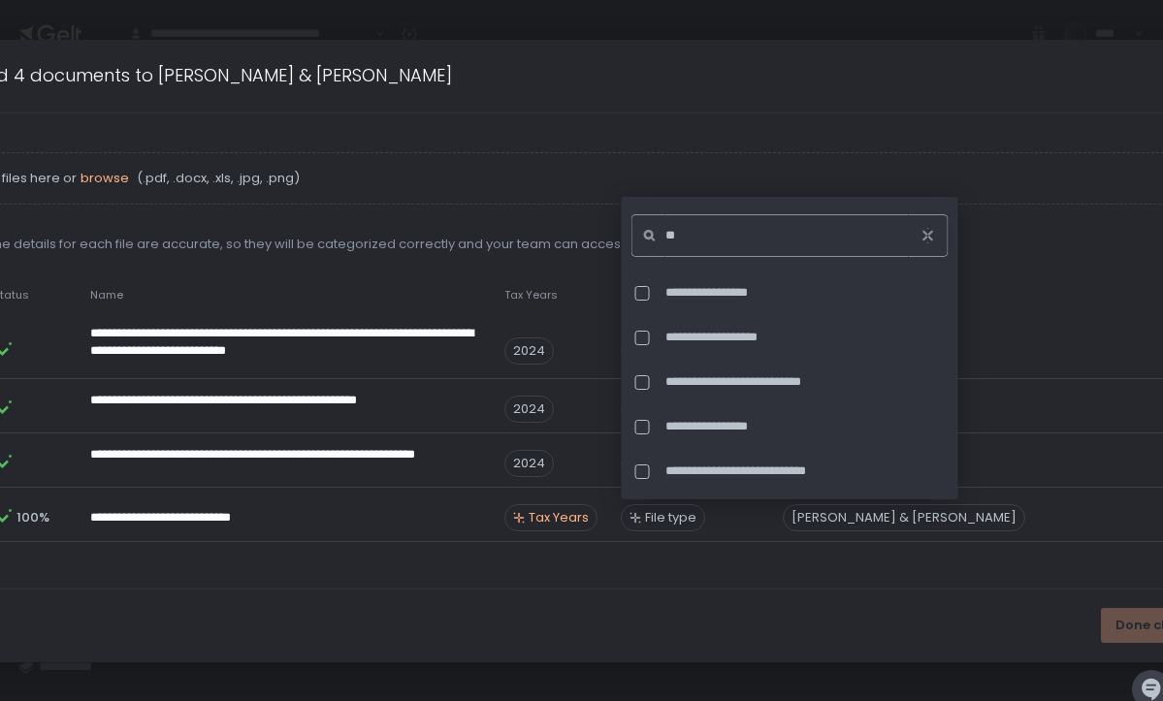
type input "*"
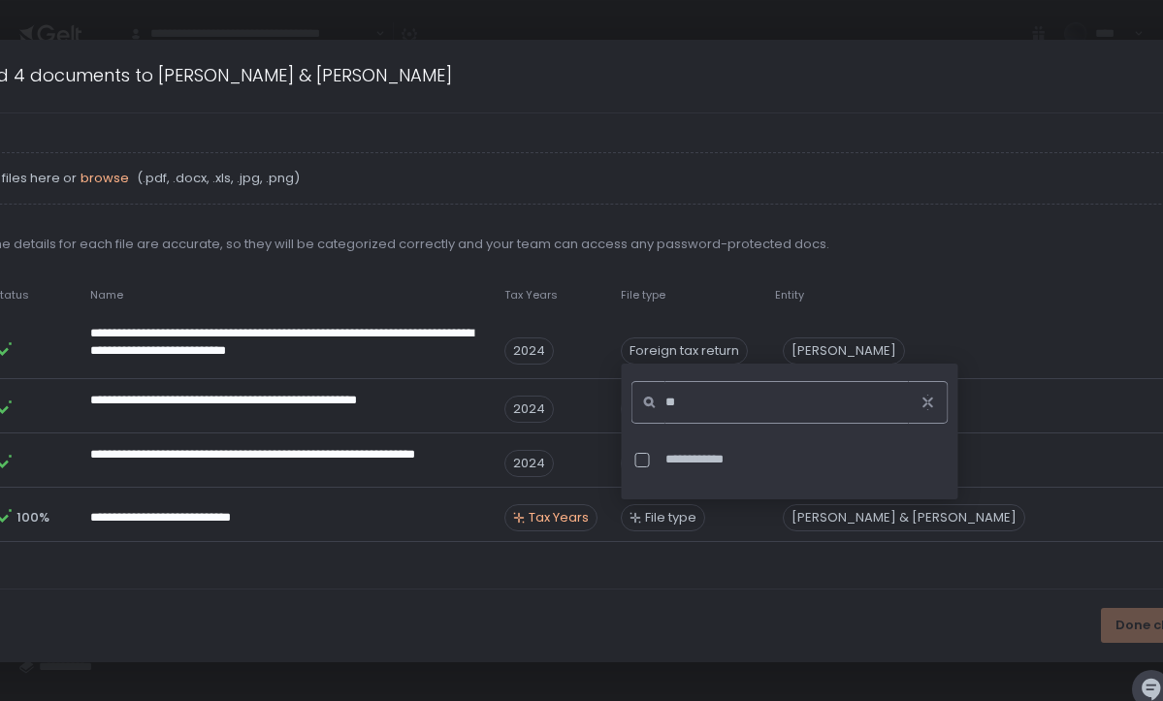
type input "*"
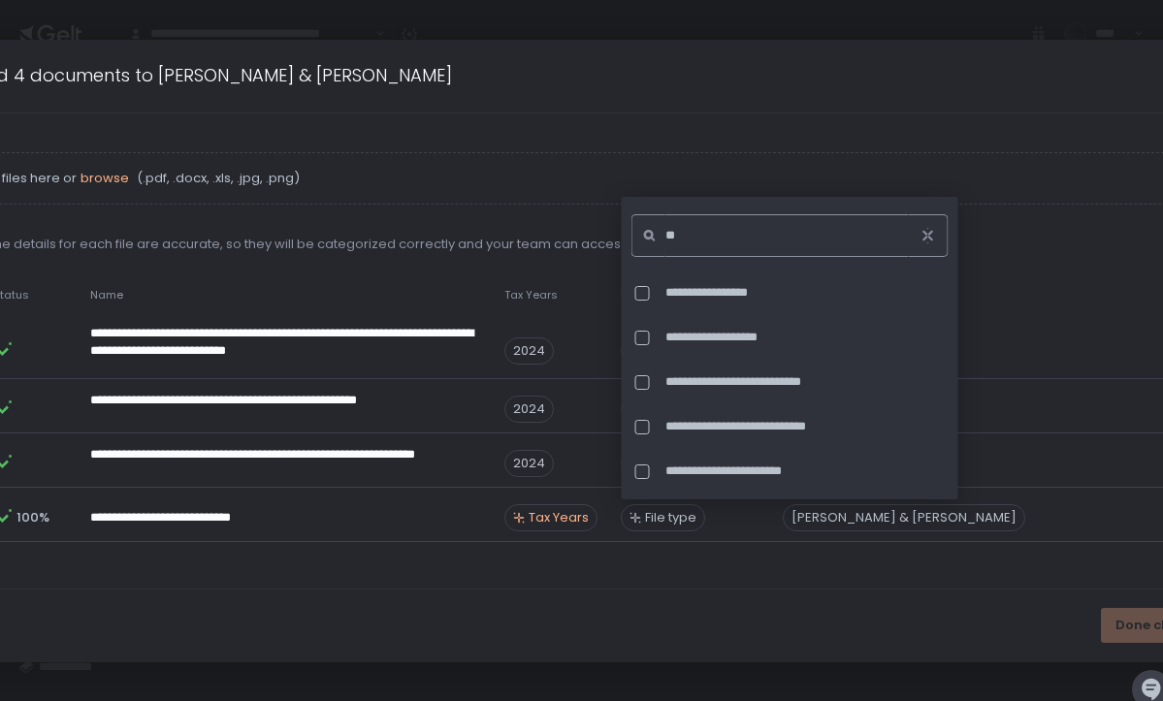
type input "*"
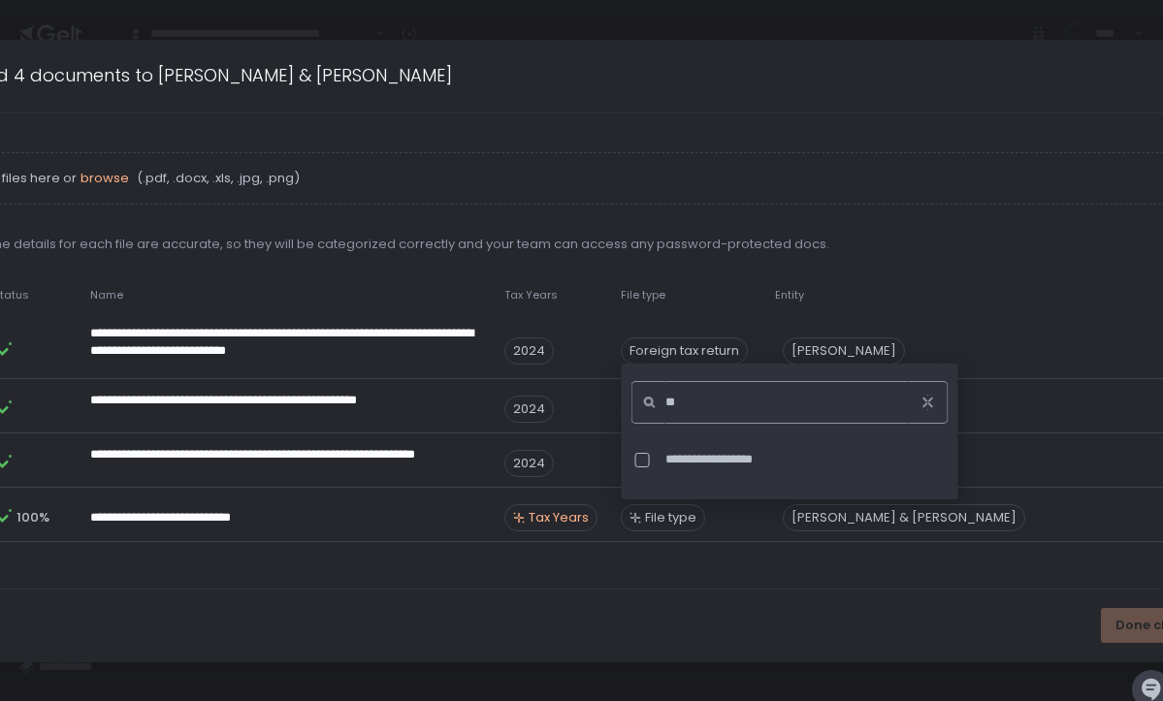
type input "*"
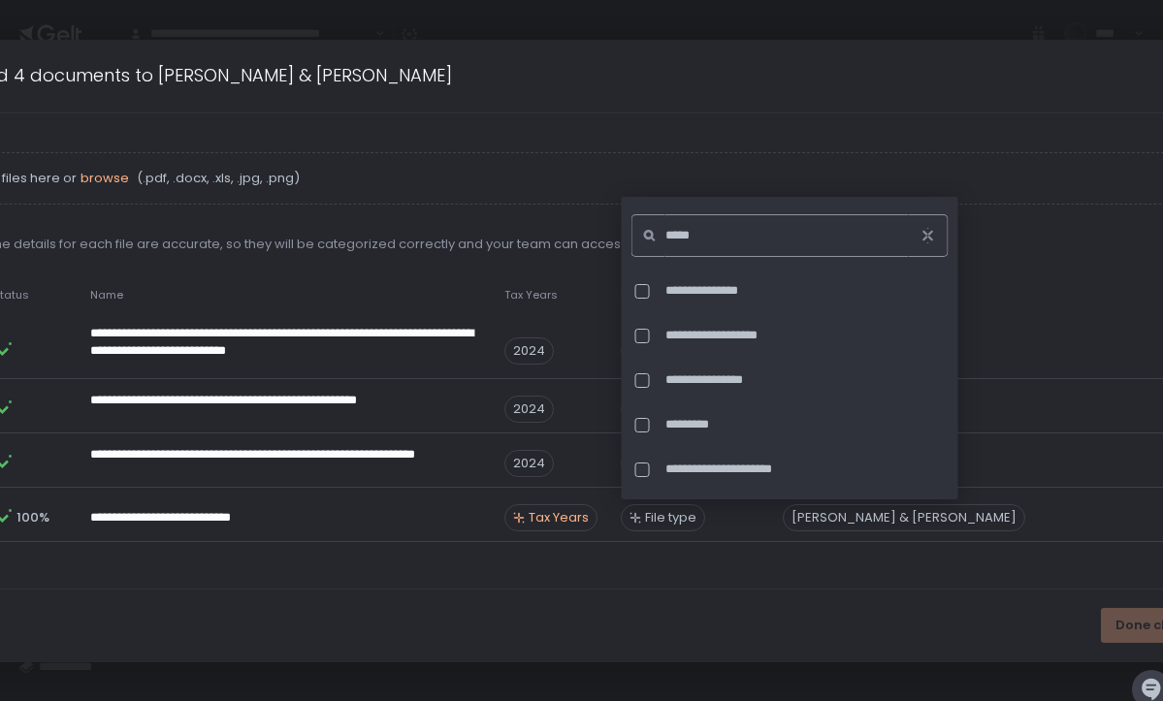
scroll to position [359, 0]
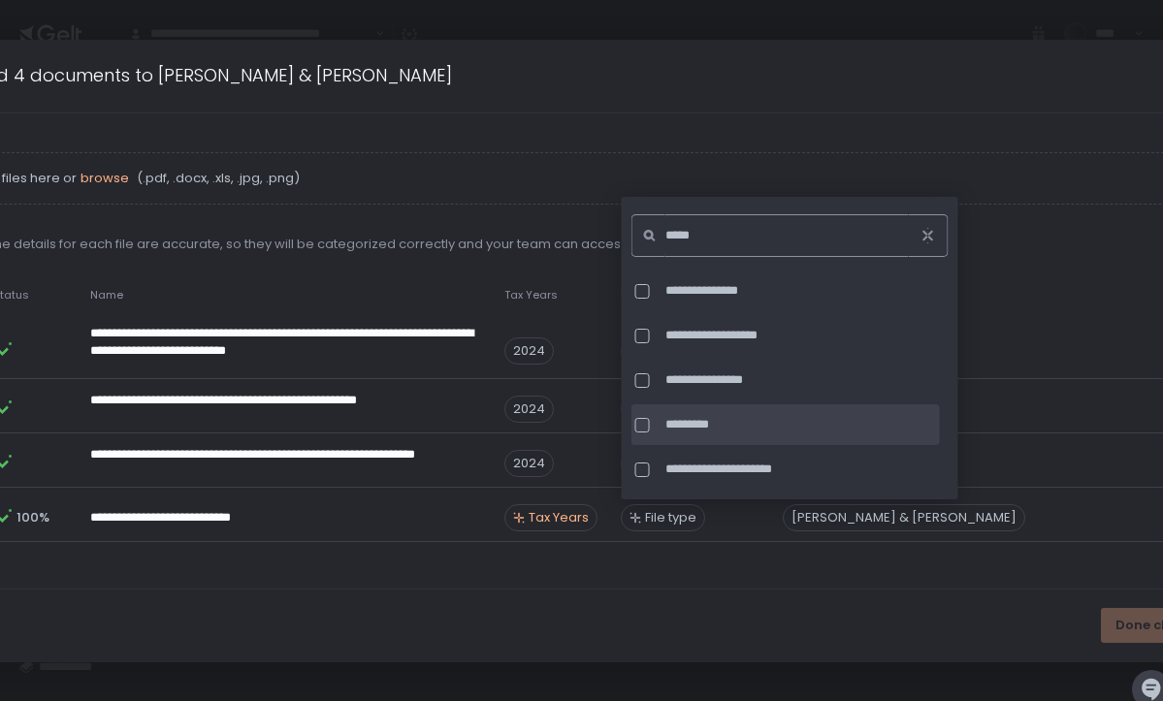
type input "*****"
click at [710, 426] on span "*********" at bounding box center [801, 424] width 271 height 17
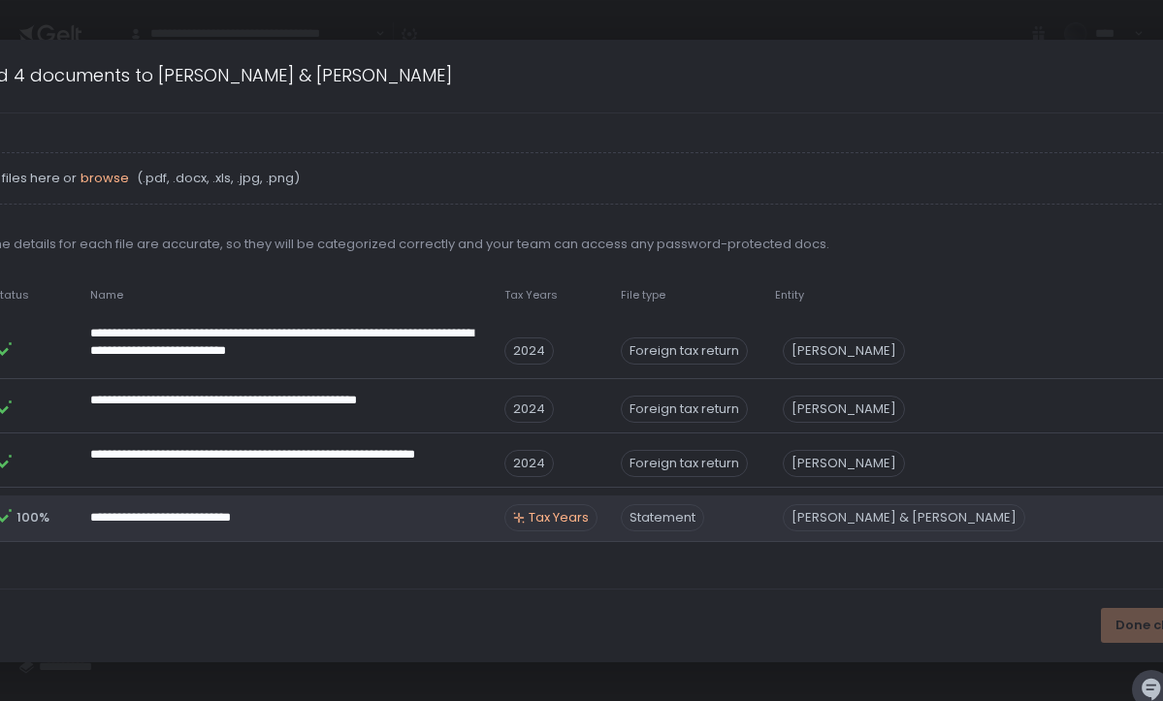
click at [918, 517] on div "[PERSON_NAME] & [PERSON_NAME]" at bounding box center [904, 518] width 243 height 27
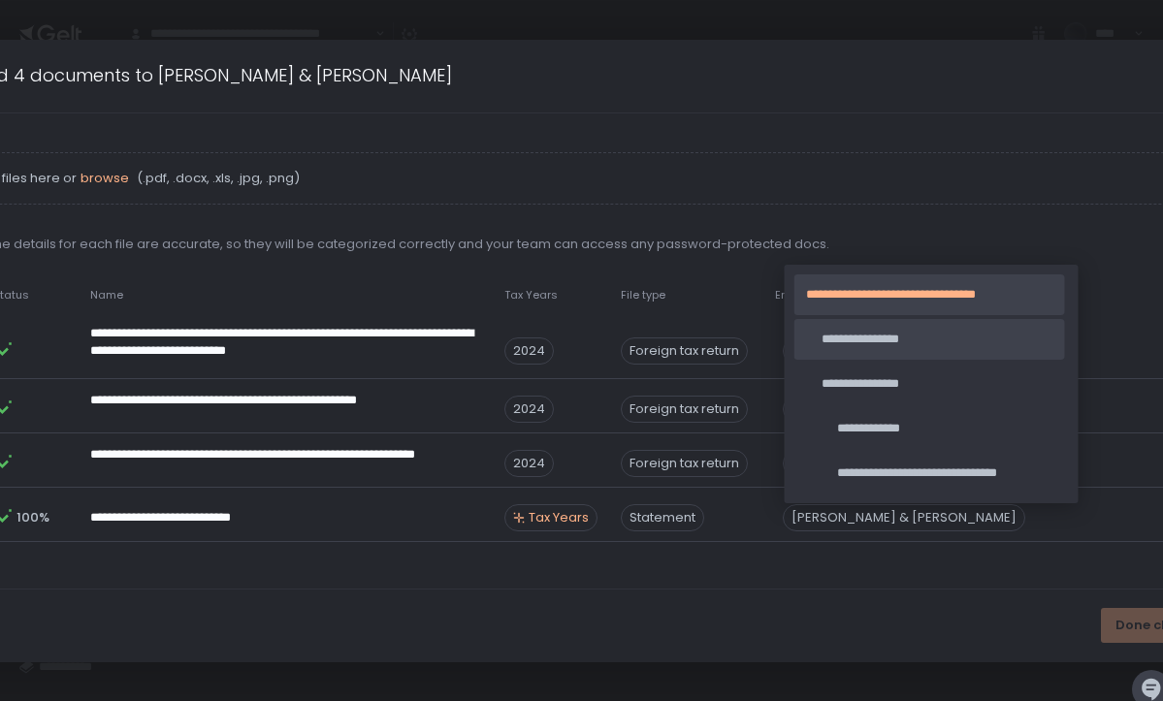
click at [914, 339] on span "**********" at bounding box center [938, 339] width 232 height 17
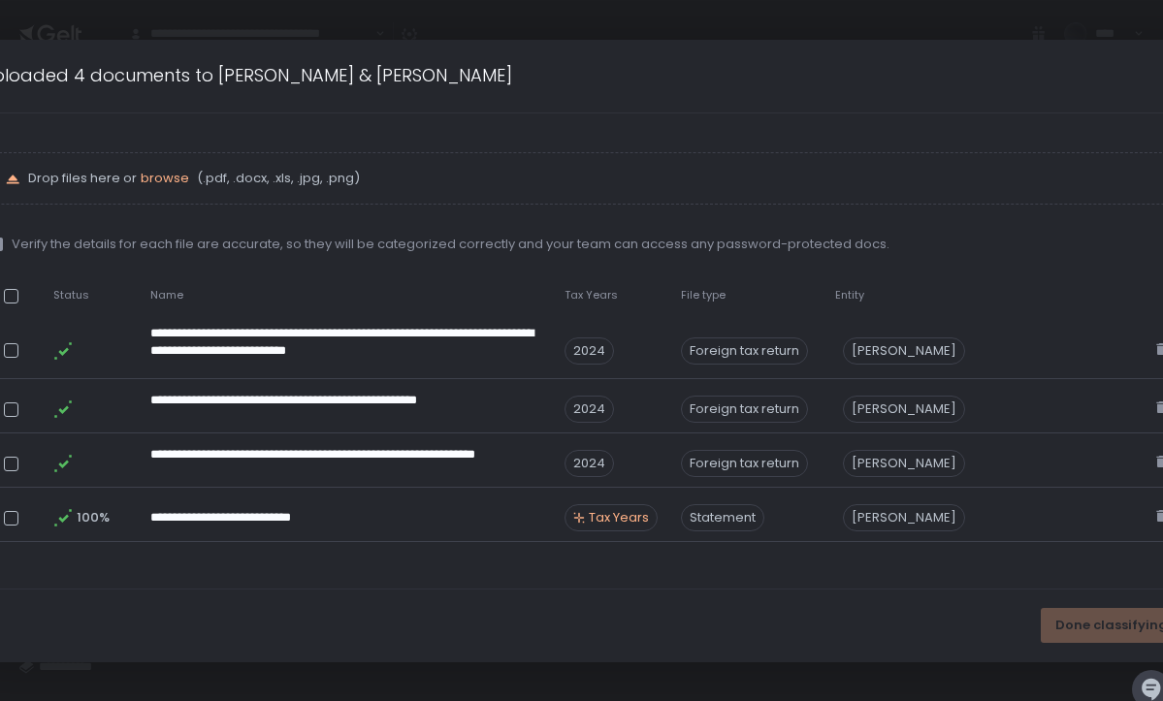
click at [1129, 621] on div "Done classifying" at bounding box center [1112, 625] width 142 height 35
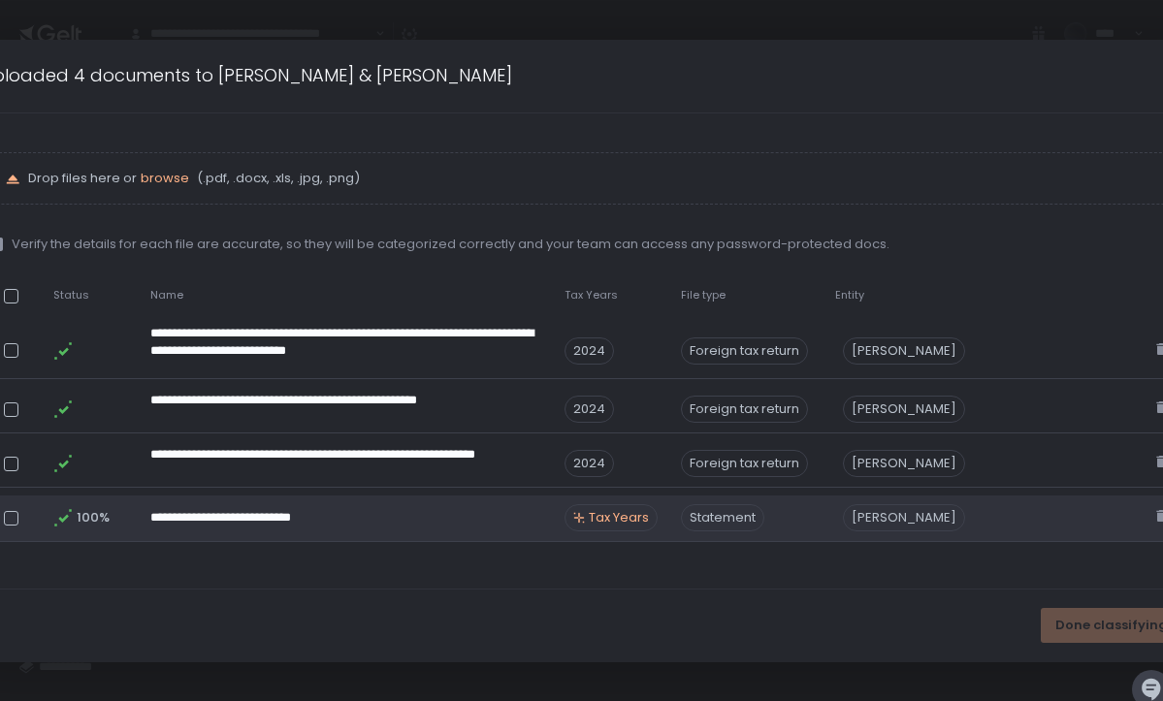
click at [615, 518] on span "Tax Years" at bounding box center [619, 517] width 60 height 17
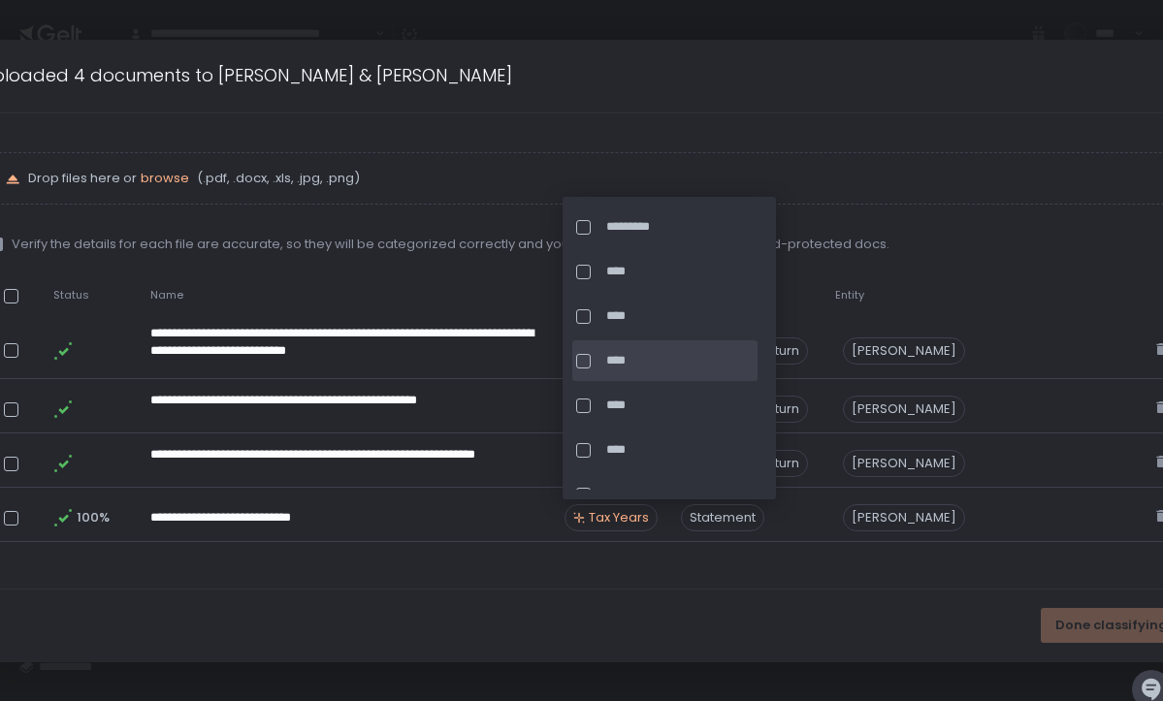
click at [587, 355] on div at bounding box center [583, 361] width 15 height 15
click at [770, 615] on div "Done classifying" at bounding box center [581, 626] width 1241 height 73
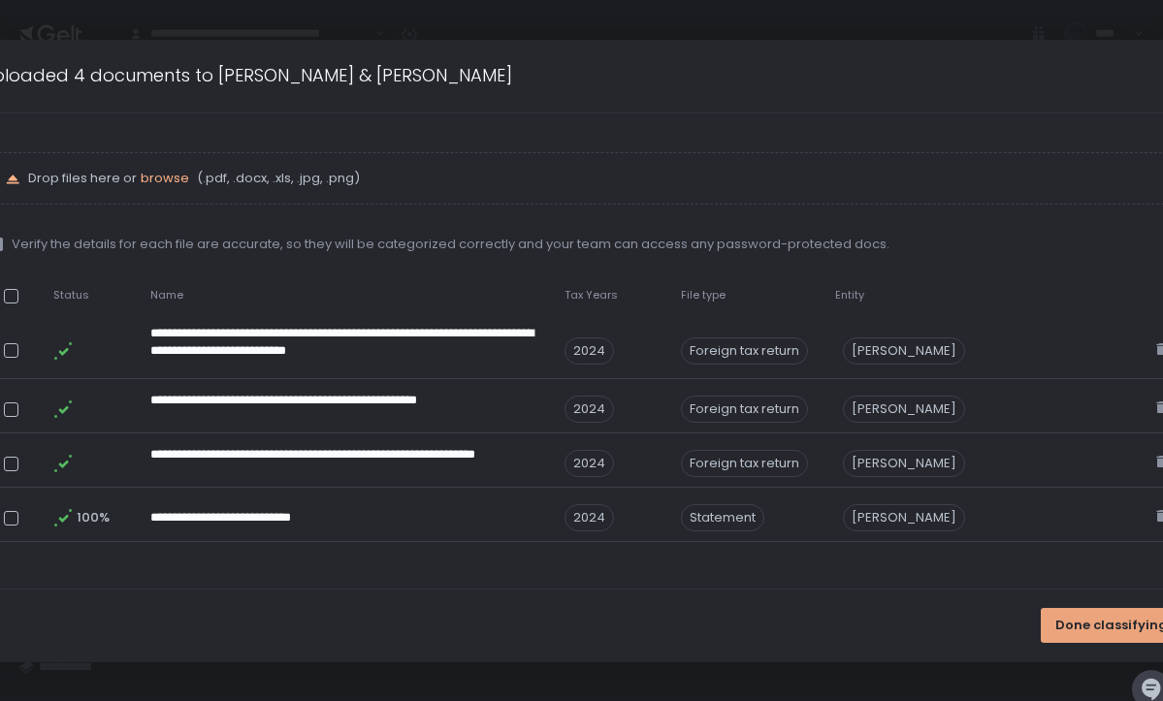
click at [1092, 621] on span "Done classifying" at bounding box center [1112, 625] width 113 height 17
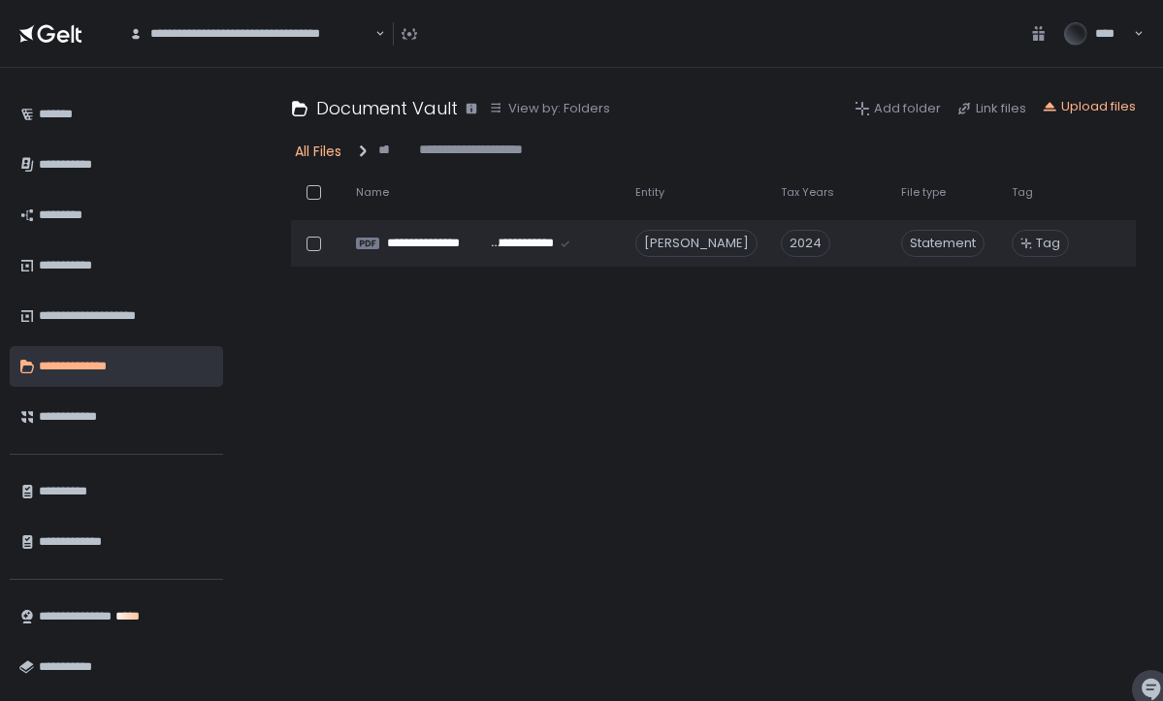
click at [326, 146] on div "All Files" at bounding box center [318, 151] width 47 height 19
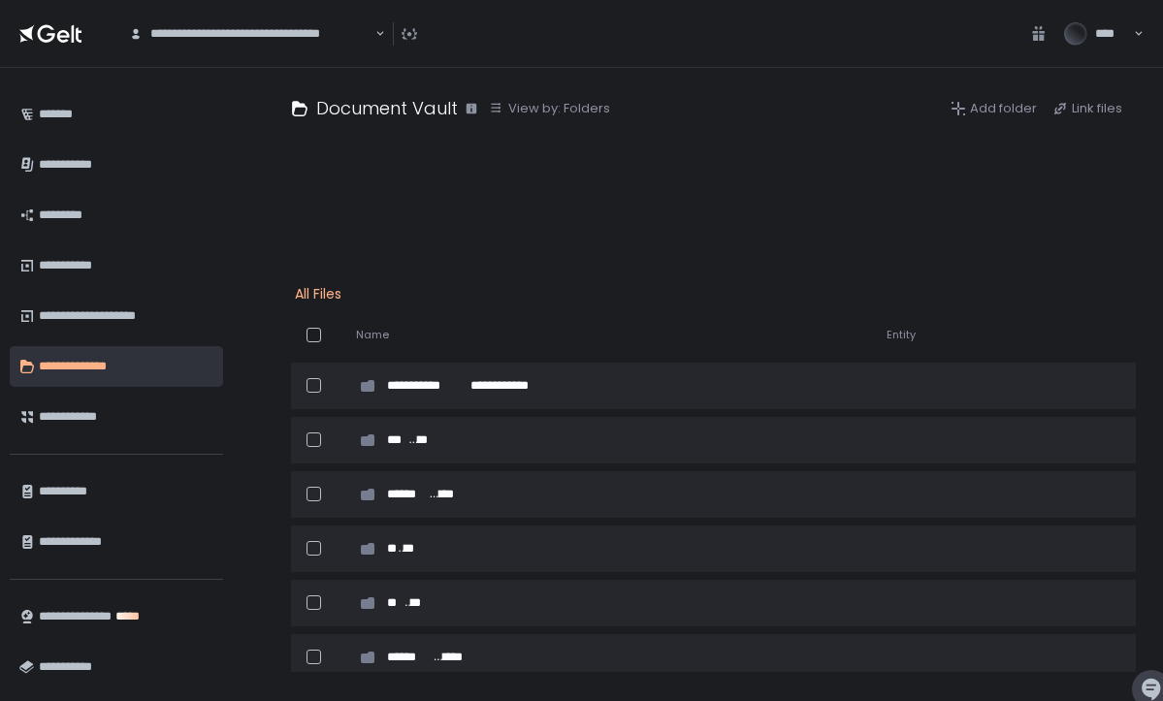
scroll to position [0, -1]
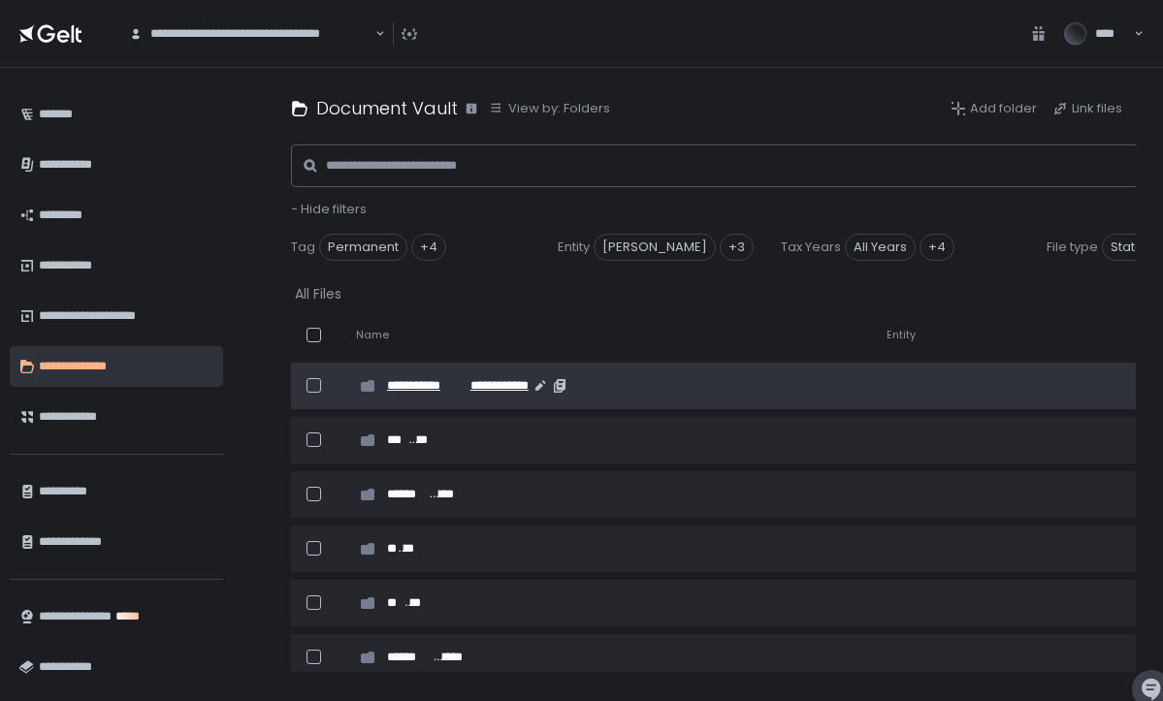
click at [482, 387] on span "**********" at bounding box center [495, 385] width 67 height 17
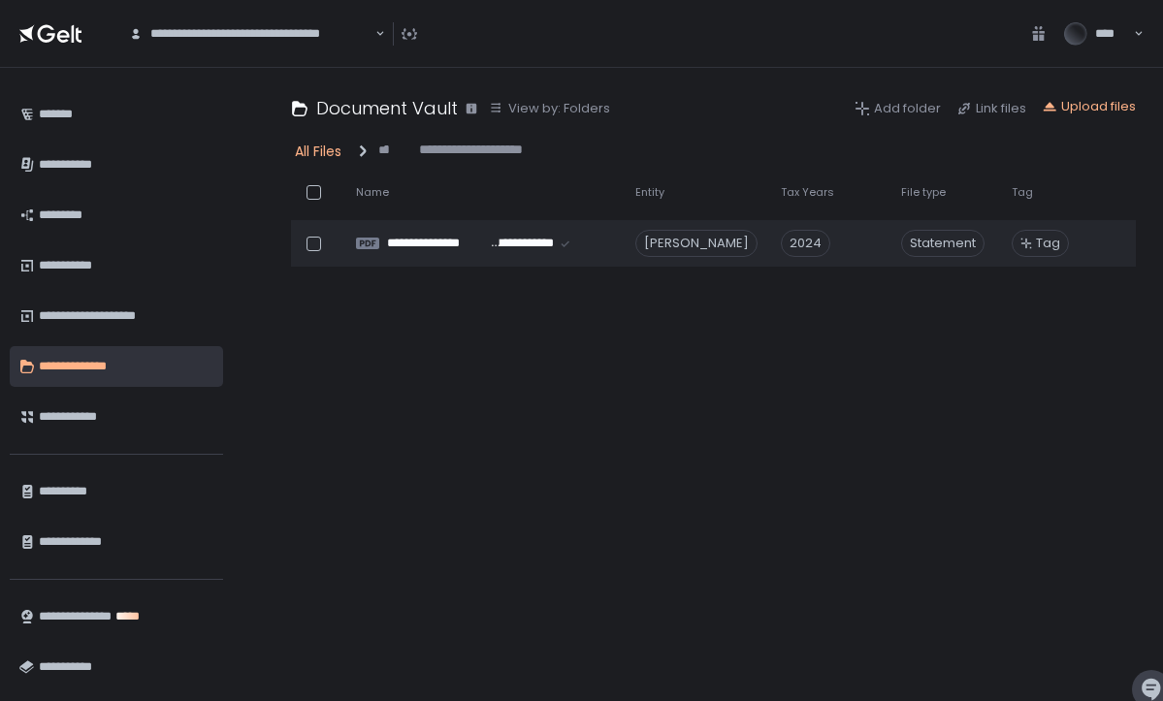
click at [320, 147] on div "All Files" at bounding box center [318, 151] width 47 height 19
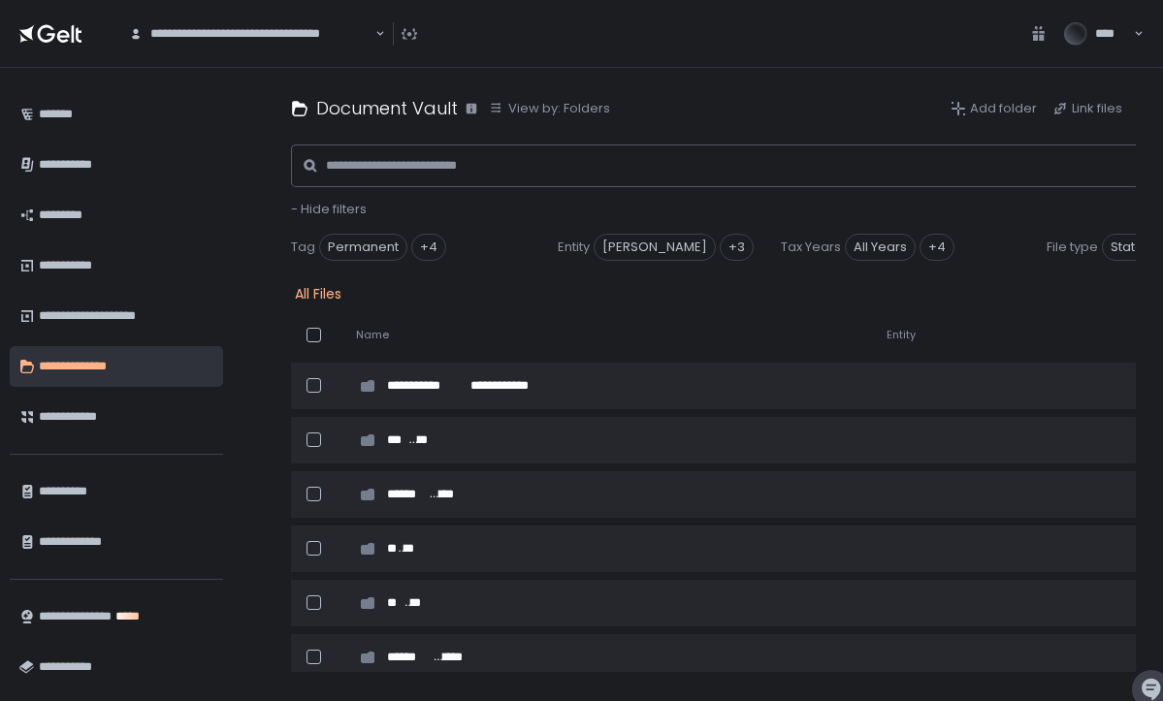
scroll to position [0, -1]
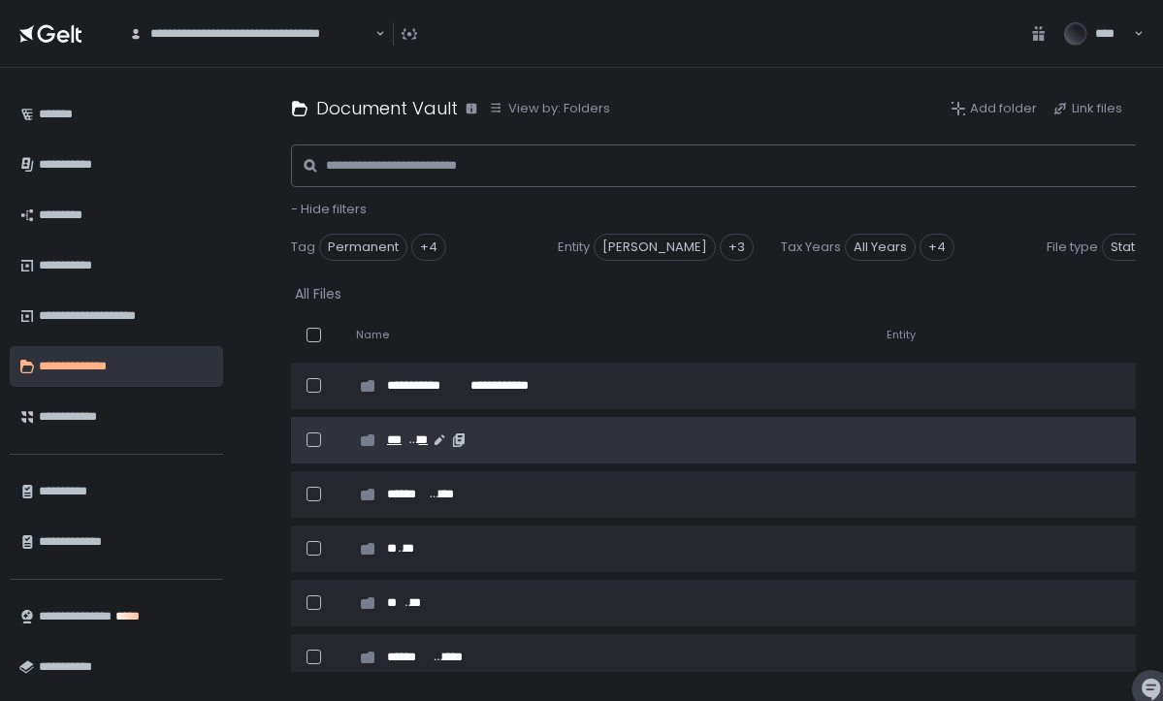
click at [405, 445] on span "***" at bounding box center [397, 440] width 20 height 17
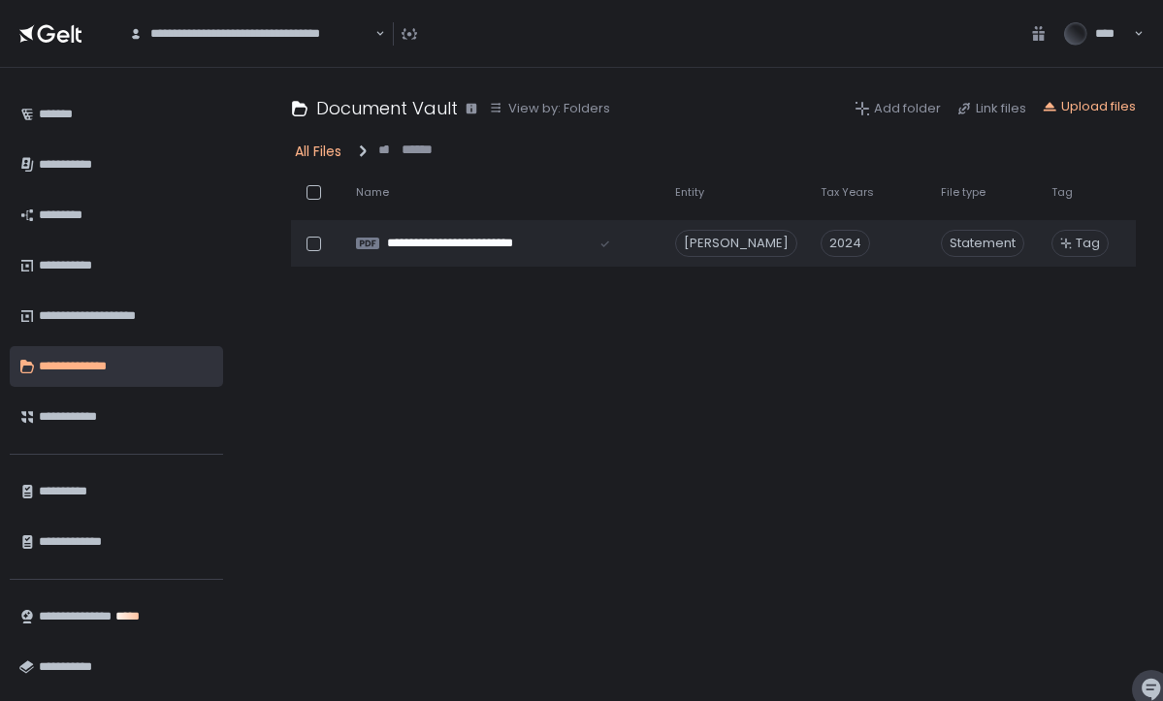
click at [307, 147] on div "All Files" at bounding box center [318, 151] width 47 height 19
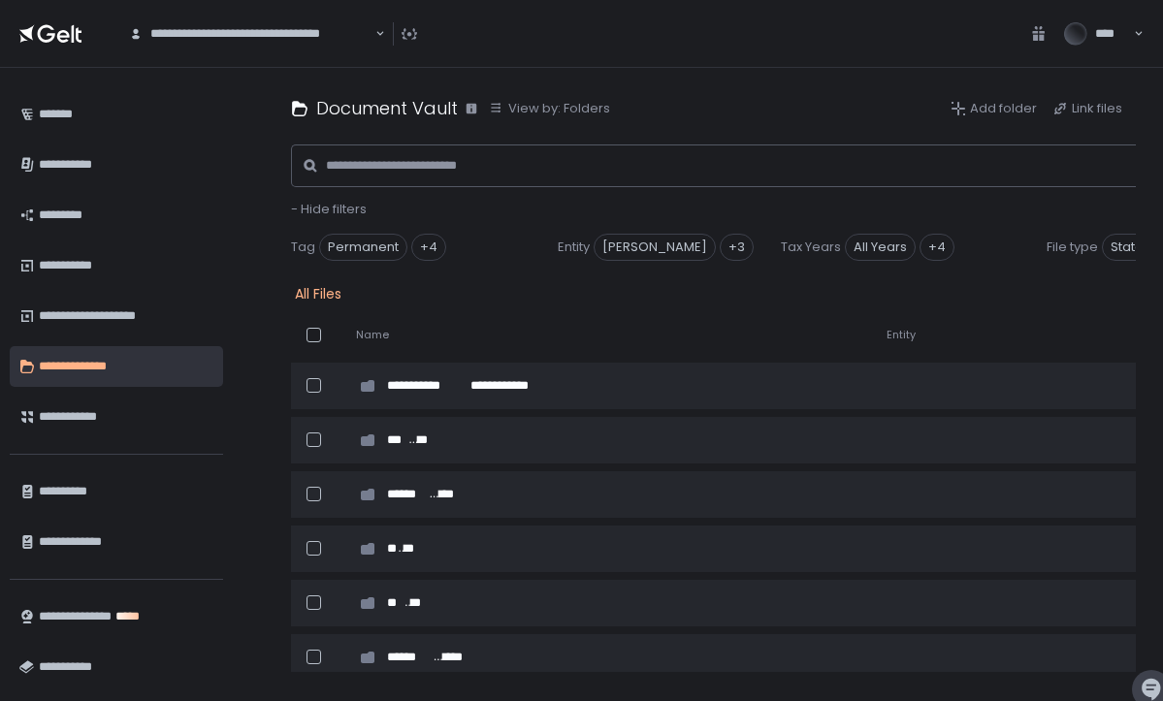
scroll to position [0, -1]
click at [938, 246] on div "+4" at bounding box center [937, 247] width 35 height 27
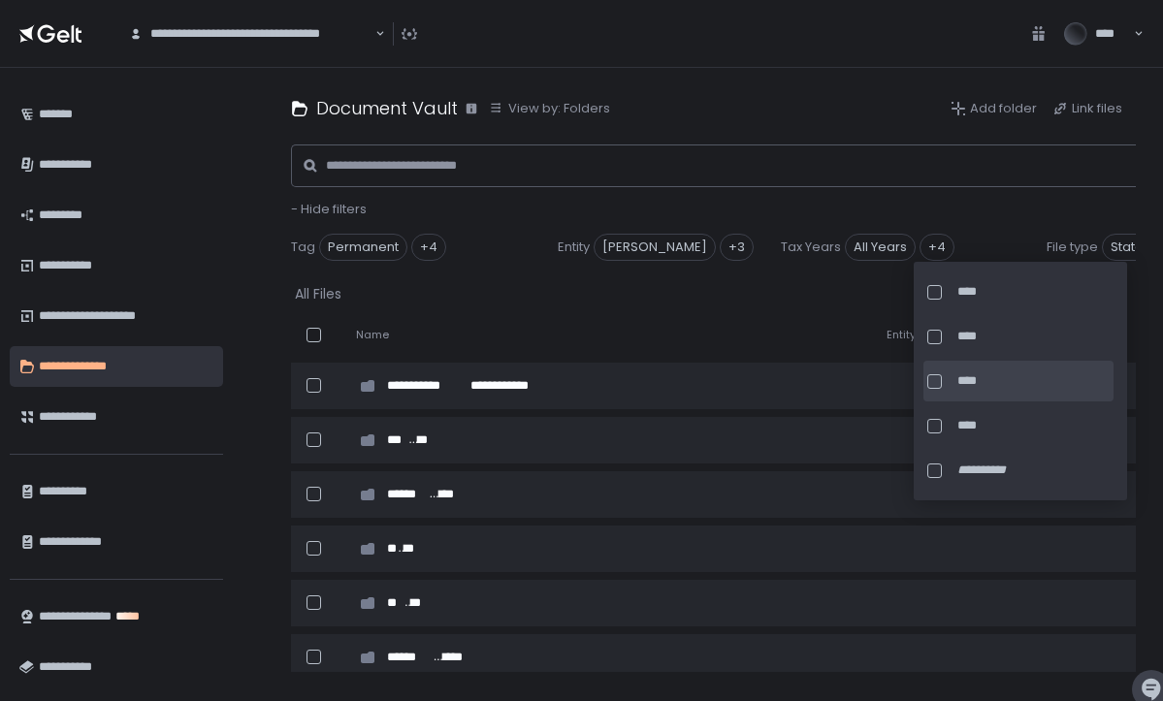
click at [939, 376] on div at bounding box center [935, 382] width 15 height 15
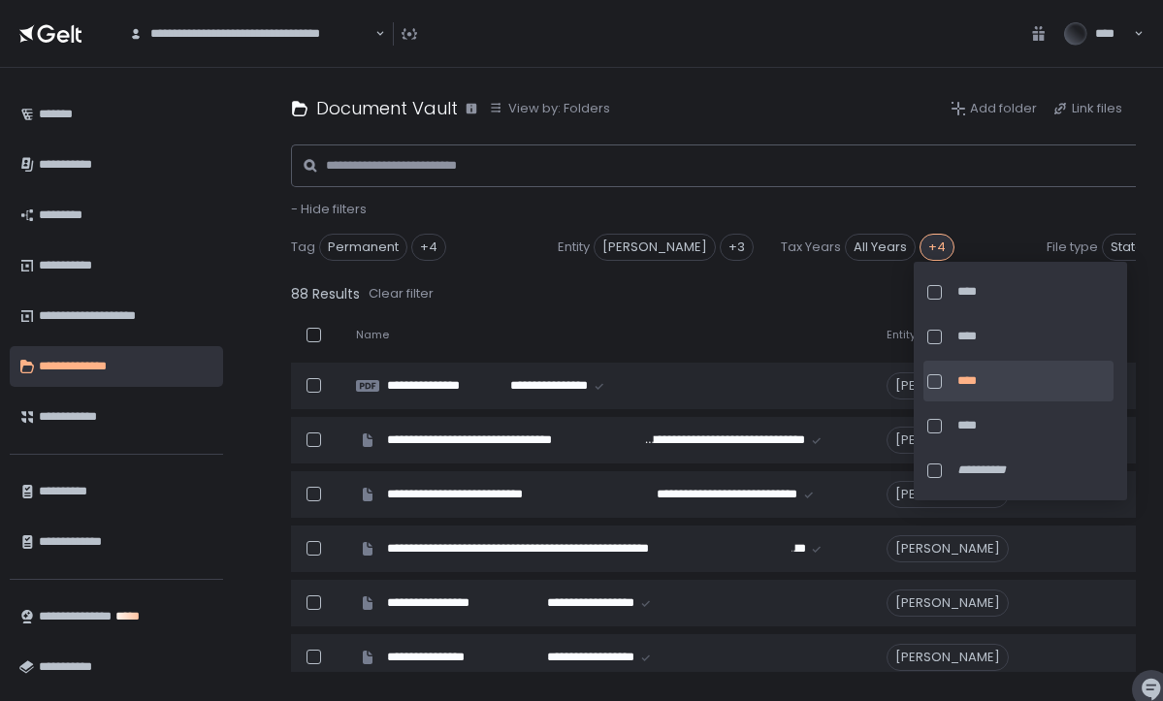
click at [930, 384] on div at bounding box center [935, 382] width 15 height 15
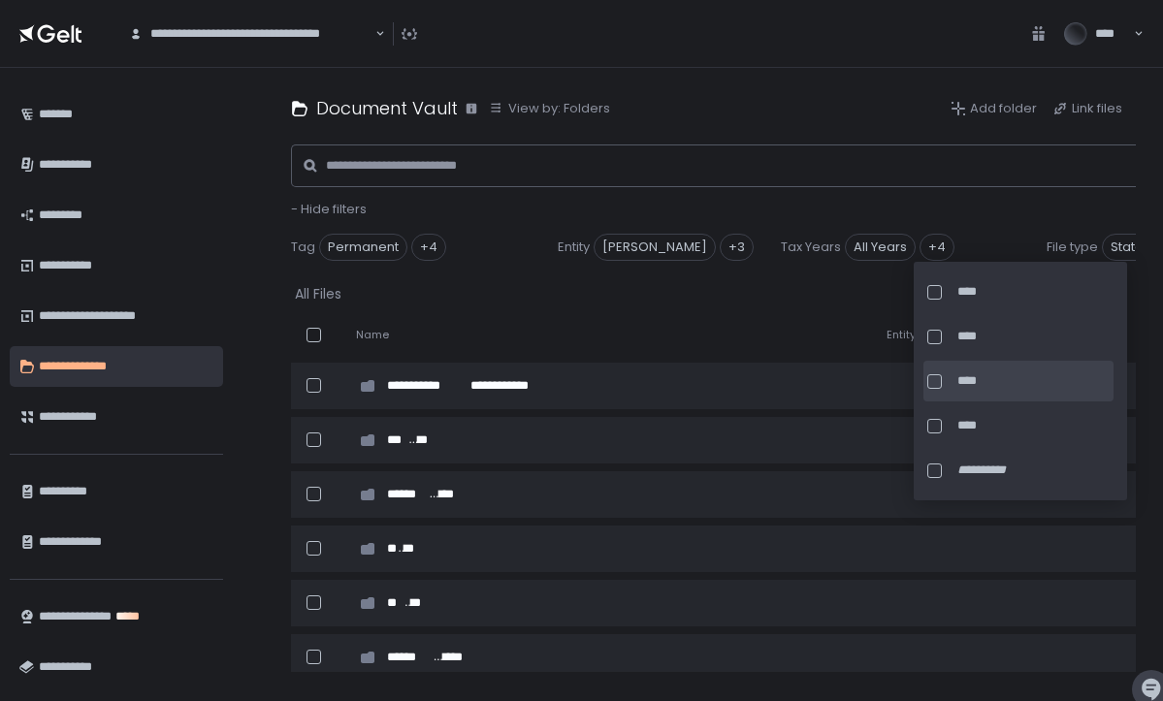
click at [930, 384] on div at bounding box center [935, 382] width 15 height 15
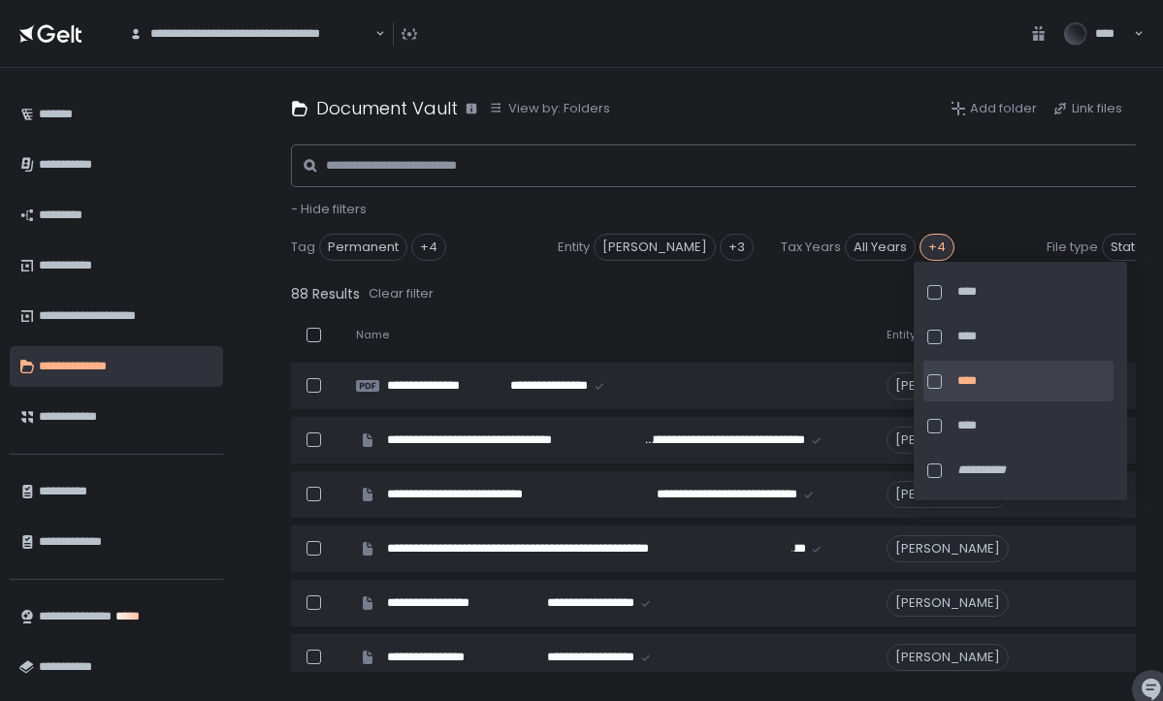
click at [745, 293] on div "88 Results Clear filter" at bounding box center [761, 293] width 941 height 27
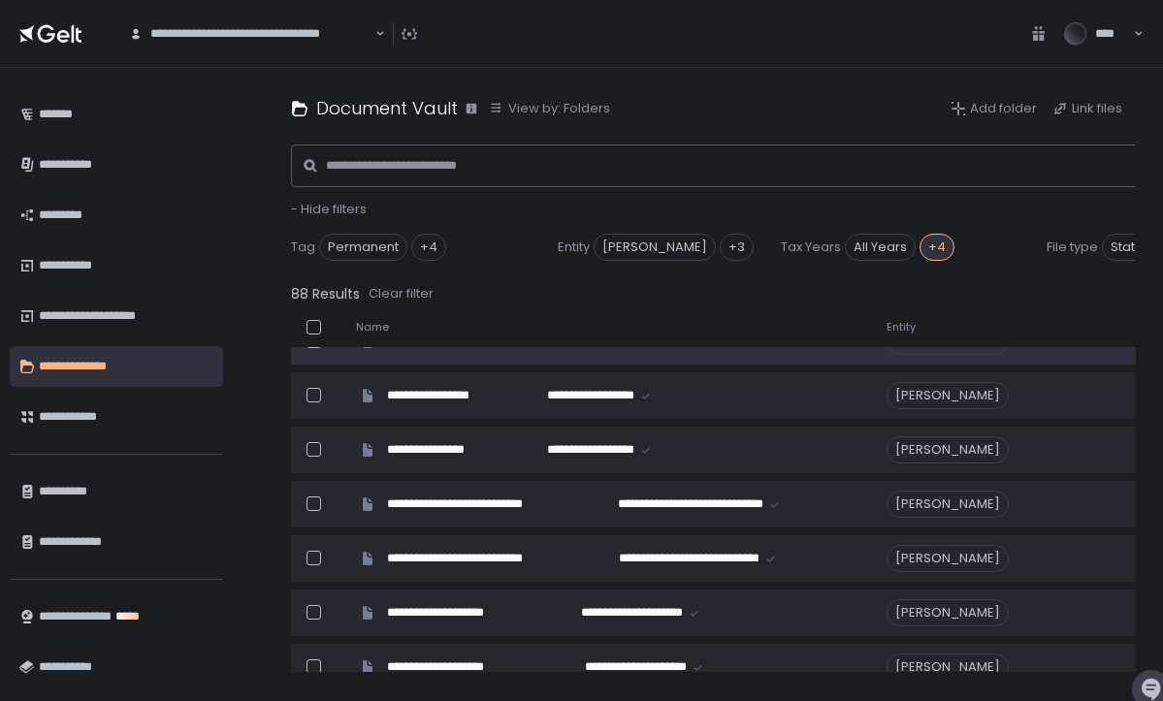
scroll to position [213, 0]
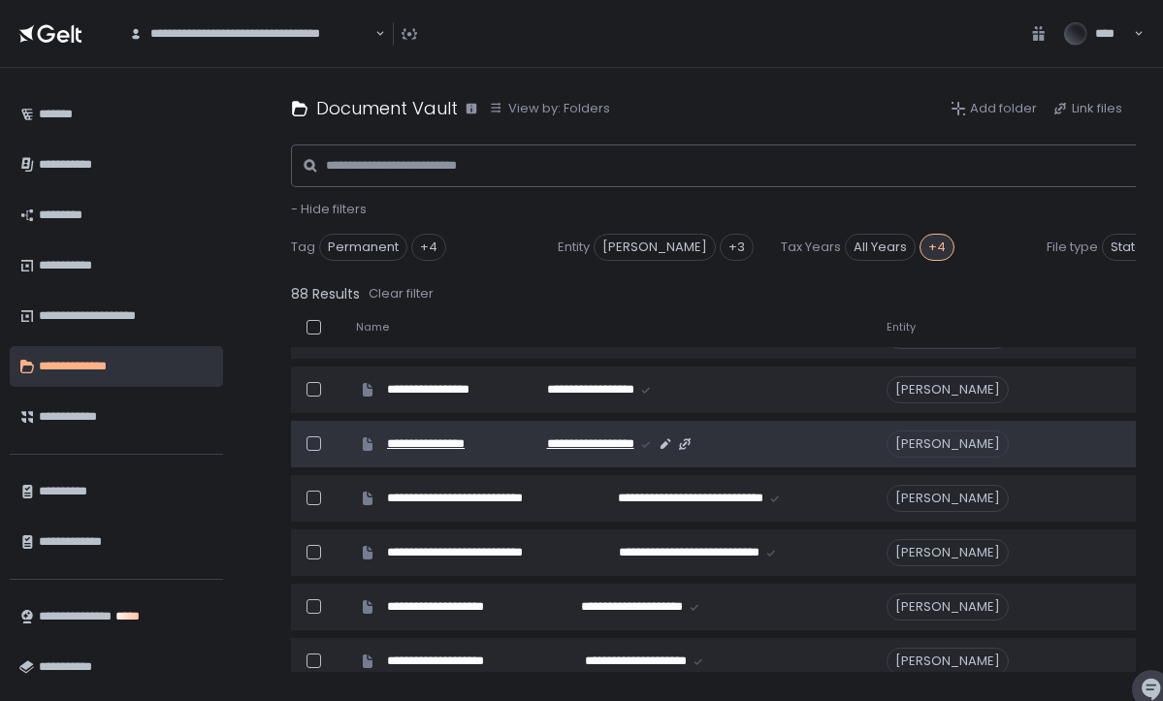
click at [483, 440] on span "**********" at bounding box center [448, 444] width 122 height 17
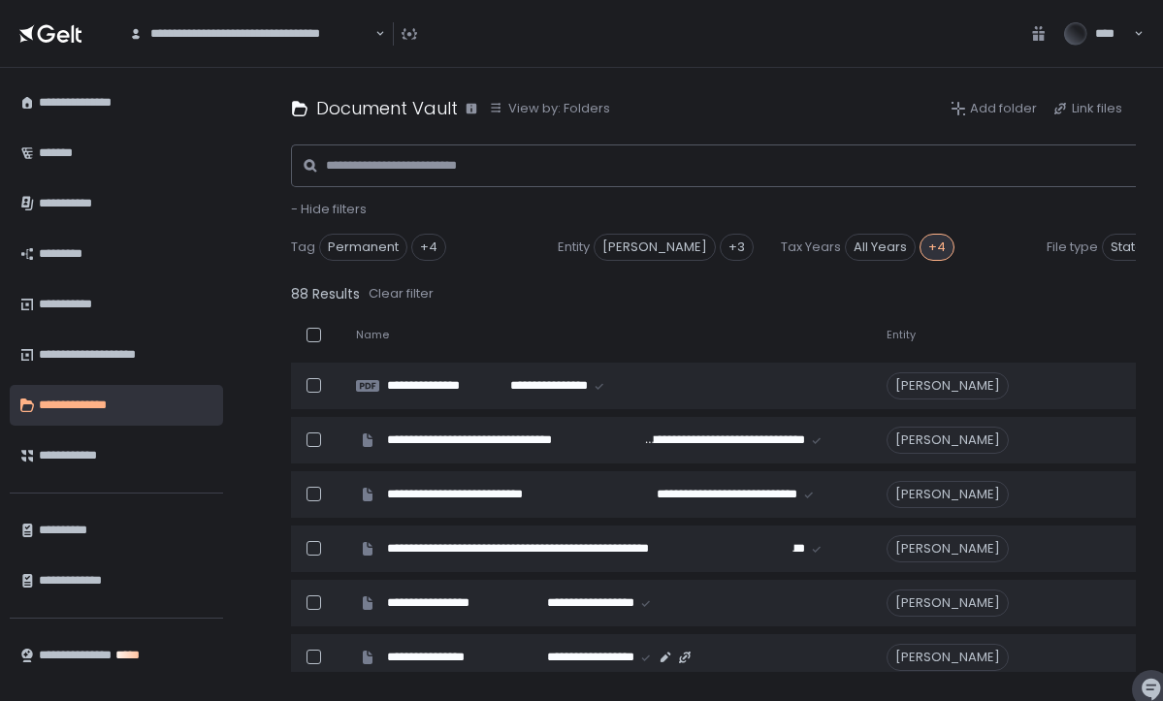
scroll to position [0, -1]
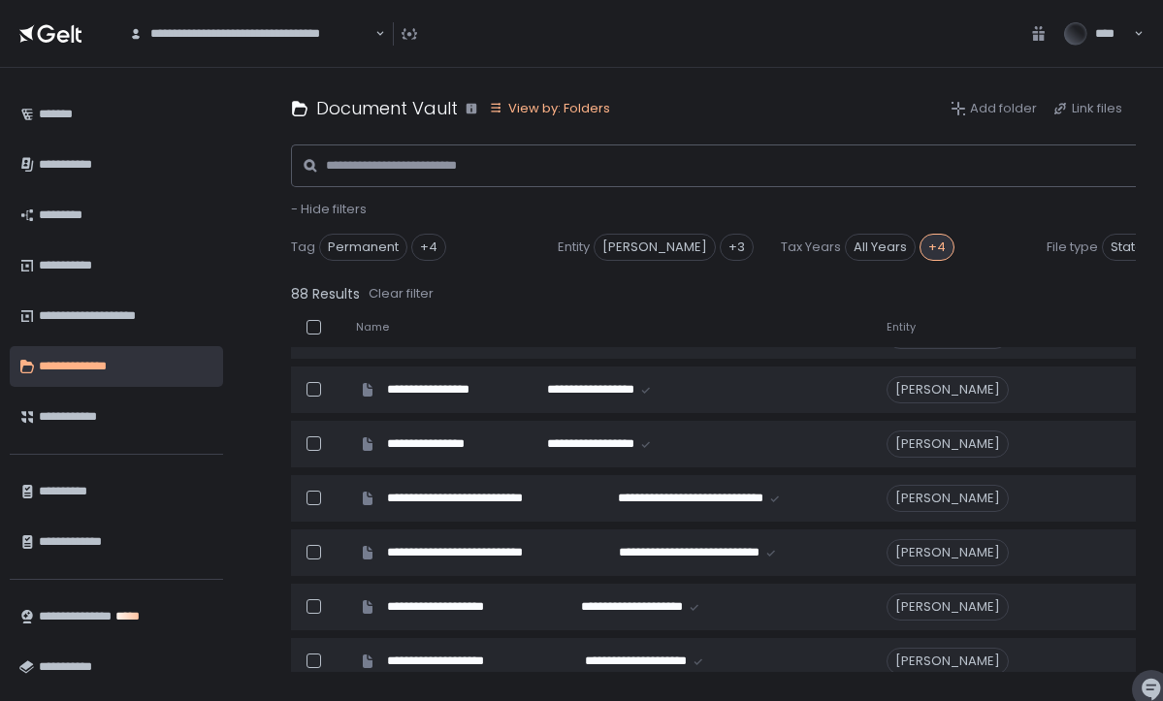
click at [582, 100] on div "View by: Folders" at bounding box center [549, 108] width 121 height 17
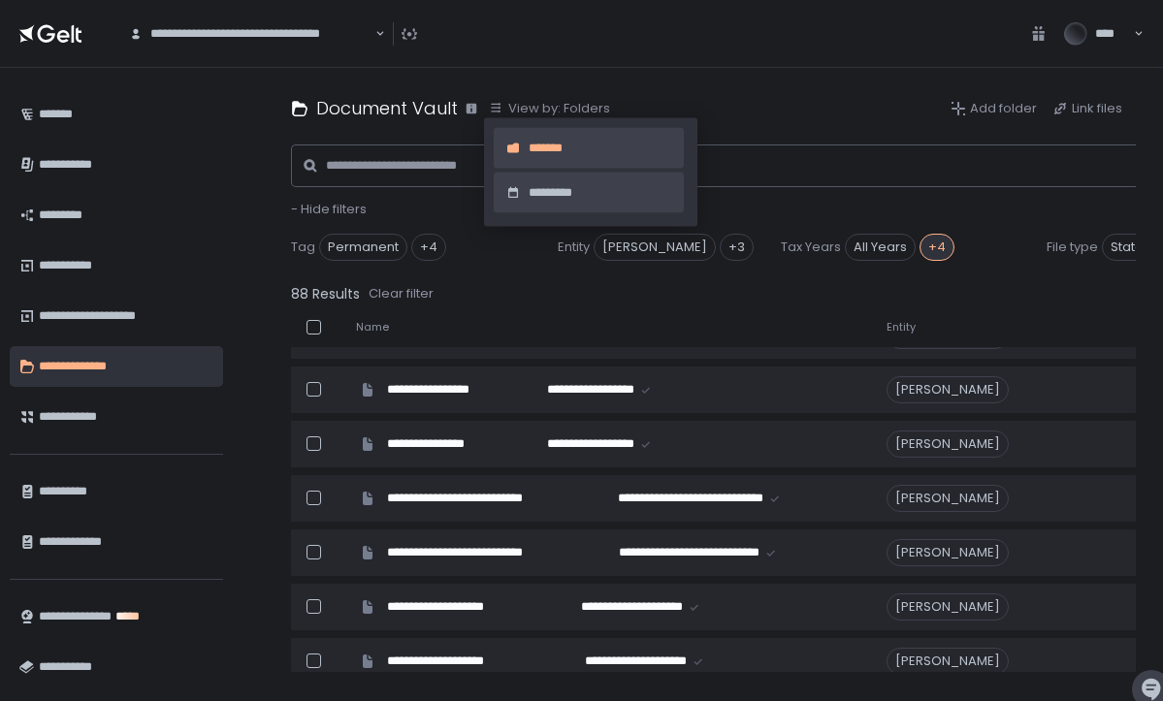
click at [549, 185] on span "*********" at bounding box center [604, 192] width 151 height 17
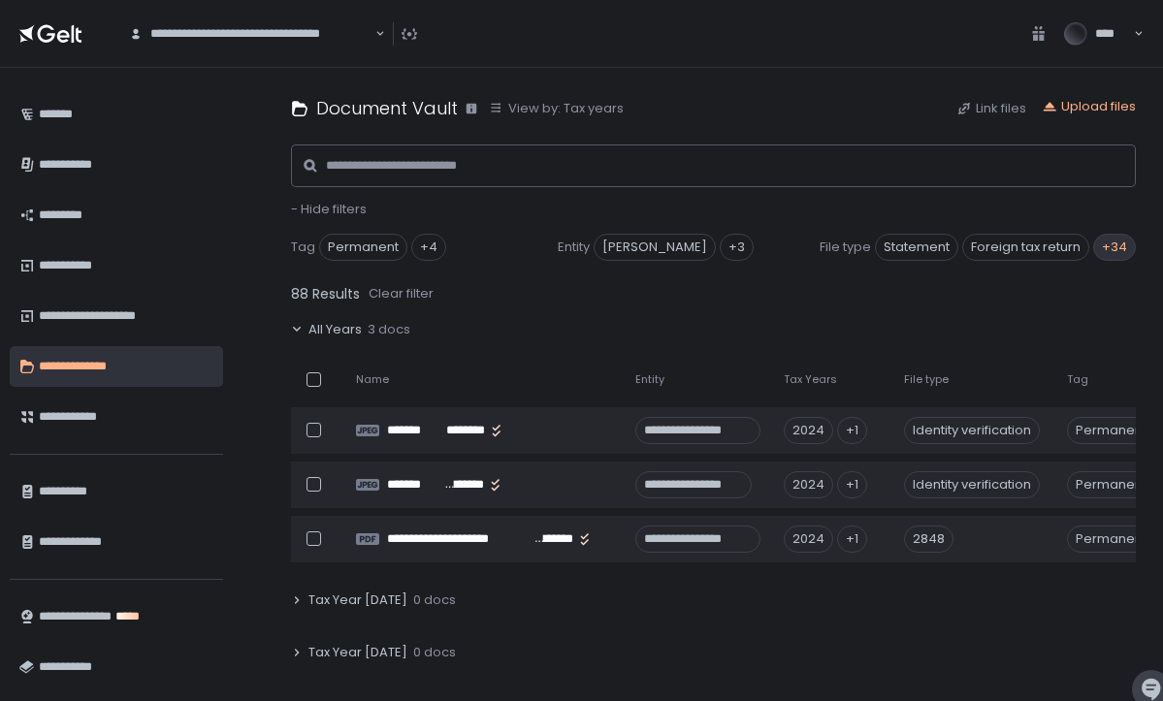
click at [1122, 242] on div "+34" at bounding box center [1114, 247] width 43 height 27
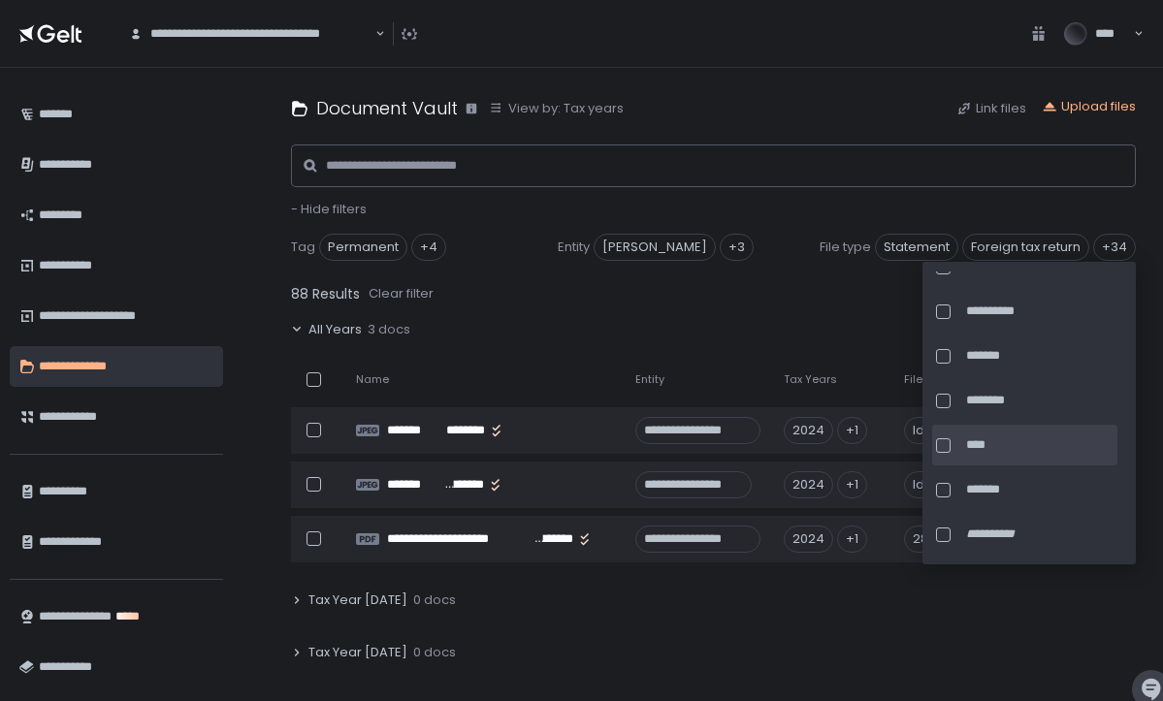
scroll to position [1280, 0]
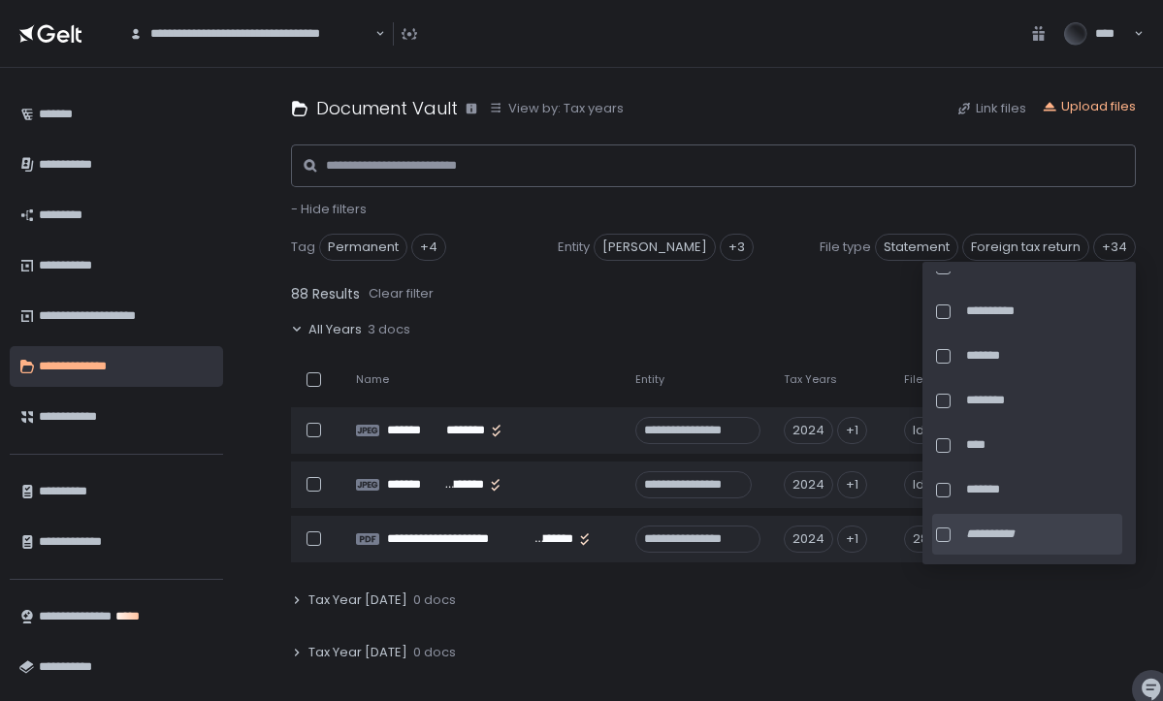
click at [948, 528] on div at bounding box center [943, 535] width 15 height 15
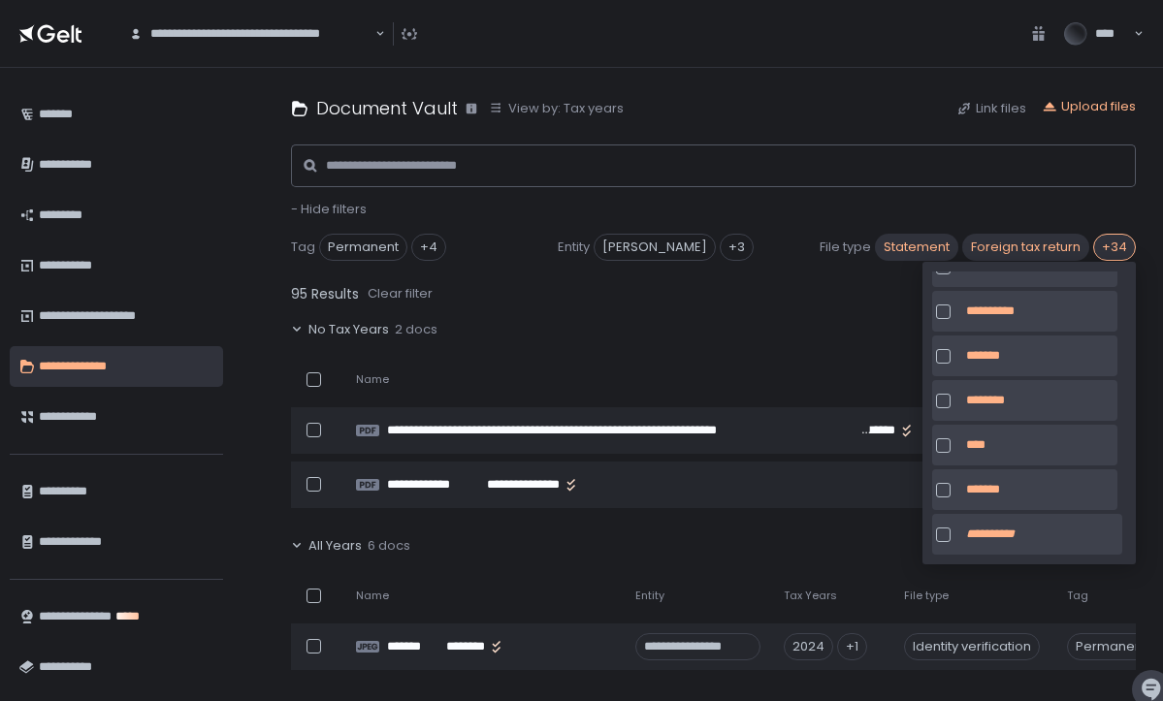
scroll to position [0, -1]
click at [949, 528] on div at bounding box center [943, 535] width 15 height 15
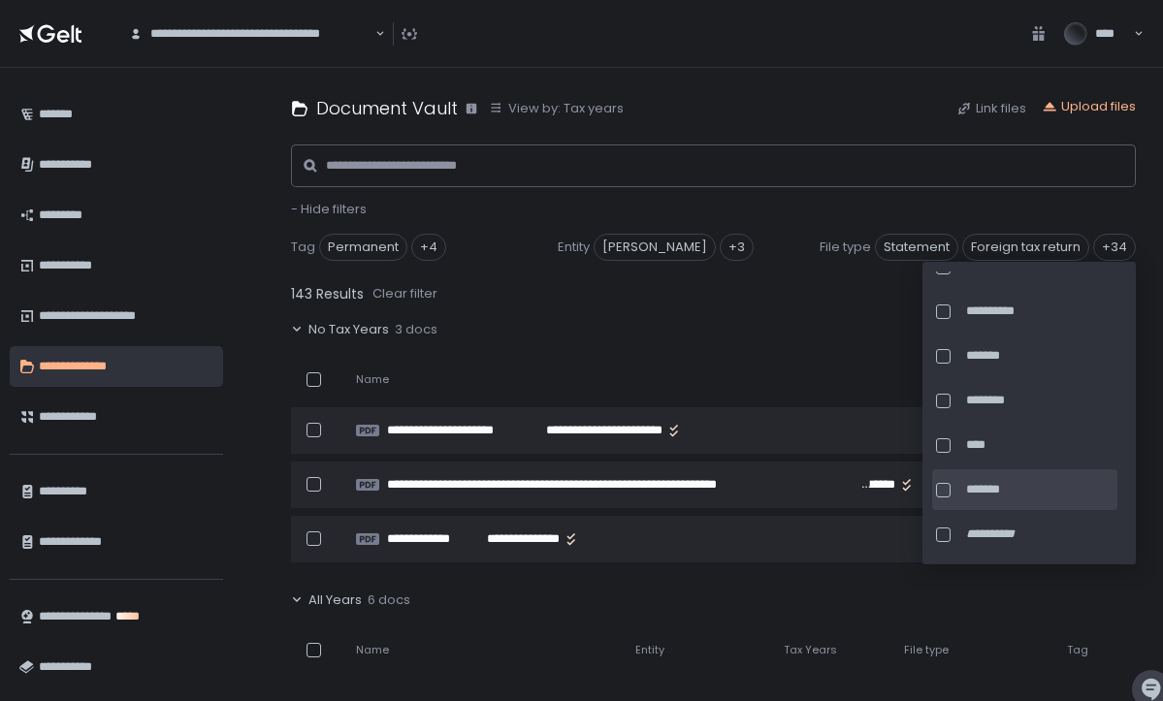
click at [944, 483] on div at bounding box center [943, 490] width 15 height 15
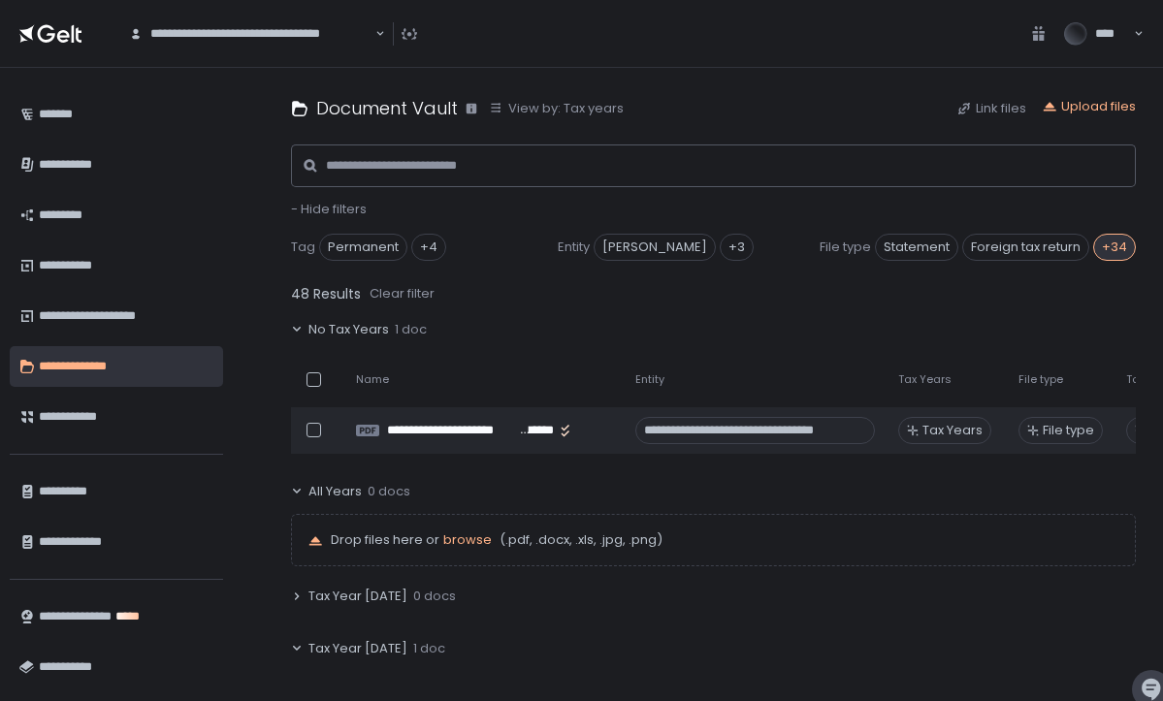
click at [798, 492] on div "All Years 0 docs" at bounding box center [713, 492] width 845 height 45
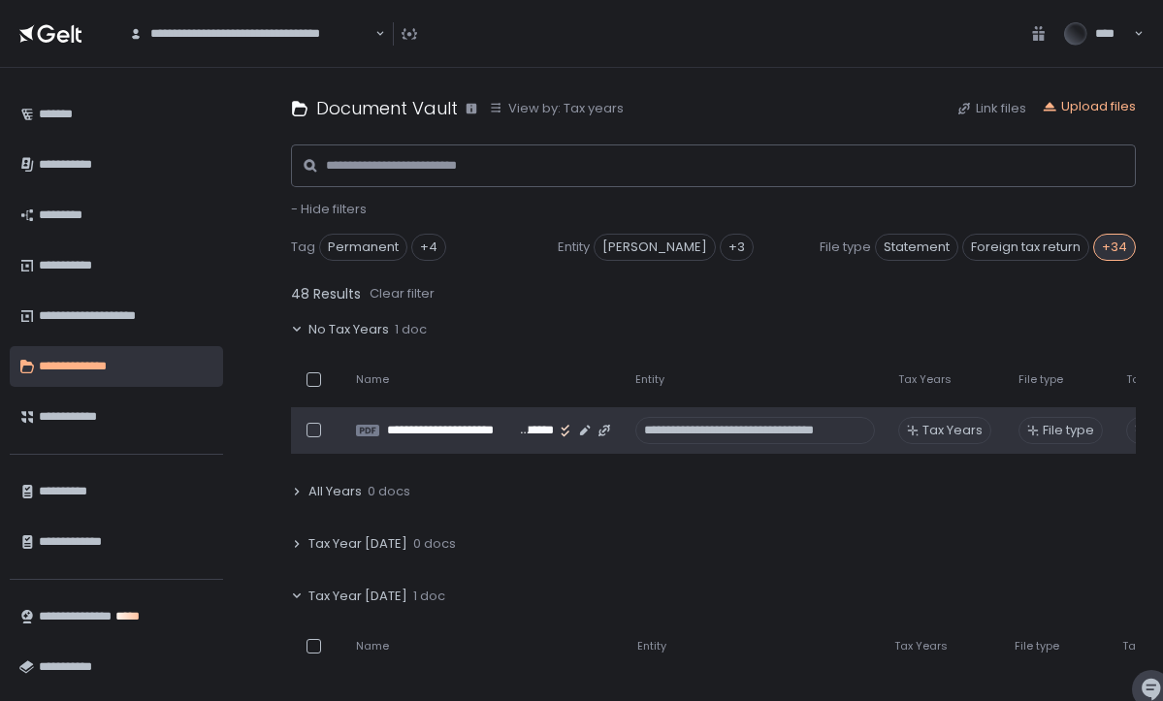
click at [934, 435] on span "Tax Years" at bounding box center [953, 430] width 60 height 17
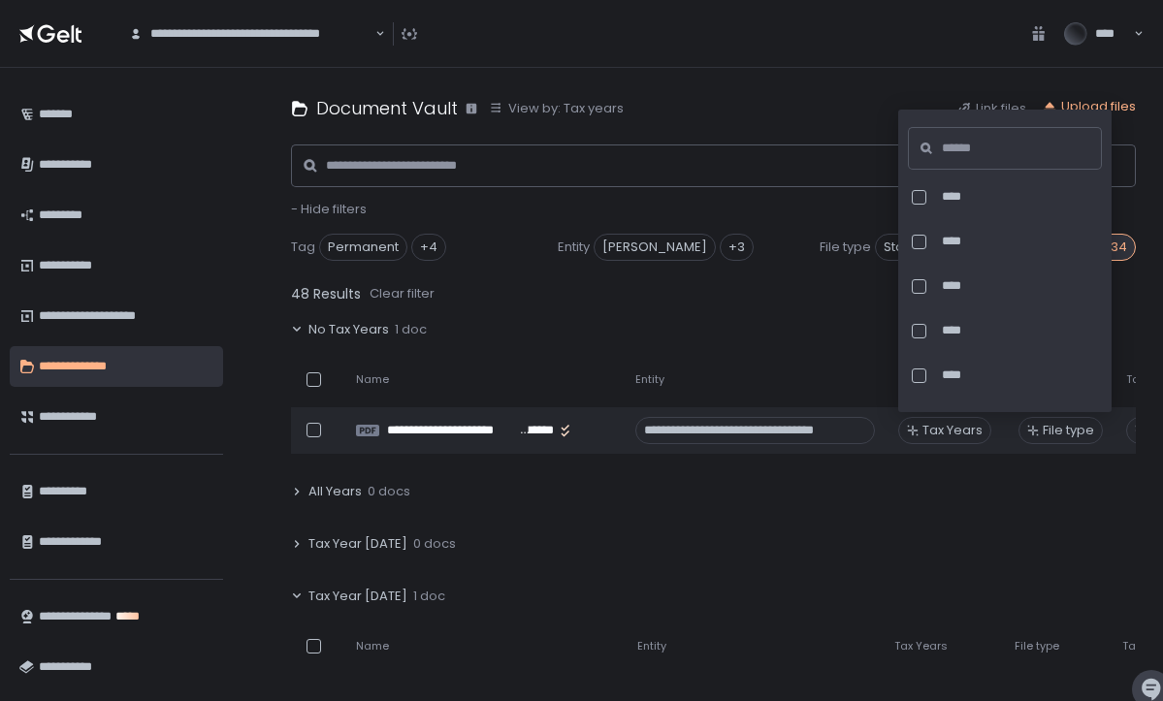
scroll to position [147, 0]
click at [921, 323] on div at bounding box center [919, 327] width 15 height 15
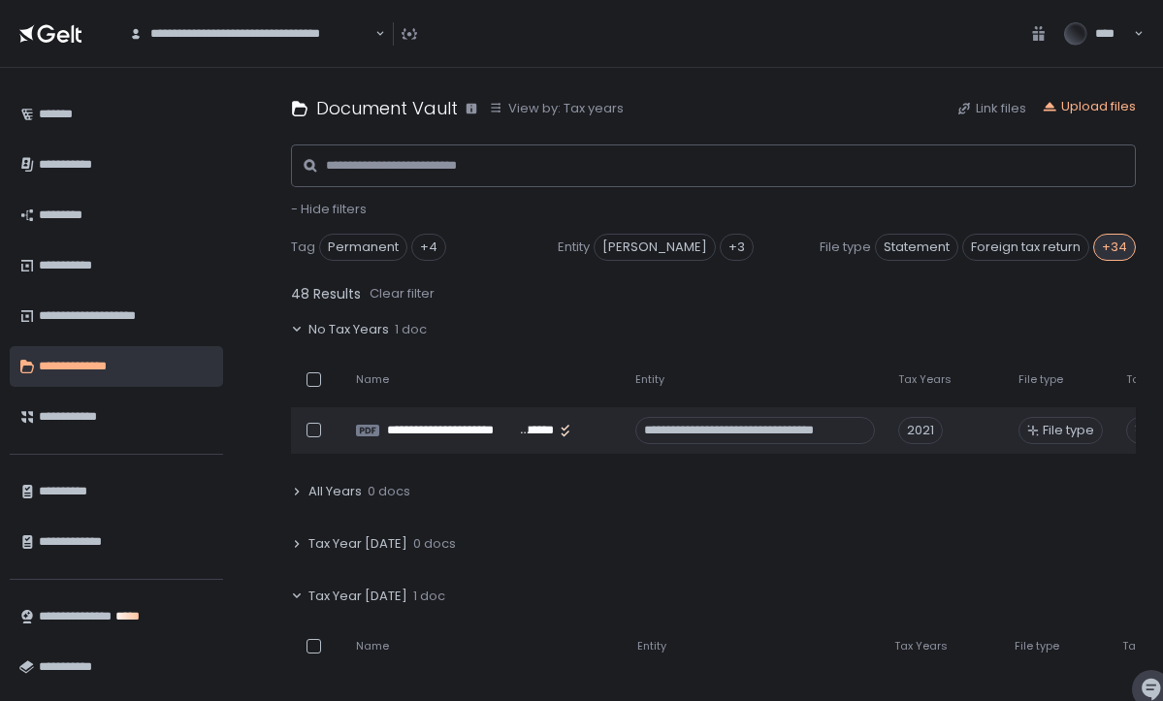
click at [997, 582] on div "Tax Year 2025 1 doc" at bounding box center [713, 596] width 845 height 45
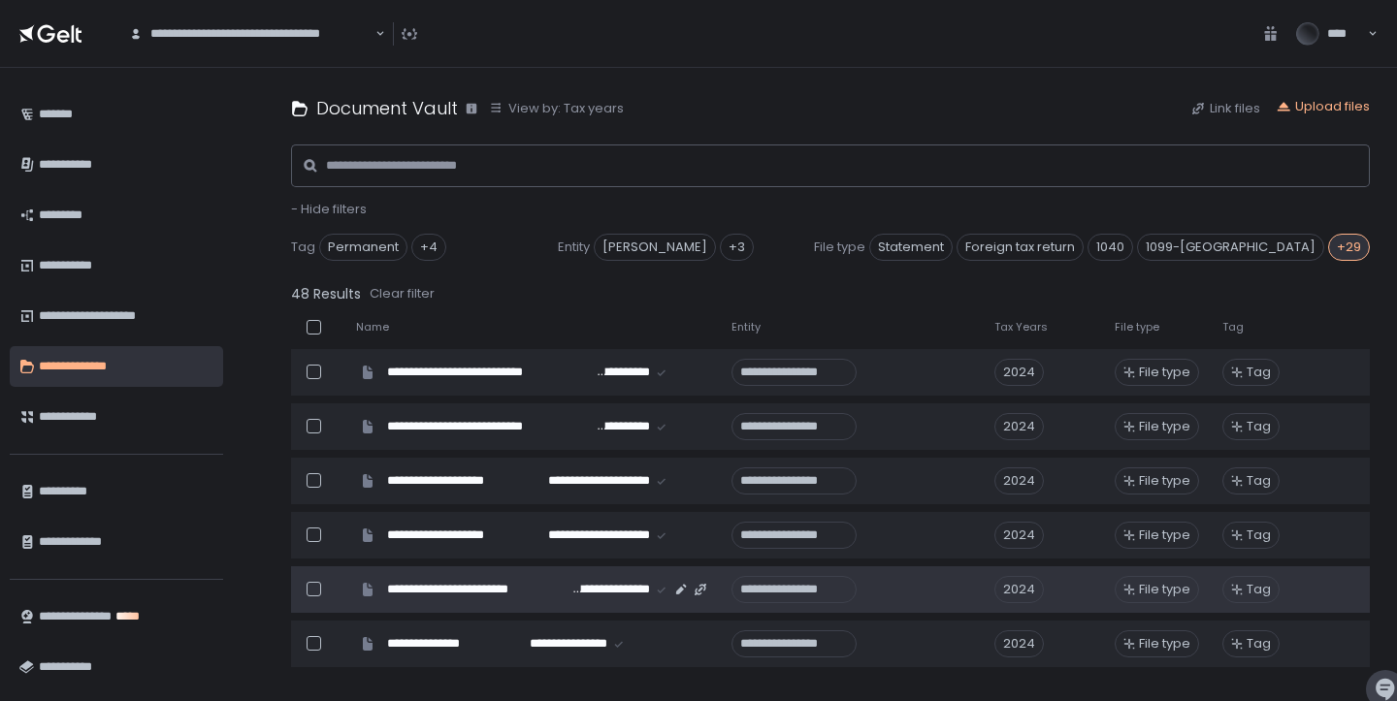
scroll to position [325, 0]
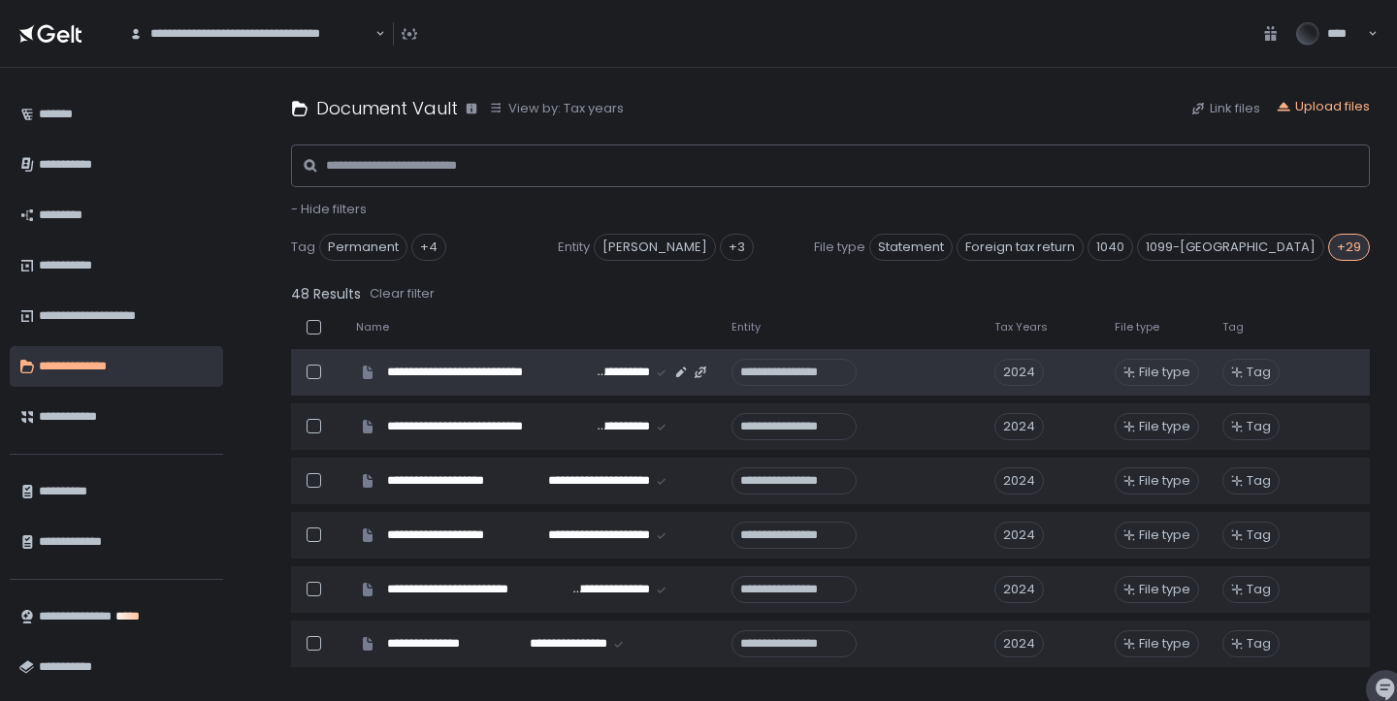
click at [1162, 370] on span "File type" at bounding box center [1164, 372] width 51 height 17
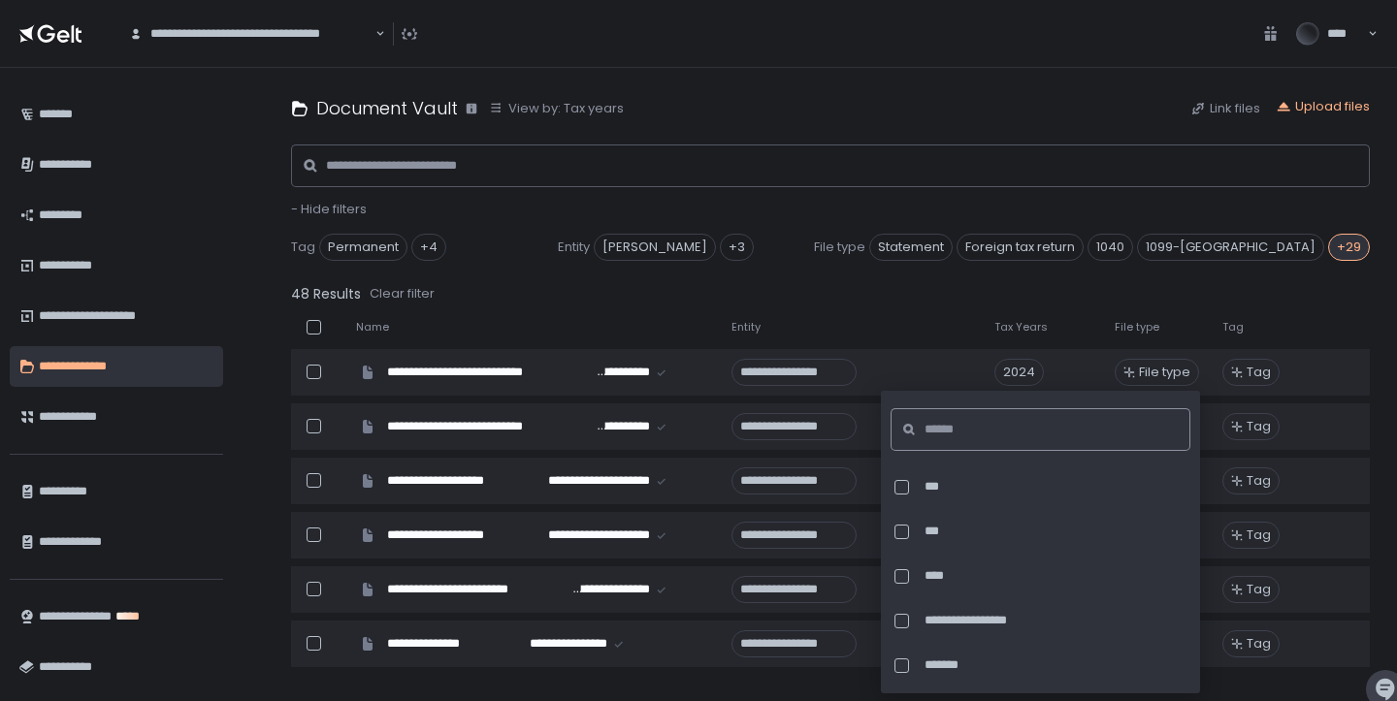
click at [1027, 417] on input at bounding box center [1047, 429] width 244 height 43
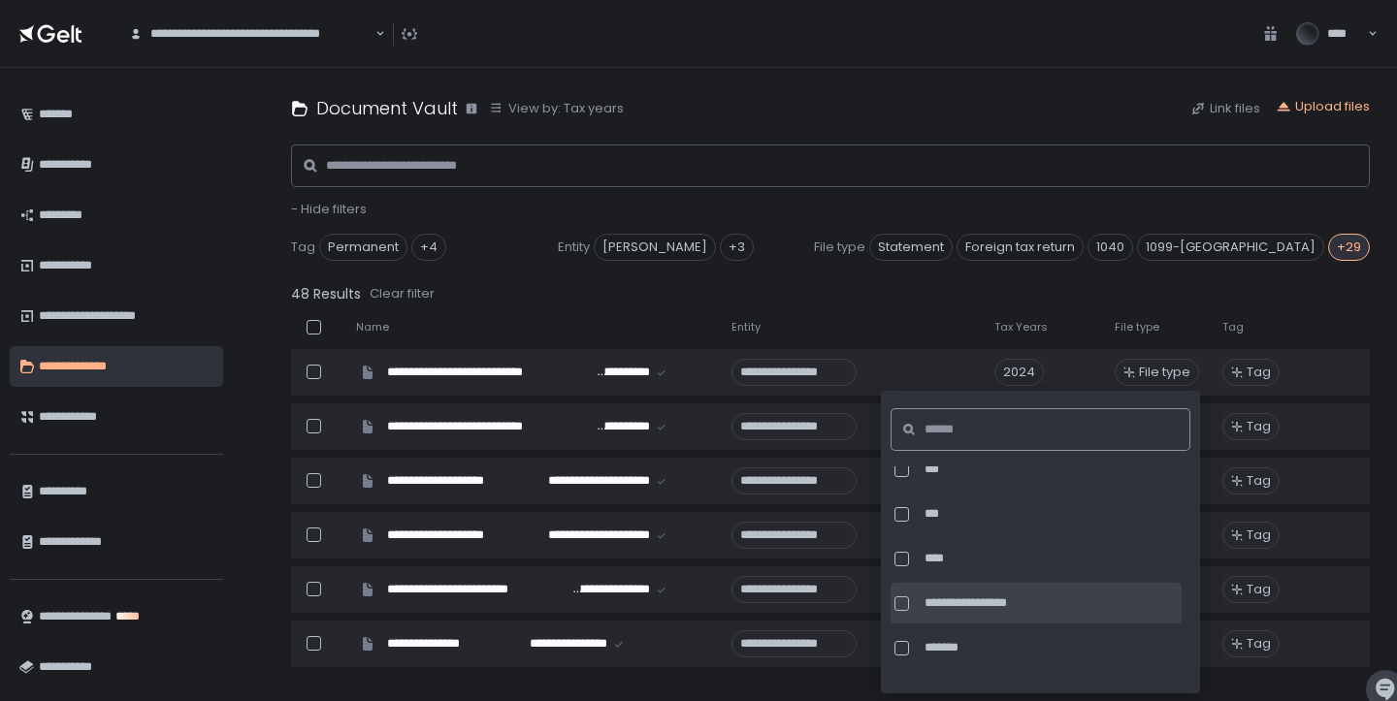
scroll to position [14, 0]
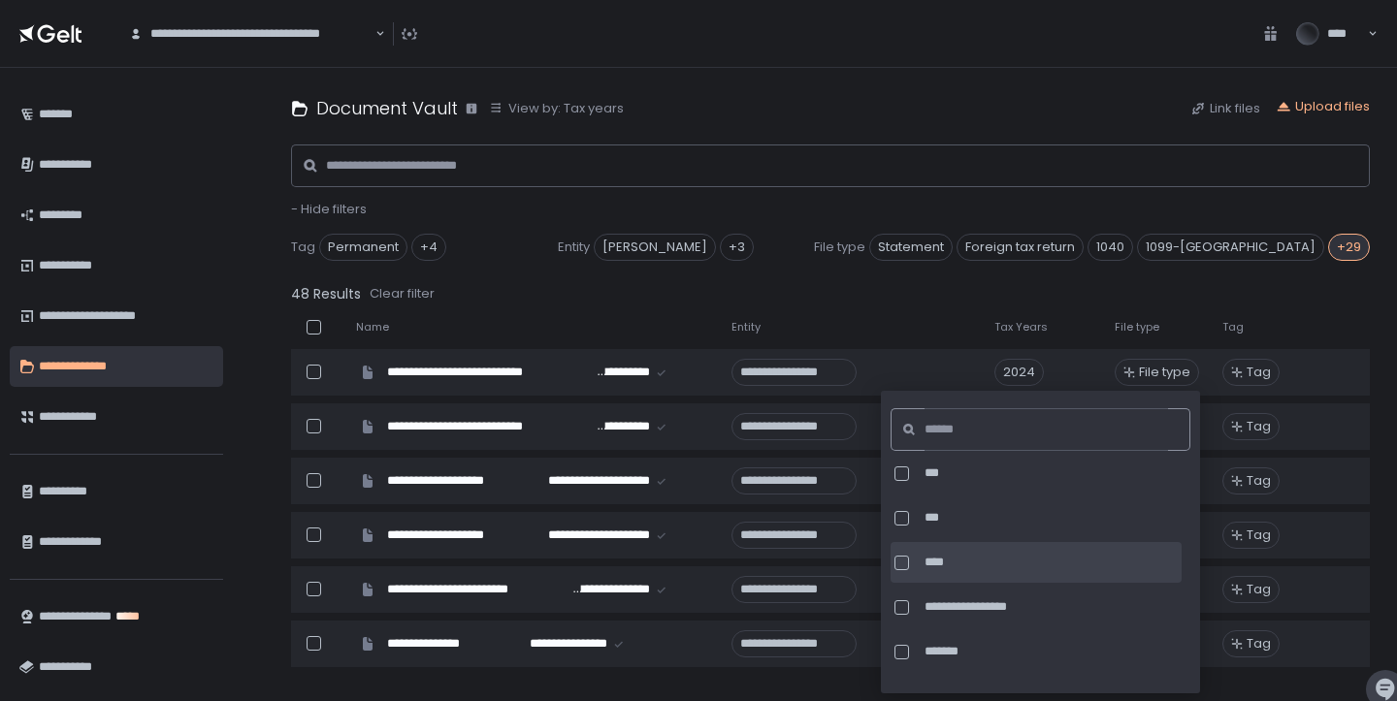
click at [901, 561] on div at bounding box center [902, 563] width 15 height 15
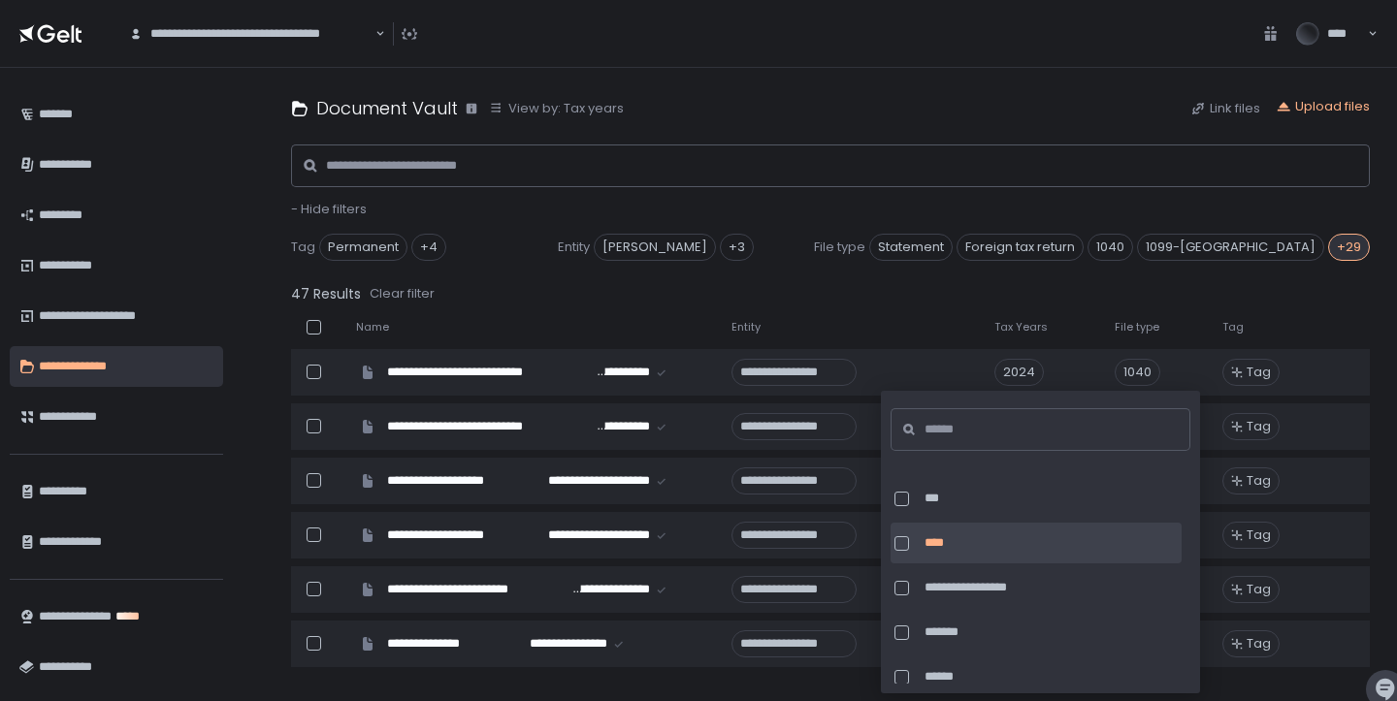
scroll to position [31, 0]
click at [925, 305] on div "47 Results Clear filter" at bounding box center [830, 293] width 1079 height 27
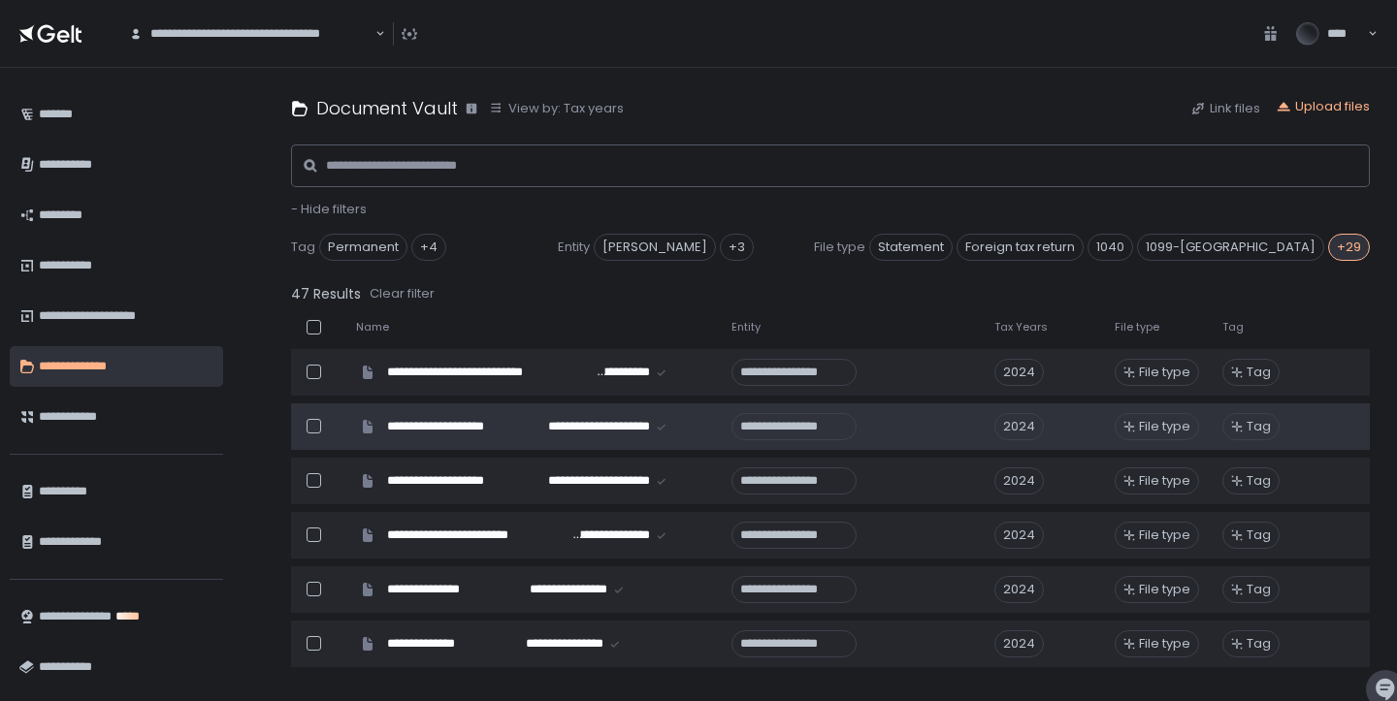
scroll to position [0, -1]
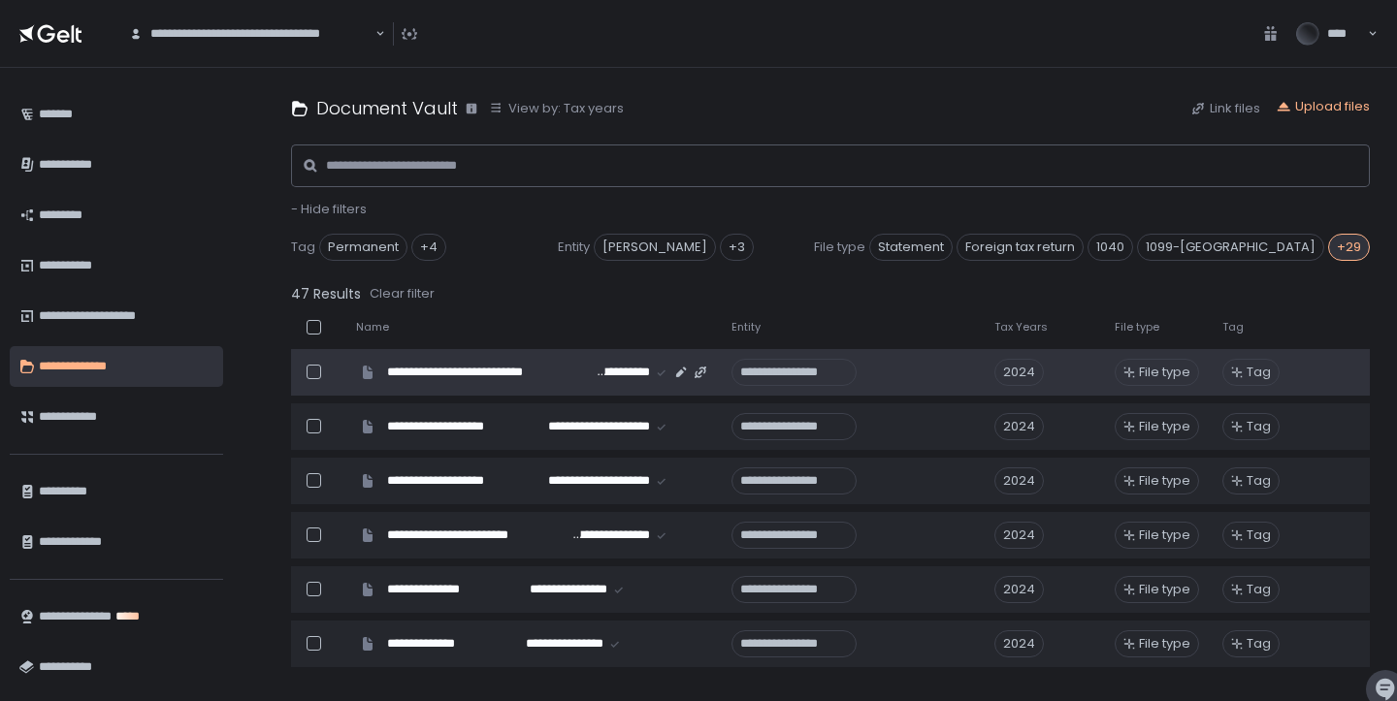
click at [1162, 370] on span "File type" at bounding box center [1164, 372] width 51 height 17
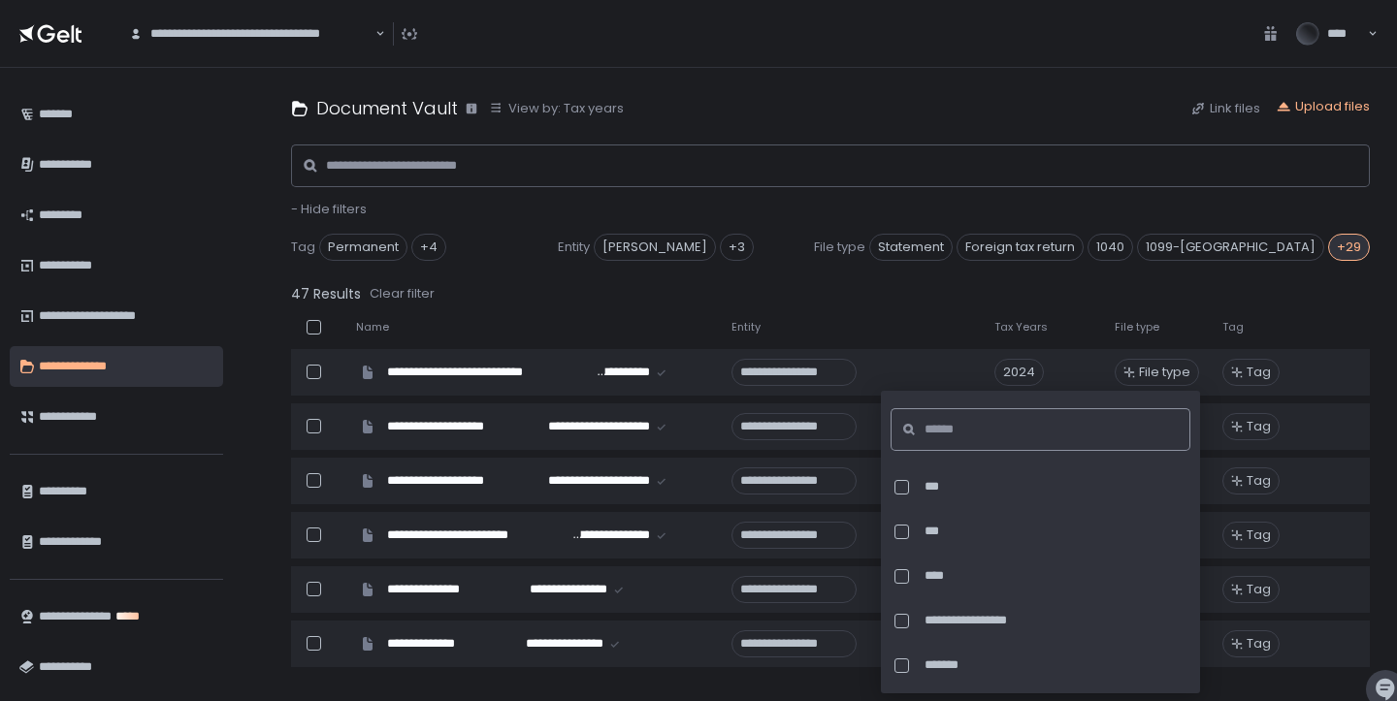
click at [1031, 424] on input at bounding box center [1047, 429] width 244 height 43
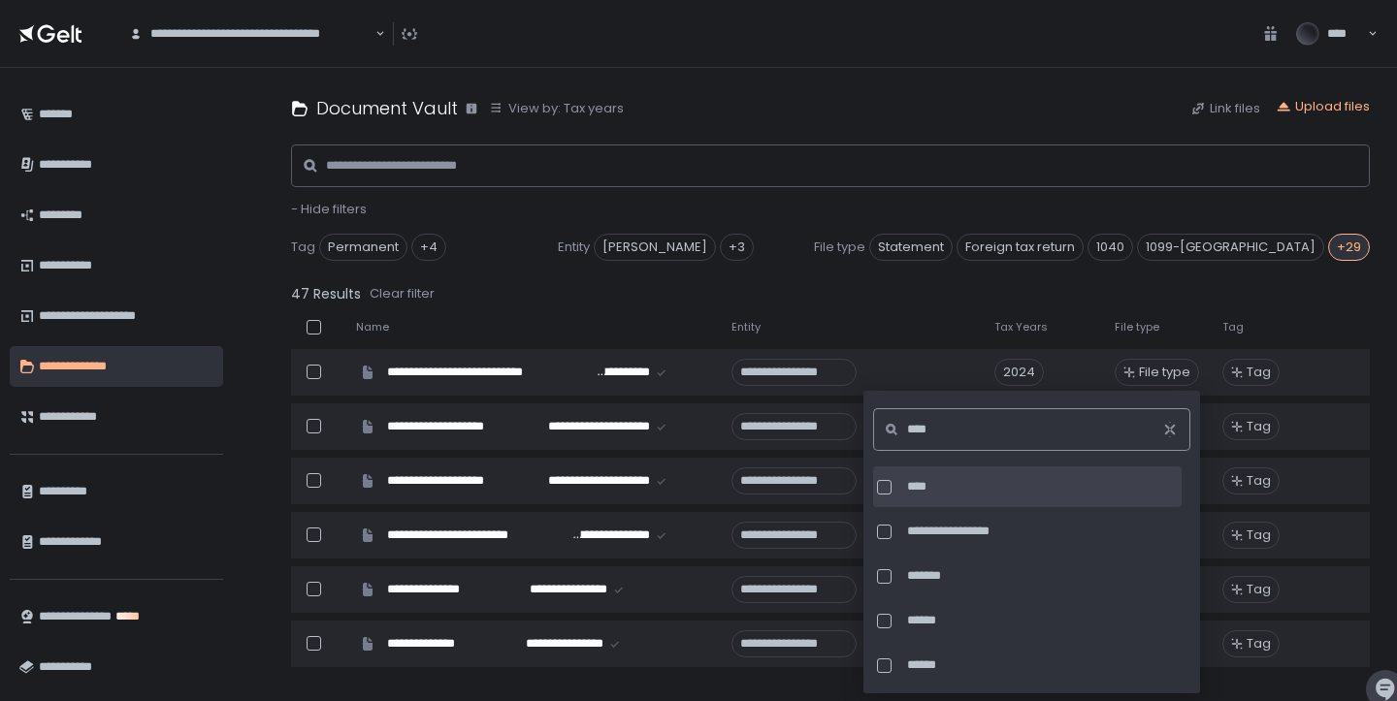
type input "****"
click at [887, 489] on div at bounding box center [884, 487] width 15 height 15
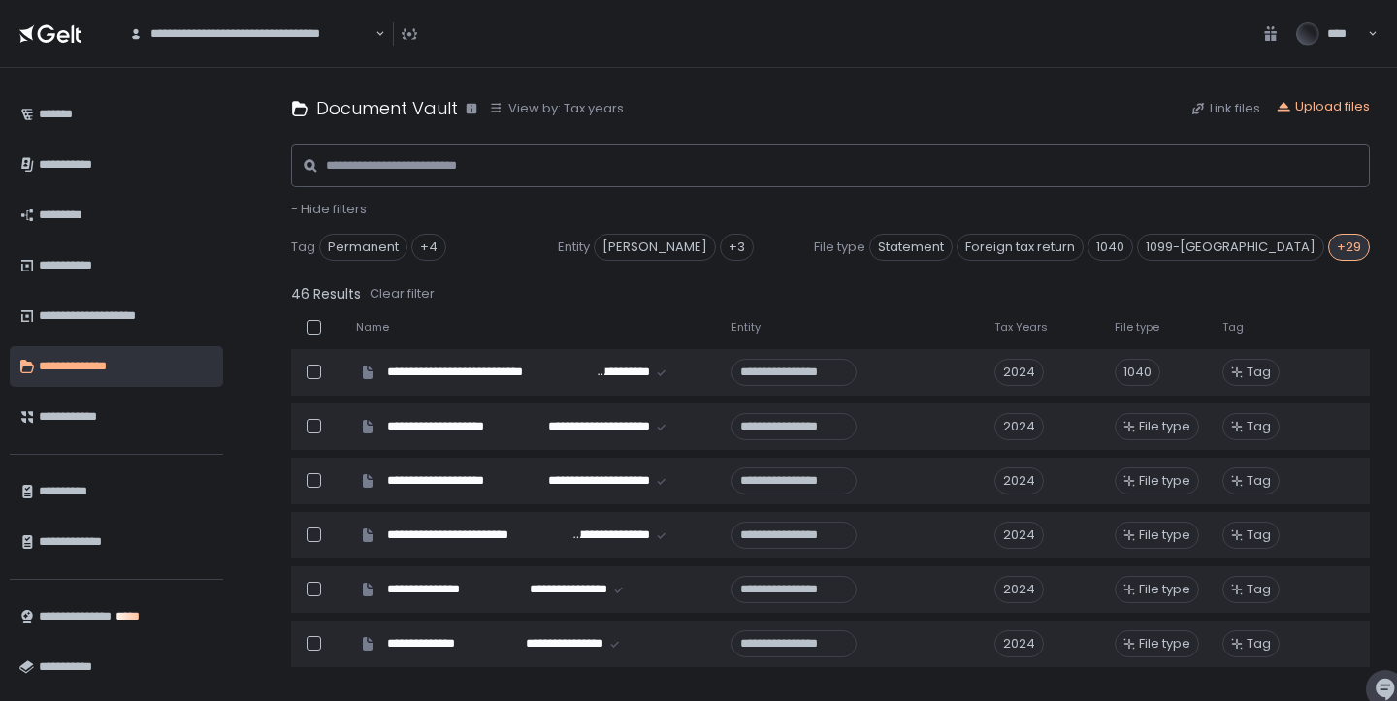
click at [946, 303] on div "46 Results Clear filter" at bounding box center [830, 293] width 1079 height 27
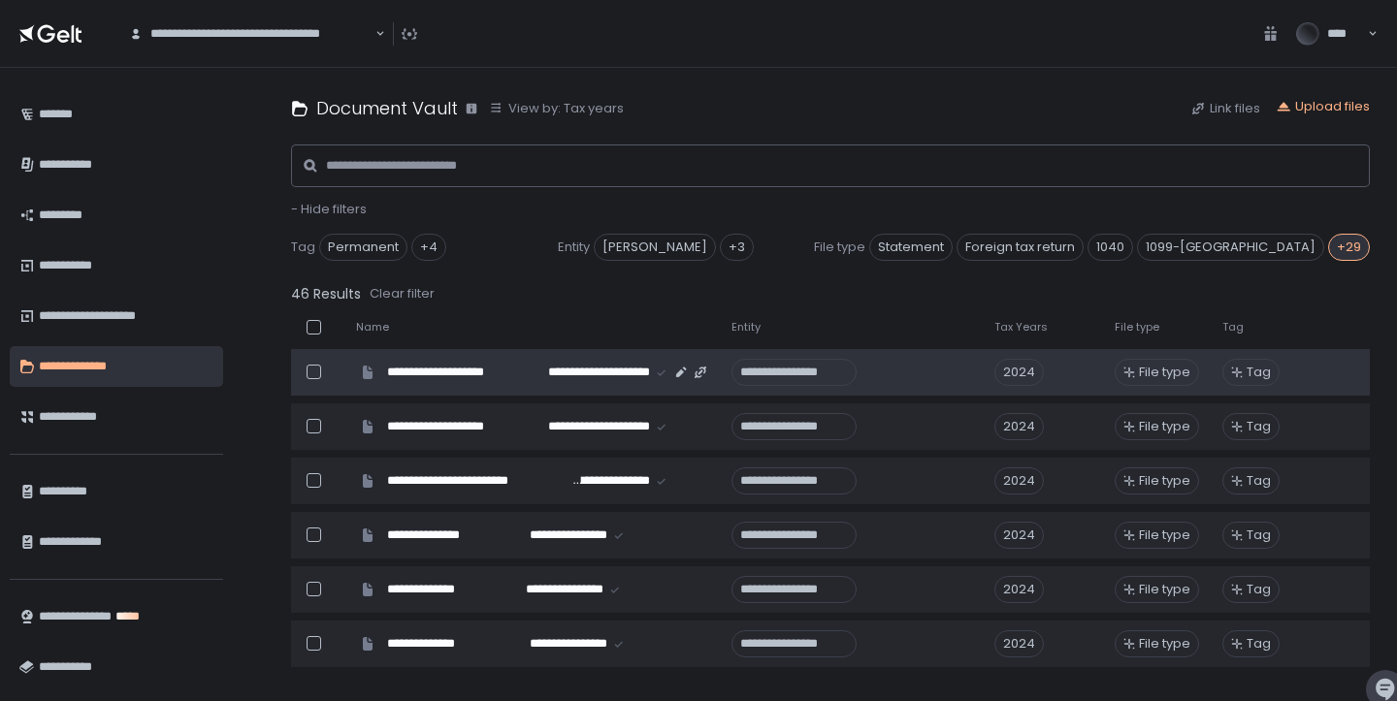
click at [1162, 371] on span "File type" at bounding box center [1164, 372] width 51 height 17
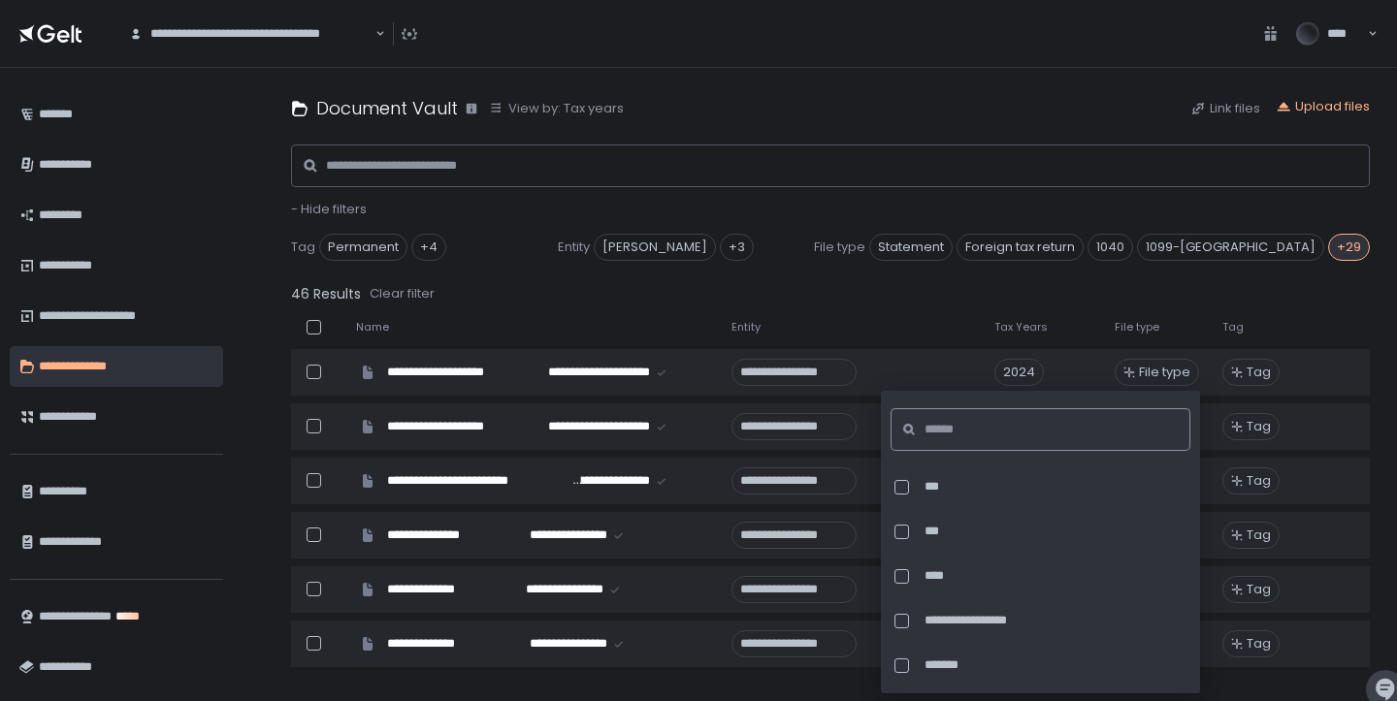
click at [1067, 419] on input at bounding box center [1047, 429] width 244 height 43
drag, startPoint x: 941, startPoint y: 440, endPoint x: 897, endPoint y: 426, distance: 46.0
click at [897, 426] on div "****" at bounding box center [1031, 429] width 317 height 43
click at [997, 435] on input "****" at bounding box center [1029, 429] width 244 height 43
type input "****"
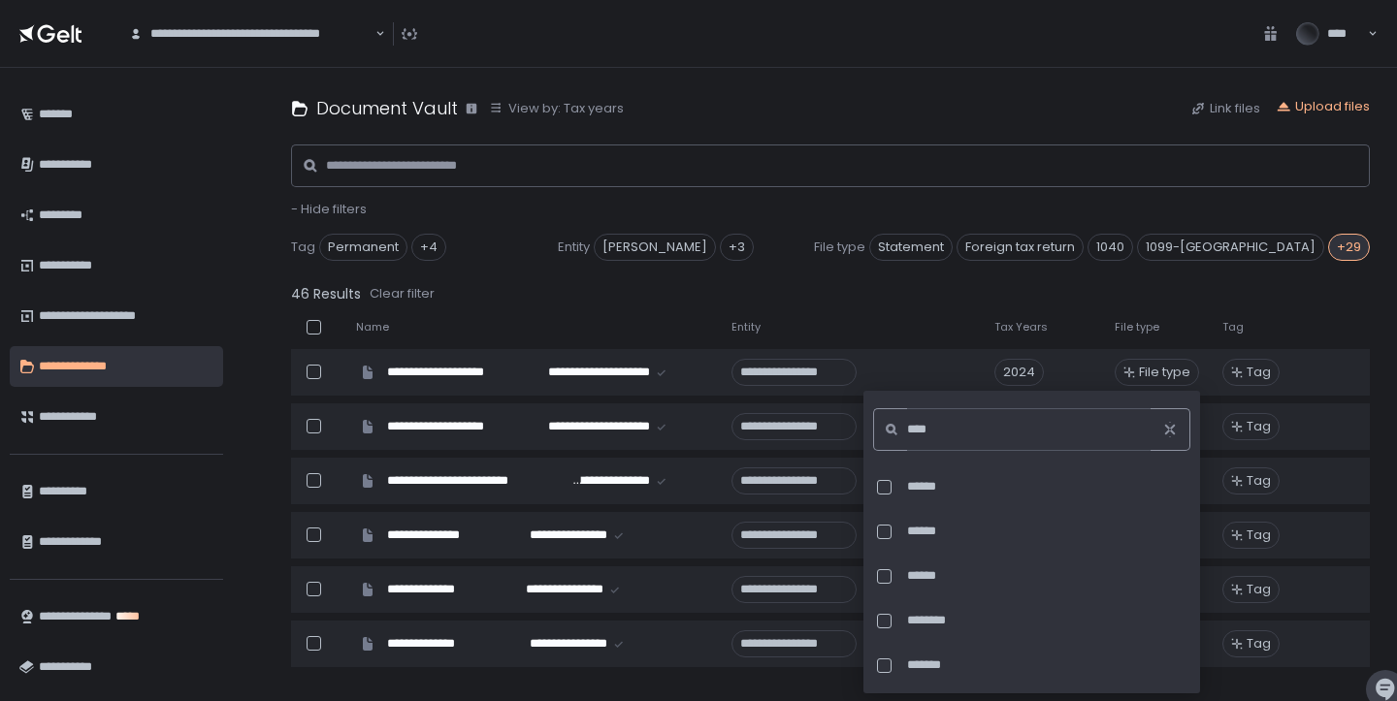
click at [886, 305] on div "46 Results Clear filter" at bounding box center [830, 293] width 1079 height 27
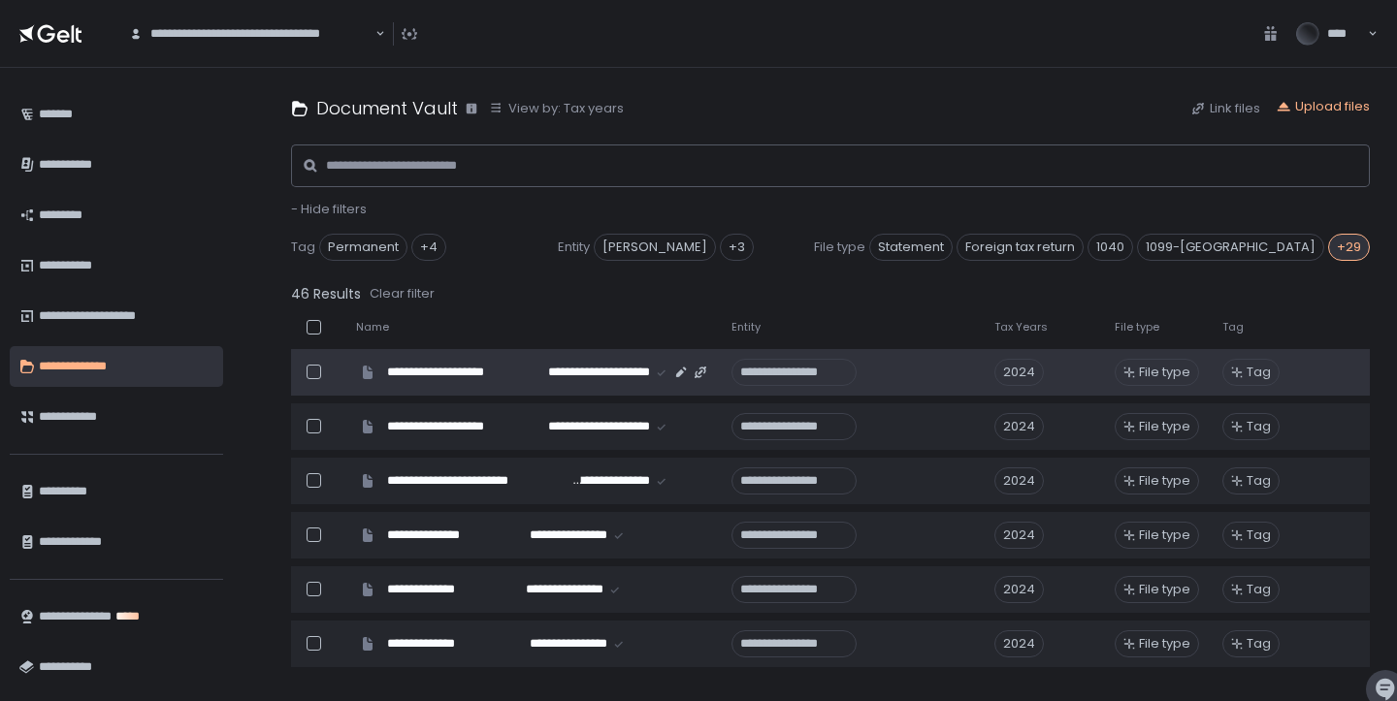
click at [1162, 369] on span "File type" at bounding box center [1164, 372] width 51 height 17
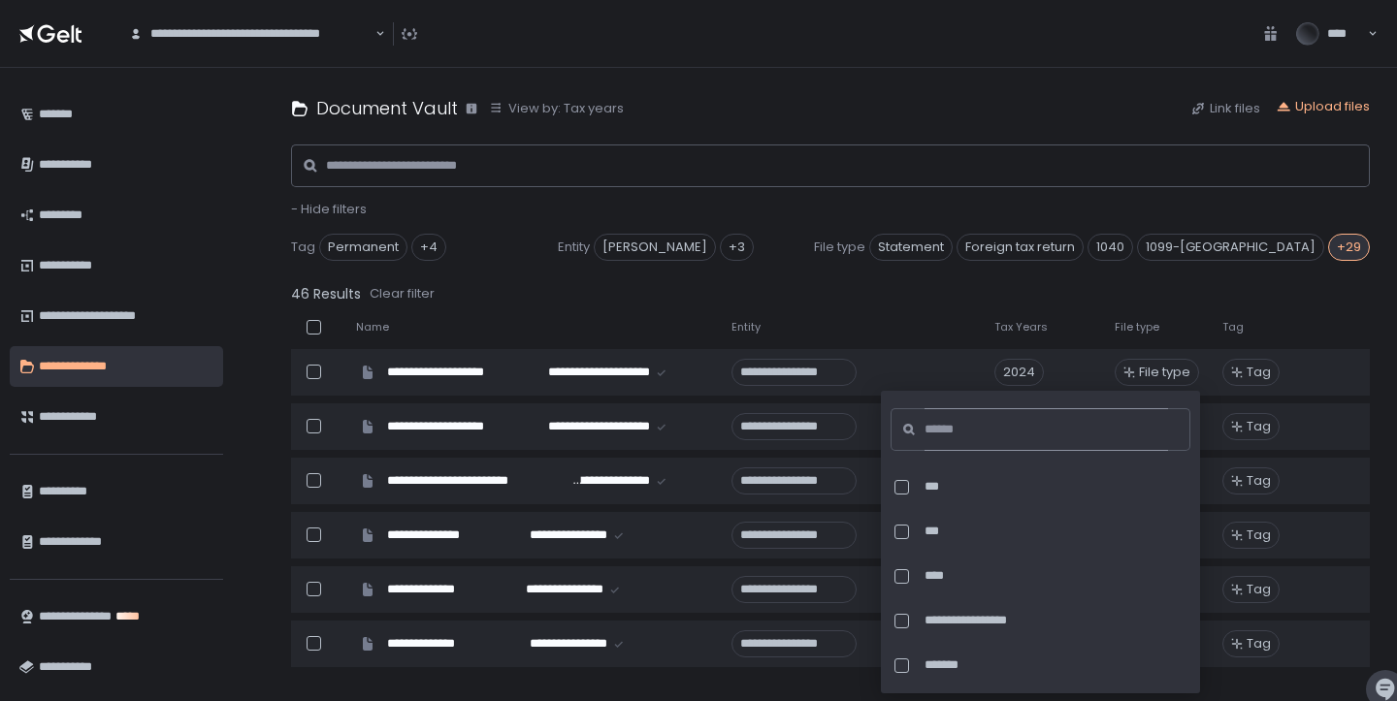
click at [1045, 429] on input at bounding box center [1047, 429] width 244 height 43
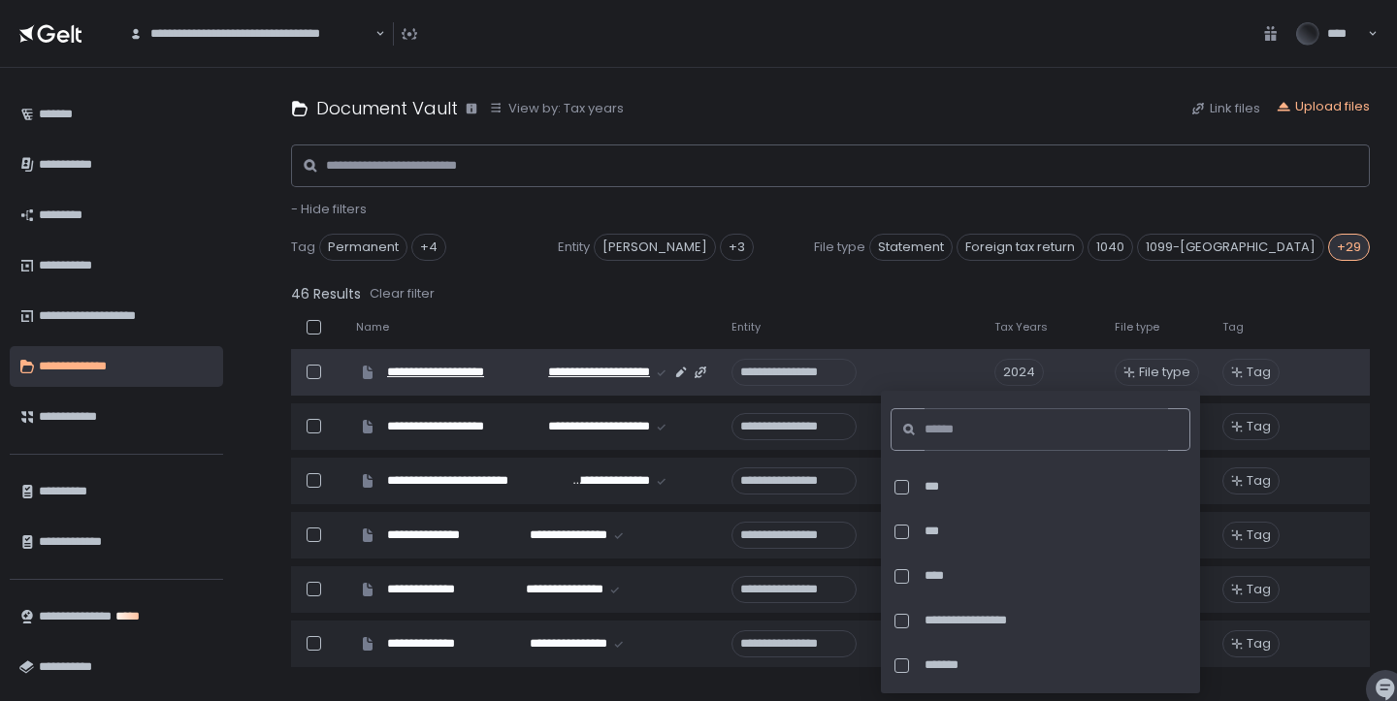
click at [558, 380] on span "**********" at bounding box center [595, 372] width 109 height 17
